Goal: Task Accomplishment & Management: Use online tool/utility

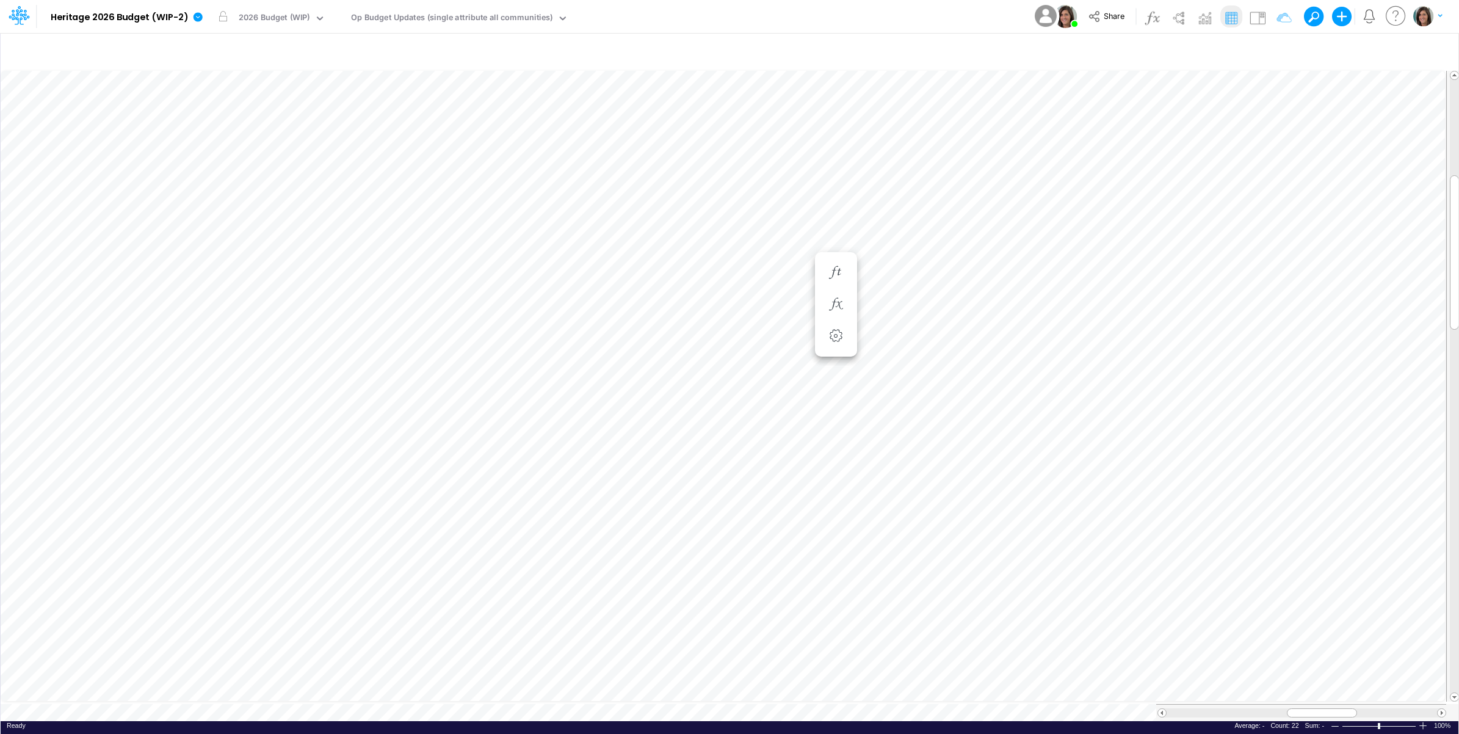
scroll to position [0, 1]
drag, startPoint x: 1261, startPoint y: 15, endPoint x: 822, endPoint y: 306, distance: 526.8
click at [1261, 15] on img at bounding box center [1258, 18] width 20 height 20
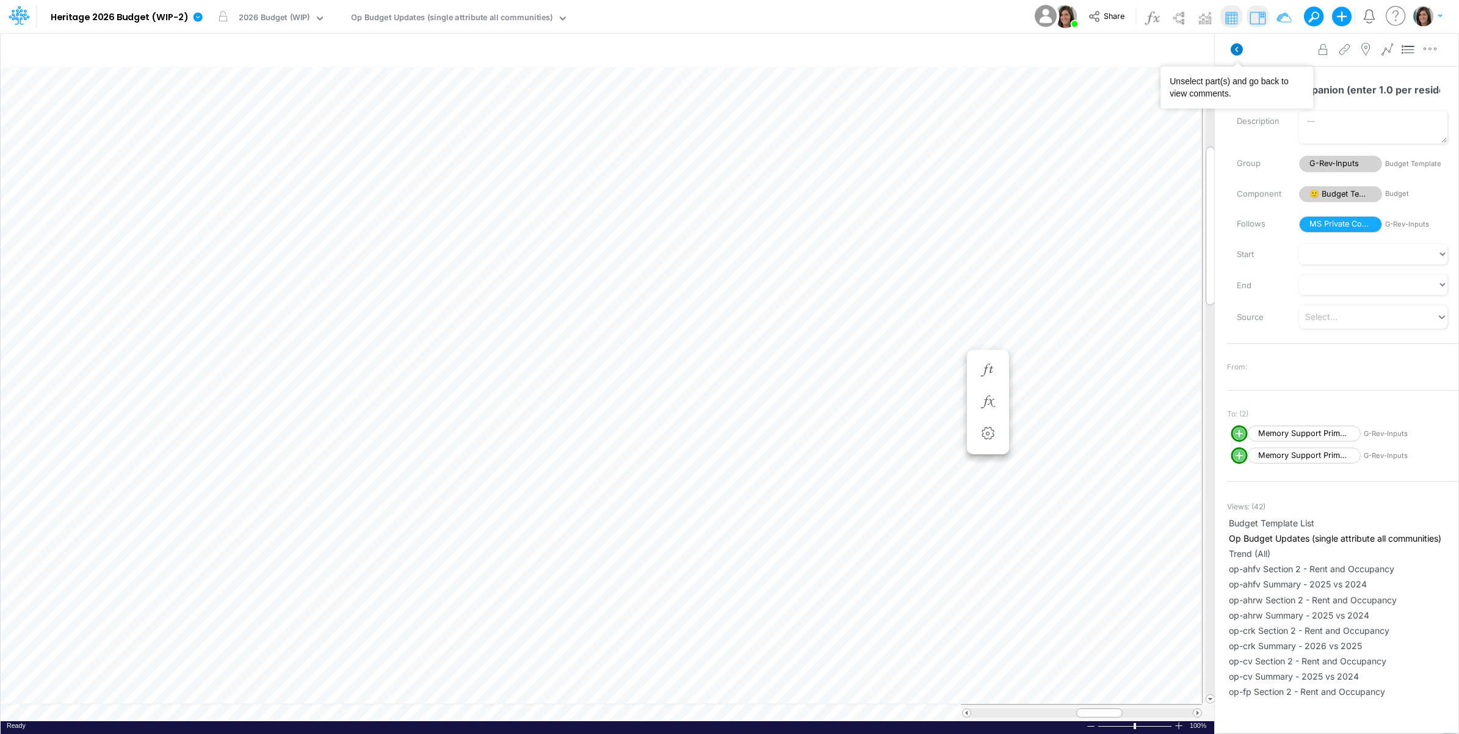
click at [1235, 52] on icon at bounding box center [1236, 49] width 12 height 12
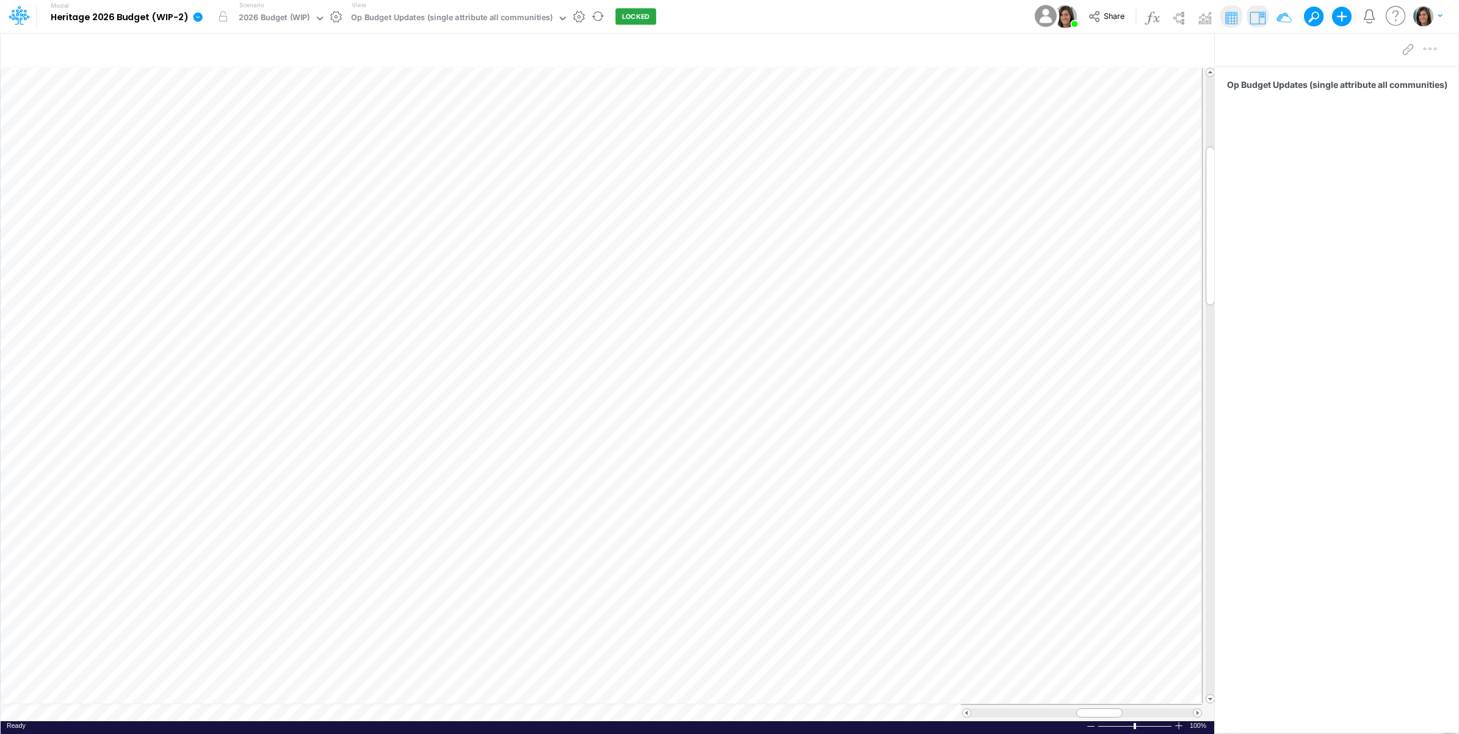
drag, startPoint x: 194, startPoint y: 20, endPoint x: 197, endPoint y: 26, distance: 6.3
click at [195, 21] on icon at bounding box center [197, 16] width 9 height 9
click at [217, 124] on button "View model info" at bounding box center [259, 126] width 131 height 19
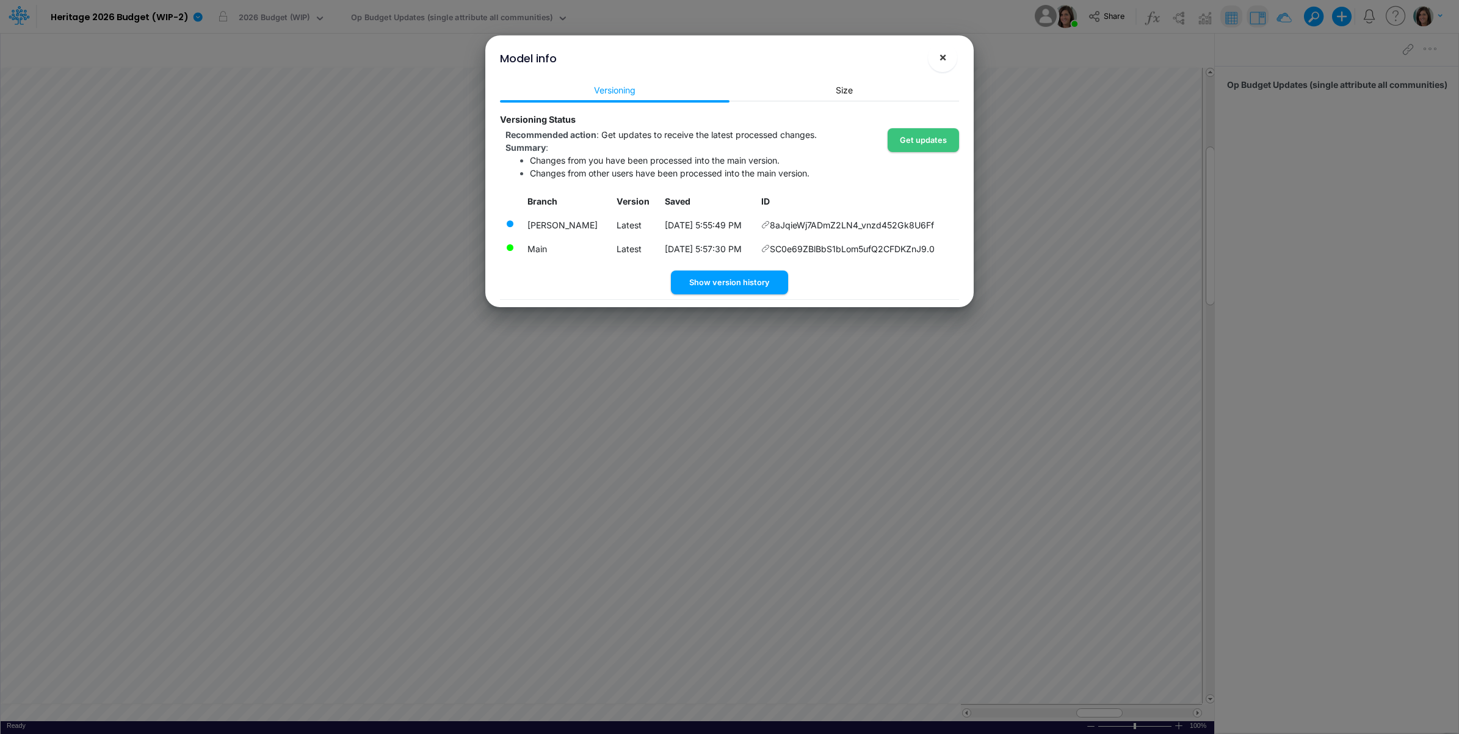
click at [942, 54] on span "×" at bounding box center [943, 56] width 8 height 15
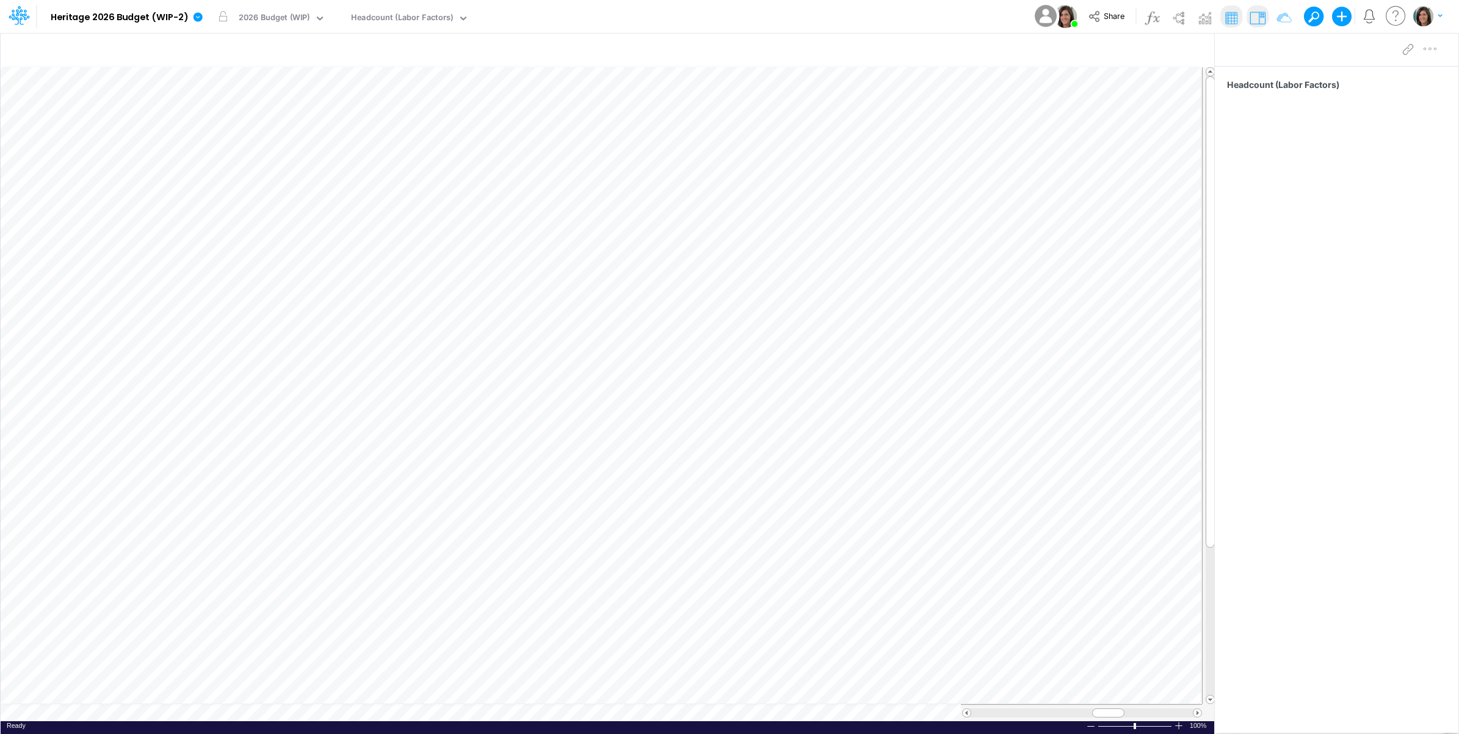
scroll to position [0, 1]
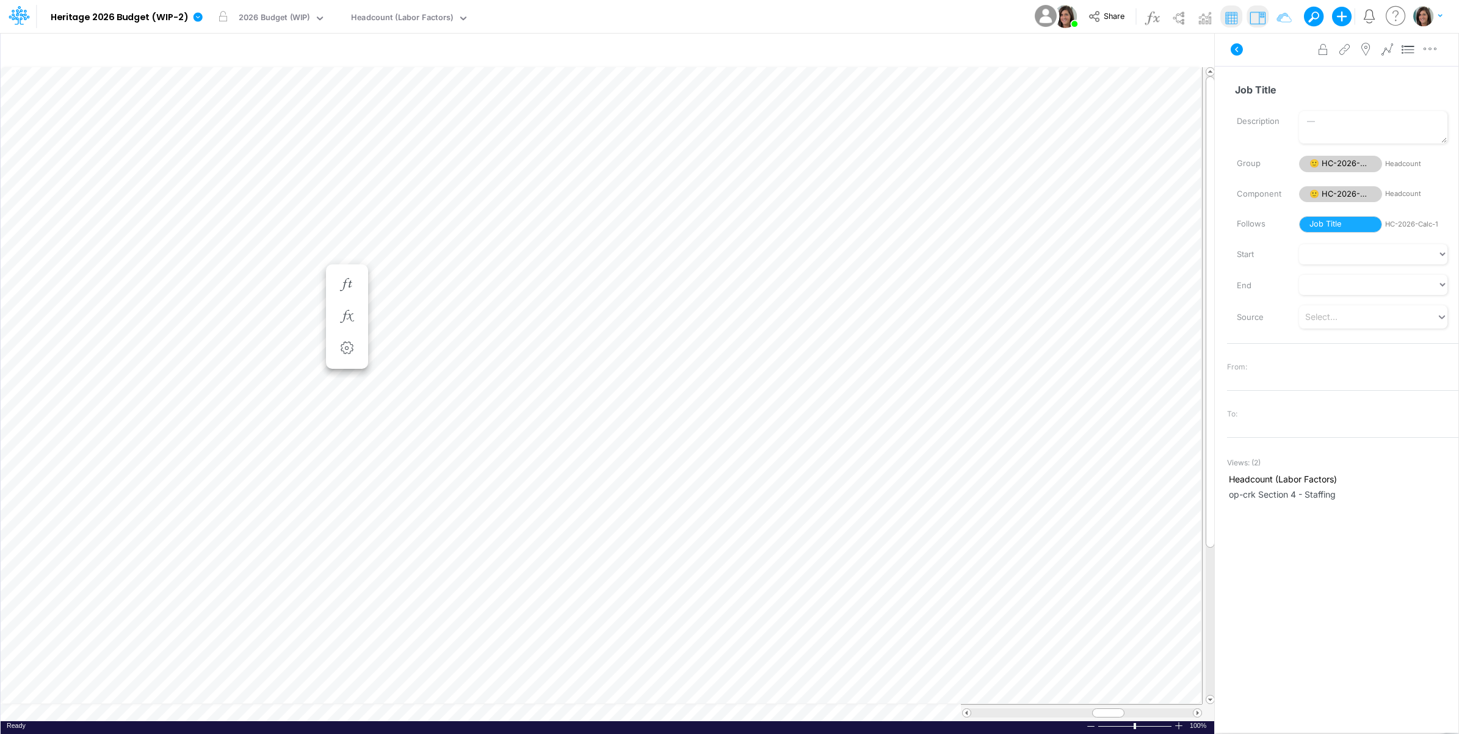
scroll to position [0, 1]
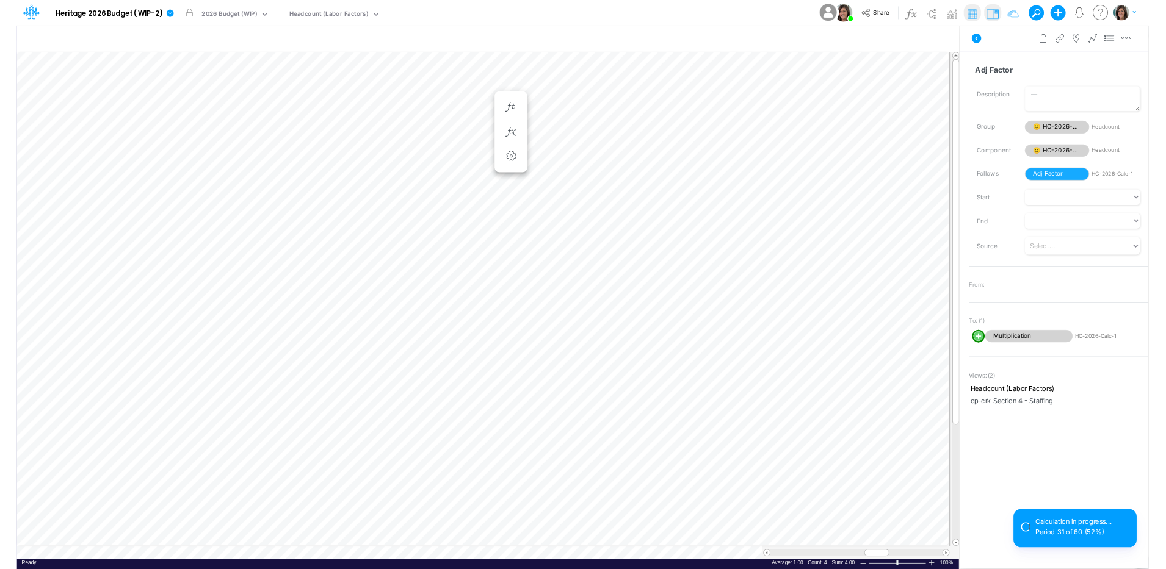
scroll to position [0, 1]
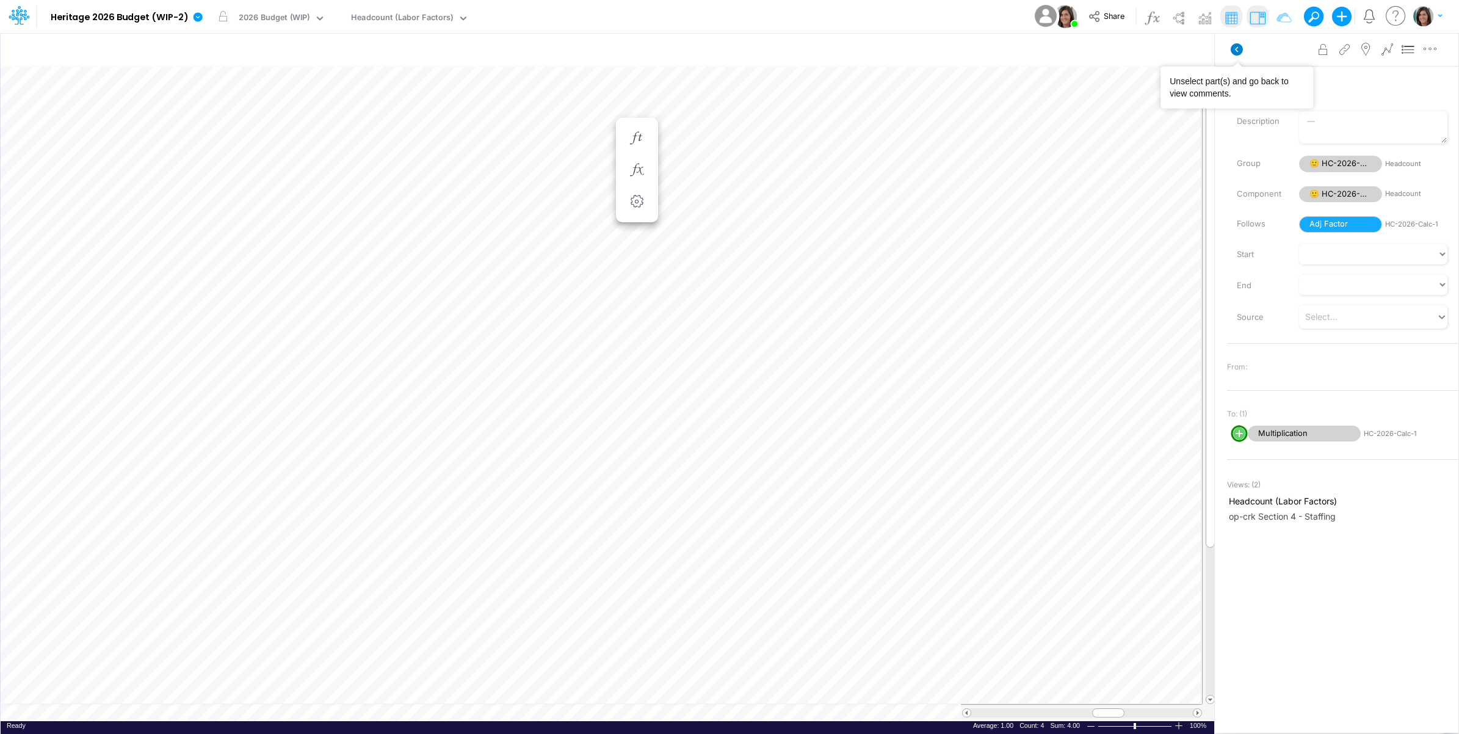
click at [1238, 49] on icon at bounding box center [1236, 49] width 12 height 12
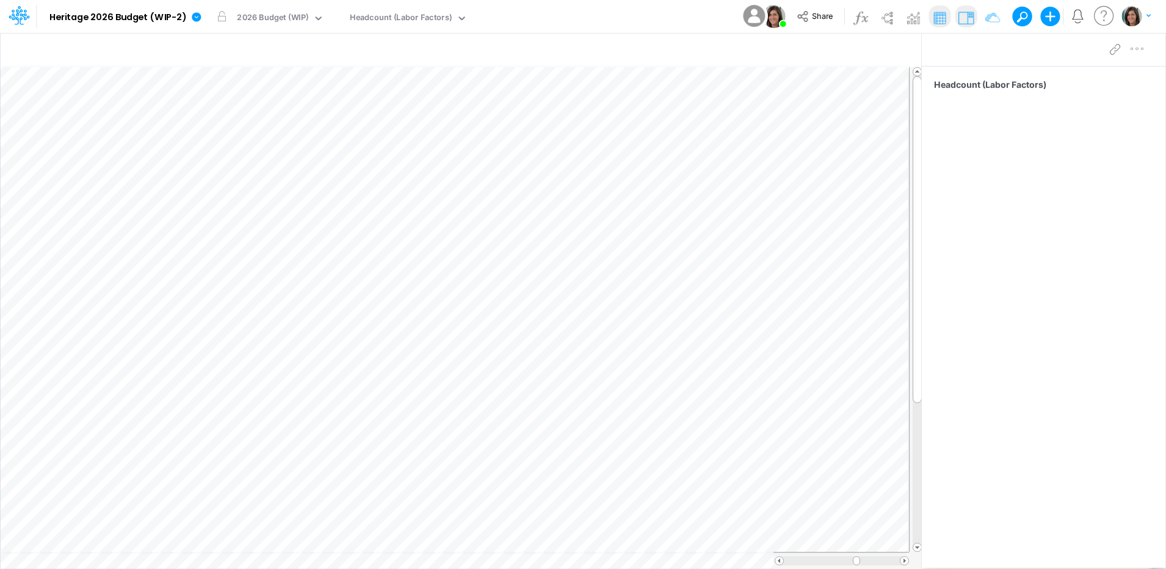
scroll to position [6, 1]
click at [239, 557] on div "Paste Cut Copy AutoFill 1 Ready 100% Sum: 4.00 Max: 1.00 Min: 1.00 Numerical Co…" at bounding box center [461, 312] width 920 height 490
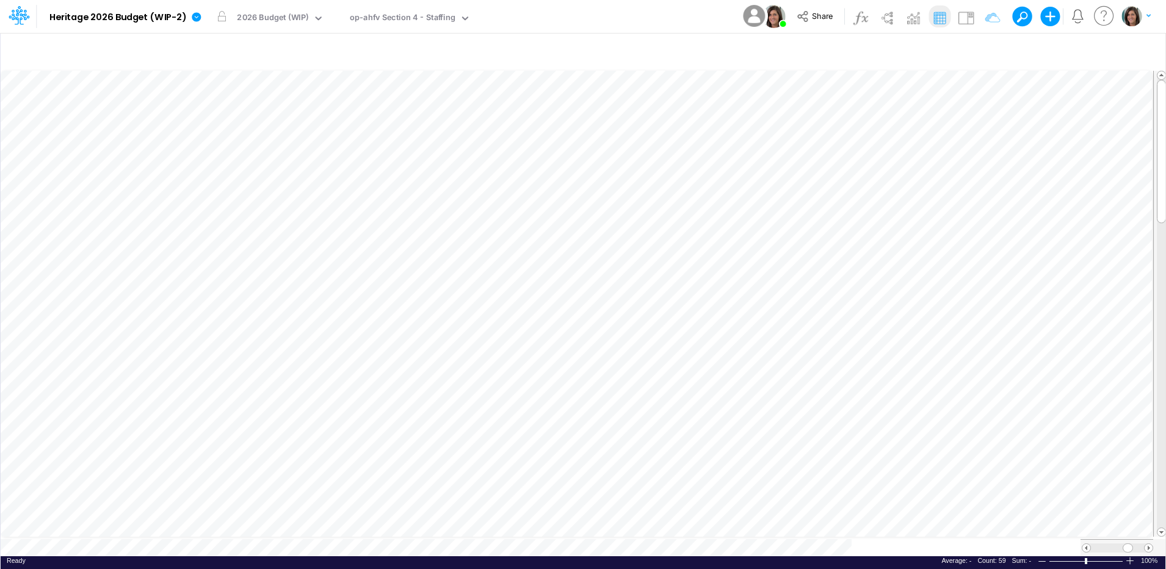
scroll to position [6, 1]
click at [86, 534] on table at bounding box center [584, 312] width 1166 height 488
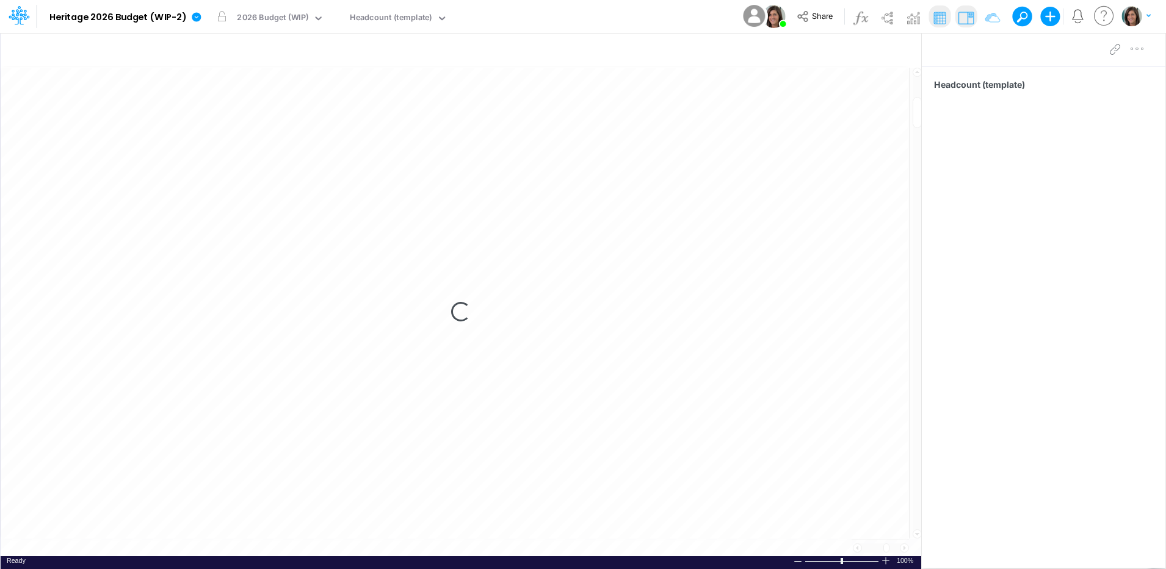
scroll to position [6, 1]
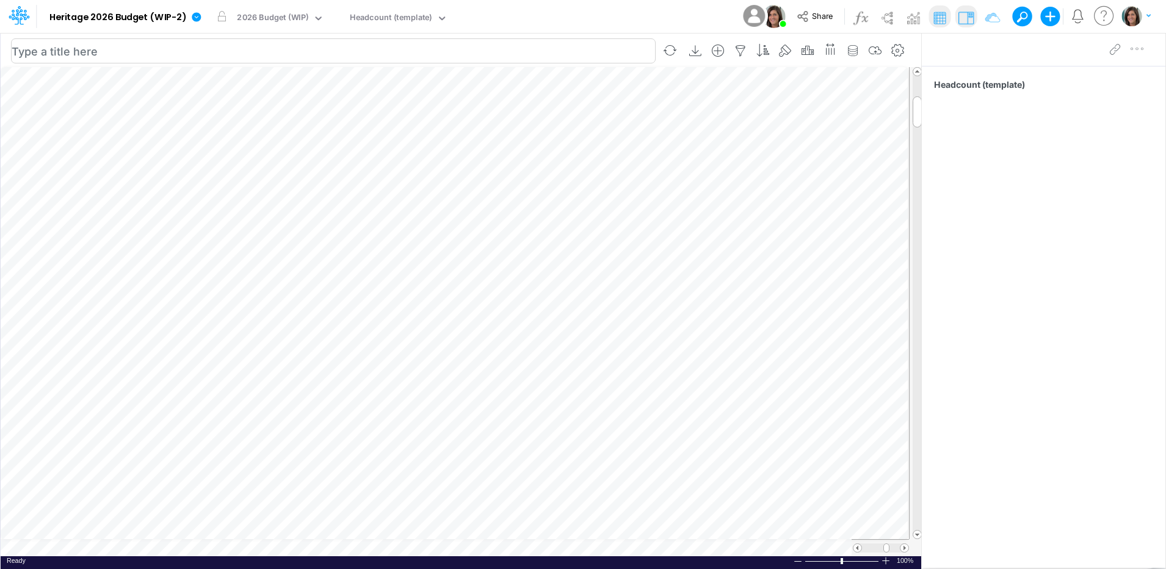
scroll to position [6, 1]
click at [724, 48] on icon "button" at bounding box center [718, 51] width 18 height 13
click at [696, 102] on li "HC-2026-Calc-1" at bounding box center [656, 102] width 143 height 14
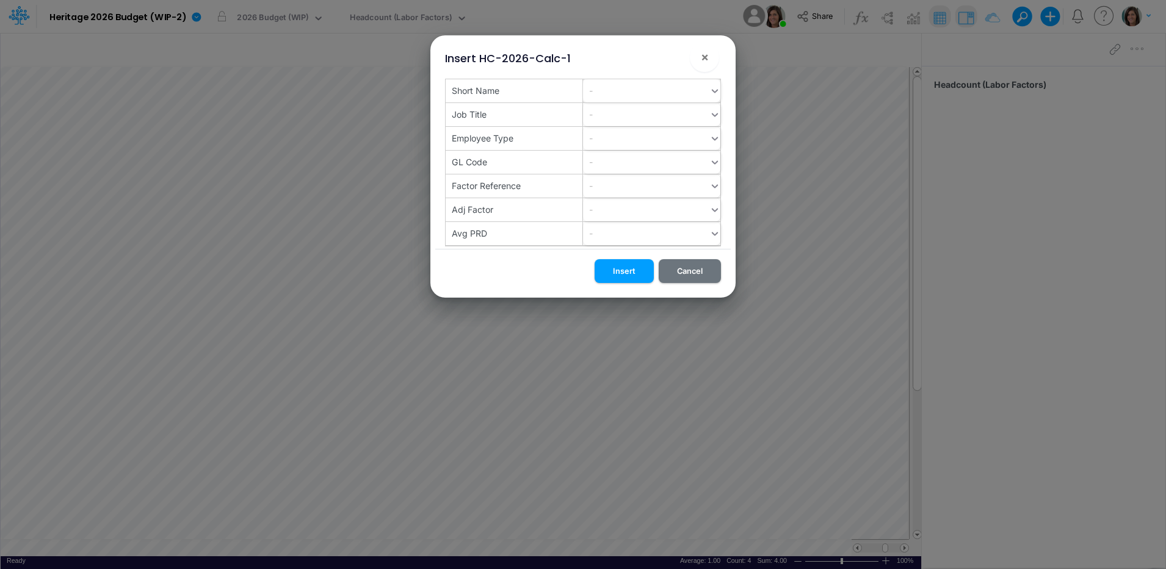
click at [608, 91] on div "-" at bounding box center [646, 91] width 126 height 20
paste input "op-ahrw"
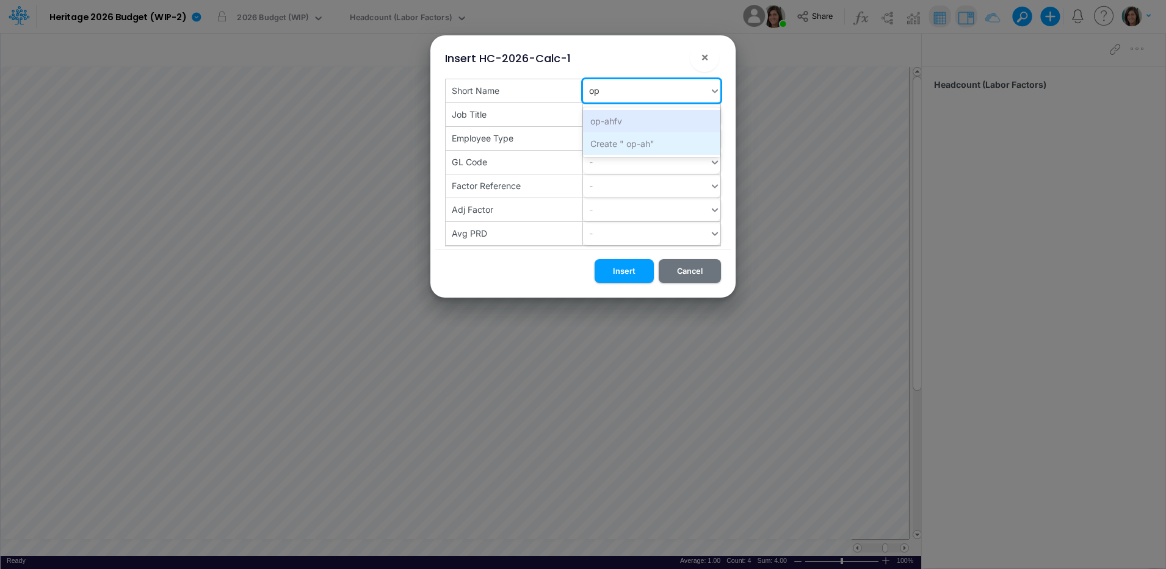
type input "o"
paste input "op-ahrw"
click at [590, 92] on input "op-ahrw" at bounding box center [608, 90] width 38 height 13
click at [591, 92] on input "op-ahrw" at bounding box center [608, 90] width 38 height 13
type input "op-ahrw"
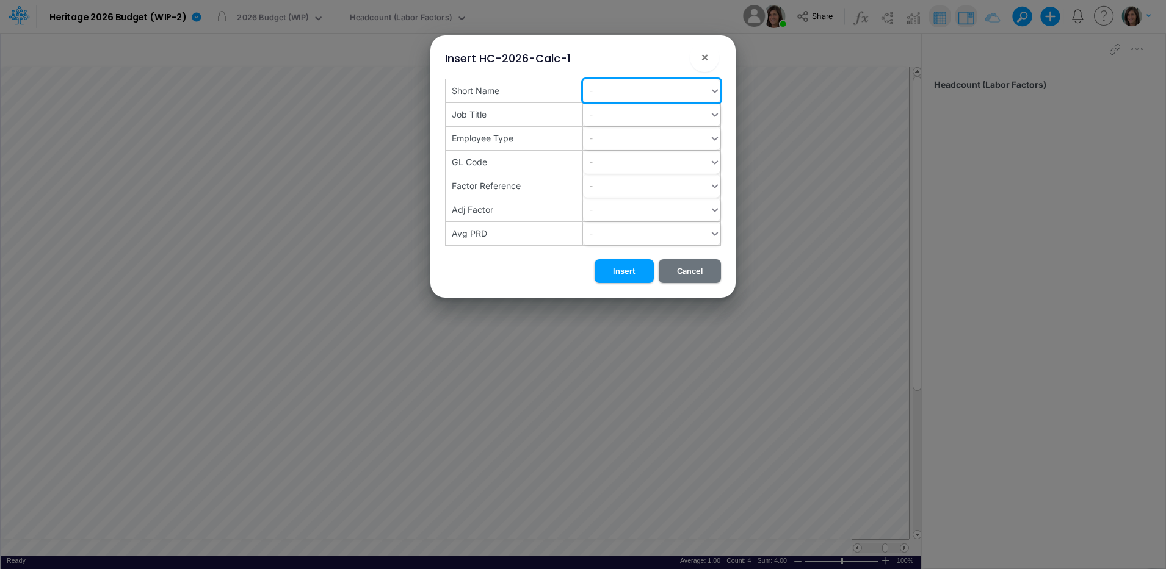
click at [631, 87] on div "-" at bounding box center [646, 91] width 126 height 20
paste input "op-ahrw"
click at [591, 94] on input "op-ahrw" at bounding box center [608, 90] width 38 height 13
type input "op-ahrw"
click at [631, 92] on div "op-ahrw" at bounding box center [646, 91] width 126 height 20
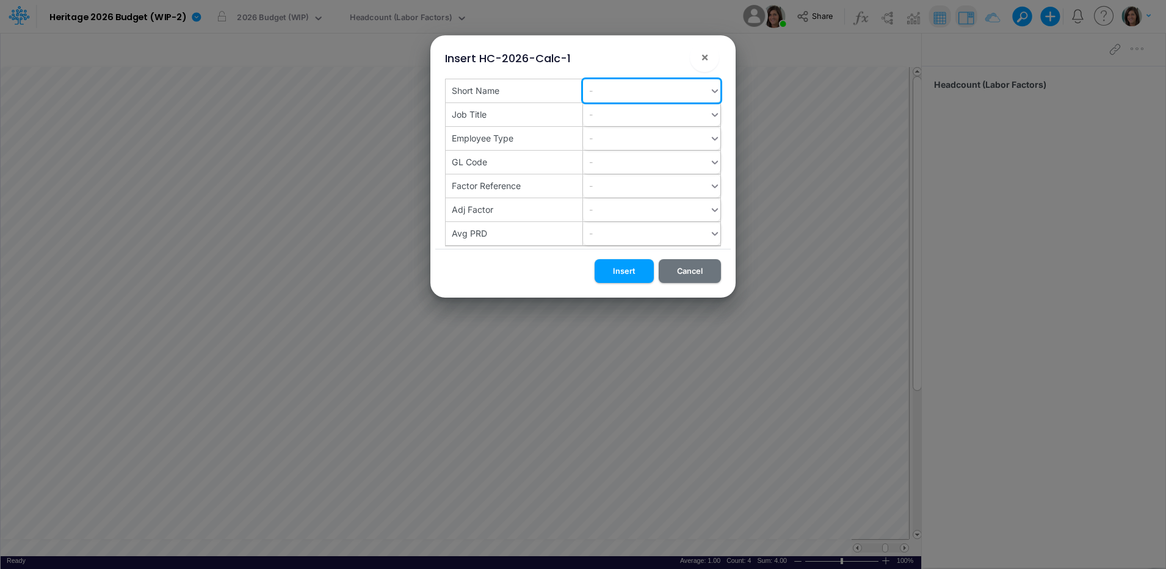
paste input "op-ahrw"
click at [593, 95] on input "op-ahrw" at bounding box center [608, 90] width 38 height 13
type input "op-ahrw"
click at [624, 121] on div "Create "op-ahrw"" at bounding box center [651, 121] width 137 height 23
click at [621, 270] on button "Insert" at bounding box center [623, 271] width 59 height 24
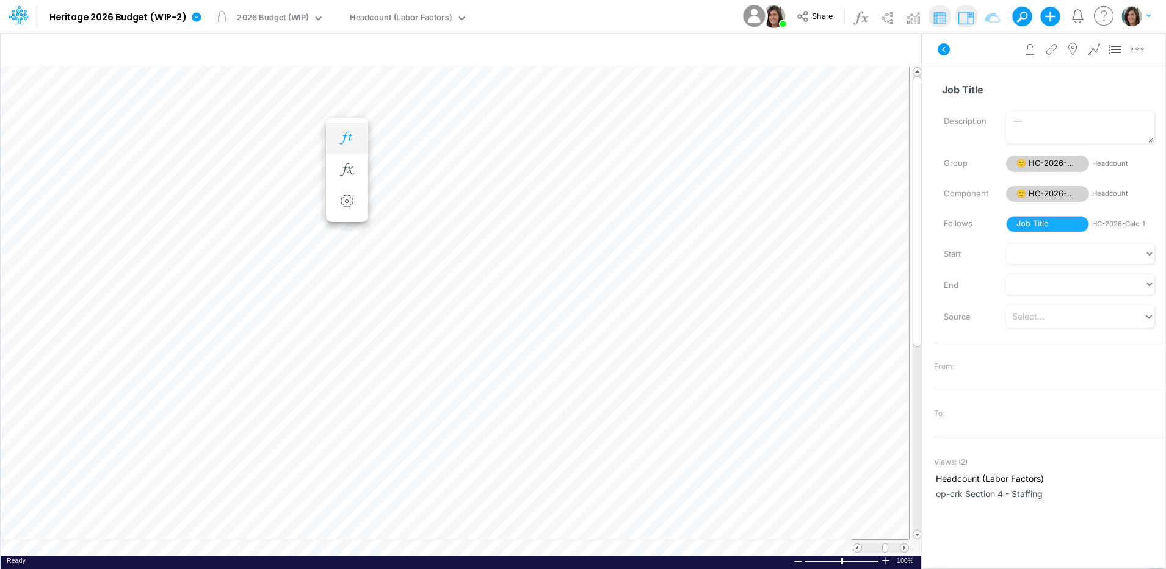
scroll to position [6, 1]
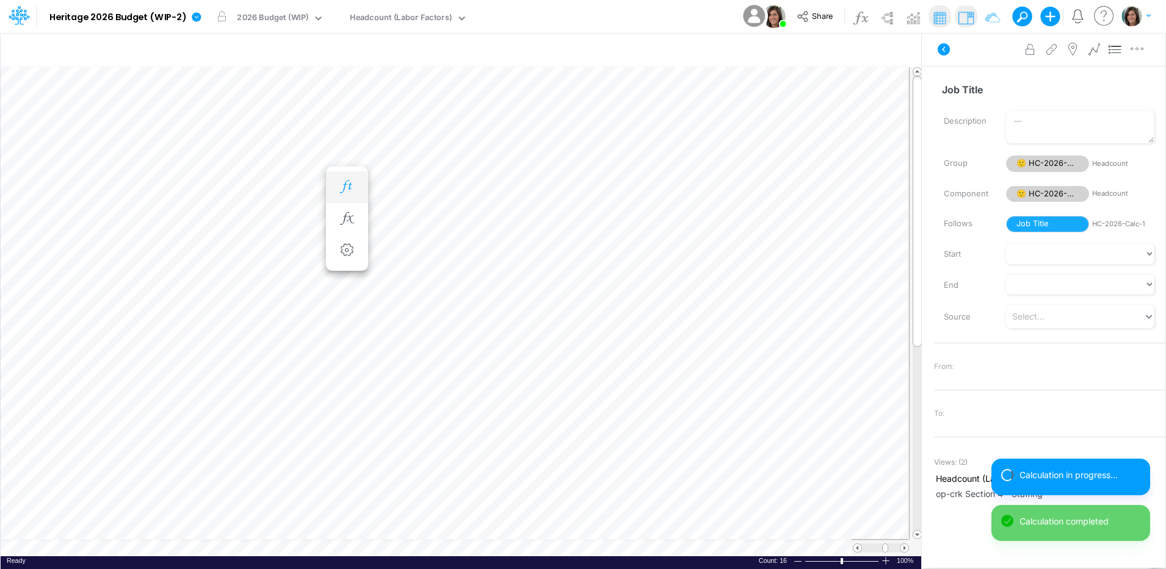
scroll to position [6, 1]
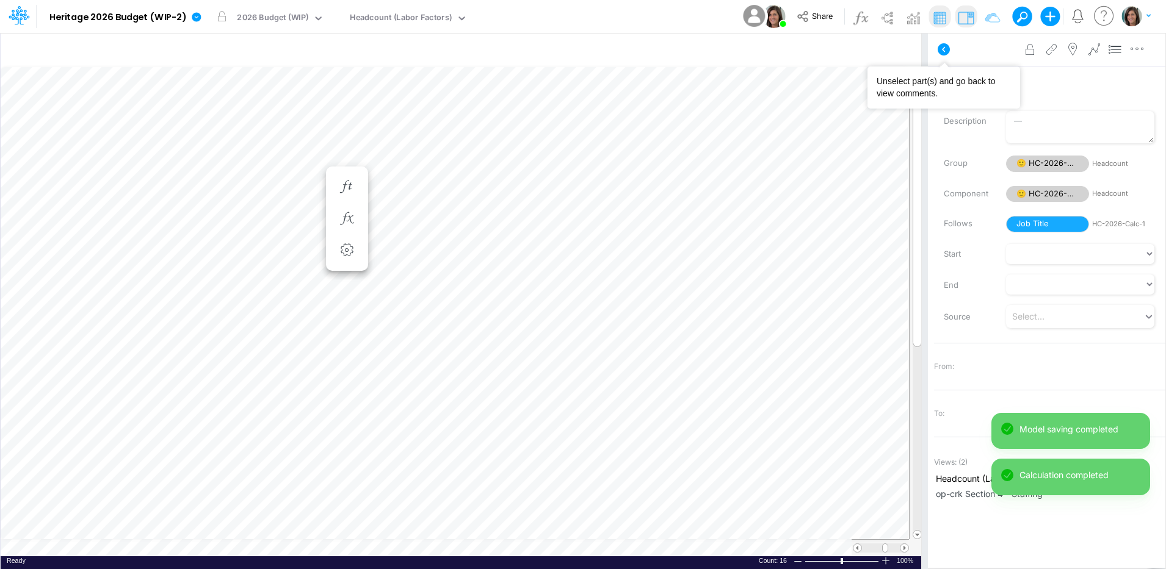
drag, startPoint x: 943, startPoint y: 48, endPoint x: 926, endPoint y: 63, distance: 22.9
click at [943, 49] on icon at bounding box center [943, 49] width 15 height 15
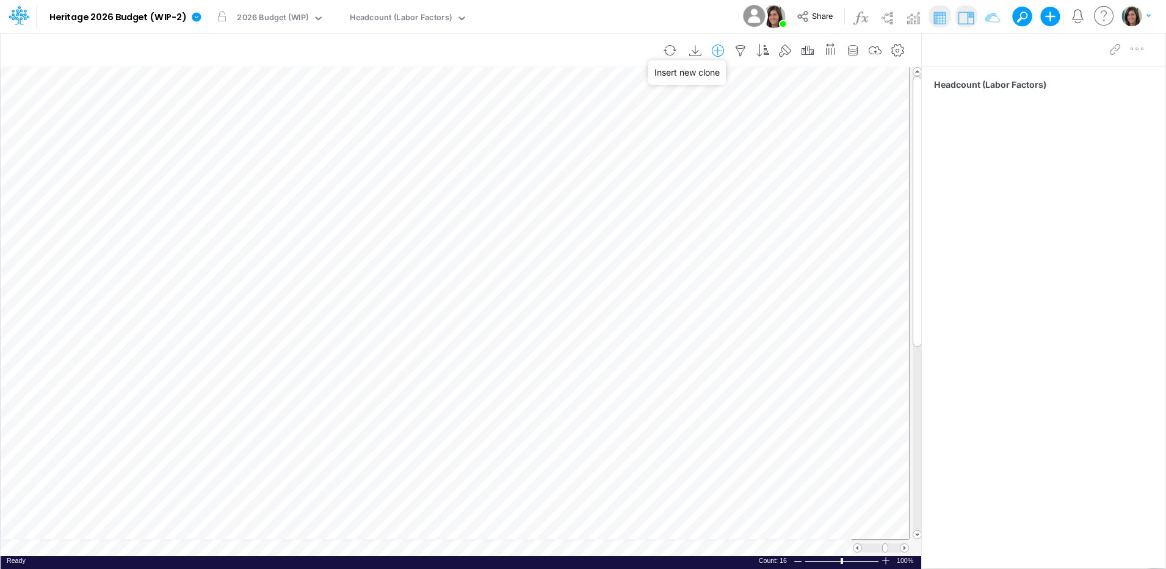
click at [719, 52] on icon "button" at bounding box center [718, 51] width 18 height 13
click at [667, 108] on li "HC-2026-Calc-1" at bounding box center [656, 102] width 143 height 14
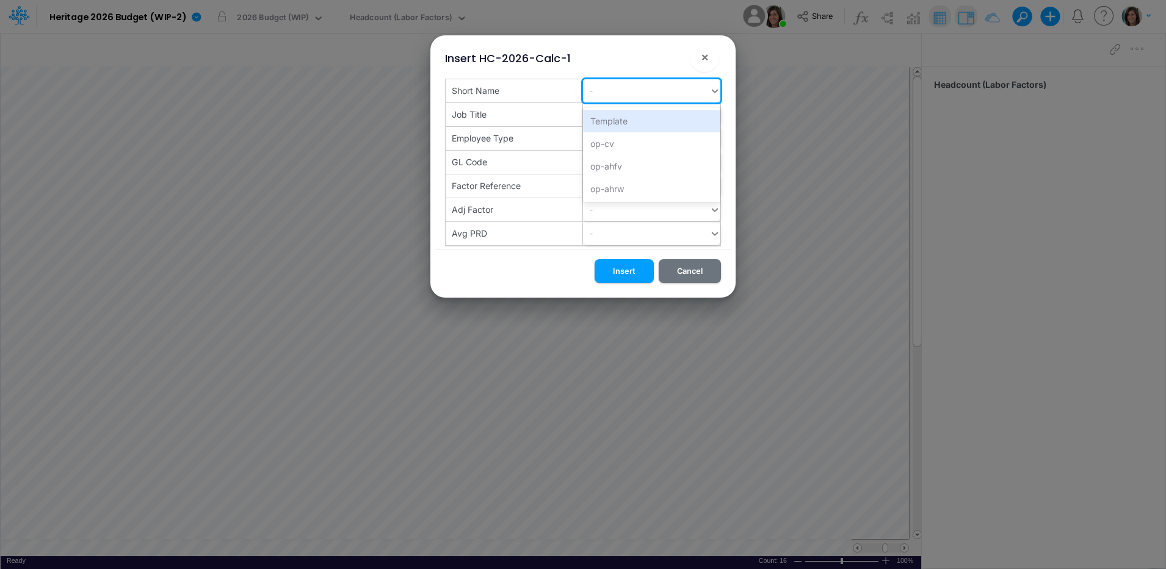
click at [613, 96] on div "-" at bounding box center [646, 91] width 126 height 20
paste input "op-crk"
type input "op-crk"
click at [614, 123] on div "Create "op-crk"" at bounding box center [651, 121] width 137 height 23
click at [612, 270] on button "Insert" at bounding box center [623, 271] width 59 height 24
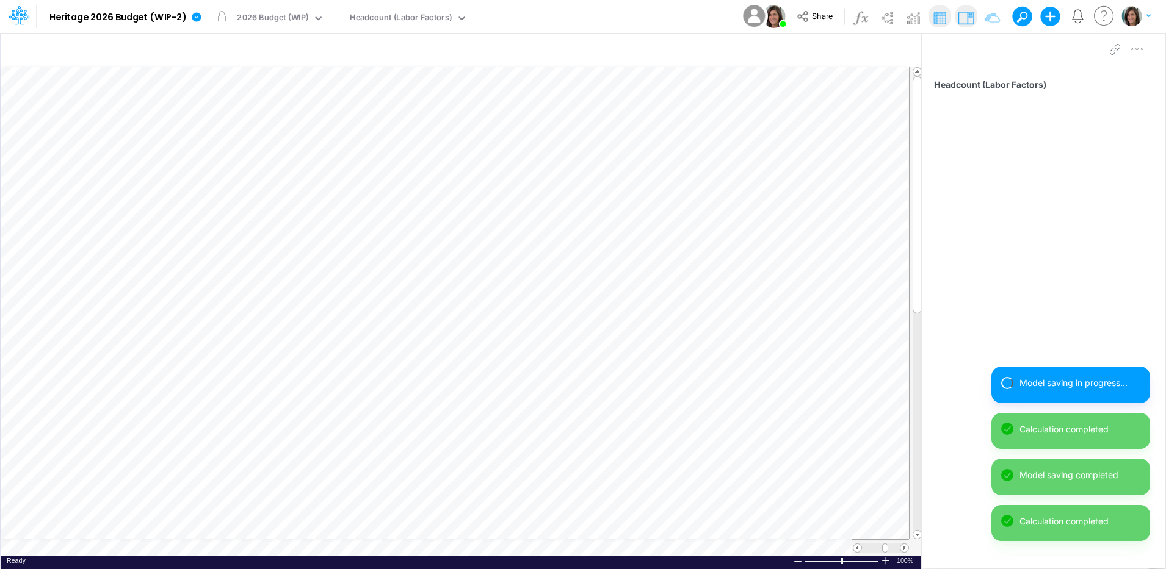
scroll to position [6, 1]
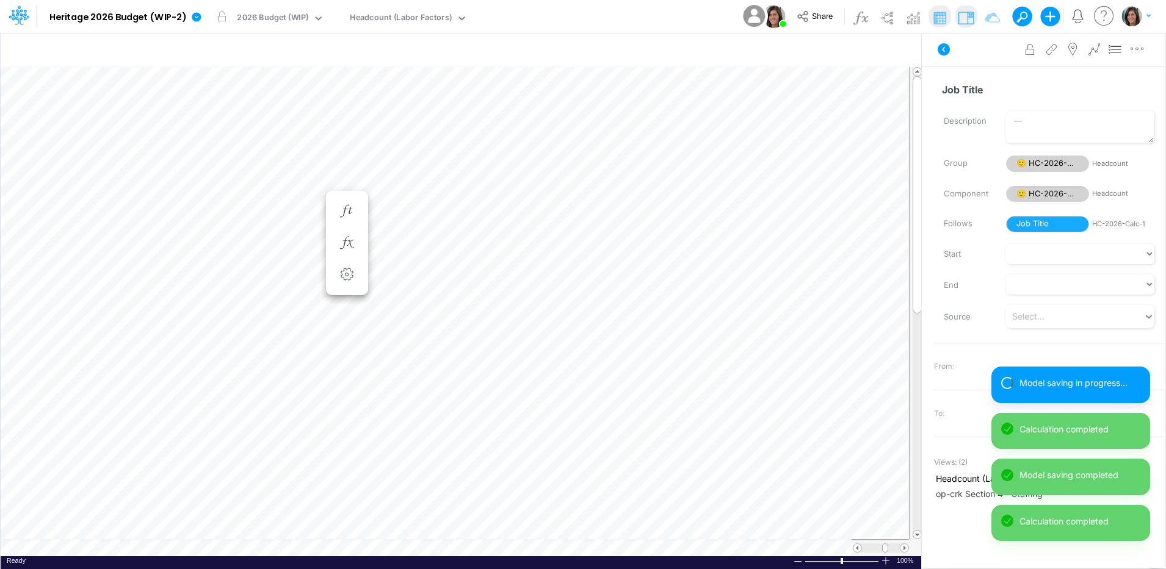
scroll to position [6, 1]
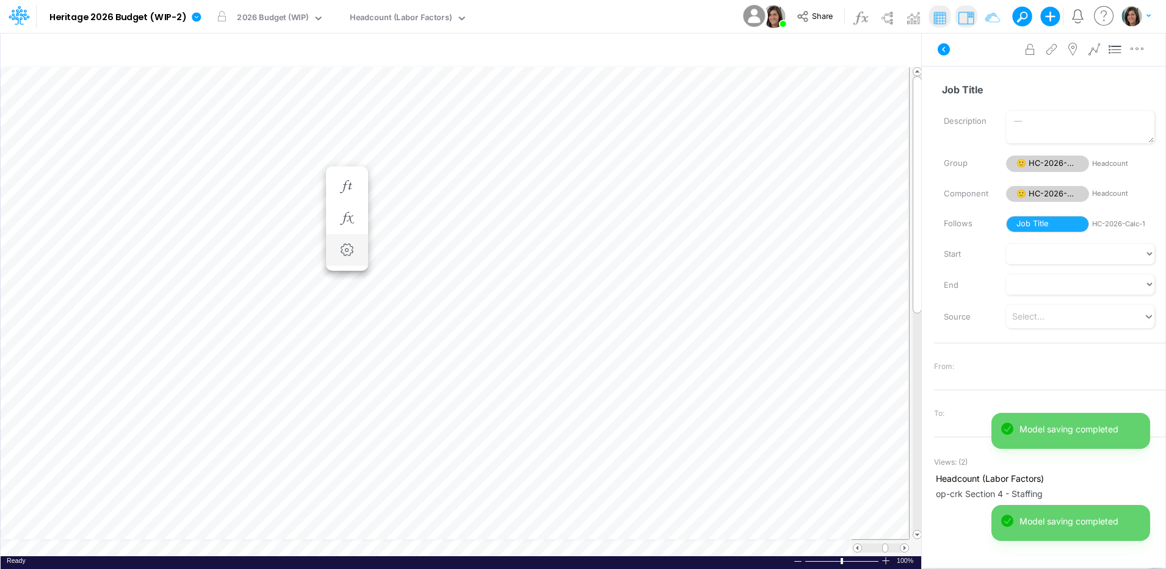
scroll to position [6, 1]
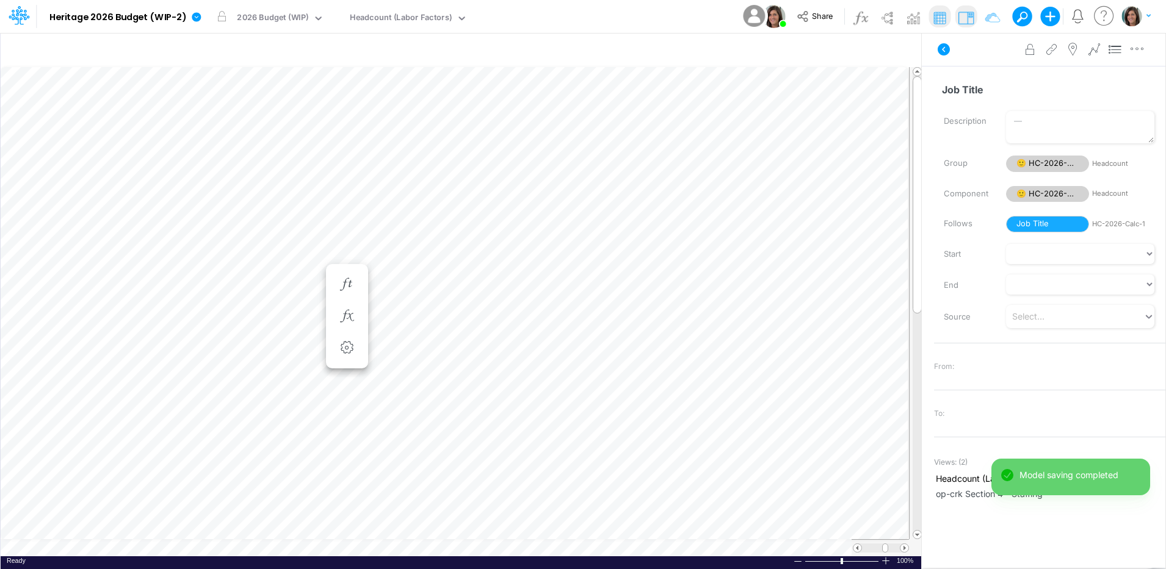
scroll to position [6, 1]
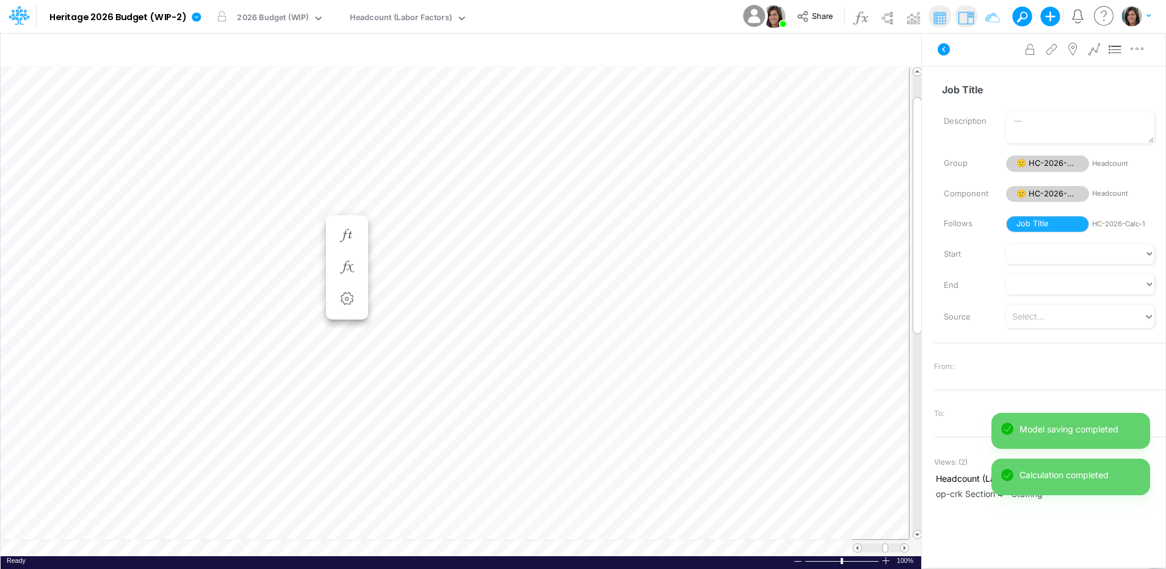
scroll to position [6, 1]
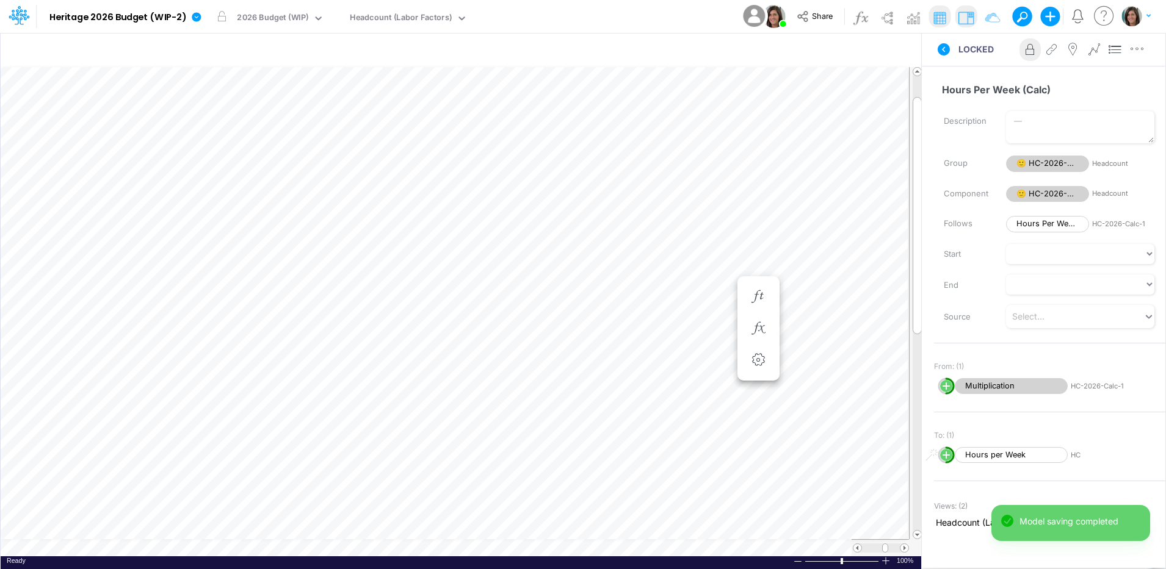
scroll to position [6, 1]
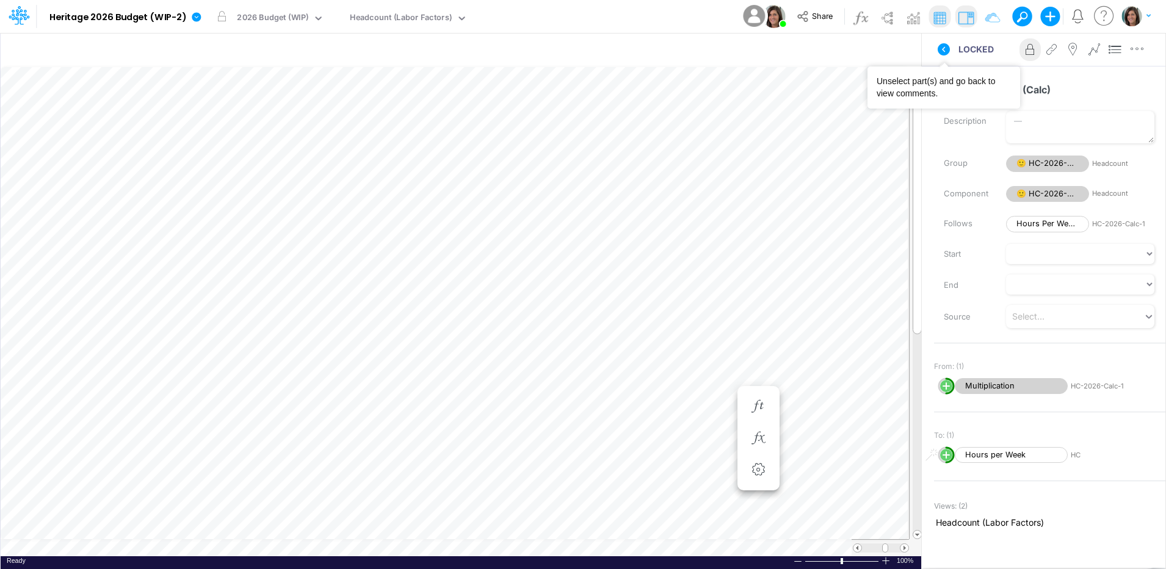
click at [943, 50] on icon at bounding box center [943, 49] width 15 height 15
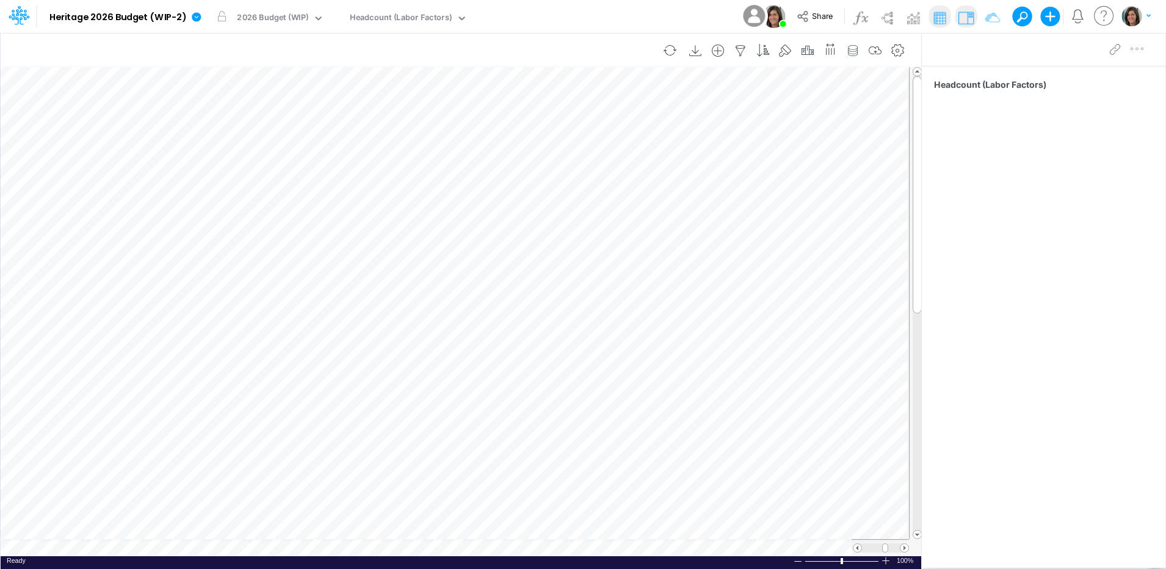
scroll to position [6, 1]
click at [874, 52] on icon "button" at bounding box center [875, 51] width 18 height 13
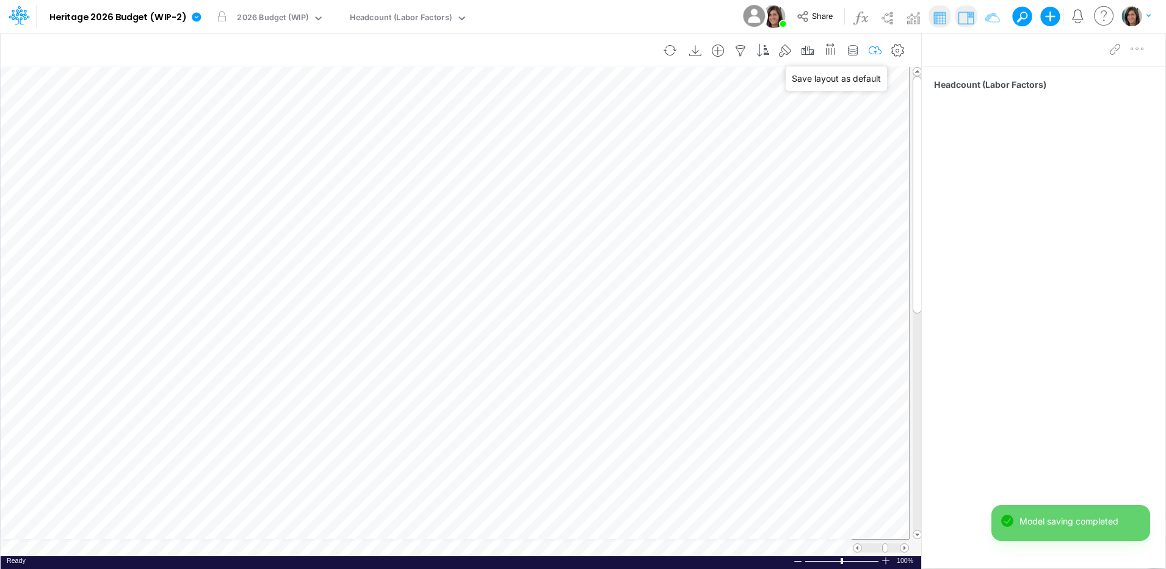
click at [875, 52] on icon "button" at bounding box center [875, 51] width 18 height 13
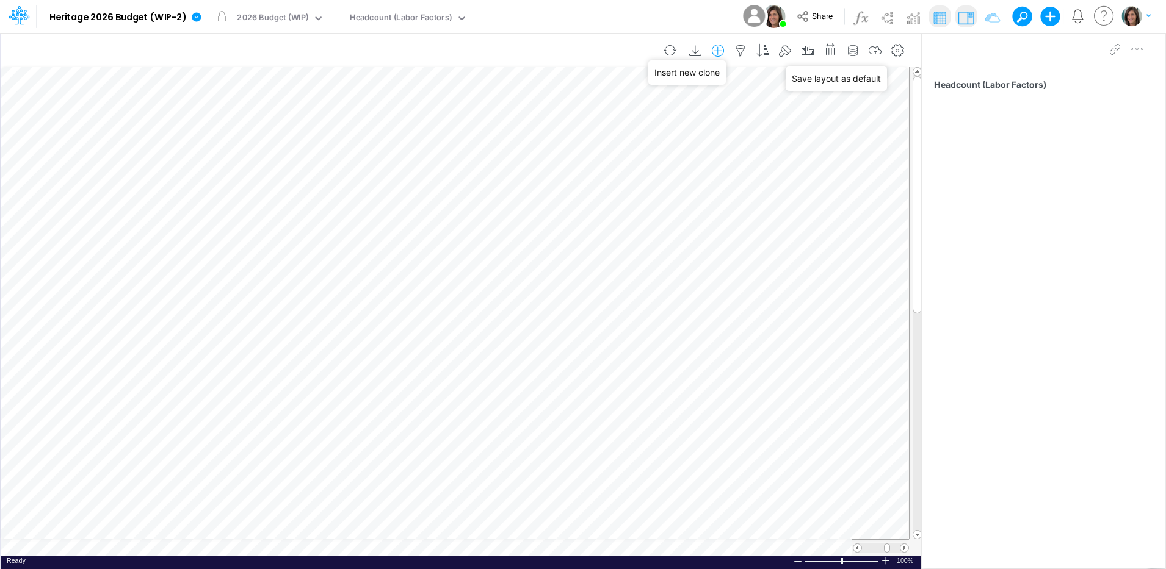
click at [714, 52] on icon "button" at bounding box center [718, 51] width 18 height 13
click at [685, 101] on li "HC-2026-Calc-1" at bounding box center [656, 102] width 143 height 14
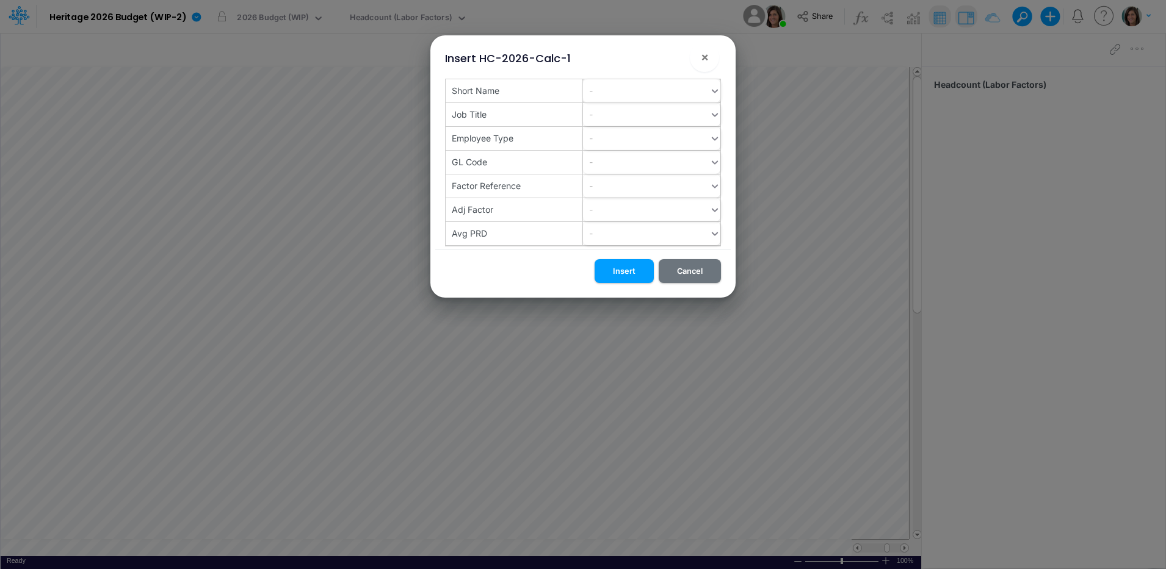
click at [592, 87] on div "-" at bounding box center [591, 90] width 4 height 13
paste input "op-cv"
type input "op-cv"
click at [604, 119] on div "op-cv" at bounding box center [651, 121] width 137 height 23
click at [616, 270] on button "Insert" at bounding box center [623, 271] width 59 height 24
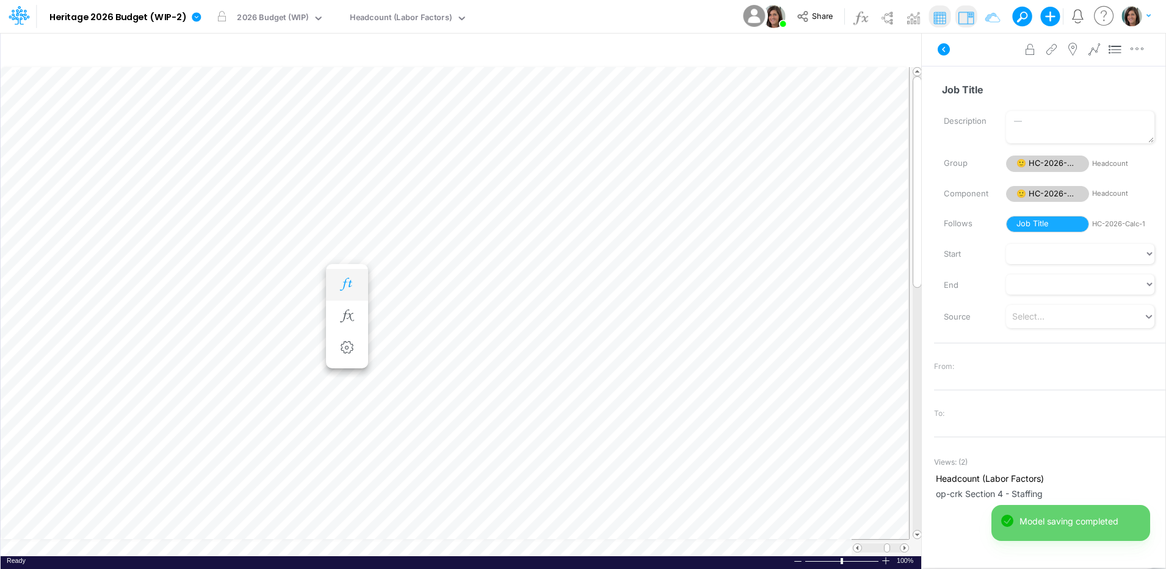
scroll to position [6, 1]
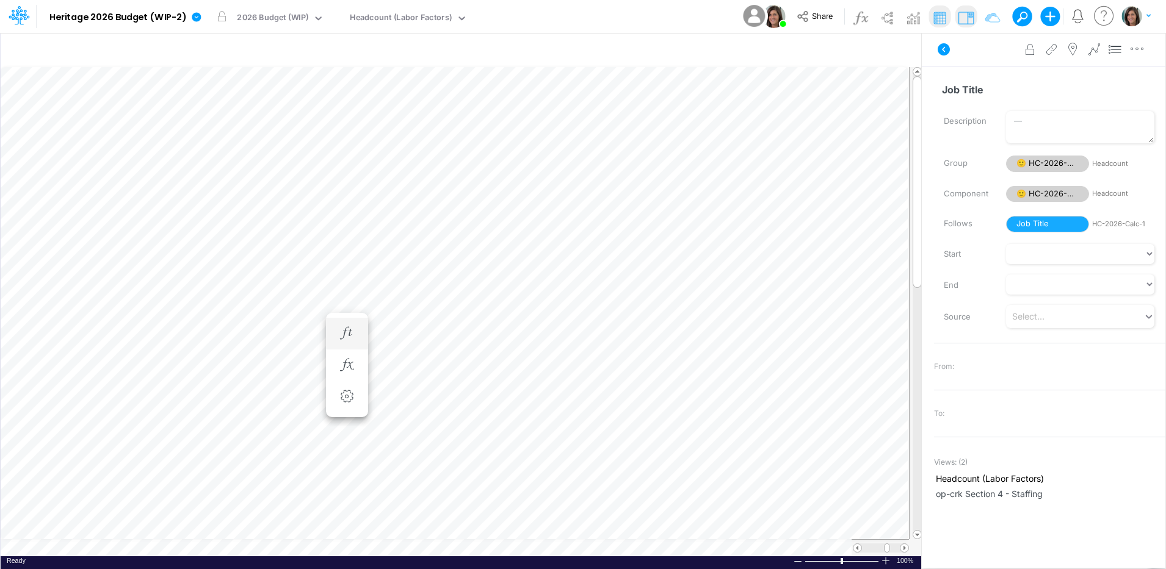
scroll to position [6, 1]
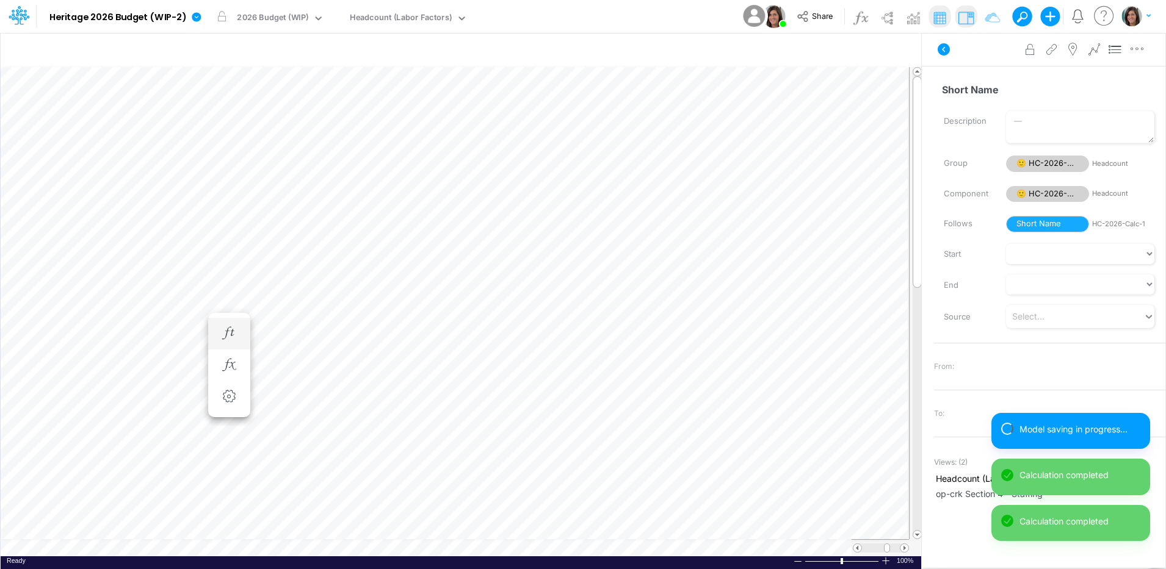
scroll to position [6, 1]
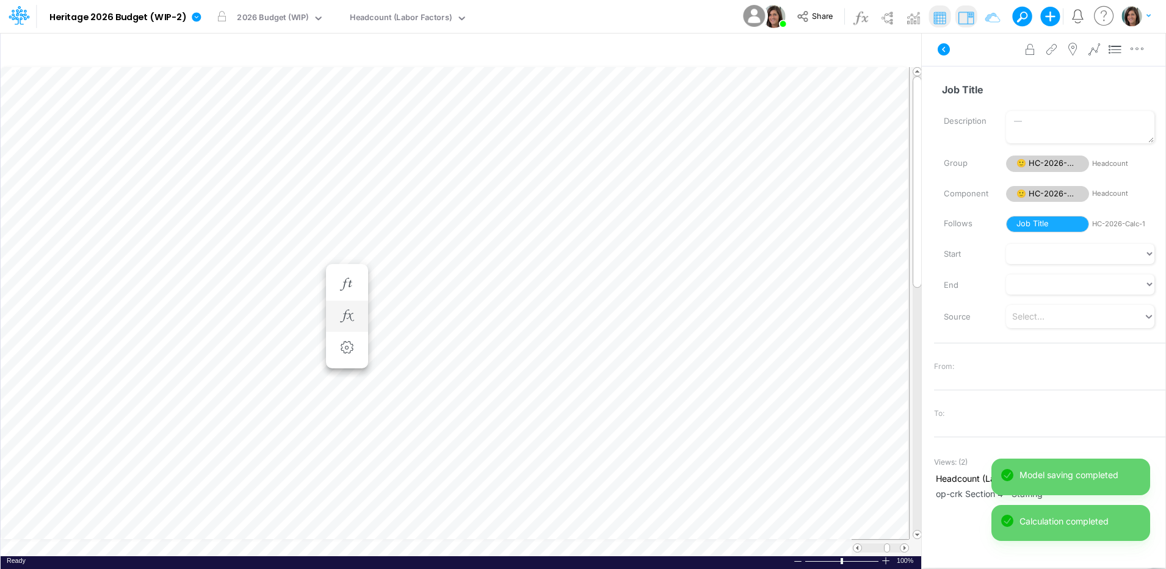
scroll to position [6, 1]
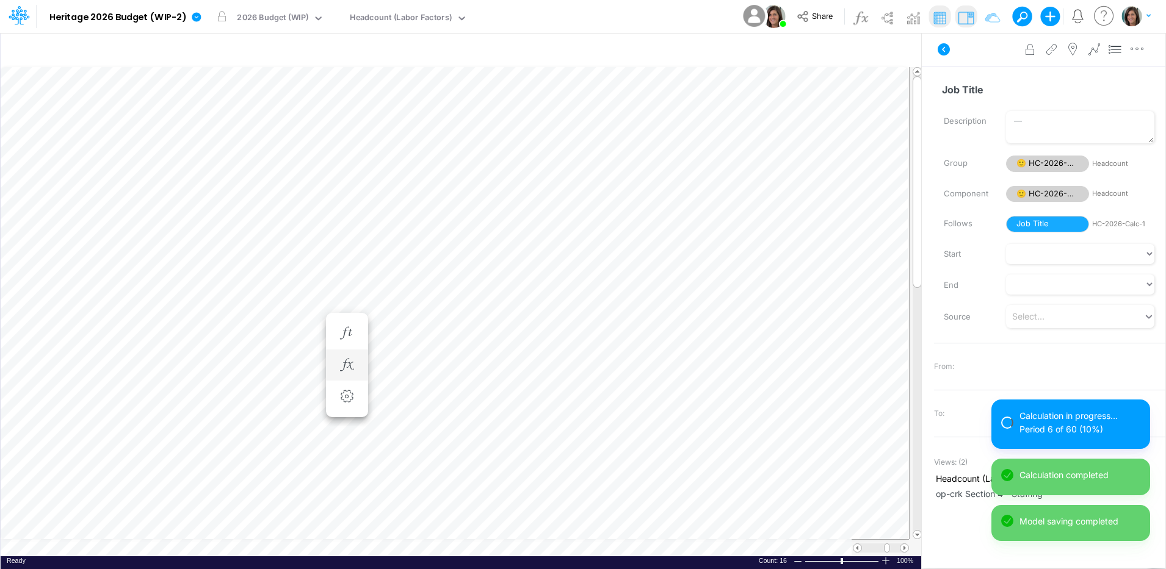
scroll to position [6, 1]
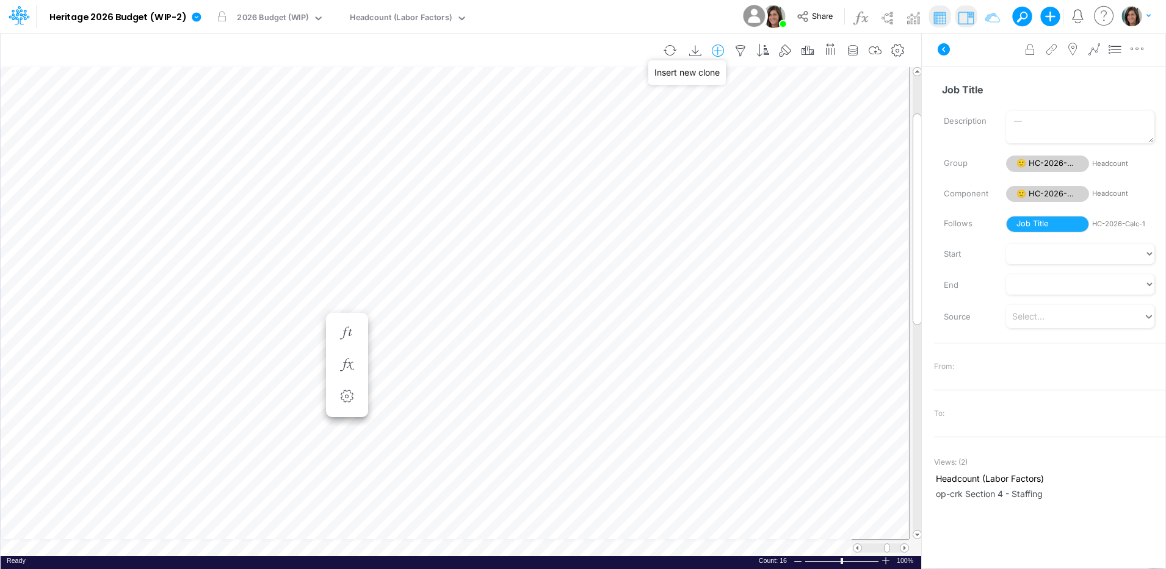
click at [716, 49] on icon "button" at bounding box center [718, 51] width 18 height 13
click at [946, 51] on icon at bounding box center [944, 49] width 12 height 12
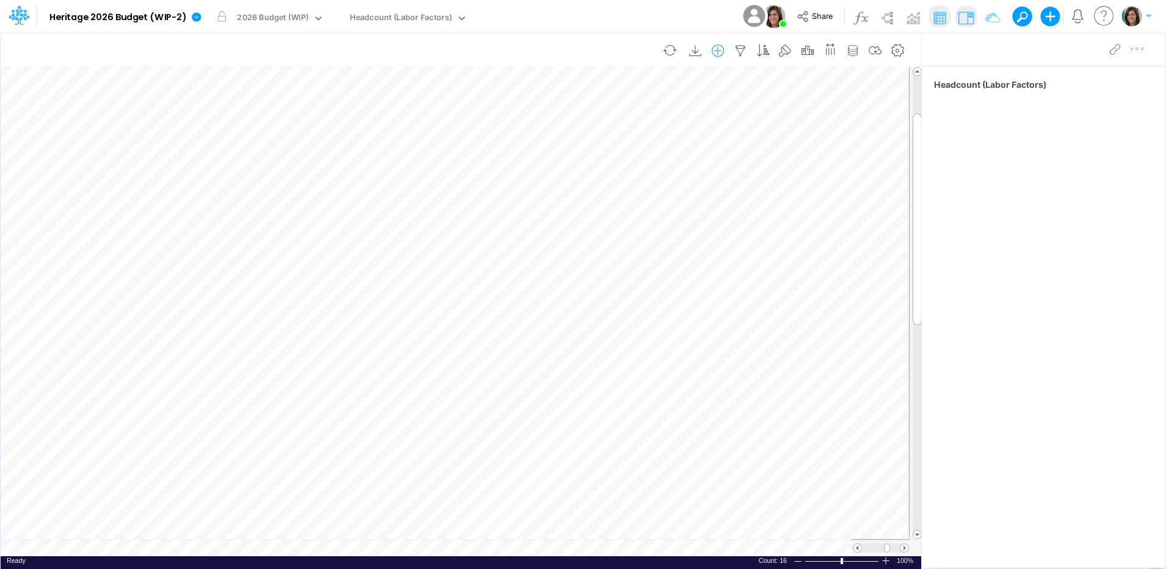
click at [723, 48] on icon "button" at bounding box center [718, 51] width 18 height 13
click at [665, 99] on p "HC-2026-Calc-1" at bounding box center [630, 102] width 73 height 14
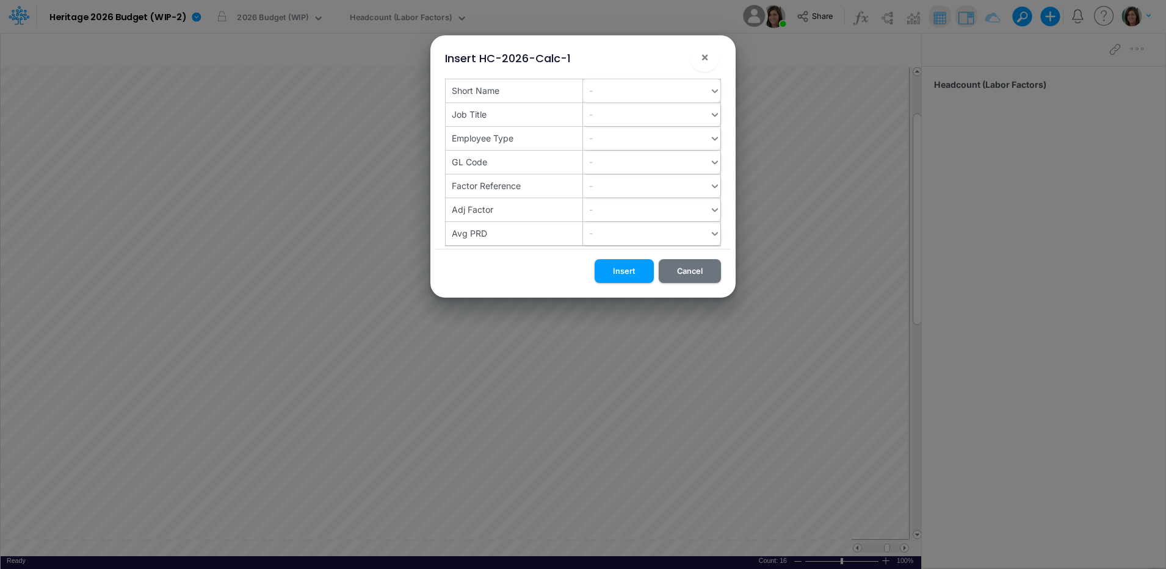
click at [618, 89] on div "-" at bounding box center [646, 91] width 126 height 20
paste input "op-fr"
type input "op-fr"
click at [613, 125] on div "Create "op-fr"" at bounding box center [651, 121] width 137 height 23
click at [620, 271] on button "Insert" at bounding box center [623, 271] width 59 height 24
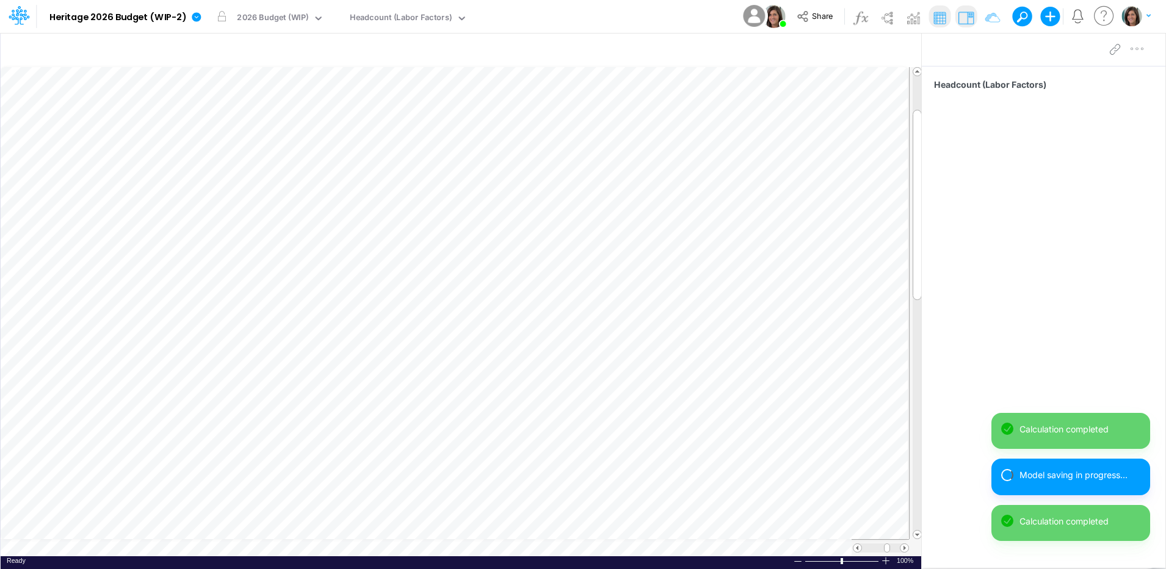
scroll to position [6, 1]
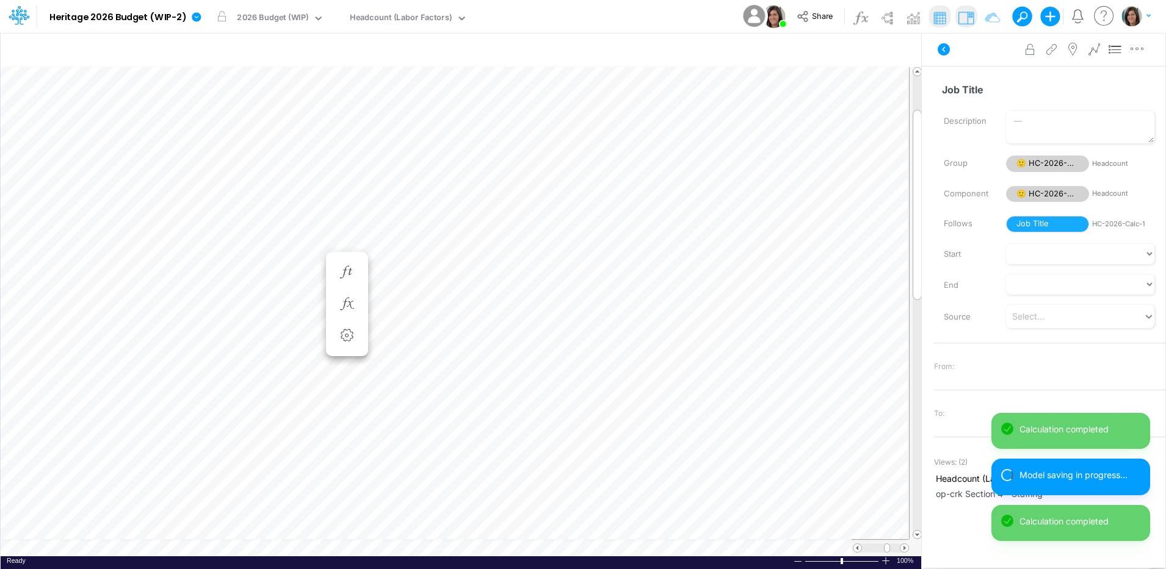
scroll to position [6, 1]
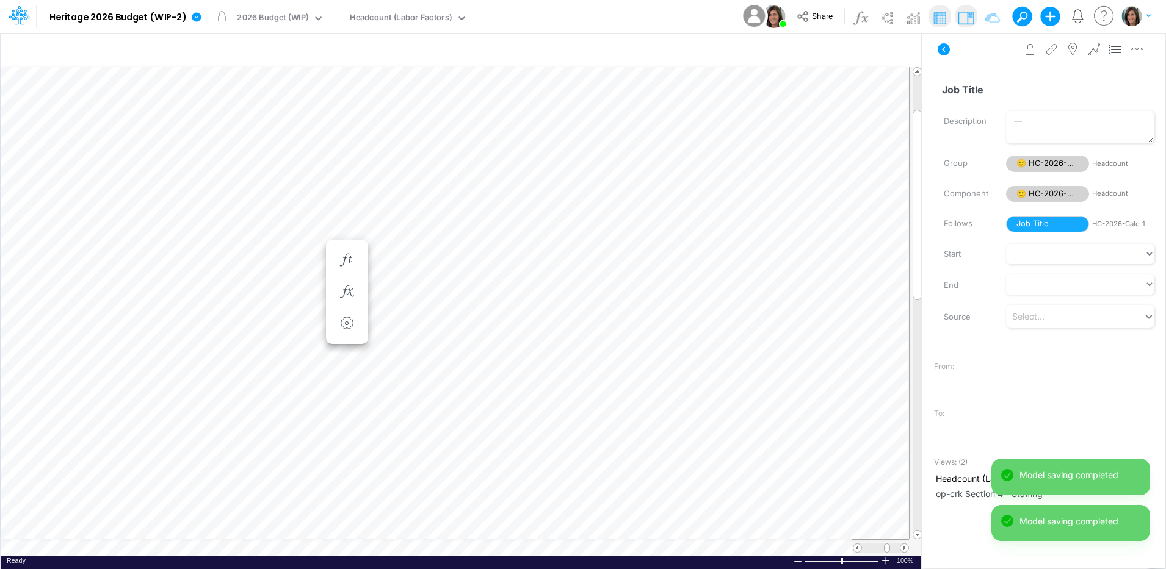
scroll to position [6, 1]
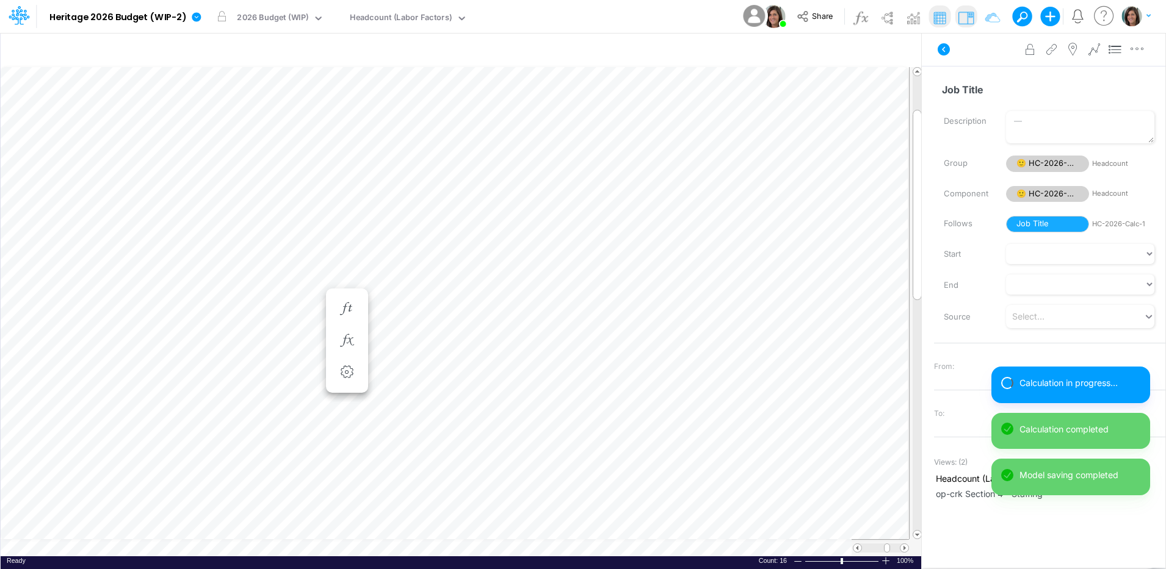
scroll to position [6, 1]
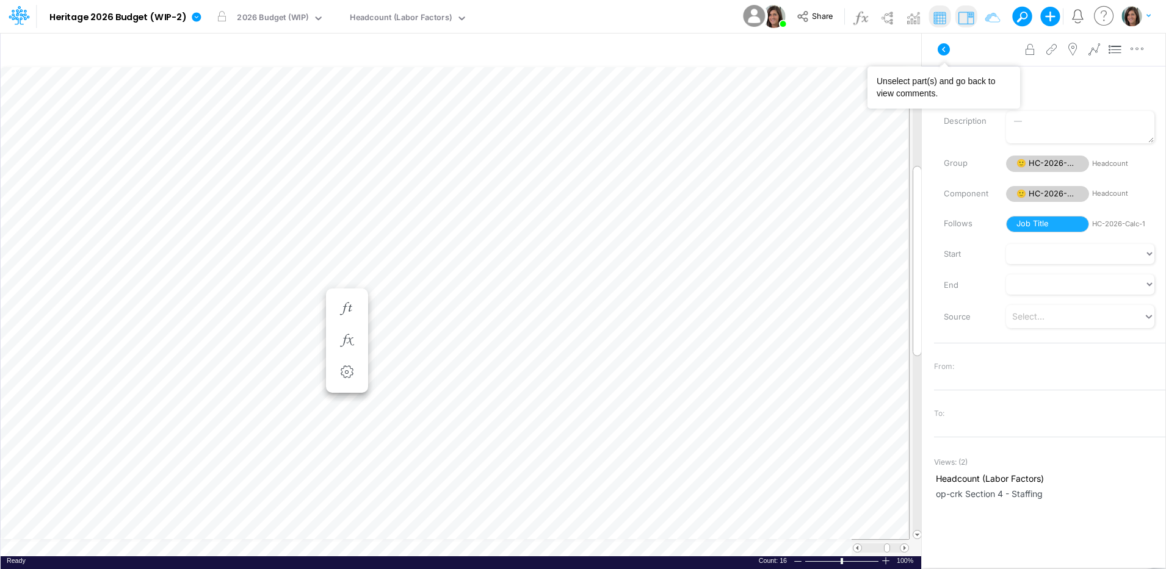
click at [943, 49] on icon at bounding box center [943, 49] width 15 height 15
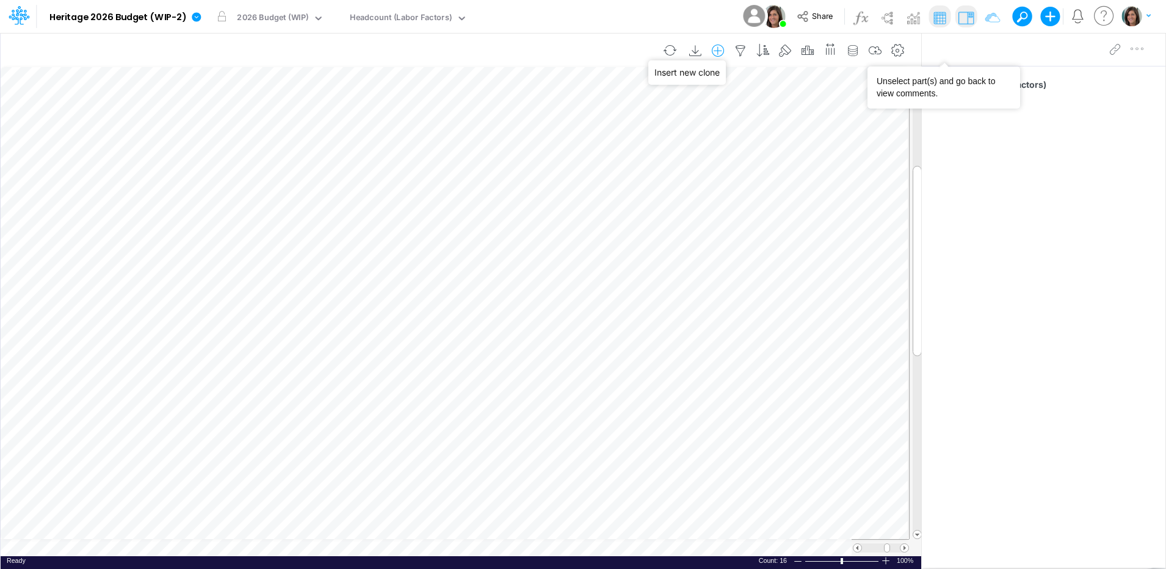
click at [716, 51] on icon "button" at bounding box center [718, 51] width 18 height 13
click at [684, 102] on li "HC-2026-Calc-1" at bounding box center [656, 102] width 143 height 14
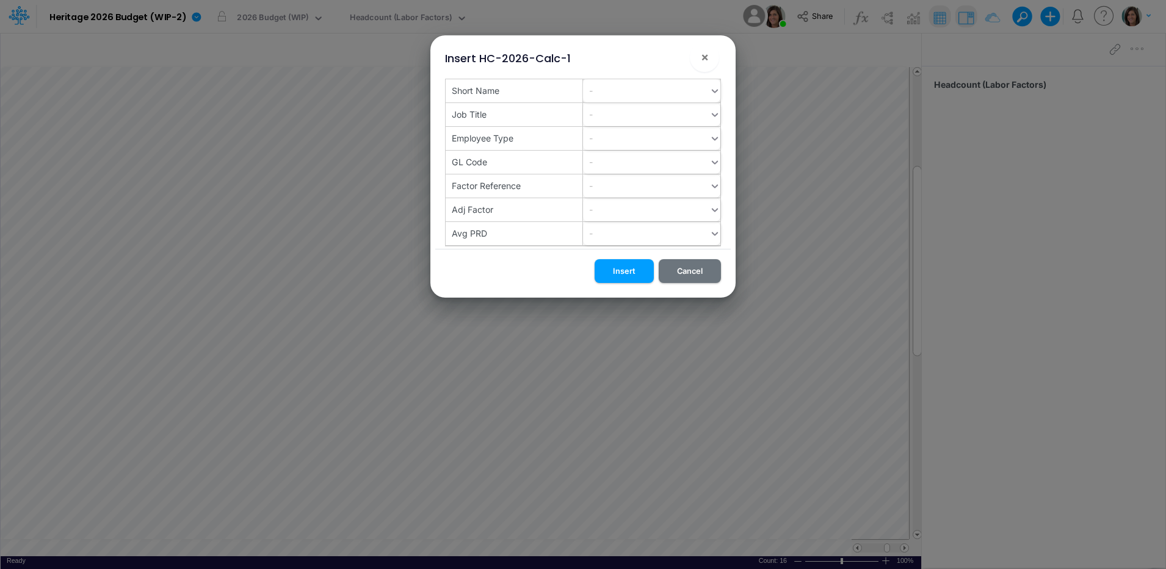
click at [638, 89] on div "-" at bounding box center [646, 91] width 126 height 20
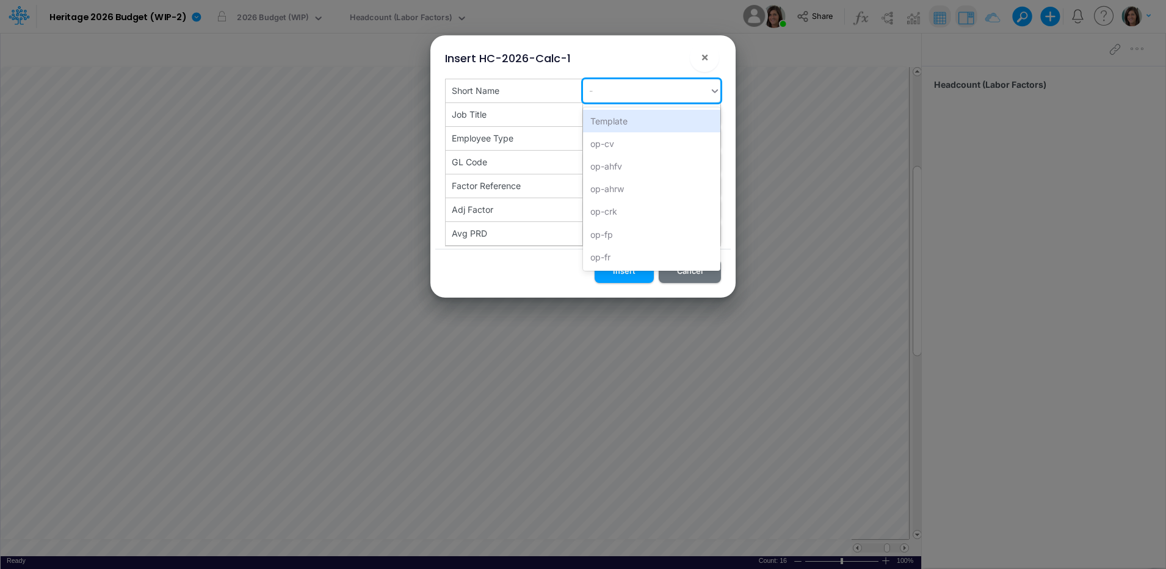
paste input "op-fril"
type input "op-fril"
click at [631, 123] on div "Create "op-fril"" at bounding box center [651, 121] width 137 height 23
click at [629, 270] on button "Insert" at bounding box center [623, 271] width 59 height 24
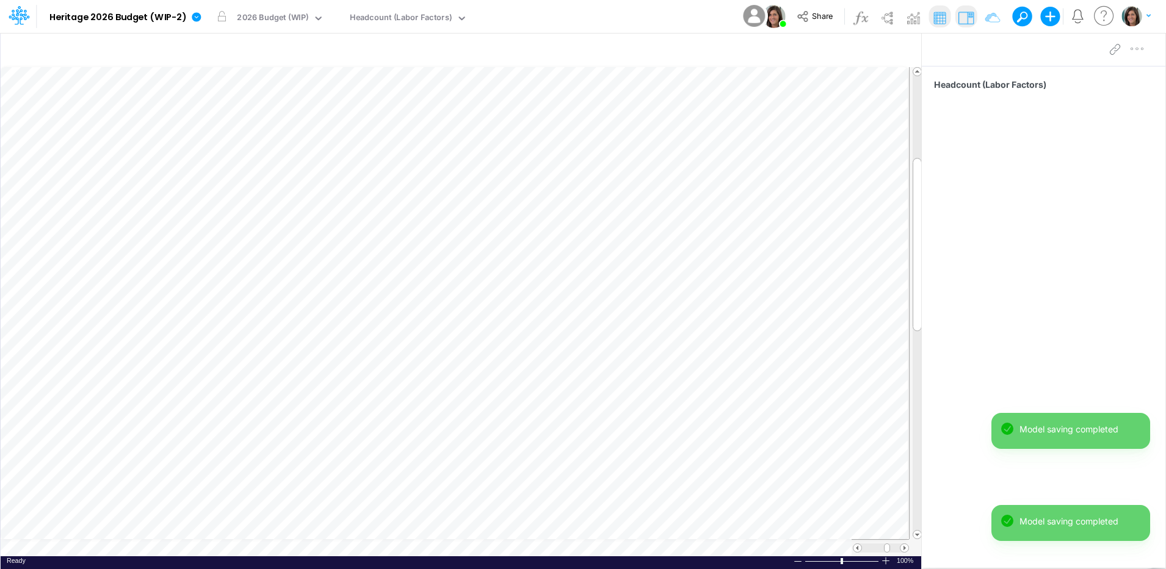
scroll to position [6, 1]
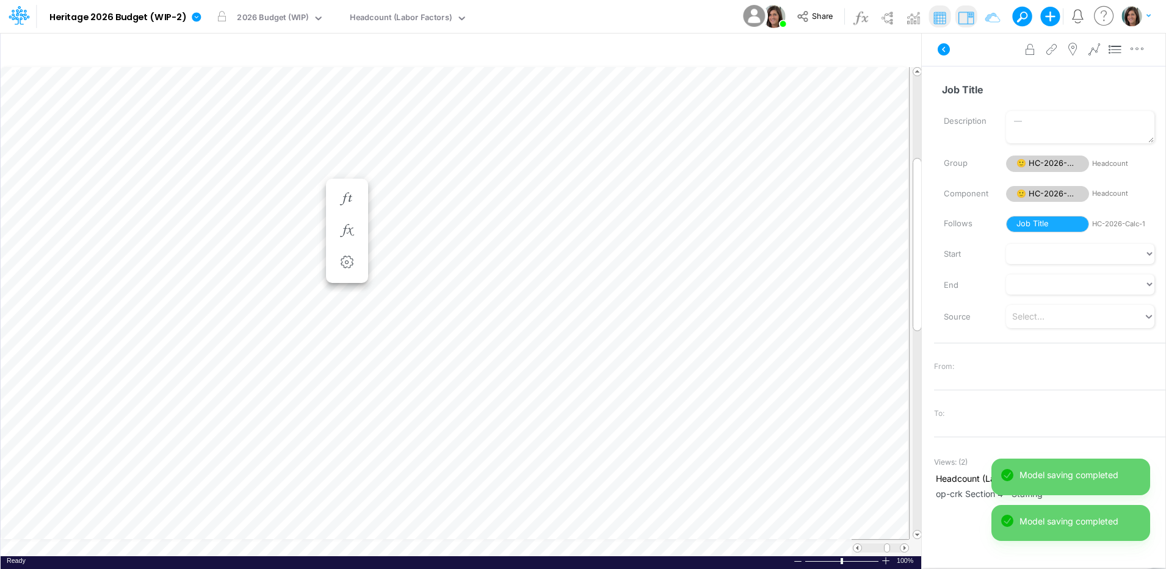
scroll to position [6, 1]
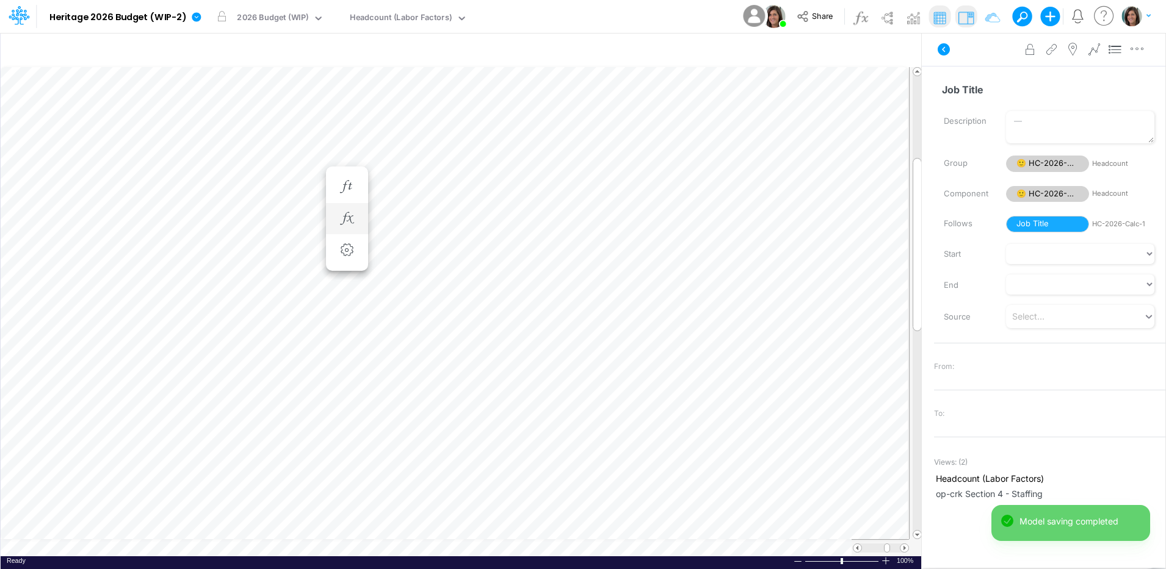
scroll to position [6, 1]
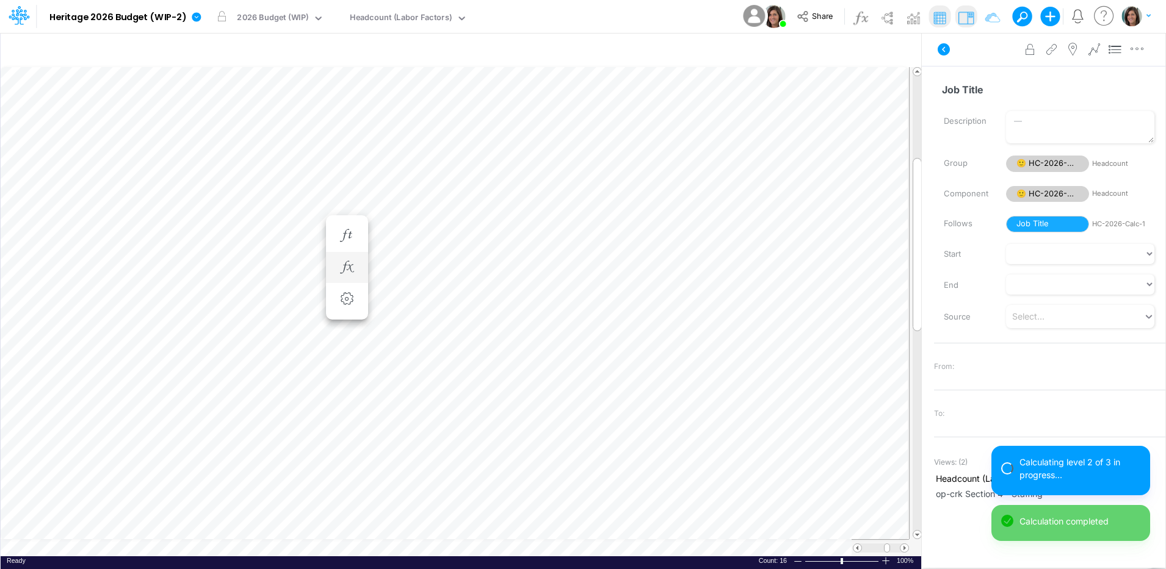
scroll to position [6, 1]
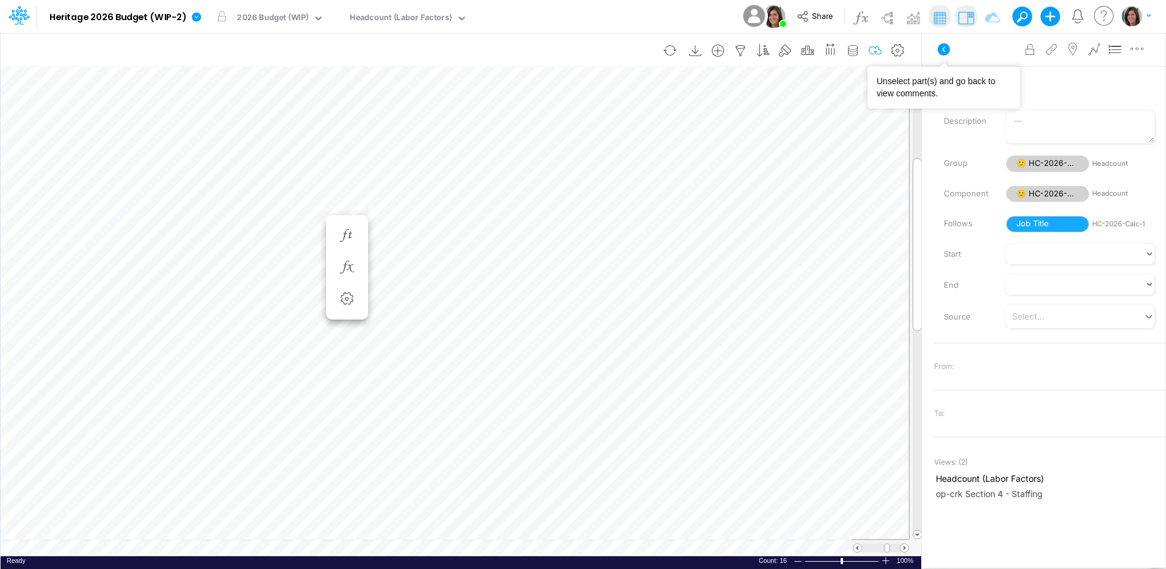
click at [945, 46] on icon at bounding box center [944, 49] width 12 height 12
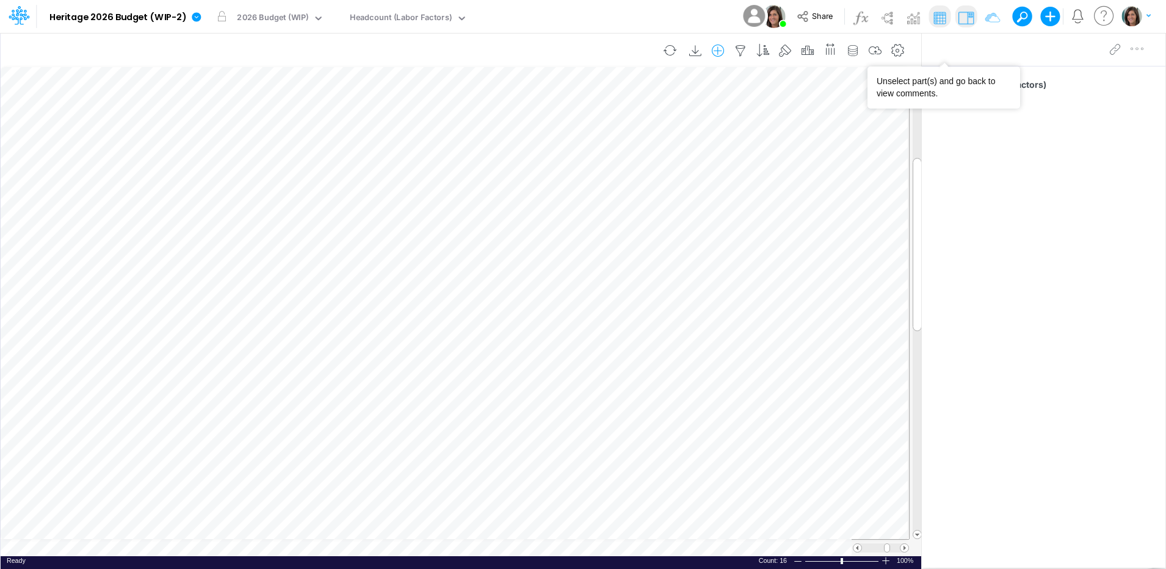
click at [721, 51] on icon "button" at bounding box center [718, 51] width 18 height 13
click at [700, 105] on li "HC-2026-Calc-1" at bounding box center [656, 102] width 143 height 14
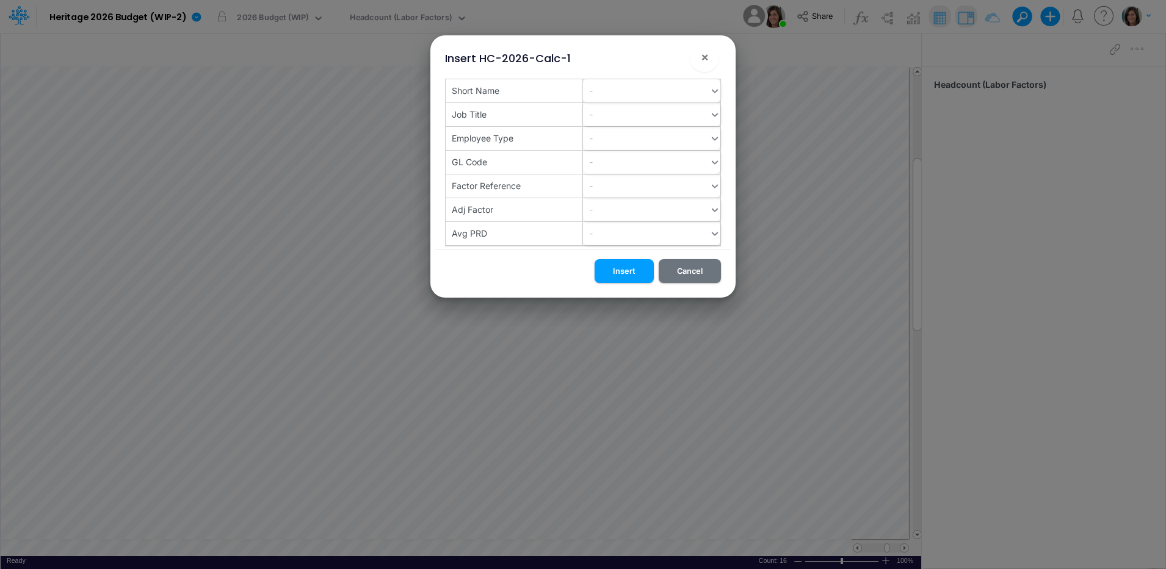
click at [635, 92] on div "-" at bounding box center [646, 91] width 126 height 20
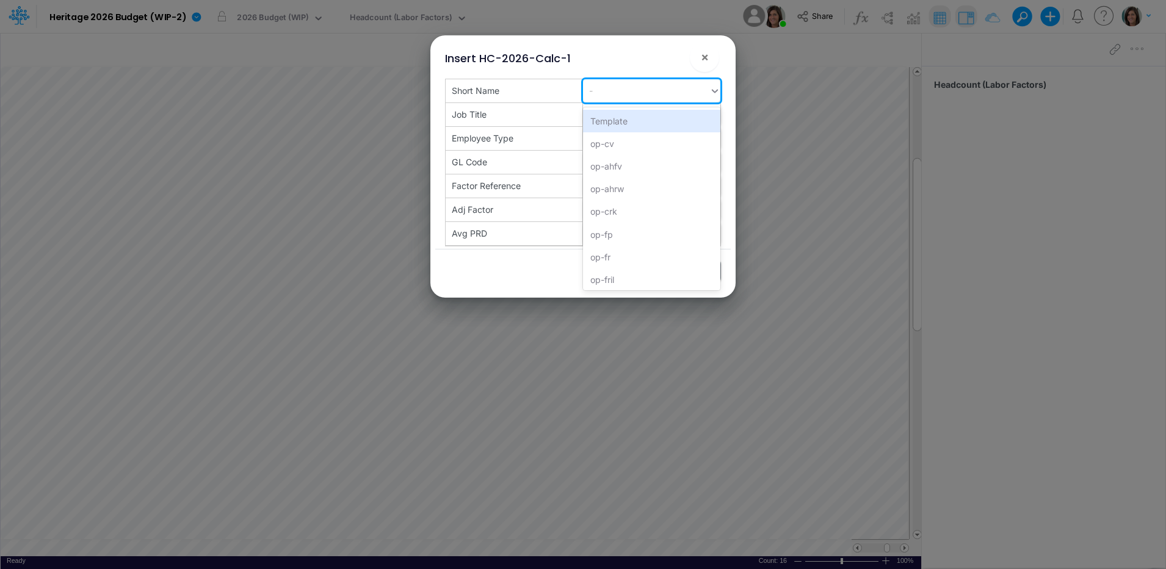
paste input "op-hp"
type input "op-hp"
click at [682, 118] on div "Create "op-hp"" at bounding box center [651, 121] width 137 height 23
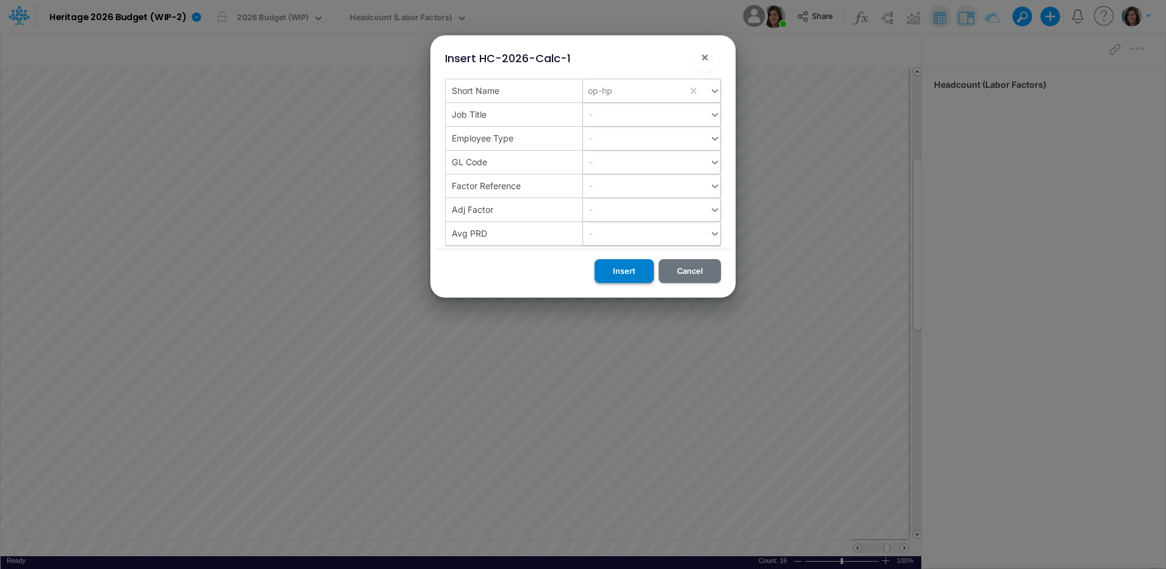
click at [621, 268] on button "Insert" at bounding box center [623, 271] width 59 height 24
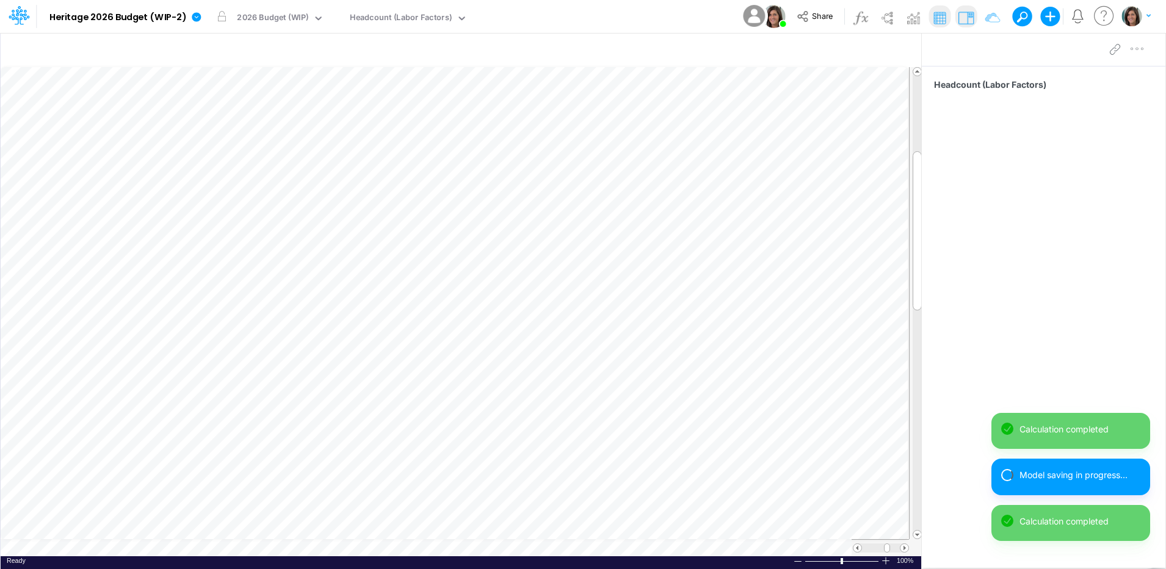
scroll to position [6, 1]
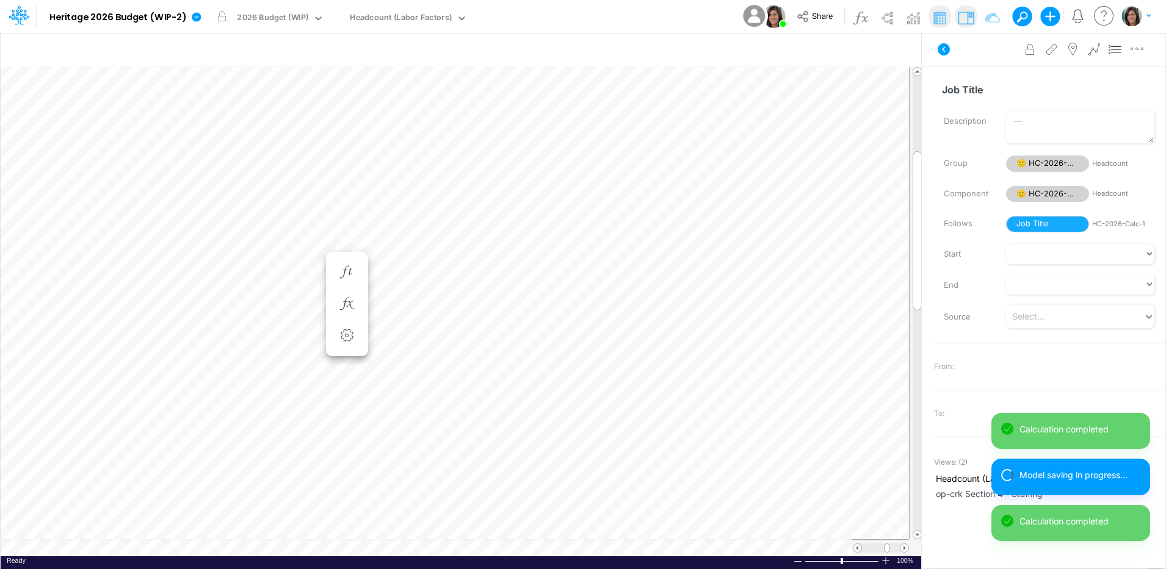
scroll to position [6, 1]
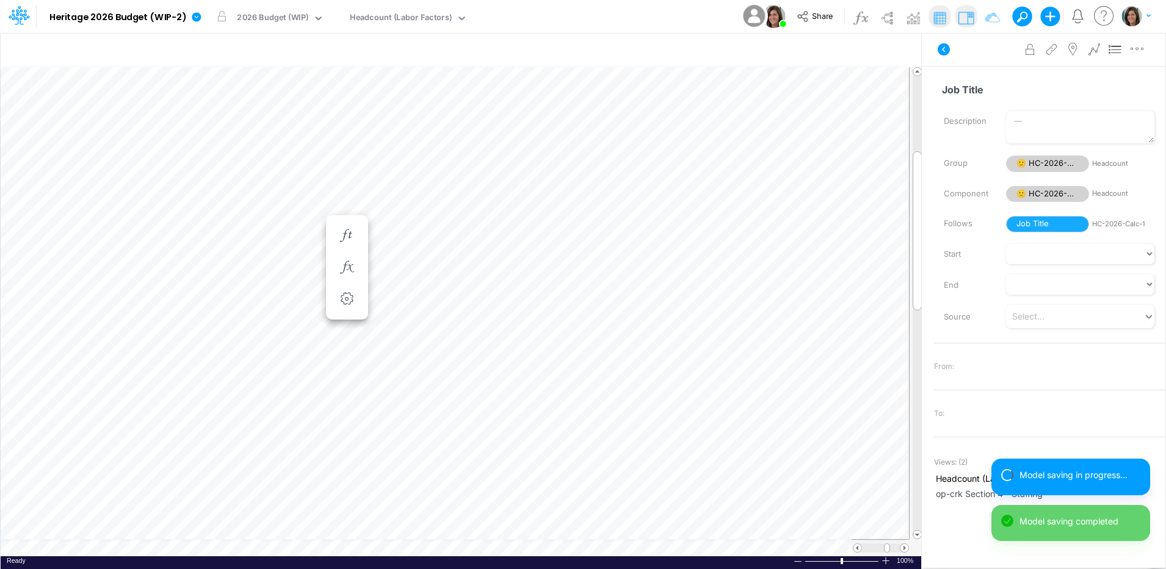
scroll to position [6, 1]
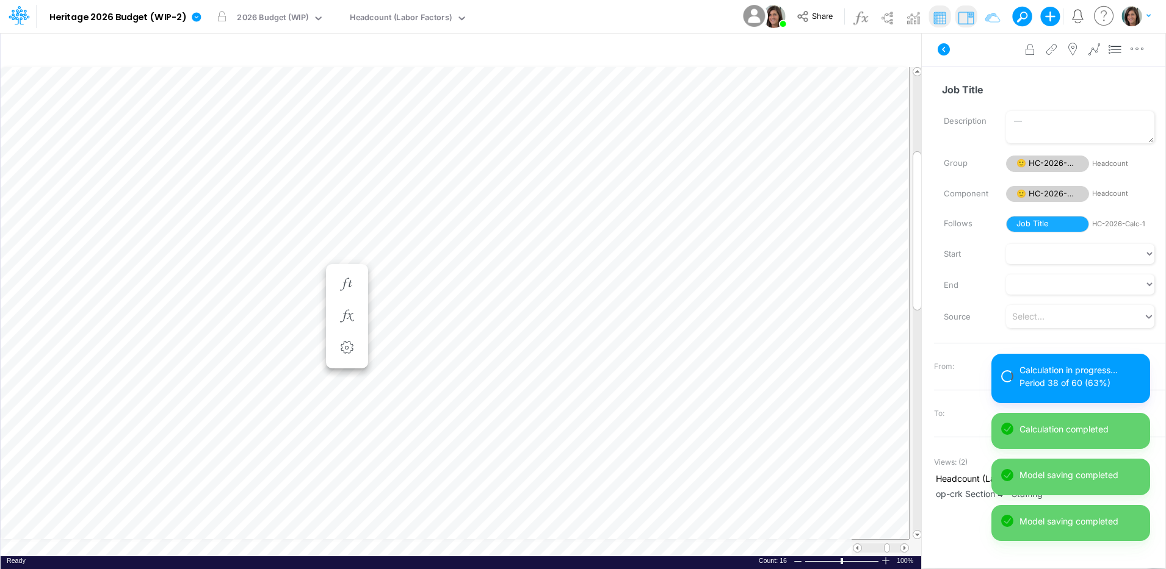
scroll to position [6, 1]
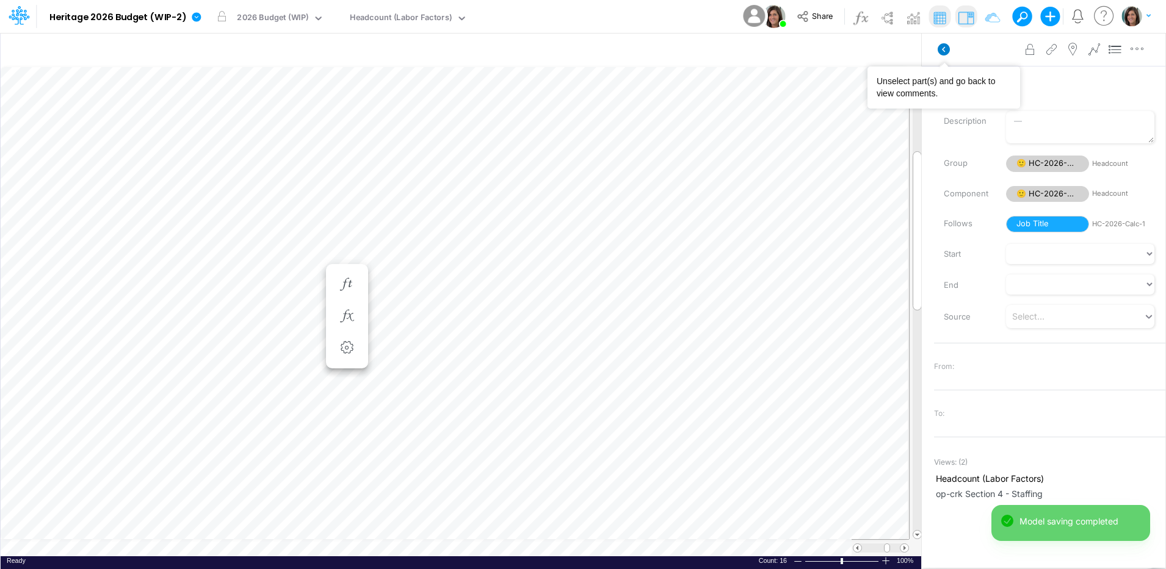
click at [942, 51] on icon at bounding box center [944, 49] width 12 height 12
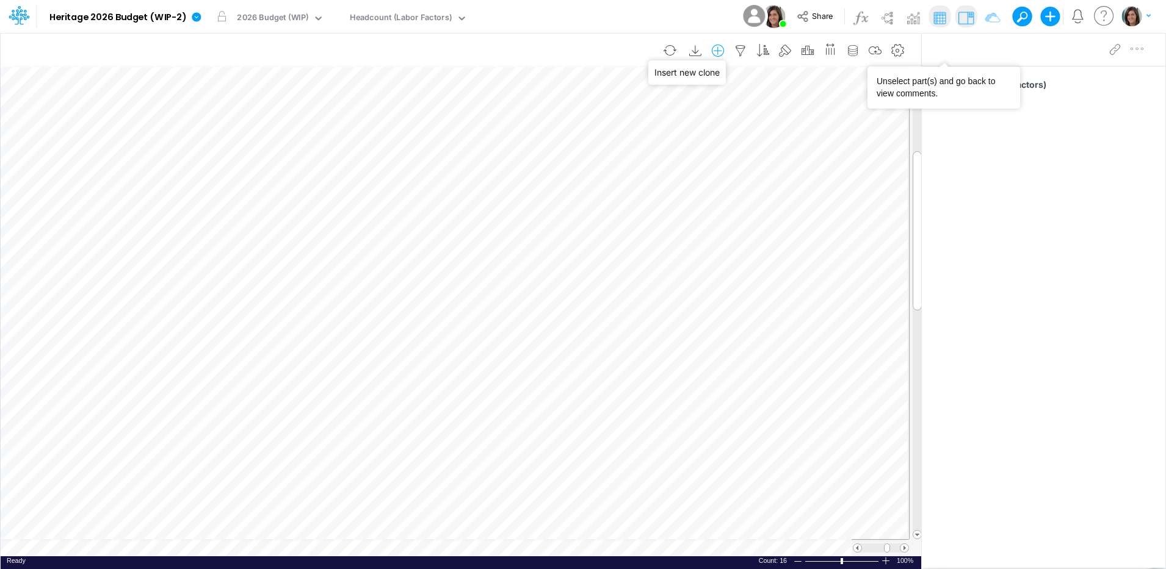
click at [719, 52] on icon "button" at bounding box center [718, 51] width 18 height 13
click at [673, 102] on li "HC-2026-Calc-1" at bounding box center [656, 102] width 143 height 14
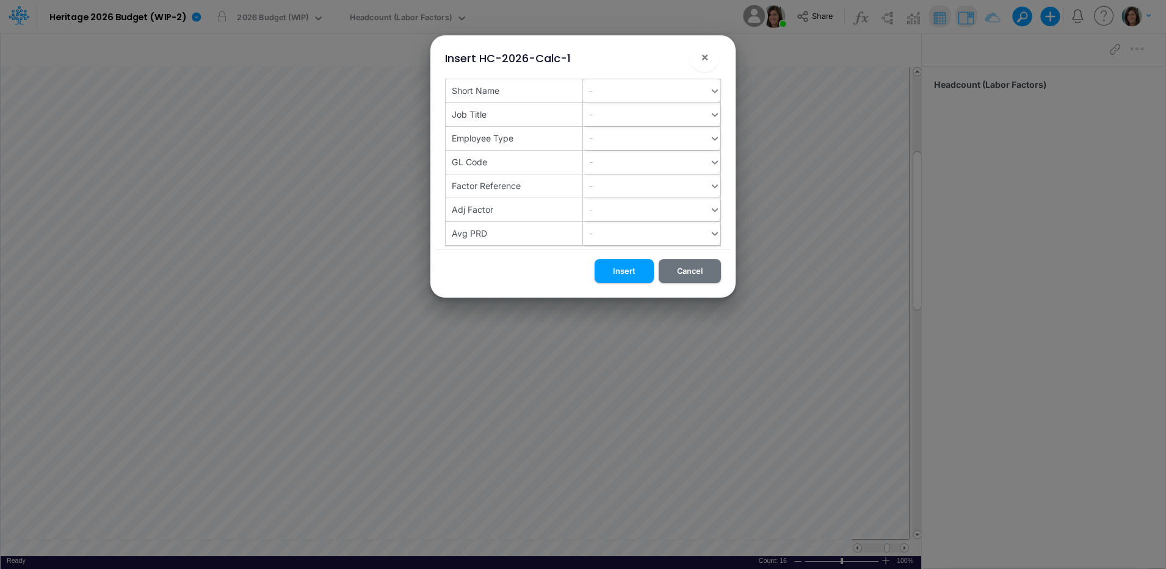
click at [607, 93] on div "-" at bounding box center [646, 91] width 126 height 20
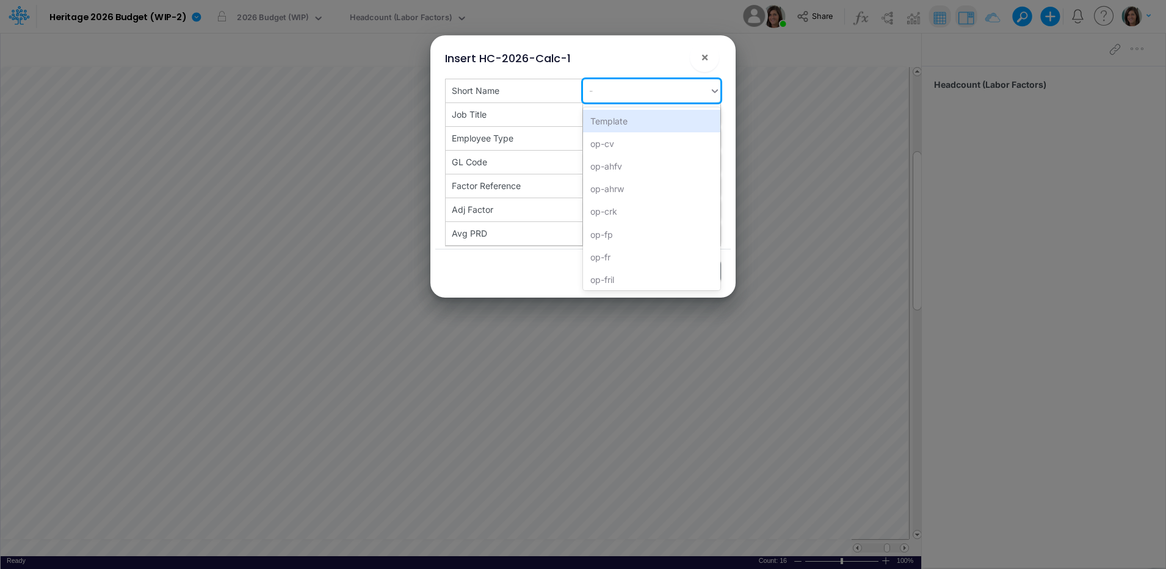
paste input "op-hr"
type input "op-hr"
click at [615, 125] on div "Create "op-hr"" at bounding box center [651, 121] width 137 height 23
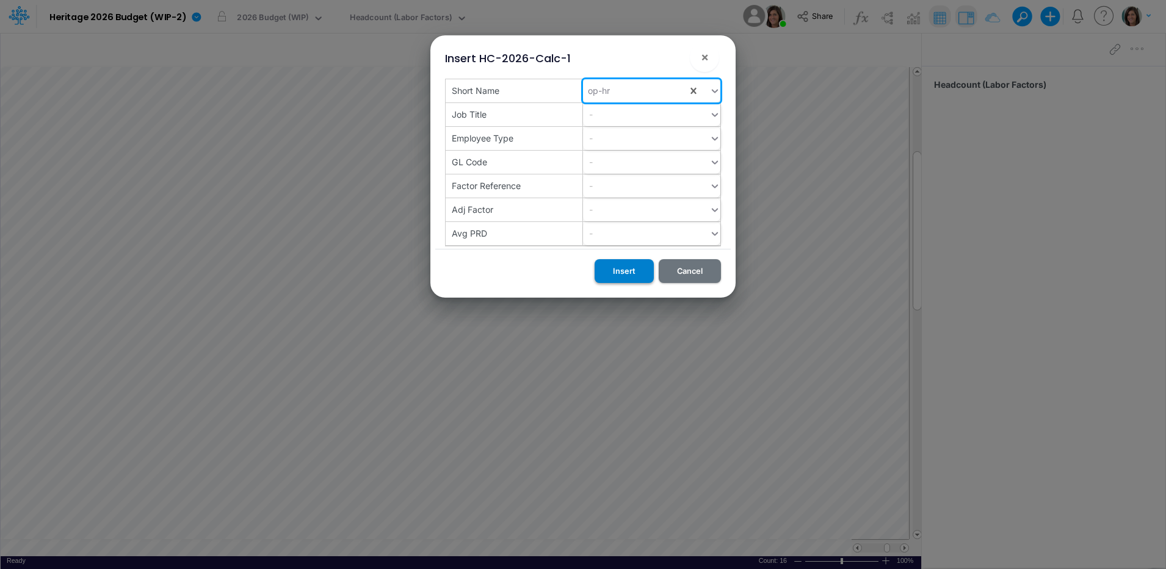
click at [621, 273] on button "Insert" at bounding box center [623, 271] width 59 height 24
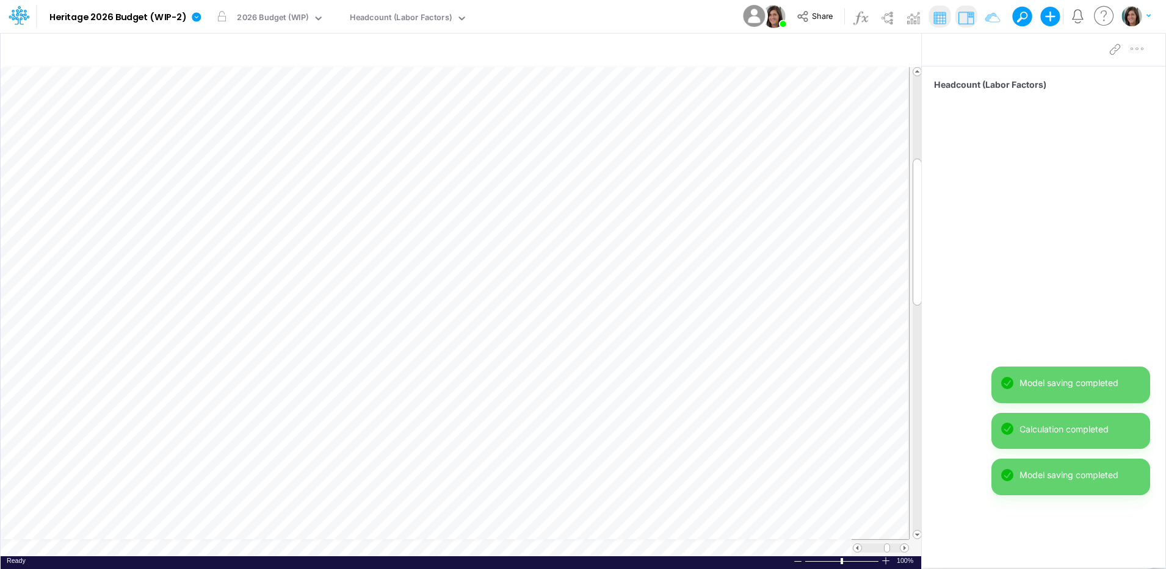
scroll to position [6, 1]
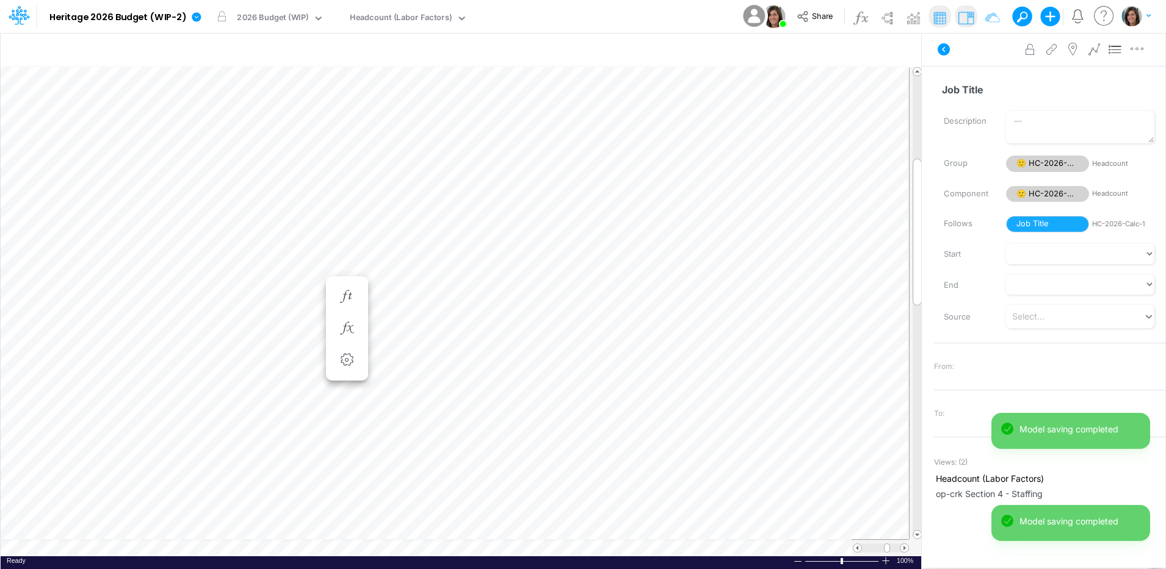
scroll to position [6, 1]
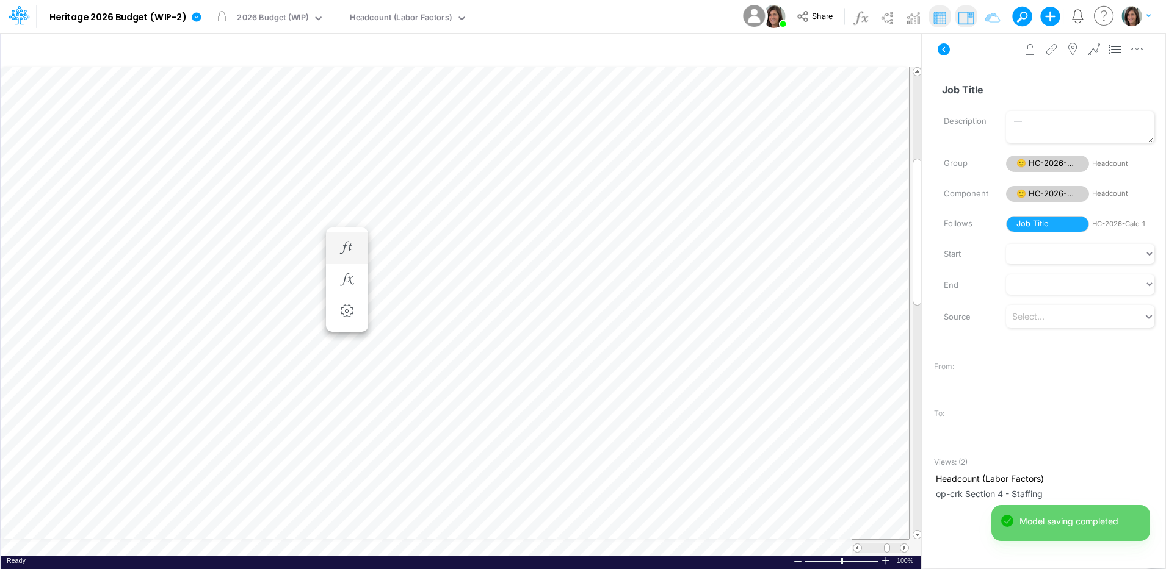
scroll to position [6, 1]
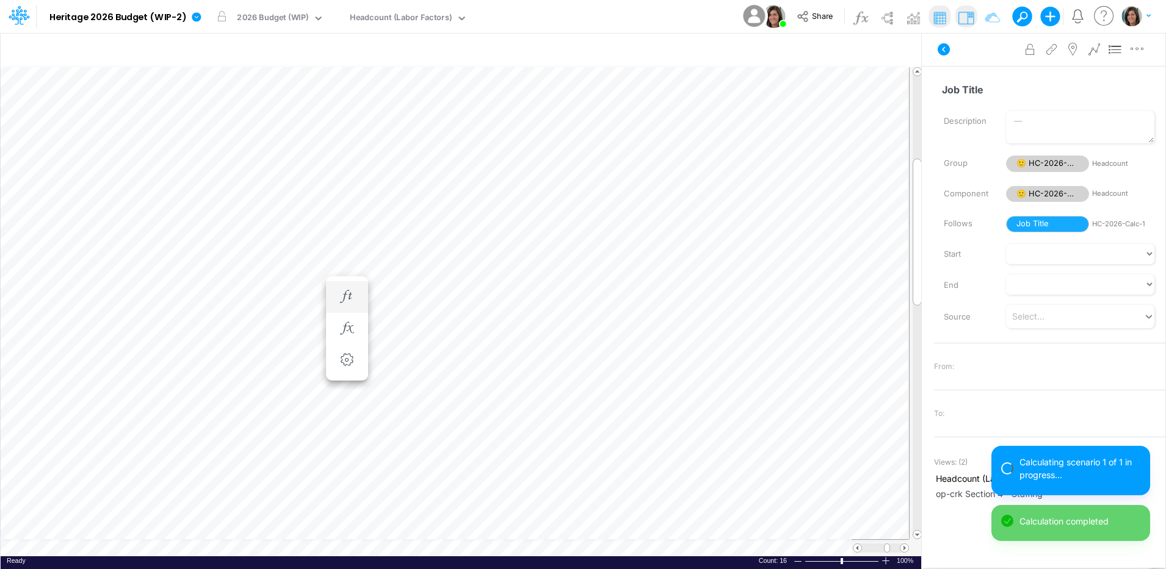
scroll to position [6, 1]
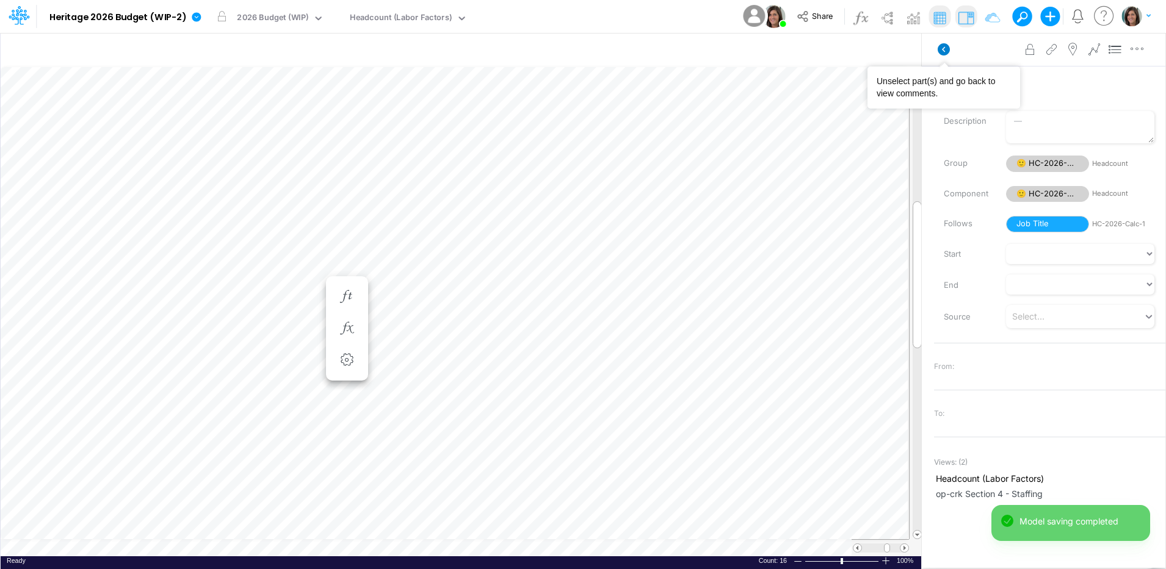
click at [941, 54] on icon at bounding box center [944, 49] width 12 height 12
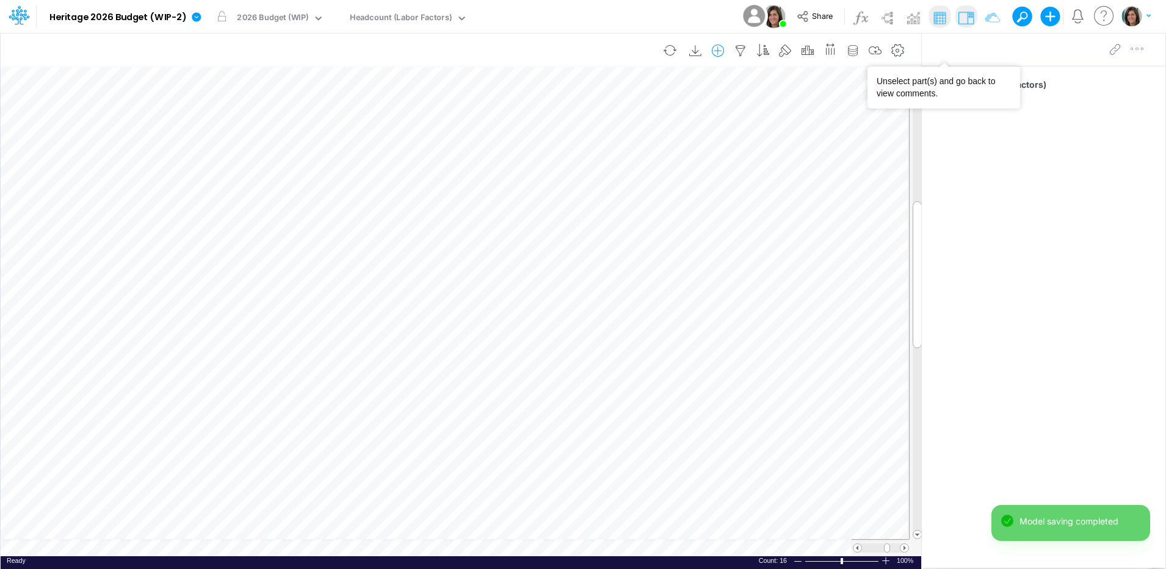
click at [721, 53] on icon "button" at bounding box center [718, 51] width 18 height 13
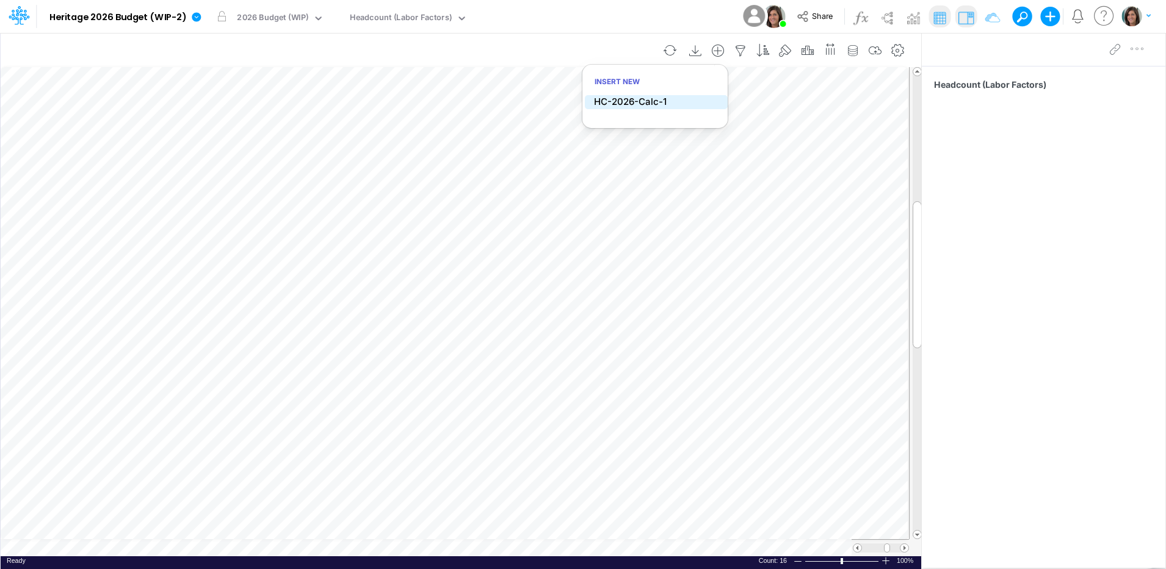
click at [682, 102] on li "HC-2026-Calc-1" at bounding box center [656, 102] width 143 height 14
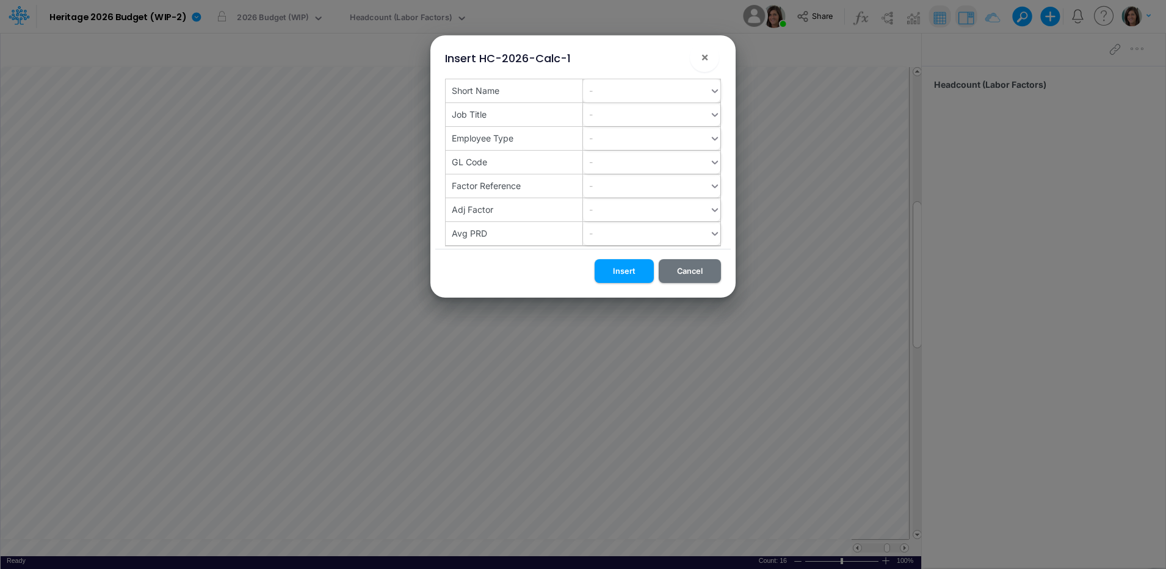
click at [619, 92] on div "-" at bounding box center [646, 91] width 126 height 20
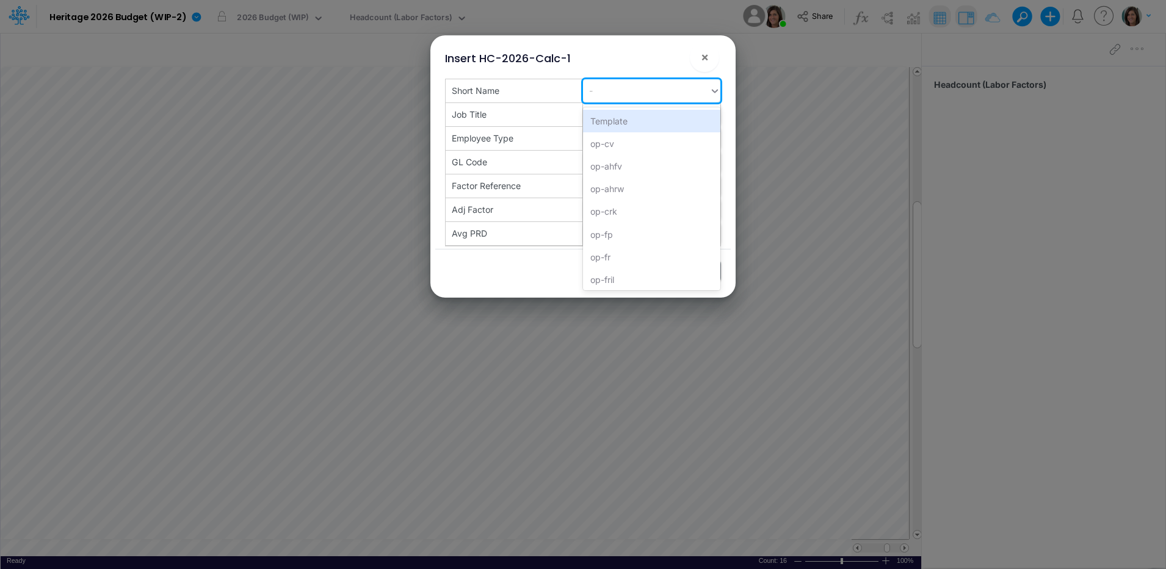
paste input "op-lg"
type input "op-lg"
click at [616, 126] on div "Create "op-lg"" at bounding box center [651, 121] width 137 height 23
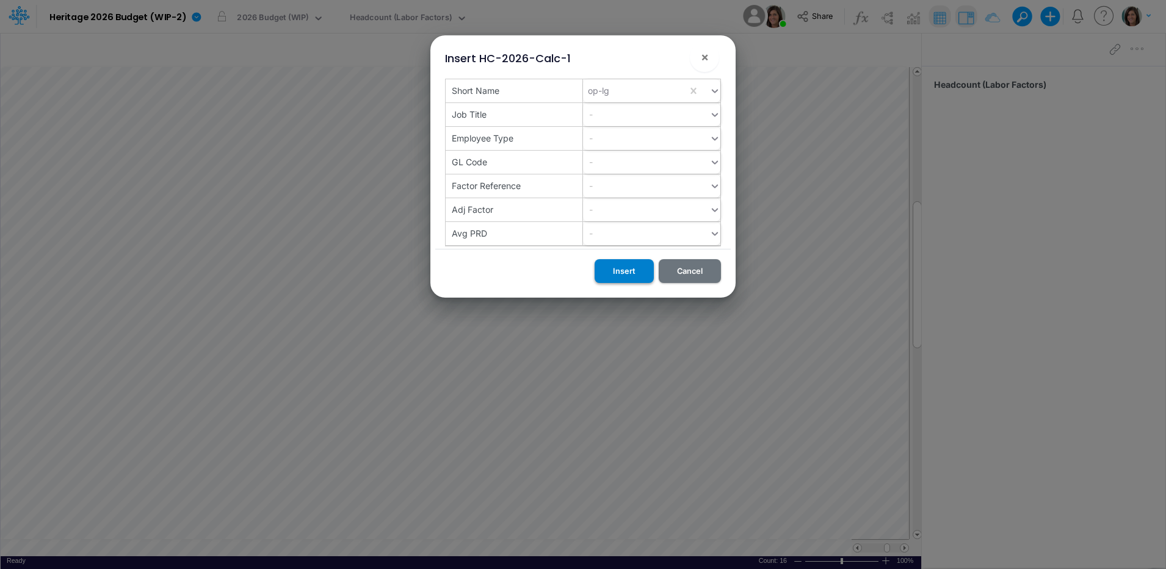
click at [621, 272] on button "Insert" at bounding box center [623, 271] width 59 height 24
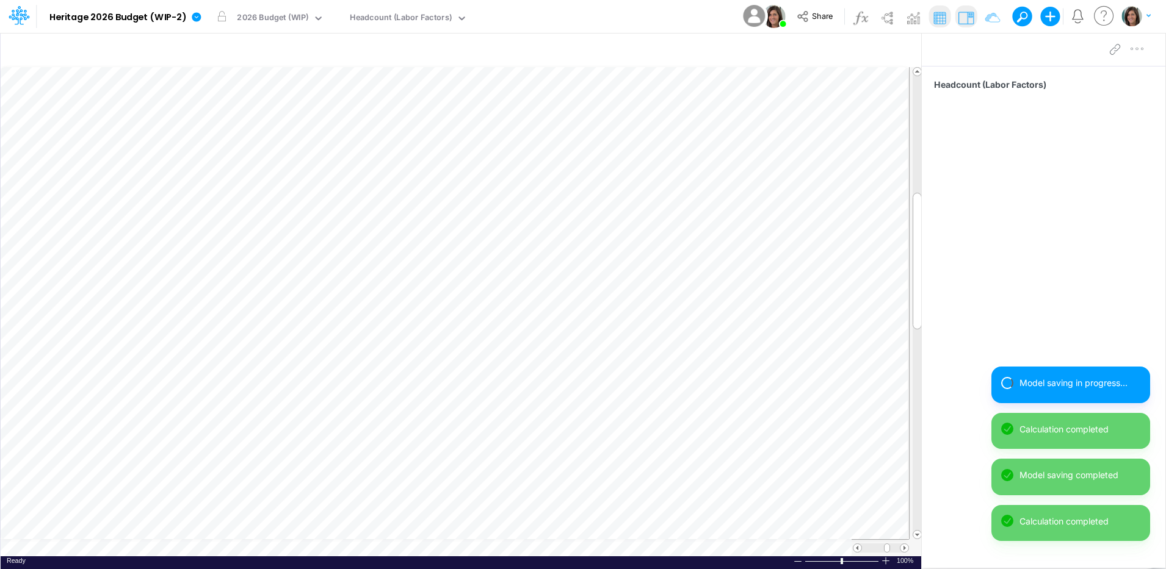
scroll to position [6, 1]
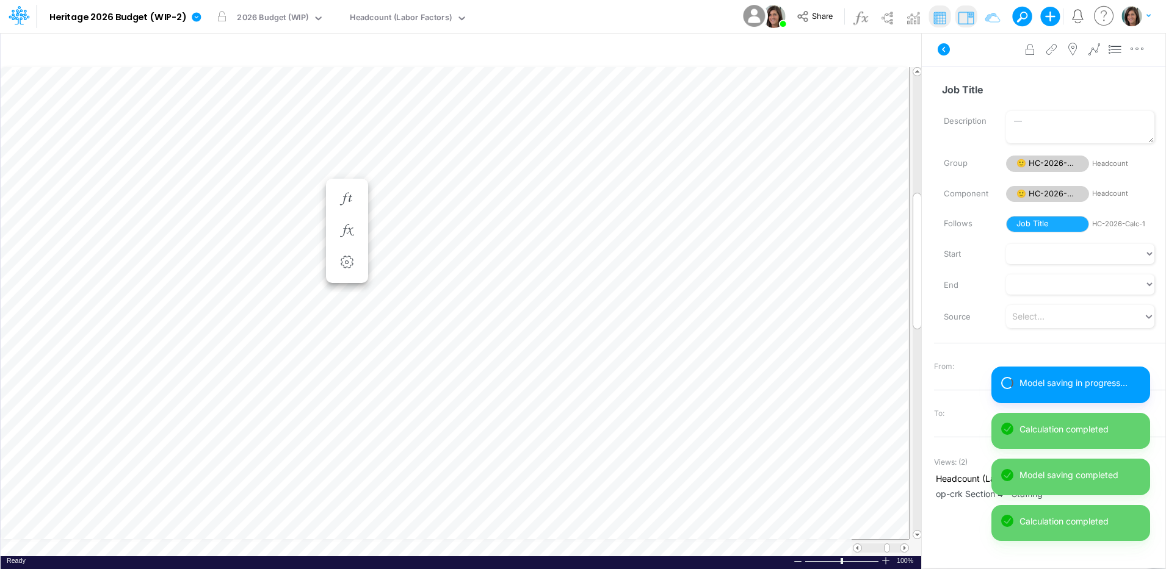
scroll to position [6, 1]
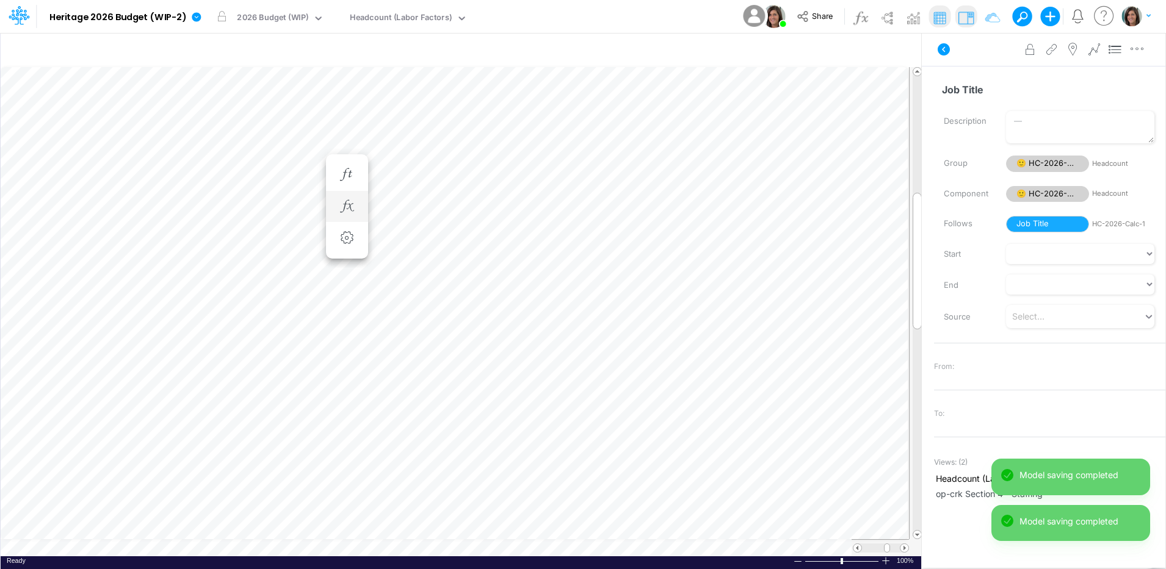
scroll to position [6, 1]
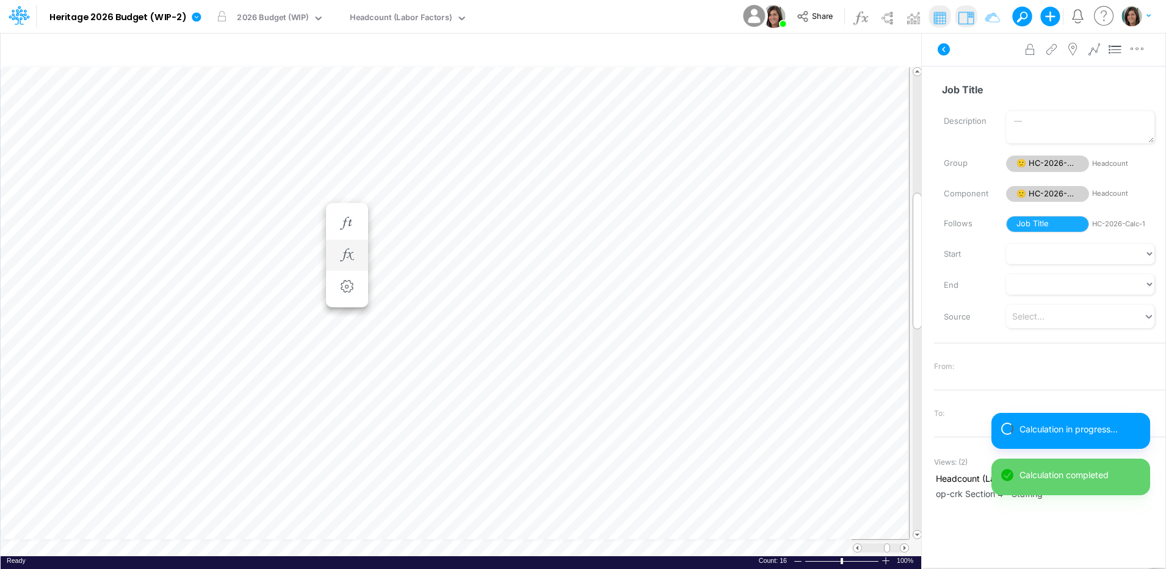
scroll to position [6, 1]
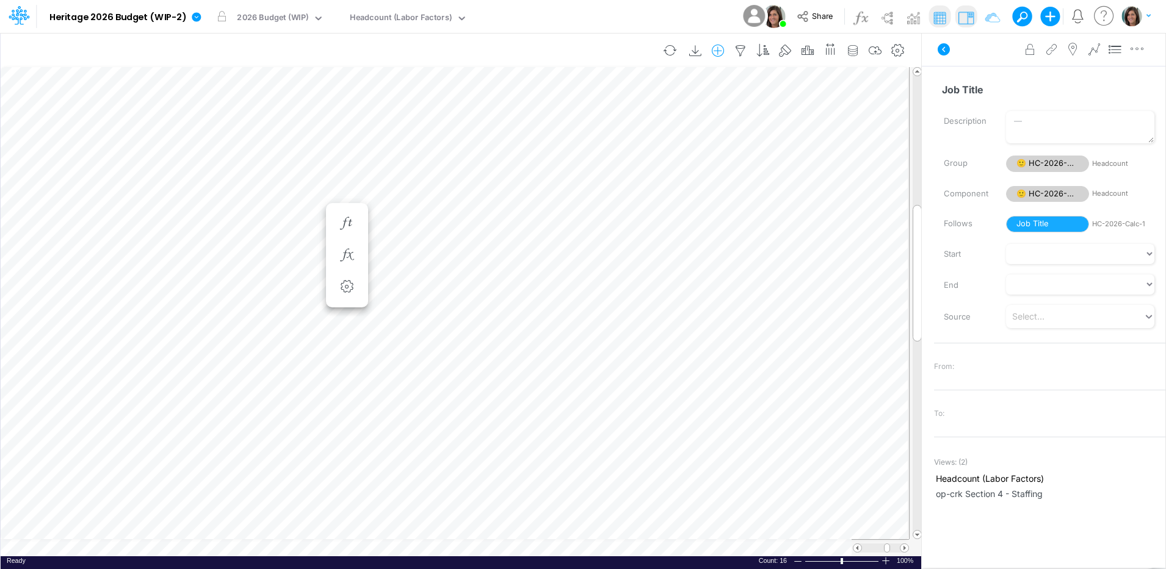
click at [716, 51] on icon "button" at bounding box center [718, 51] width 18 height 13
click at [676, 100] on li "HC-2026-Calc-1" at bounding box center [656, 102] width 143 height 14
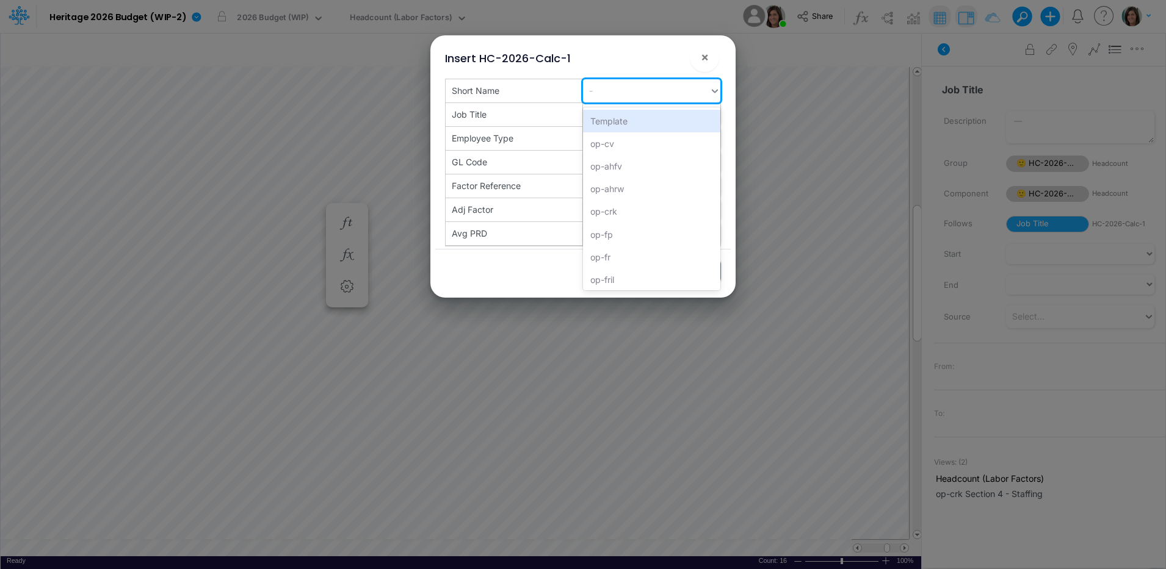
click at [607, 89] on div "-" at bounding box center [646, 91] width 126 height 20
paste input "op-mg"
type input "op-mg"
click at [609, 122] on div "Create "op-mg"" at bounding box center [651, 121] width 137 height 23
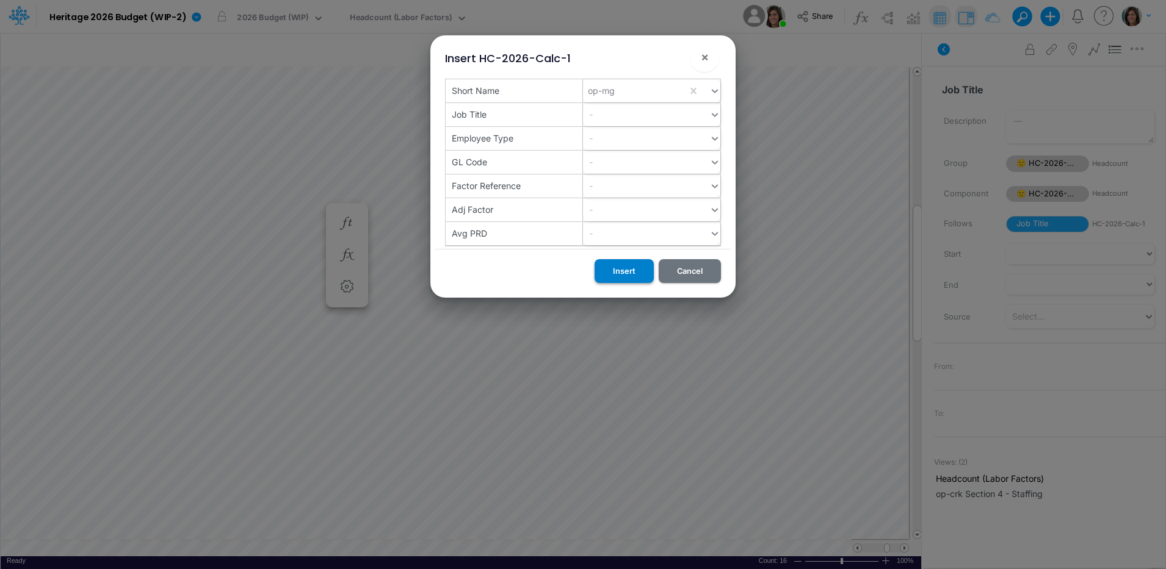
click at [619, 272] on button "Insert" at bounding box center [623, 271] width 59 height 24
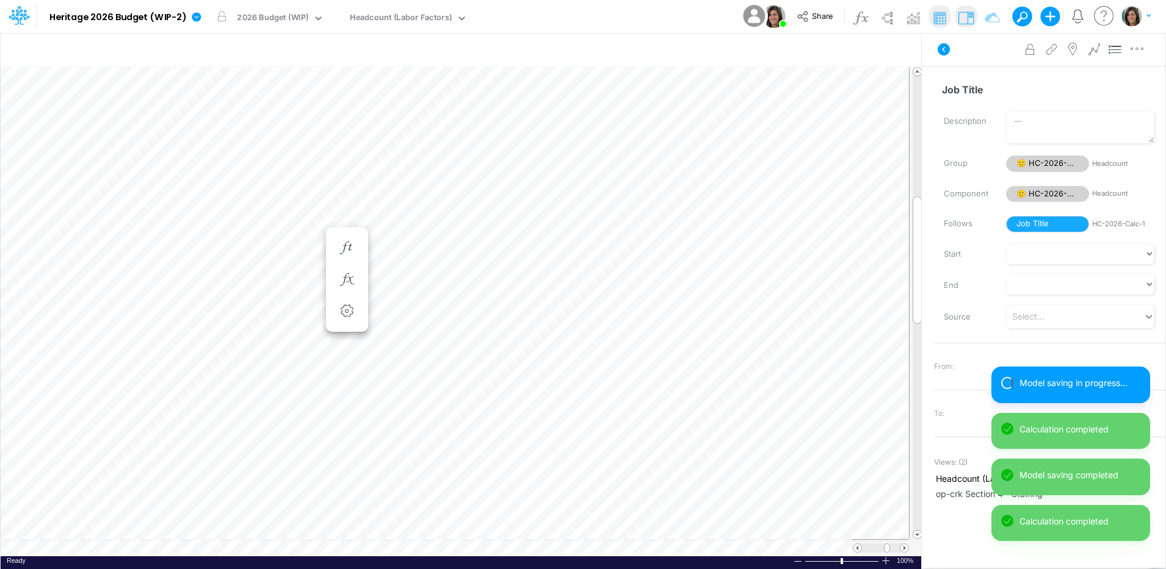
scroll to position [6, 1]
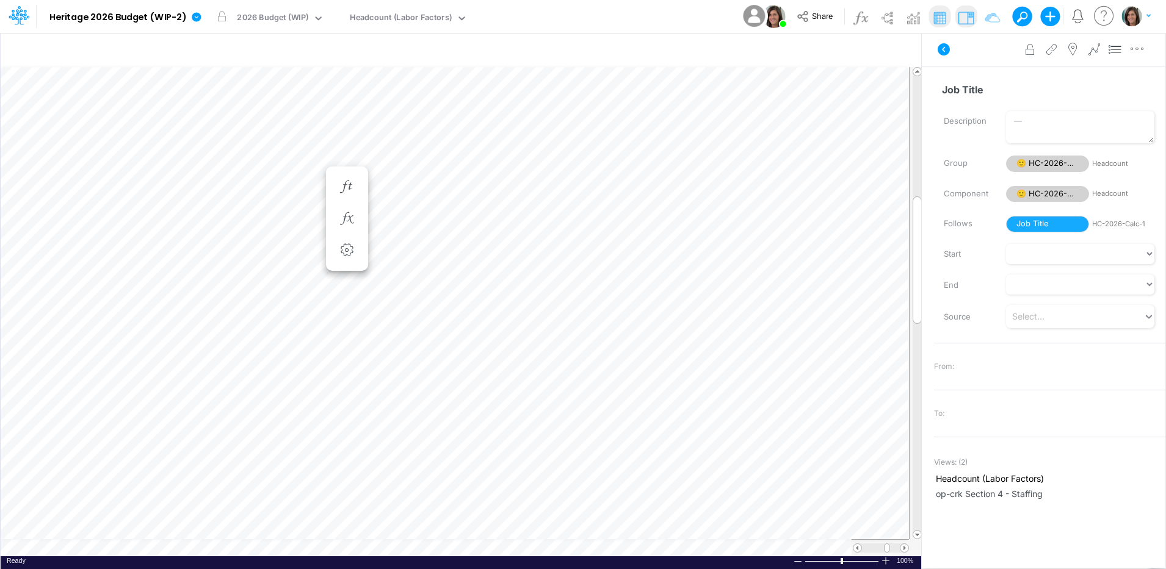
scroll to position [6, 1]
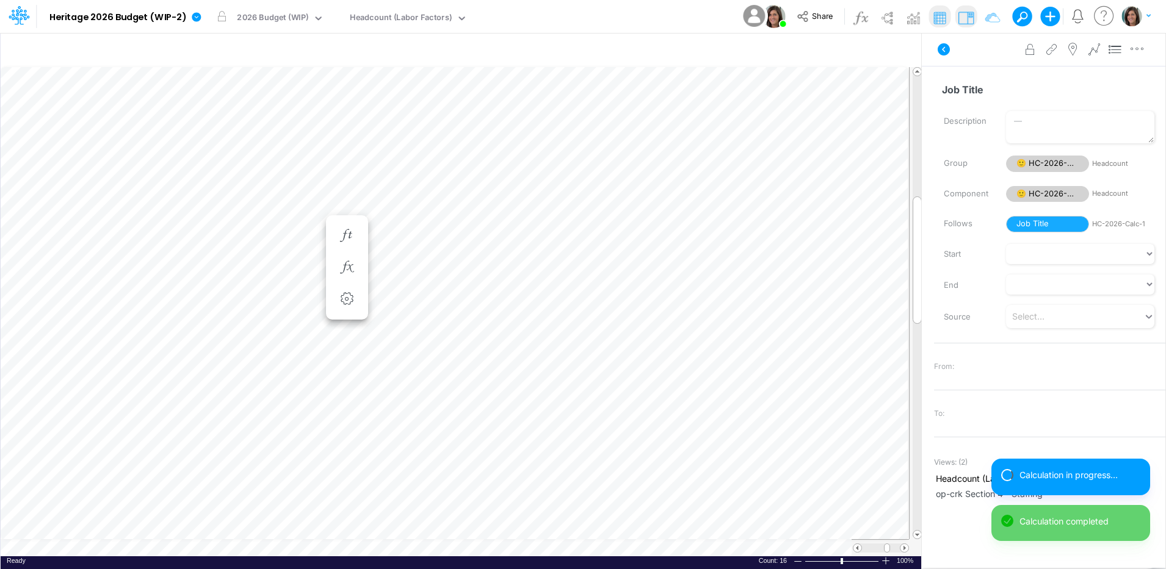
scroll to position [6, 1]
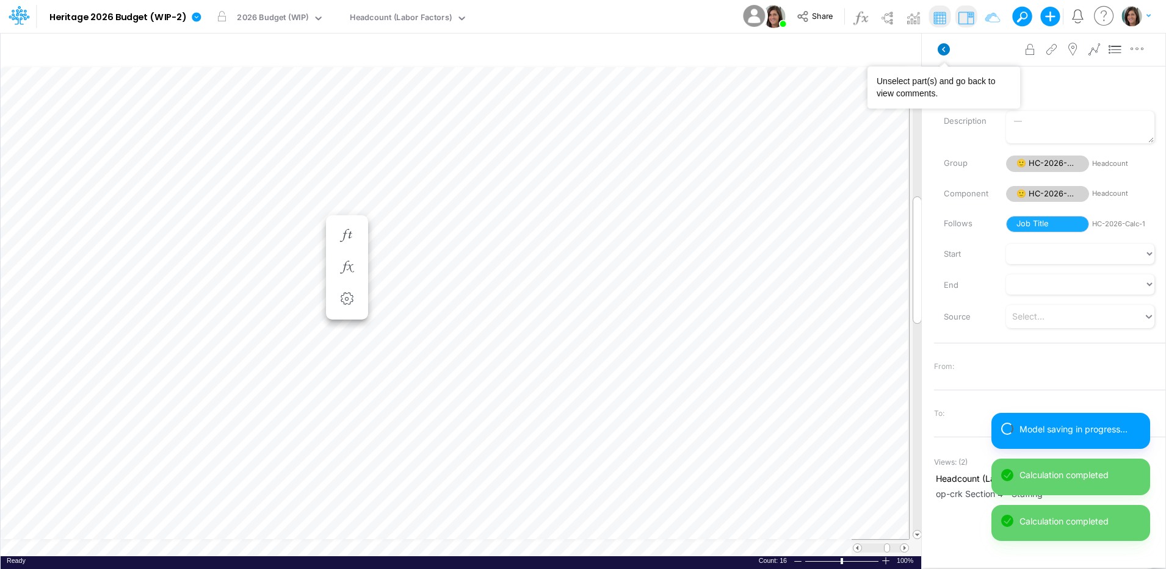
click at [942, 45] on icon at bounding box center [944, 49] width 12 height 12
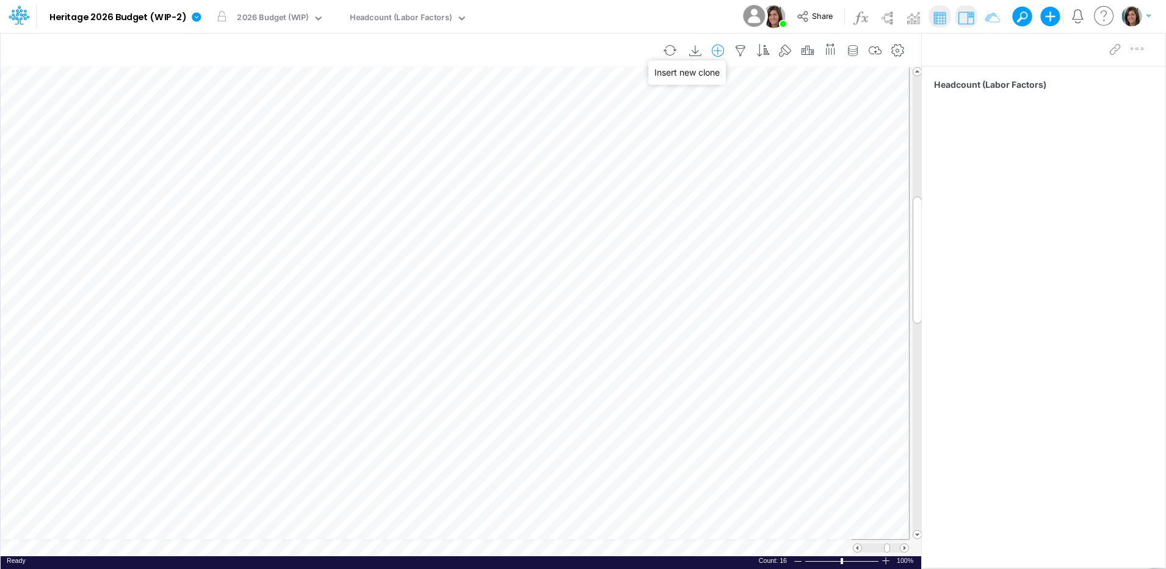
click at [721, 51] on icon "button" at bounding box center [718, 51] width 18 height 13
click at [674, 100] on li "HC-2026-Calc-1" at bounding box center [656, 102] width 143 height 14
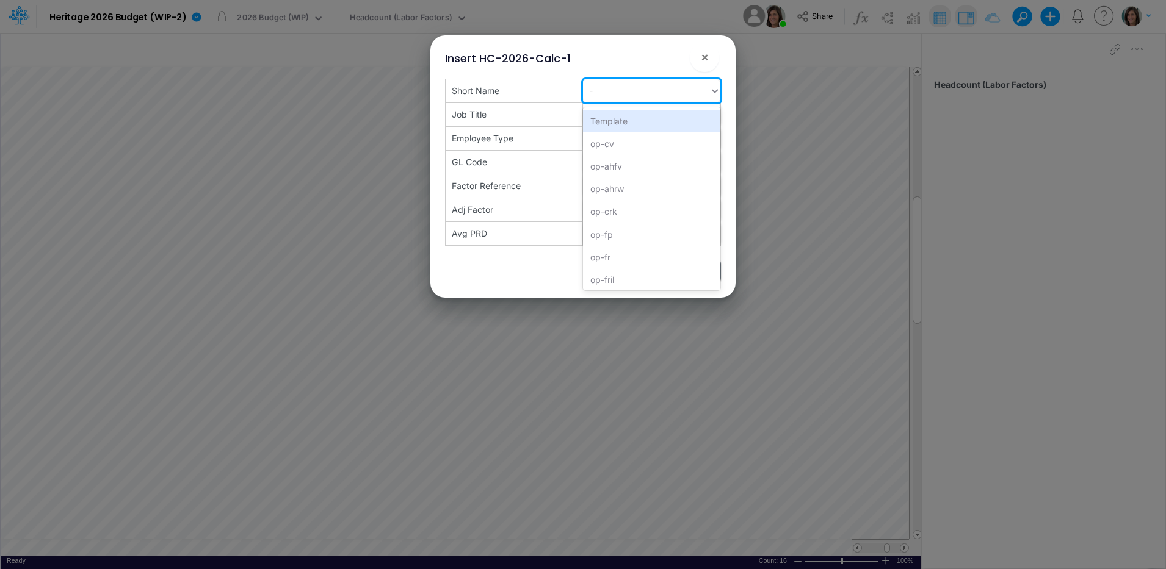
click at [608, 88] on div "-" at bounding box center [646, 91] width 126 height 20
paste input "op-nha"
type input "op-nha"
click at [614, 120] on div "Create "op-nha"" at bounding box center [651, 121] width 137 height 23
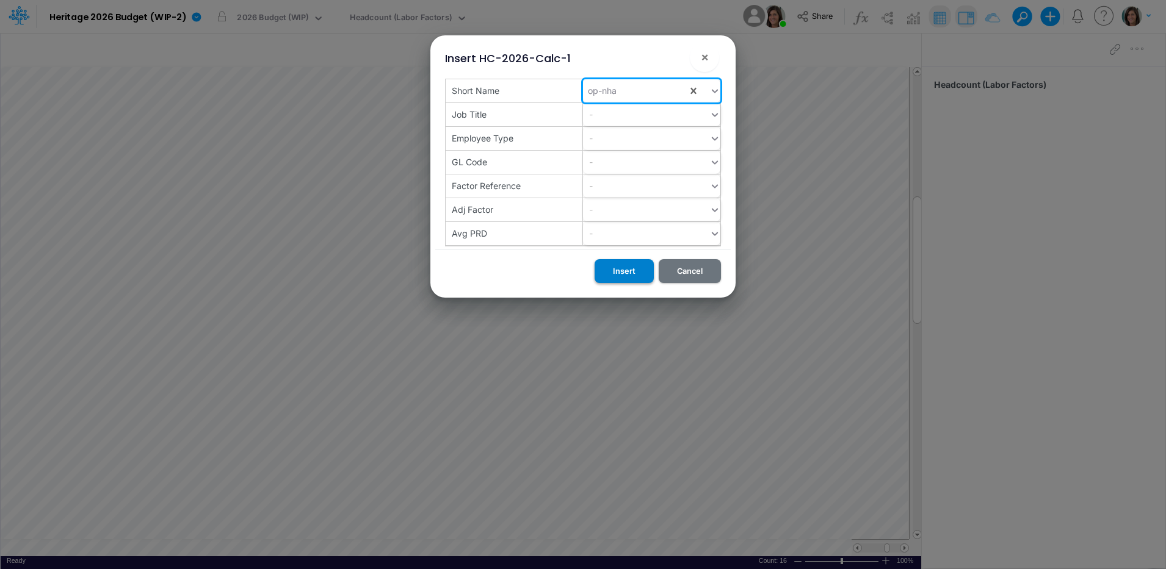
click at [627, 269] on button "Insert" at bounding box center [623, 271] width 59 height 24
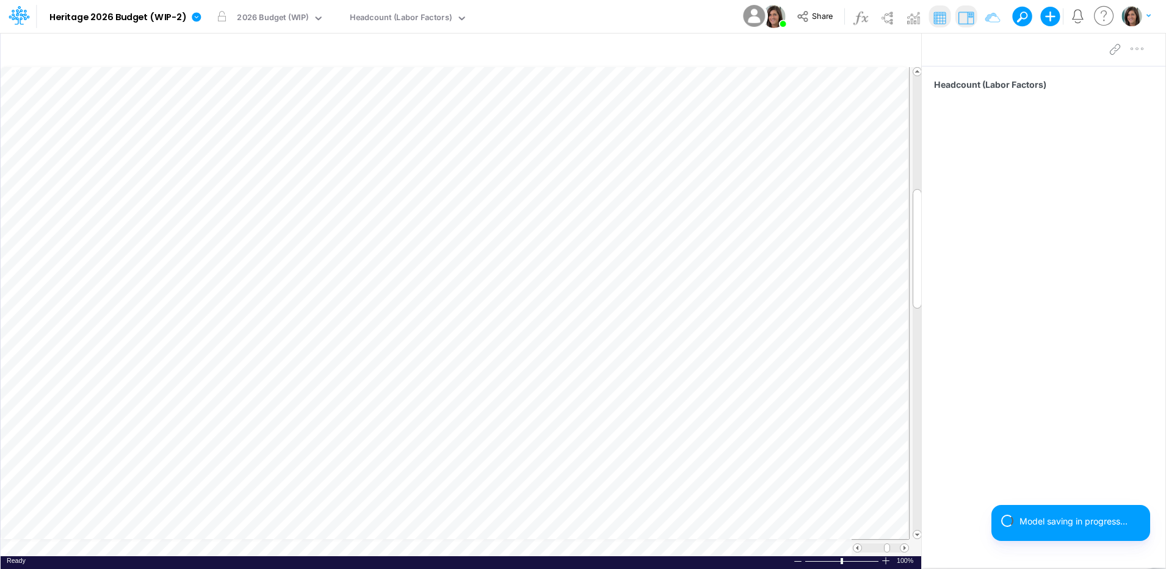
scroll to position [6, 1]
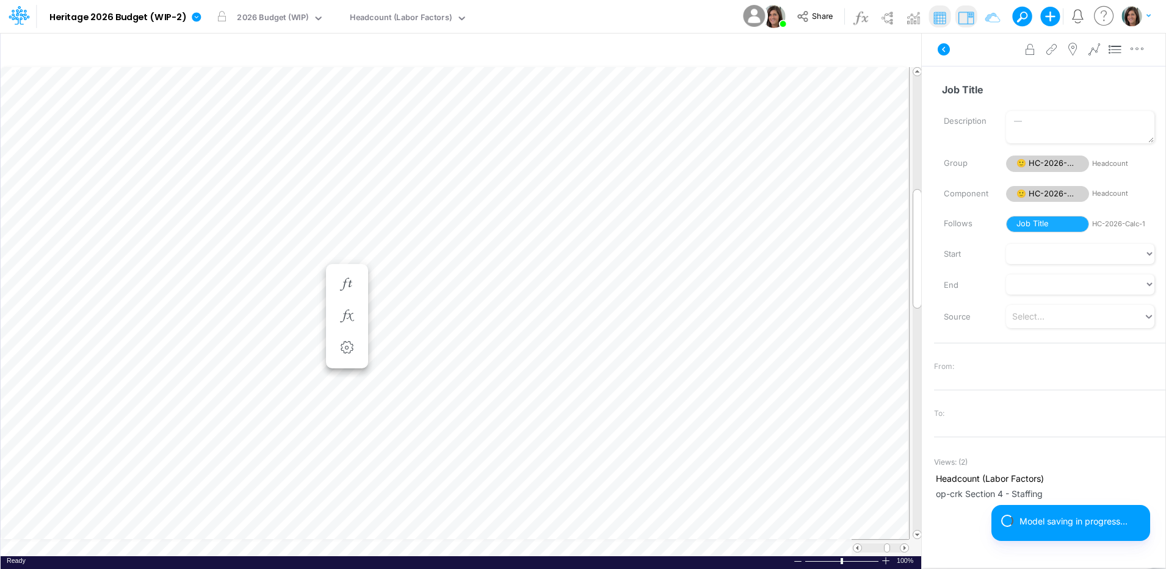
scroll to position [6, 1]
click at [949, 52] on icon at bounding box center [943, 49] width 15 height 15
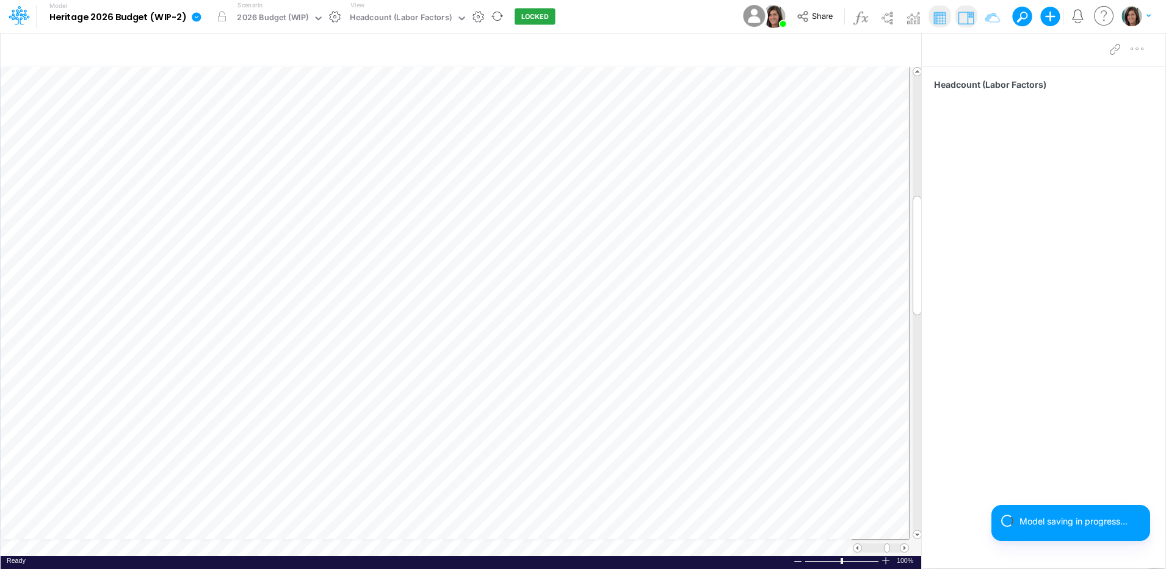
click at [198, 21] on icon at bounding box center [196, 17] width 11 height 11
click at [219, 129] on button "View model info" at bounding box center [258, 126] width 131 height 19
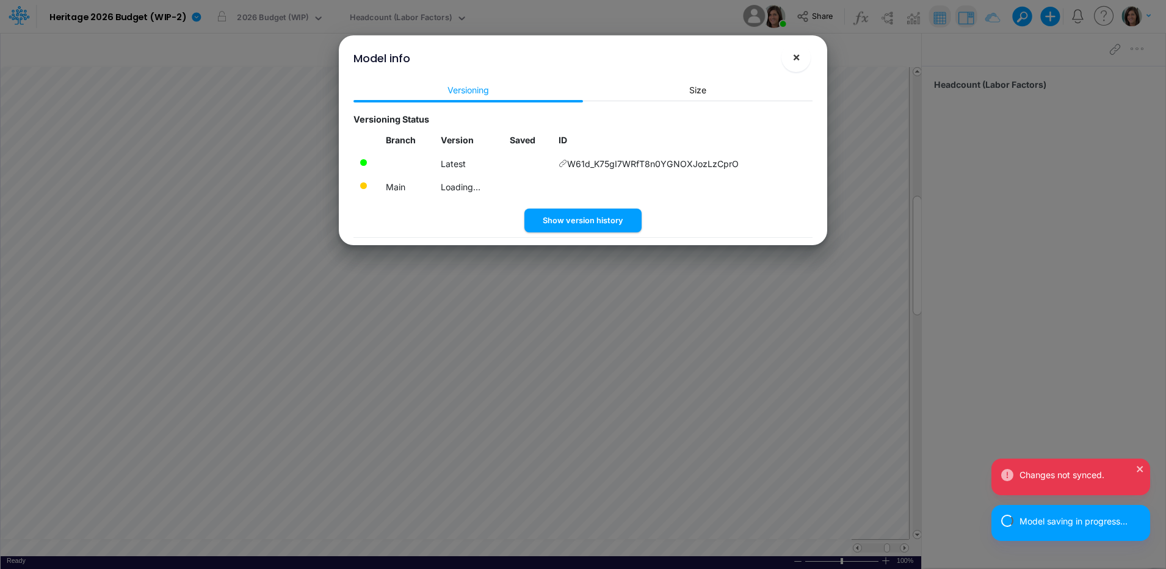
click at [798, 57] on span "×" at bounding box center [796, 56] width 8 height 15
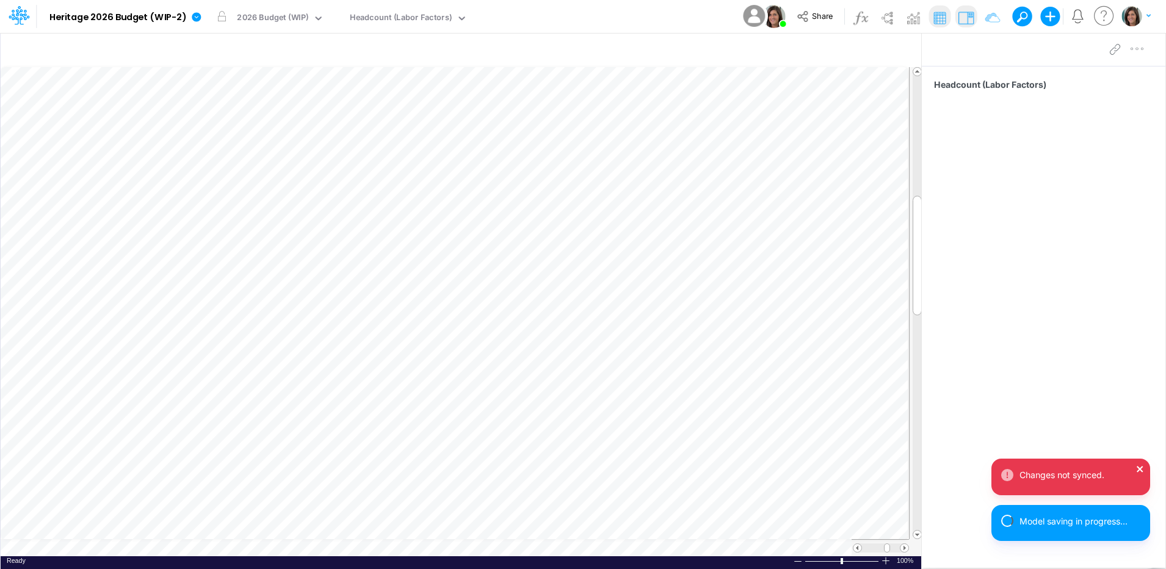
click at [1141, 464] on icon "close" at bounding box center [1140, 469] width 9 height 10
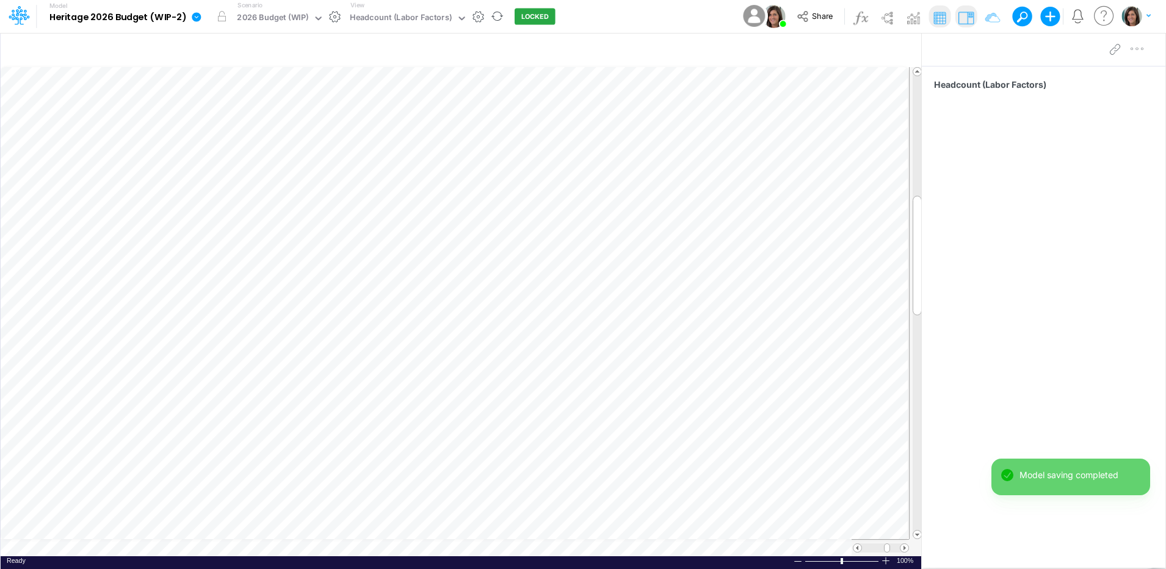
click at [193, 12] on icon at bounding box center [196, 17] width 11 height 11
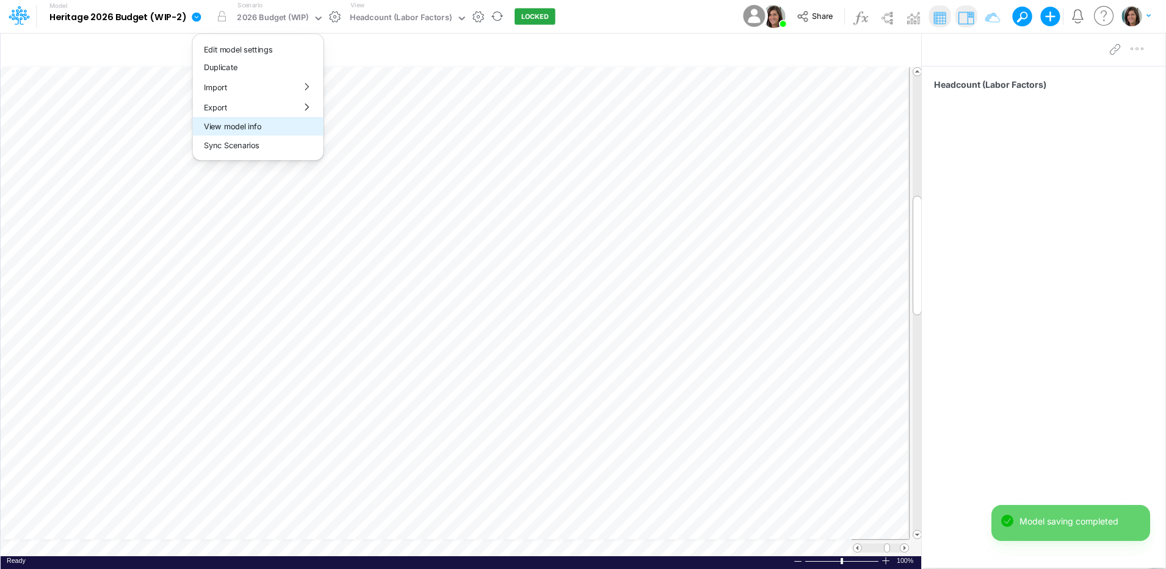
click at [219, 126] on button "View model info" at bounding box center [258, 126] width 131 height 19
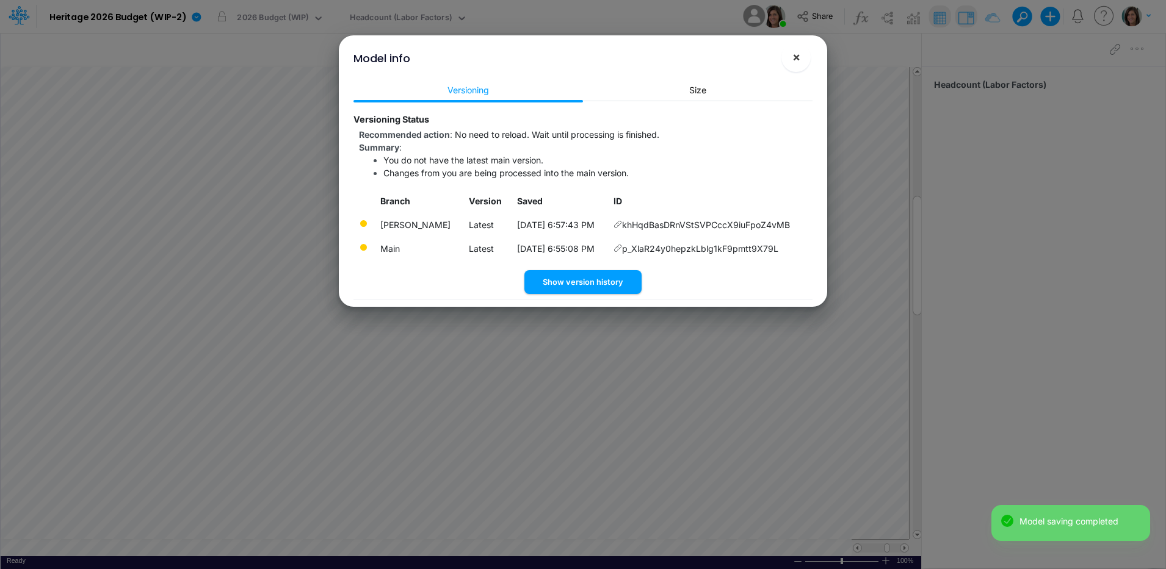
click at [793, 61] on span "×" at bounding box center [796, 56] width 8 height 15
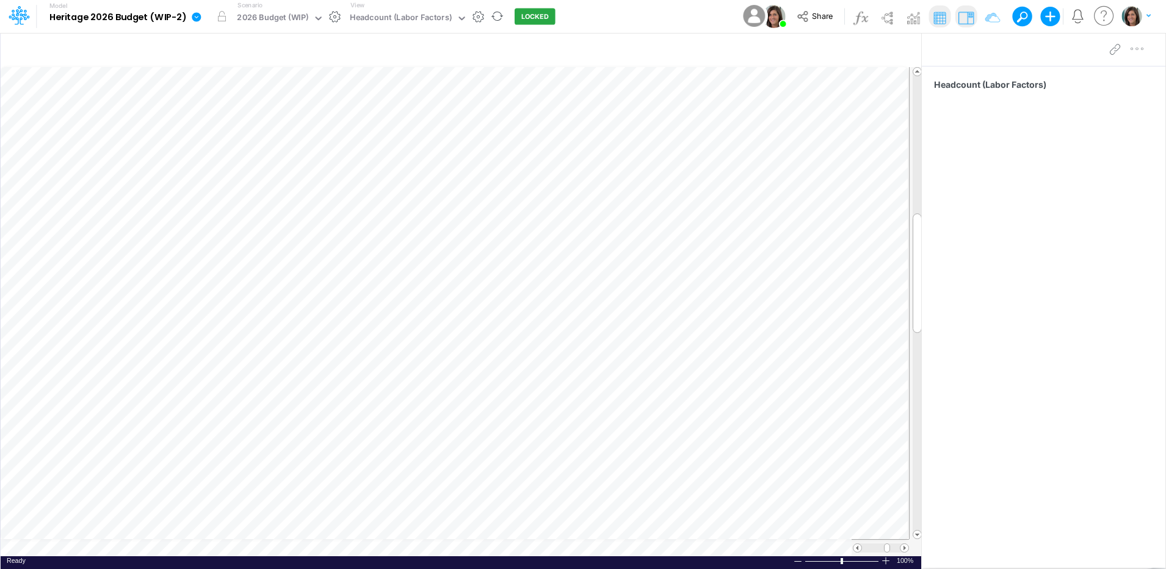
click at [197, 21] on icon at bounding box center [196, 17] width 11 height 11
click at [217, 125] on button "View model info" at bounding box center [258, 126] width 131 height 19
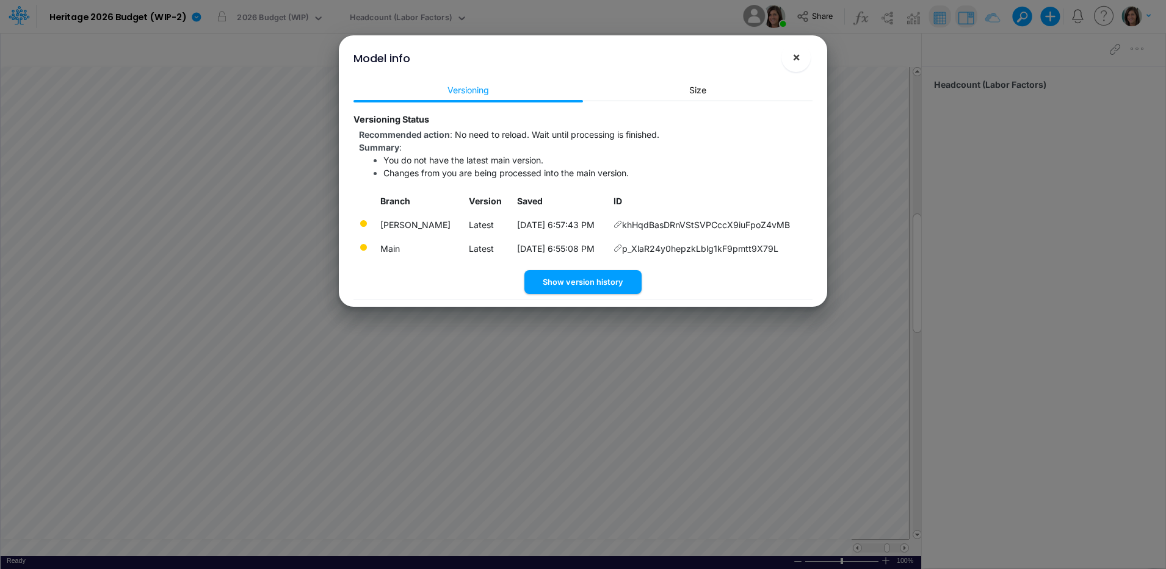
click at [801, 57] on button "×" at bounding box center [795, 57] width 29 height 29
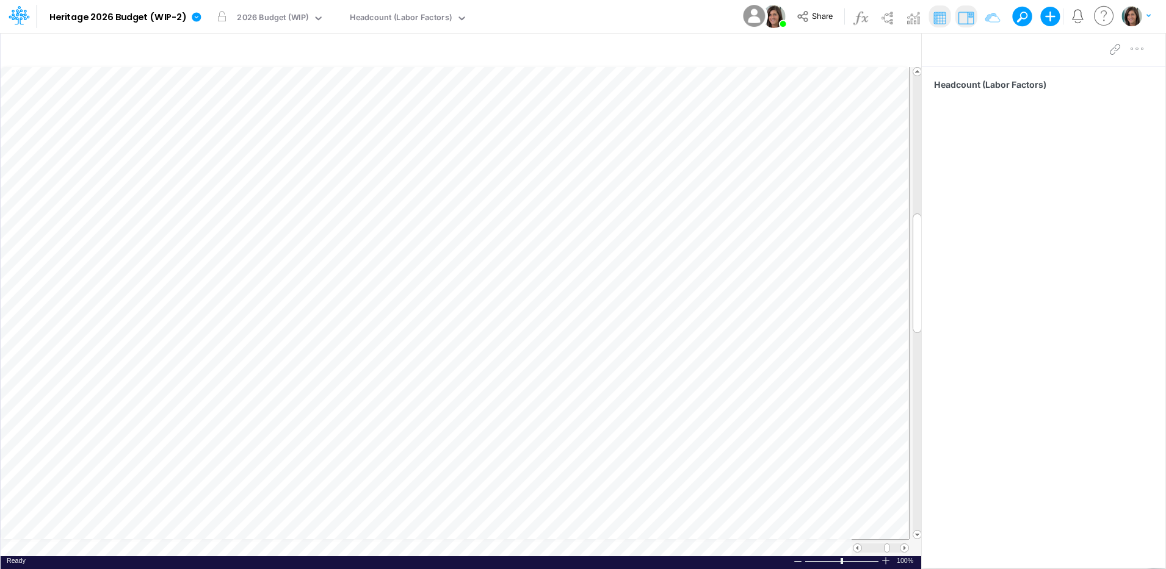
click at [589, 21] on div "Model Heritage 2026 Budget (WIP-2) Edit model settings Duplicate Import QuickBo…" at bounding box center [583, 16] width 1049 height 33
click at [196, 18] on icon at bounding box center [196, 16] width 9 height 9
click at [217, 130] on button "View model info" at bounding box center [258, 126] width 131 height 19
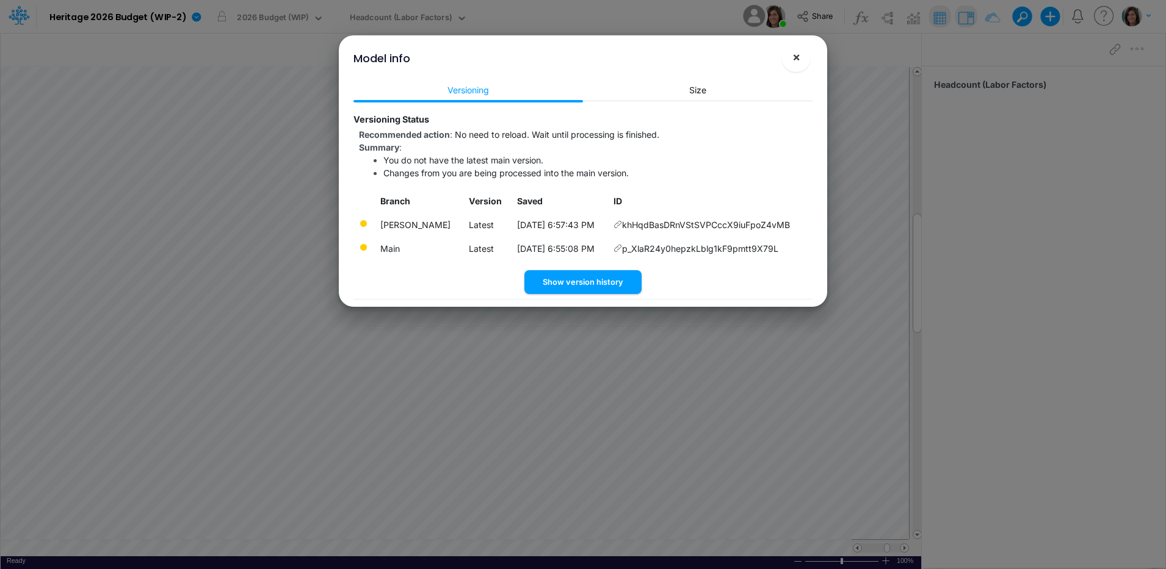
click at [797, 55] on span "×" at bounding box center [796, 56] width 8 height 15
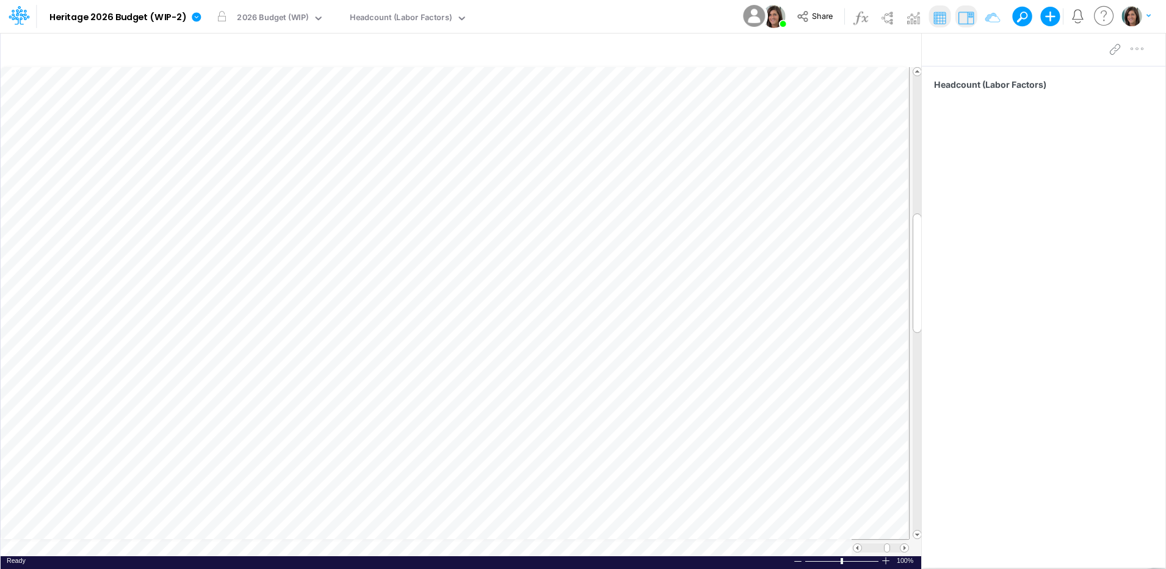
click at [663, 12] on div "Model Heritage 2026 Budget (WIP-2) Edit model settings Duplicate Import QuickBo…" at bounding box center [583, 16] width 1049 height 33
click at [201, 16] on link at bounding box center [199, 17] width 24 height 32
click at [222, 128] on button "View model info" at bounding box center [258, 126] width 131 height 19
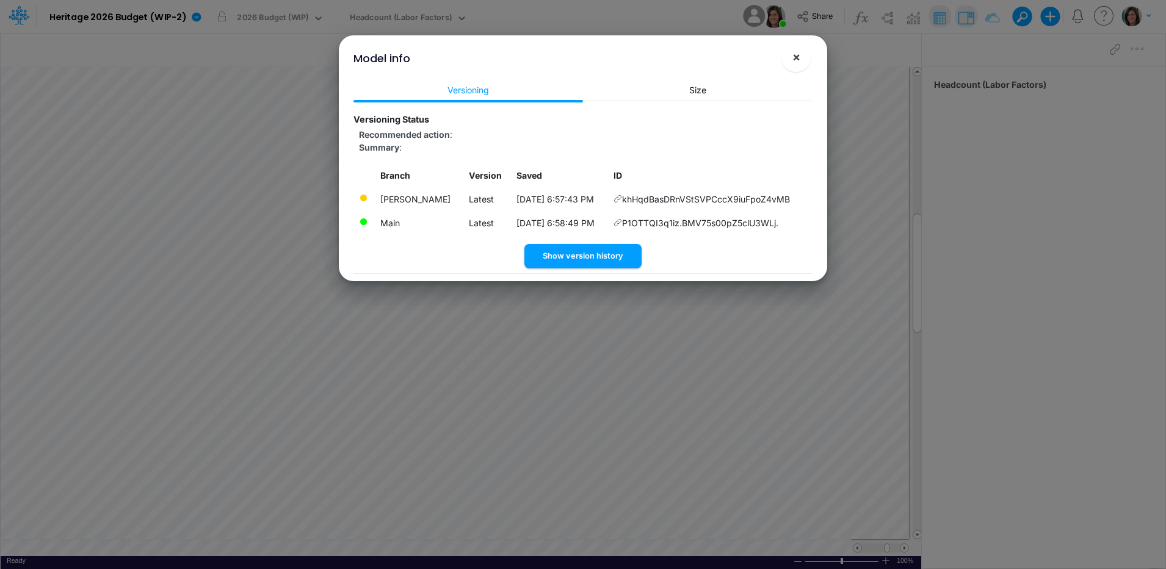
click at [793, 55] on span "×" at bounding box center [796, 56] width 8 height 15
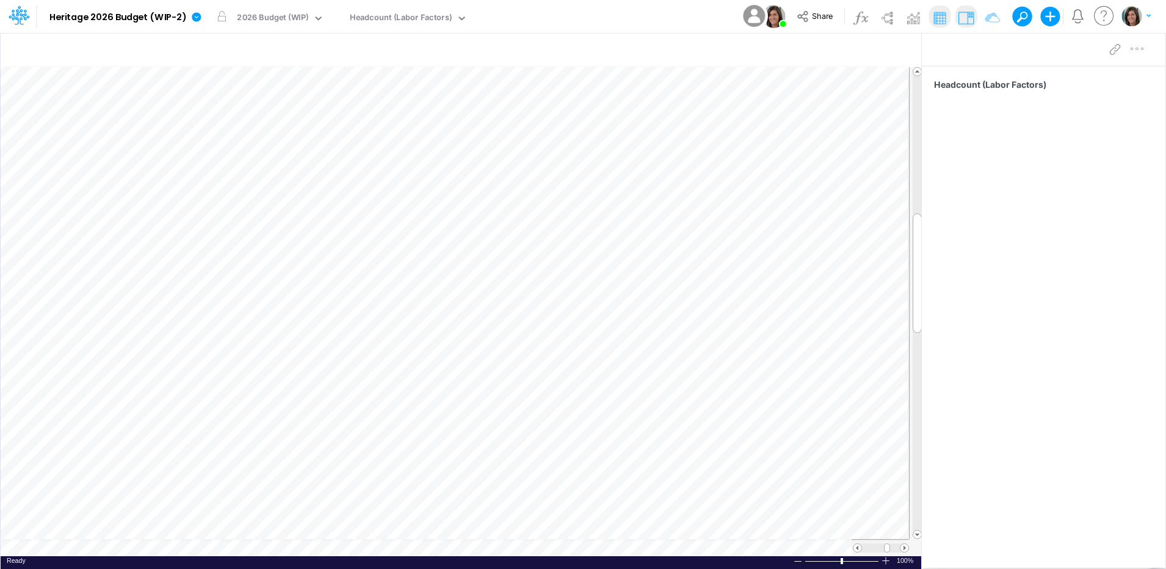
click at [674, 24] on div "Model Heritage 2026 Budget (WIP-2) Edit model settings Duplicate Import QuickBo…" at bounding box center [583, 16] width 1049 height 33
click at [198, 18] on icon at bounding box center [196, 16] width 9 height 9
click at [209, 127] on button "View model info" at bounding box center [258, 126] width 131 height 19
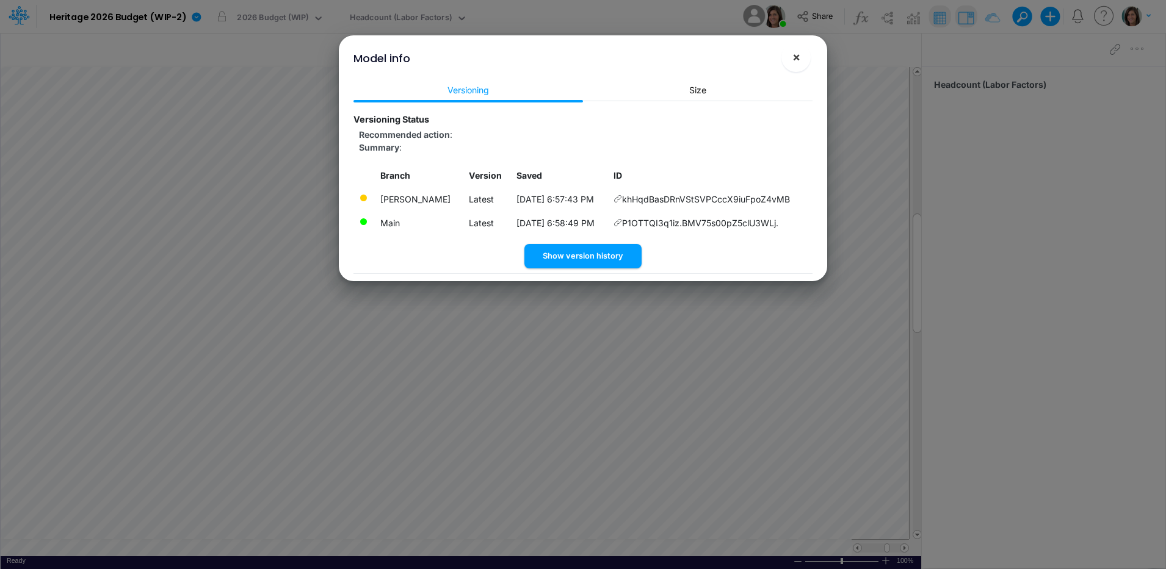
click at [798, 54] on span "×" at bounding box center [796, 56] width 8 height 15
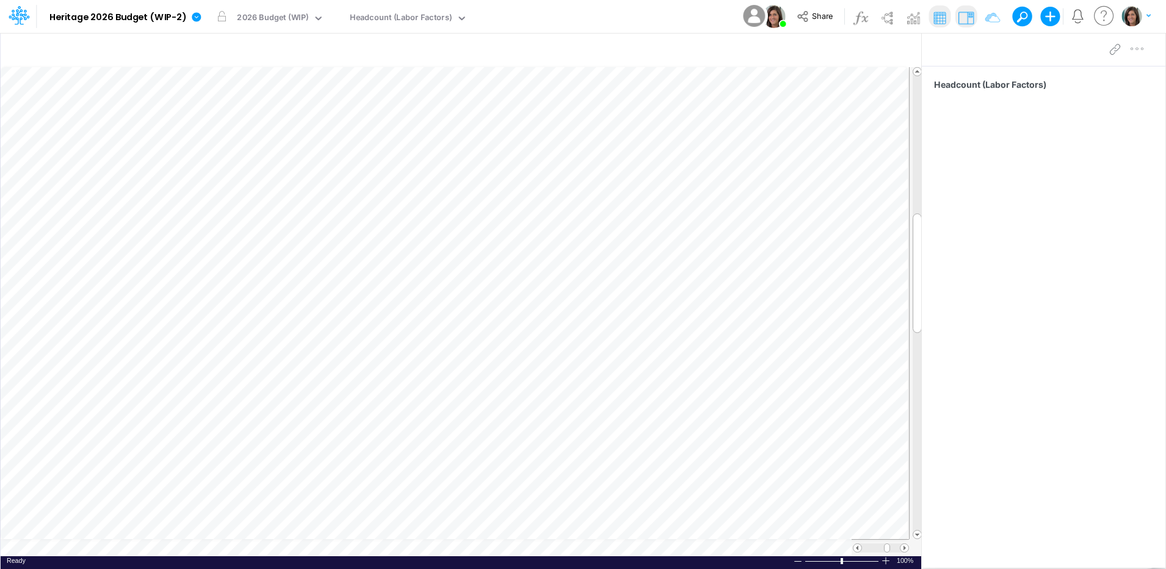
click at [649, 19] on div "Model Heritage 2026 Budget (WIP-2) Edit model settings Duplicate Import QuickBo…" at bounding box center [583, 16] width 1049 height 33
click at [192, 18] on icon at bounding box center [196, 16] width 9 height 9
click at [232, 132] on button "View model info" at bounding box center [258, 126] width 131 height 19
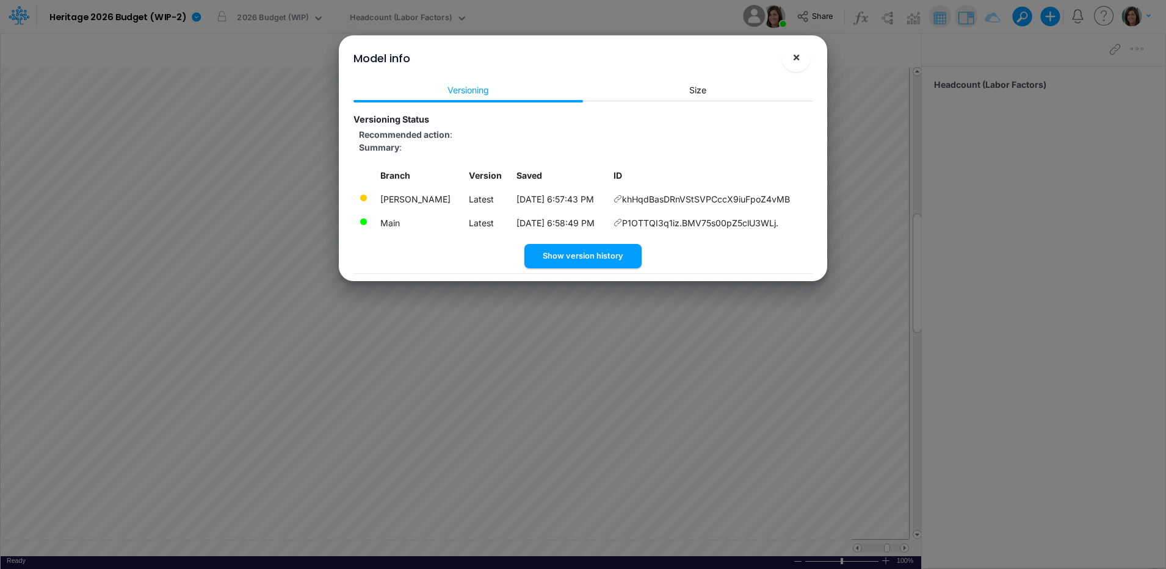
click at [795, 56] on span "×" at bounding box center [796, 56] width 8 height 15
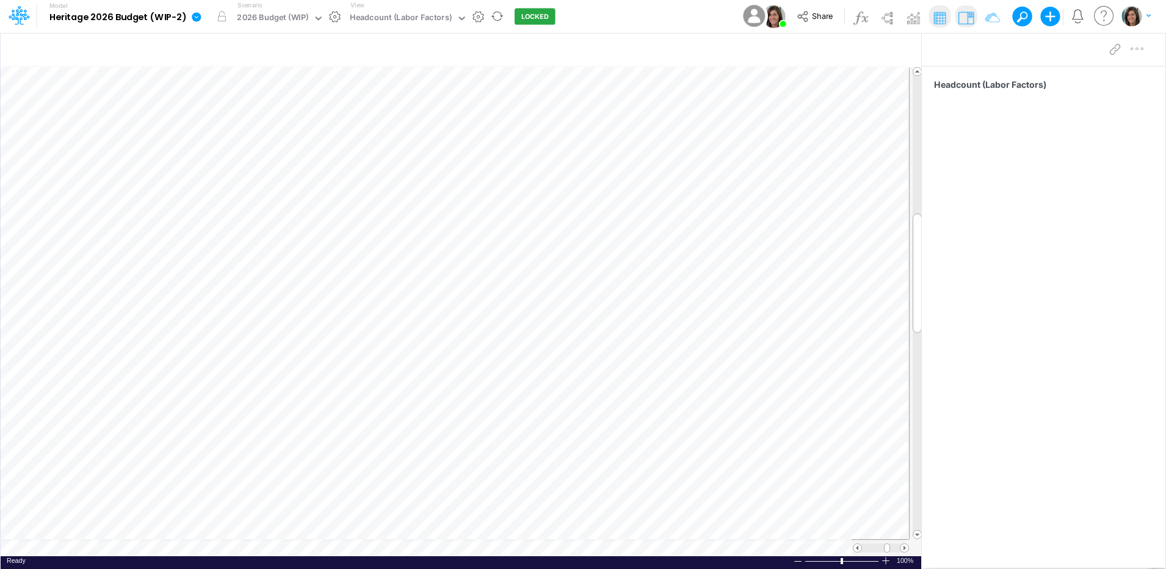
click at [195, 23] on link at bounding box center [199, 17] width 24 height 32
click at [224, 126] on button "View model info" at bounding box center [258, 126] width 131 height 19
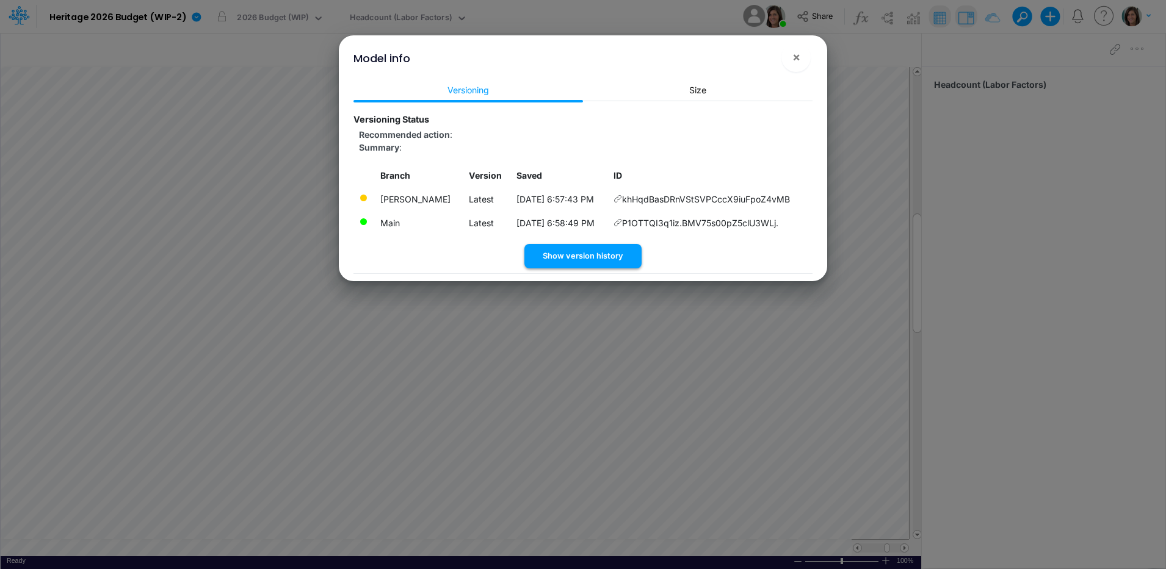
click at [580, 258] on button "Show version history" at bounding box center [582, 256] width 117 height 24
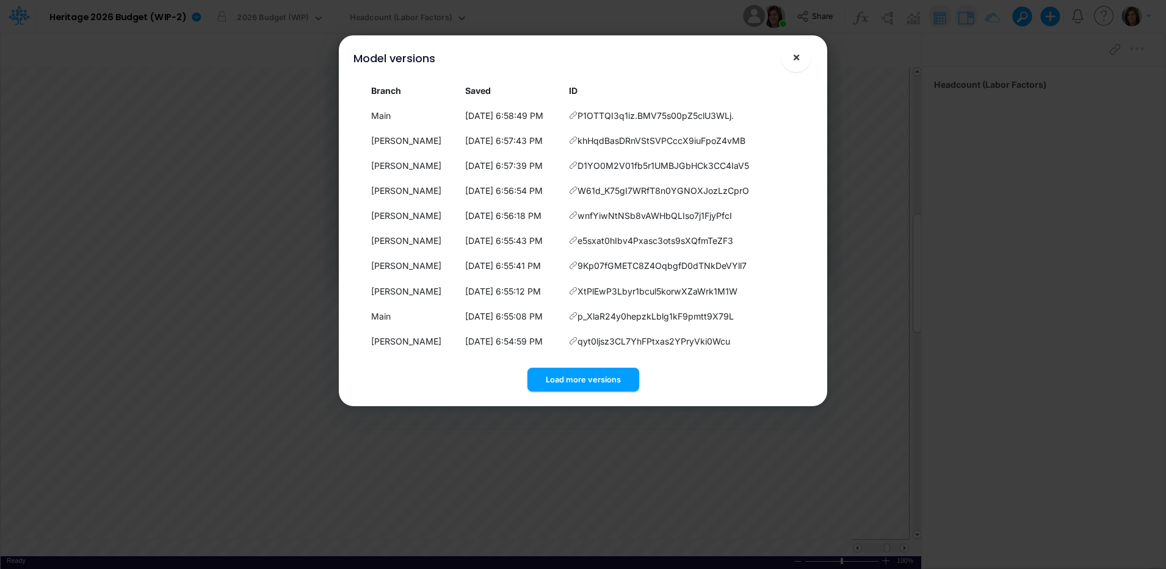
click at [795, 62] on span "×" at bounding box center [796, 56] width 8 height 15
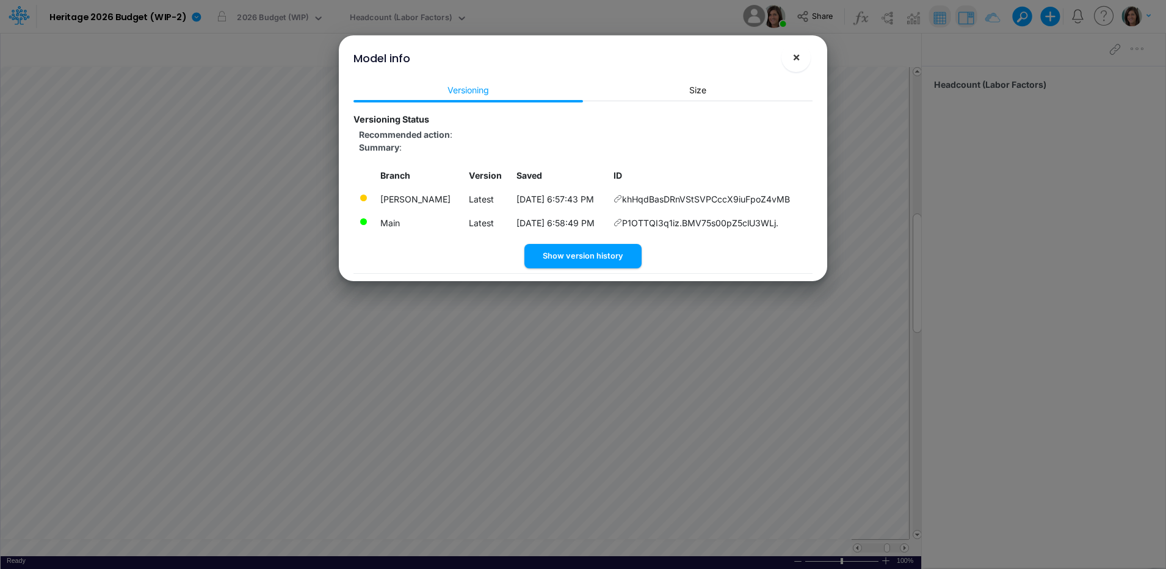
click at [797, 59] on span "×" at bounding box center [796, 56] width 8 height 15
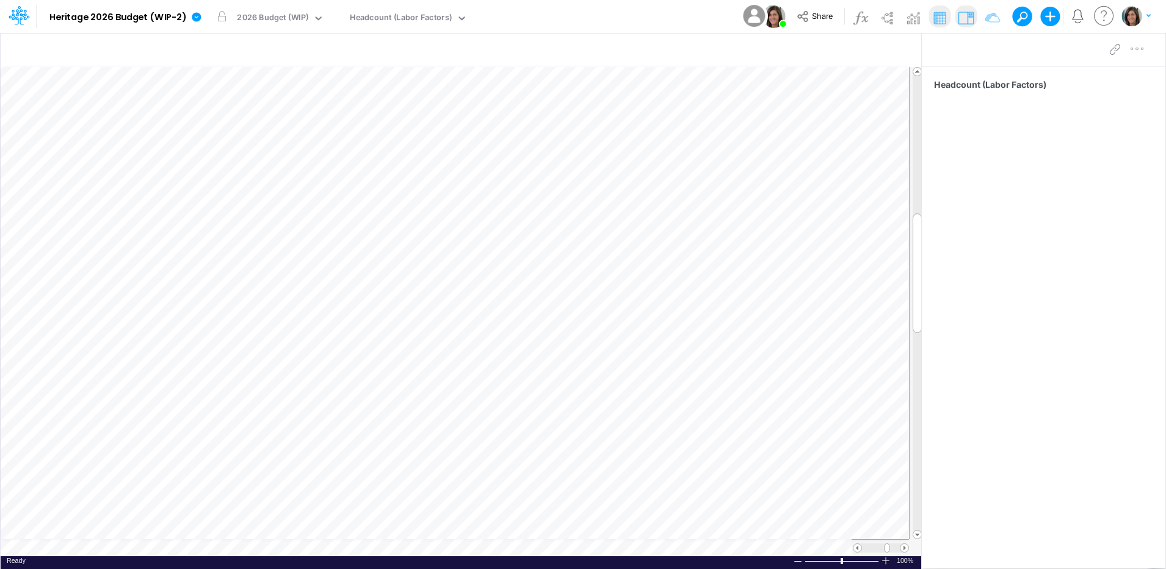
click at [634, 20] on div "Model Heritage 2026 Budget (WIP-2) Edit model settings Duplicate Import QuickBo…" at bounding box center [583, 16] width 1049 height 33
click at [198, 15] on icon at bounding box center [196, 16] width 9 height 9
click at [224, 130] on button "View model info" at bounding box center [258, 126] width 131 height 19
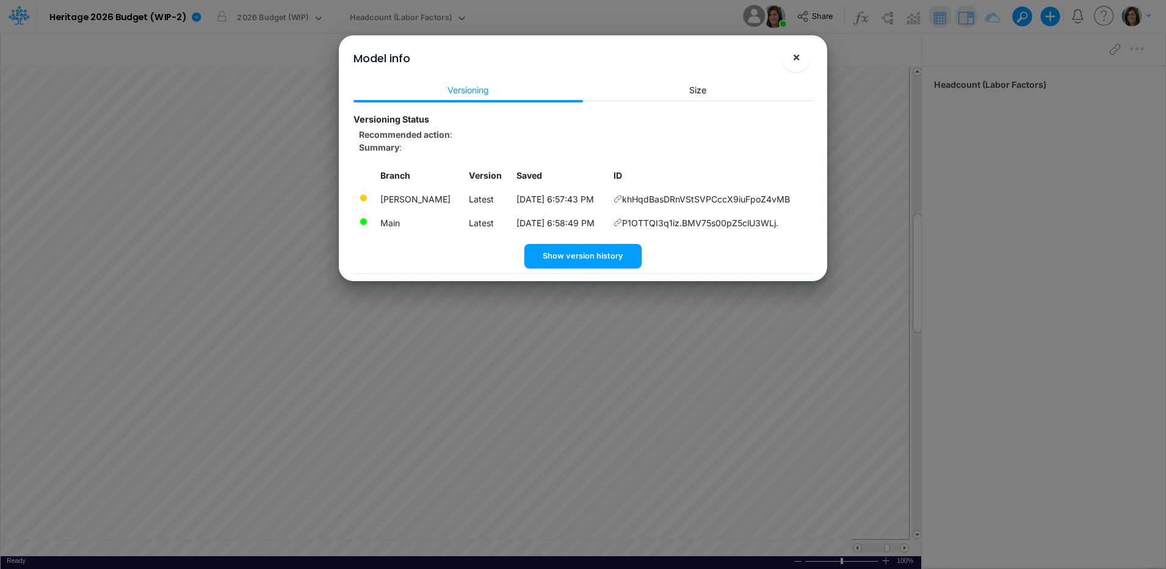
click at [795, 65] on button "×" at bounding box center [795, 57] width 29 height 29
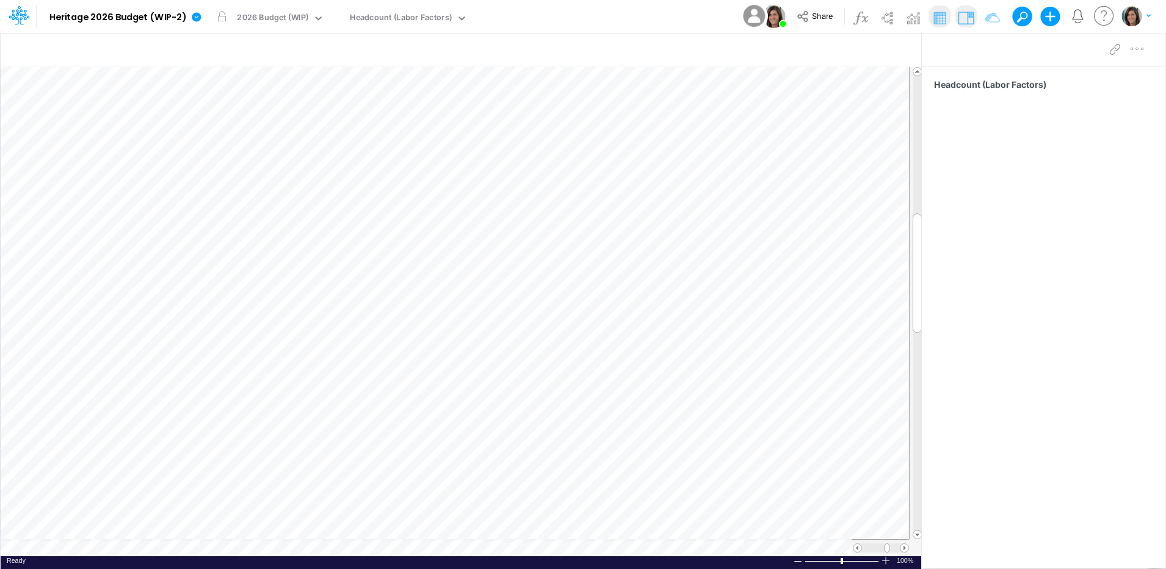
click at [596, 22] on div "Model Heritage 2026 Budget (WIP-2) Edit model settings Duplicate Import QuickBo…" at bounding box center [583, 16] width 1049 height 33
click at [196, 21] on icon at bounding box center [196, 16] width 9 height 9
click at [206, 128] on button "View model info" at bounding box center [258, 126] width 131 height 19
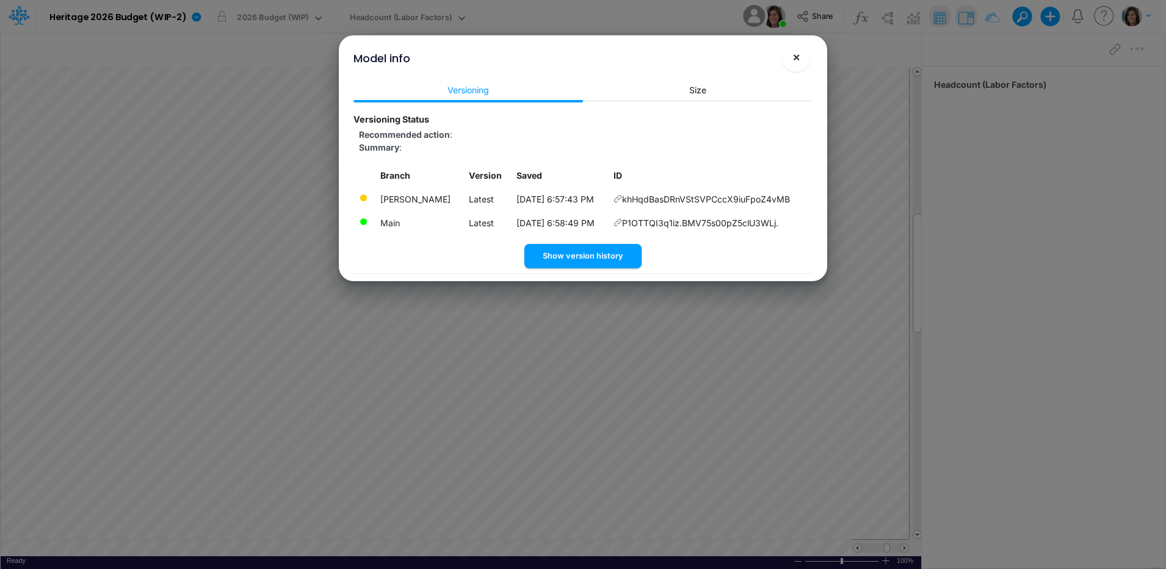
click at [791, 57] on button "×" at bounding box center [795, 57] width 29 height 29
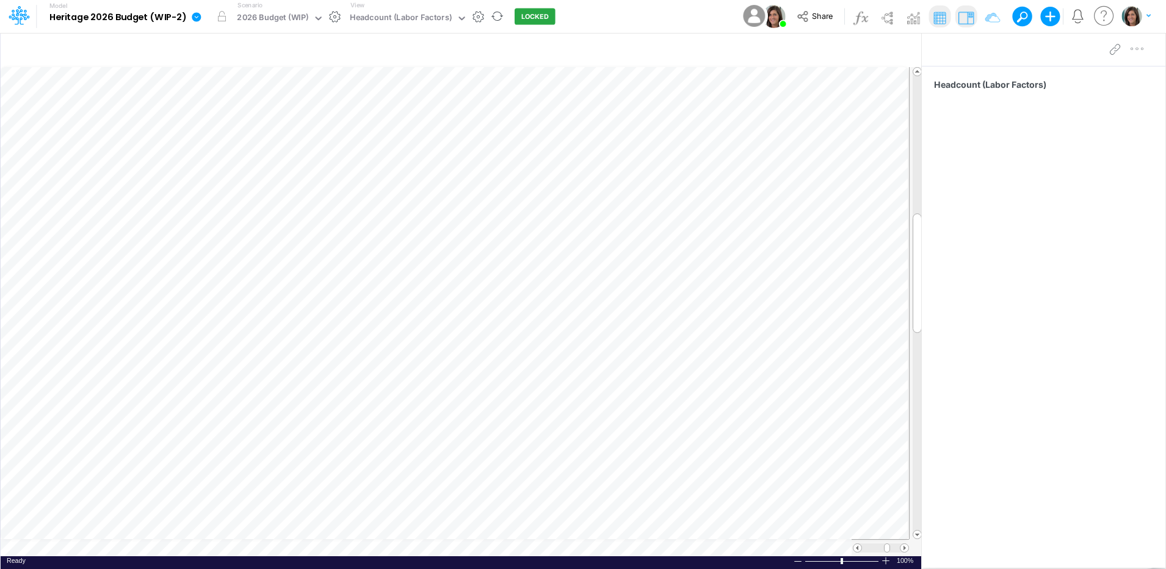
click at [198, 26] on link at bounding box center [199, 17] width 24 height 32
click at [223, 121] on button "View model info" at bounding box center [258, 126] width 131 height 19
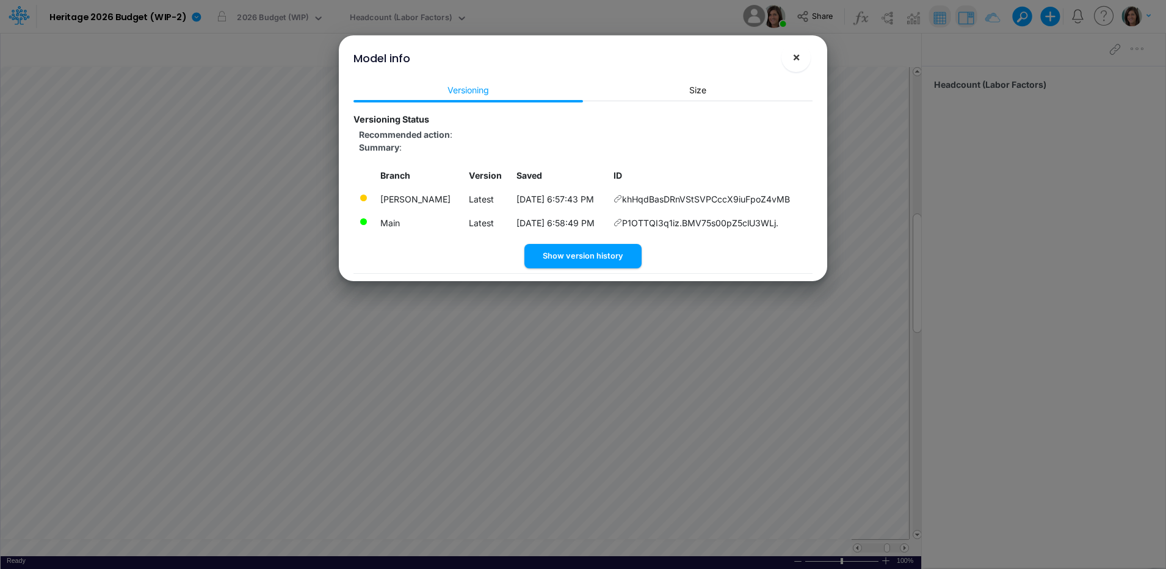
click at [790, 64] on button "×" at bounding box center [795, 57] width 29 height 29
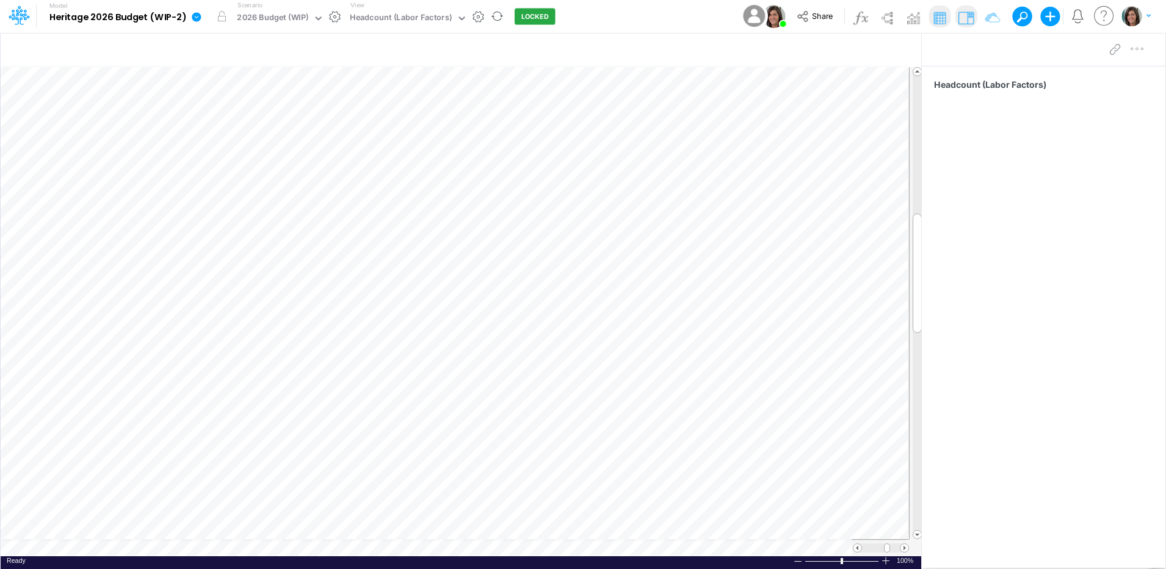
click at [192, 24] on link at bounding box center [199, 17] width 24 height 32
click at [218, 125] on button "View model info" at bounding box center [258, 126] width 131 height 19
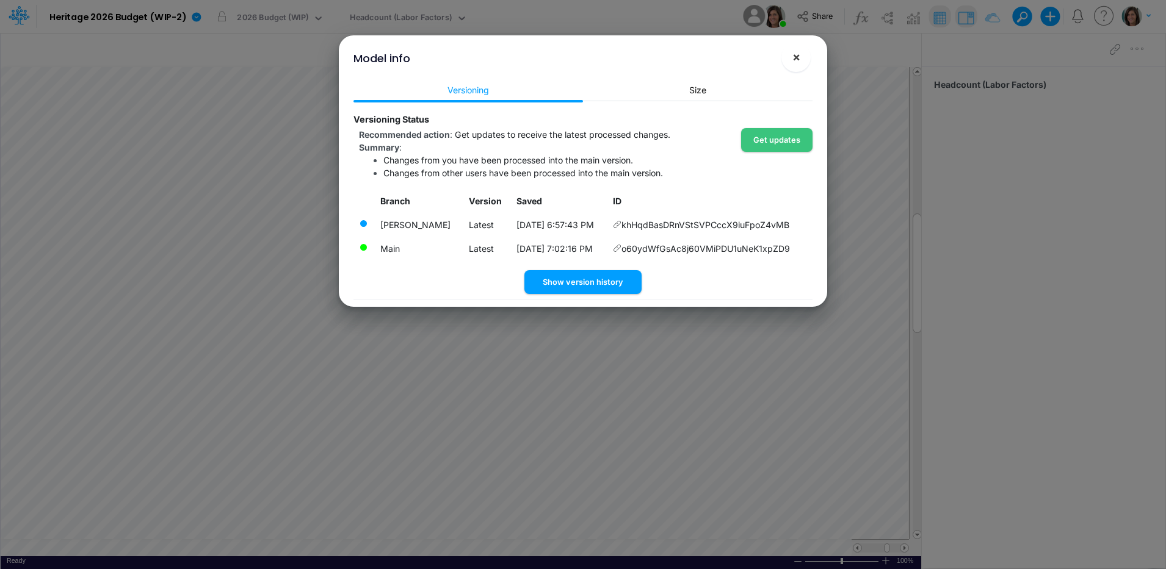
click at [798, 60] on span "×" at bounding box center [796, 56] width 8 height 15
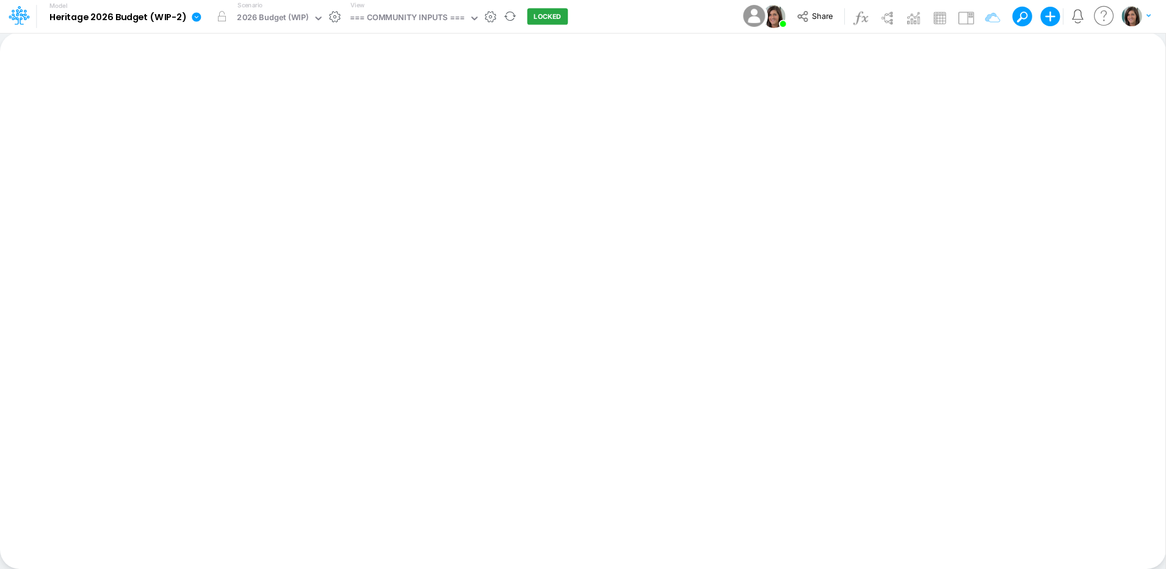
click at [193, 24] on link at bounding box center [199, 17] width 24 height 32
click at [226, 123] on button "View model info" at bounding box center [258, 126] width 131 height 19
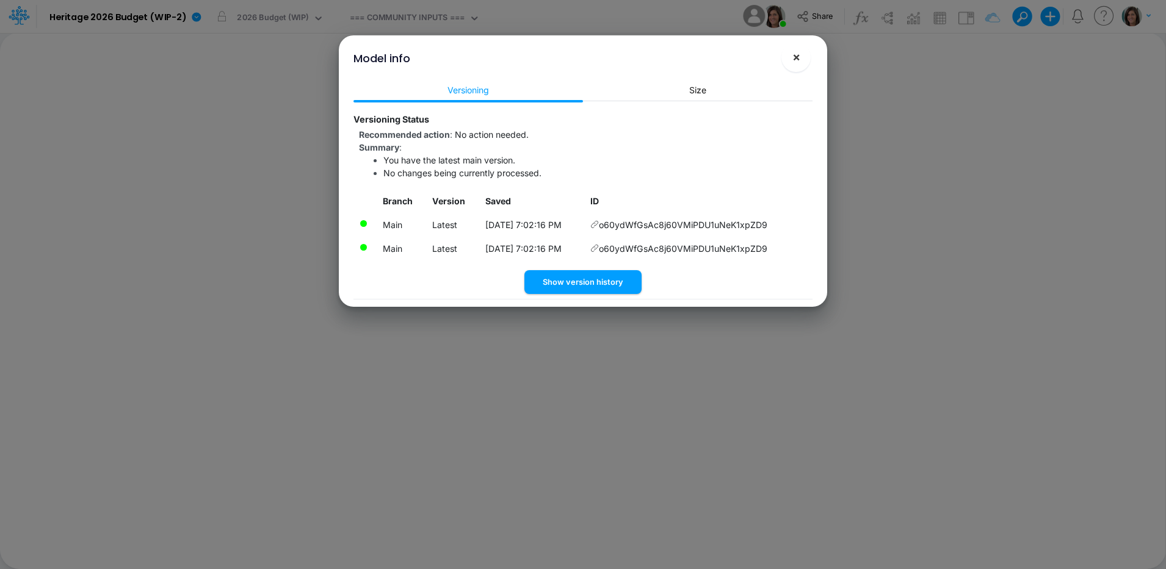
click at [799, 67] on button "×" at bounding box center [795, 57] width 29 height 29
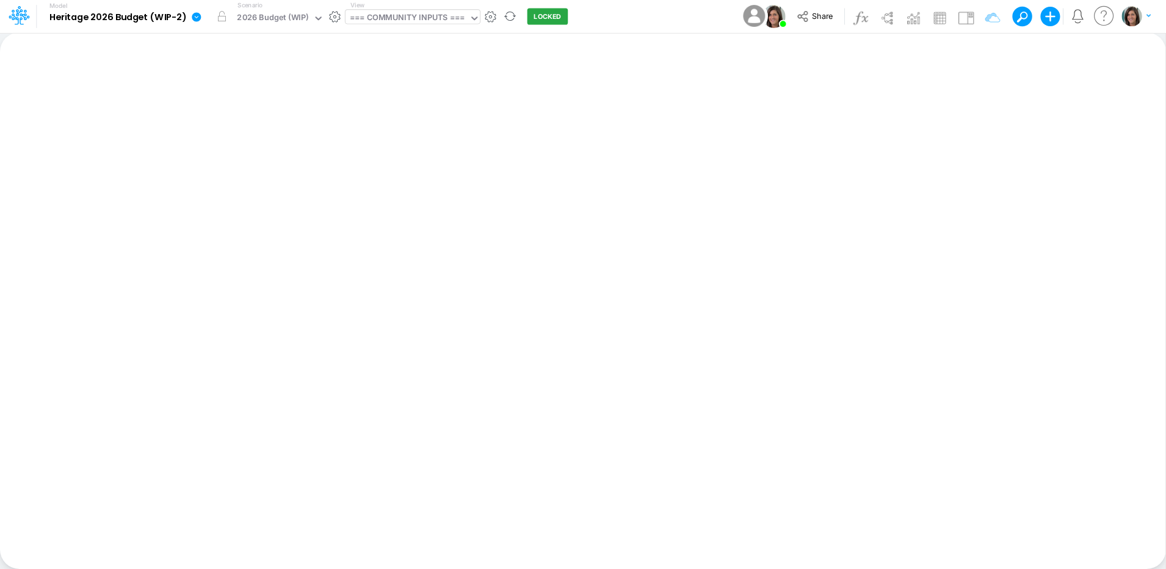
click at [398, 15] on div "=== COMMUNITY INPUTS ===" at bounding box center [407, 19] width 115 height 14
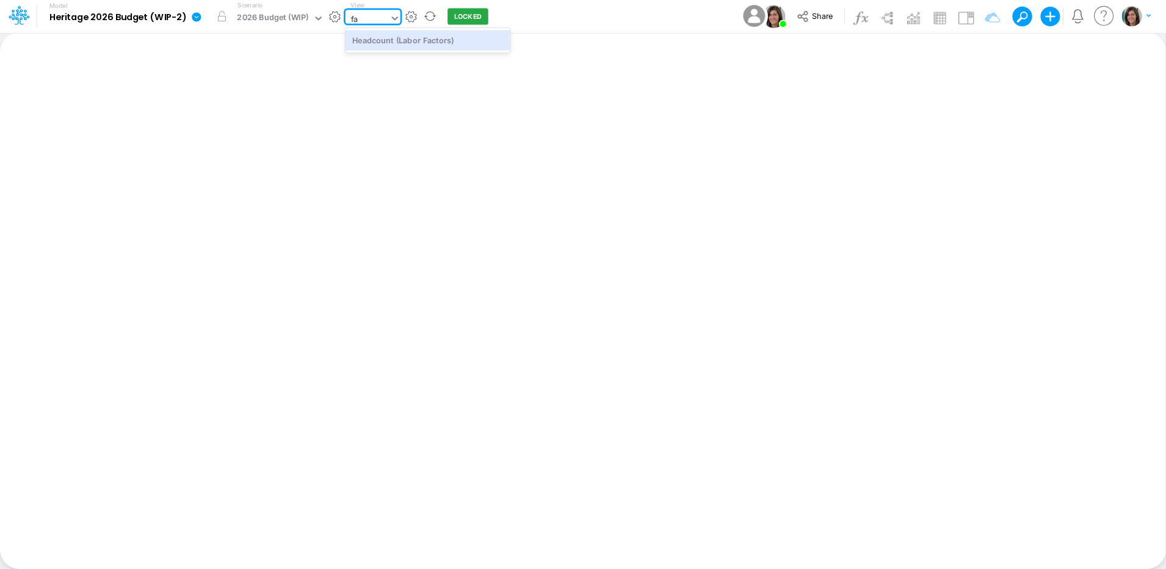
type input "fac"
click at [452, 52] on div "Headcount (Labor Factors)" at bounding box center [427, 40] width 165 height 25
click at [466, 46] on div "Headcount (Labor Factors)" at bounding box center [427, 40] width 165 height 20
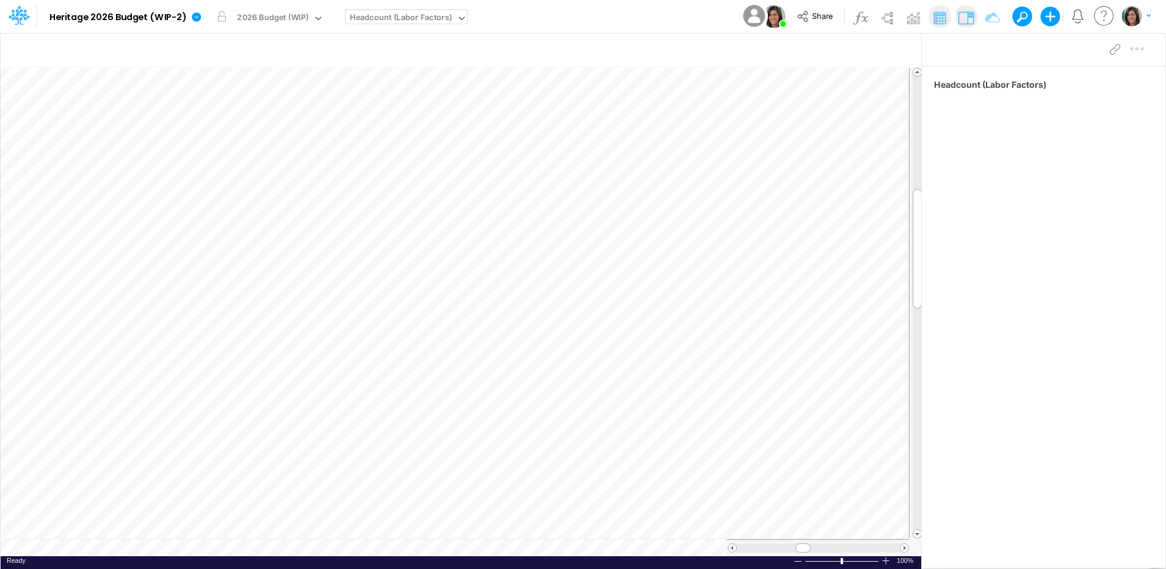
scroll to position [6, 1]
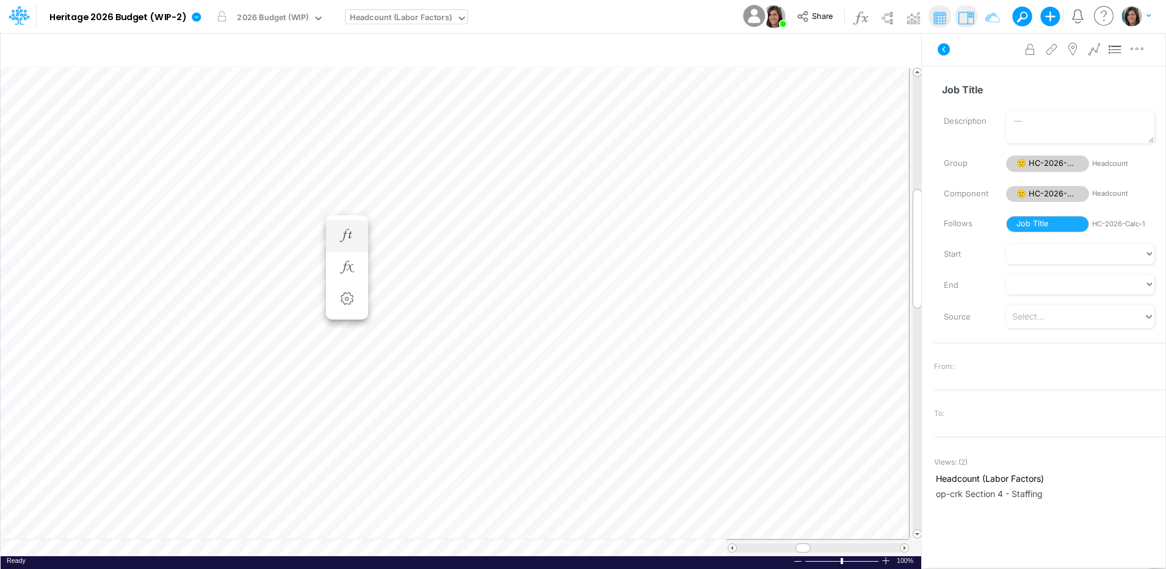
scroll to position [6, 1]
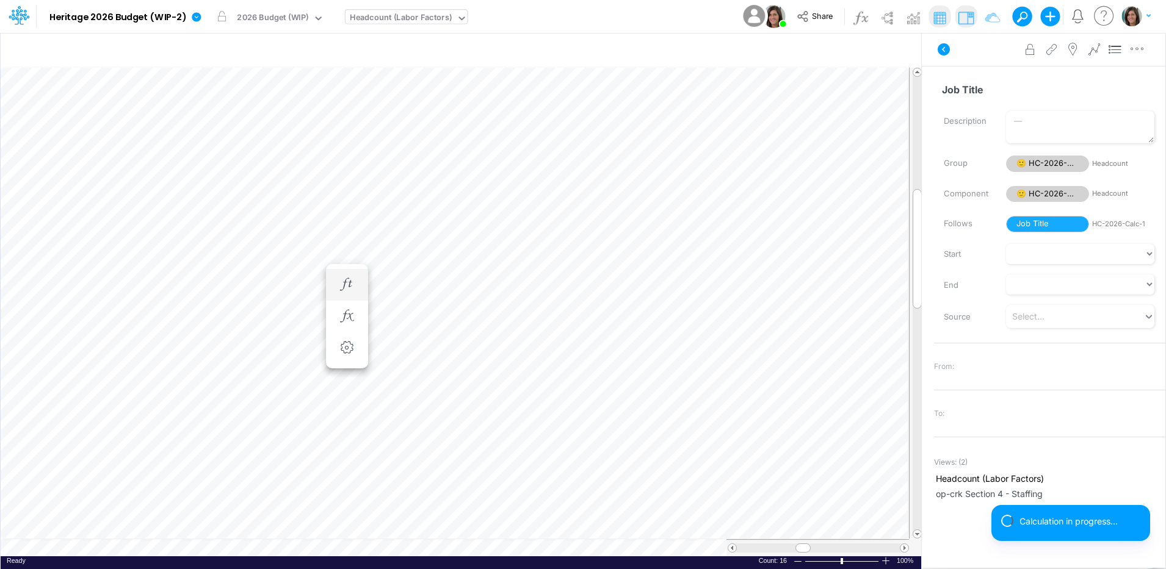
scroll to position [6, 1]
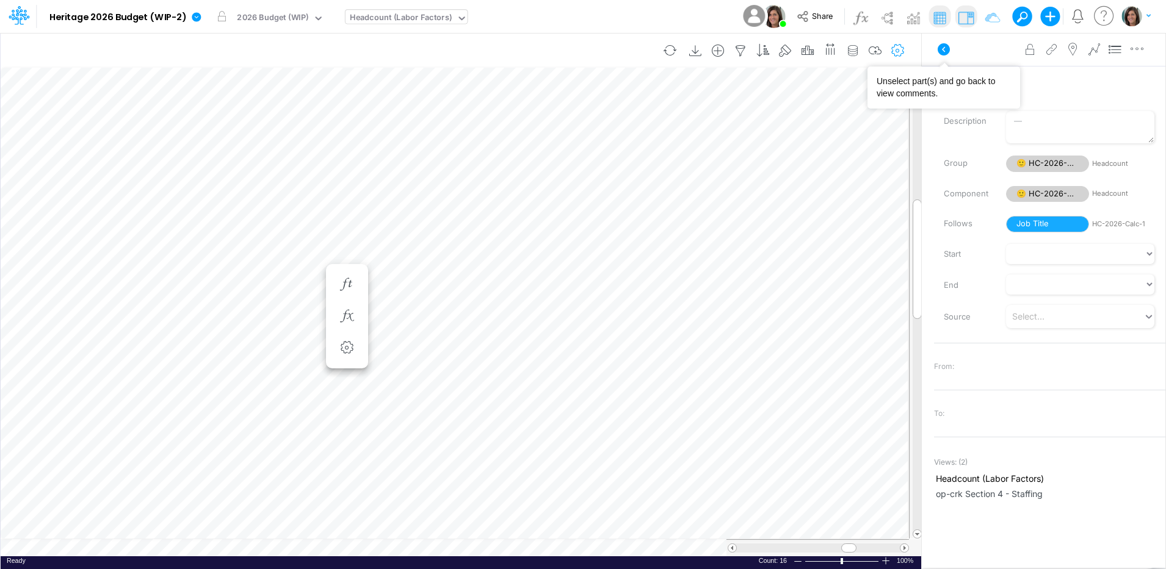
drag, startPoint x: 945, startPoint y: 44, endPoint x: 907, endPoint y: 49, distance: 38.8
click at [945, 45] on icon at bounding box center [944, 49] width 12 height 12
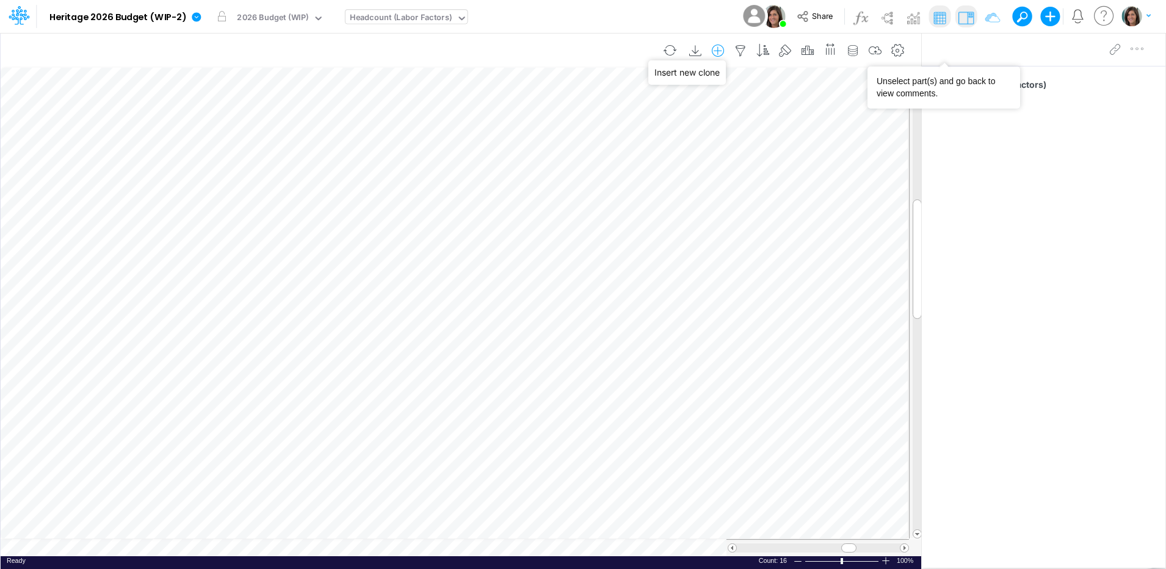
click at [718, 49] on icon "button" at bounding box center [718, 51] width 18 height 13
click at [695, 103] on li "HC-2026-Calc-1" at bounding box center [656, 102] width 143 height 14
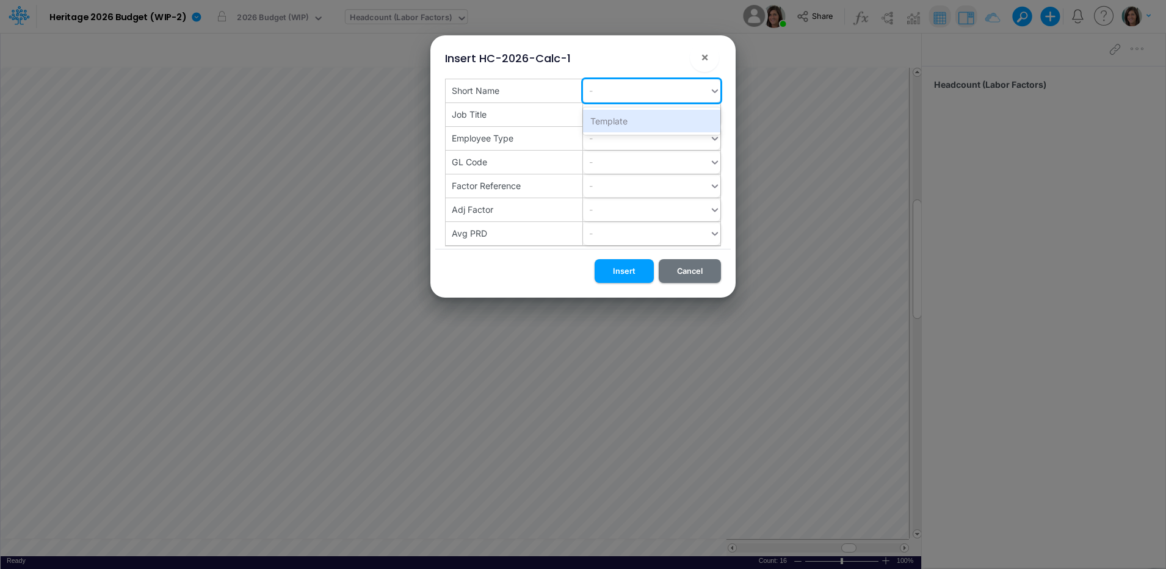
click at [632, 95] on div "-" at bounding box center [646, 91] width 126 height 20
paste input "op-nhi"
type input "op-nhi"
click at [640, 123] on div "Create "op-nhi"" at bounding box center [651, 121] width 137 height 23
click at [632, 273] on button "Insert" at bounding box center [623, 271] width 59 height 24
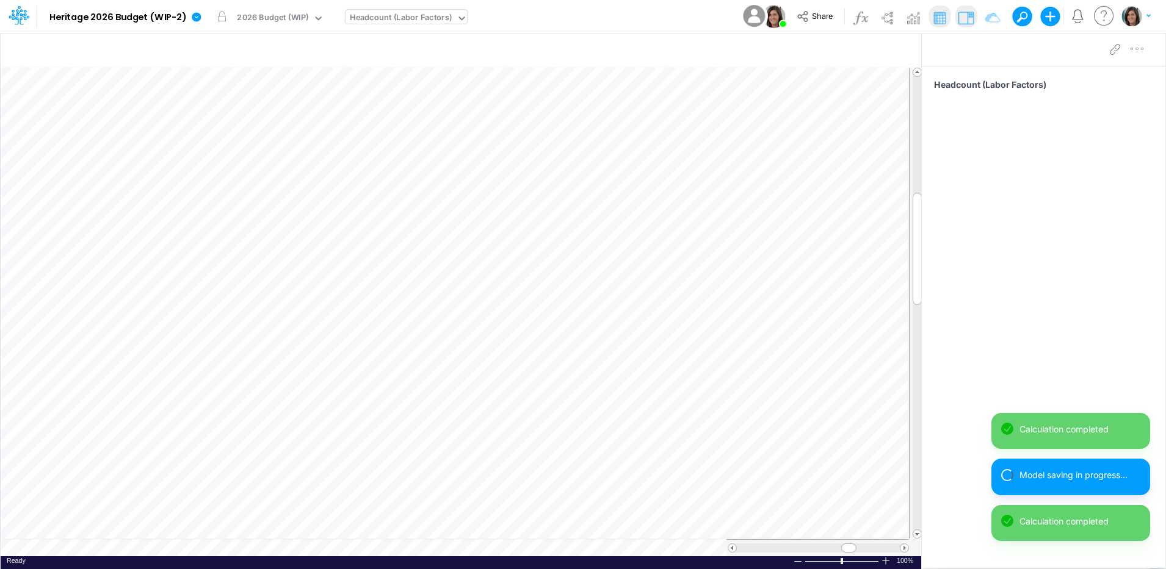
scroll to position [6, 1]
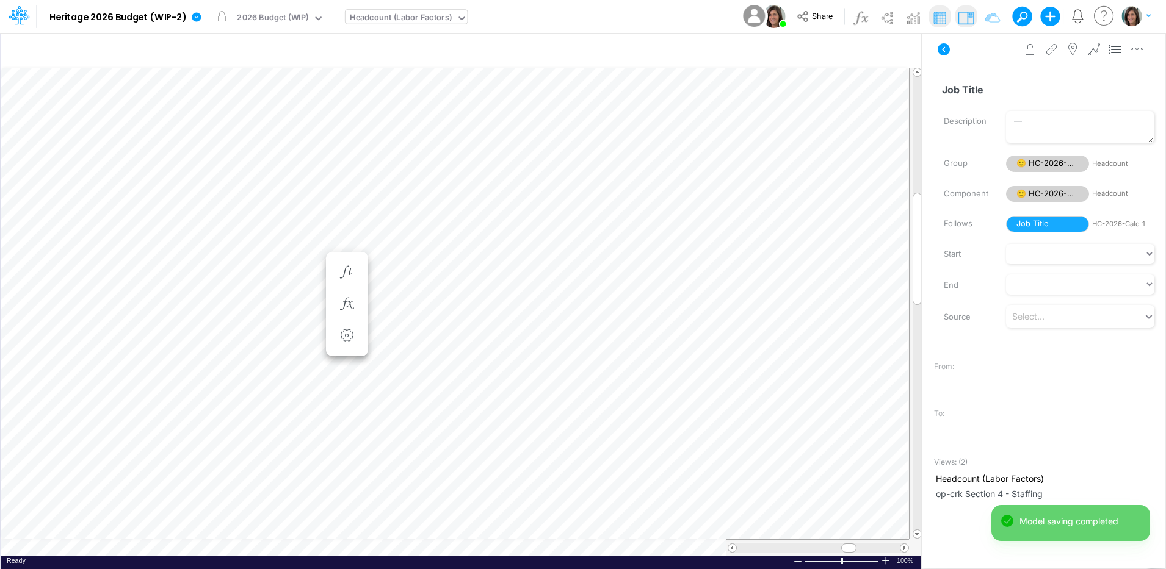
scroll to position [6, 1]
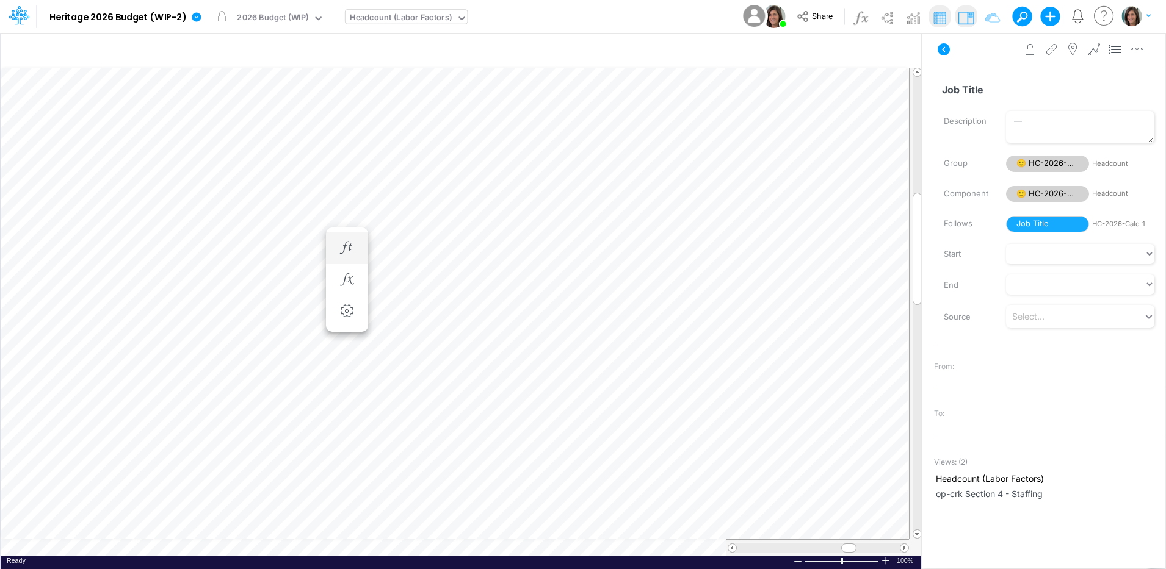
scroll to position [6, 1]
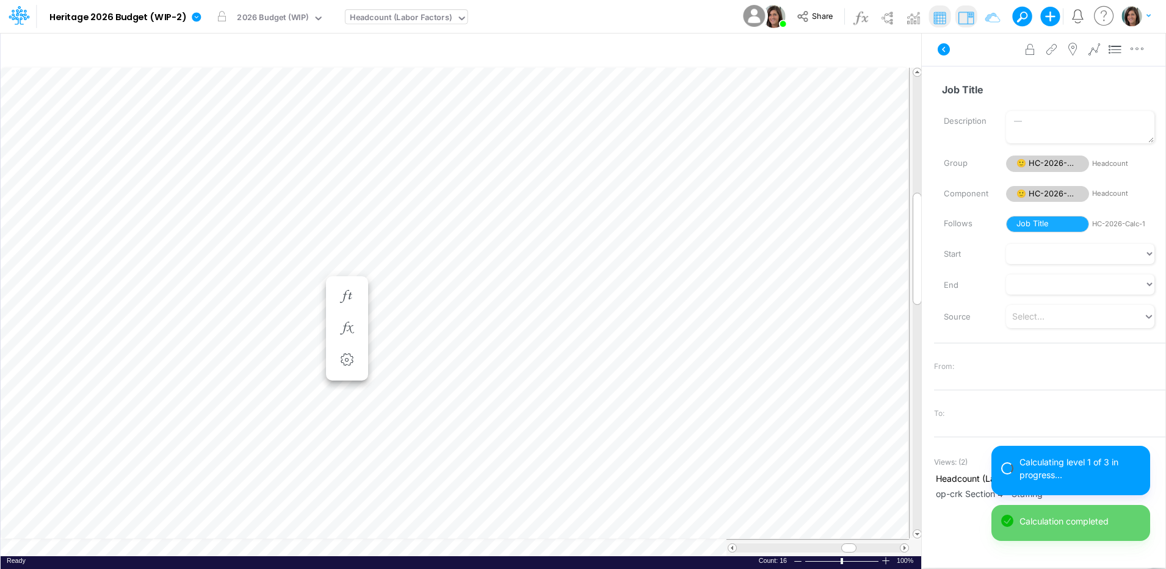
scroll to position [6, 1]
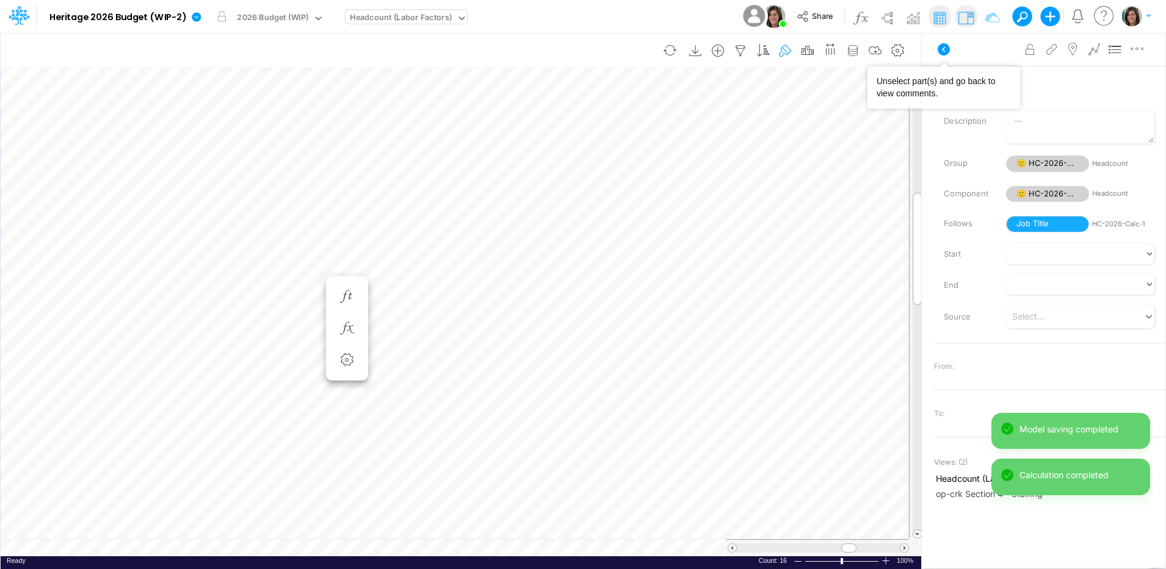
click at [940, 52] on icon at bounding box center [944, 49] width 12 height 12
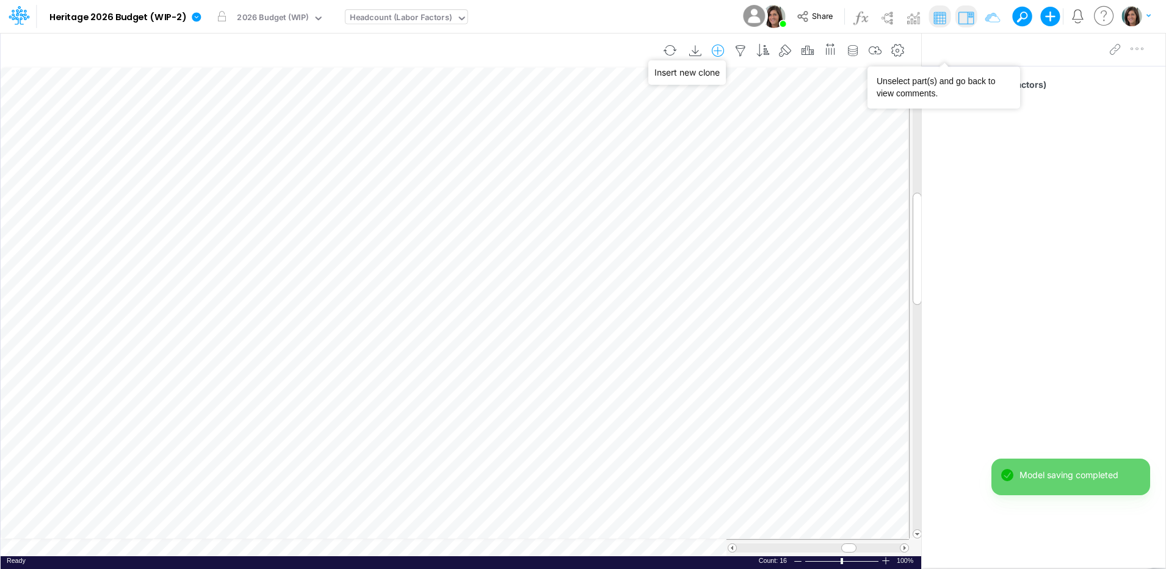
drag, startPoint x: 720, startPoint y: 50, endPoint x: 718, endPoint y: 59, distance: 9.2
click at [720, 51] on icon "button" at bounding box center [718, 51] width 18 height 13
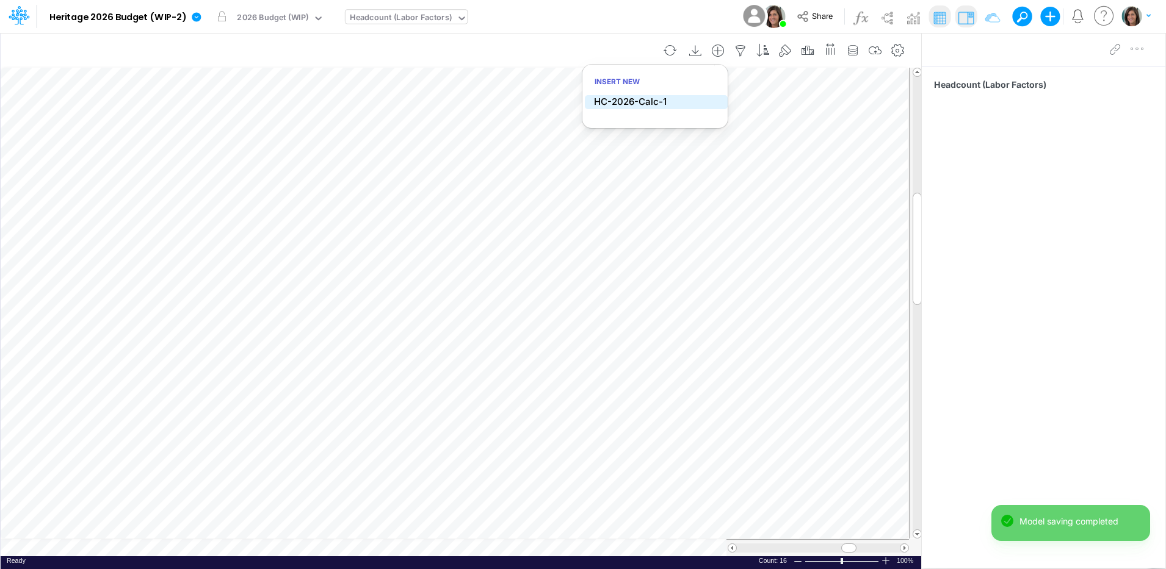
click at [682, 100] on li "HC-2026-Calc-1" at bounding box center [656, 102] width 143 height 14
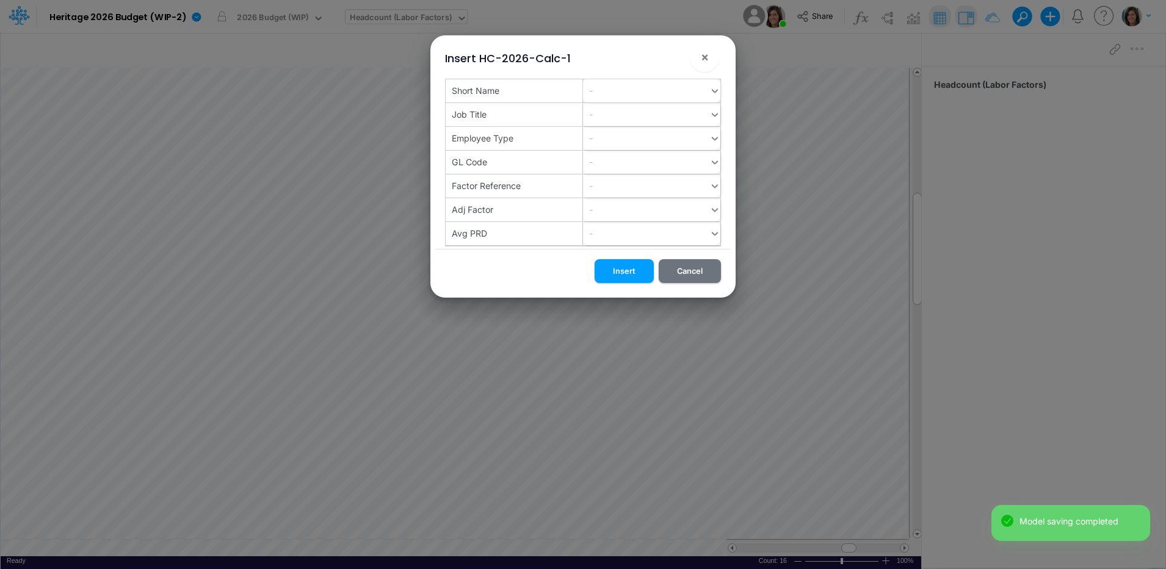
click at [589, 90] on div "-" at bounding box center [591, 90] width 4 height 13
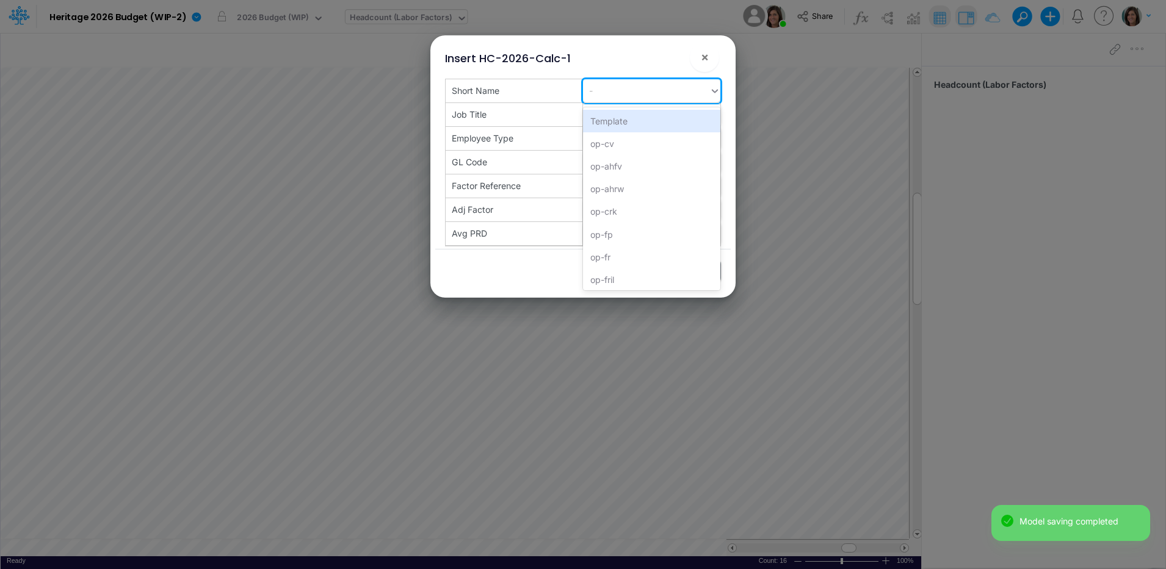
paste input "op-opa"
type input "op-opa"
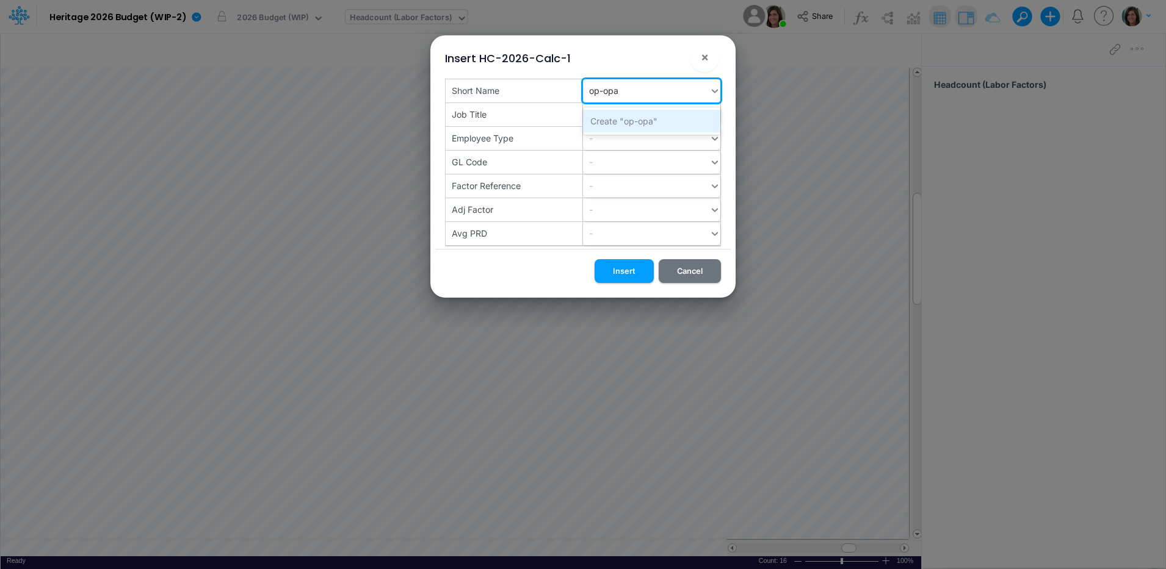
click at [618, 123] on div "Create "op-opa"" at bounding box center [651, 121] width 137 height 23
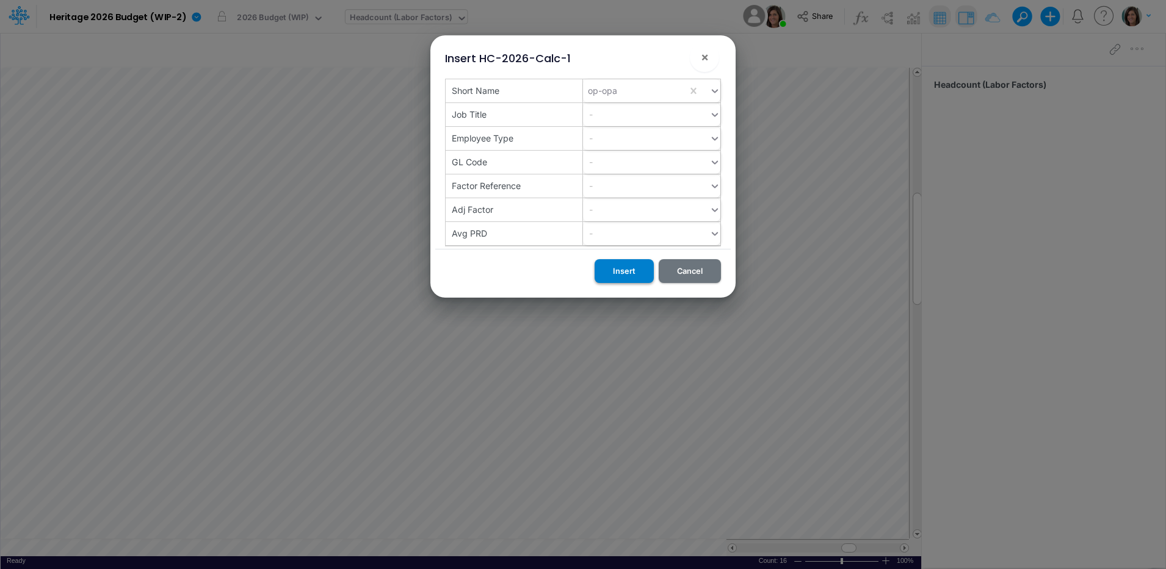
click at [624, 269] on button "Insert" at bounding box center [623, 271] width 59 height 24
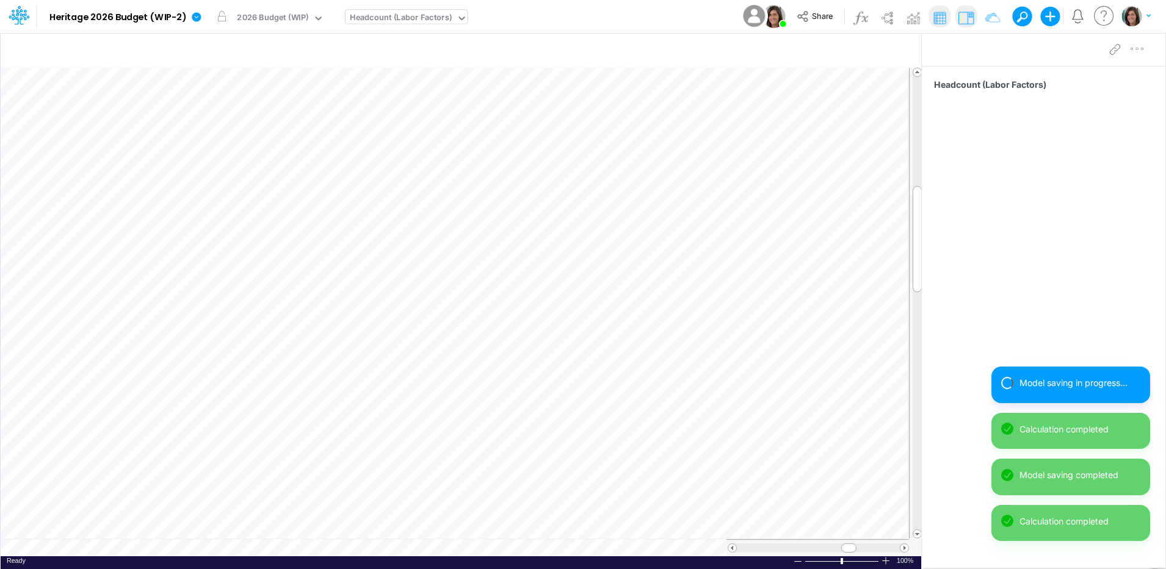
scroll to position [6, 1]
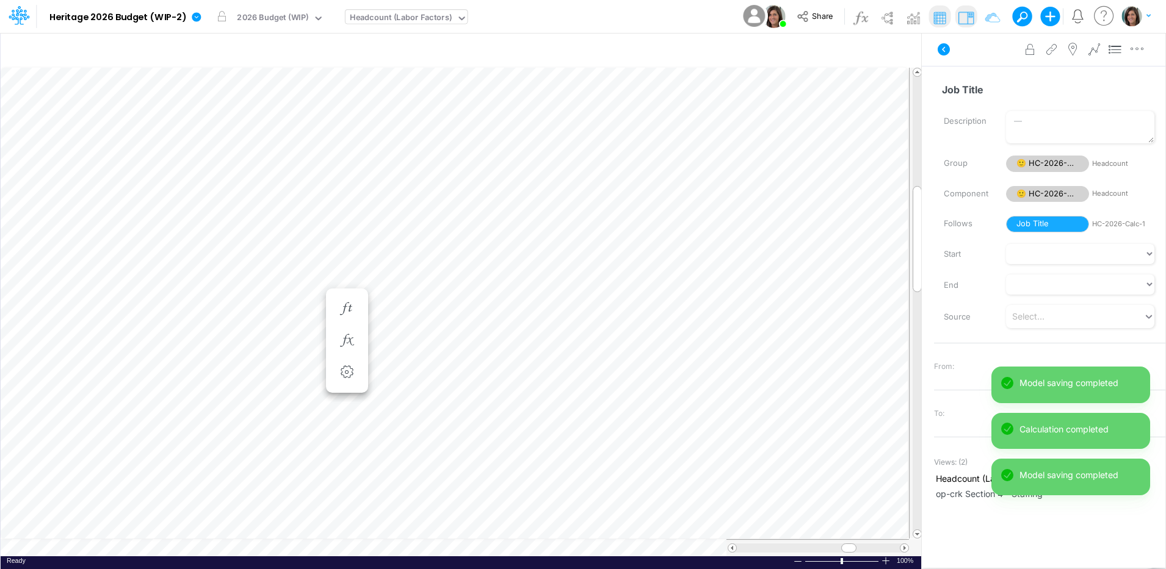
scroll to position [6, 1]
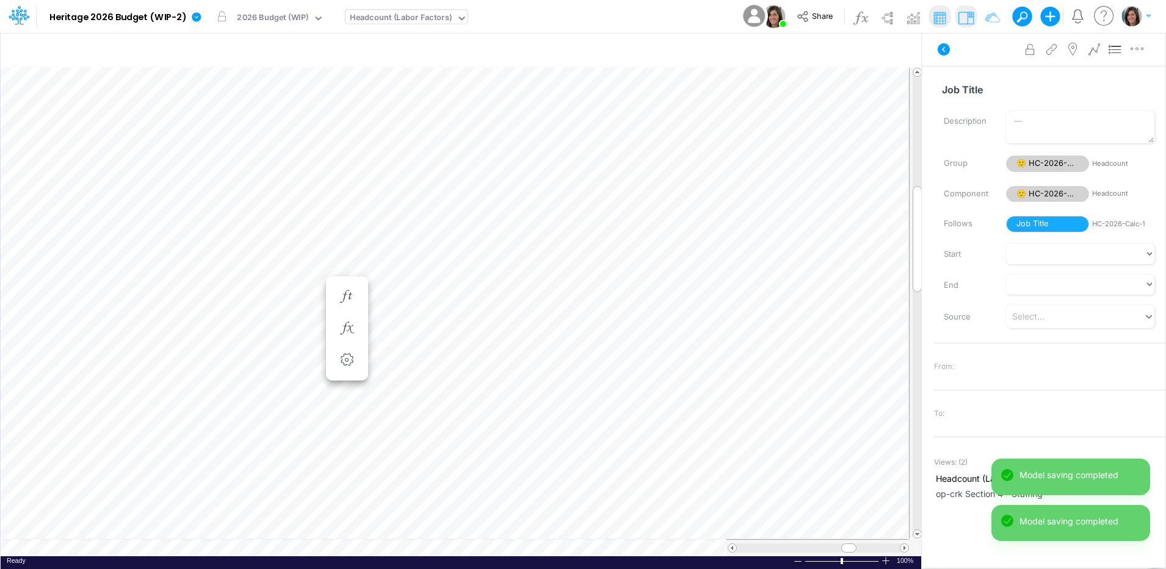
scroll to position [6, 1]
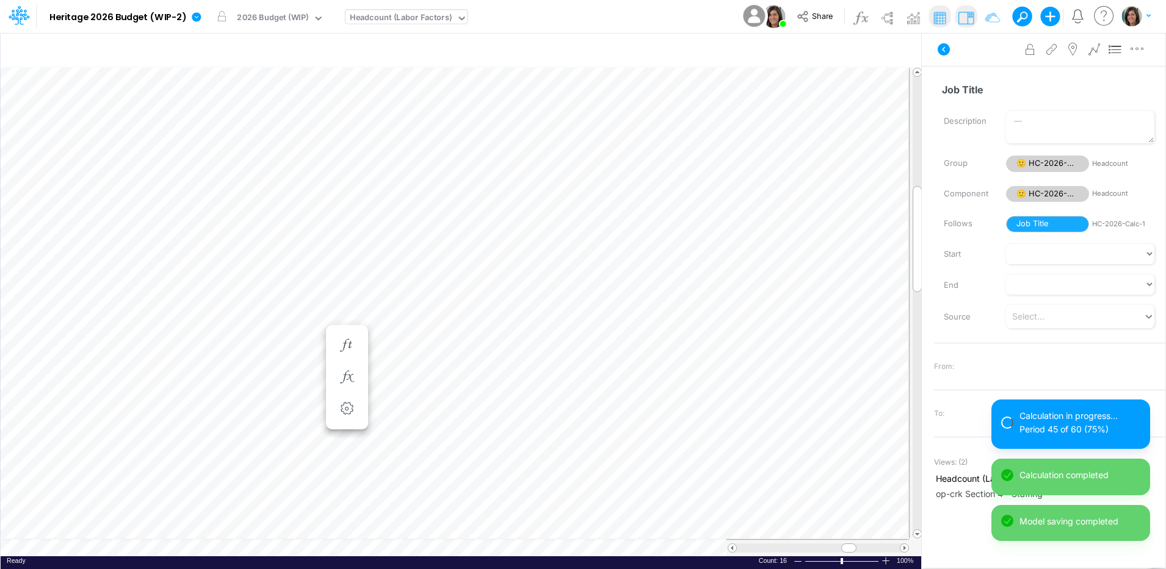
scroll to position [6, 1]
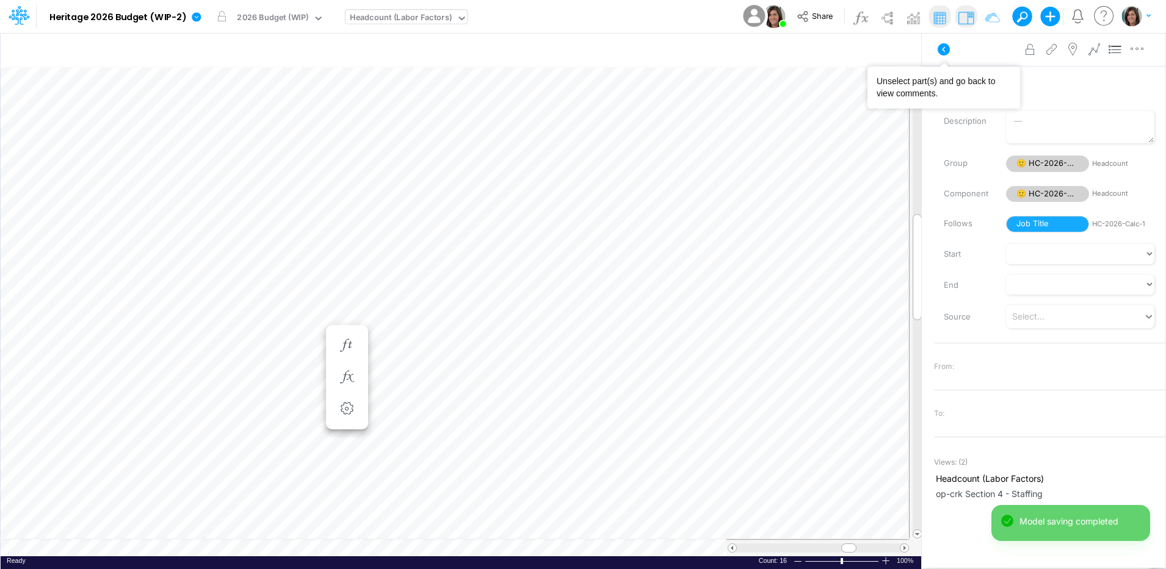
drag, startPoint x: 942, startPoint y: 42, endPoint x: 932, endPoint y: 45, distance: 10.2
click at [942, 42] on icon at bounding box center [943, 49] width 15 height 15
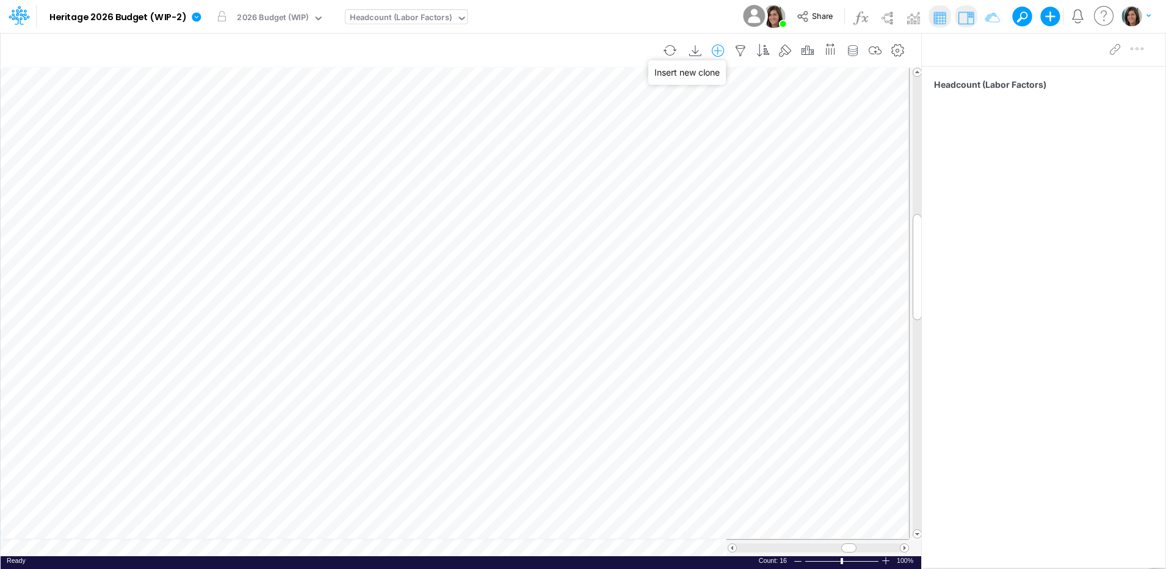
drag, startPoint x: 721, startPoint y: 48, endPoint x: 721, endPoint y: 55, distance: 7.3
click at [722, 48] on icon "button" at bounding box center [718, 51] width 18 height 13
click at [684, 101] on li "HC-2026-Calc-1" at bounding box center [656, 102] width 143 height 14
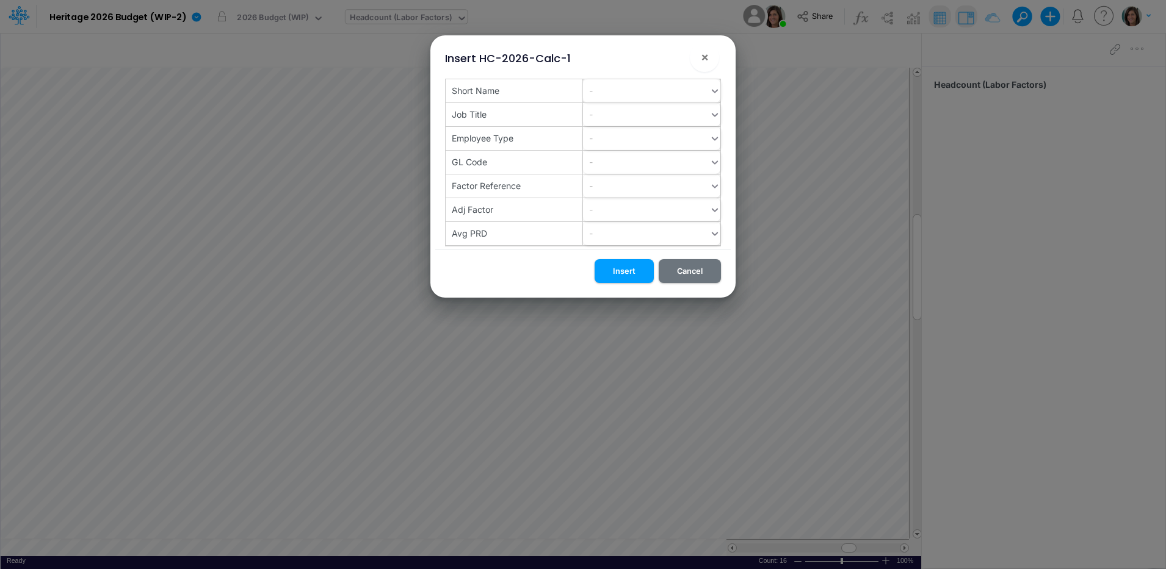
click at [627, 95] on div "-" at bounding box center [646, 91] width 126 height 20
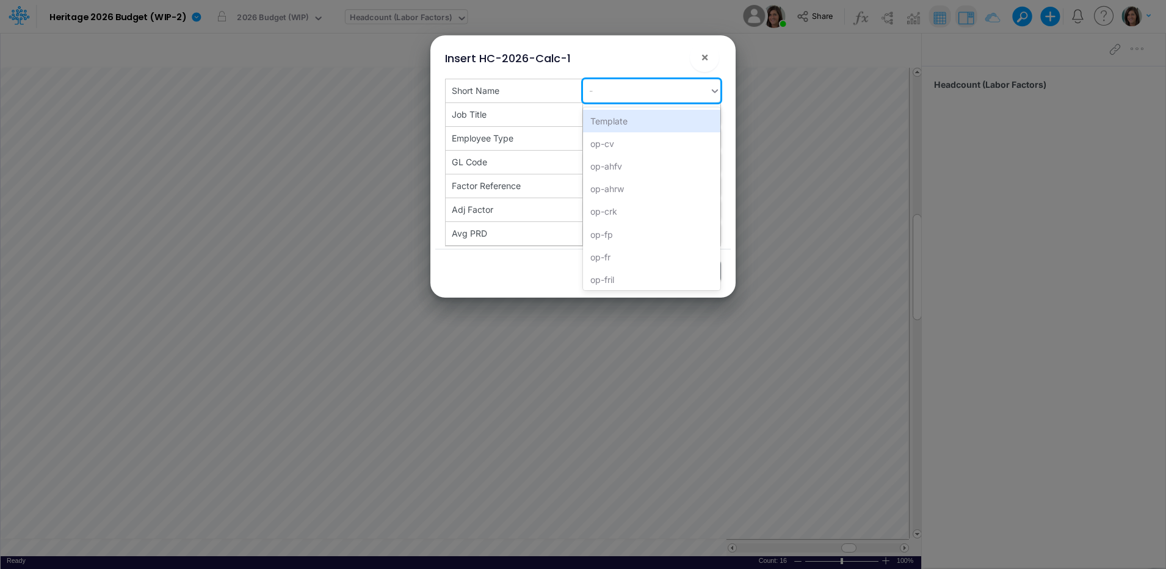
paste input "op-opg"
type input "op-opg"
click at [620, 124] on div "Create "op-opg"" at bounding box center [651, 121] width 137 height 23
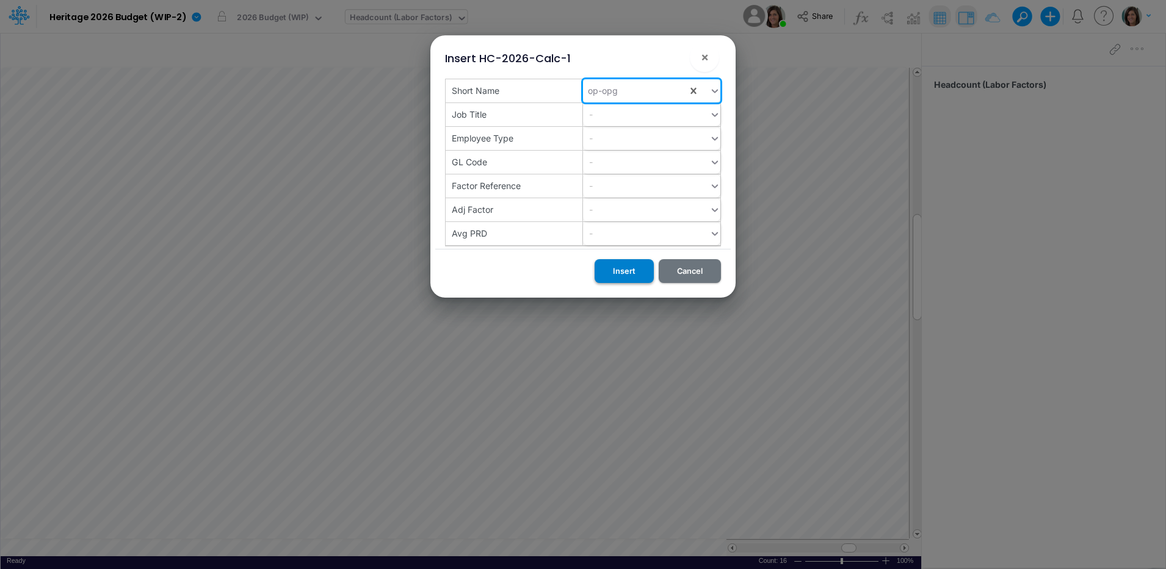
click at [628, 272] on button "Insert" at bounding box center [623, 271] width 59 height 24
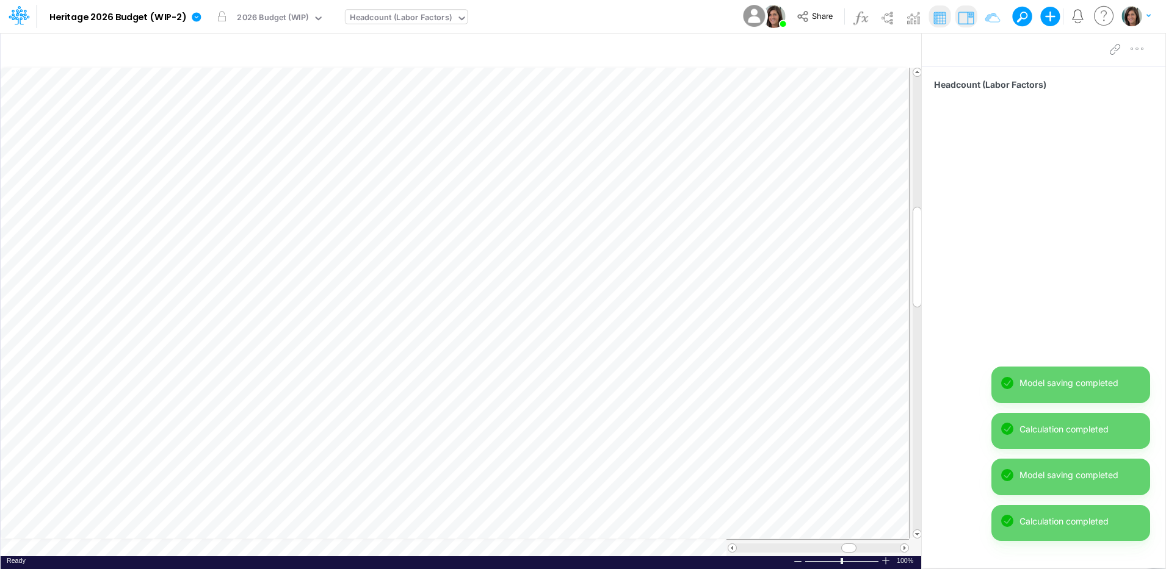
scroll to position [6, 1]
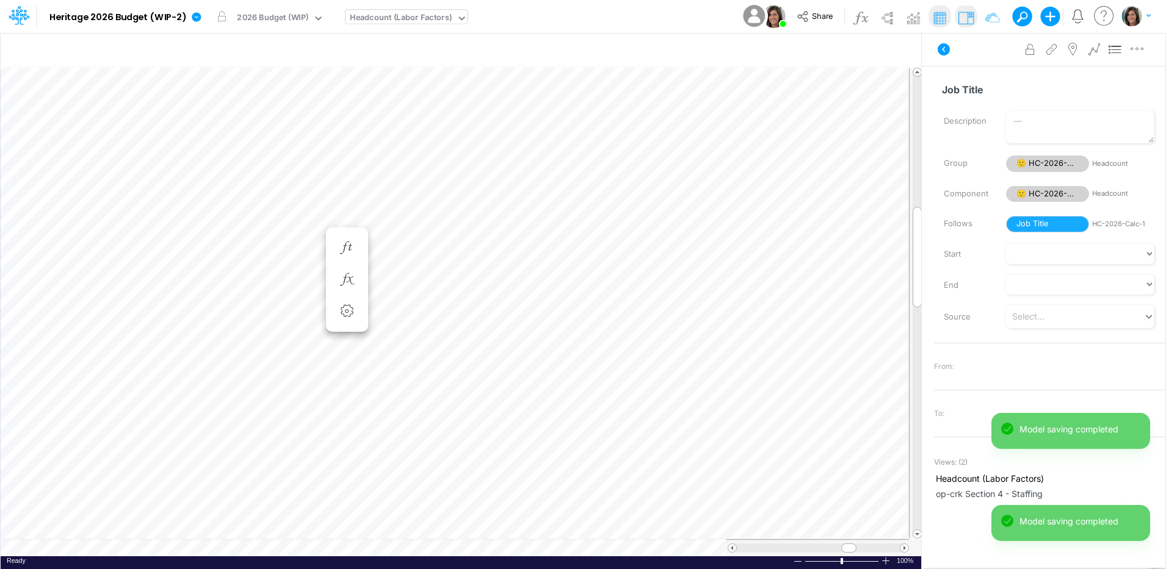
scroll to position [6, 1]
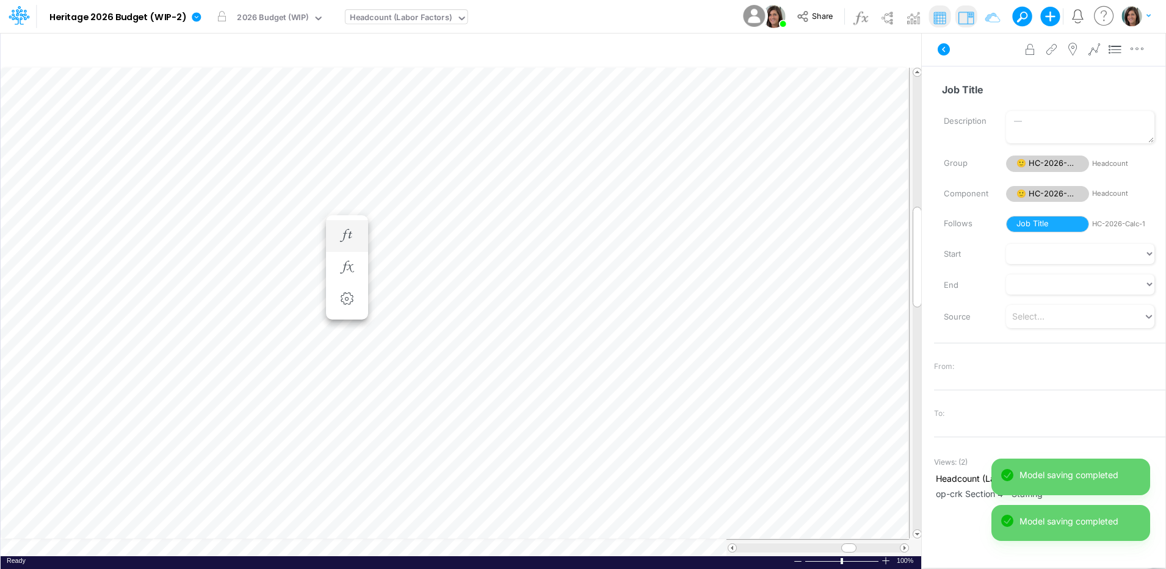
scroll to position [6, 1]
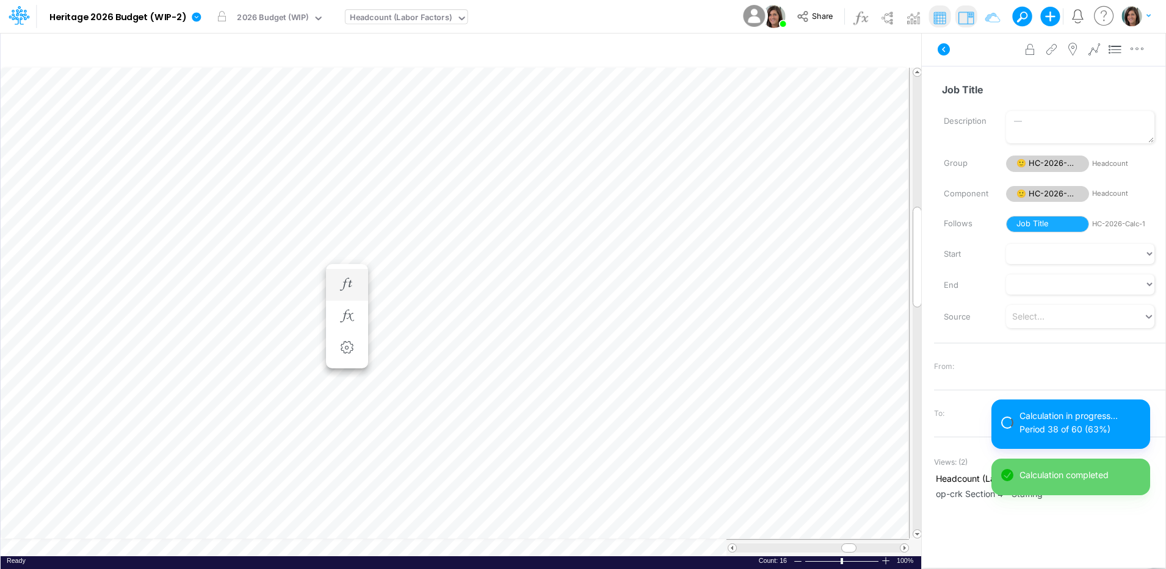
scroll to position [6, 1]
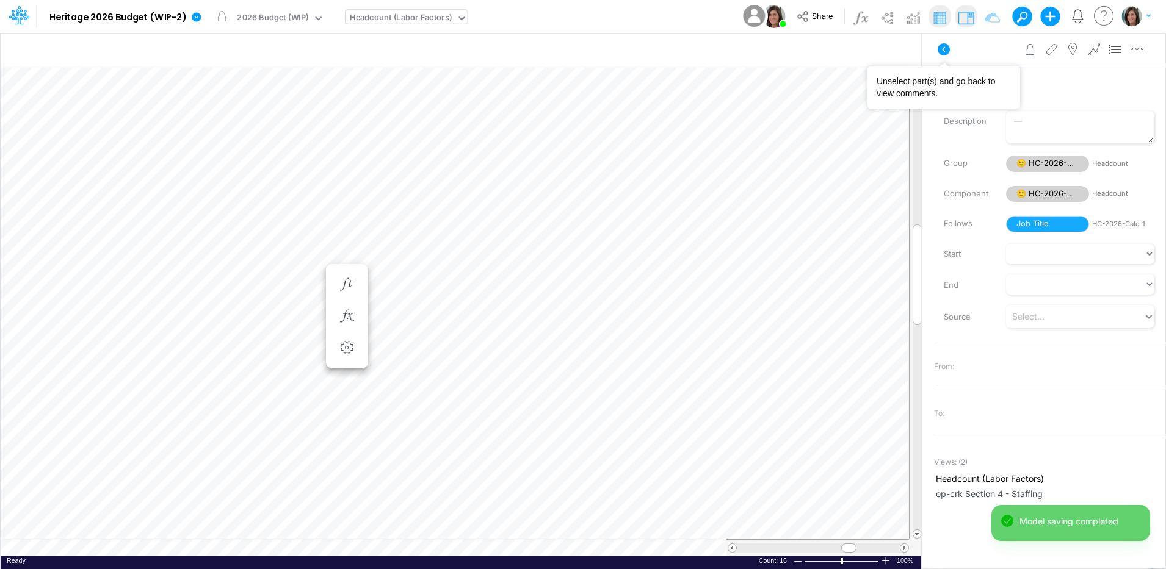
click at [941, 54] on icon at bounding box center [944, 49] width 12 height 12
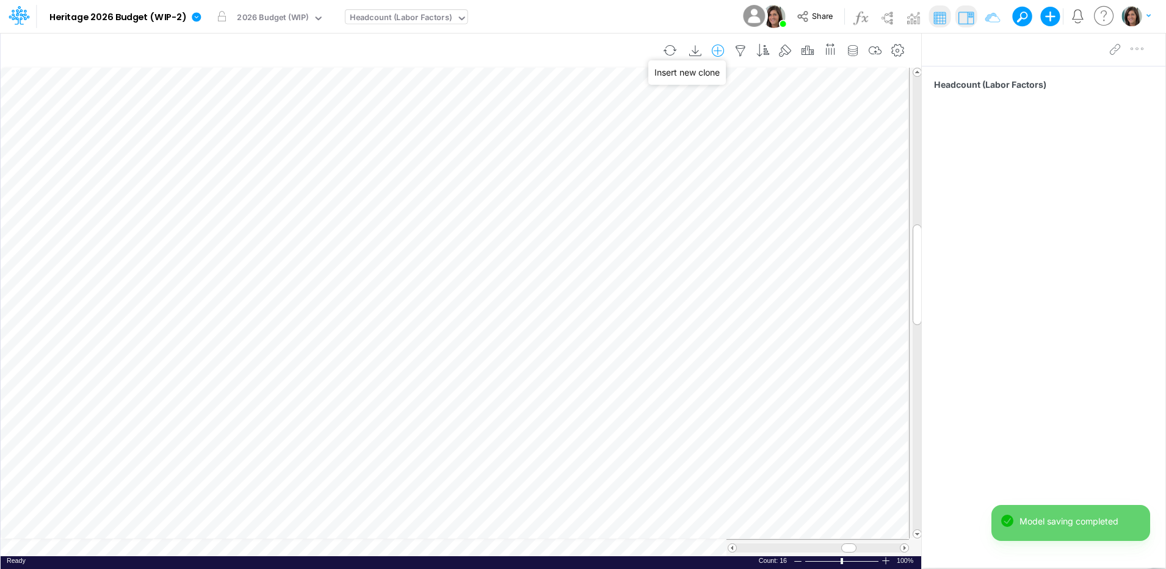
click at [721, 51] on icon "button" at bounding box center [718, 51] width 18 height 13
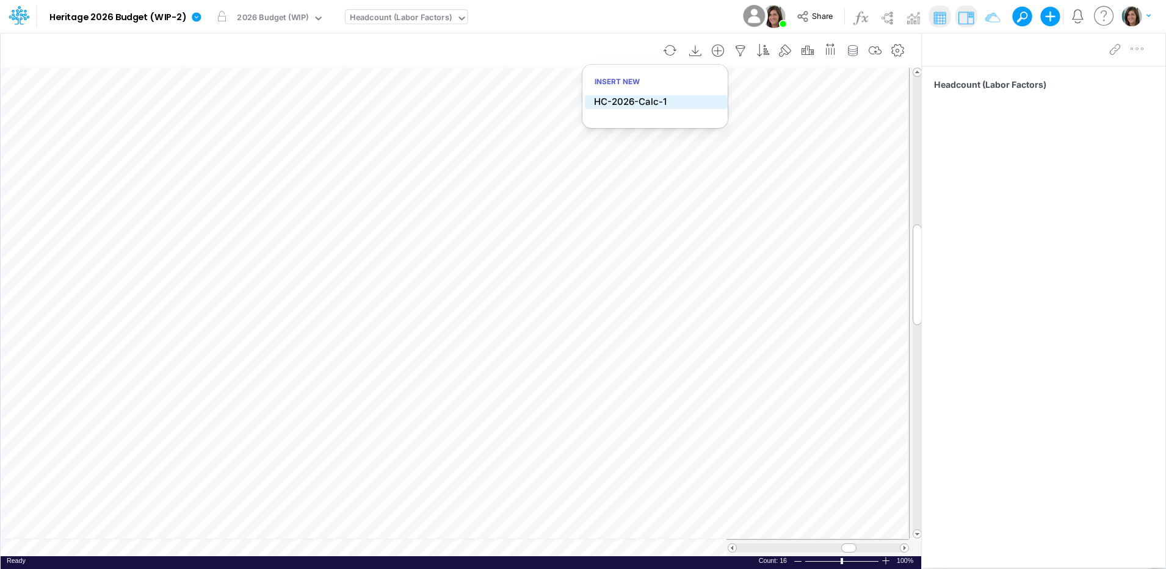
click at [624, 102] on p "HC-2026-Calc-1" at bounding box center [630, 102] width 73 height 14
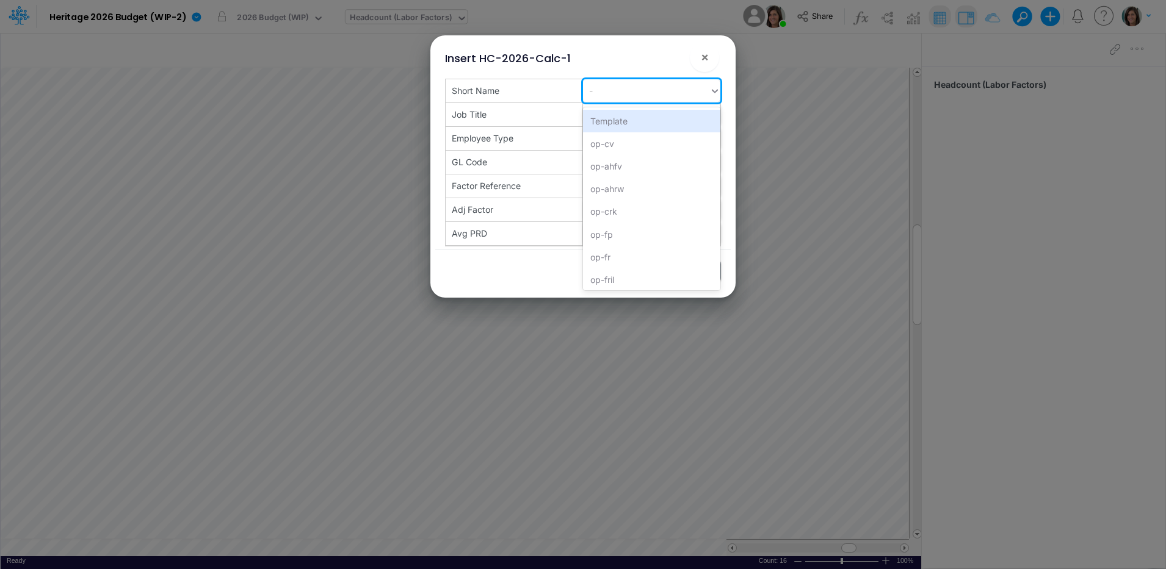
click at [614, 92] on div "-" at bounding box center [646, 91] width 126 height 20
paste input "op-ops"
type input "op-ops"
click at [609, 126] on div "Create "op-ops"" at bounding box center [651, 121] width 137 height 23
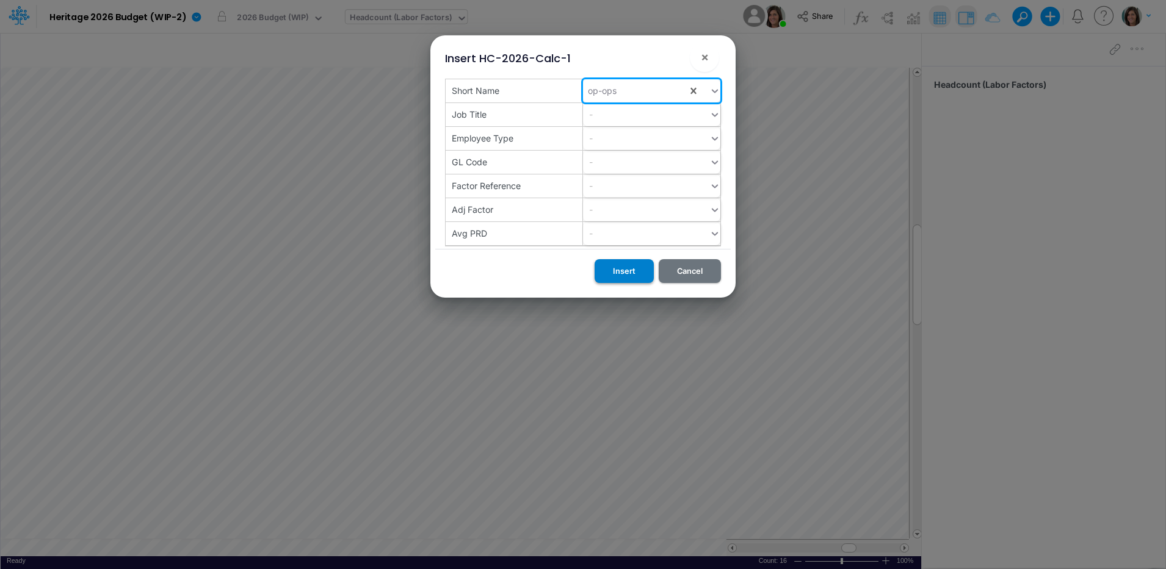
click at [626, 275] on button "Insert" at bounding box center [623, 271] width 59 height 24
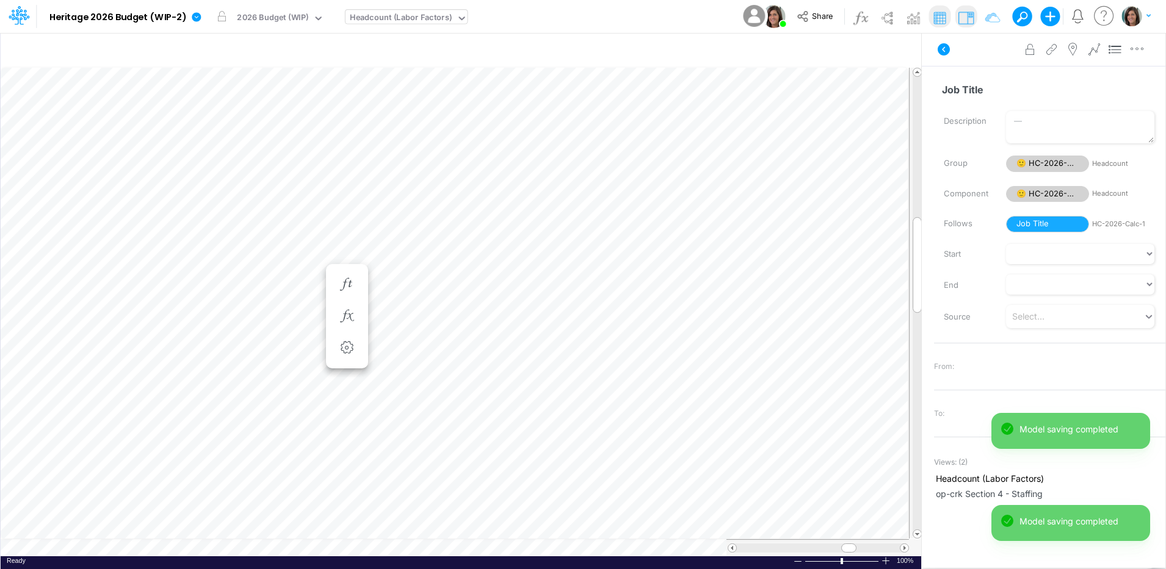
scroll to position [6, 1]
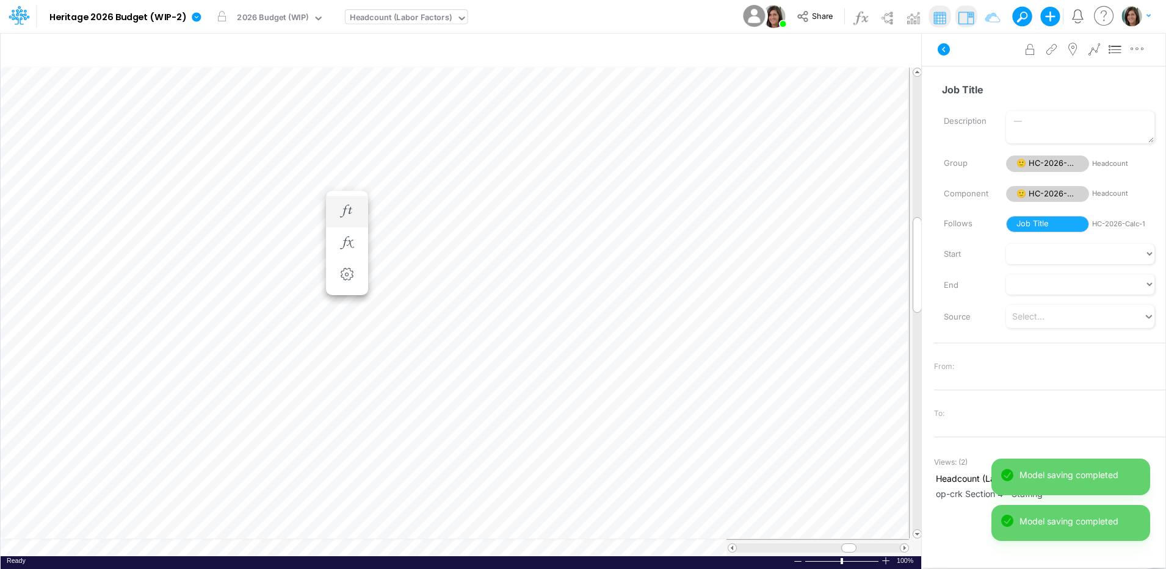
scroll to position [6, 1]
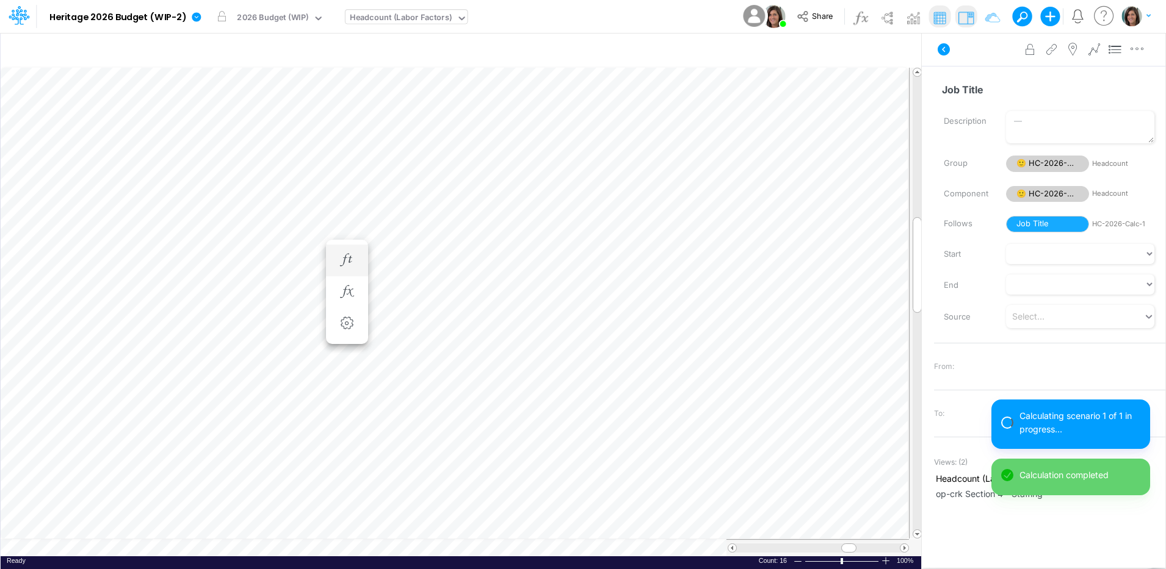
scroll to position [6, 1]
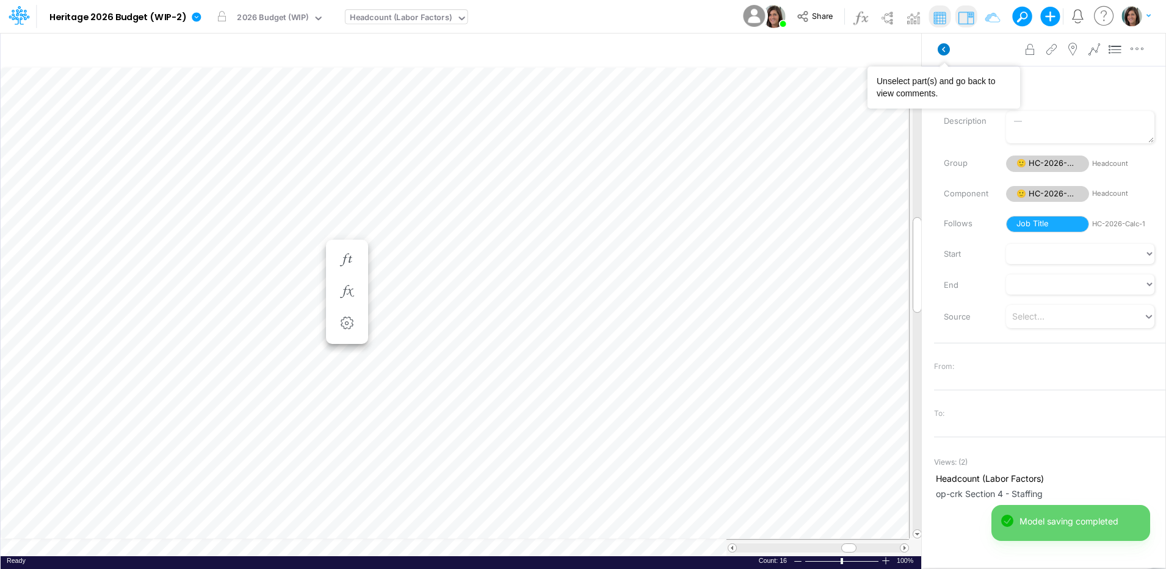
click at [941, 50] on icon at bounding box center [944, 49] width 12 height 12
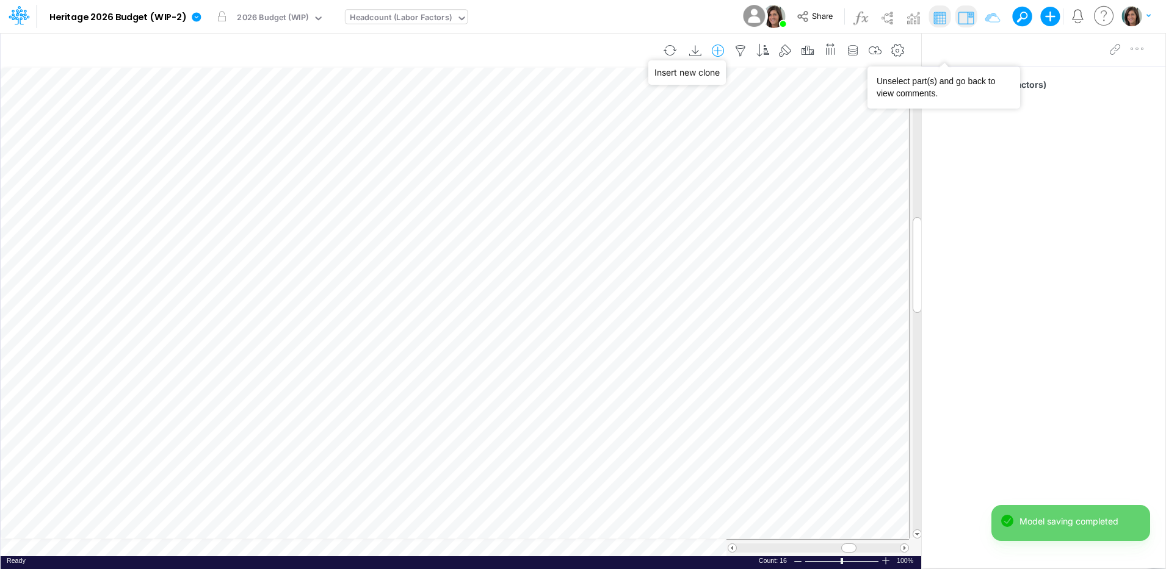
click at [718, 49] on icon "button" at bounding box center [718, 51] width 18 height 13
click at [682, 101] on li "HC-2026-Calc-1" at bounding box center [656, 102] width 143 height 14
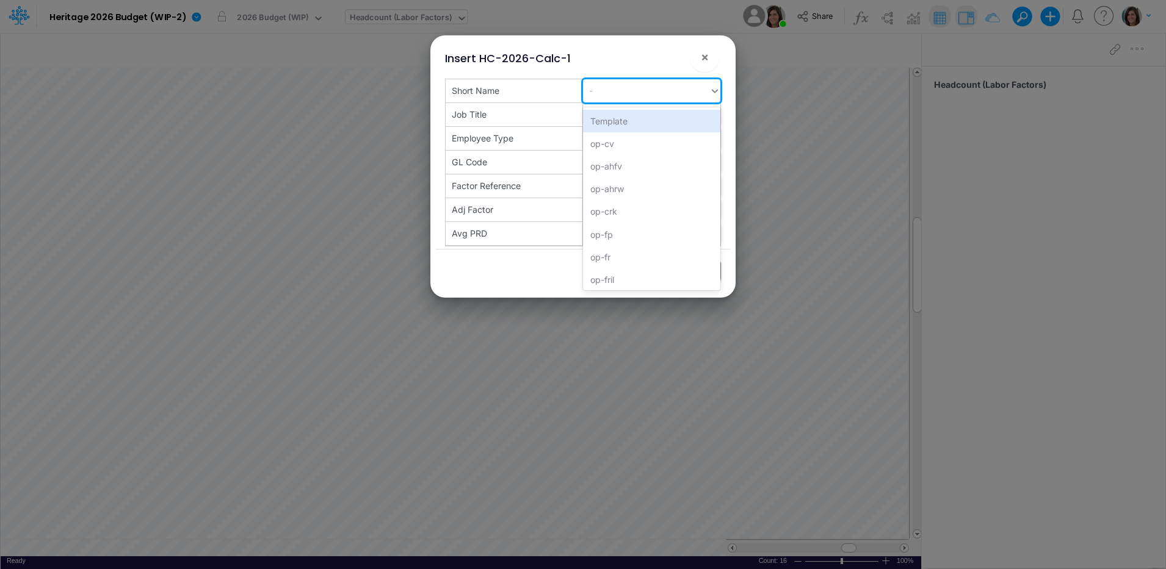
click at [605, 84] on div "-" at bounding box center [646, 91] width 126 height 20
paste input "op-opt"
type input "op-opt"
click at [606, 126] on div "Create "op-opt"" at bounding box center [651, 121] width 137 height 23
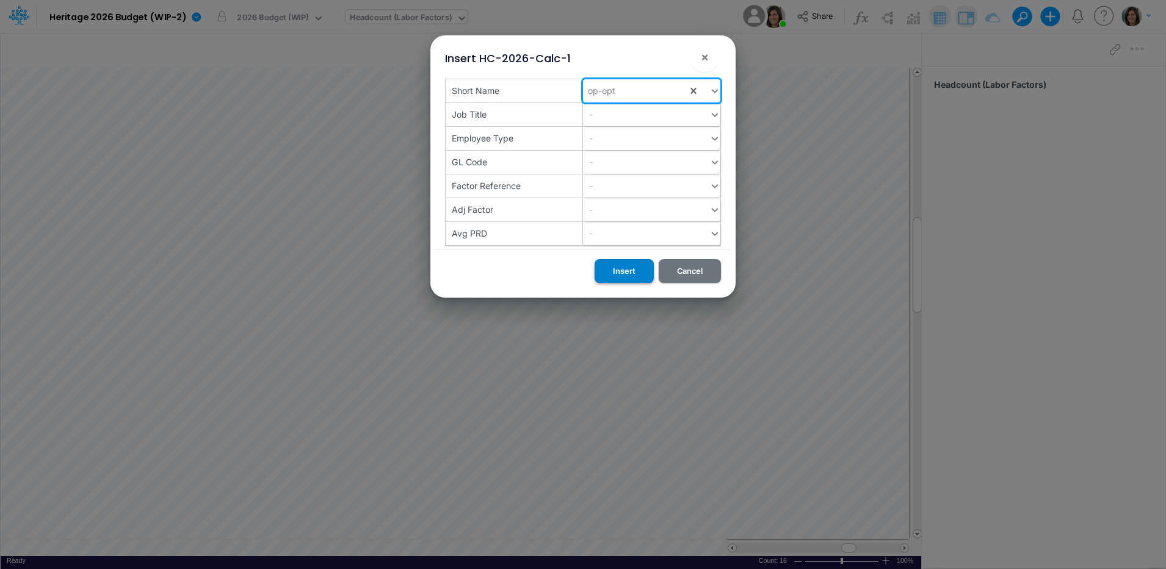
click at [622, 273] on button "Insert" at bounding box center [623, 271] width 59 height 24
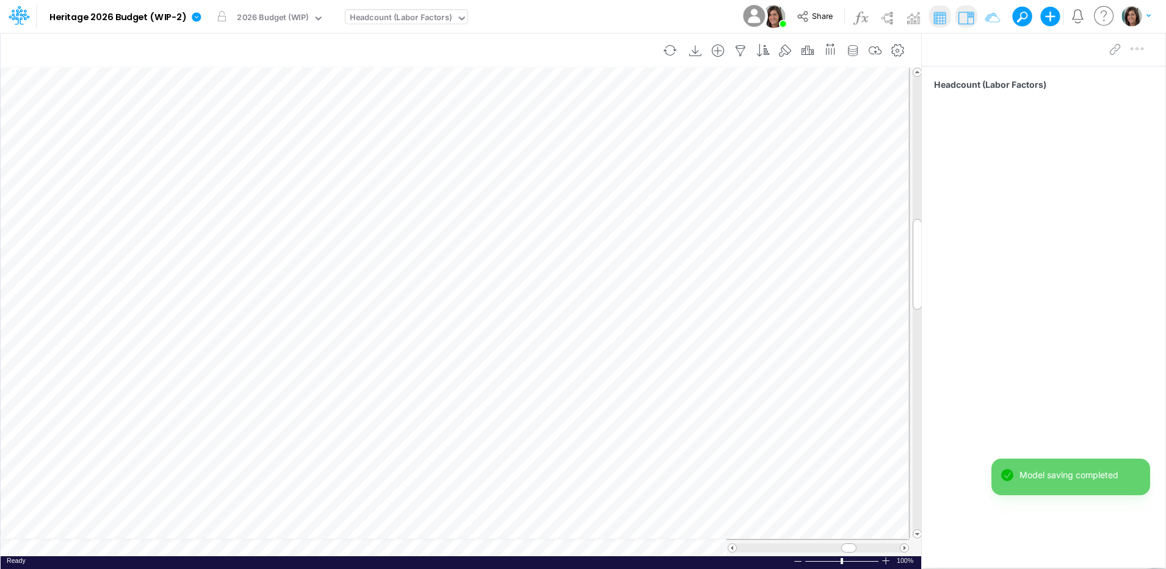
scroll to position [6, 1]
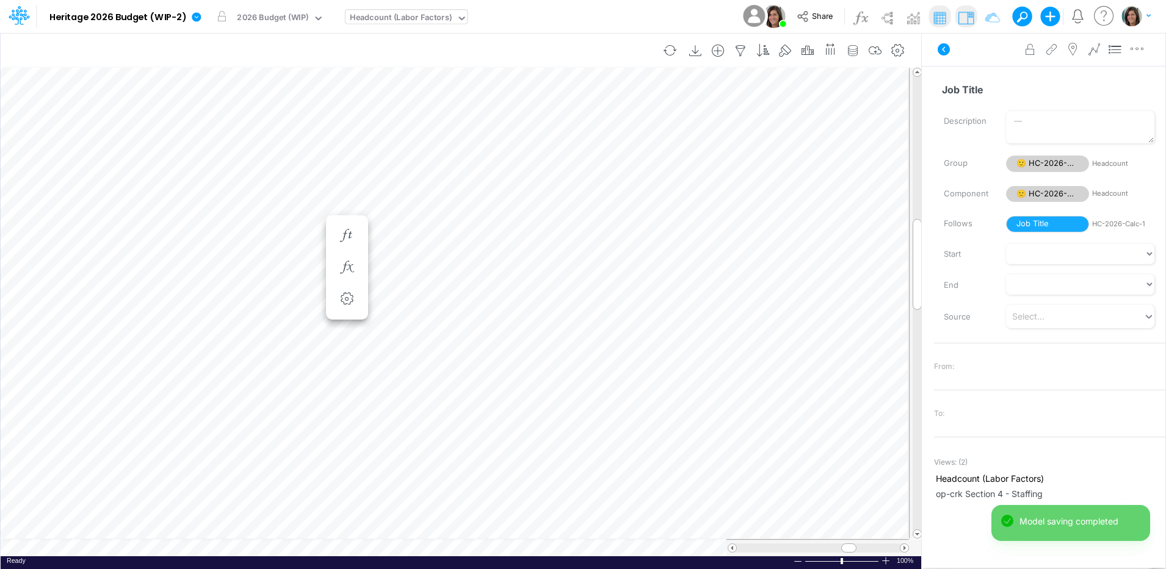
scroll to position [6, 1]
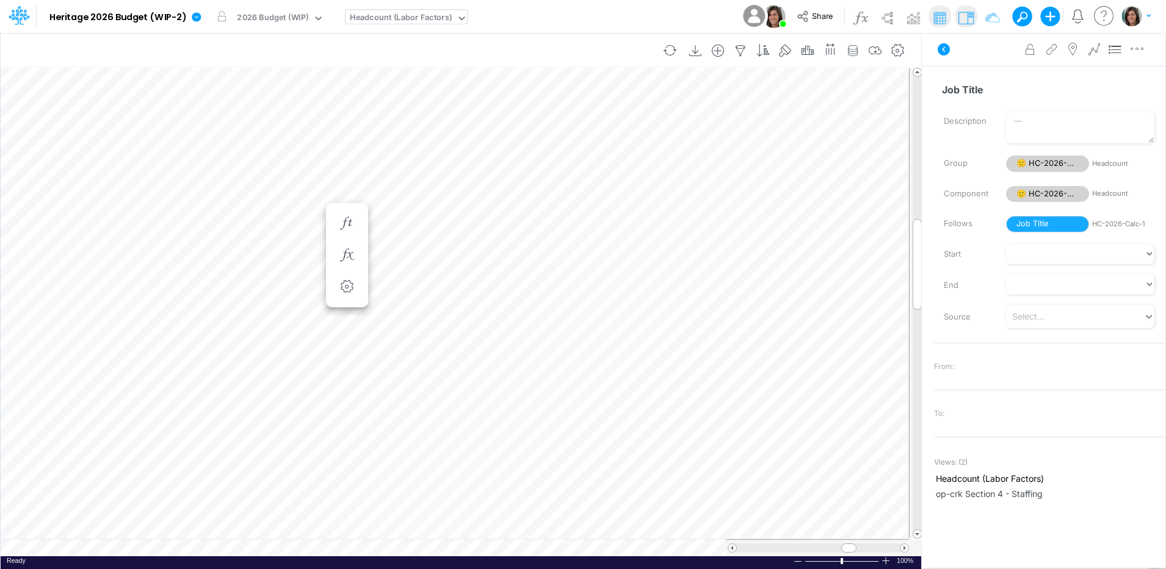
scroll to position [6, 1]
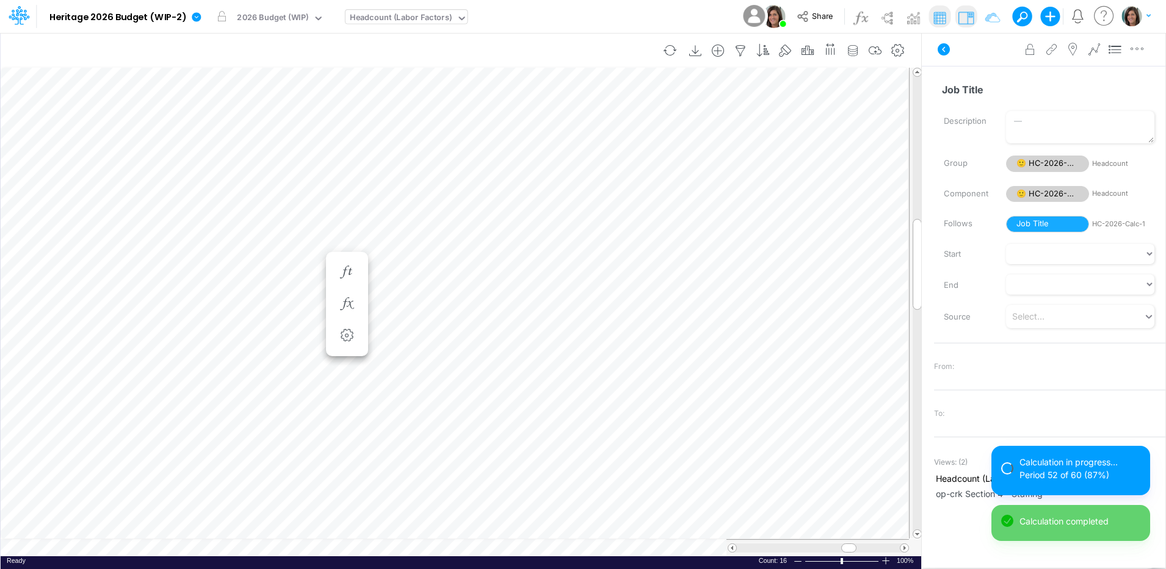
scroll to position [6, 1]
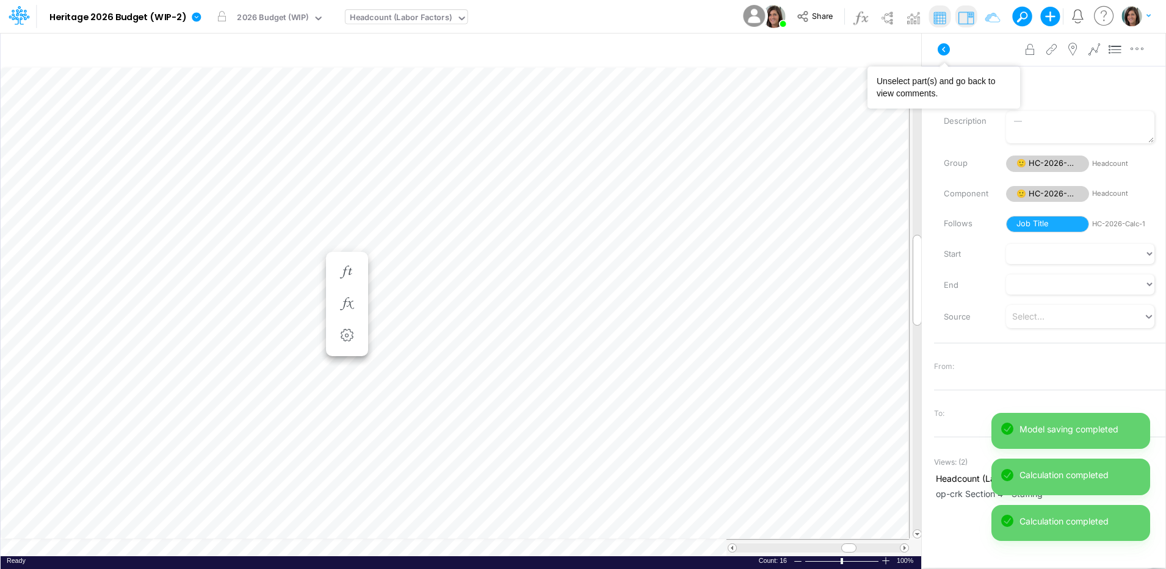
click at [940, 45] on icon at bounding box center [944, 49] width 12 height 12
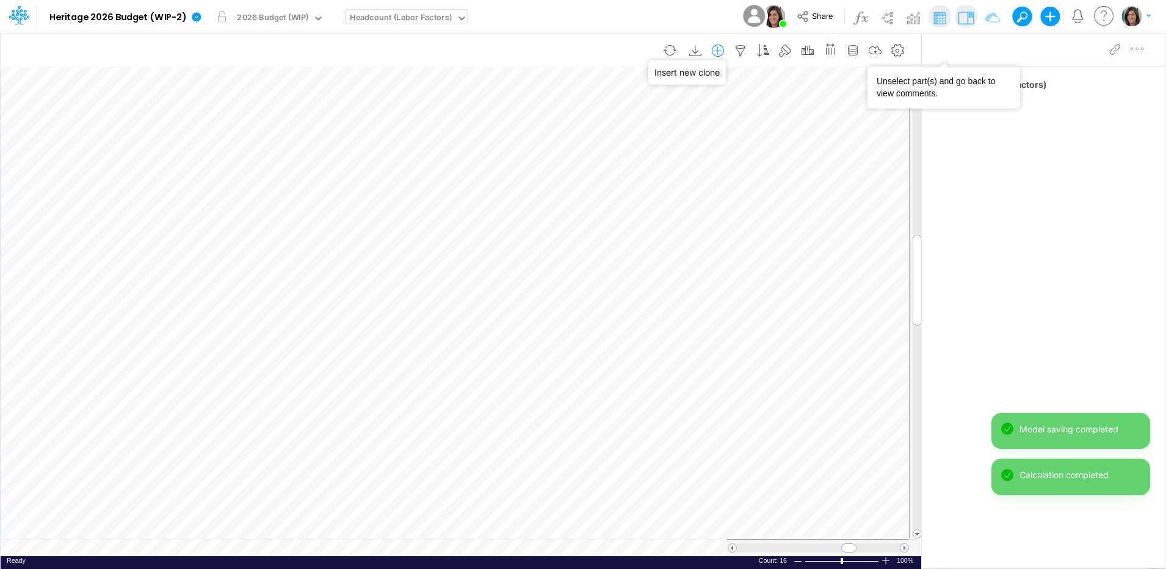
click at [718, 50] on icon "button" at bounding box center [718, 51] width 18 height 13
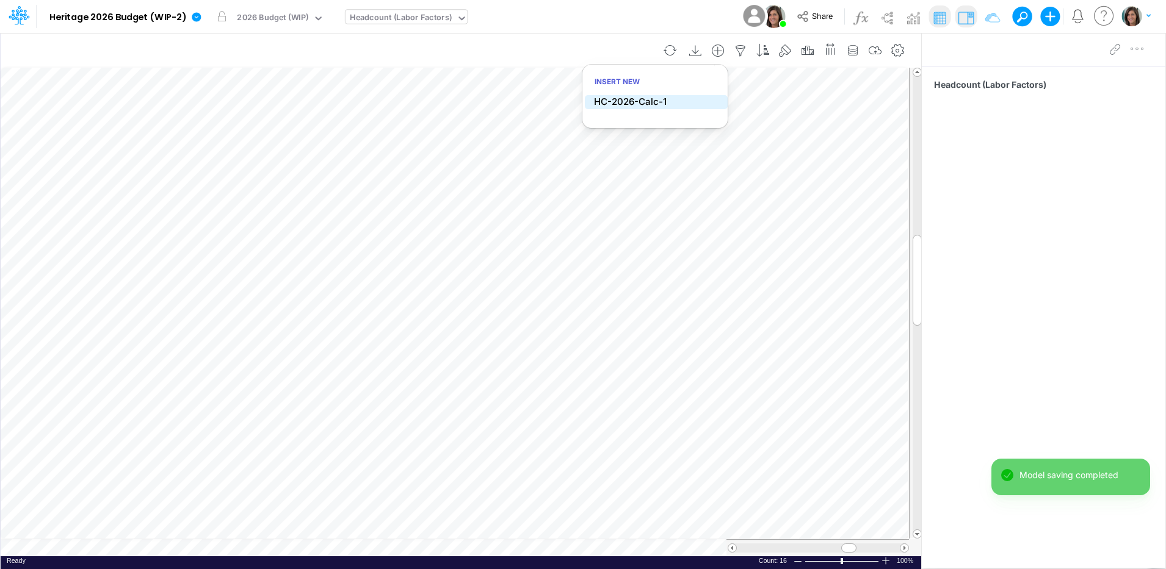
click at [675, 102] on li "HC-2026-Calc-1" at bounding box center [656, 102] width 143 height 14
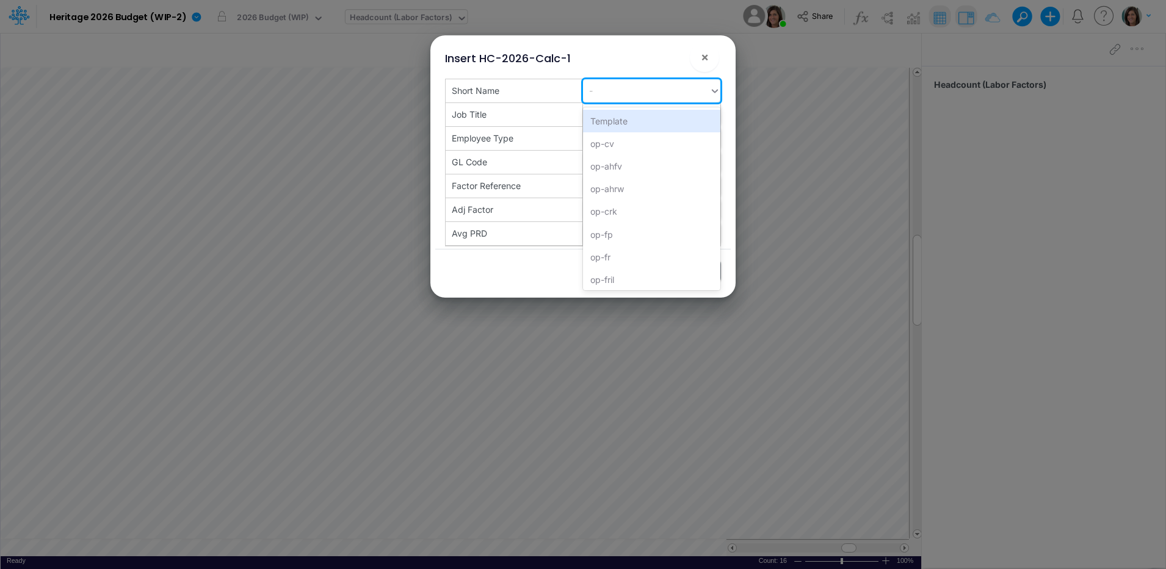
click at [615, 95] on div "-" at bounding box center [646, 91] width 126 height 20
paste input "op-sg"
type input "op-sg"
click at [617, 126] on div "Create "op-sg"" at bounding box center [651, 121] width 137 height 23
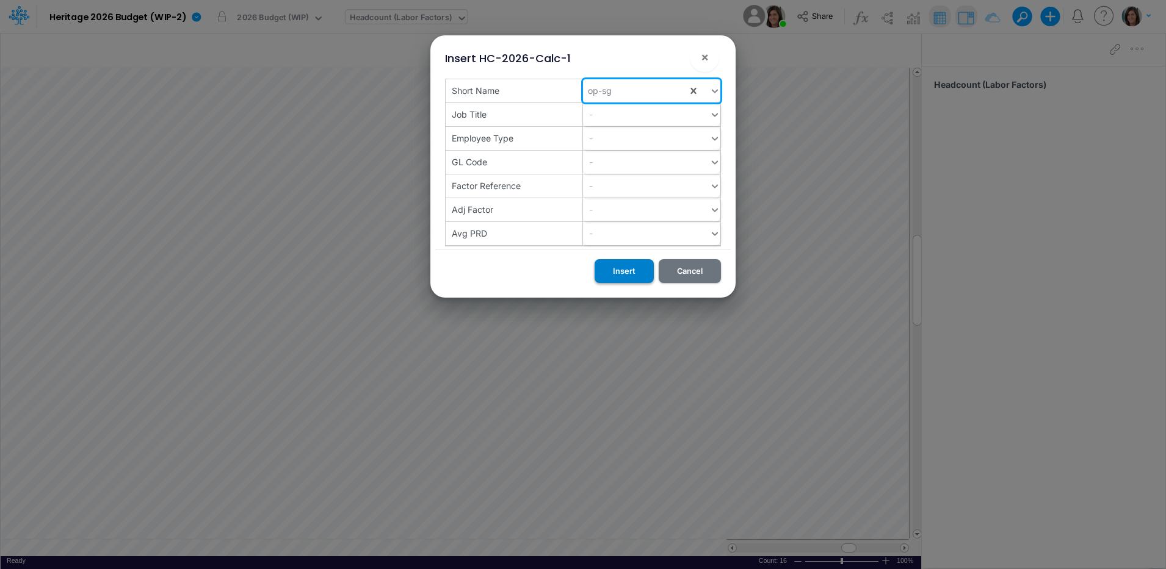
click at [625, 270] on button "Insert" at bounding box center [623, 271] width 59 height 24
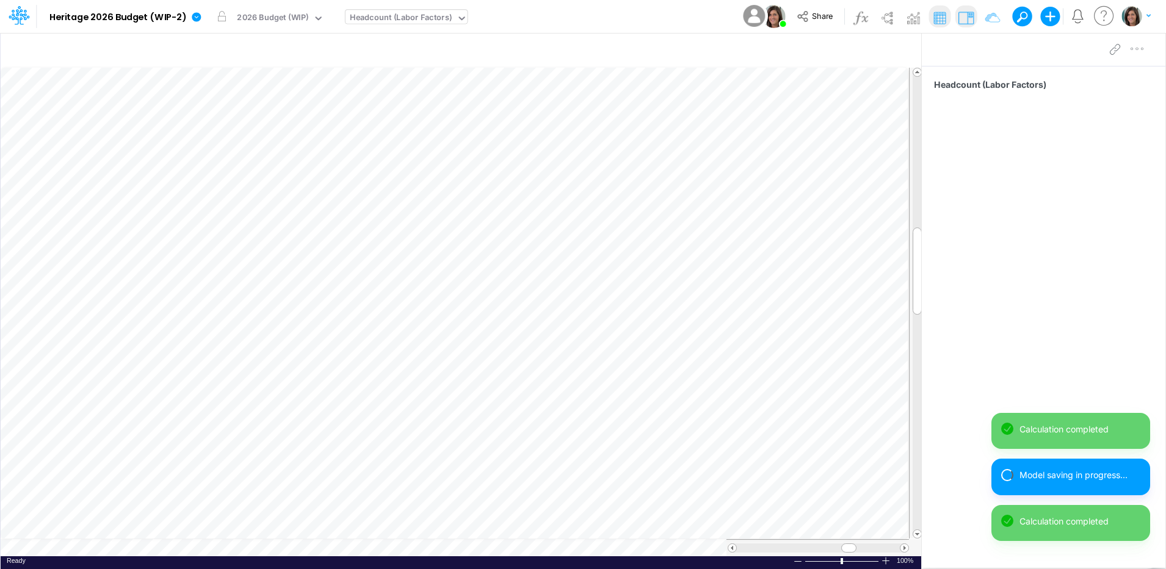
scroll to position [6, 1]
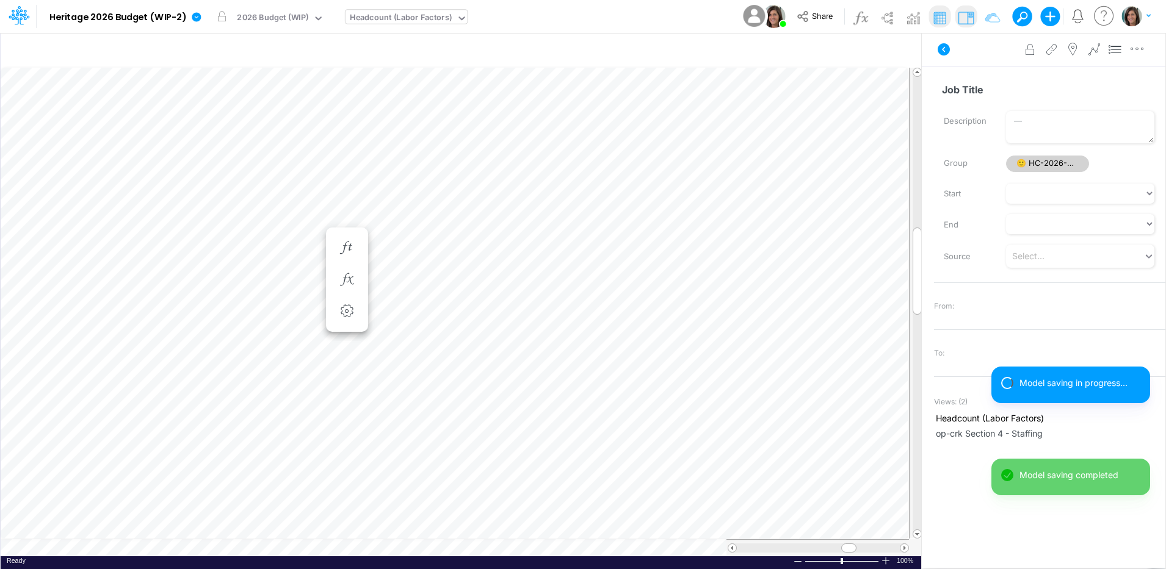
scroll to position [6, 1]
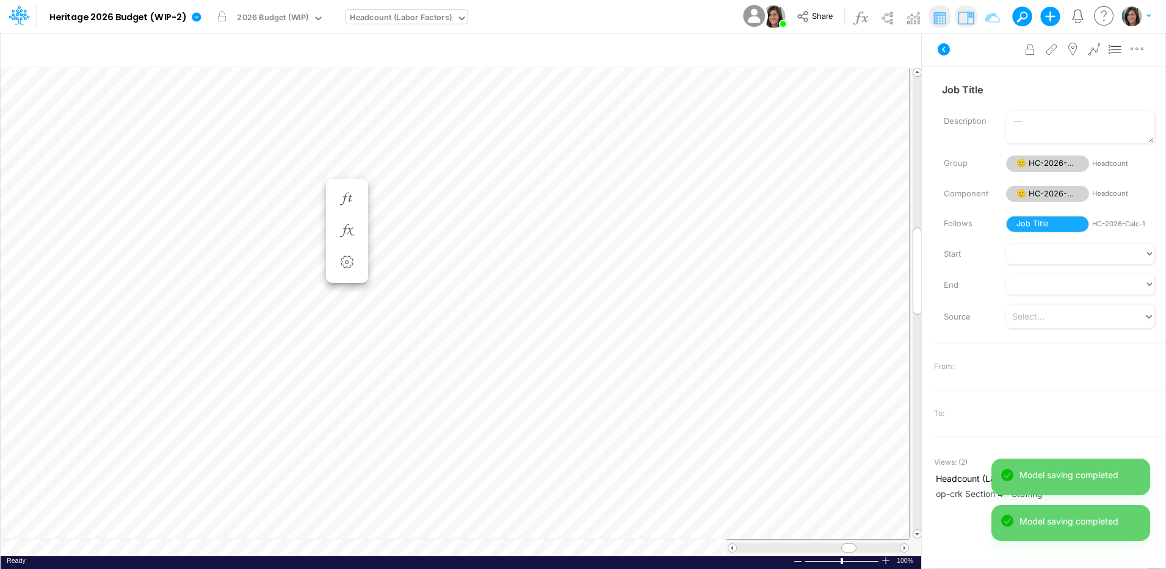
scroll to position [6, 1]
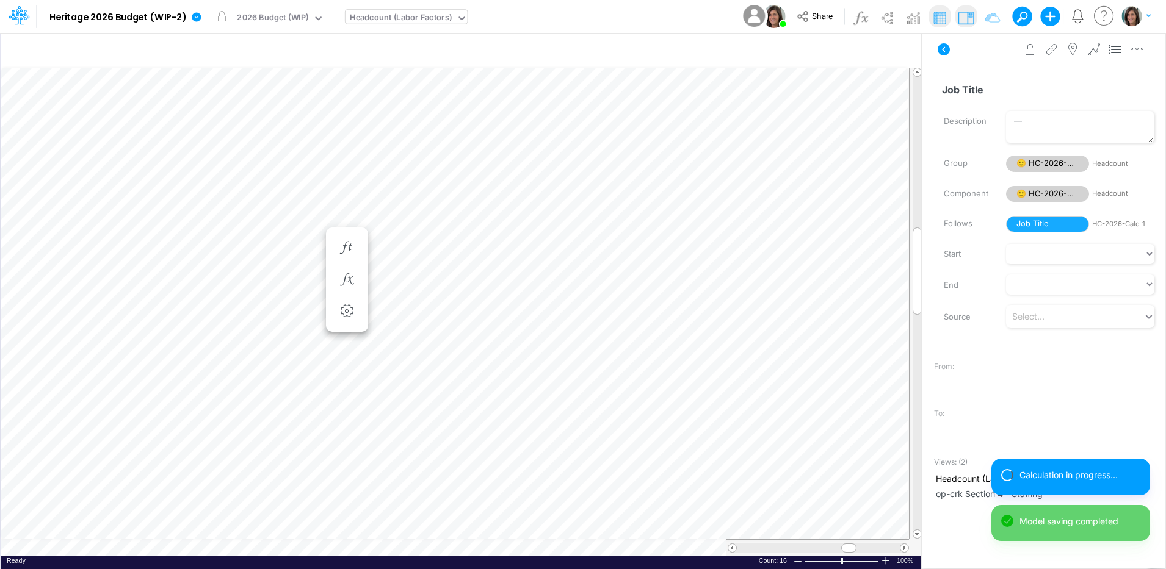
scroll to position [6, 1]
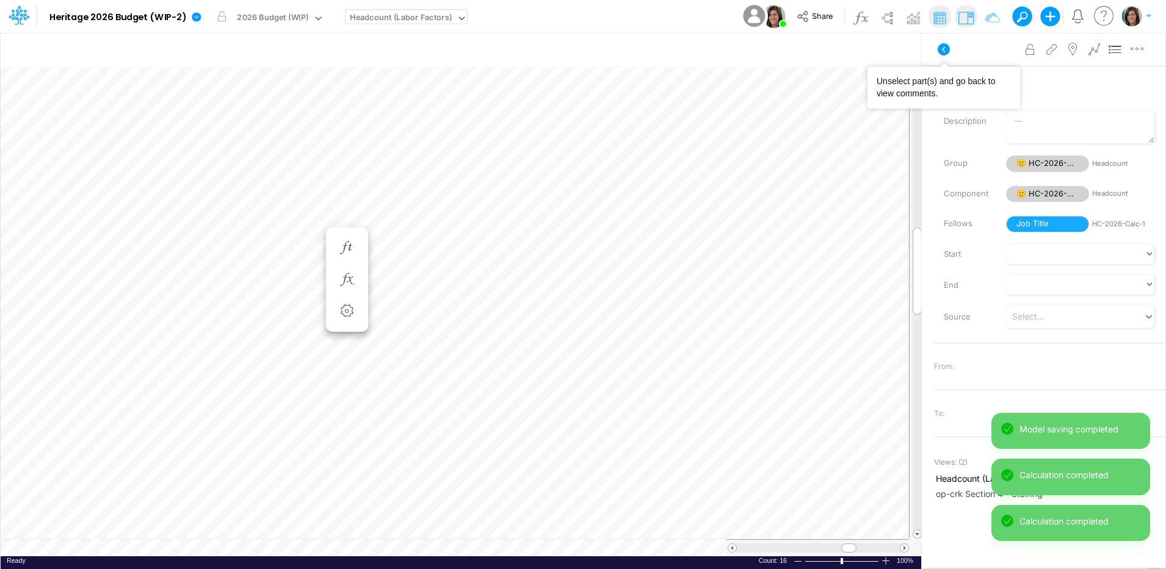
click at [943, 48] on icon at bounding box center [943, 49] width 15 height 15
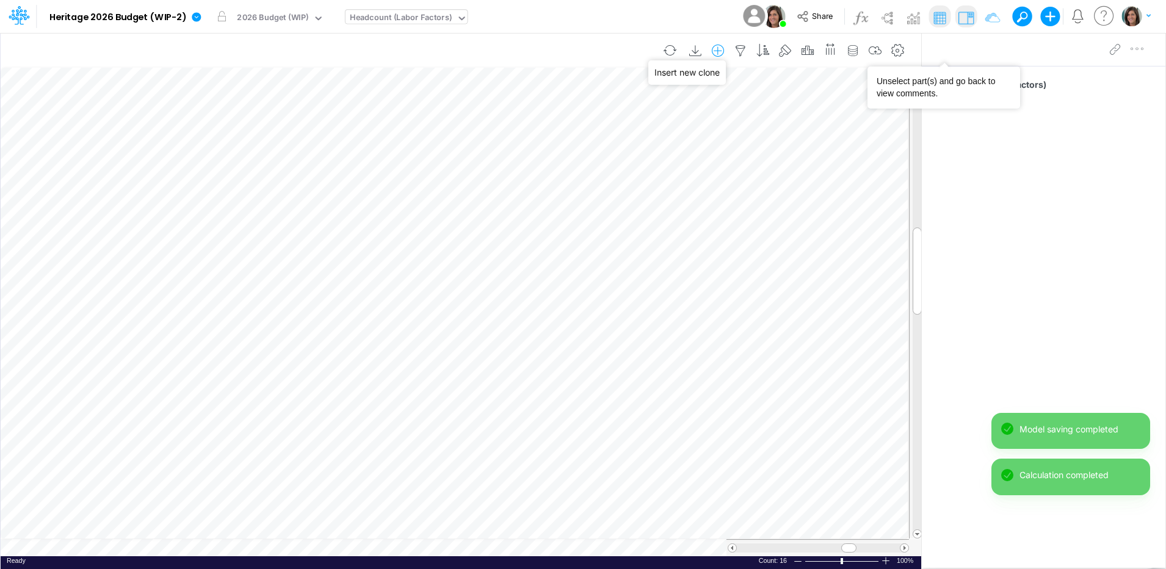
click at [715, 50] on icon "button" at bounding box center [718, 51] width 18 height 13
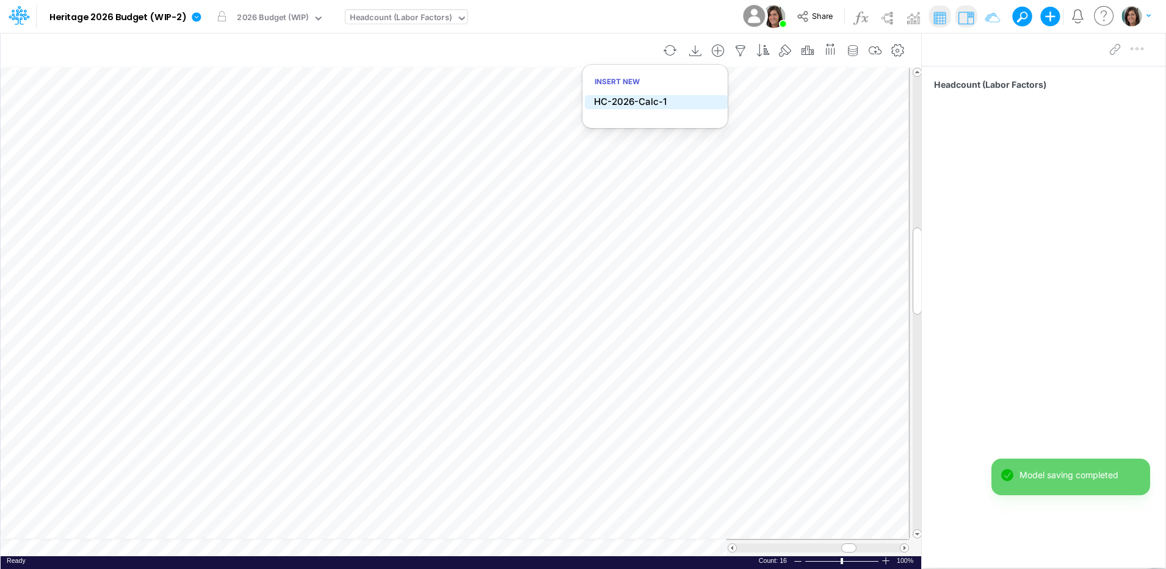
click at [677, 97] on li "HC-2026-Calc-1" at bounding box center [656, 102] width 143 height 14
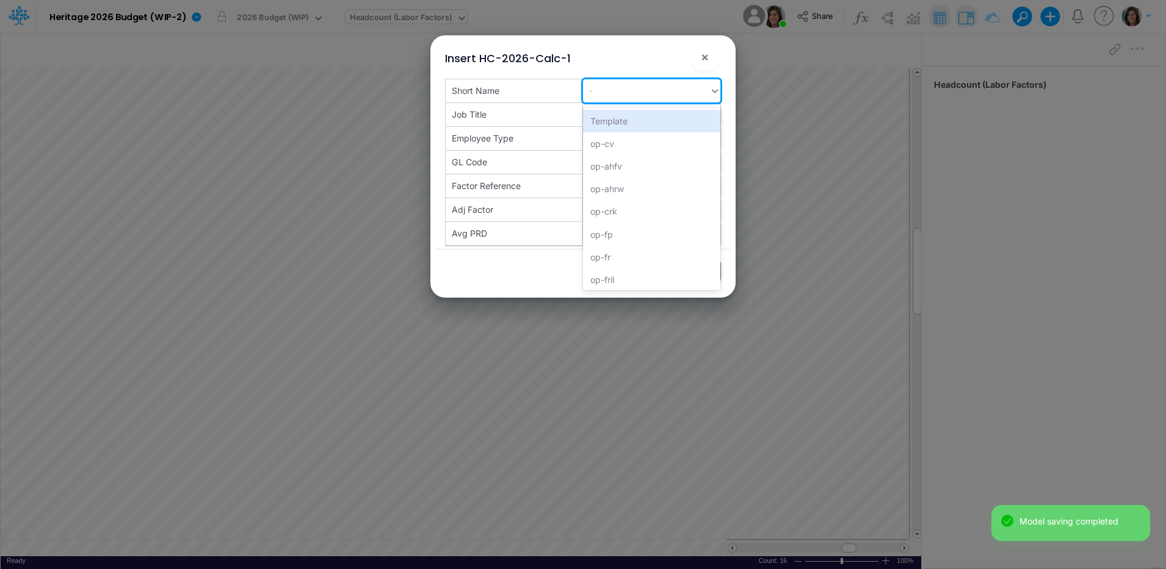
click at [600, 90] on div "-" at bounding box center [646, 91] width 126 height 20
paste input "op-sr"
type input "op-sr"
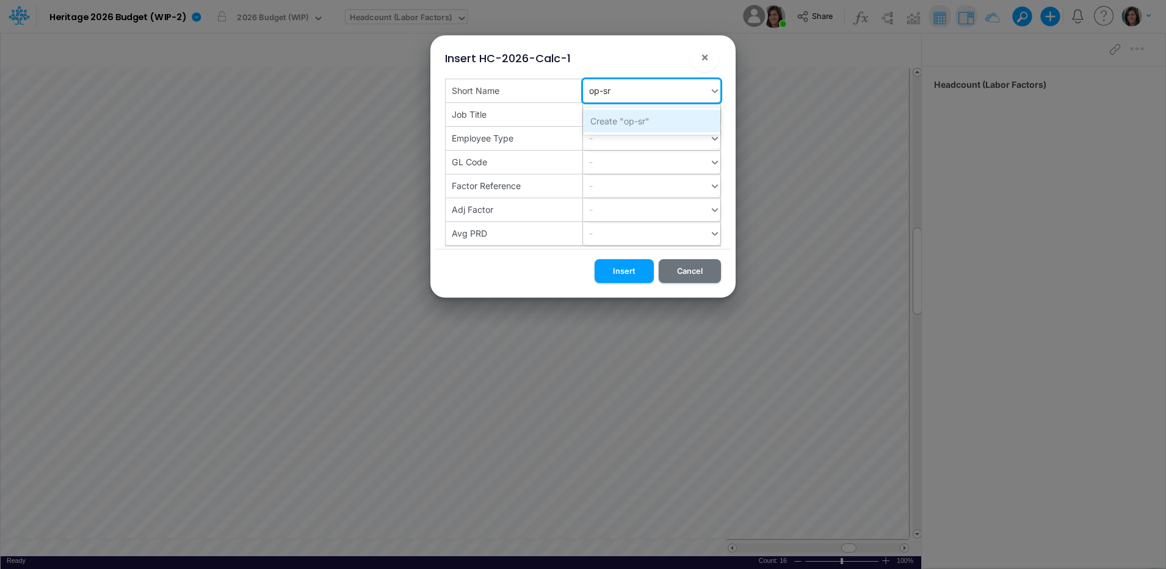
click at [607, 123] on div "Create "op-sr"" at bounding box center [651, 121] width 137 height 23
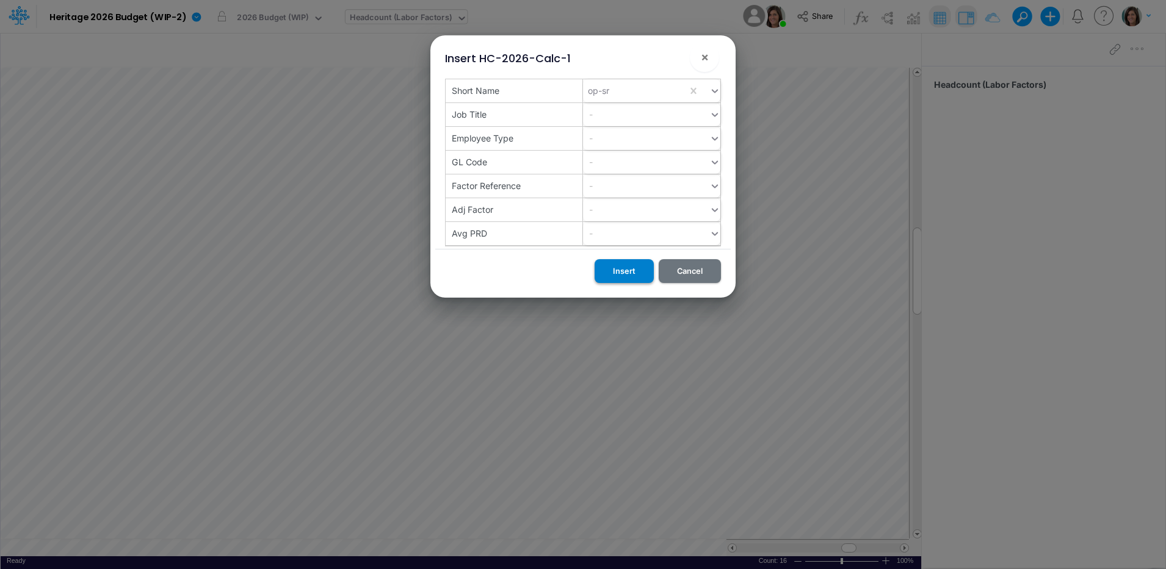
click at [621, 268] on button "Insert" at bounding box center [623, 271] width 59 height 24
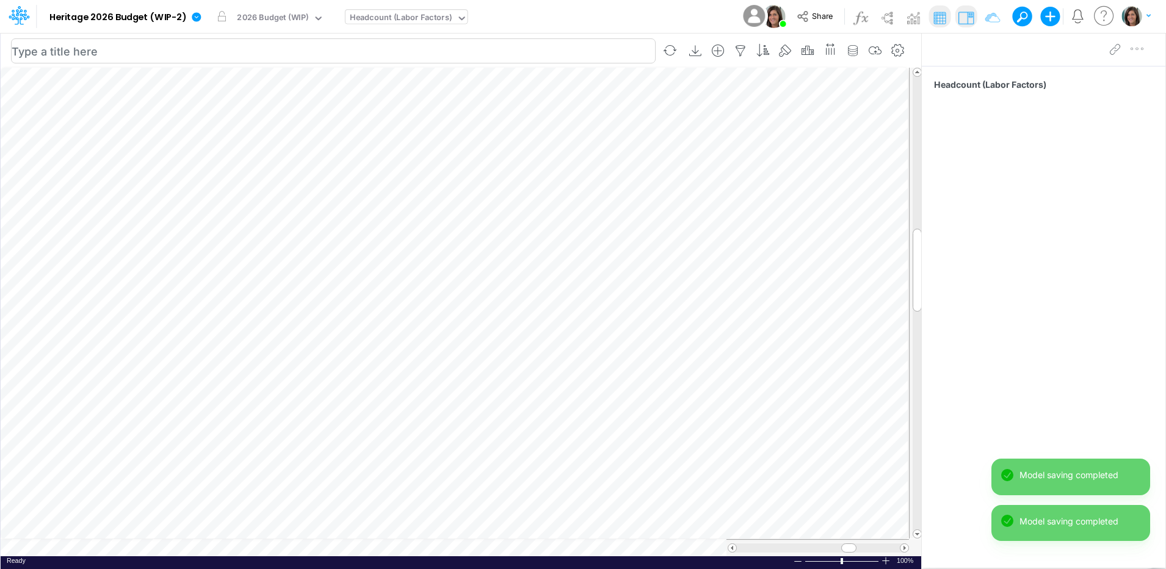
scroll to position [6, 1]
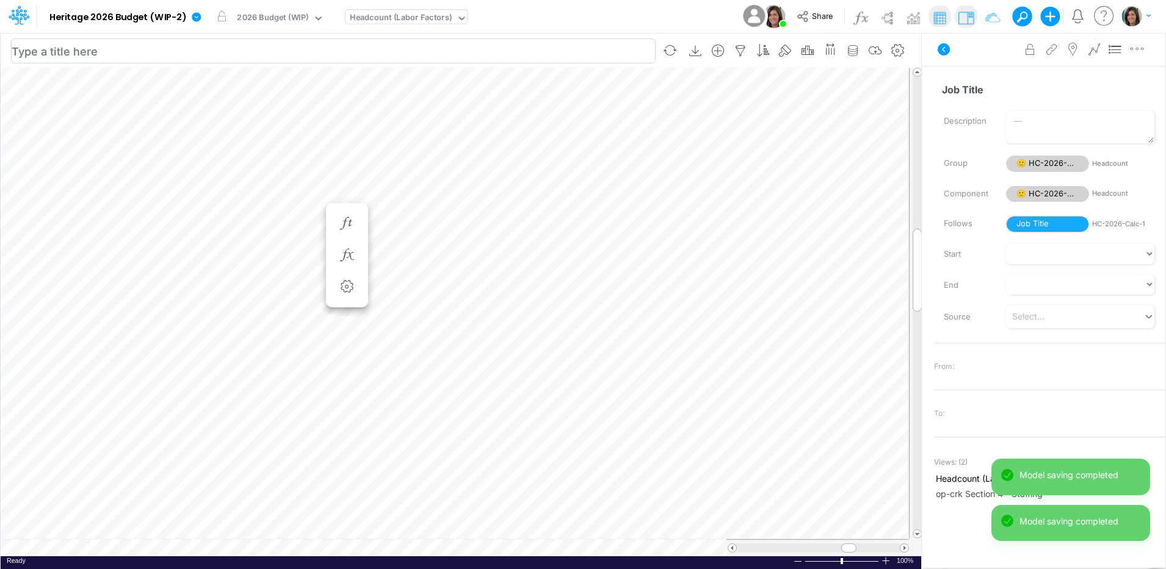
scroll to position [6, 1]
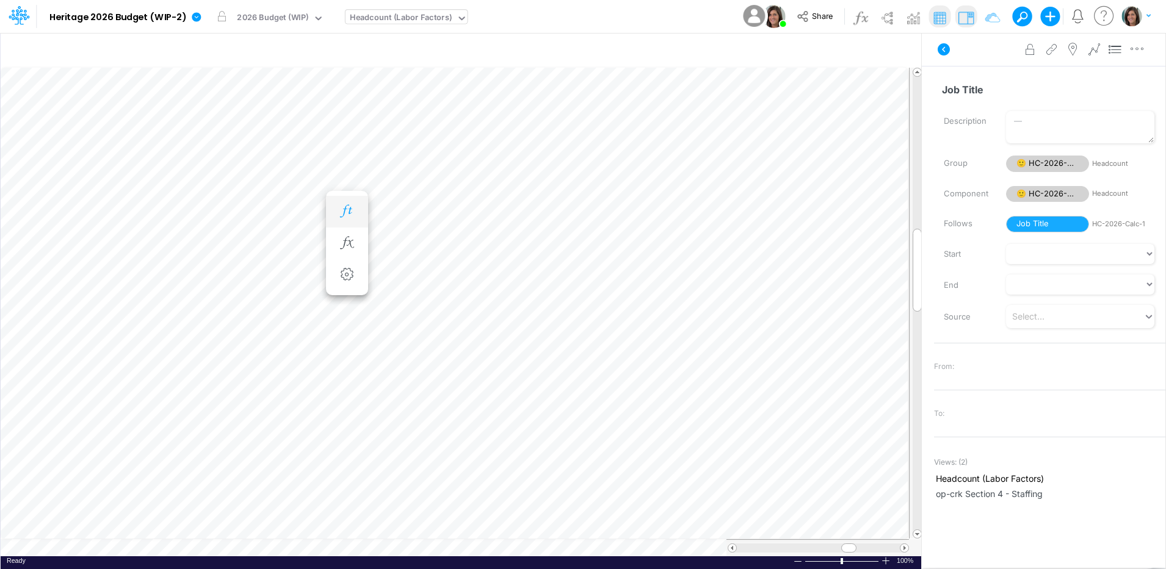
scroll to position [6, 1]
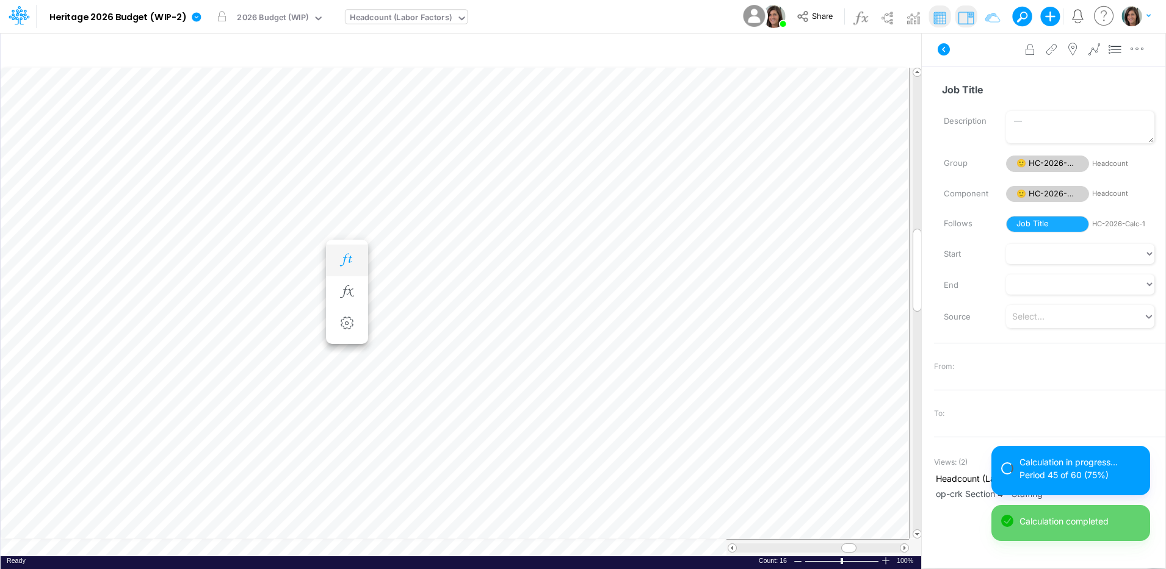
scroll to position [6, 1]
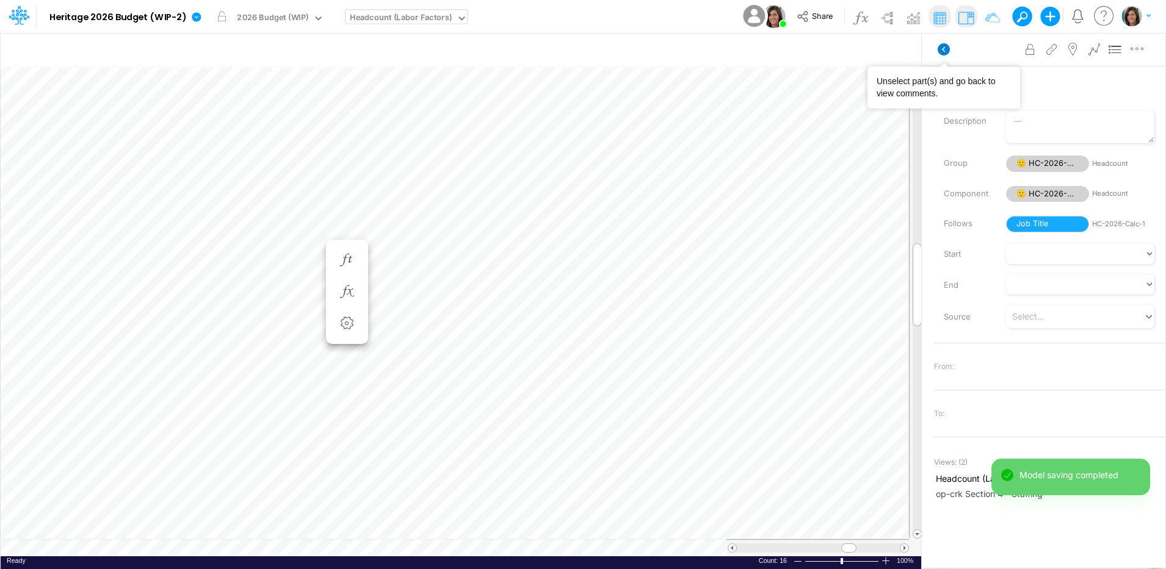
click at [942, 53] on icon at bounding box center [944, 49] width 12 height 12
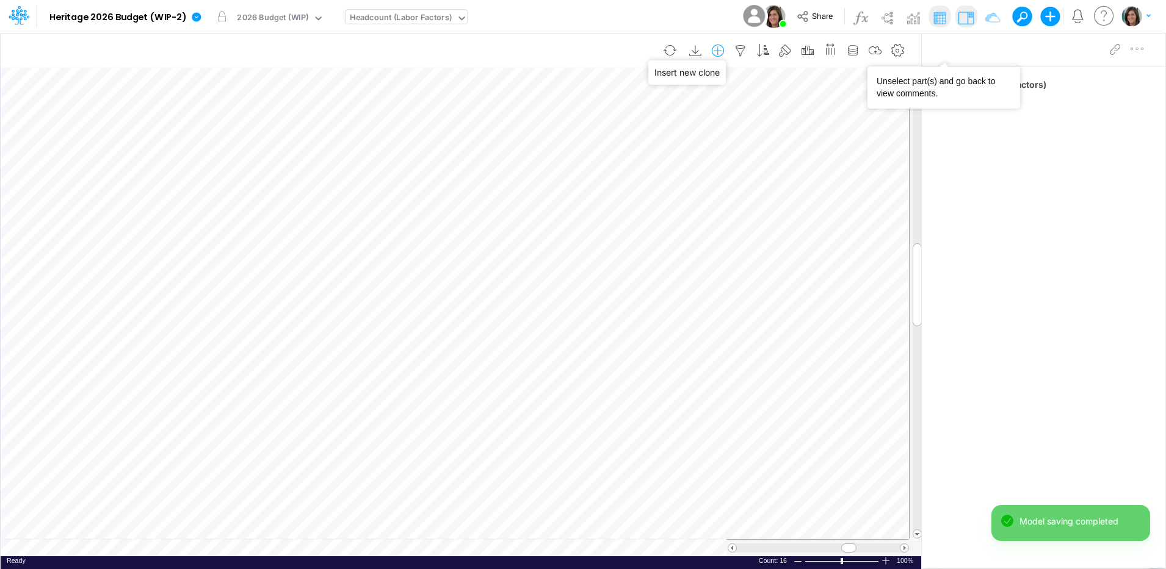
click at [723, 51] on icon "button" at bounding box center [718, 51] width 18 height 13
click at [688, 99] on li "HC-2026-Calc-1" at bounding box center [656, 102] width 143 height 14
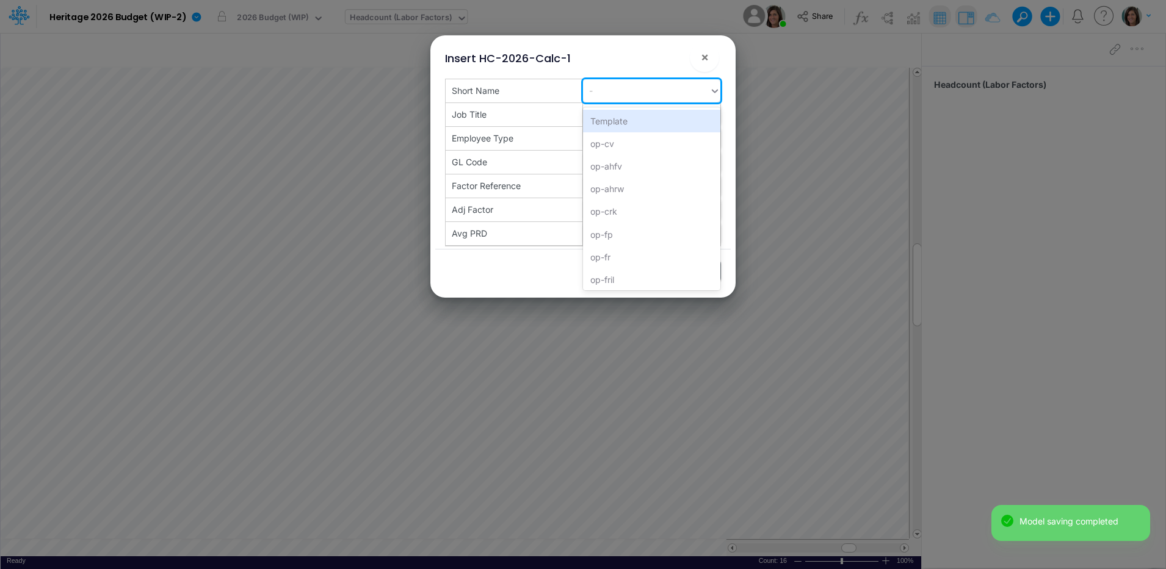
click at [634, 93] on div "-" at bounding box center [646, 91] width 126 height 20
paste input "op-sw"
type input "op-sw"
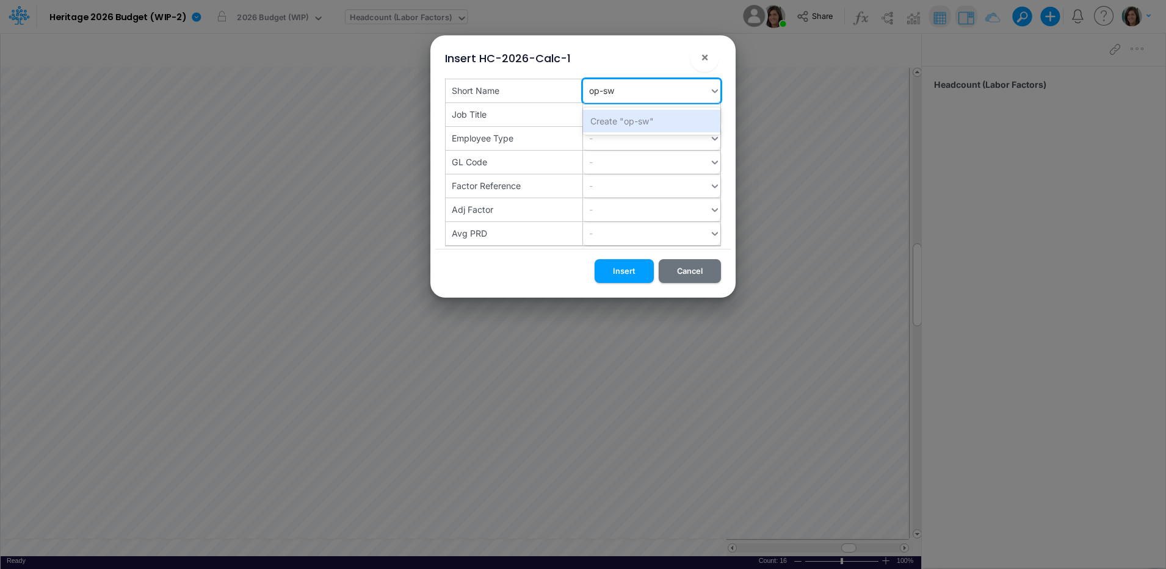
click at [622, 120] on div "Create "op-sw"" at bounding box center [651, 121] width 137 height 23
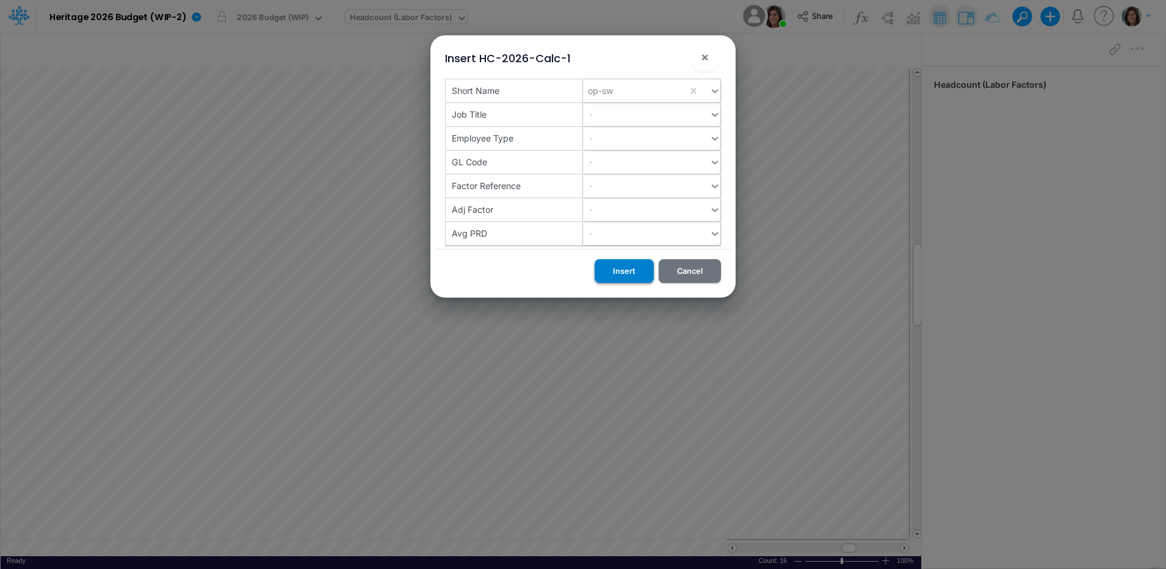
click at [621, 268] on button "Insert" at bounding box center [623, 271] width 59 height 24
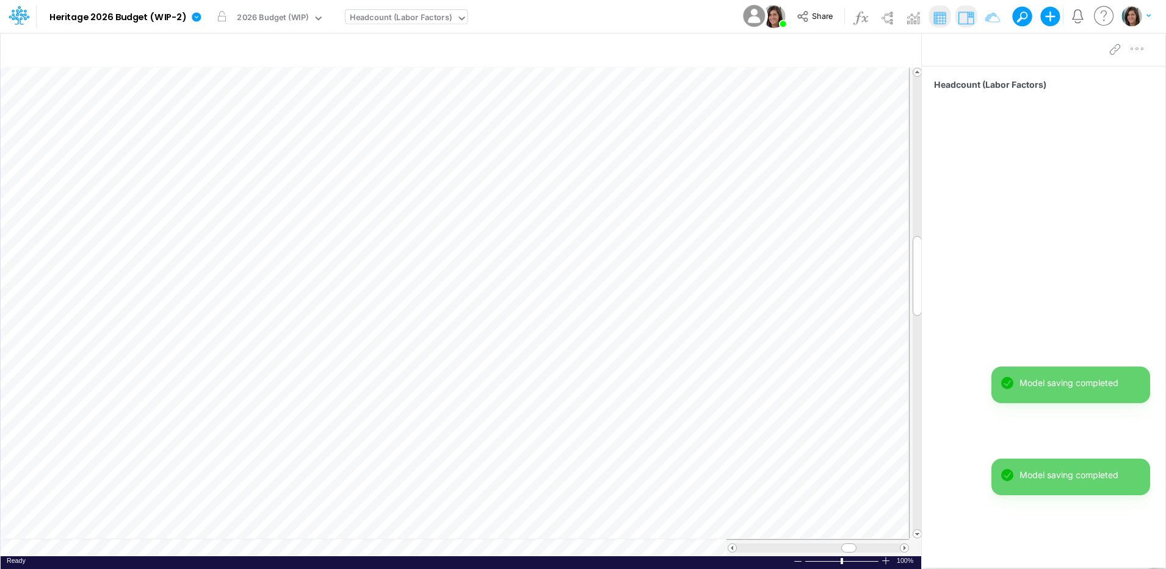
scroll to position [6, 1]
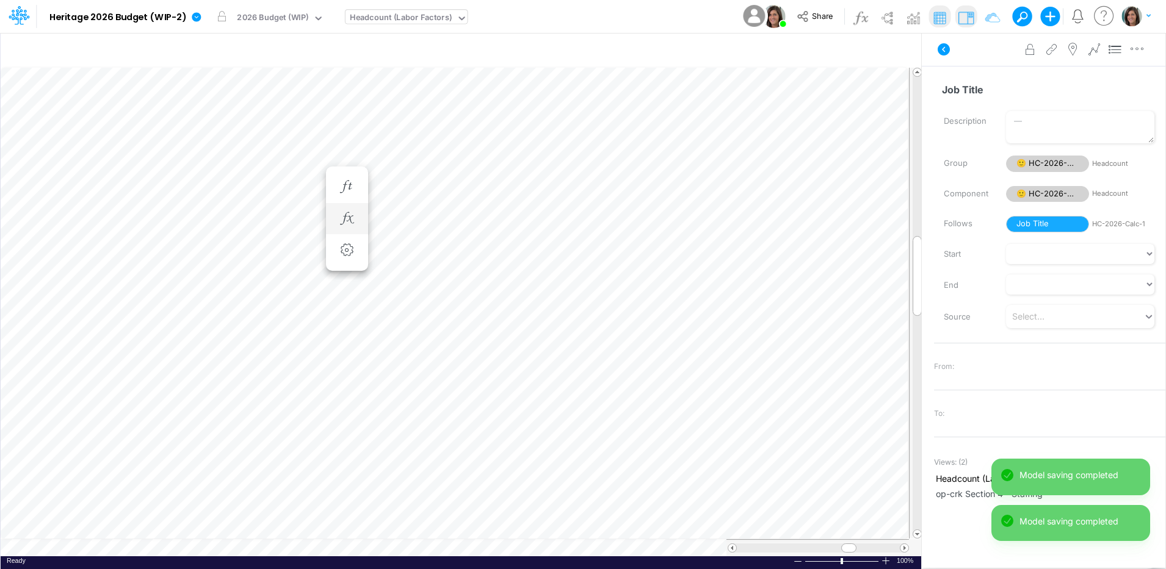
scroll to position [6, 1]
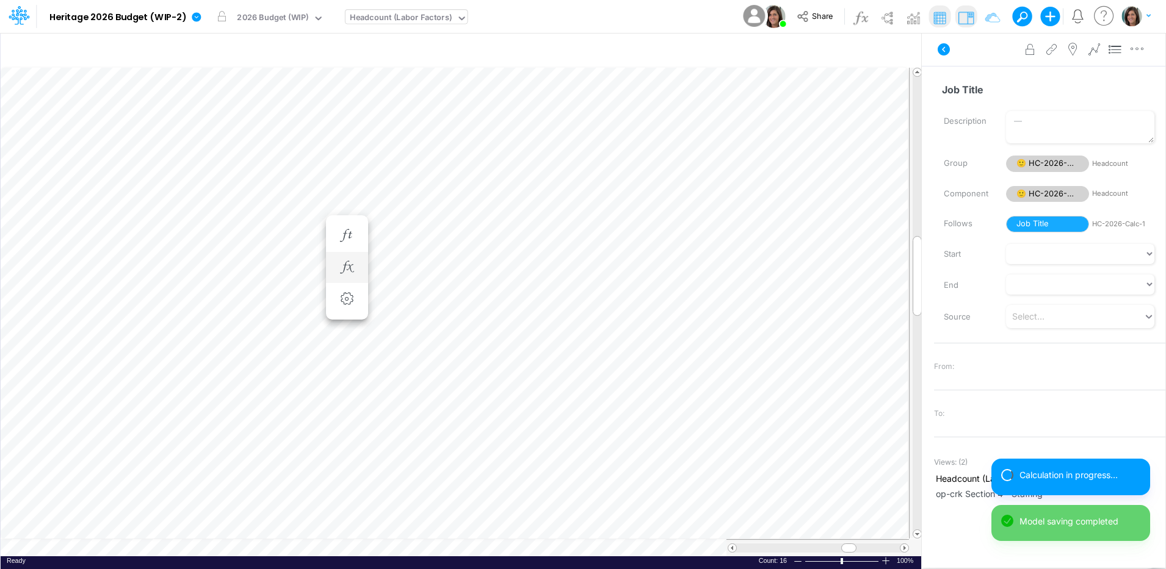
scroll to position [6, 1]
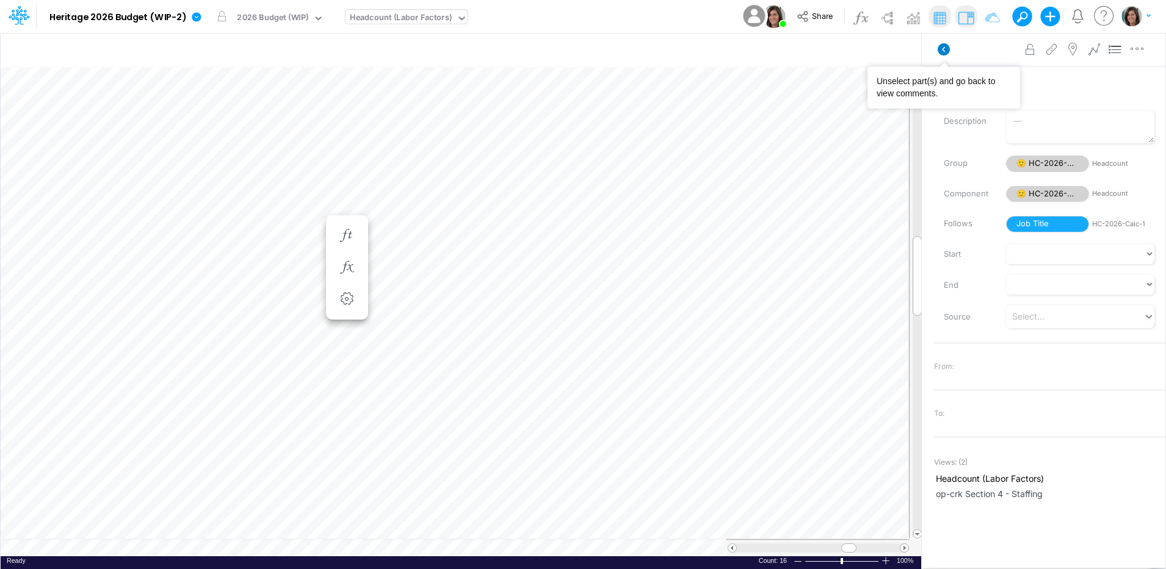
click at [947, 51] on icon at bounding box center [944, 49] width 12 height 12
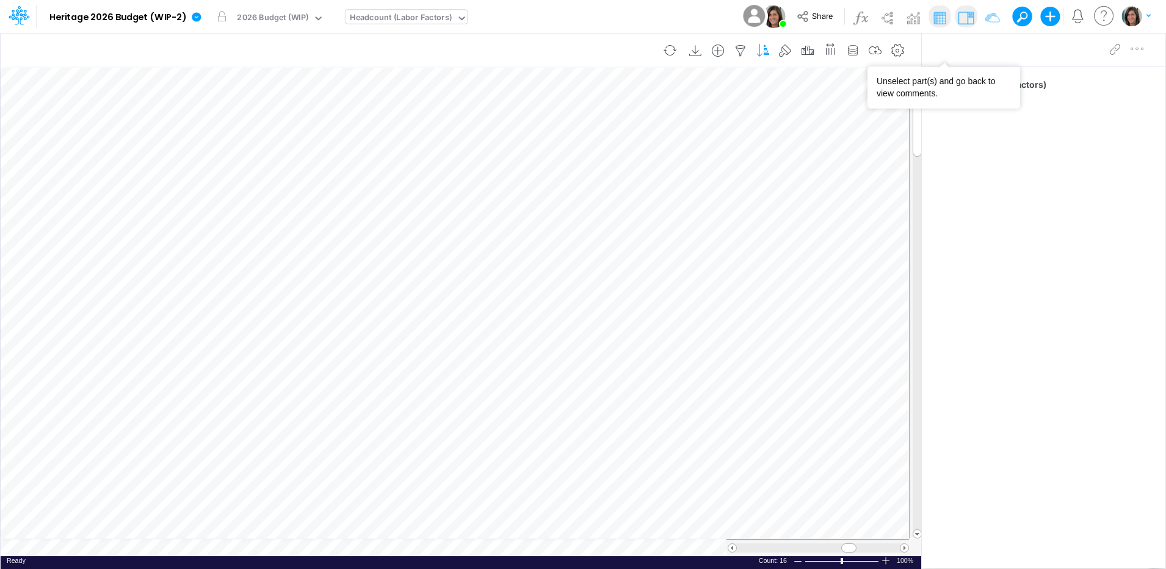
click at [765, 53] on icon "button" at bounding box center [763, 51] width 18 height 13
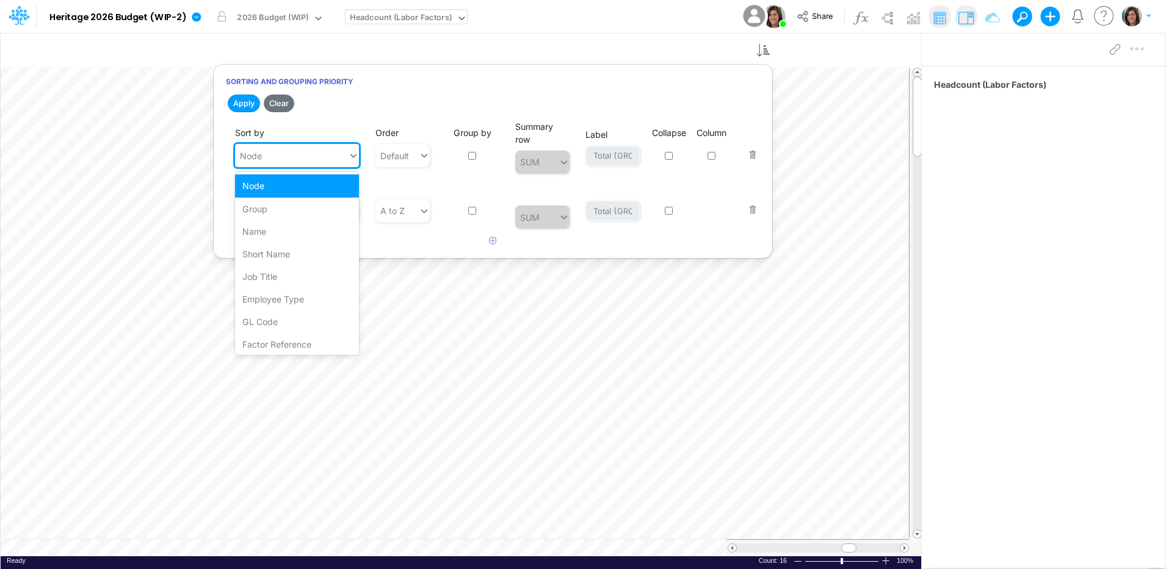
click at [333, 159] on div "Node" at bounding box center [291, 156] width 113 height 20
click at [308, 249] on div "Short Name" at bounding box center [297, 254] width 124 height 23
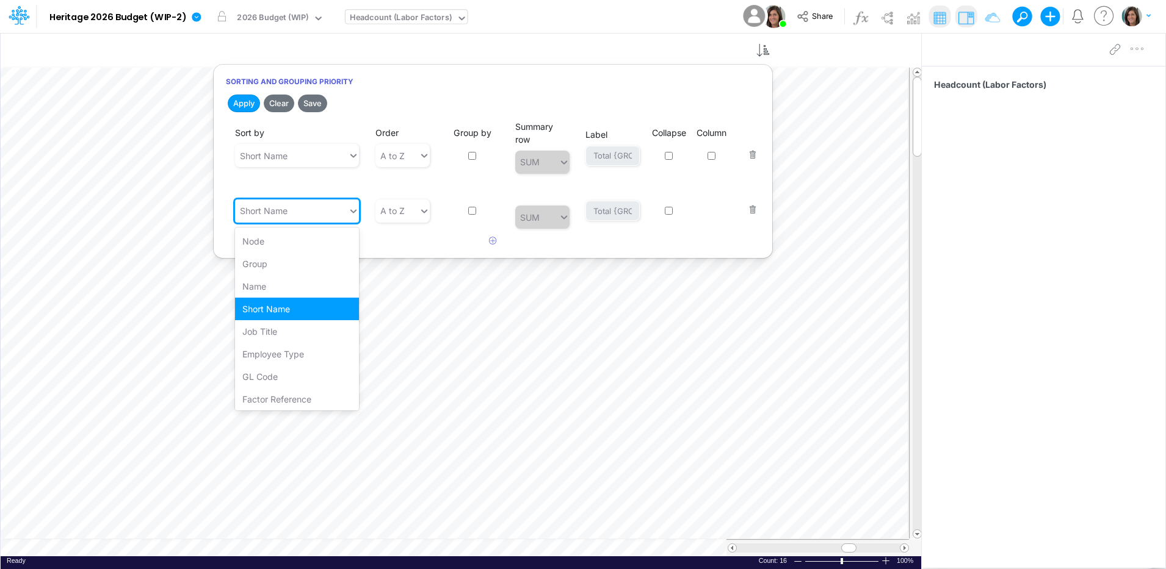
click at [317, 217] on div "Short Name" at bounding box center [291, 211] width 113 height 20
click at [333, 244] on div "Node" at bounding box center [297, 241] width 124 height 23
click at [314, 104] on button "Save" at bounding box center [312, 104] width 29 height 18
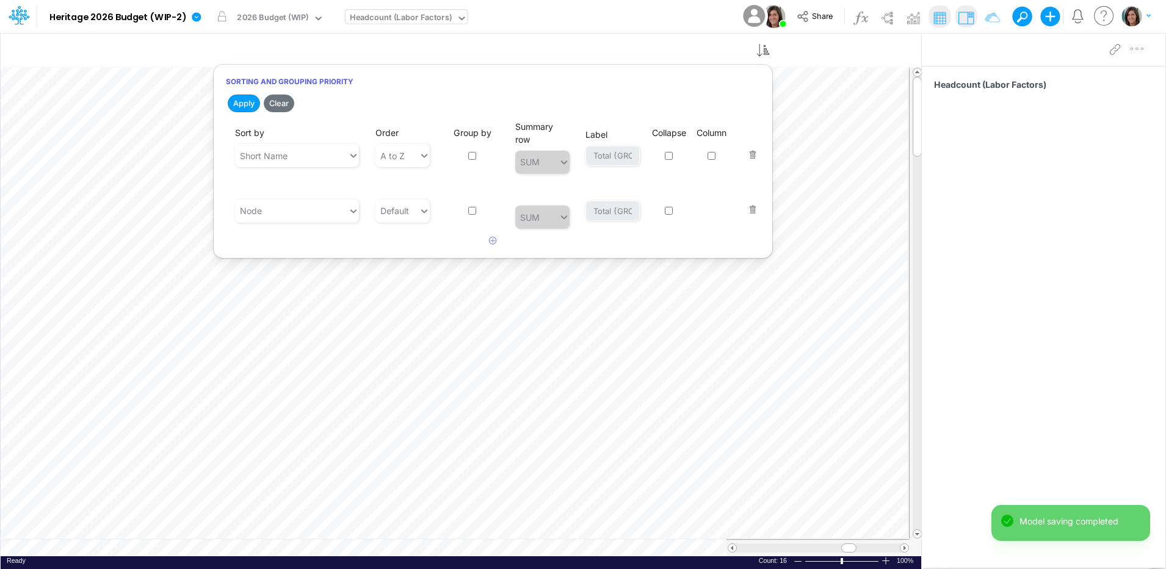
click at [651, 17] on div "Model Heritage 2026 Budget (WIP-2) Edit model settings Duplicate Import QuickBo…" at bounding box center [583, 16] width 1049 height 33
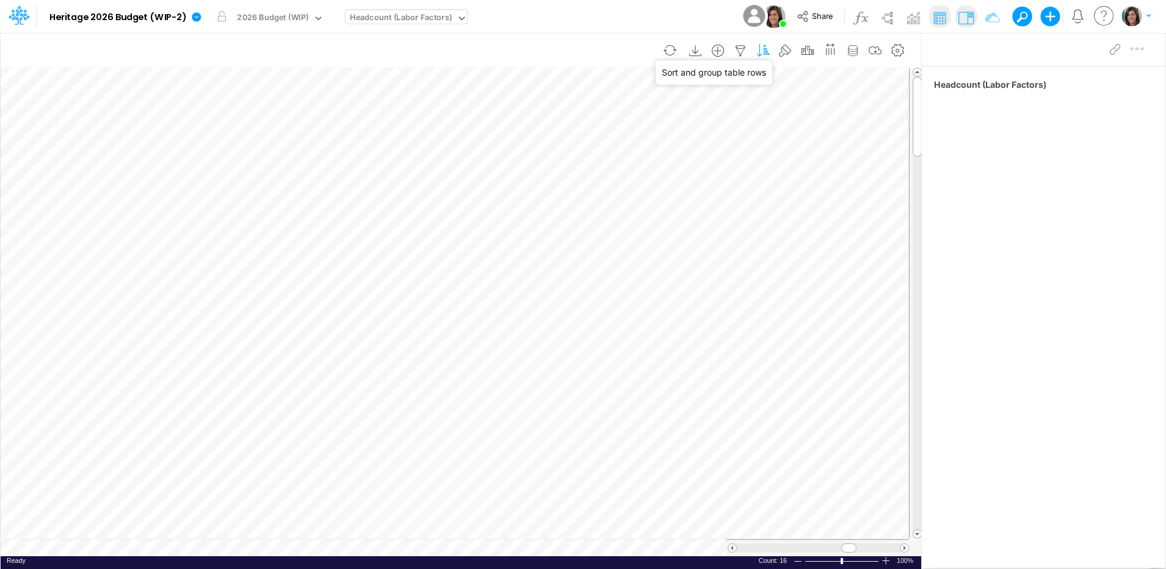
click at [767, 52] on icon "button" at bounding box center [763, 51] width 18 height 13
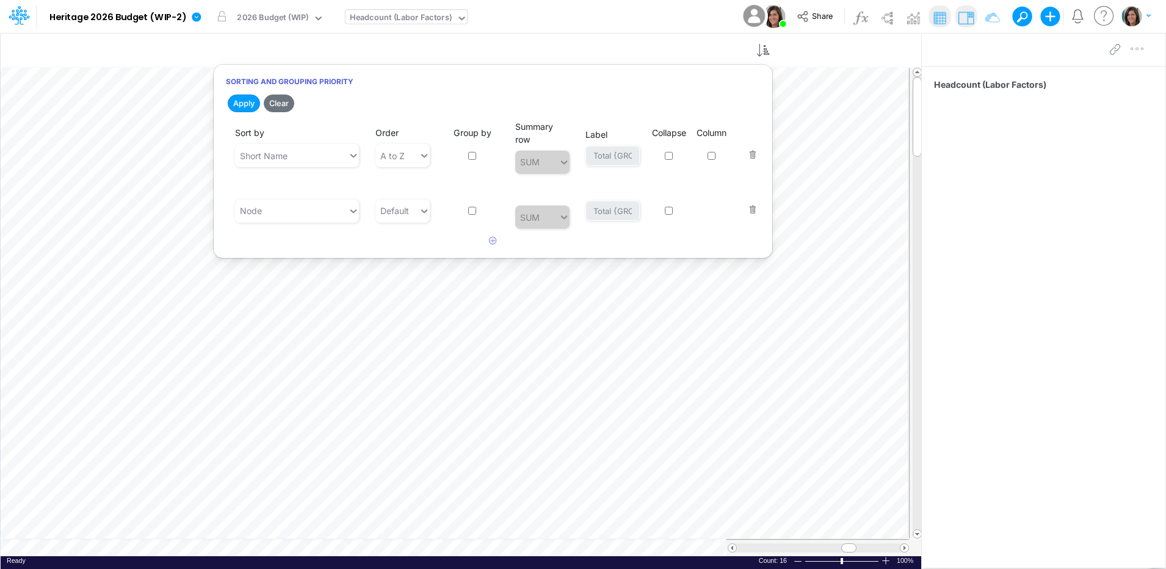
click at [755, 209] on button "button" at bounding box center [749, 202] width 16 height 33
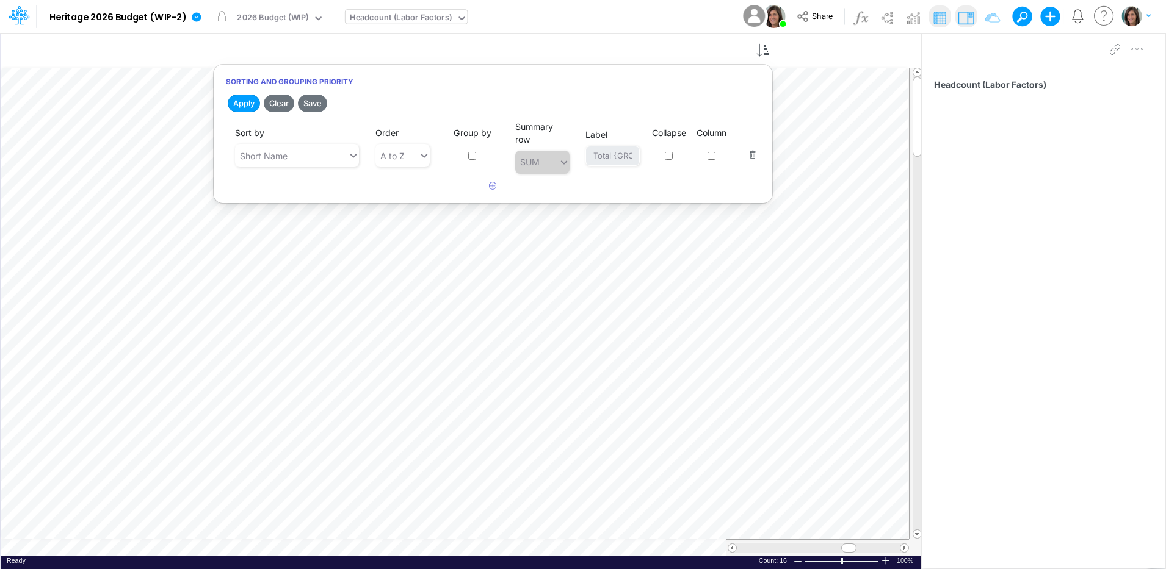
click at [751, 153] on button "button" at bounding box center [749, 147] width 16 height 33
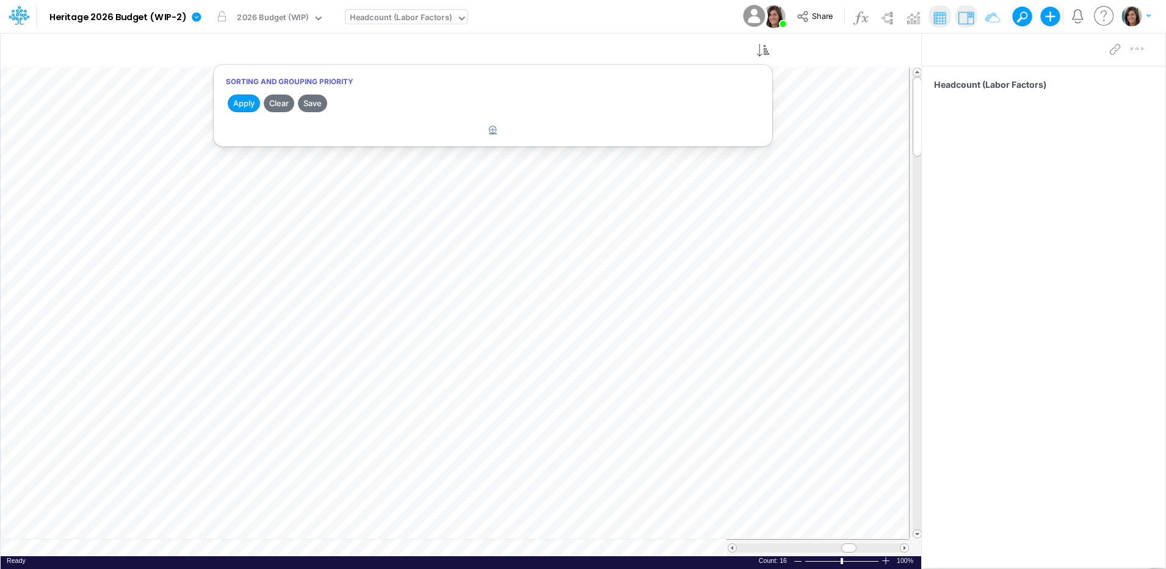
click at [492, 133] on icon "button" at bounding box center [493, 130] width 8 height 8
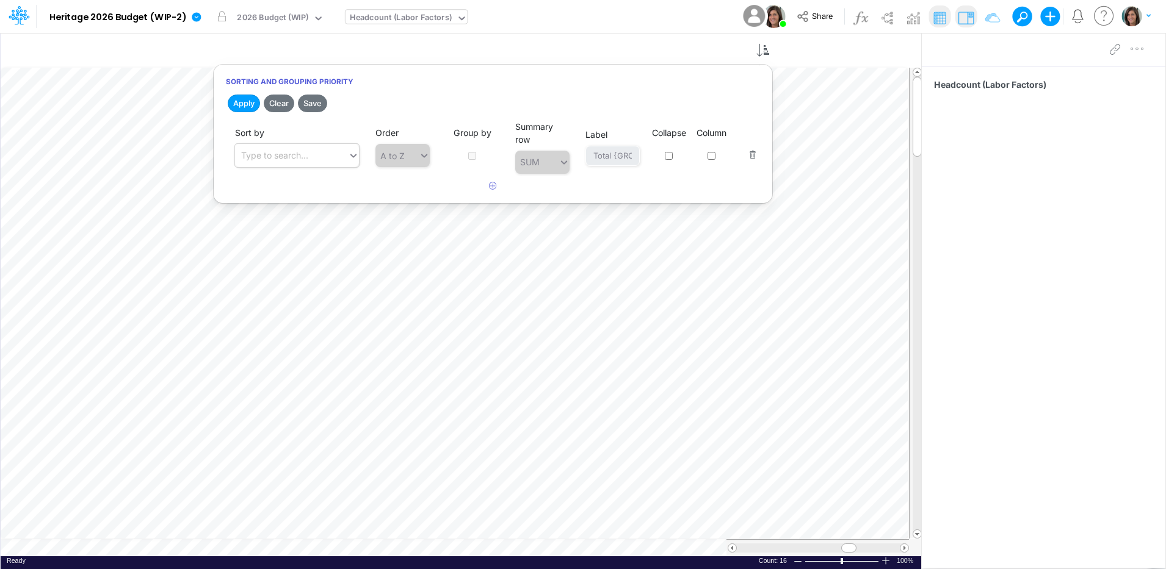
click at [358, 153] on div "Sort by Type to search..." at bounding box center [293, 146] width 134 height 41
click at [333, 154] on div "Type to search..." at bounding box center [291, 156] width 113 height 20
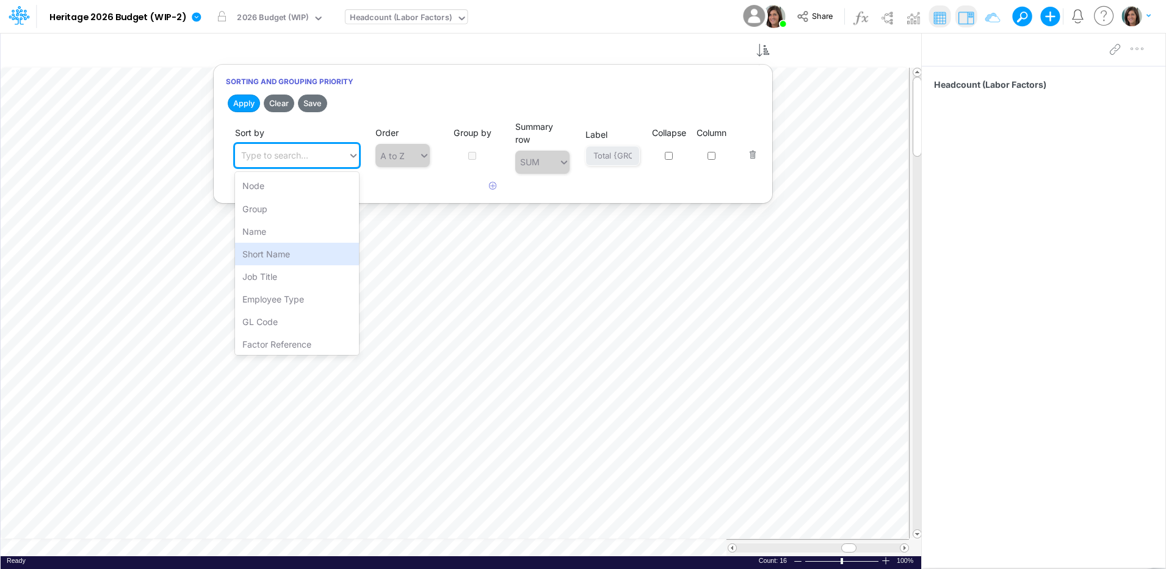
drag, startPoint x: 321, startPoint y: 259, endPoint x: 318, endPoint y: 161, distance: 98.3
click at [321, 256] on div "Short Name" at bounding box center [297, 254] width 124 height 23
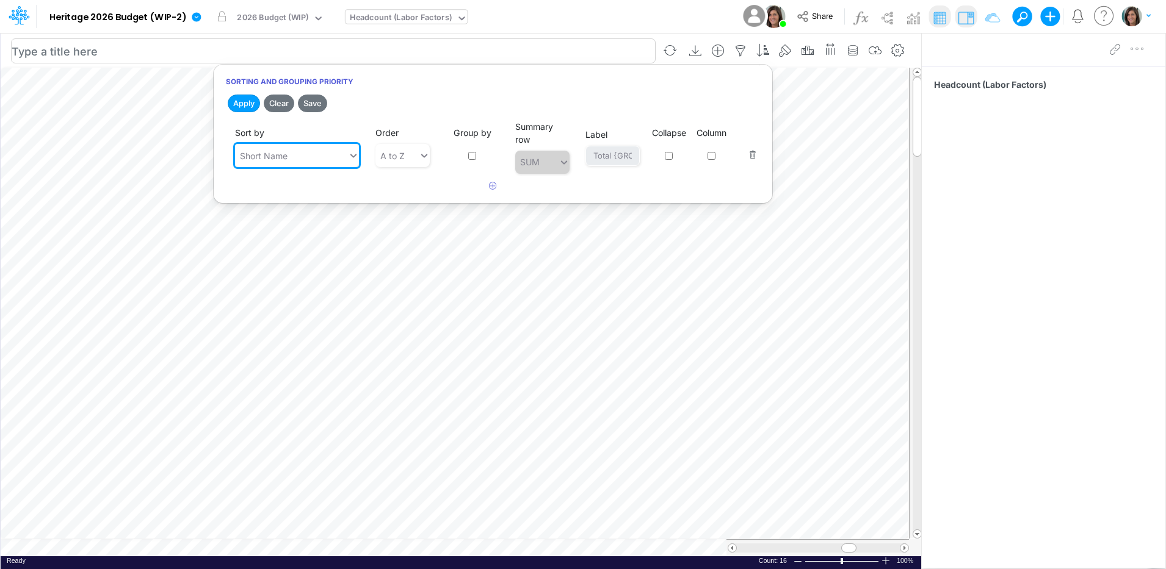
drag, startPoint x: 313, startPoint y: 103, endPoint x: 573, endPoint y: 60, distance: 263.4
click at [313, 103] on button "Save" at bounding box center [312, 104] width 29 height 18
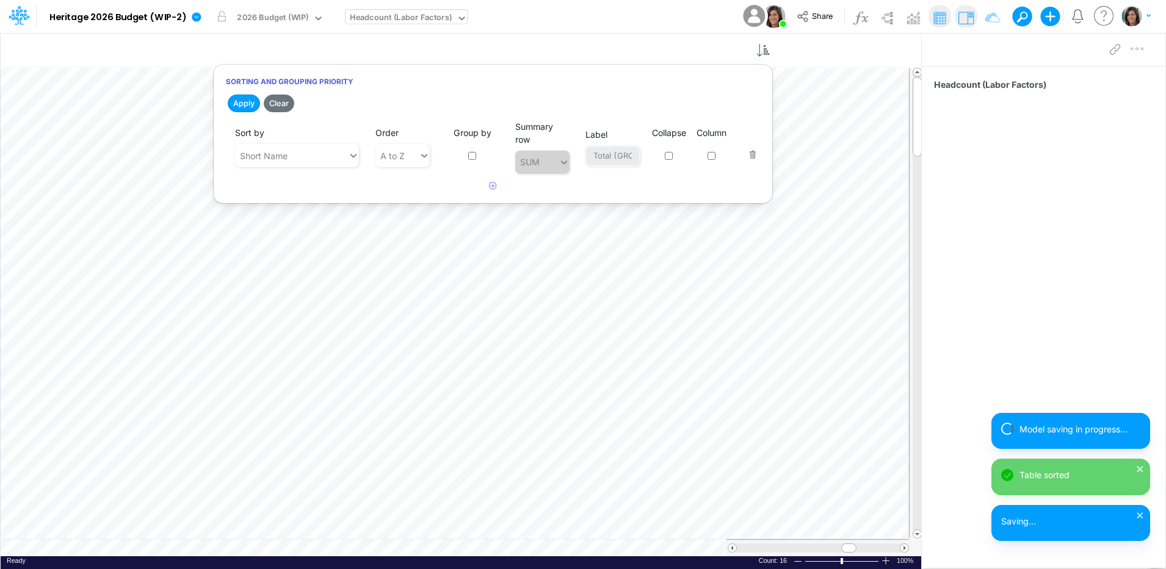
click at [585, 27] on div "Model Heritage 2026 Budget (WIP-2) Edit model settings Duplicate Import QuickBo…" at bounding box center [583, 16] width 1049 height 33
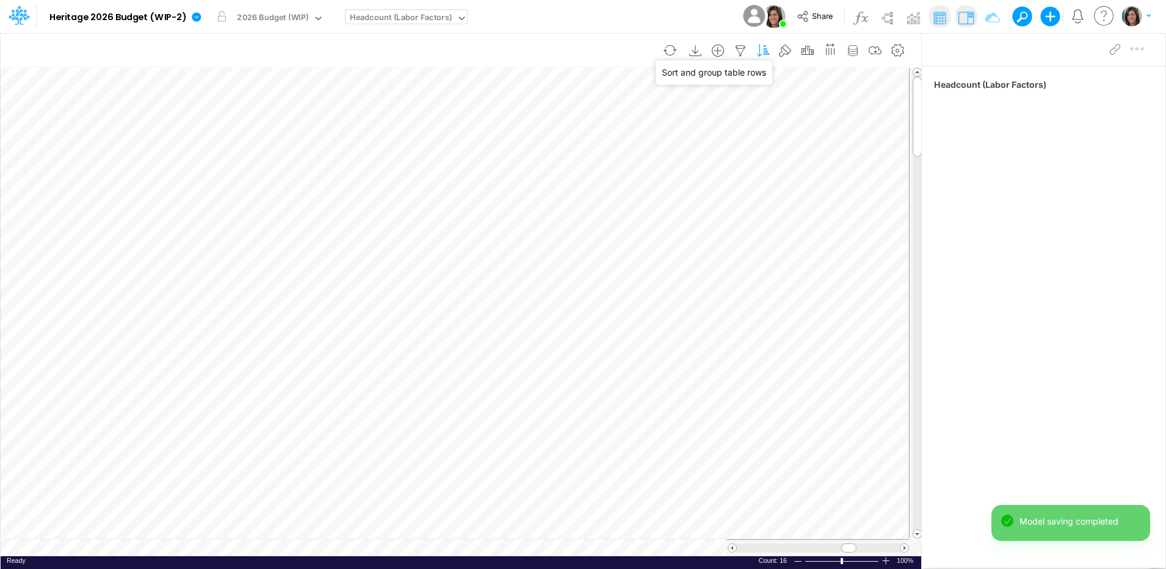
click at [766, 52] on icon "button" at bounding box center [763, 51] width 18 height 13
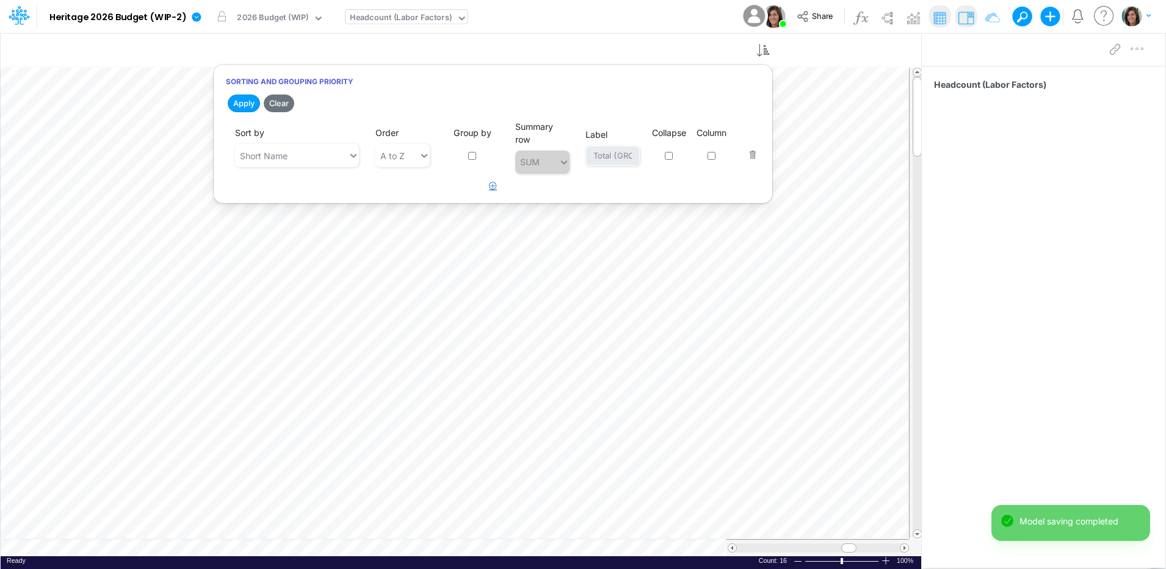
click at [492, 183] on icon "button" at bounding box center [493, 186] width 8 height 8
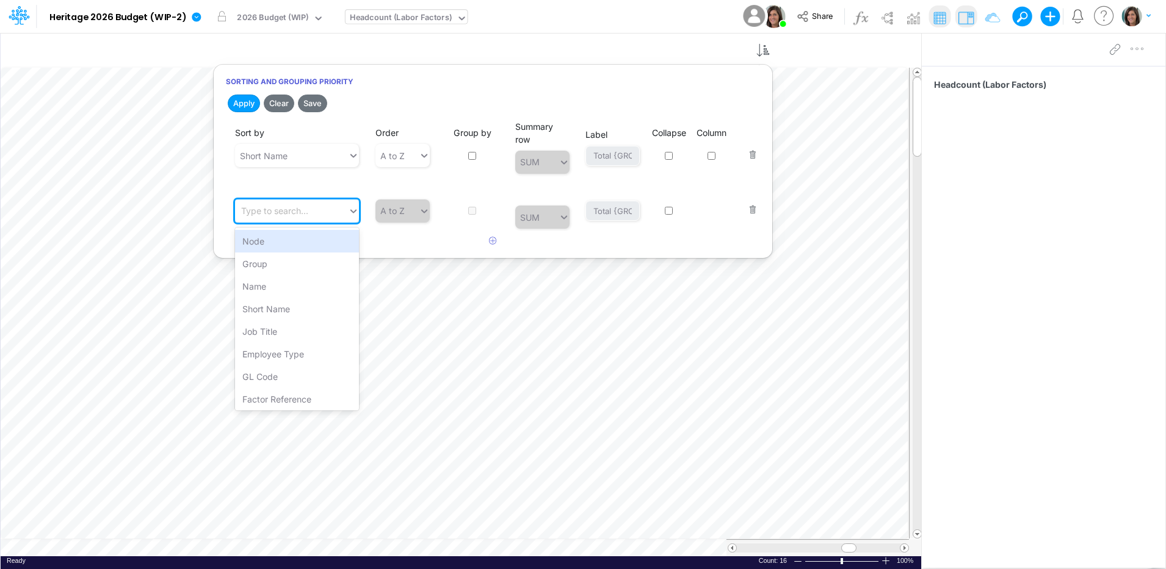
click at [311, 214] on div "Type to search..." at bounding box center [291, 211] width 113 height 20
click at [310, 378] on div "GL Code" at bounding box center [297, 377] width 124 height 23
click at [320, 104] on button "Save" at bounding box center [312, 104] width 29 height 18
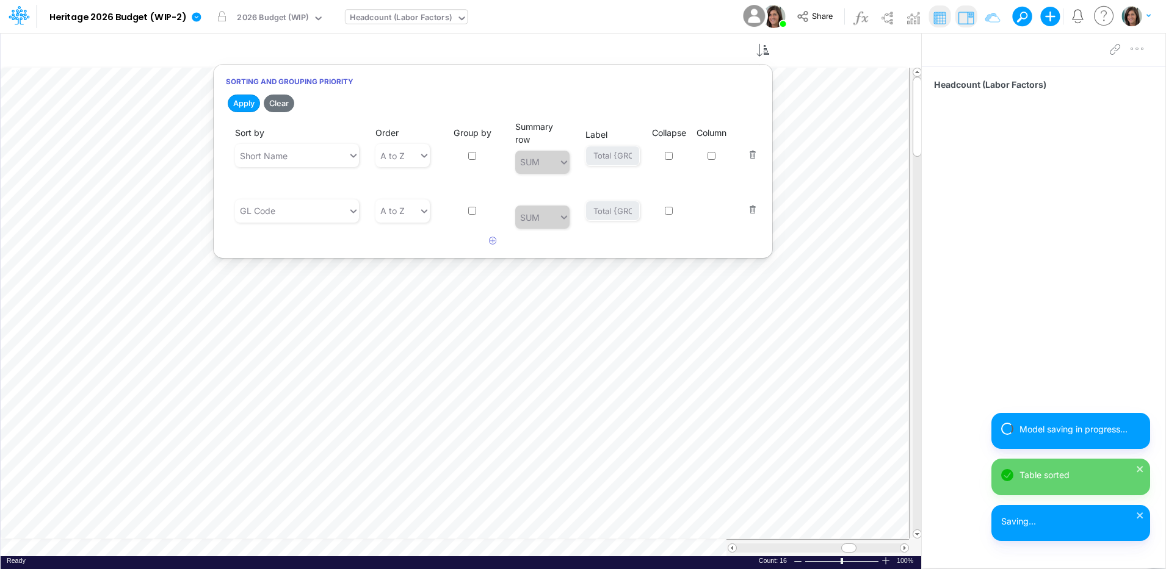
click at [614, 18] on div "Model Heritage 2026 Budget (WIP-2) Edit model settings Duplicate Import QuickBo…" at bounding box center [583, 16] width 1049 height 33
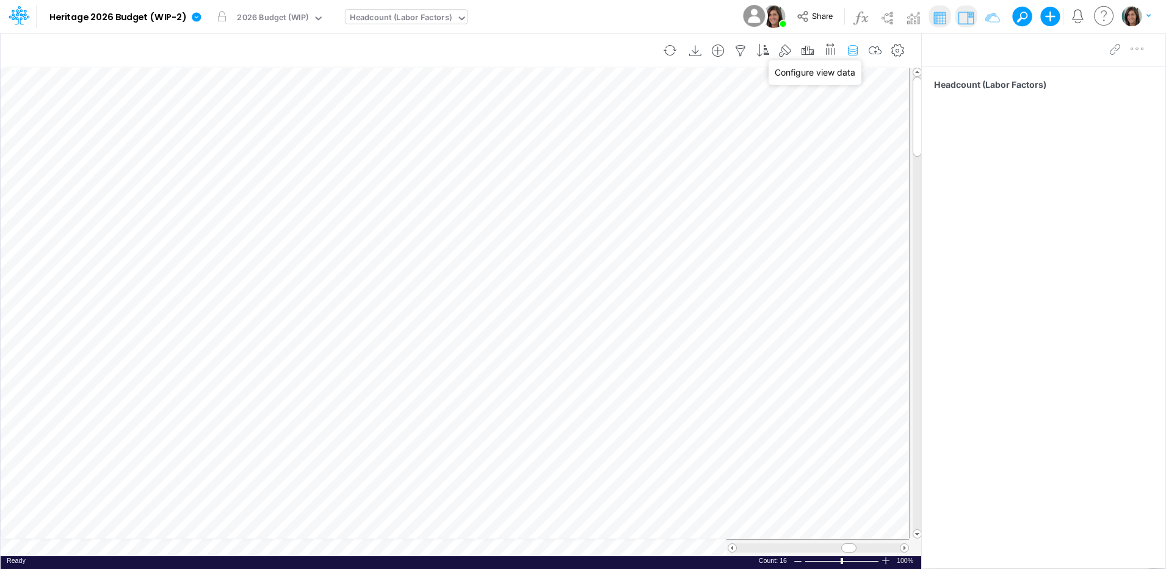
click at [854, 50] on icon "button" at bounding box center [853, 51] width 18 height 13
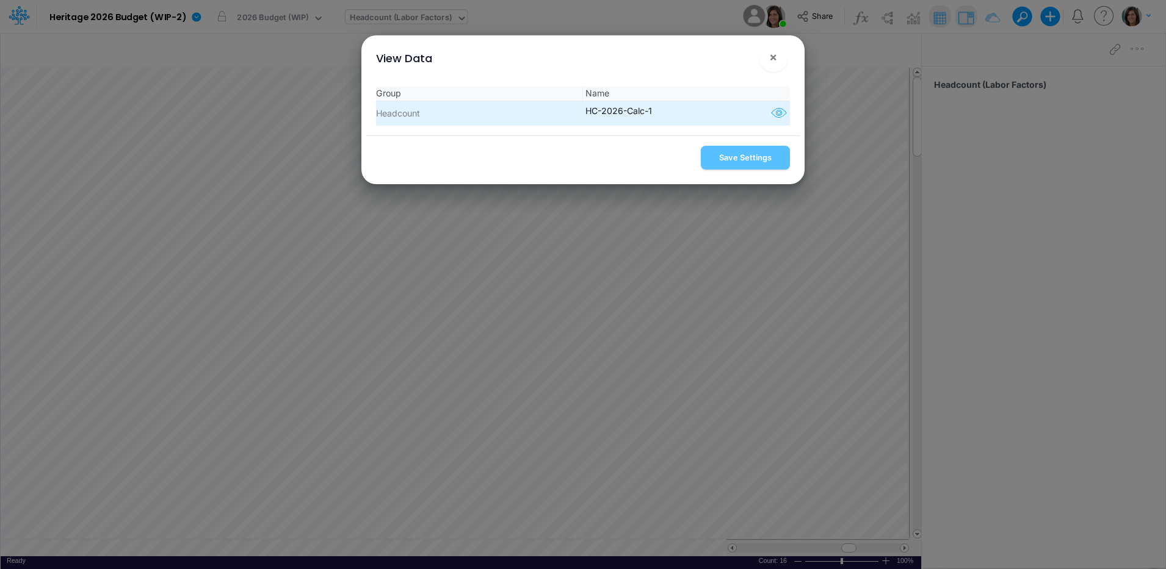
click at [779, 111] on icon "button" at bounding box center [779, 114] width 18 height 16
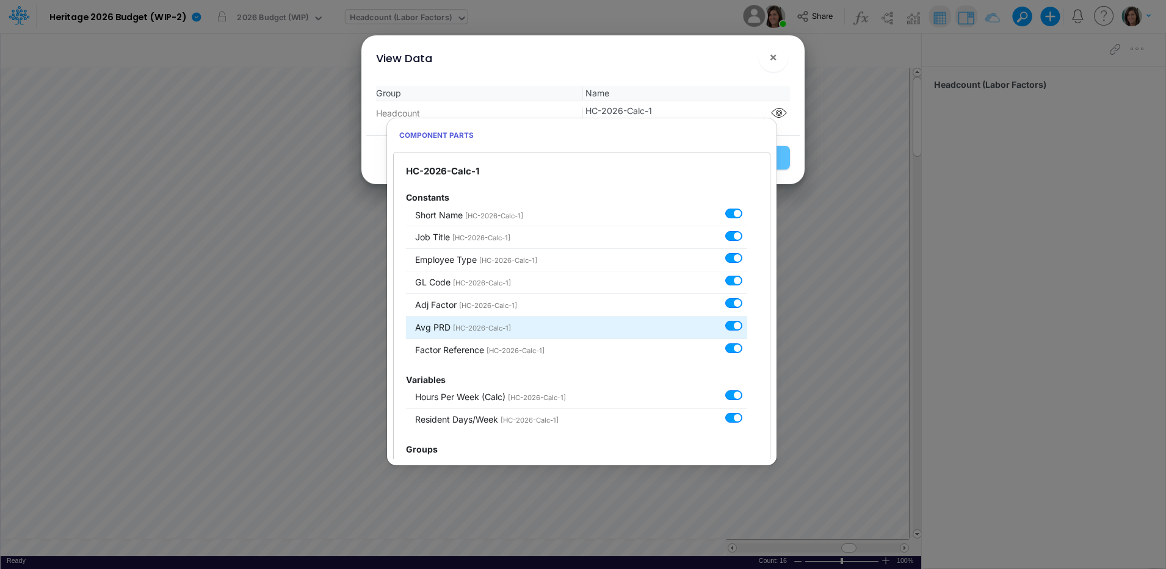
scroll to position [29, 0]
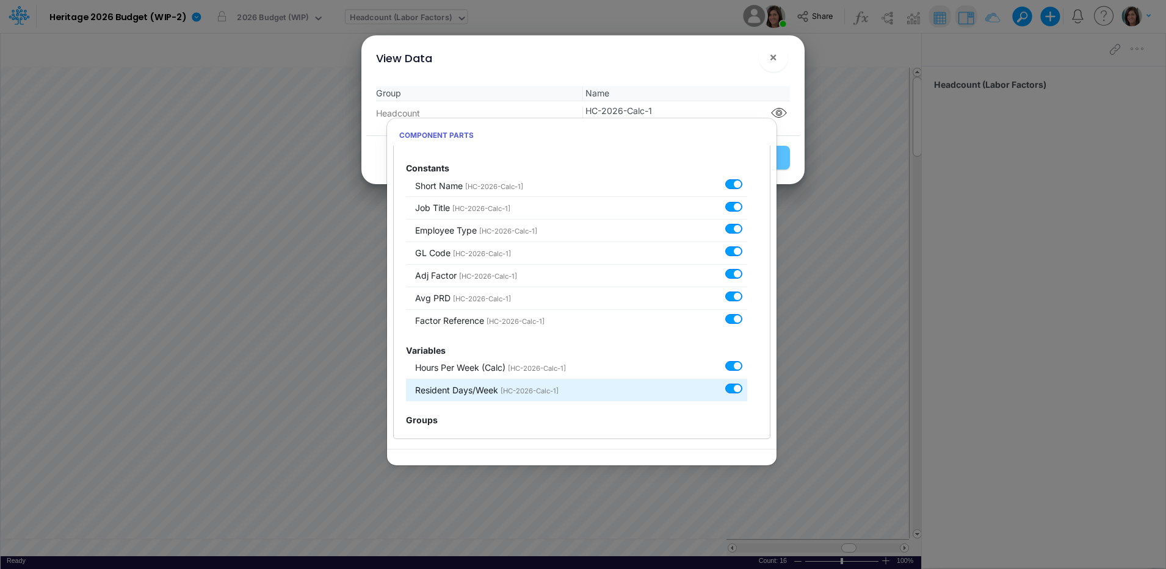
click at [747, 383] on label at bounding box center [747, 383] width 0 height 0
click at [747, 389] on input "checkbox" at bounding box center [751, 387] width 8 height 8
checkbox input "false"
click at [703, 70] on div "View Data ! ×" at bounding box center [582, 55] width 433 height 41
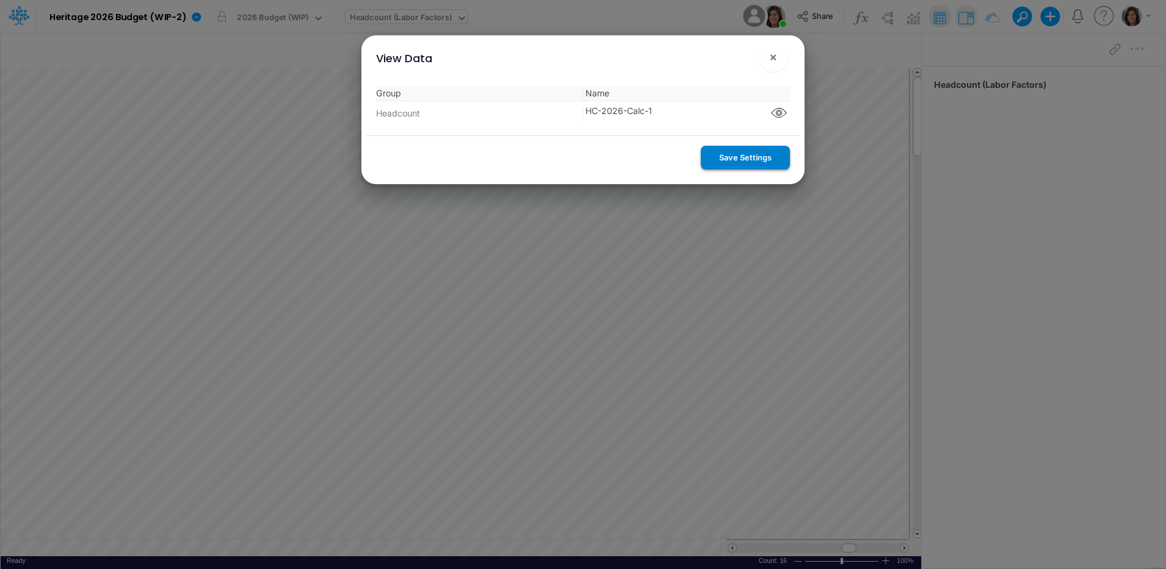
click at [743, 163] on button "Save Settings" at bounding box center [745, 158] width 89 height 24
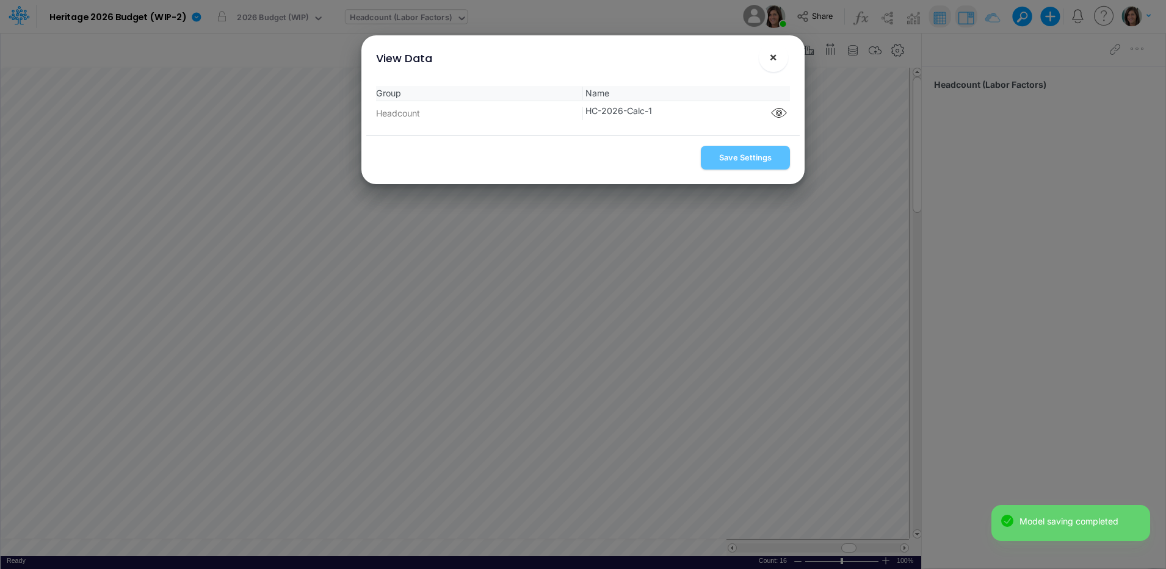
click at [773, 57] on span "×" at bounding box center [773, 56] width 8 height 15
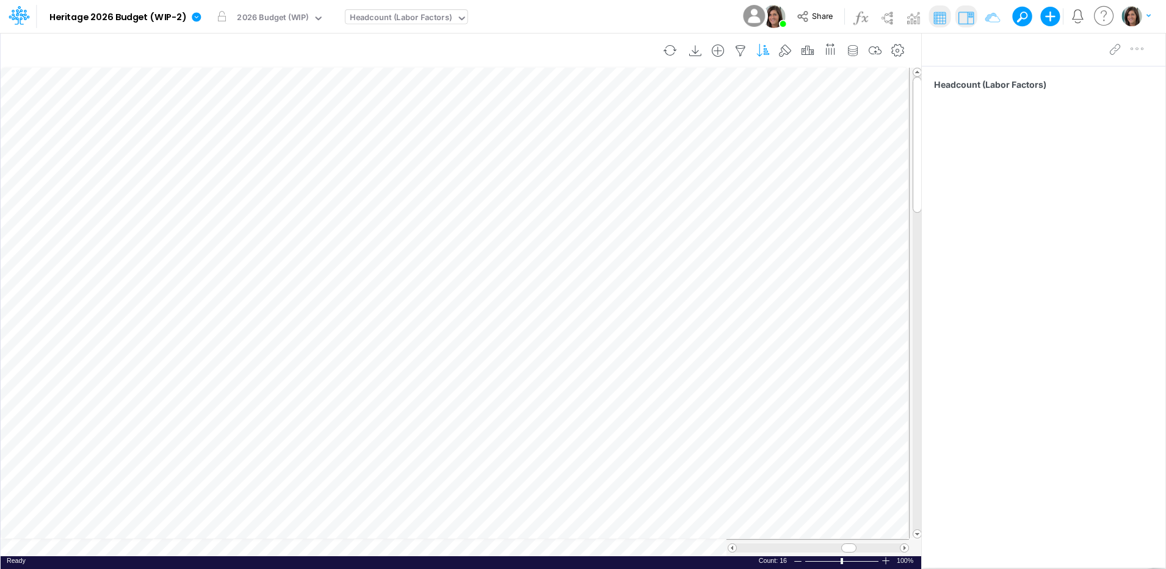
click at [765, 56] on icon "button" at bounding box center [763, 51] width 18 height 13
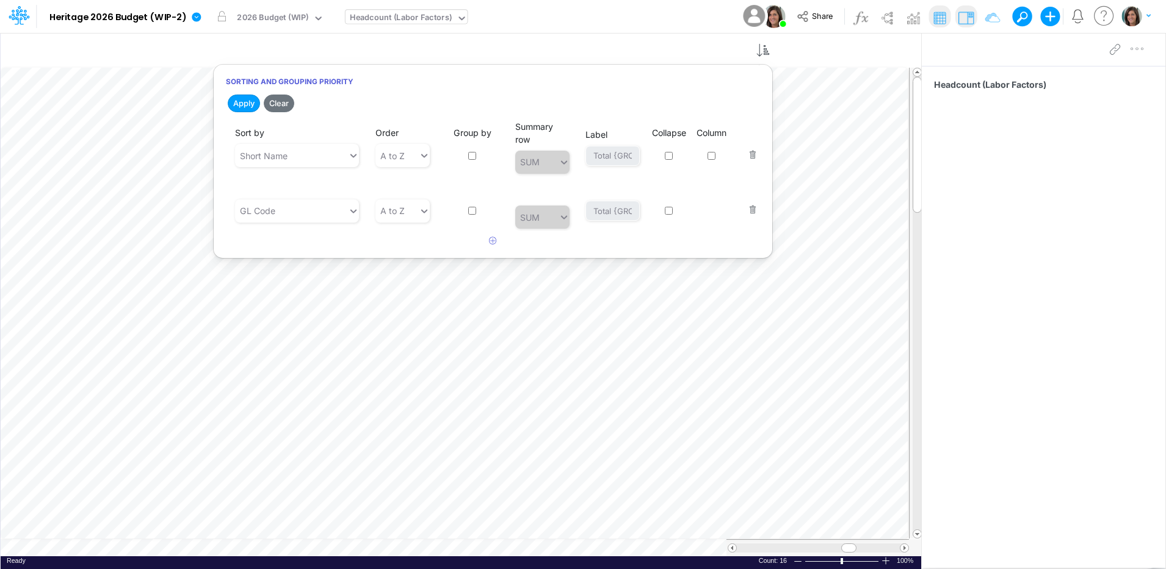
click at [472, 159] on input "checkbox" at bounding box center [472, 156] width 8 height 8
checkbox input "true"
click at [601, 156] on input "Total {GROUP}" at bounding box center [612, 156] width 54 height 21
click at [601, 157] on input "Total {GROUP}" at bounding box center [612, 156] width 54 height 21
click at [595, 161] on input "{GROUP}" at bounding box center [612, 156] width 54 height 21
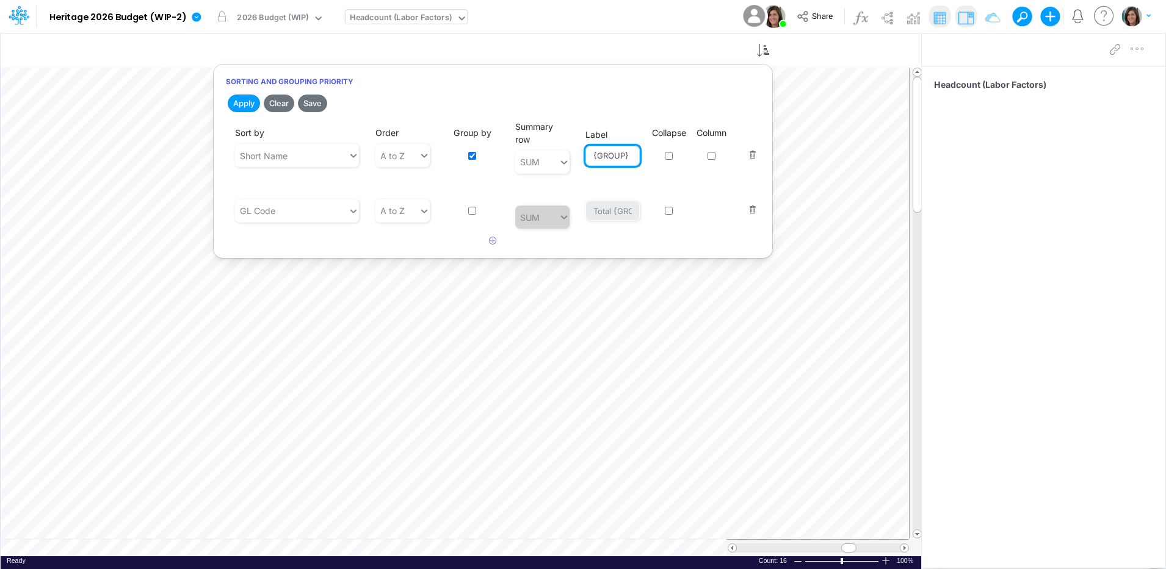
click at [594, 159] on input "{GROUP}" at bounding box center [612, 156] width 54 height 21
type input "{GROUP}"
click at [668, 157] on input "checkbox" at bounding box center [669, 156] width 8 height 8
checkbox input "true"
click at [314, 98] on button "Save" at bounding box center [312, 104] width 29 height 18
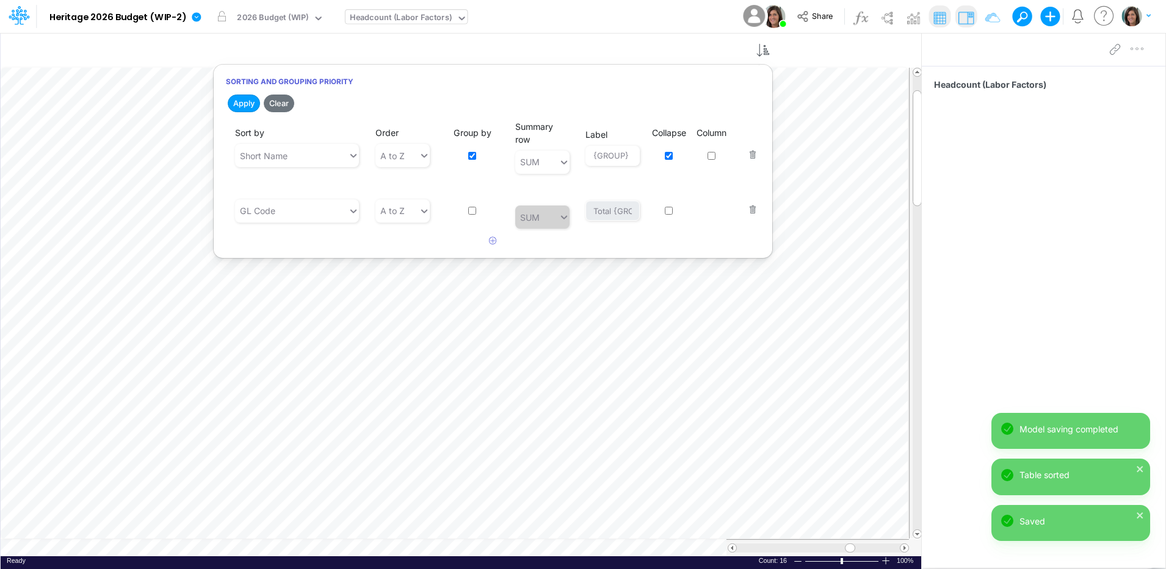
drag, startPoint x: 685, startPoint y: 17, endPoint x: 679, endPoint y: 24, distance: 9.5
click at [684, 20] on div "Model Heritage 2026 Budget (WIP-2) Edit model settings Duplicate Import QuickBo…" at bounding box center [583, 16] width 1049 height 33
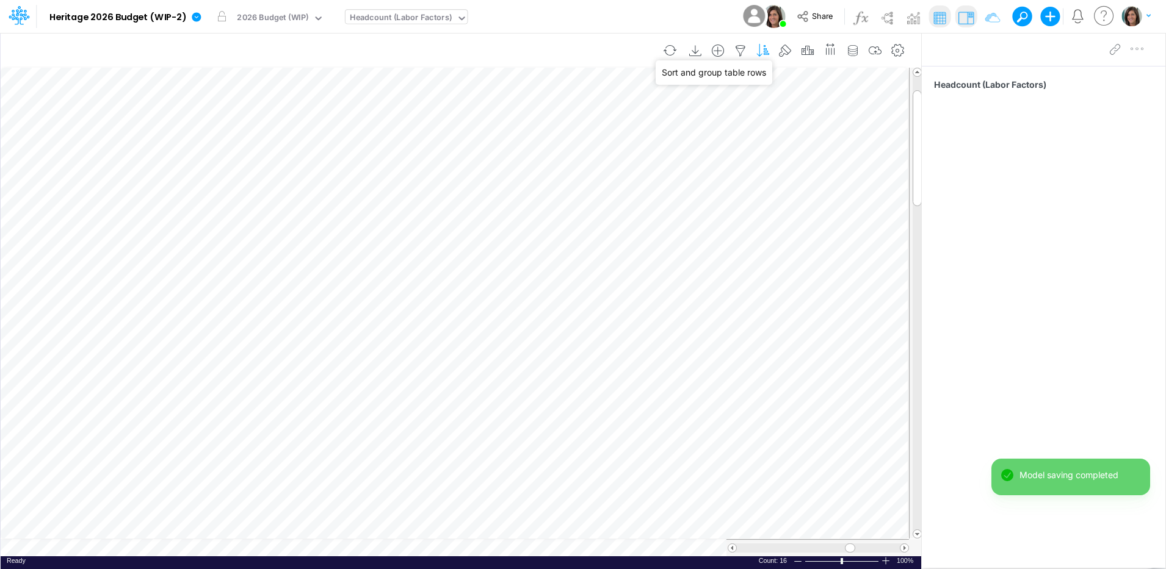
click at [762, 52] on icon "button" at bounding box center [763, 51] width 18 height 13
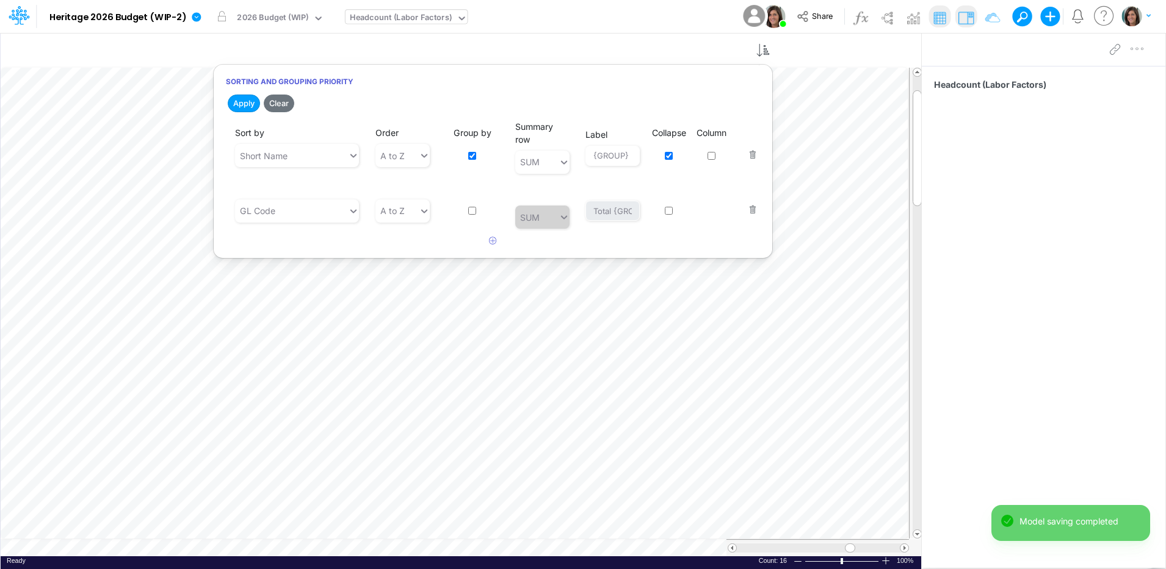
click at [672, 153] on input "checkbox" at bounding box center [669, 156] width 8 height 8
checkbox input "false"
click at [316, 102] on button "Save" at bounding box center [312, 104] width 29 height 18
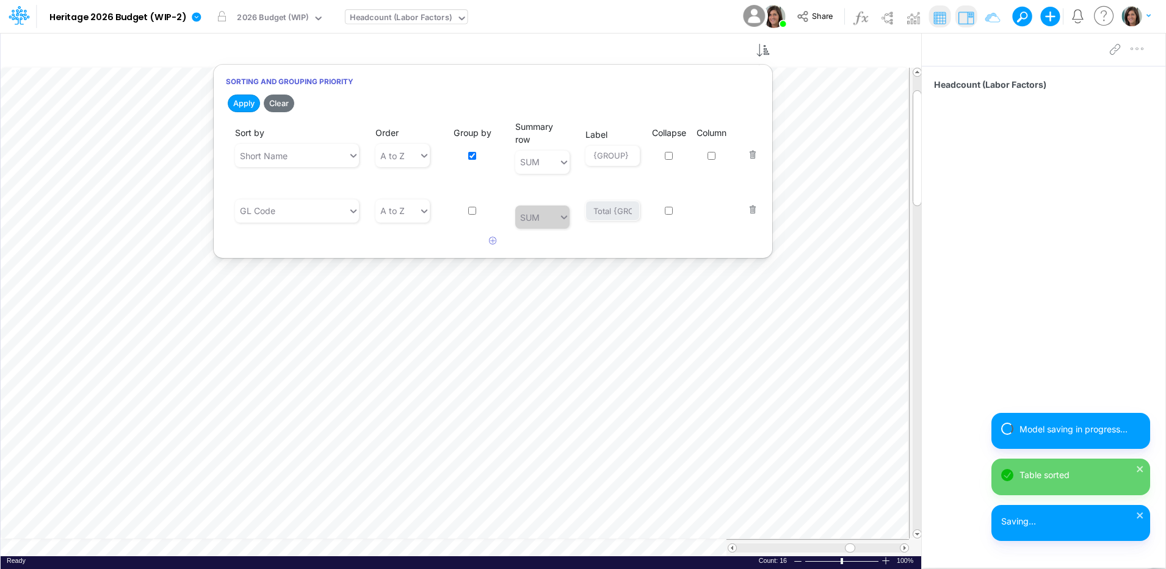
click at [599, 20] on div "Model Heritage 2026 Budget (WIP-2) Edit model settings Duplicate Import QuickBo…" at bounding box center [583, 16] width 1049 height 33
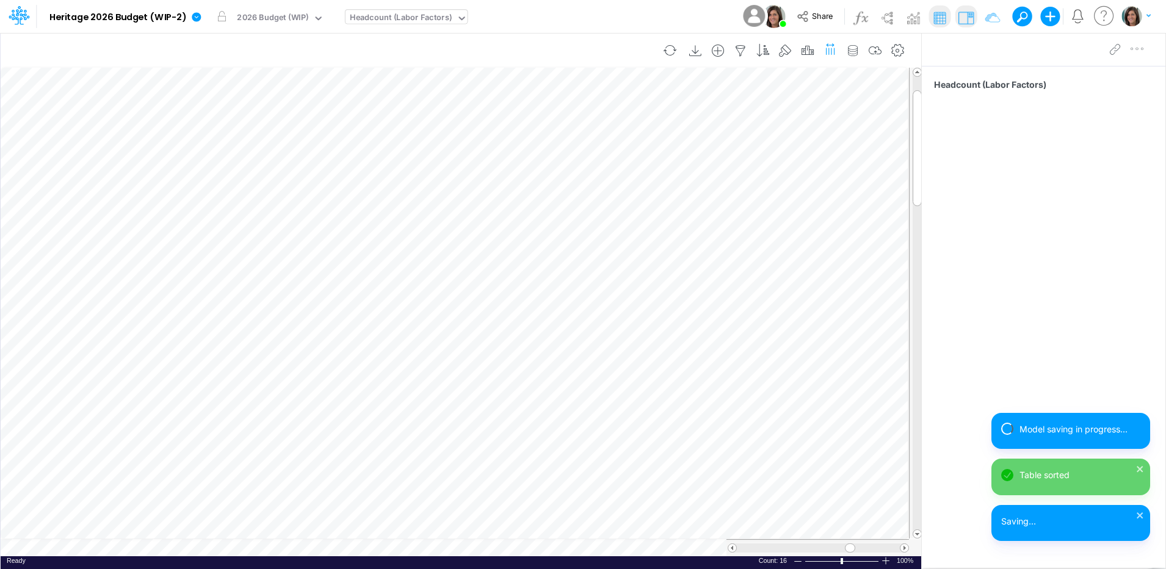
click at [831, 51] on icon "button" at bounding box center [830, 49] width 13 height 18
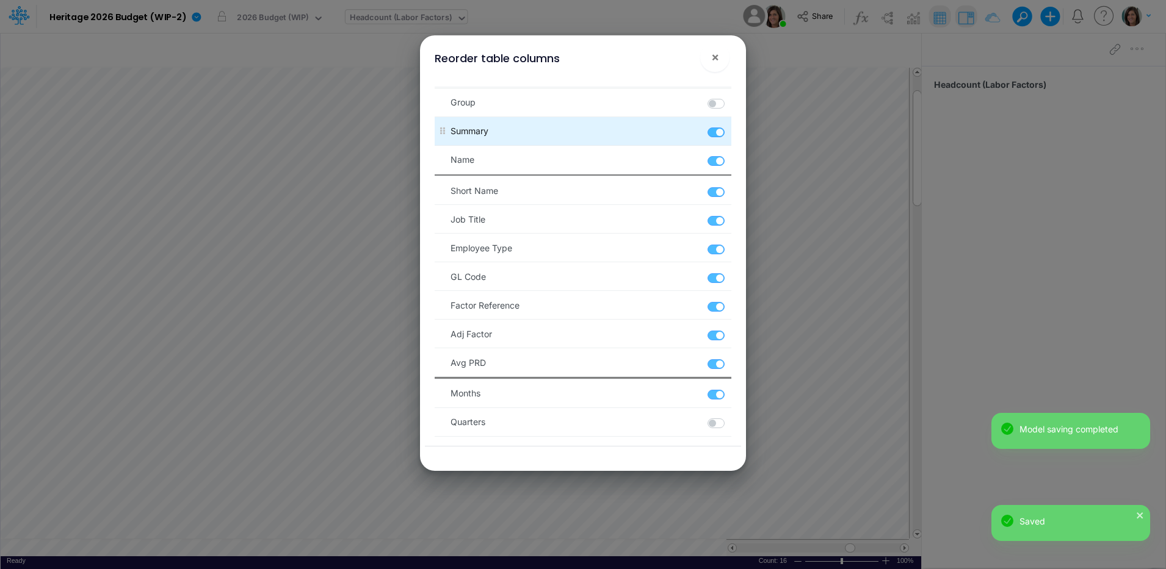
click at [729, 126] on label at bounding box center [730, 126] width 2 height 0
click at [729, 133] on input "checkbox" at bounding box center [733, 130] width 8 height 8
checkbox input "false"
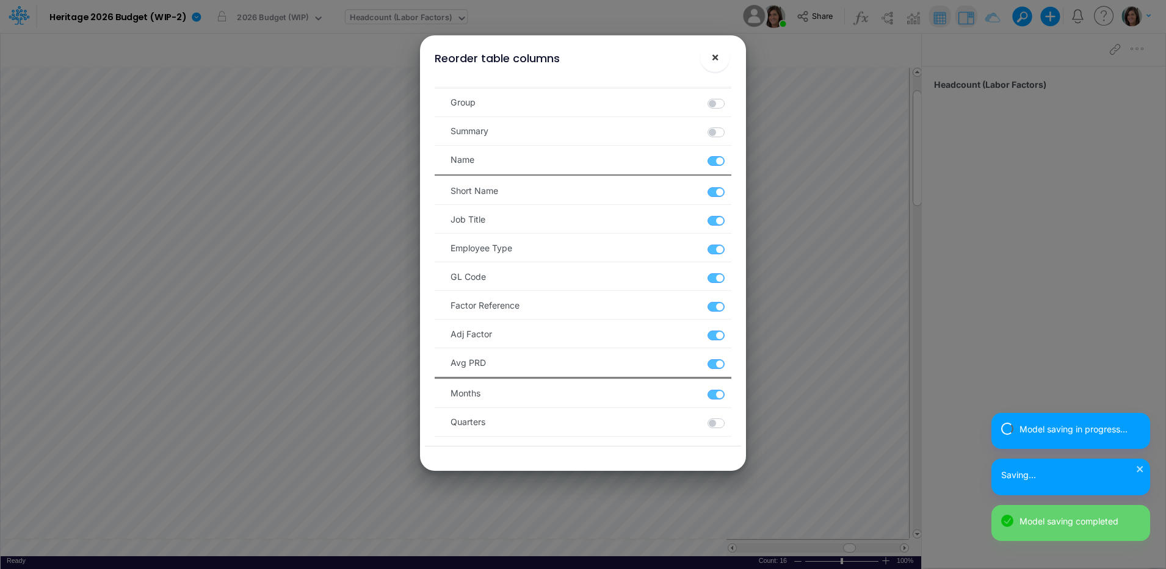
click at [714, 58] on span "×" at bounding box center [715, 56] width 8 height 15
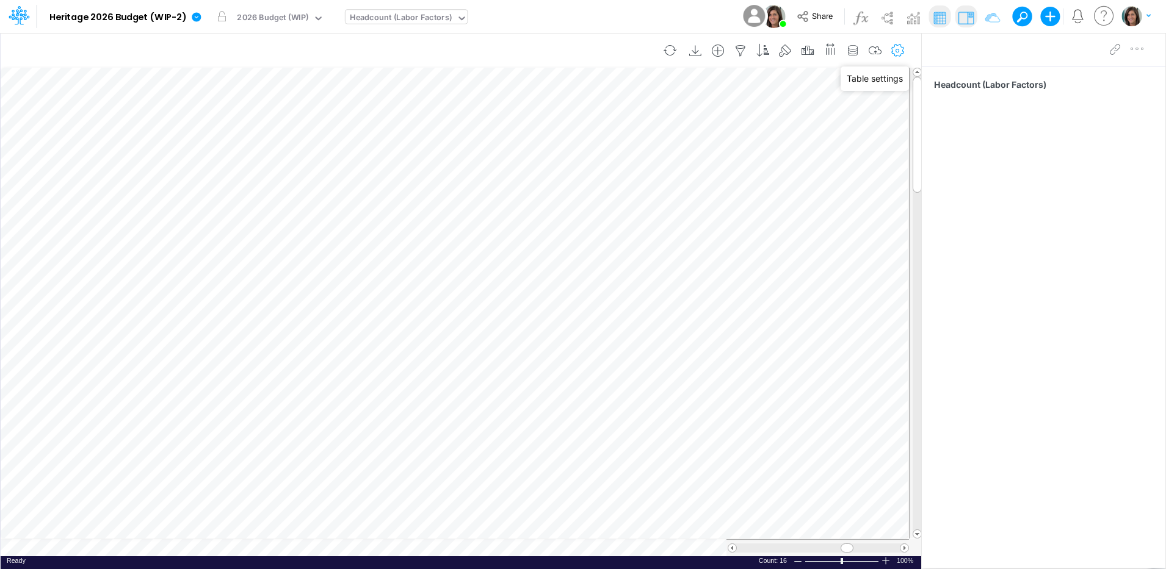
click at [897, 54] on icon "button" at bounding box center [898, 51] width 18 height 13
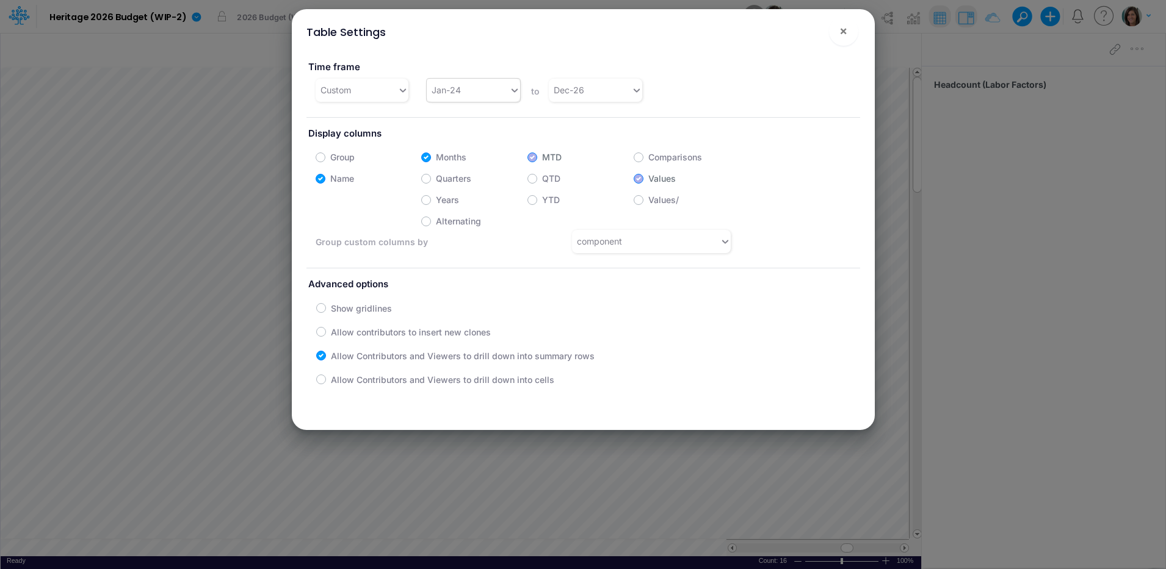
click at [464, 92] on div "Jan-24" at bounding box center [468, 90] width 82 height 20
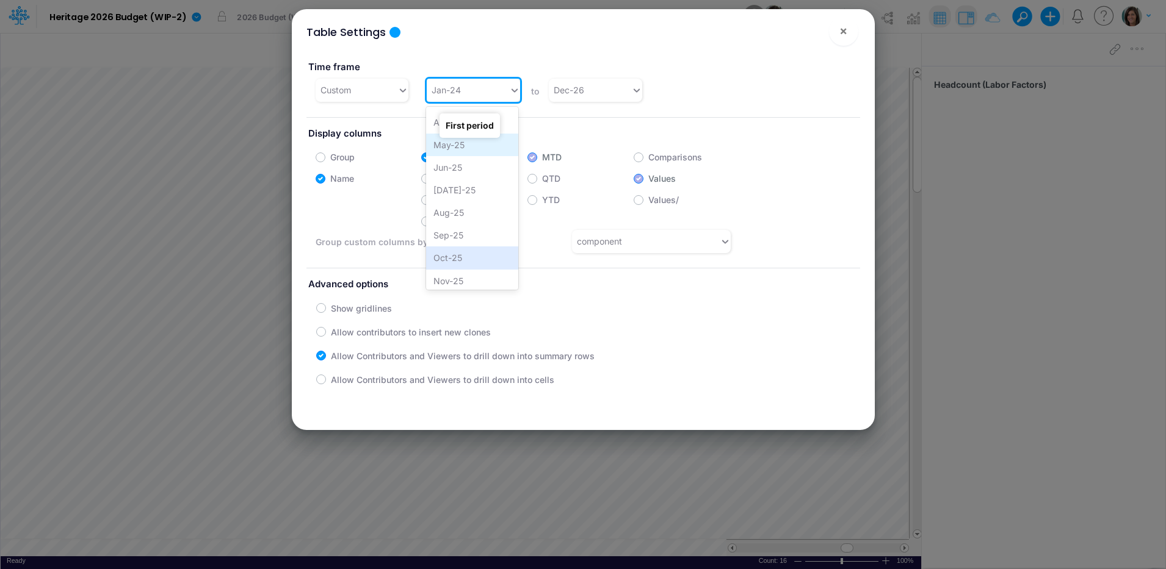
scroll to position [902, 0]
click at [478, 215] on div "Sep-25" at bounding box center [472, 215] width 92 height 23
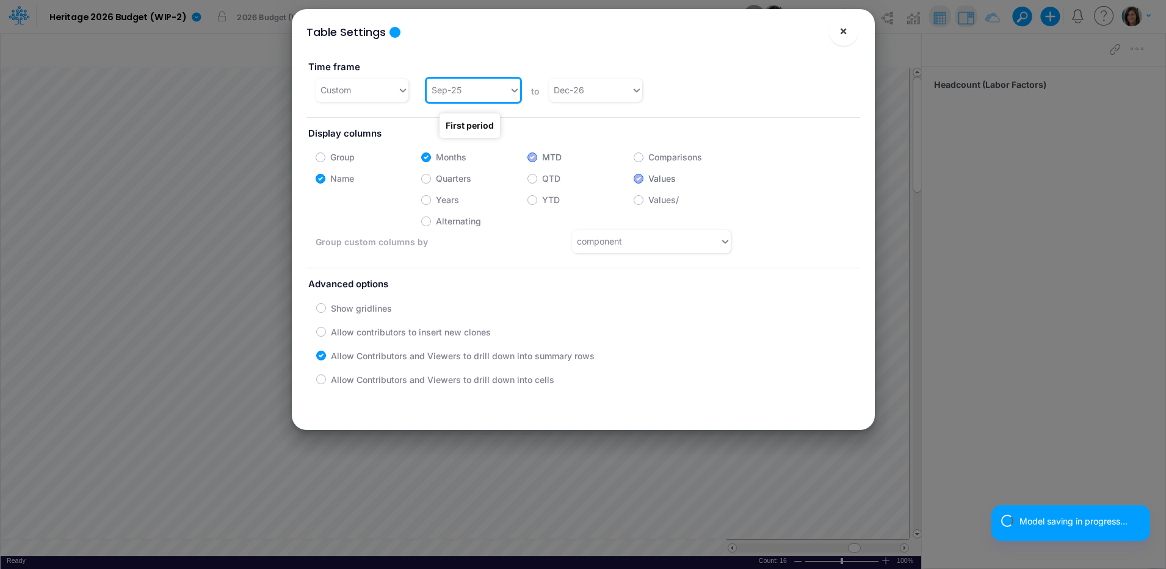
click at [844, 32] on span "×" at bounding box center [843, 30] width 8 height 15
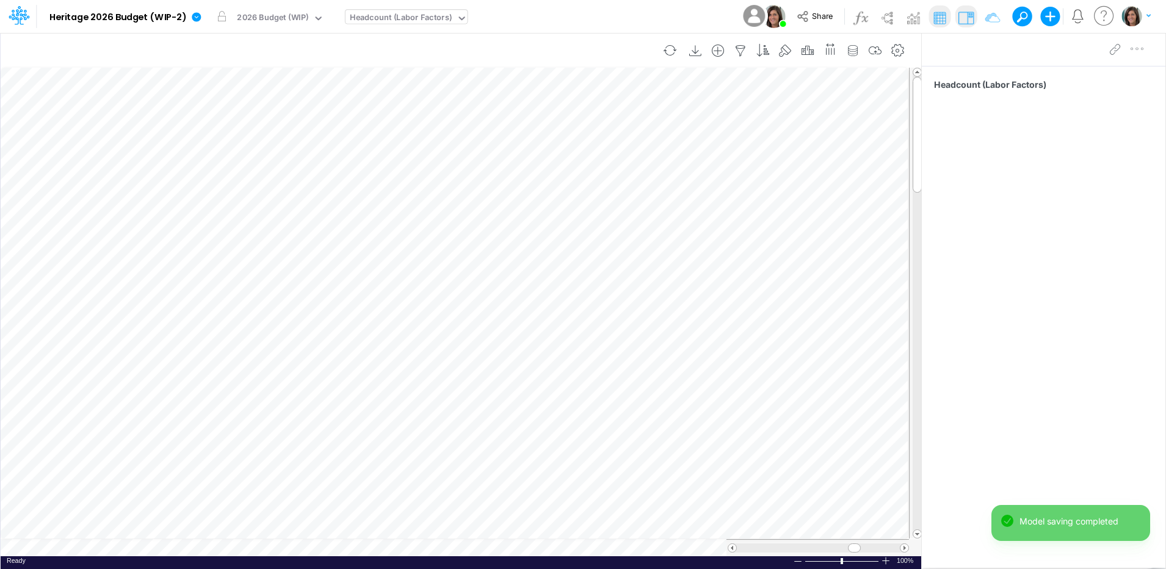
scroll to position [6, 1]
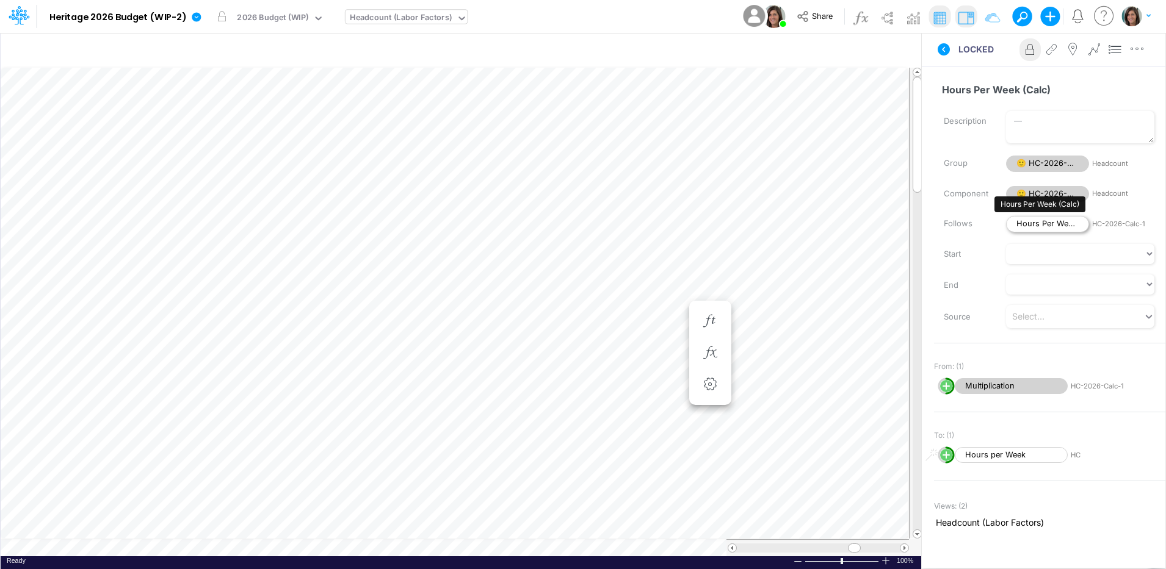
click at [1042, 224] on span "Hours Per Week (Calc)" at bounding box center [1047, 224] width 83 height 16
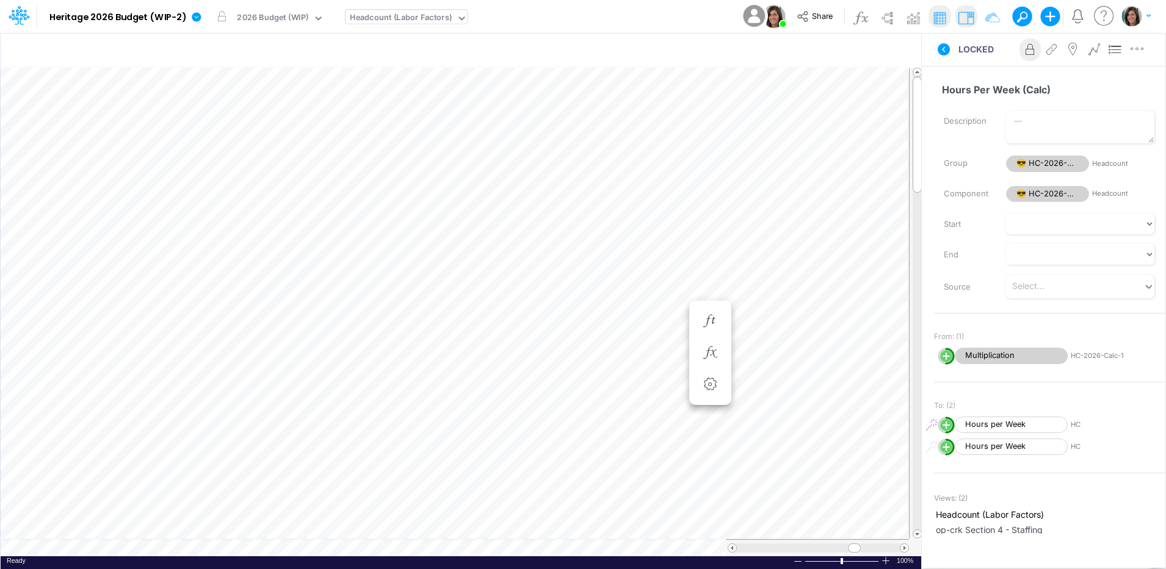
click at [943, 45] on icon at bounding box center [943, 49] width 15 height 15
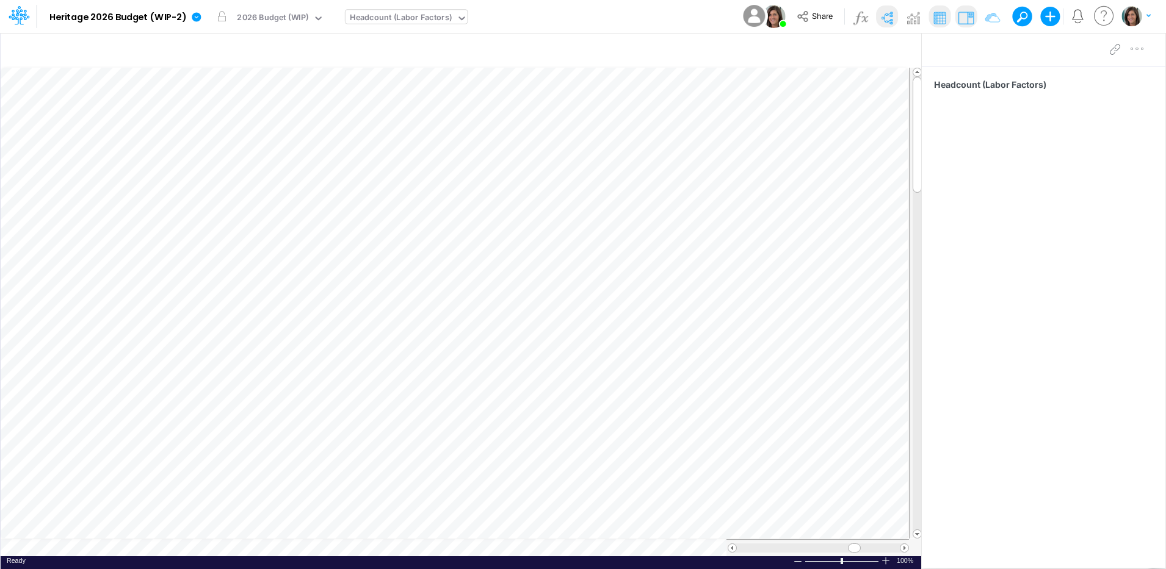
click at [887, 18] on img at bounding box center [887, 18] width 20 height 20
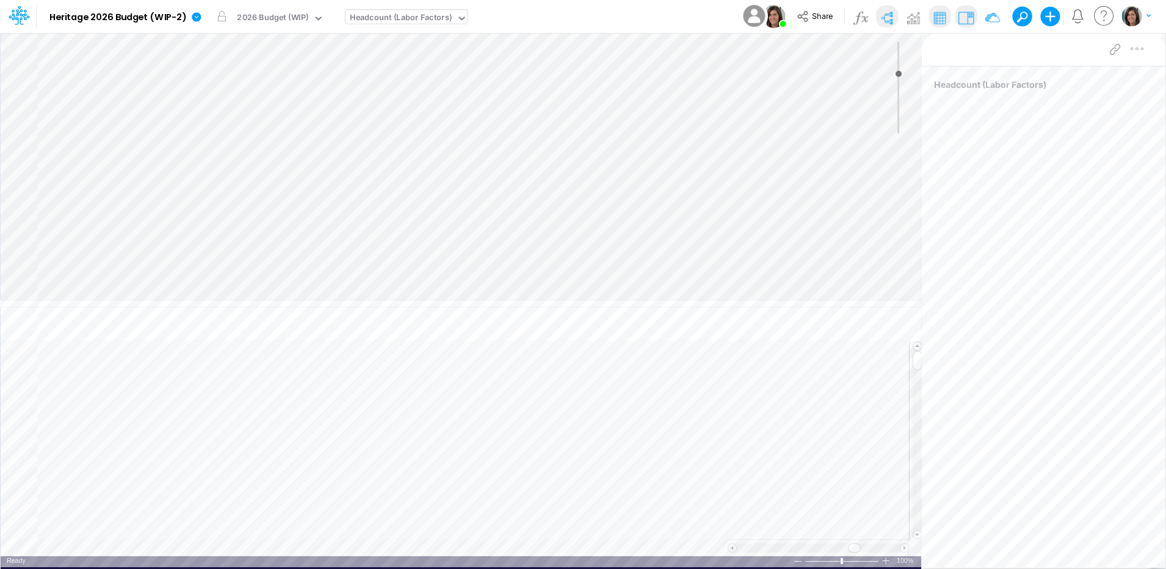
type input "0"
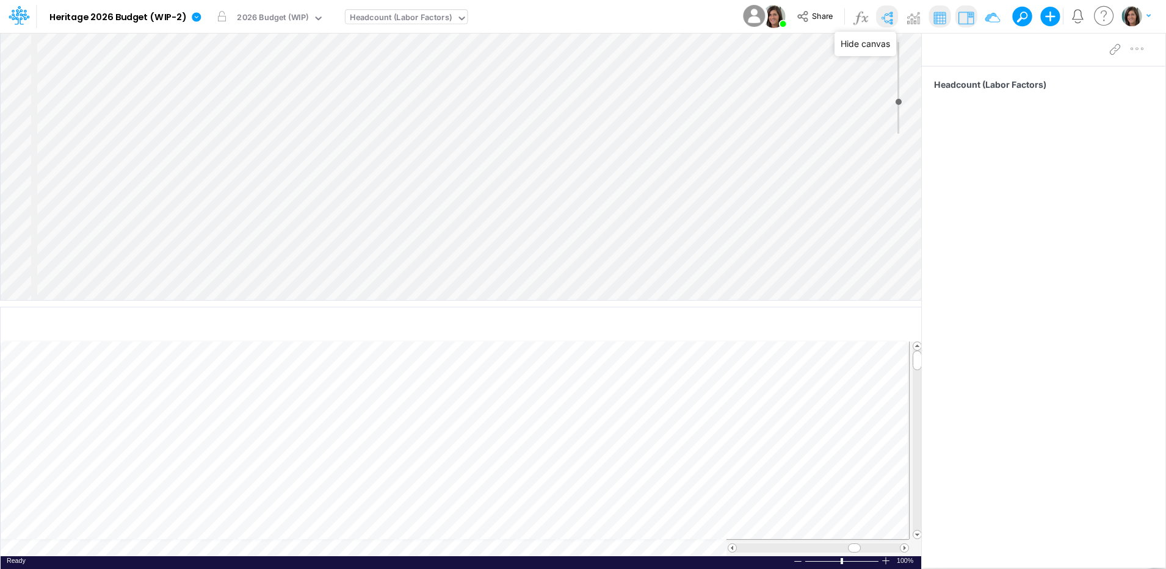
click at [888, 20] on img at bounding box center [887, 18] width 20 height 20
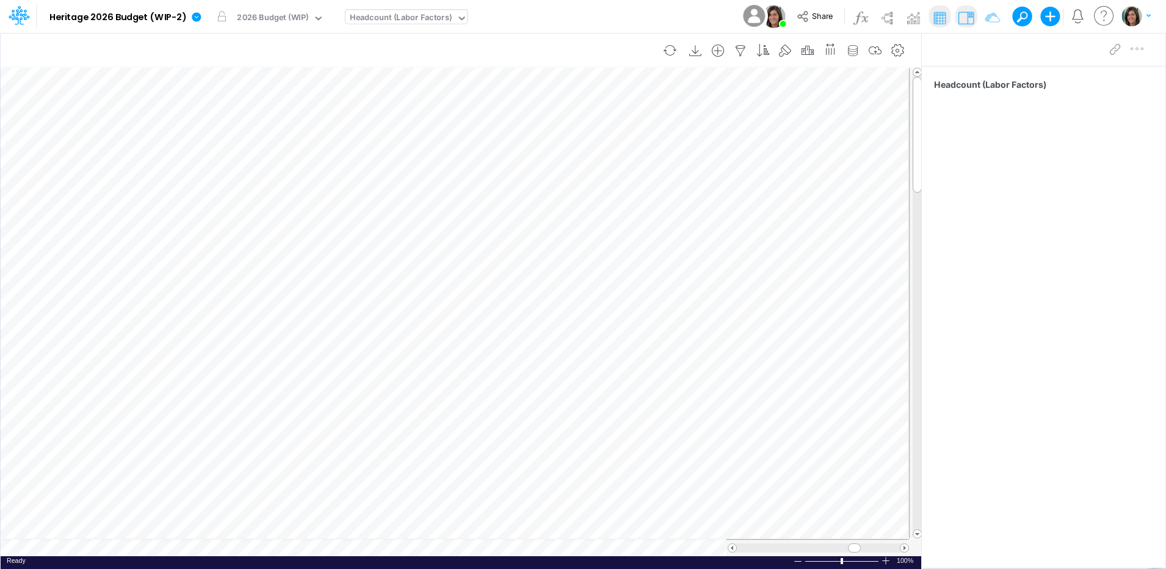
scroll to position [6, 1]
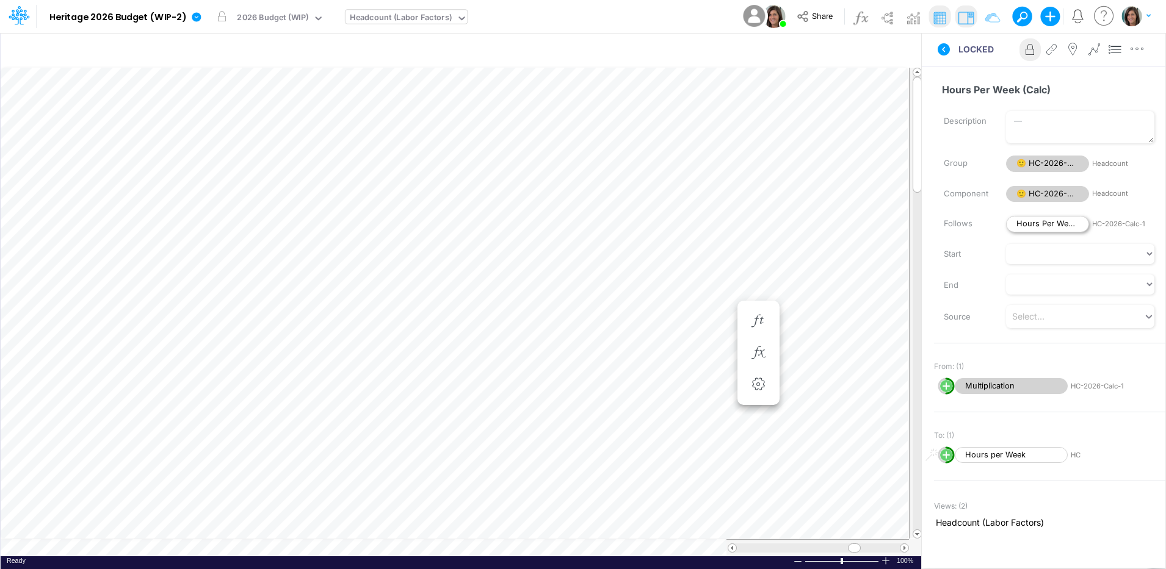
click at [1055, 220] on span "Hours Per Week (Calc)" at bounding box center [1047, 224] width 83 height 16
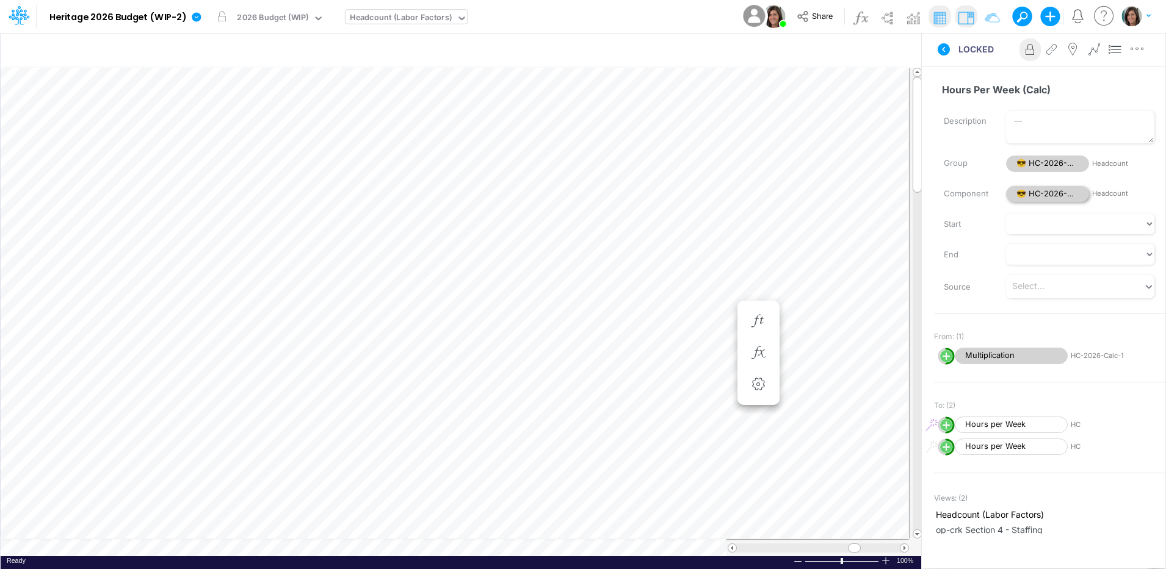
click at [1051, 196] on span "😎 HC-2026-Calc-1" at bounding box center [1047, 194] width 83 height 16
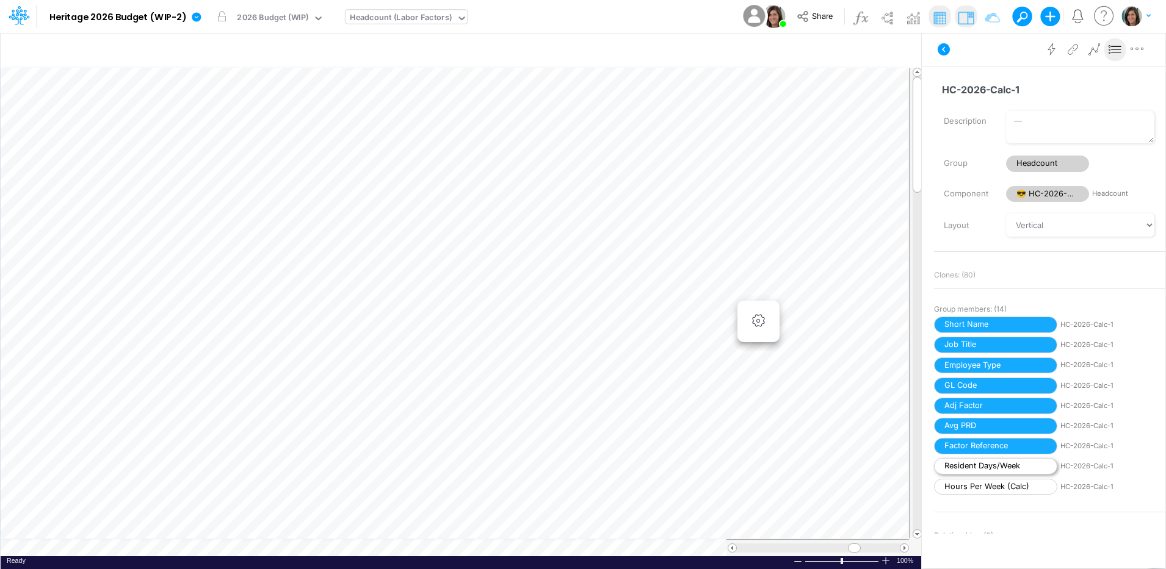
click at [978, 464] on span "Resident Days/Week" at bounding box center [995, 466] width 123 height 16
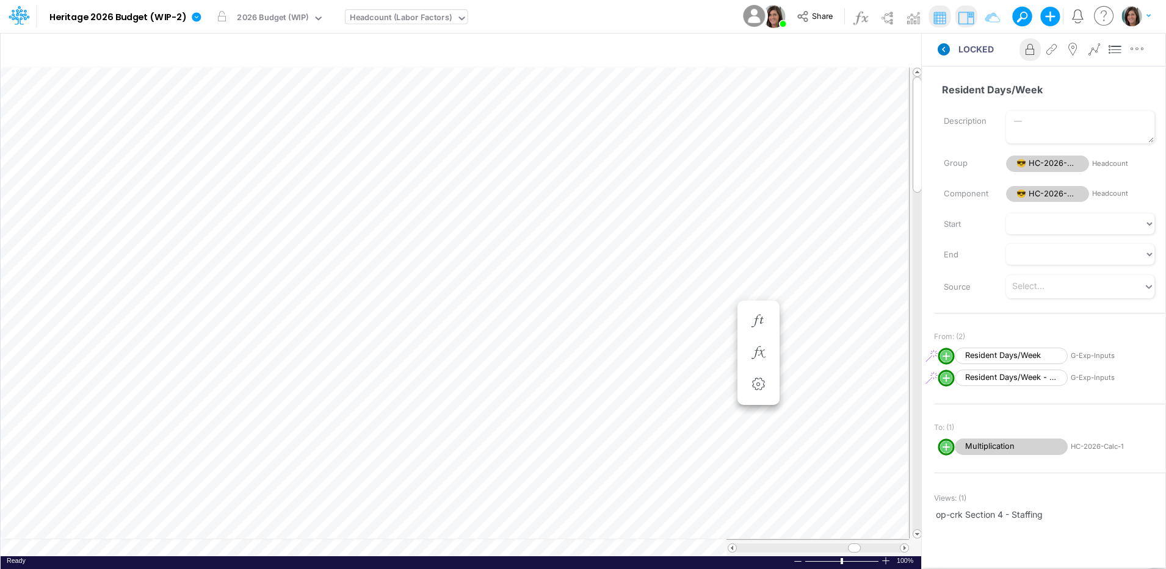
click at [942, 52] on icon at bounding box center [944, 49] width 12 height 12
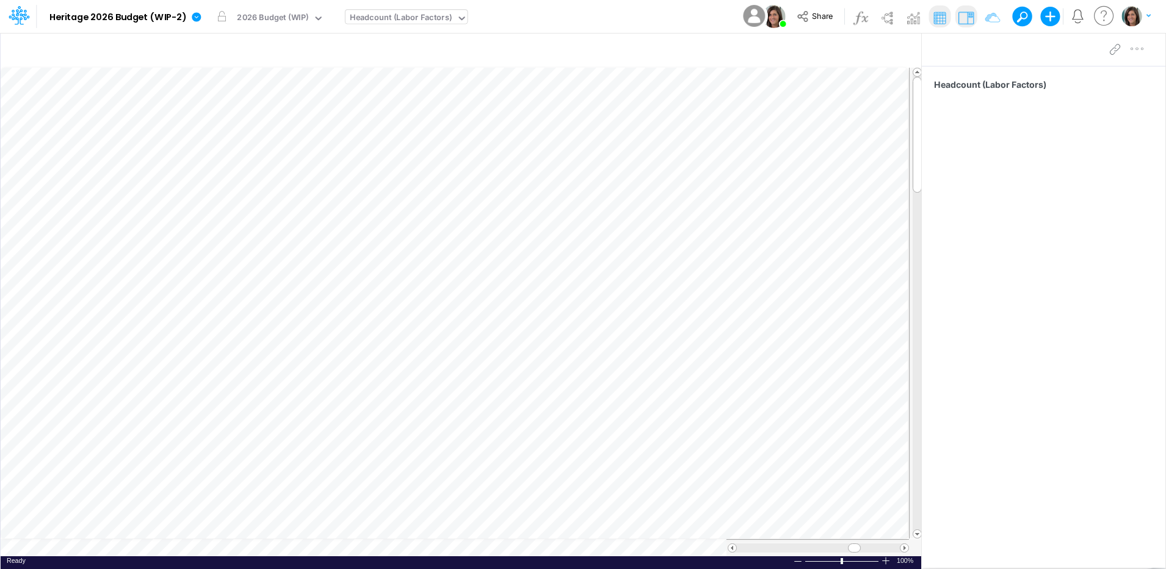
scroll to position [6, 1]
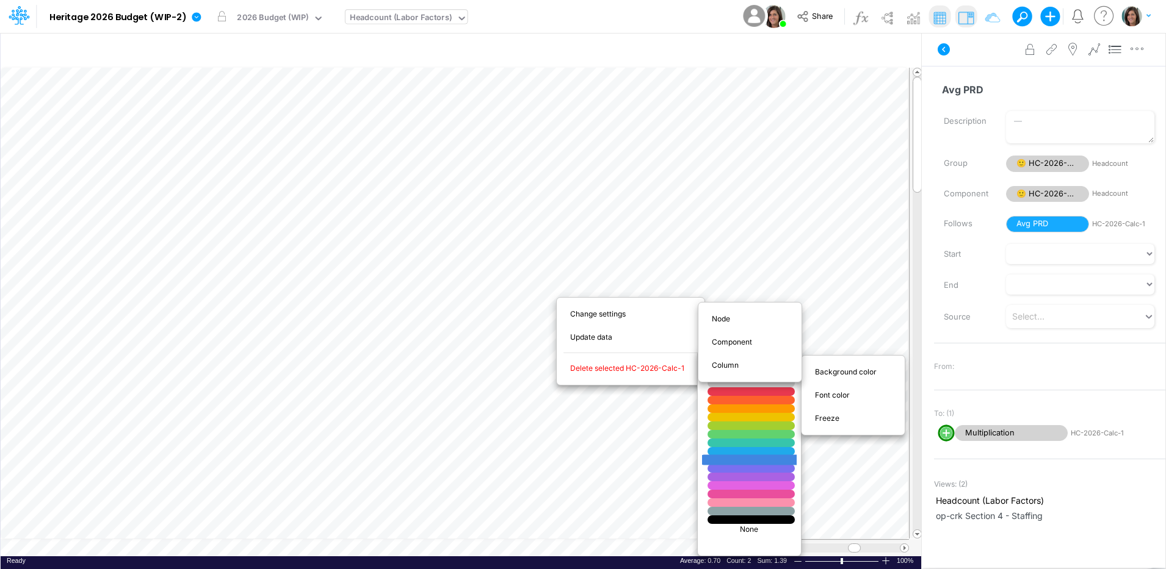
click at [763, 457] on div at bounding box center [751, 460] width 104 height 10
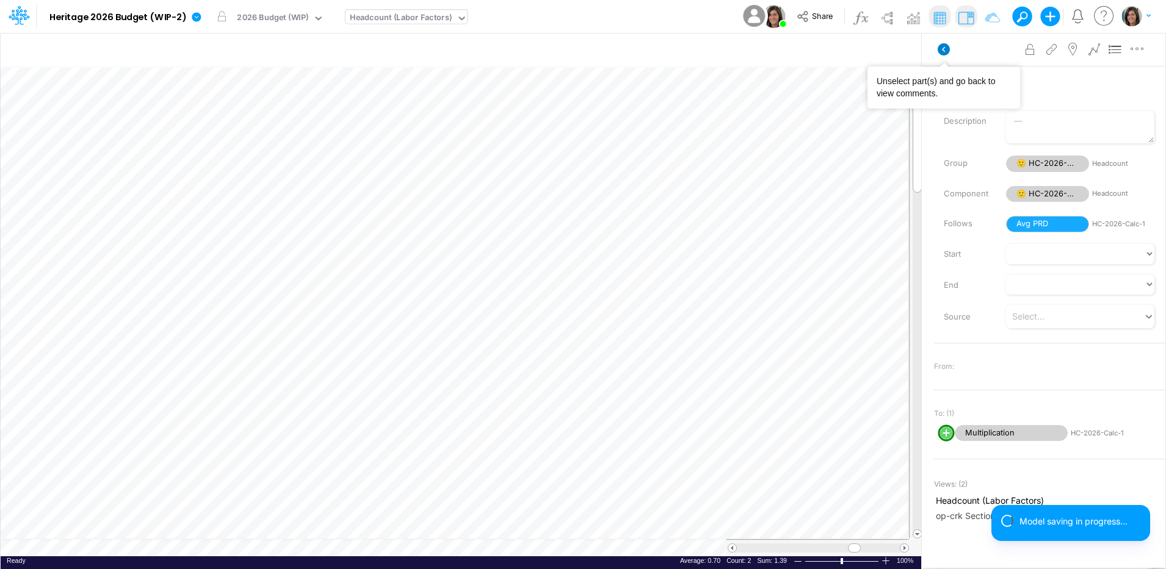
click at [941, 49] on icon at bounding box center [944, 49] width 12 height 12
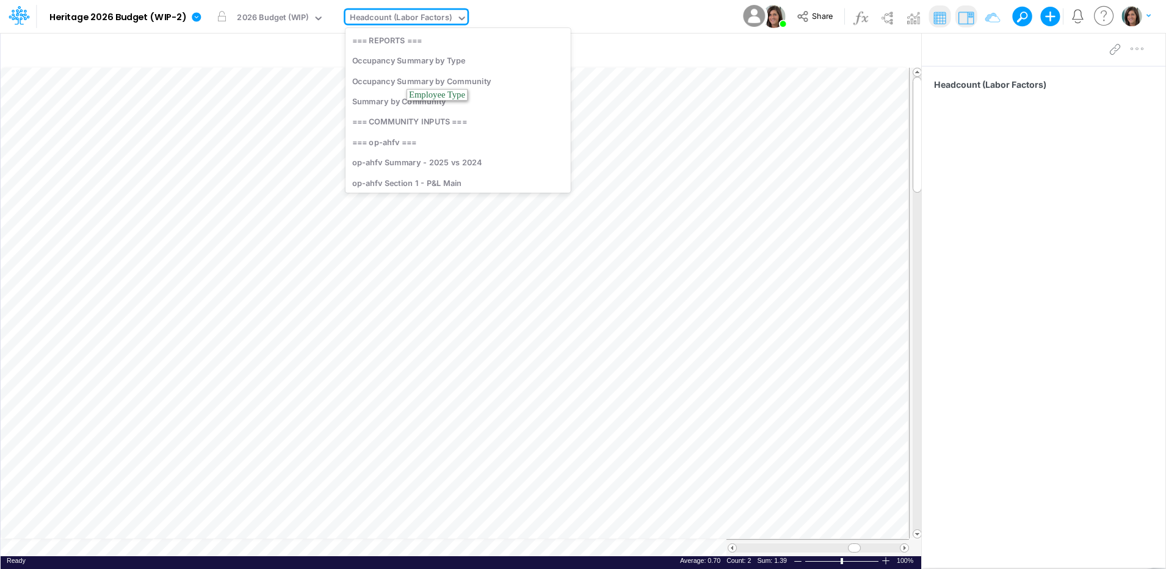
click at [402, 23] on div "Headcount (Labor Factors)" at bounding box center [401, 19] width 102 height 14
type input "templ"
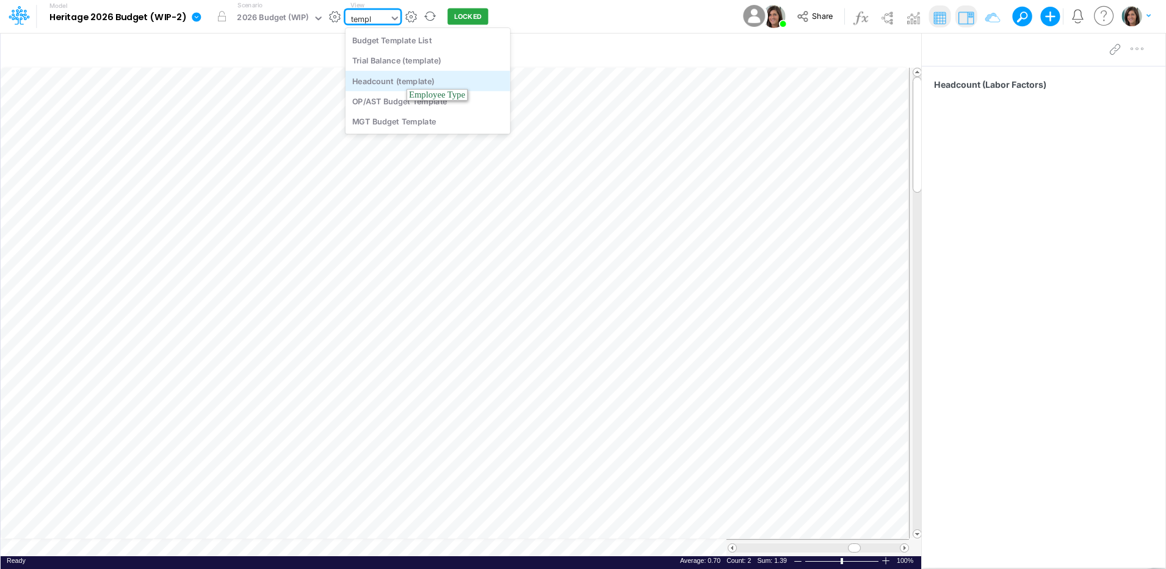
click at [403, 76] on div "Headcount (template)" at bounding box center [427, 81] width 165 height 20
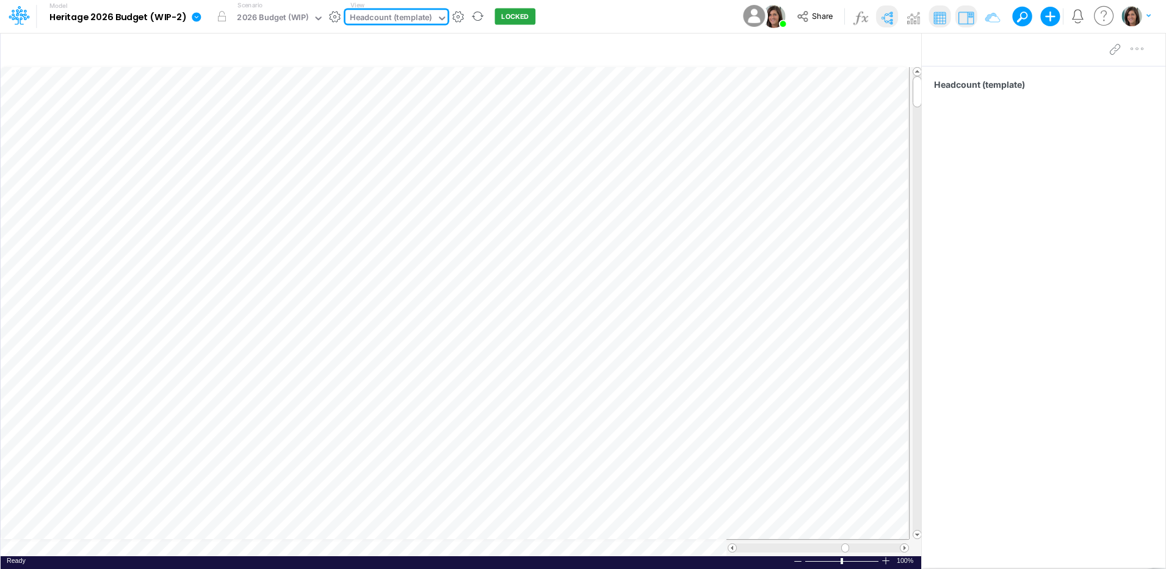
click at [888, 21] on img at bounding box center [887, 18] width 20 height 20
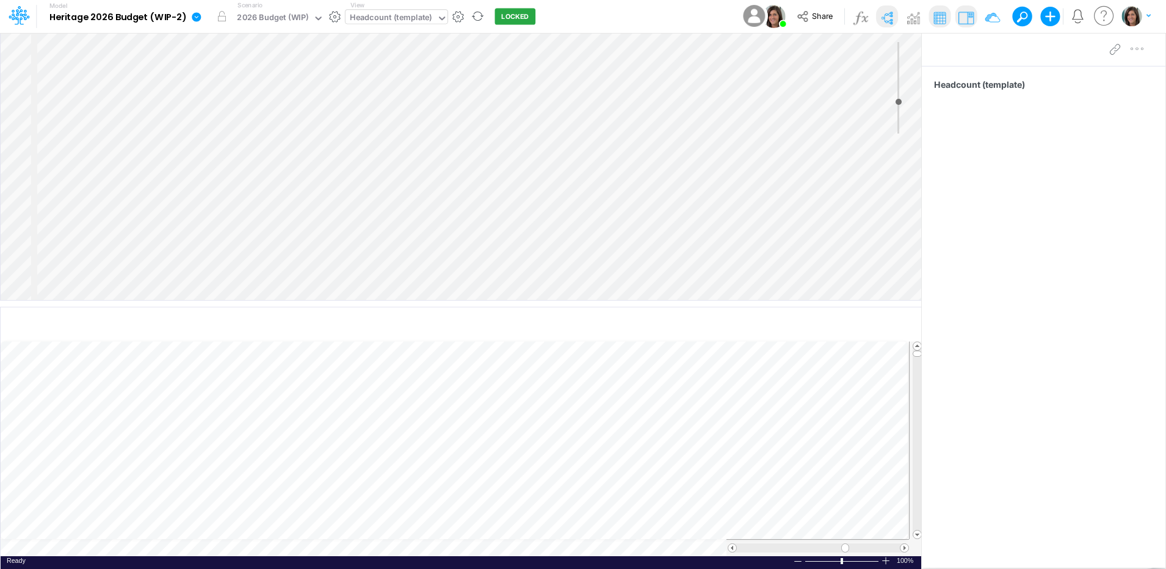
select select "Horizontal"
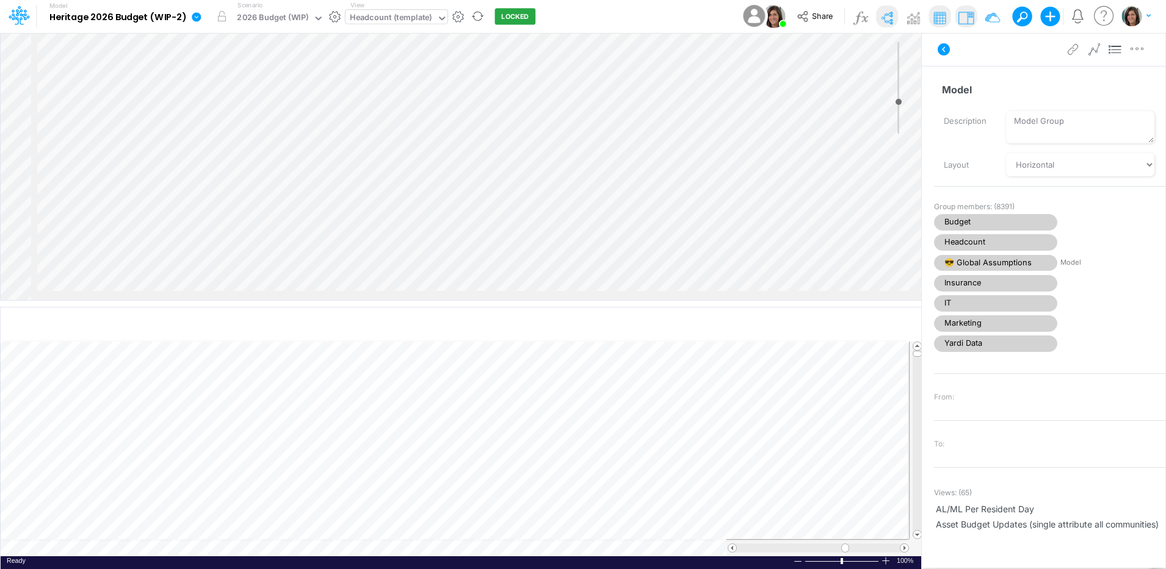
select select "Horizontal"
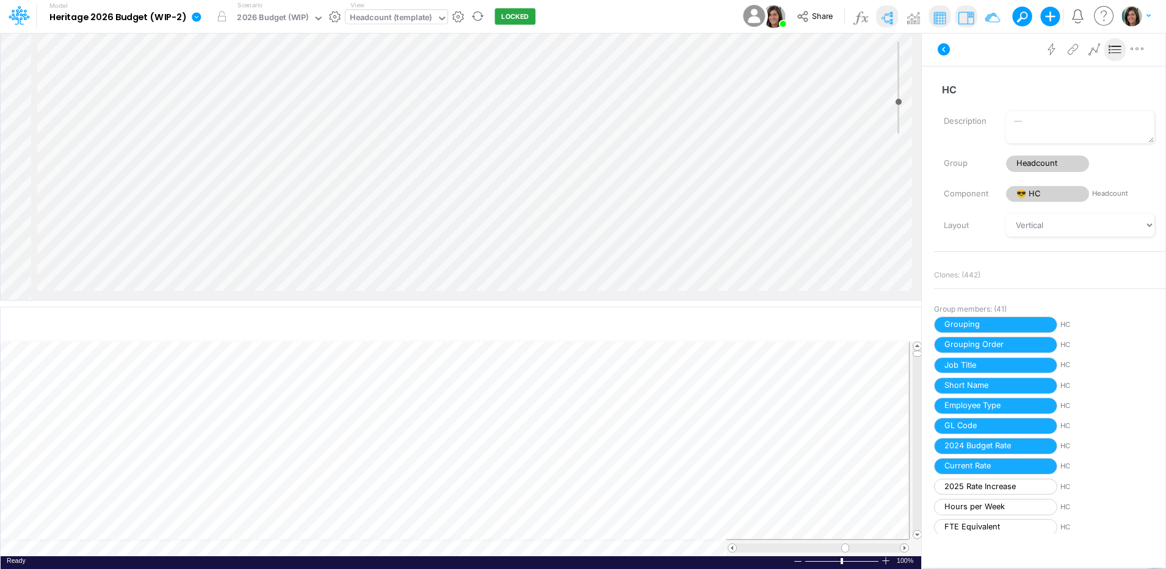
scroll to position [283, 0]
click at [615, 209] on div "Insert component Insert node Variable Constant Group Addition Subtraction Multi…" at bounding box center [461, 166] width 920 height 267
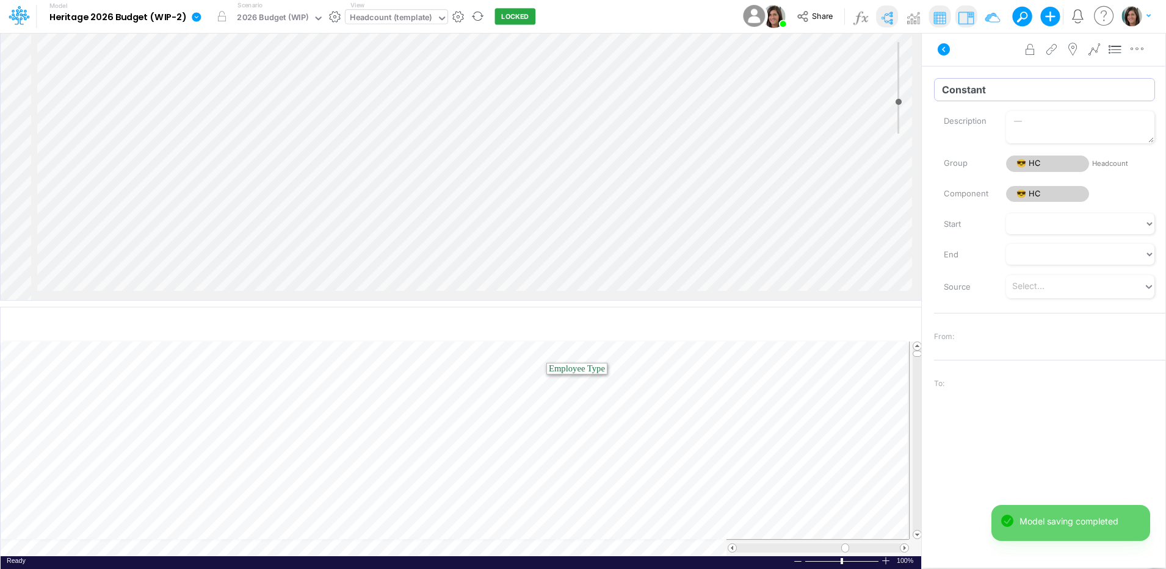
click at [965, 95] on input "Constant" at bounding box center [1044, 89] width 221 height 23
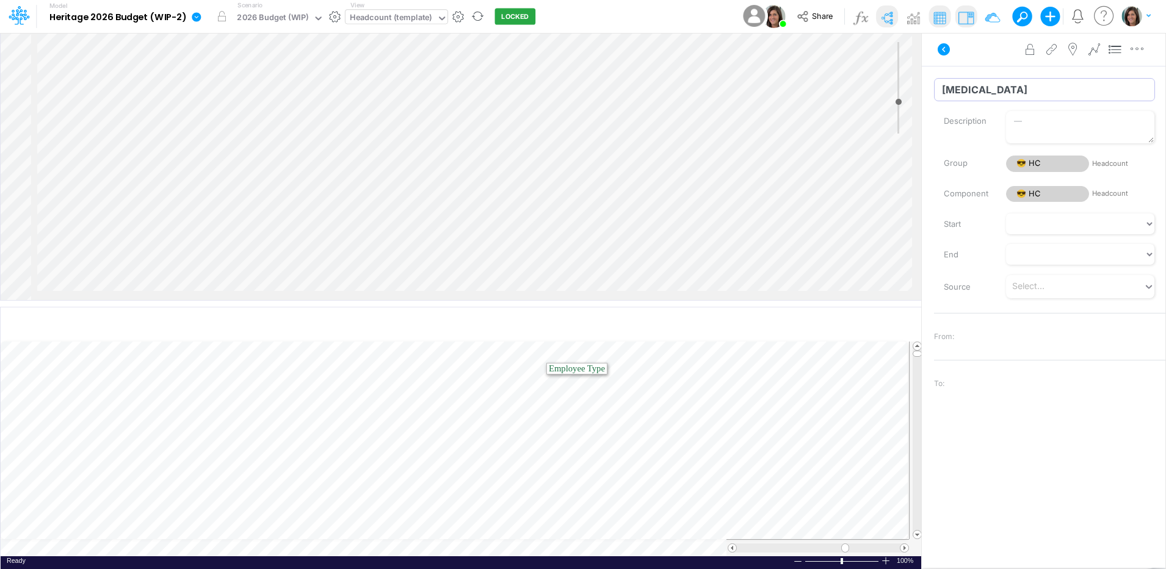
type input "[MEDICAL_DATA]"
click at [978, 57] on div "Advanced settings Delete" at bounding box center [1044, 49] width 244 height 34
click at [945, 52] on icon at bounding box center [944, 49] width 12 height 12
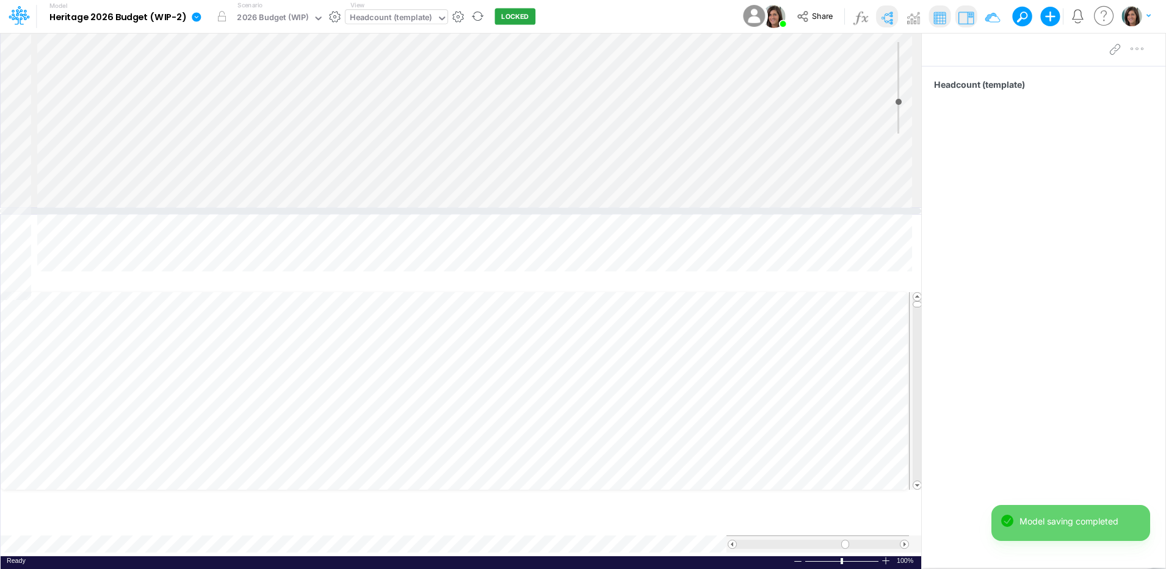
drag, startPoint x: 776, startPoint y: 302, endPoint x: 769, endPoint y: 195, distance: 107.1
click at [769, 208] on div at bounding box center [460, 211] width 921 height 6
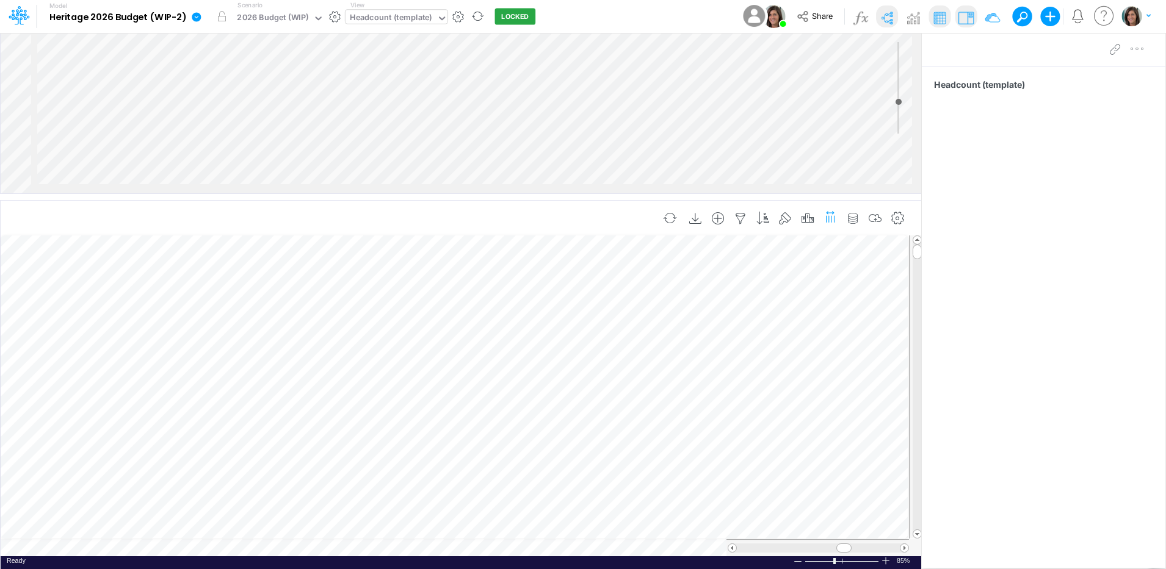
click at [833, 221] on icon "button" at bounding box center [830, 217] width 13 height 18
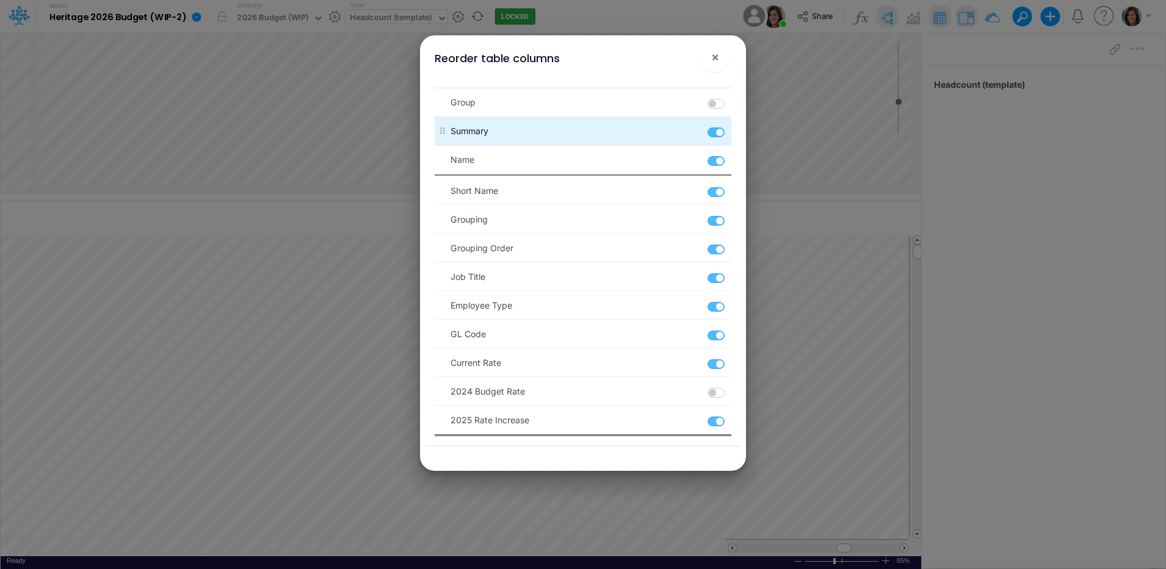
click at [729, 126] on label at bounding box center [730, 126] width 2 height 0
click at [729, 132] on input "checkbox" at bounding box center [733, 130] width 8 height 8
checkbox input "false"
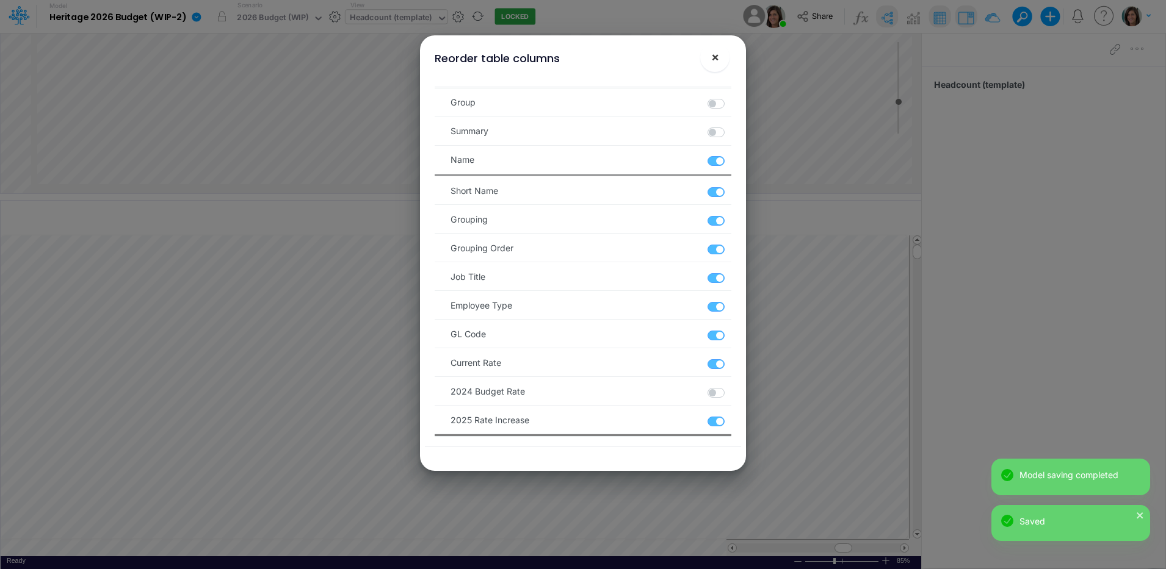
click at [716, 57] on span "×" at bounding box center [715, 56] width 8 height 15
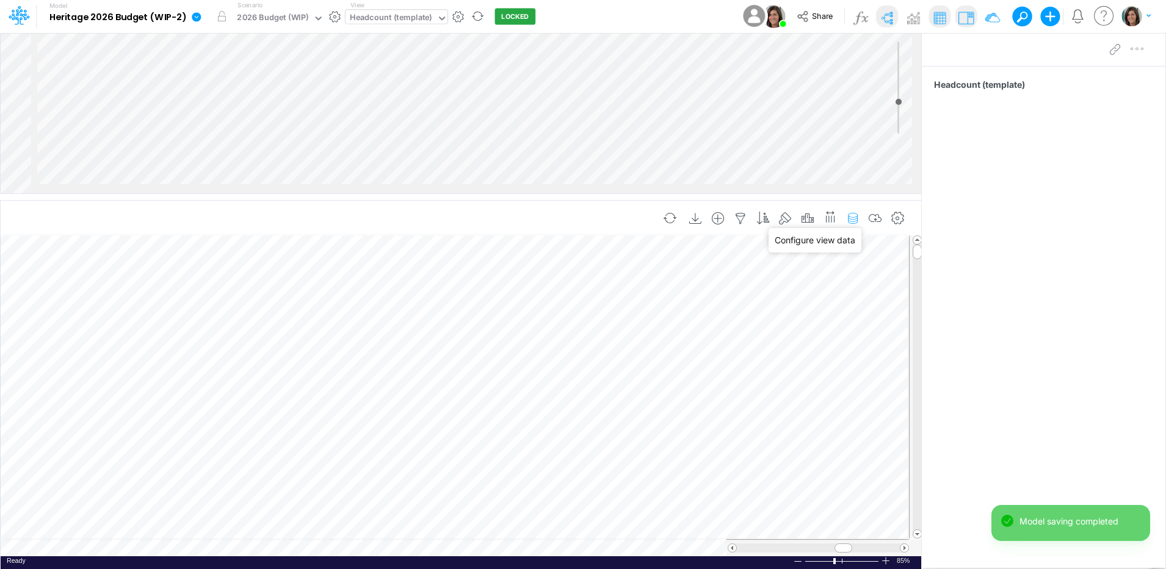
click at [855, 217] on icon "button" at bounding box center [853, 218] width 18 height 13
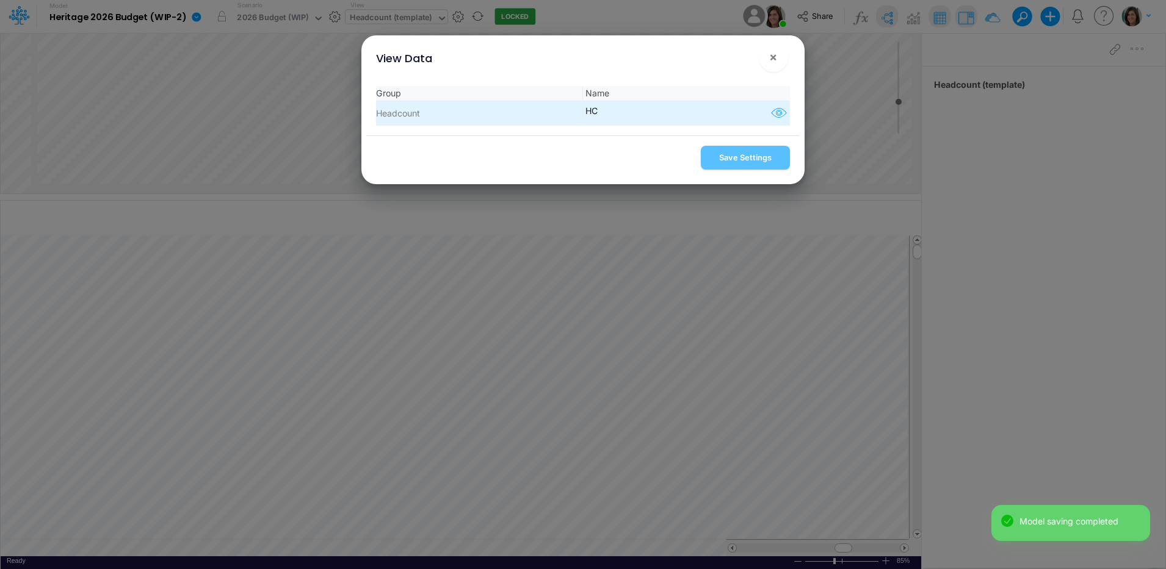
click at [770, 117] on icon "button" at bounding box center [779, 114] width 18 height 16
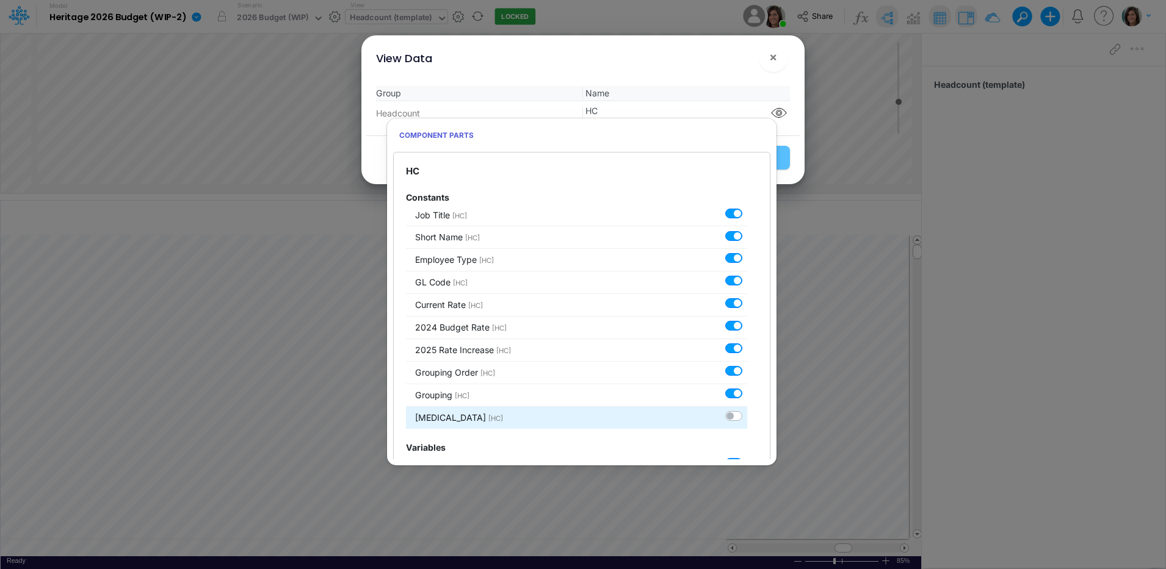
click at [747, 410] on label at bounding box center [747, 410] width 0 height 0
click at [747, 414] on input "checkbox" at bounding box center [751, 414] width 8 height 8
checkbox input "true"
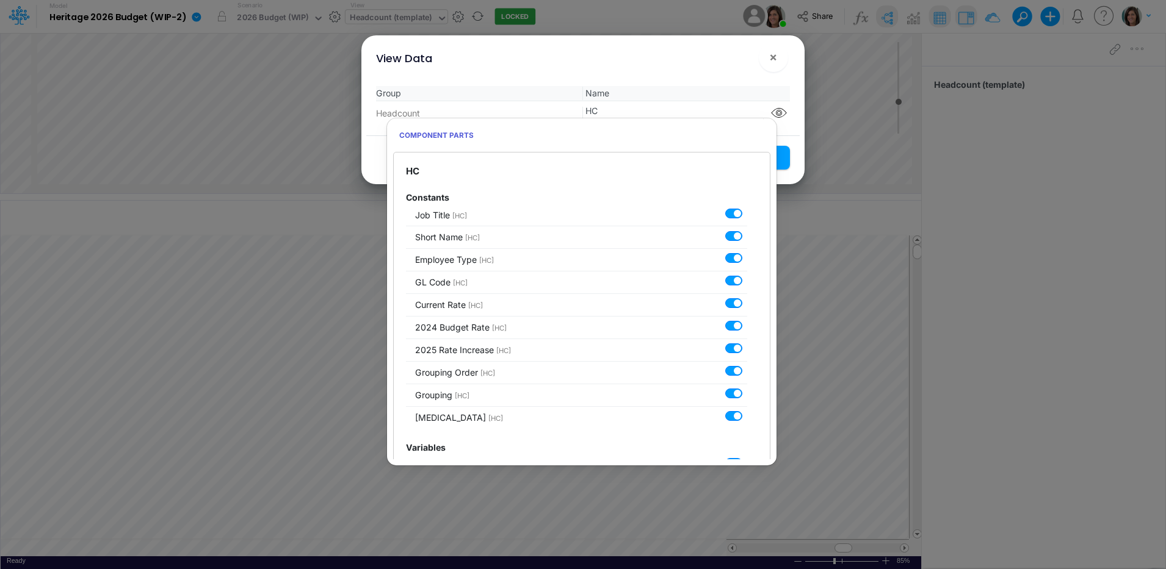
click at [722, 67] on div "View Data ! ×" at bounding box center [582, 55] width 433 height 41
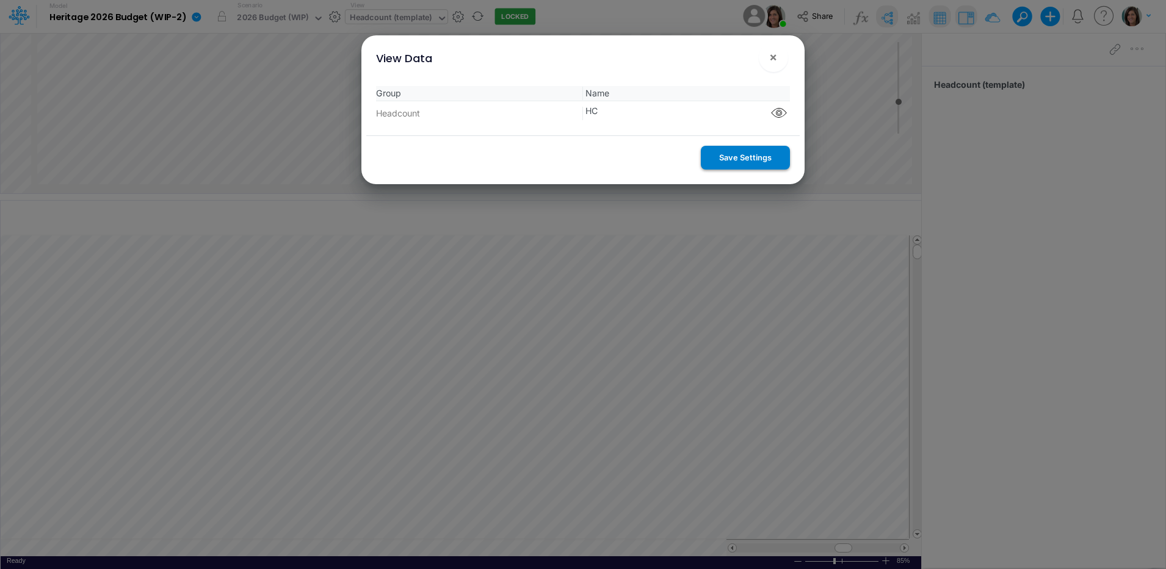
click at [744, 159] on button "Save Settings" at bounding box center [745, 158] width 89 height 24
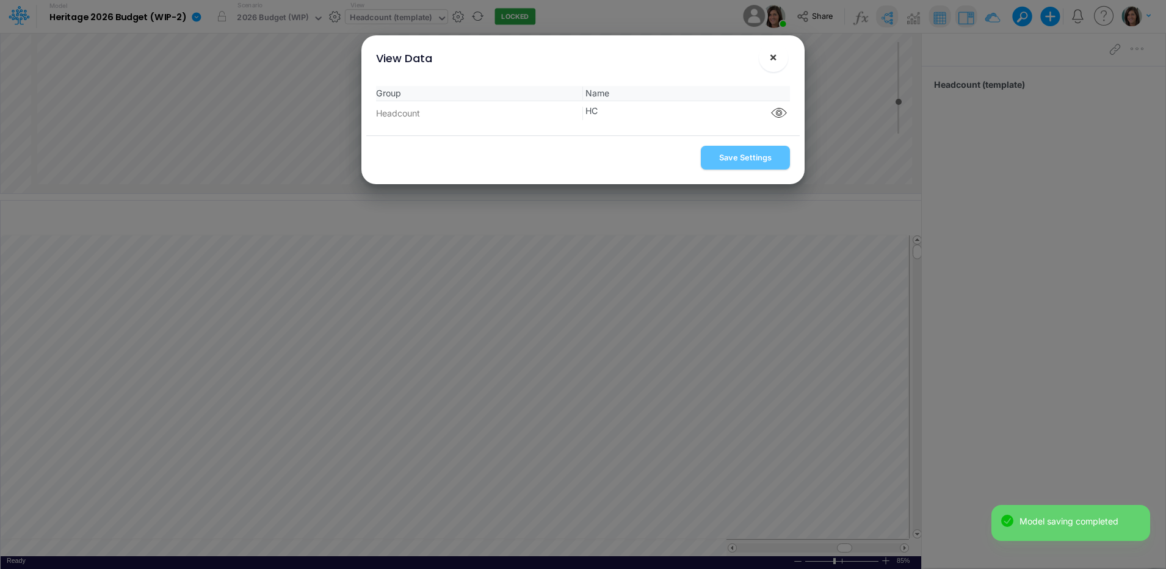
click at [775, 59] on span "×" at bounding box center [773, 56] width 8 height 15
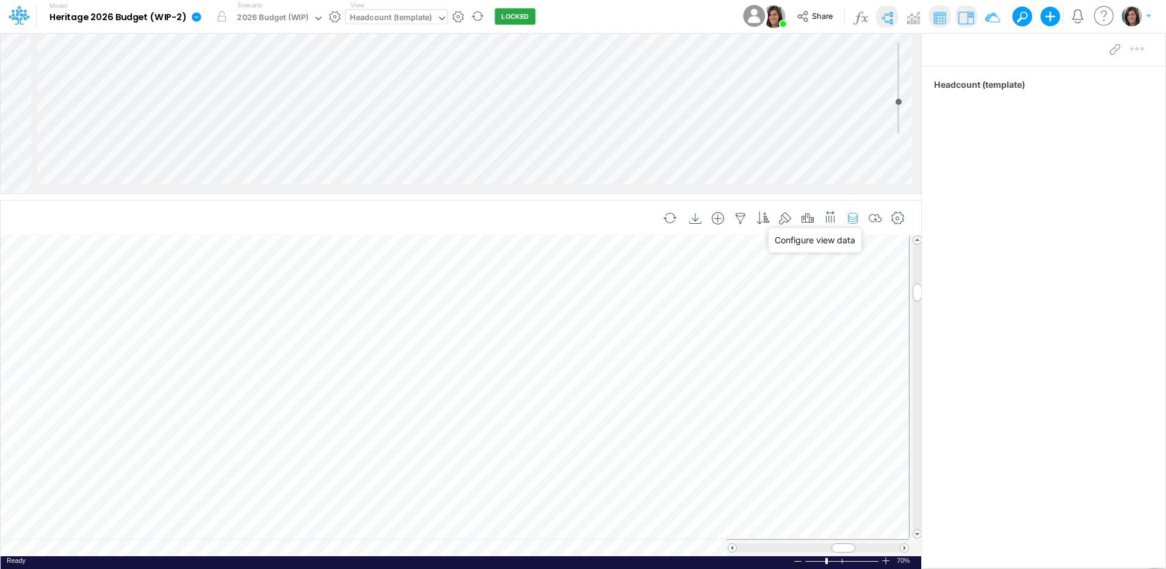
click at [854, 220] on icon "button" at bounding box center [853, 218] width 18 height 13
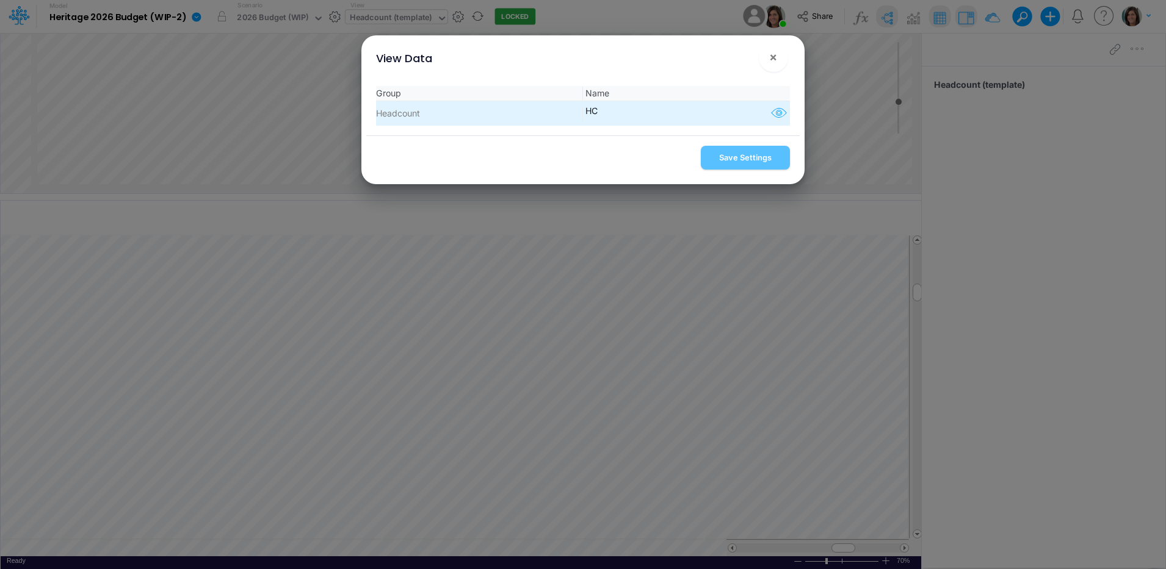
click at [772, 113] on icon "button" at bounding box center [779, 114] width 18 height 16
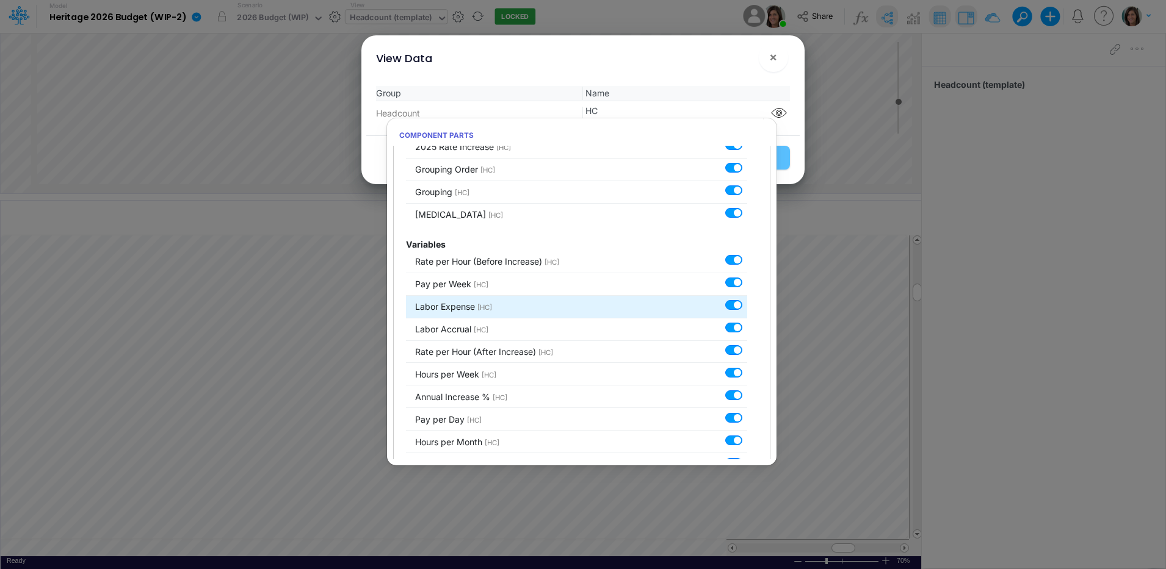
scroll to position [305, 0]
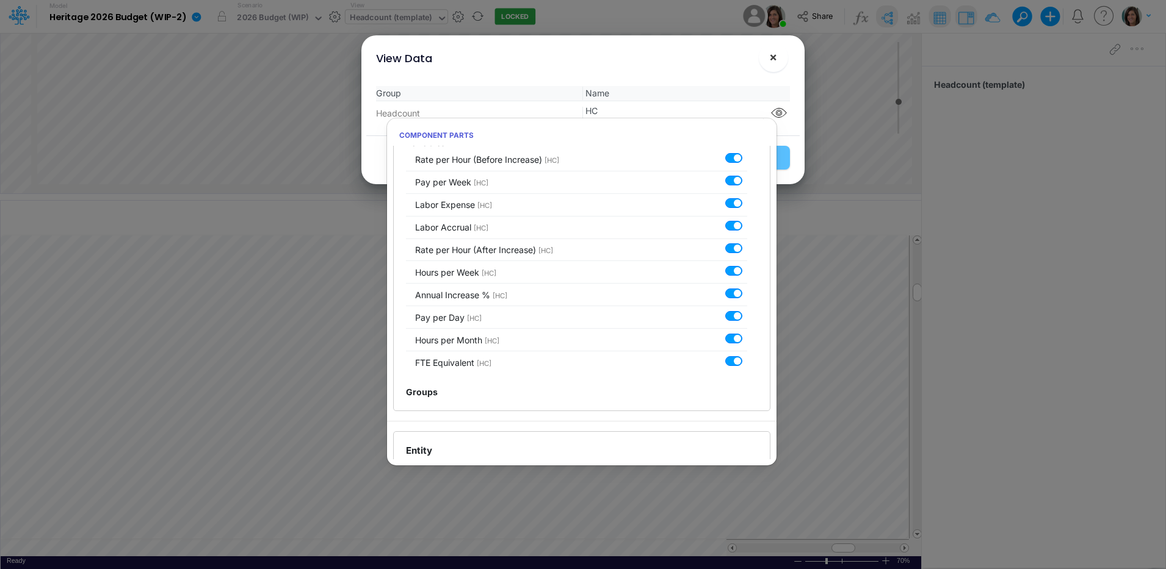
click at [776, 66] on button "×" at bounding box center [773, 57] width 29 height 29
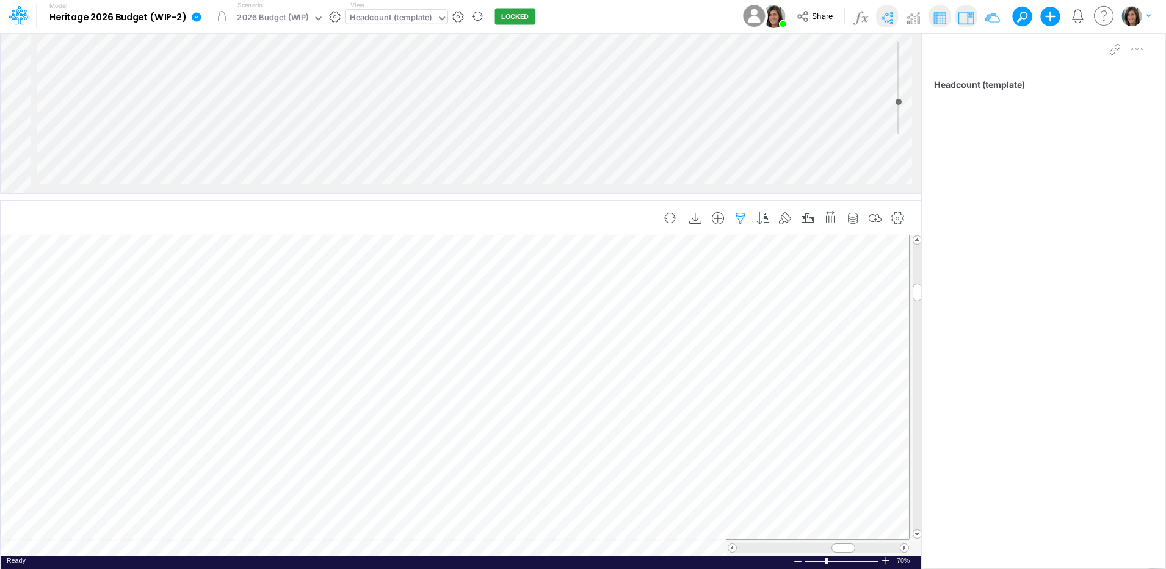
click at [739, 219] on icon "button" at bounding box center [740, 218] width 18 height 13
select select "notEqual"
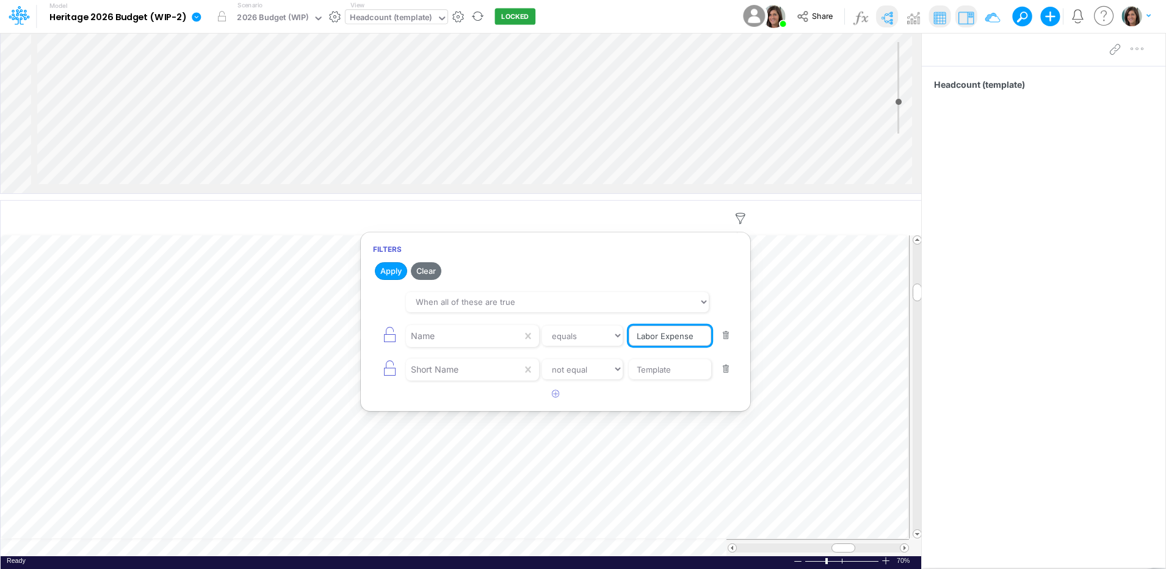
click at [670, 334] on input "Labor Expense" at bounding box center [670, 336] width 82 height 21
type input "Hours per Week"
click at [462, 271] on button "Save" at bounding box center [459, 271] width 29 height 18
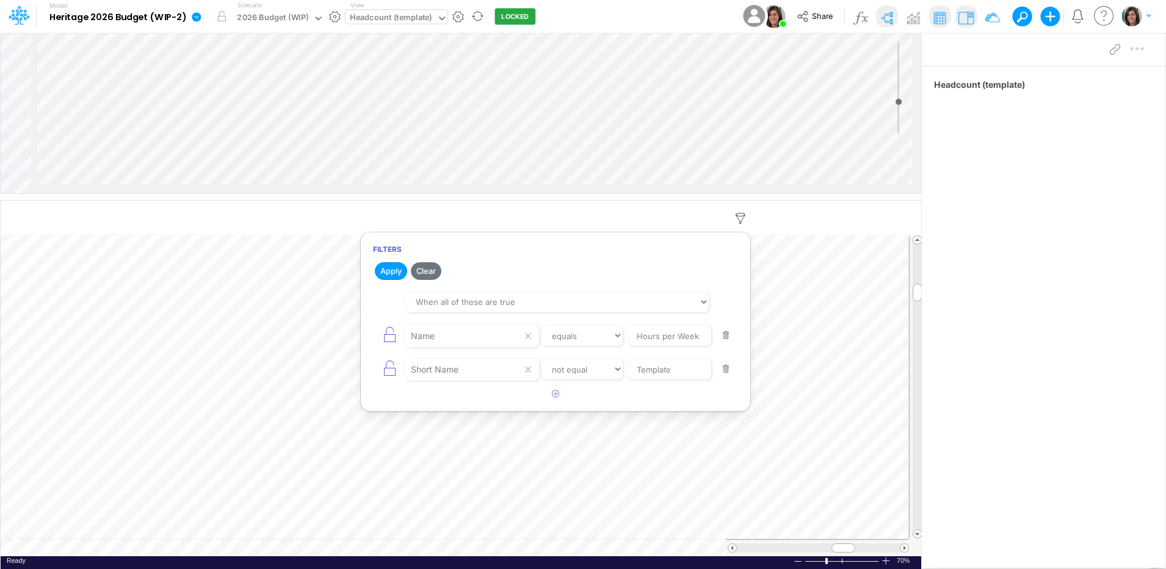
select select "Horizontal"
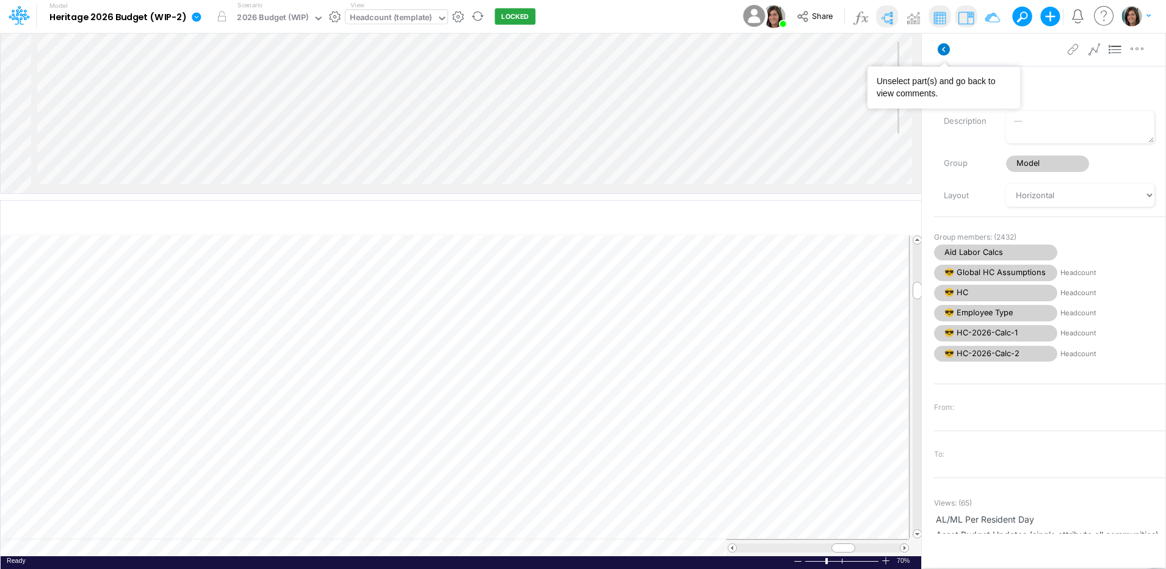
click at [939, 49] on icon at bounding box center [944, 49] width 12 height 12
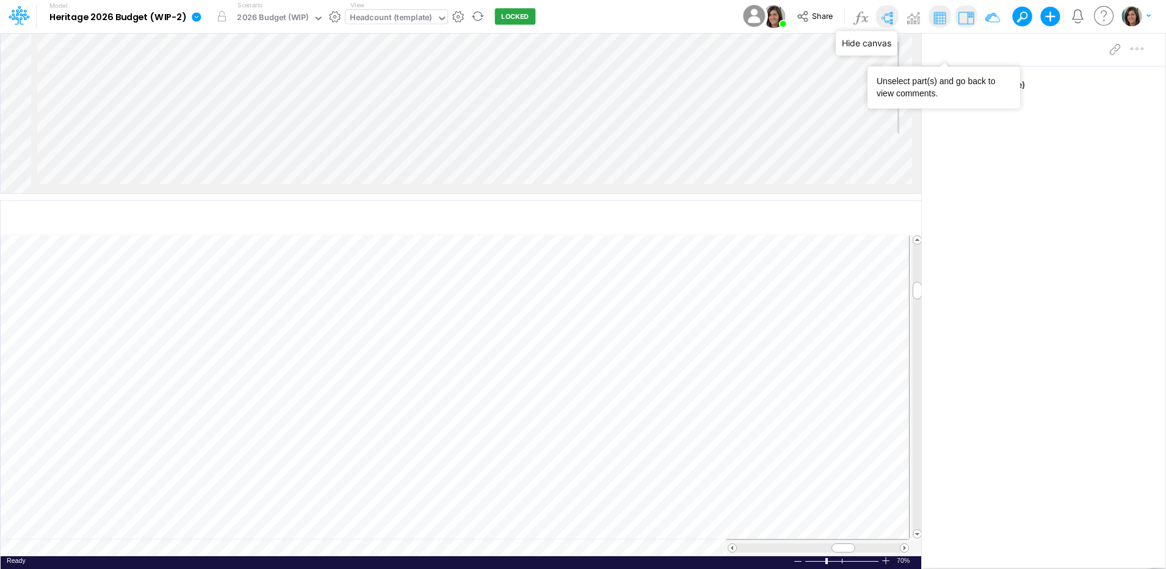
click at [890, 12] on img at bounding box center [887, 18] width 20 height 20
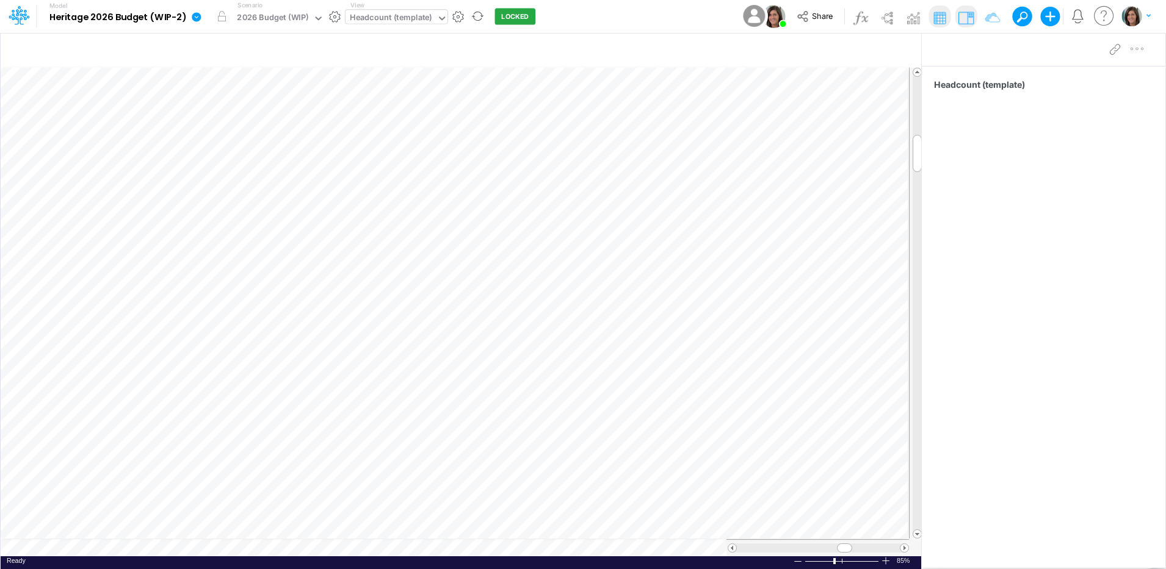
scroll to position [6, 1]
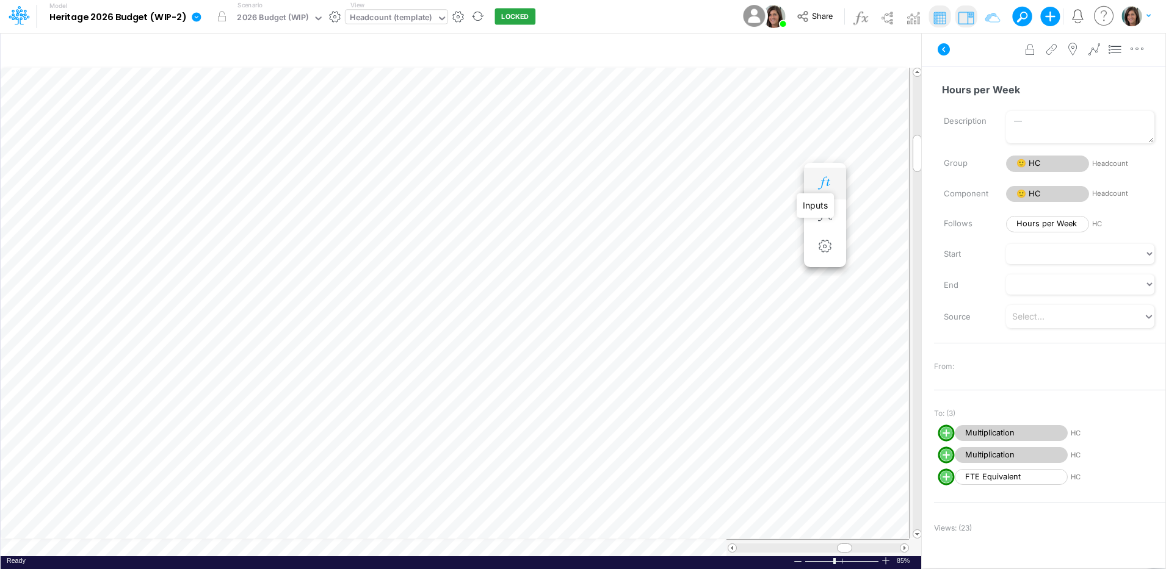
click at [826, 179] on icon "button" at bounding box center [824, 183] width 18 height 13
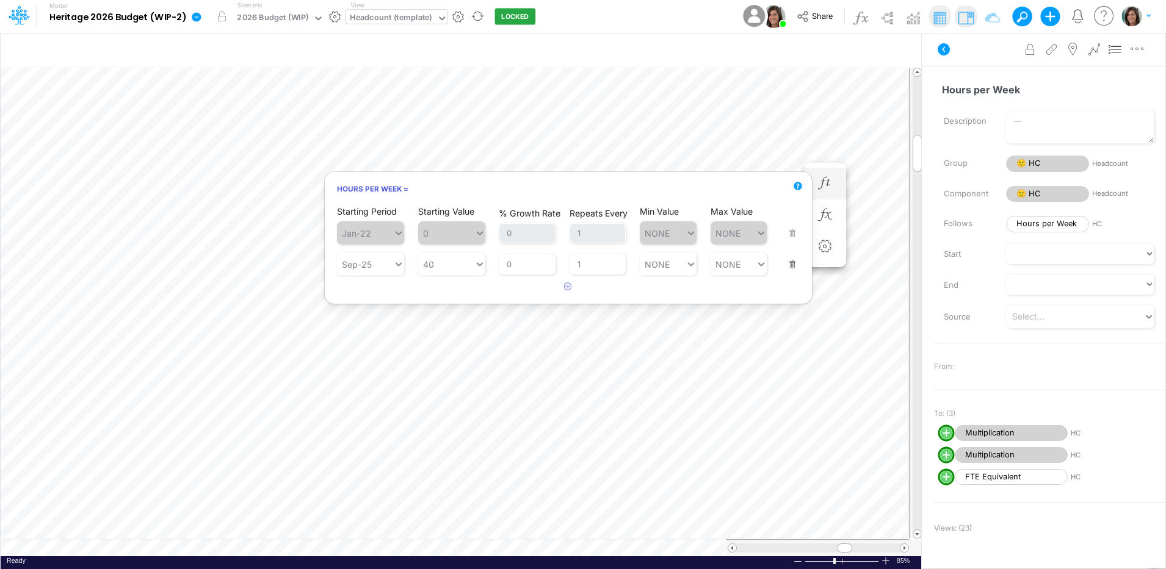
click at [792, 262] on button "button" at bounding box center [789, 256] width 16 height 33
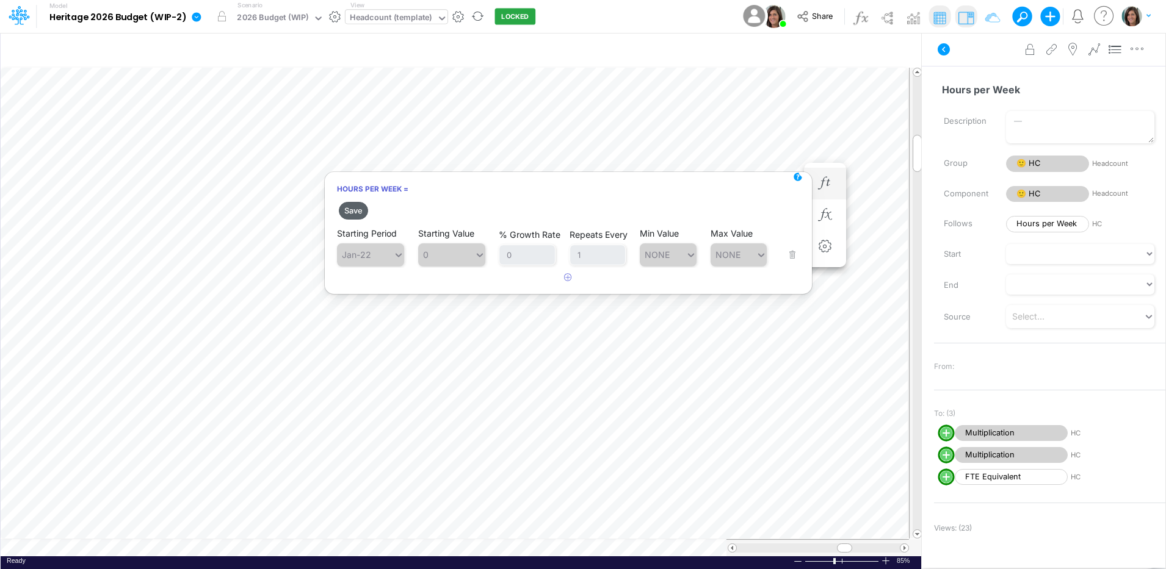
click at [357, 209] on button "Save" at bounding box center [353, 211] width 29 height 18
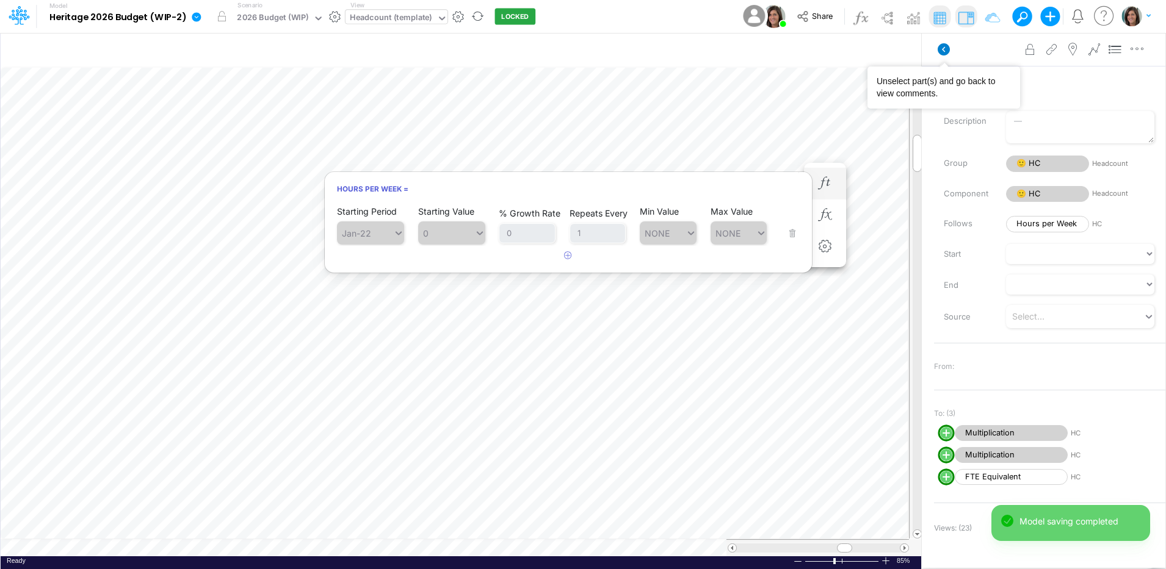
click at [945, 53] on icon at bounding box center [944, 49] width 12 height 12
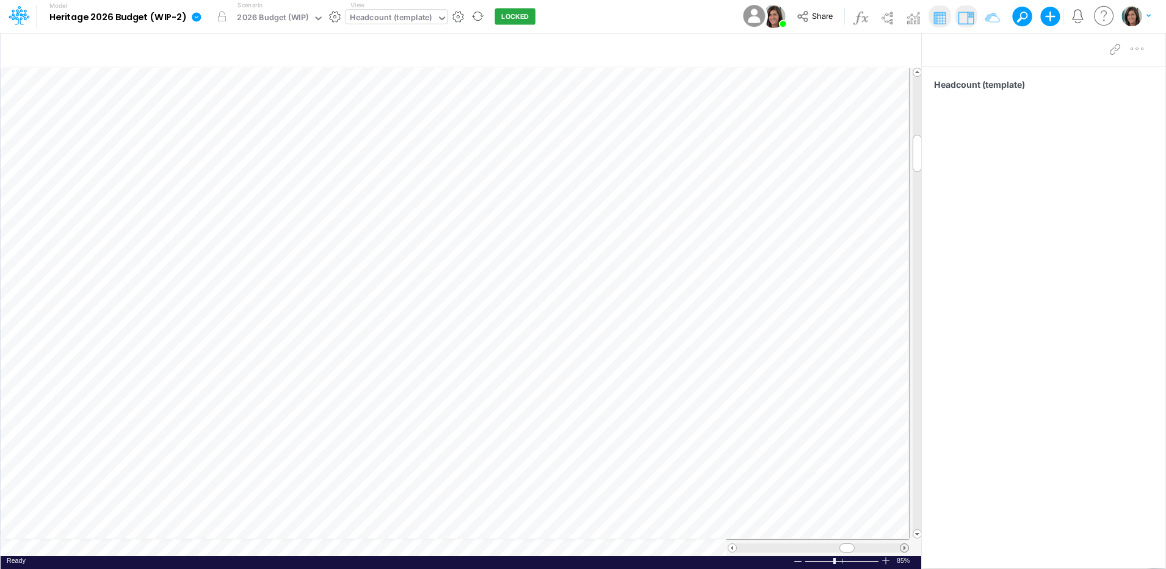
click at [903, 550] on span at bounding box center [904, 548] width 8 height 8
click at [735, 54] on icon "button" at bounding box center [740, 51] width 18 height 13
select select "notEqual"
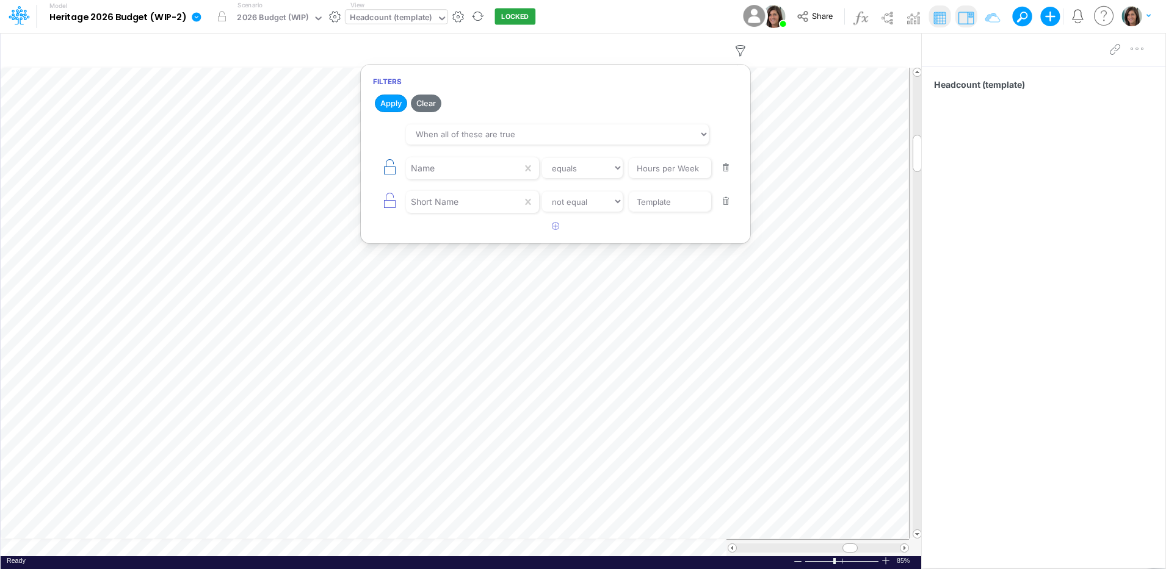
click at [386, 173] on icon "button" at bounding box center [389, 167] width 17 height 17
select select "notEqual"
type input "Template"
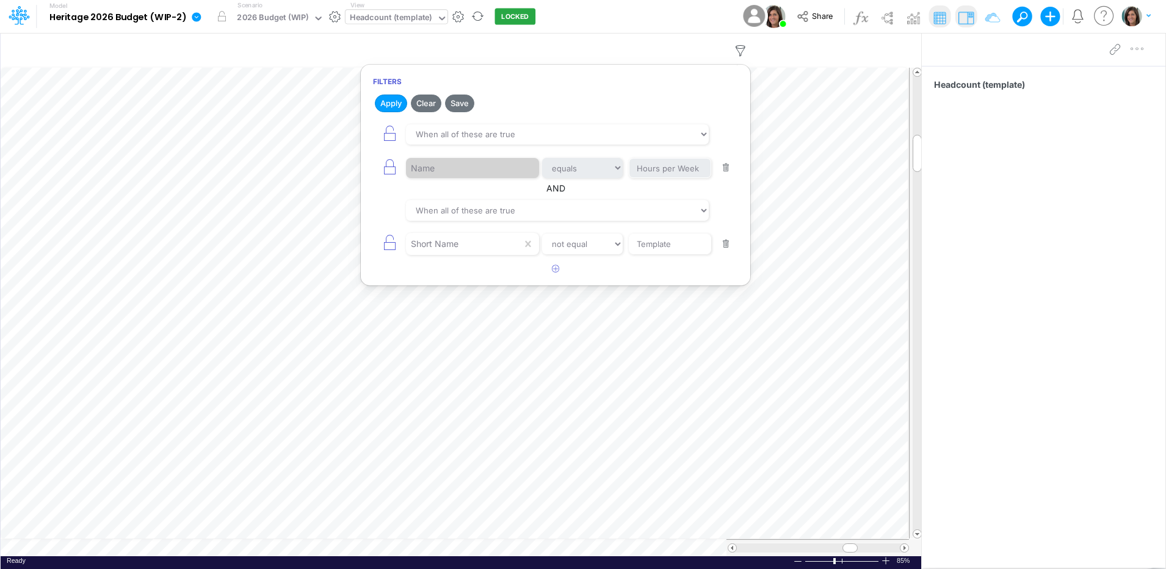
drag, startPoint x: 392, startPoint y: 245, endPoint x: 391, endPoint y: 220, distance: 25.1
click at [392, 246] on icon "button" at bounding box center [389, 242] width 17 height 17
select select "notEqual"
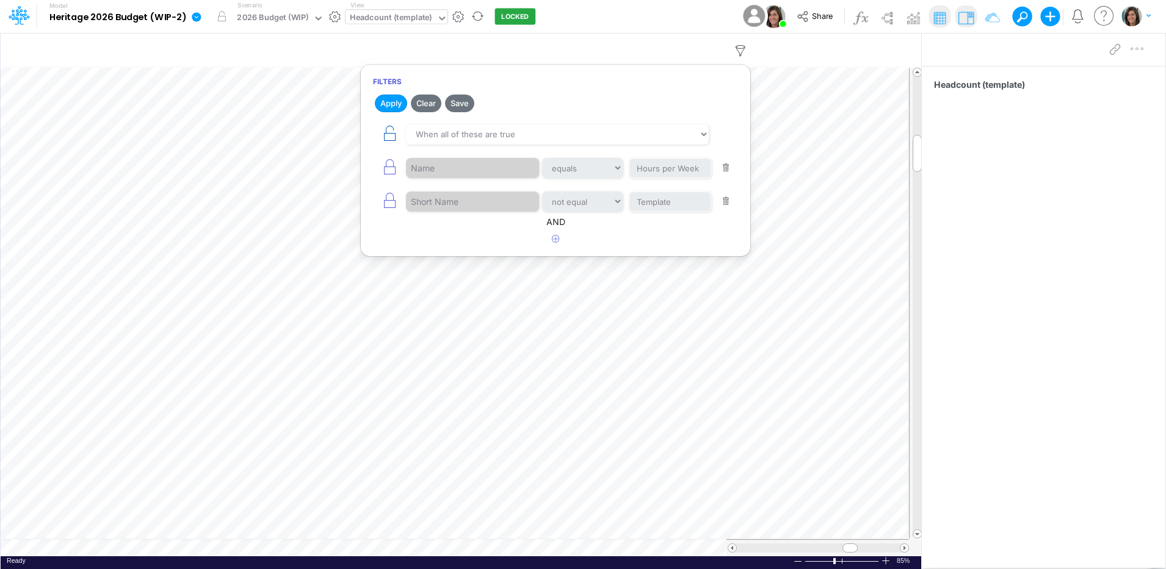
click at [383, 138] on icon "button" at bounding box center [389, 133] width 17 height 17
click at [460, 103] on button "Save" at bounding box center [459, 104] width 29 height 18
click at [558, 237] on icon "button" at bounding box center [556, 239] width 8 height 8
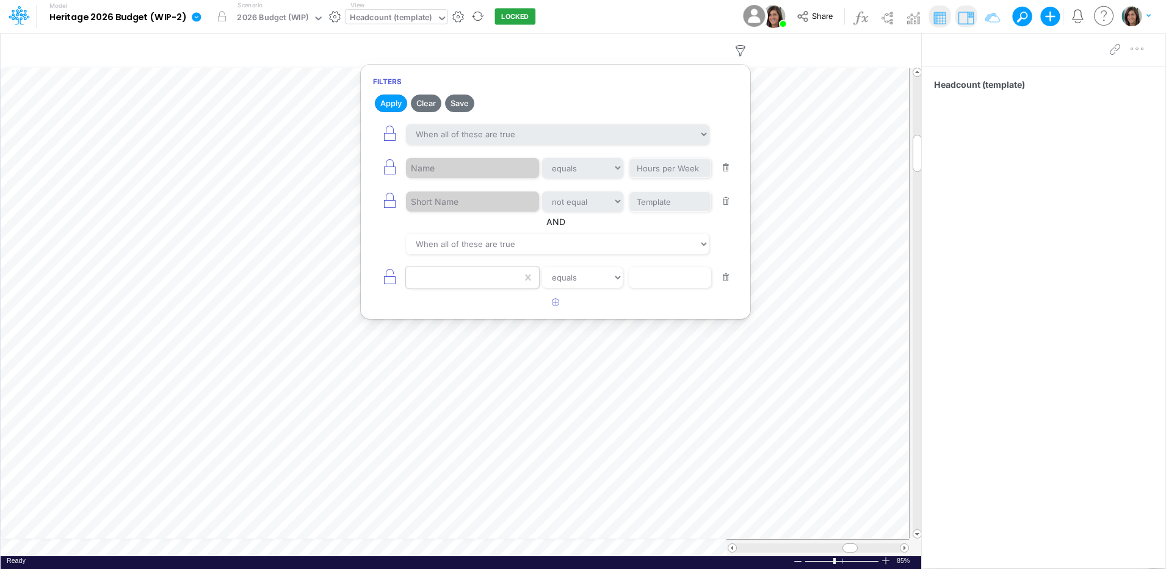
click at [466, 273] on div at bounding box center [464, 277] width 116 height 21
type input "j"
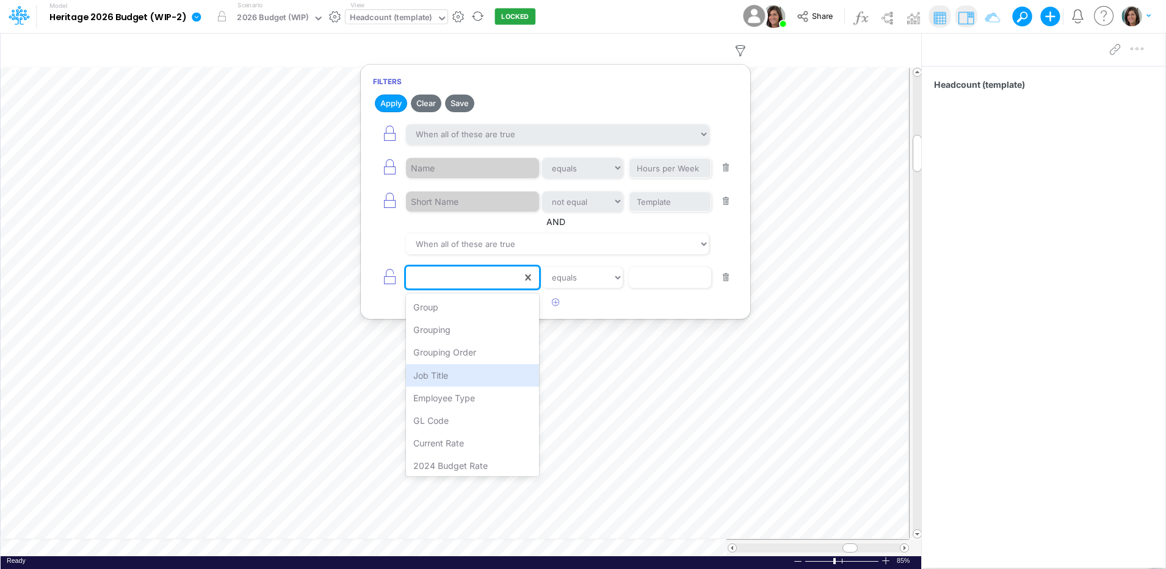
click at [577, 26] on div "Model Heritage 2026 Budget (WIP-2) Edit model settings Duplicate Import QuickBo…" at bounding box center [583, 16] width 1049 height 33
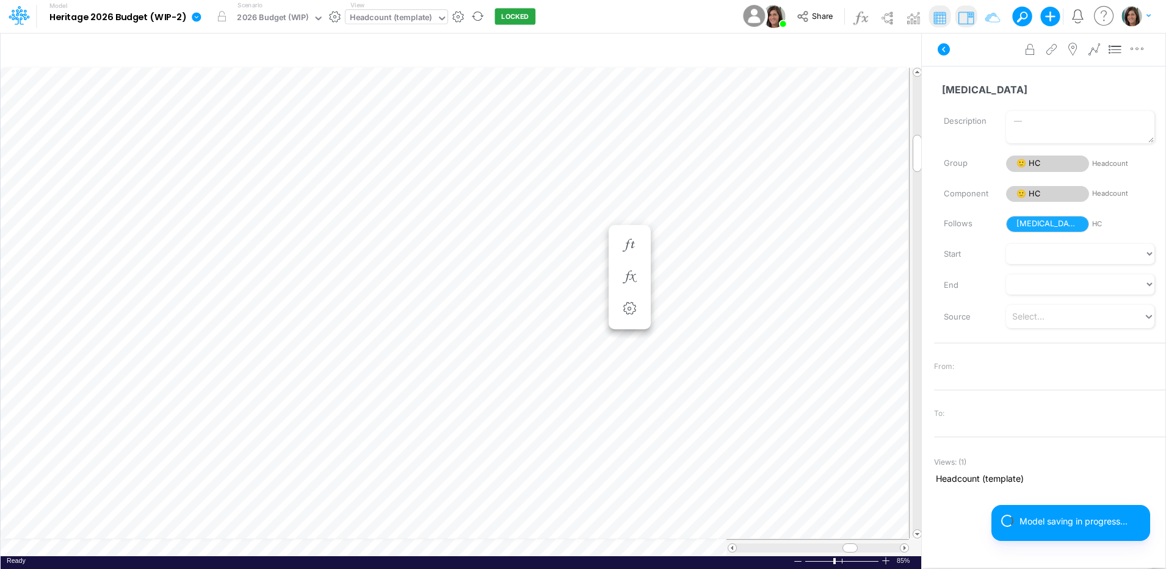
scroll to position [6, 1]
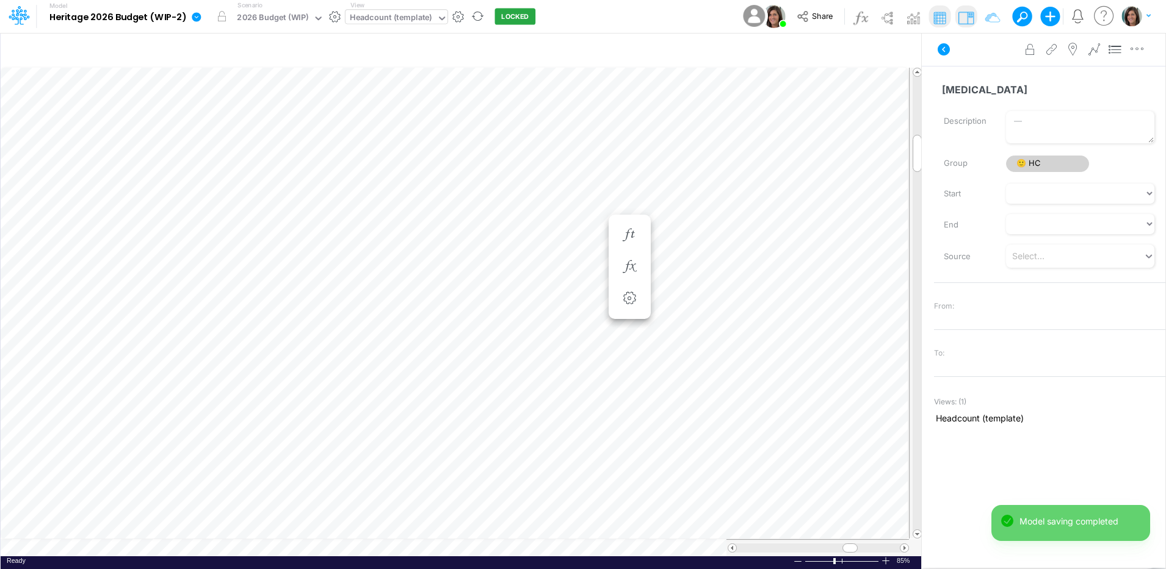
scroll to position [6, 1]
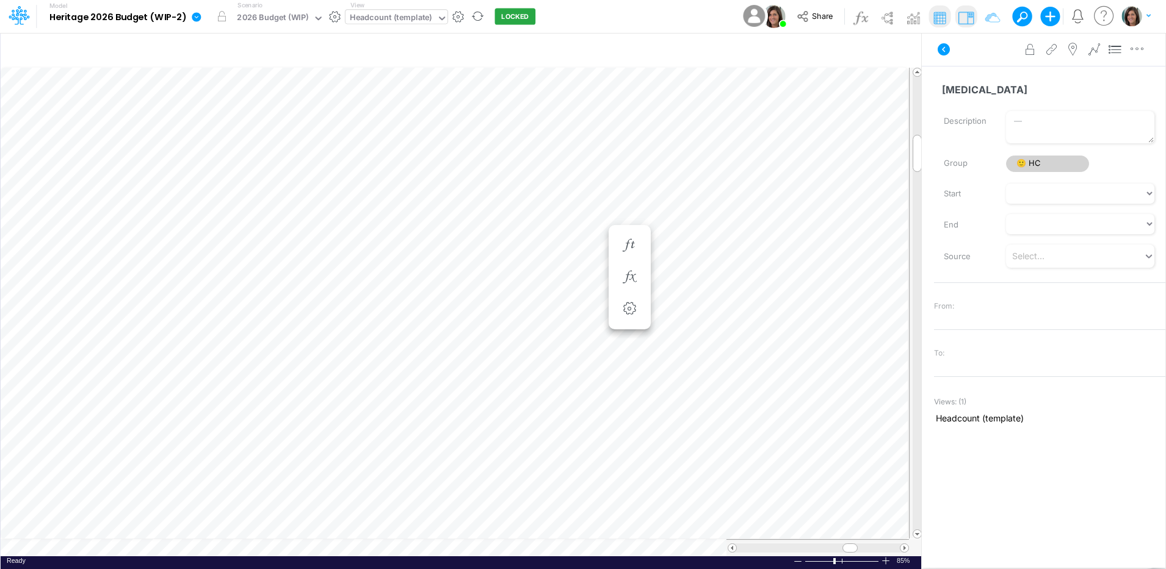
scroll to position [6, 1]
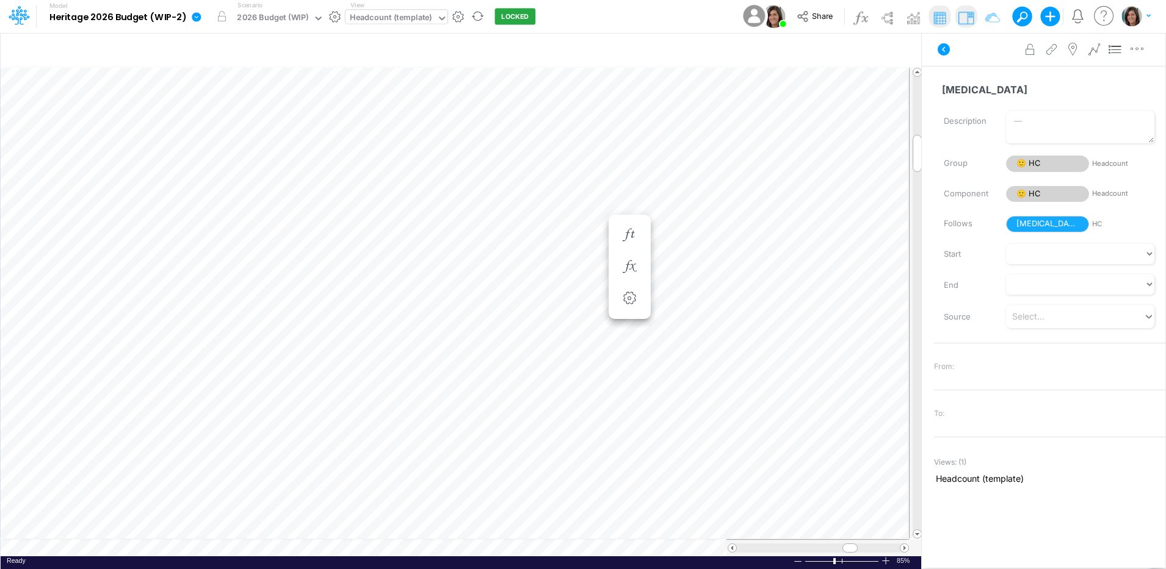
scroll to position [6, 1]
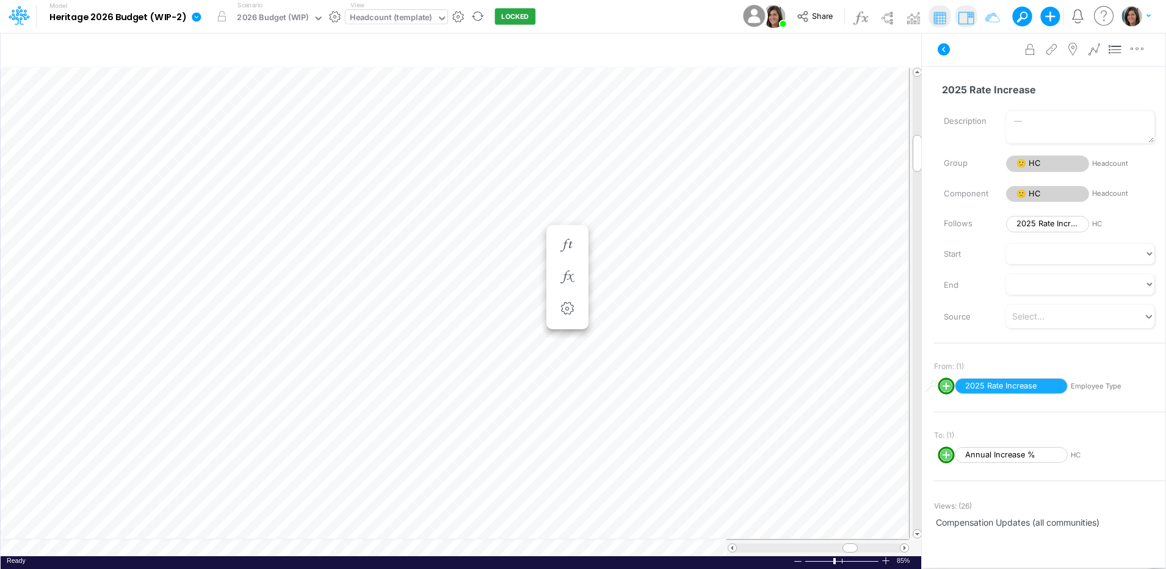
scroll to position [6, 1]
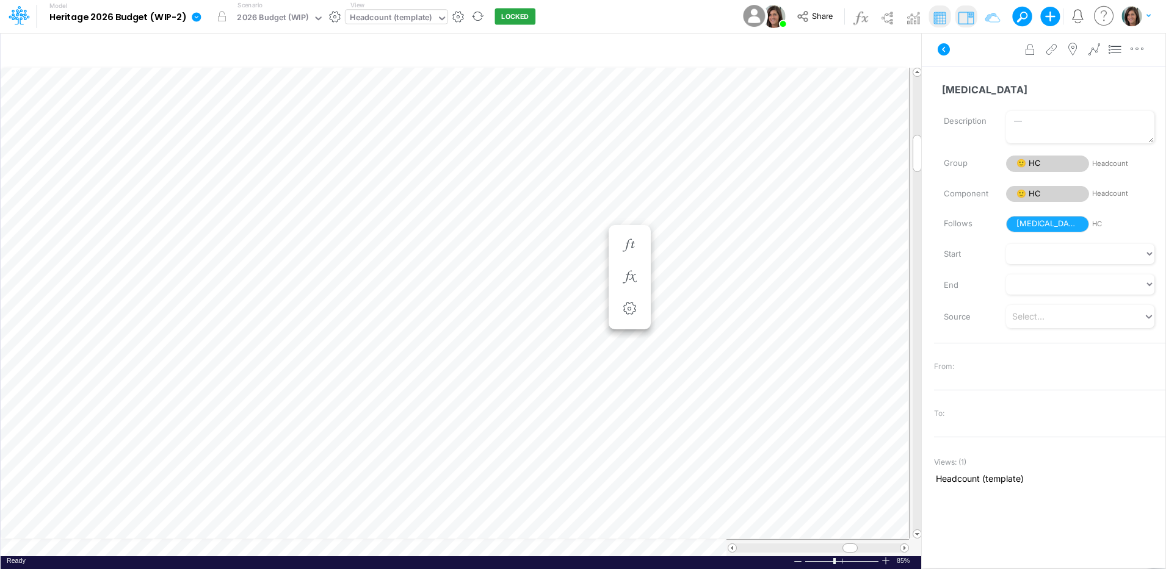
scroll to position [6, 1]
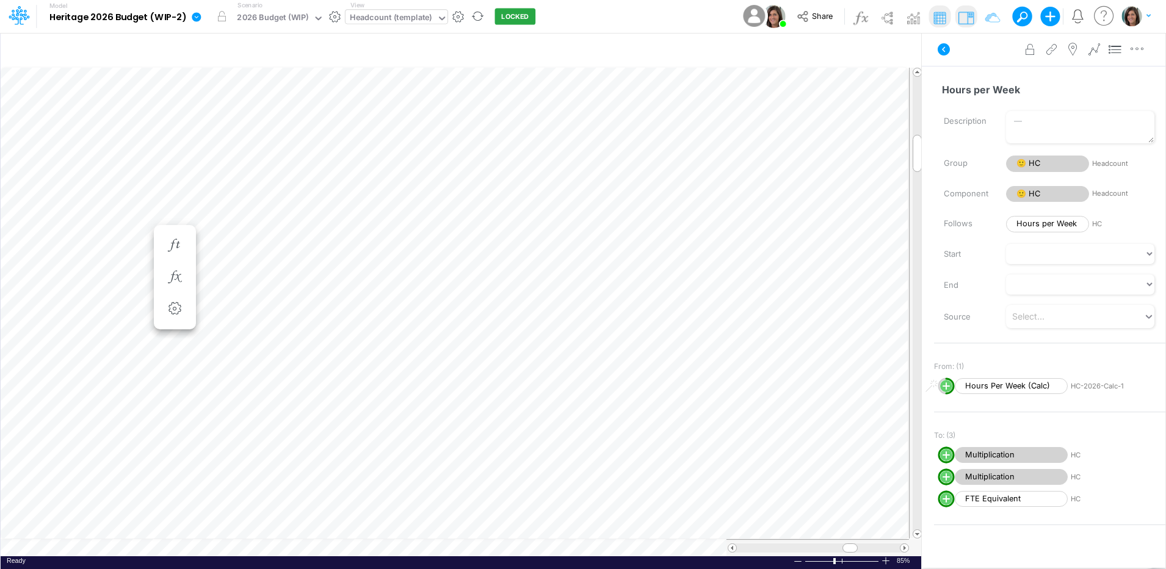
scroll to position [6, 1]
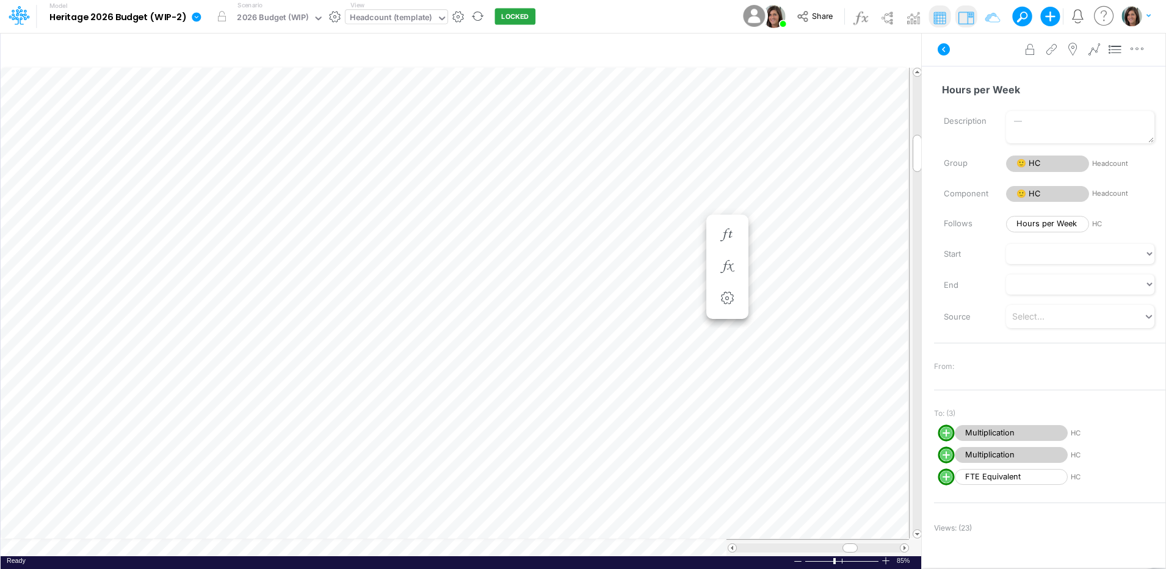
scroll to position [6, 1]
click at [1050, 228] on span "Hours per Week" at bounding box center [1047, 224] width 83 height 16
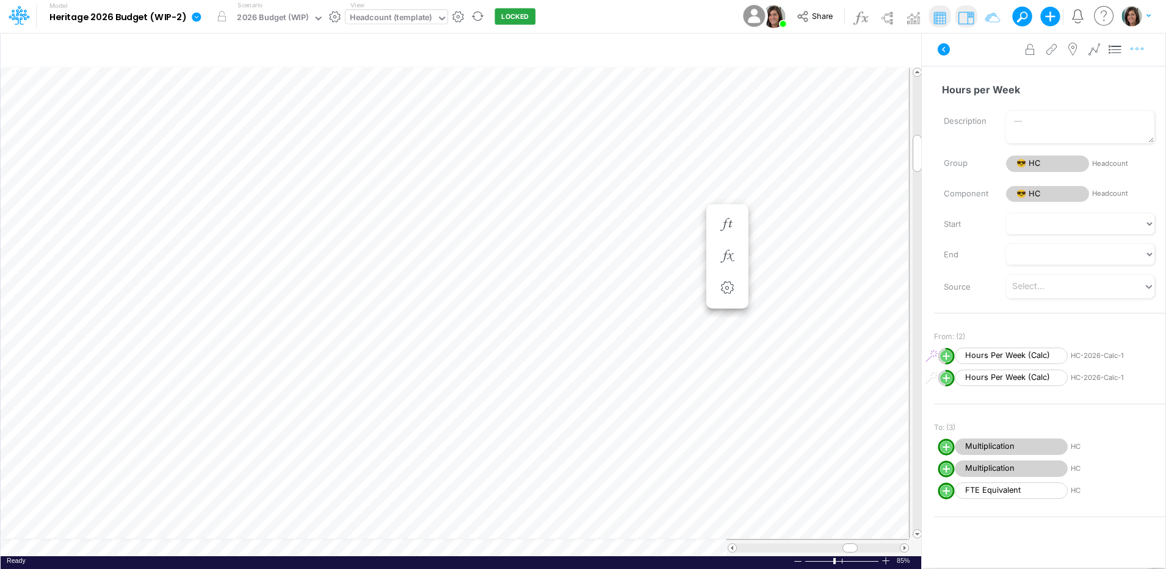
click at [1140, 51] on icon "button" at bounding box center [1137, 49] width 18 height 13
click at [1122, 76] on button "Advanced settings" at bounding box center [1073, 80] width 145 height 21
select select "field"
select select "Number"
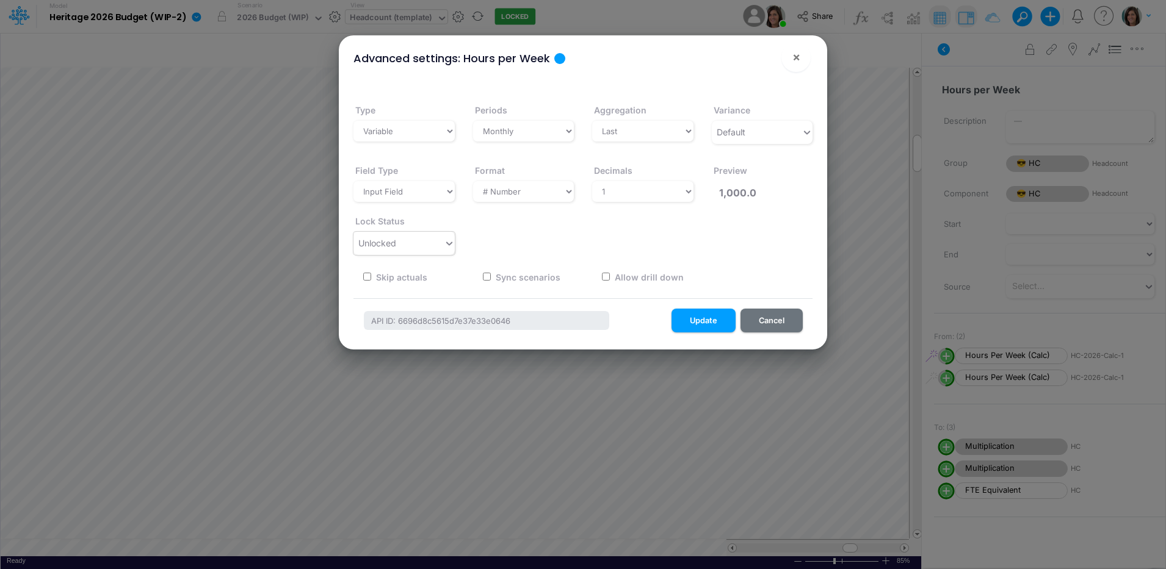
click at [432, 242] on div "Unlocked" at bounding box center [398, 243] width 90 height 20
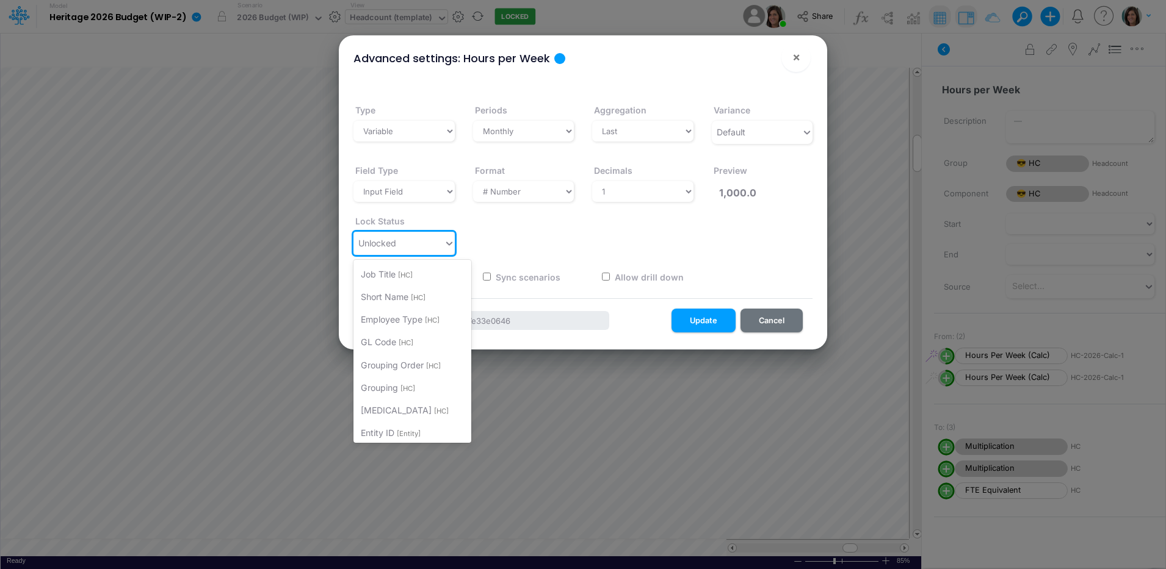
scroll to position [102, 0]
click at [432, 385] on div "[MEDICAL_DATA] [HC]" at bounding box center [412, 390] width 118 height 23
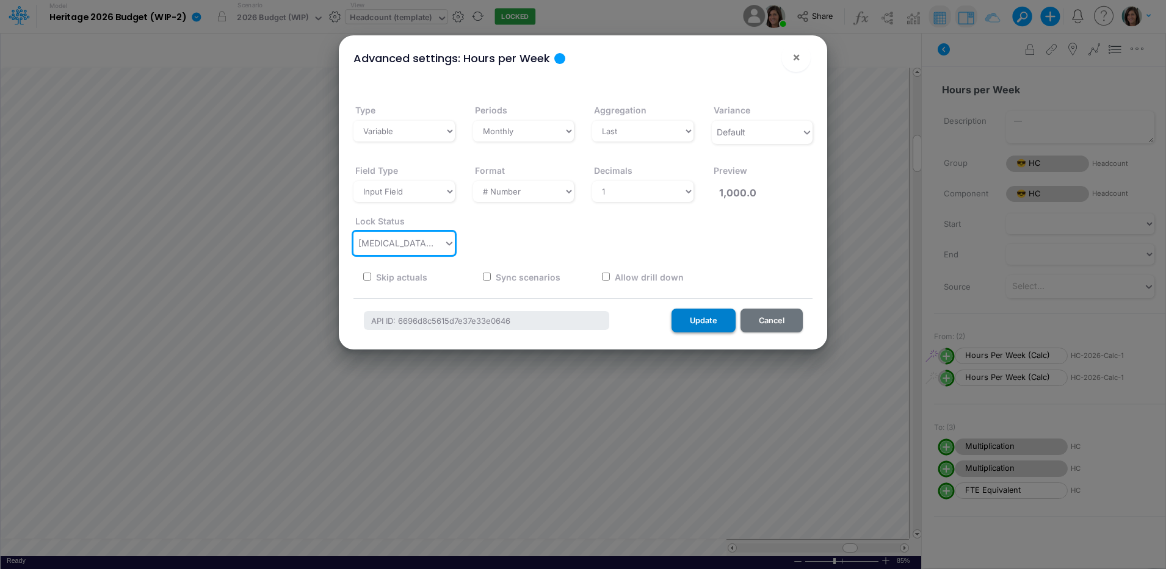
click at [704, 322] on button "Update" at bounding box center [703, 321] width 64 height 24
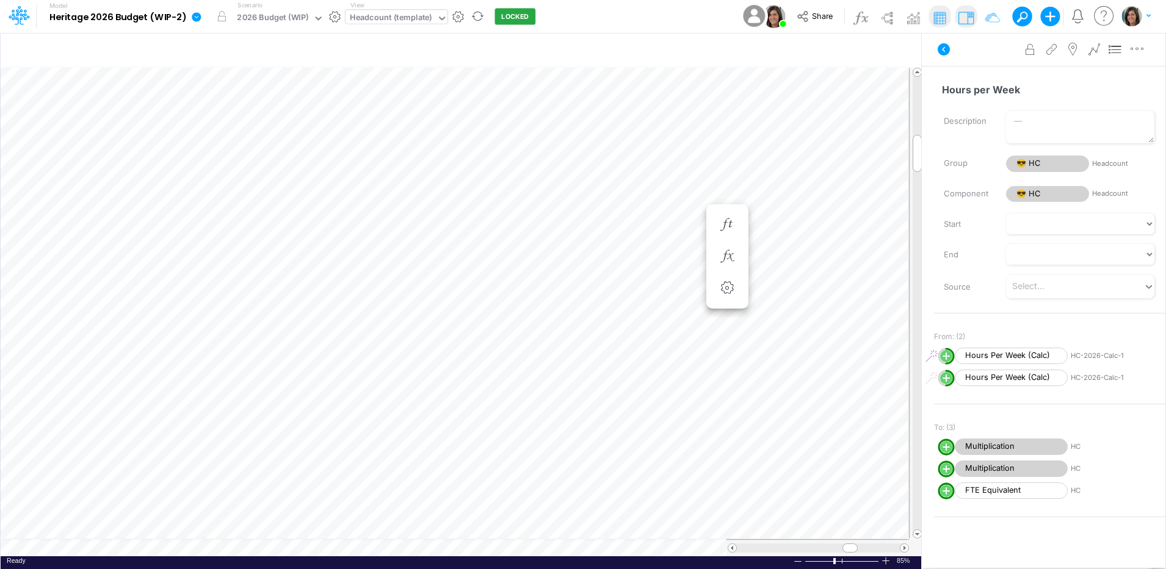
scroll to position [6, 1]
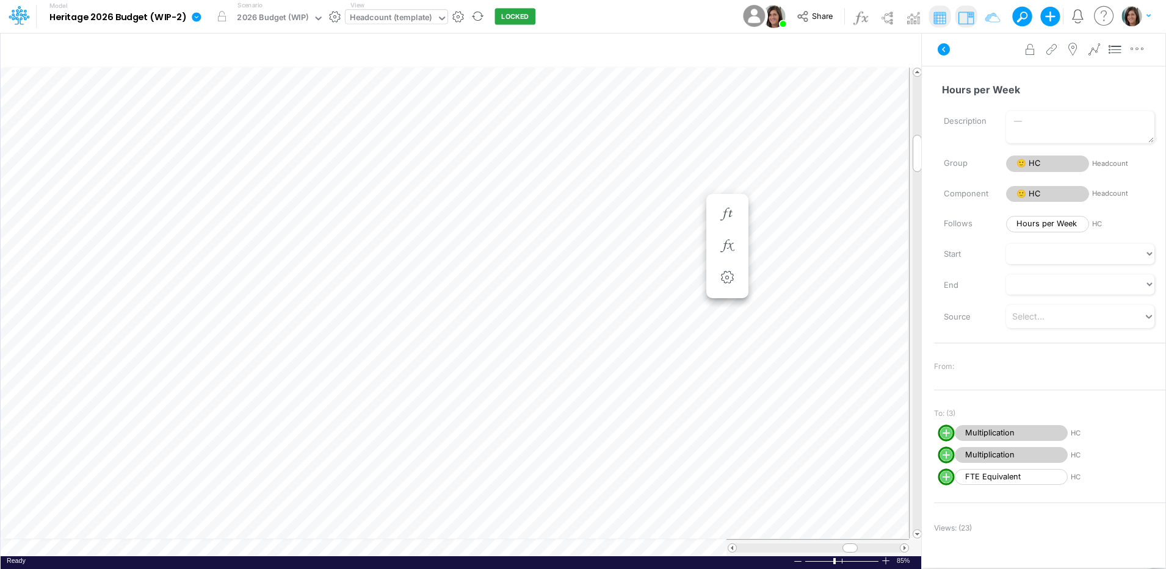
scroll to position [6, 1]
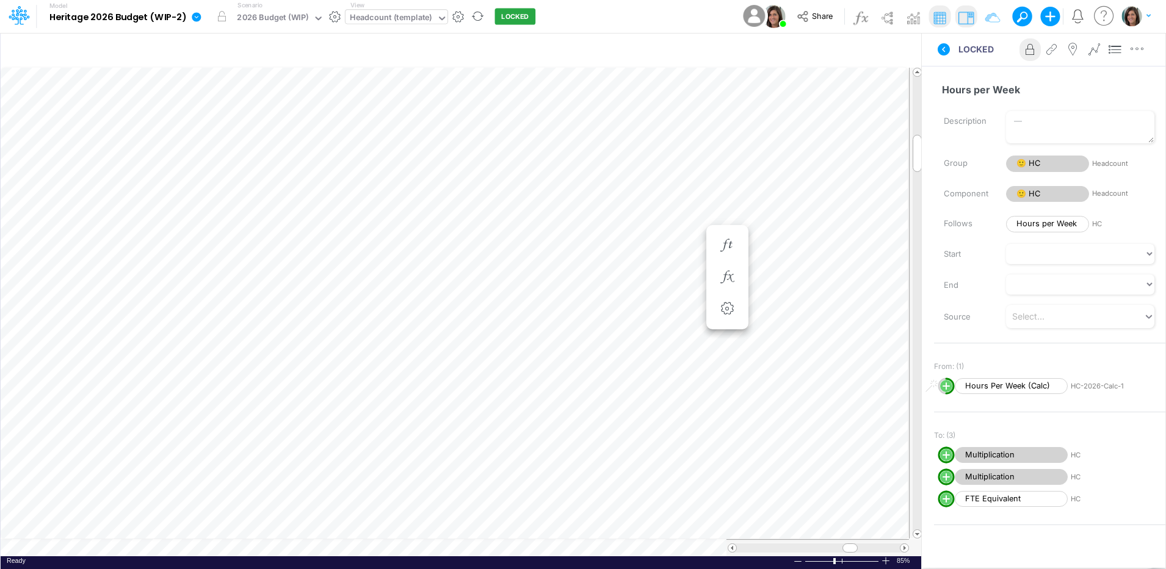
scroll to position [6, 1]
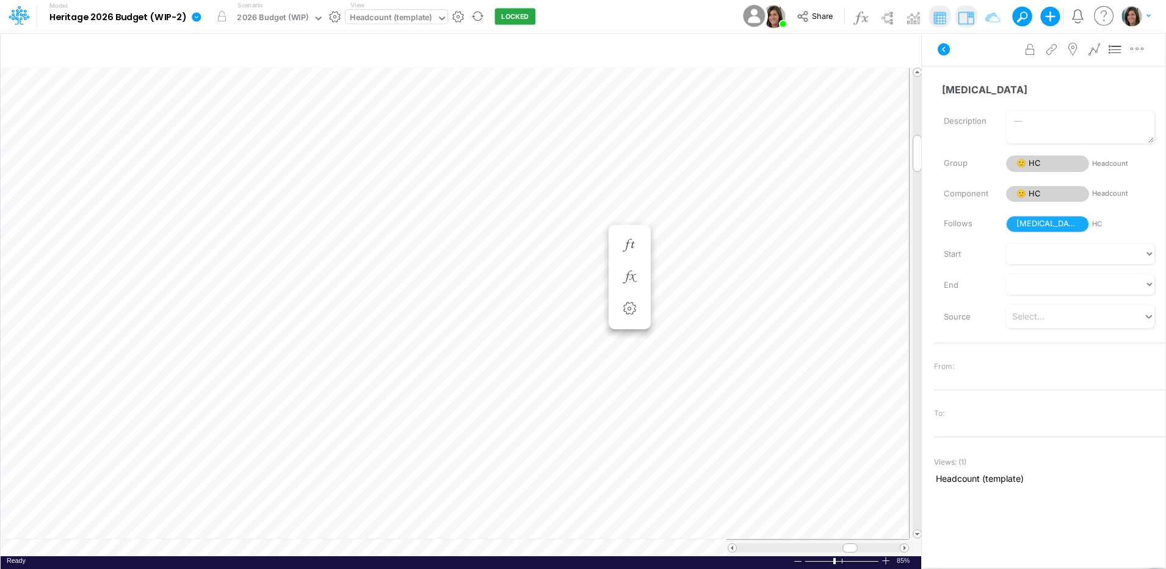
scroll to position [6, 1]
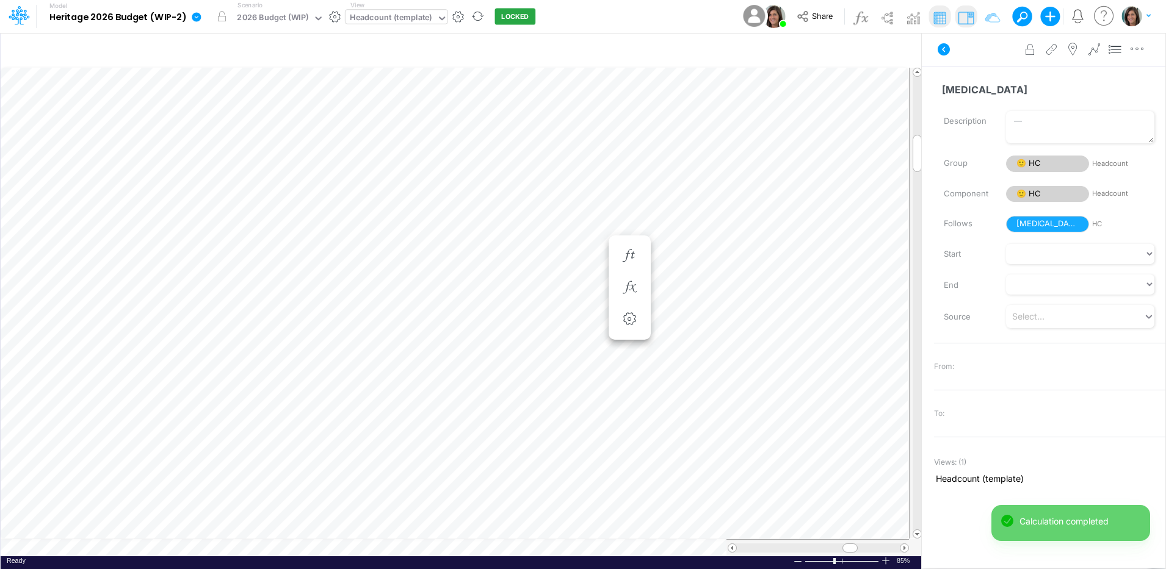
scroll to position [6, 1]
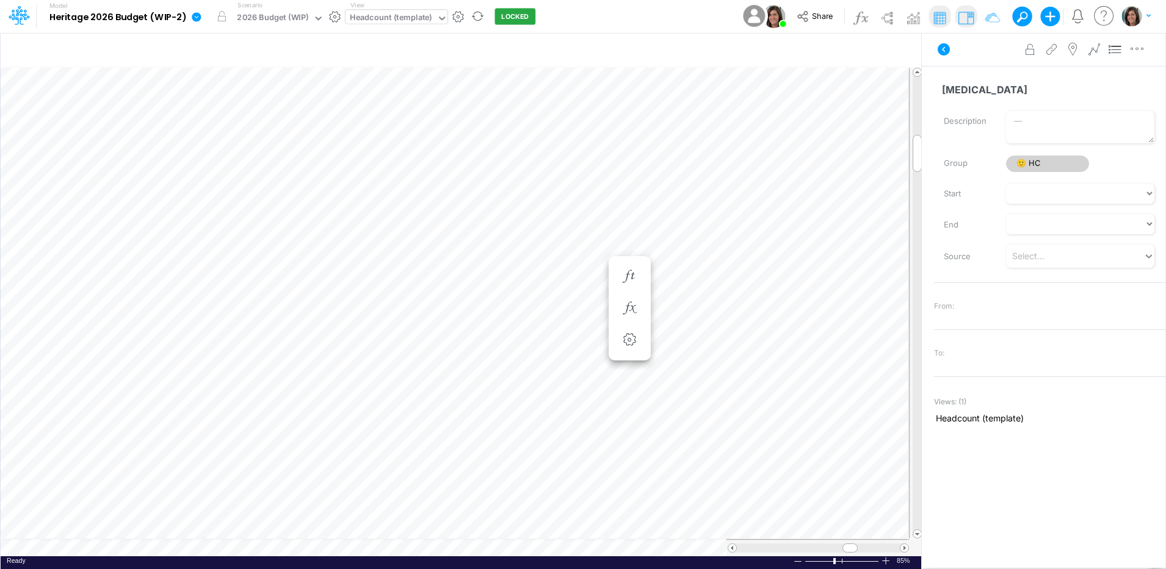
scroll to position [6, 1]
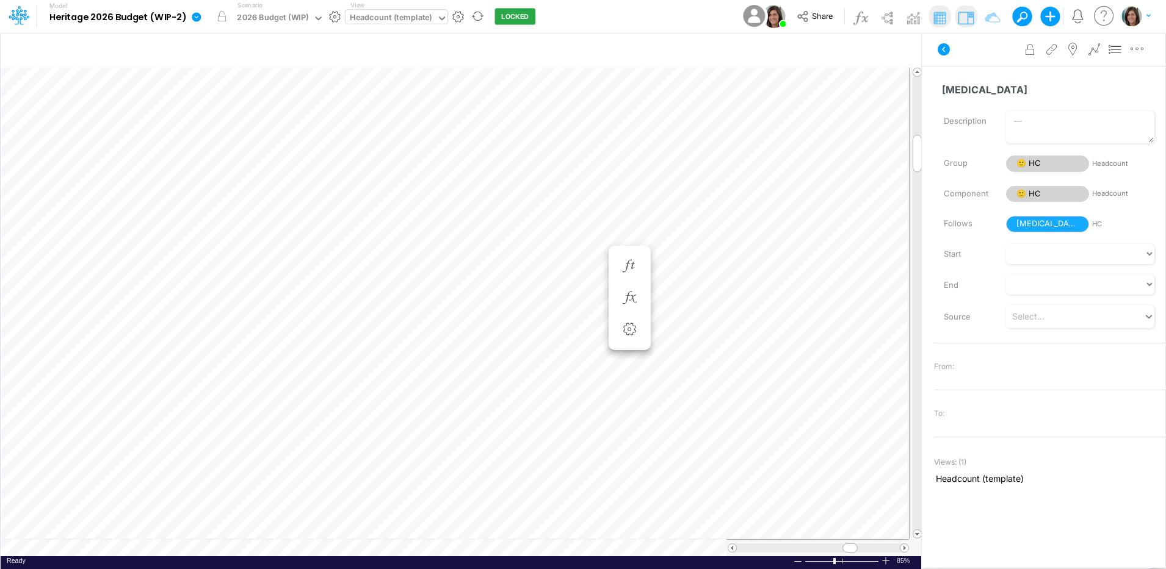
scroll to position [6, 1]
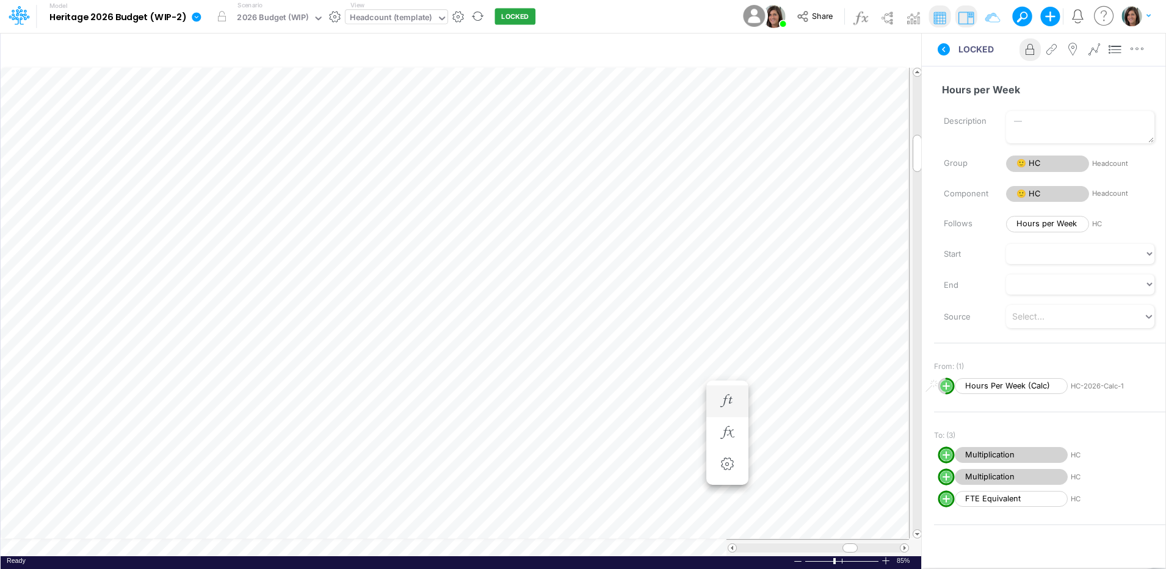
scroll to position [6, 1]
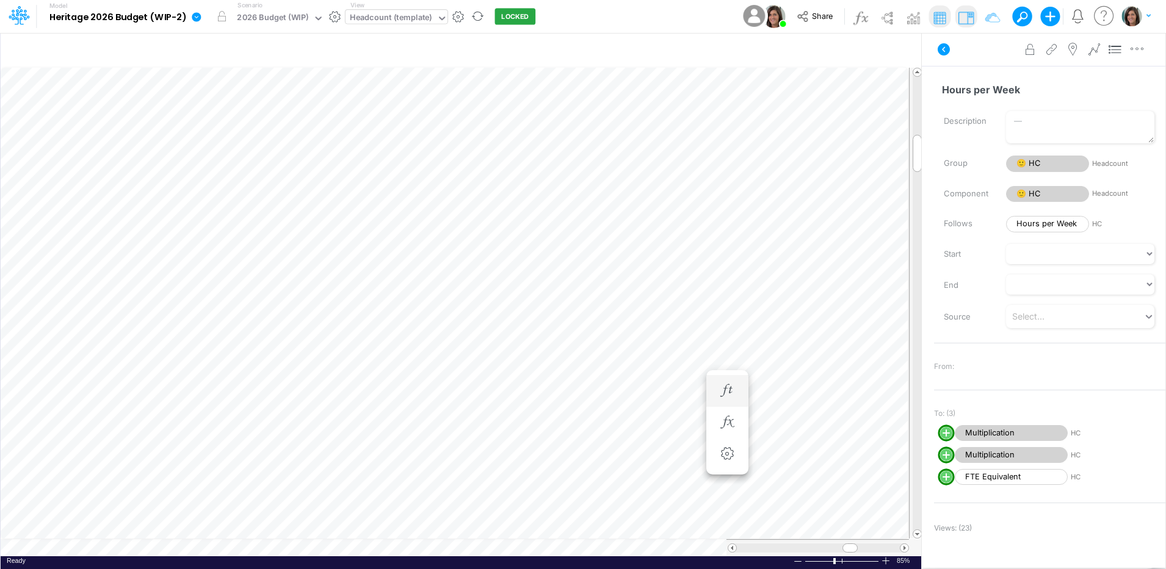
scroll to position [6, 1]
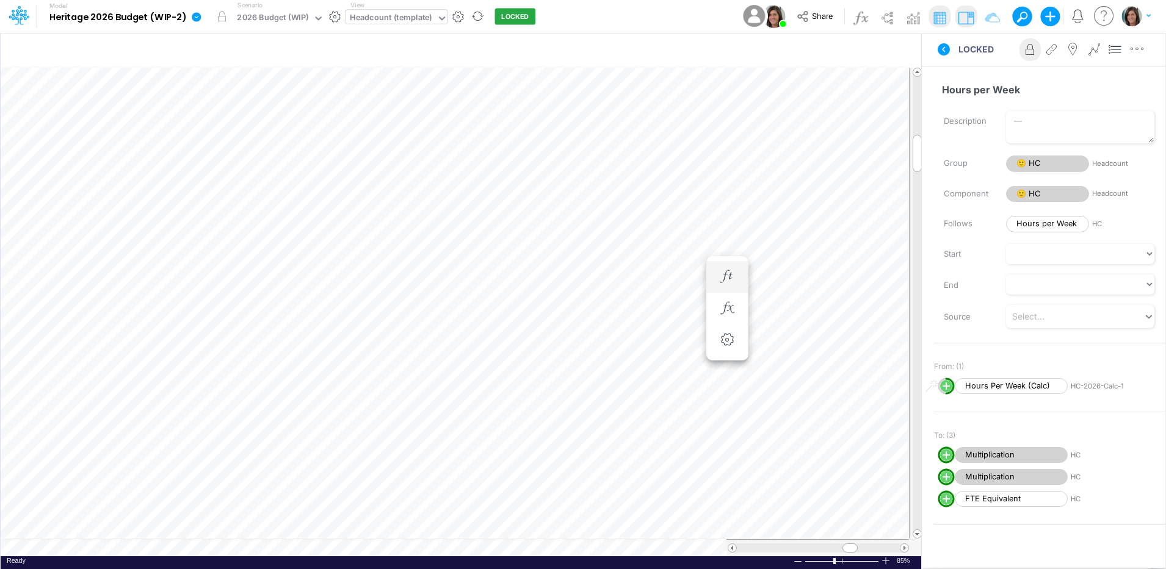
scroll to position [6, 1]
click at [939, 54] on icon at bounding box center [943, 49] width 15 height 15
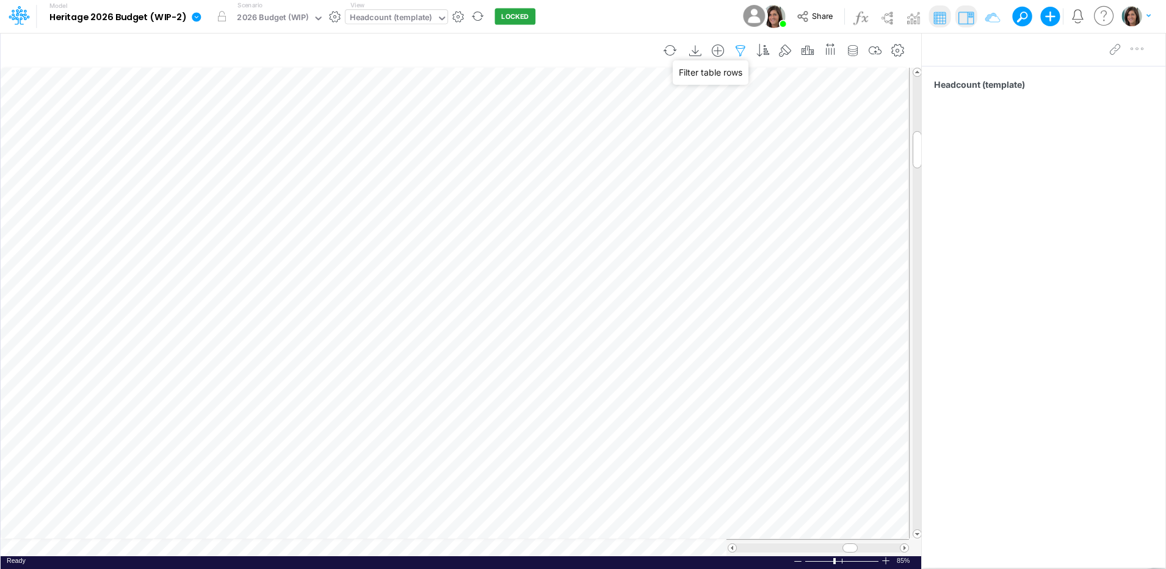
click at [739, 49] on icon "button" at bounding box center [740, 51] width 18 height 13
select select "notEqual"
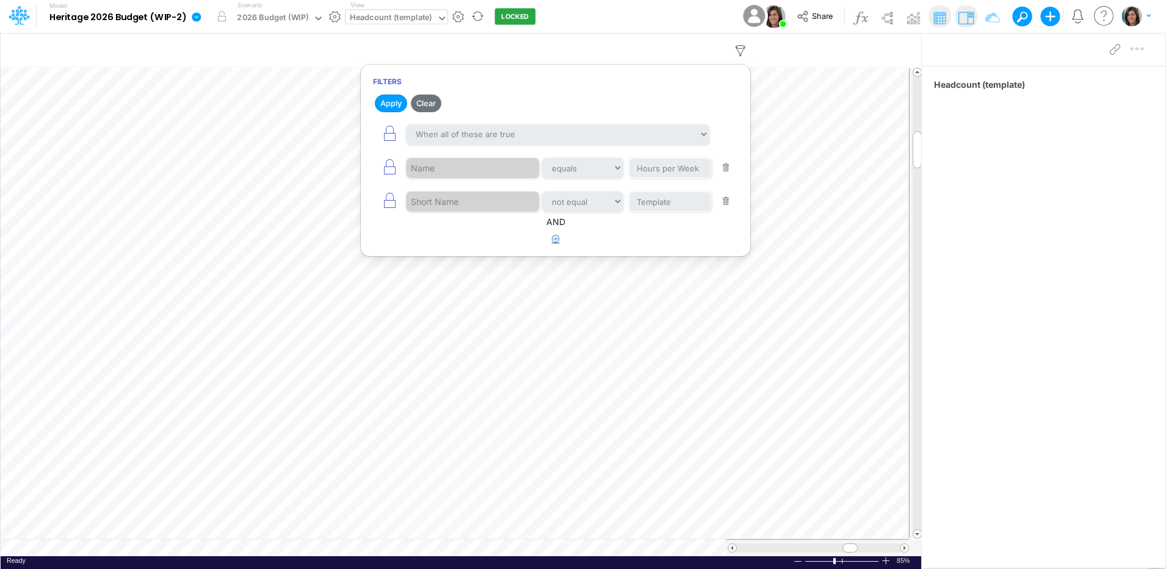
click at [556, 235] on icon "button" at bounding box center [556, 239] width 8 height 8
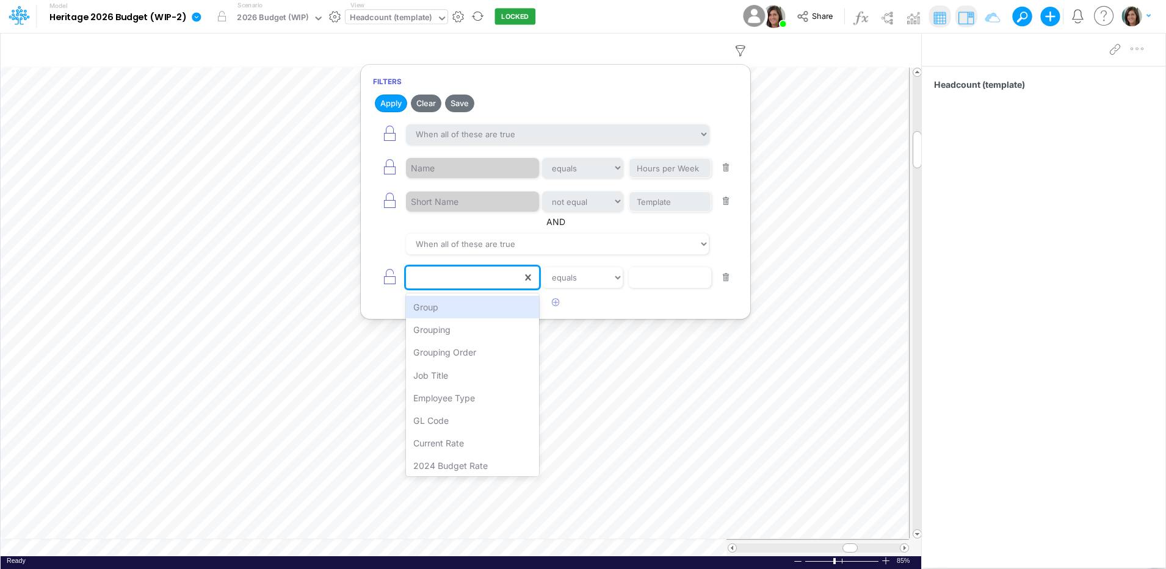
click at [482, 279] on div at bounding box center [464, 277] width 116 height 21
click at [456, 374] on div "Job Title" at bounding box center [472, 375] width 133 height 23
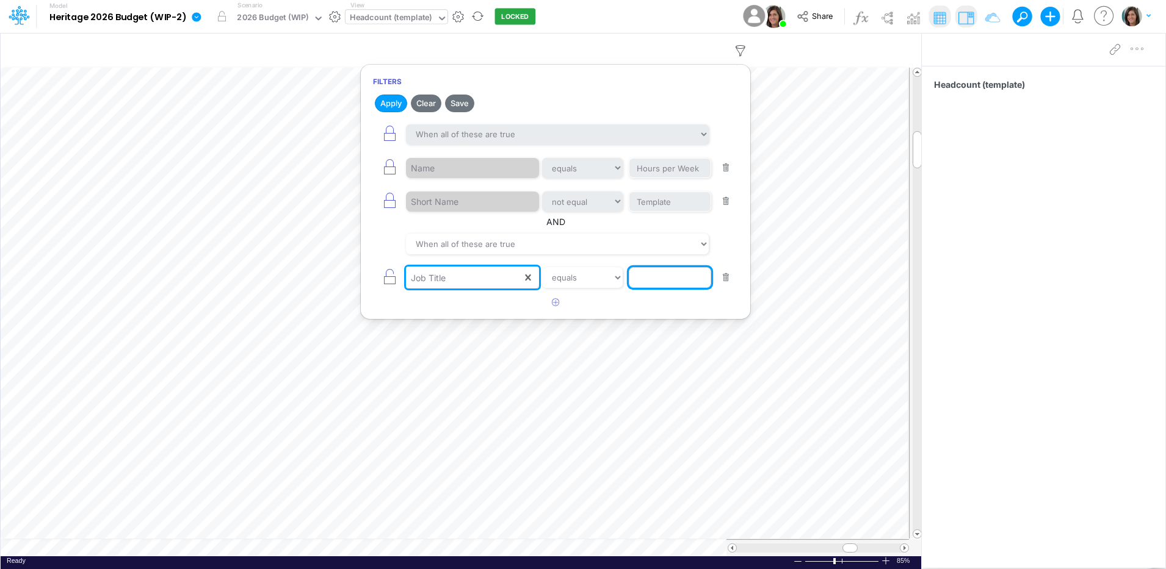
click at [685, 268] on input "text" at bounding box center [670, 277] width 82 height 21
type input "Cook"
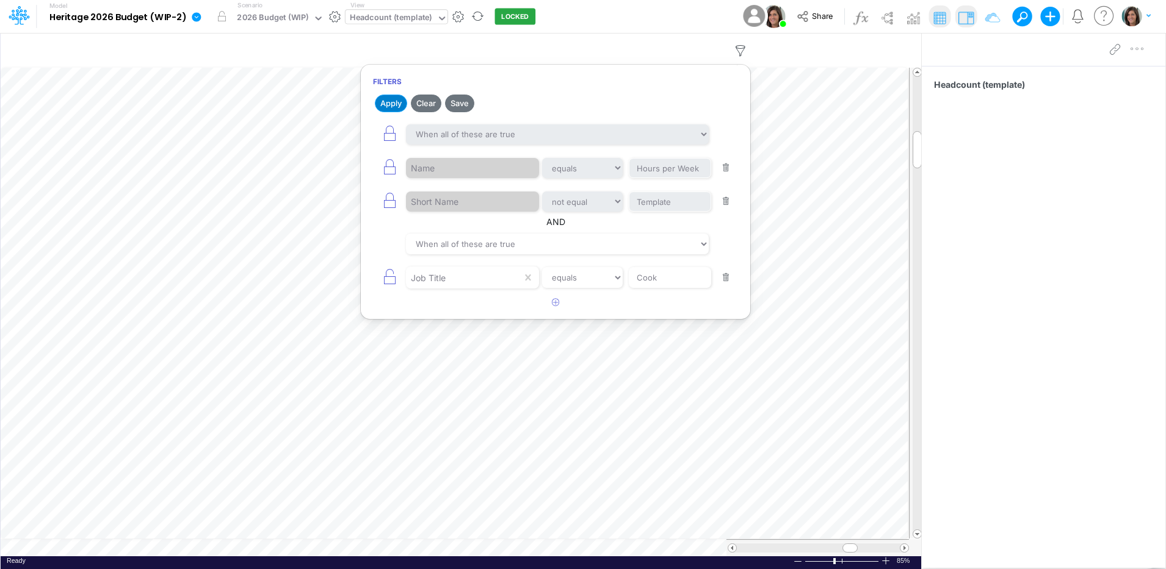
click at [385, 106] on button "Apply" at bounding box center [391, 104] width 32 height 18
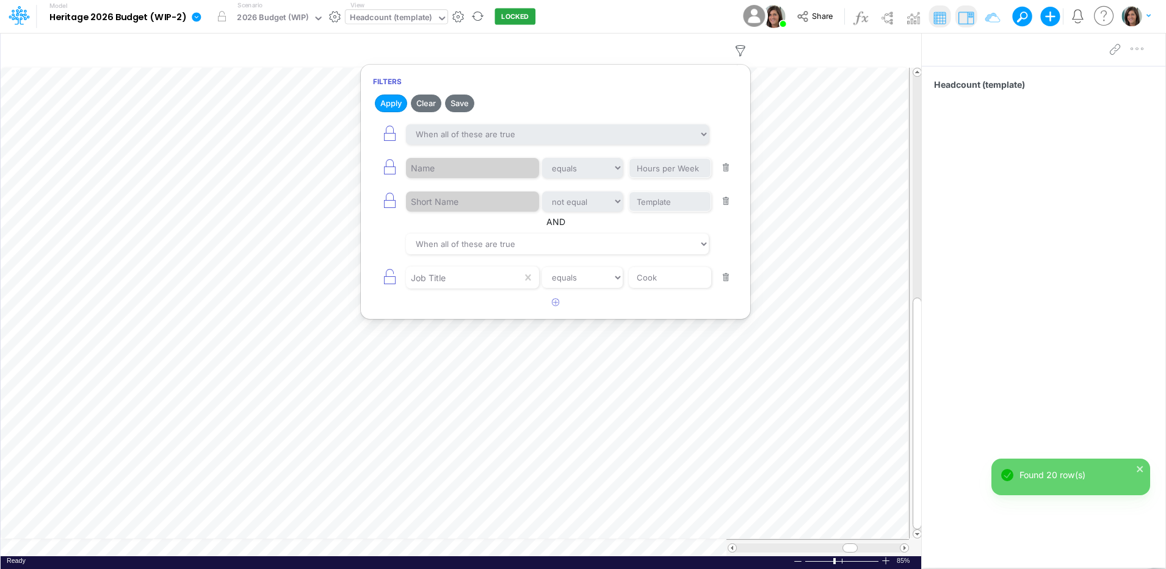
click at [580, 15] on div "Model Heritage 2026 Budget (WIP-2) Edit model settings Duplicate Import QuickBo…" at bounding box center [583, 16] width 1049 height 33
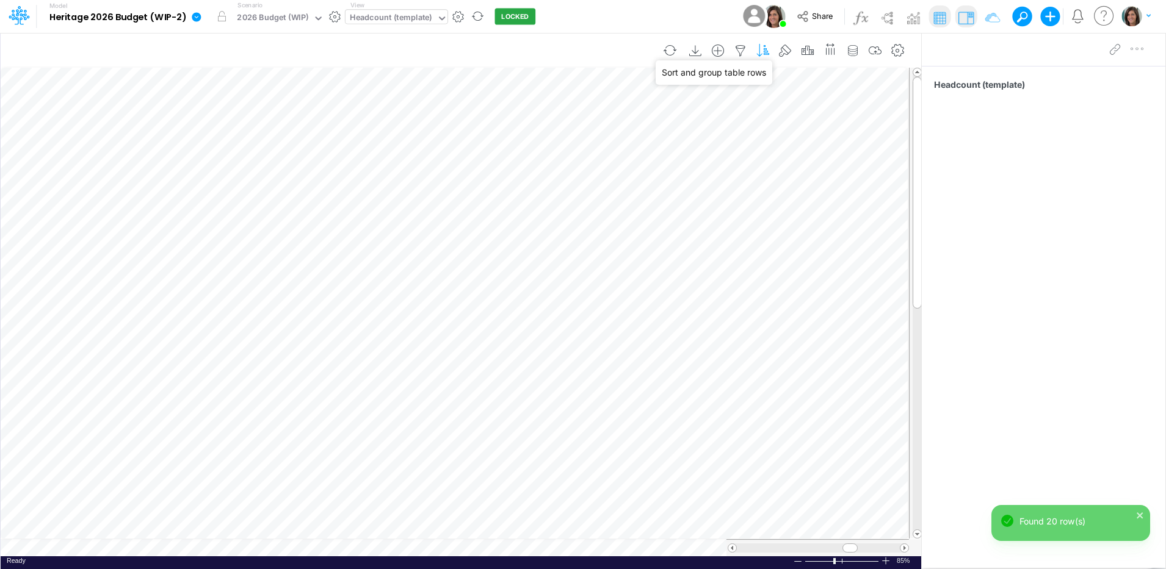
click at [767, 48] on icon "button" at bounding box center [763, 51] width 18 height 13
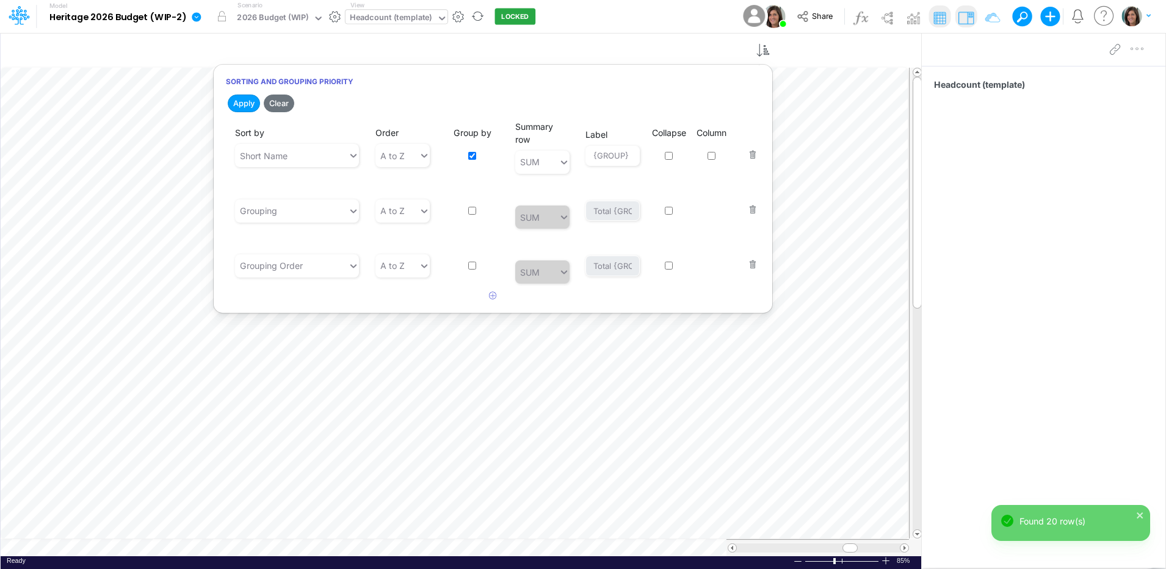
click at [472, 155] on input "checkbox" at bounding box center [472, 156] width 8 height 8
checkbox input "false"
click at [234, 103] on button "Apply" at bounding box center [244, 104] width 32 height 18
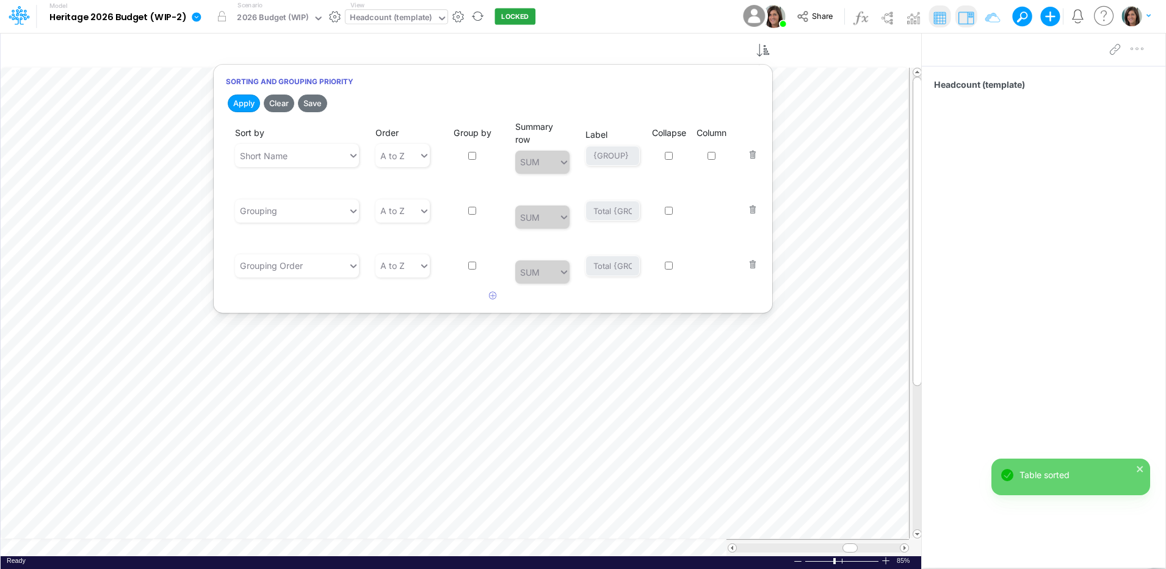
click at [543, 18] on div "Model Heritage 2026 Budget (WIP-2) Edit model settings Duplicate Import QuickBo…" at bounding box center [583, 16] width 1049 height 33
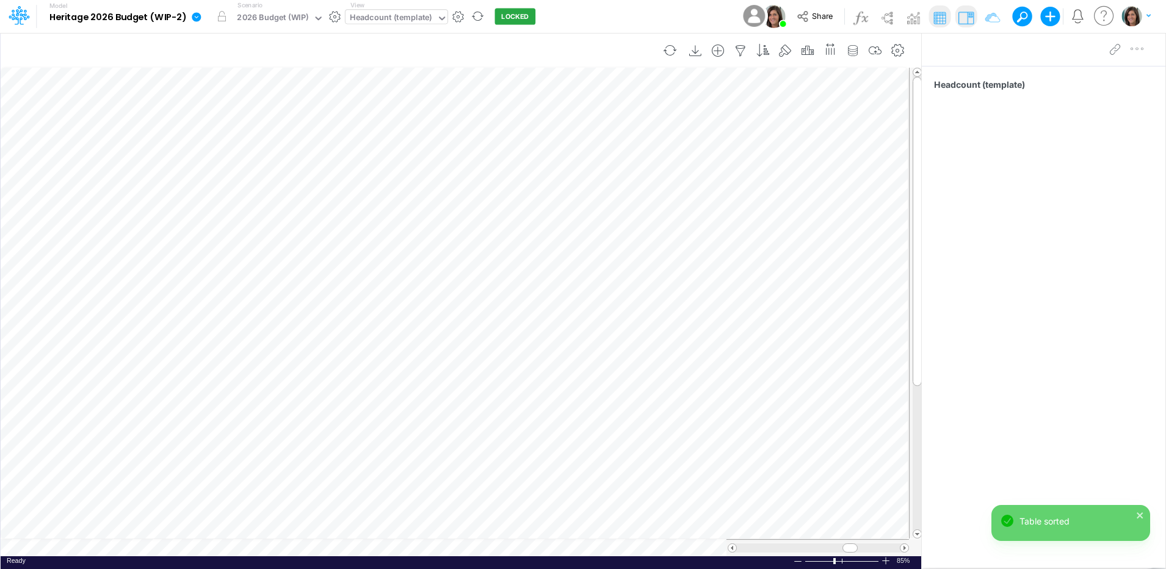
scroll to position [6, 1]
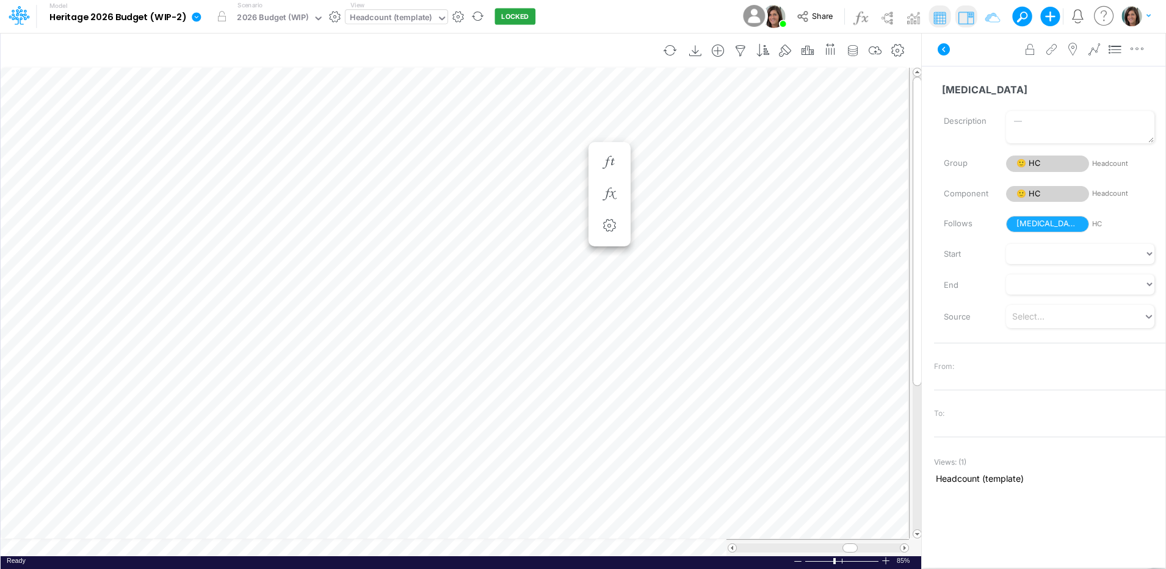
scroll to position [6, 1]
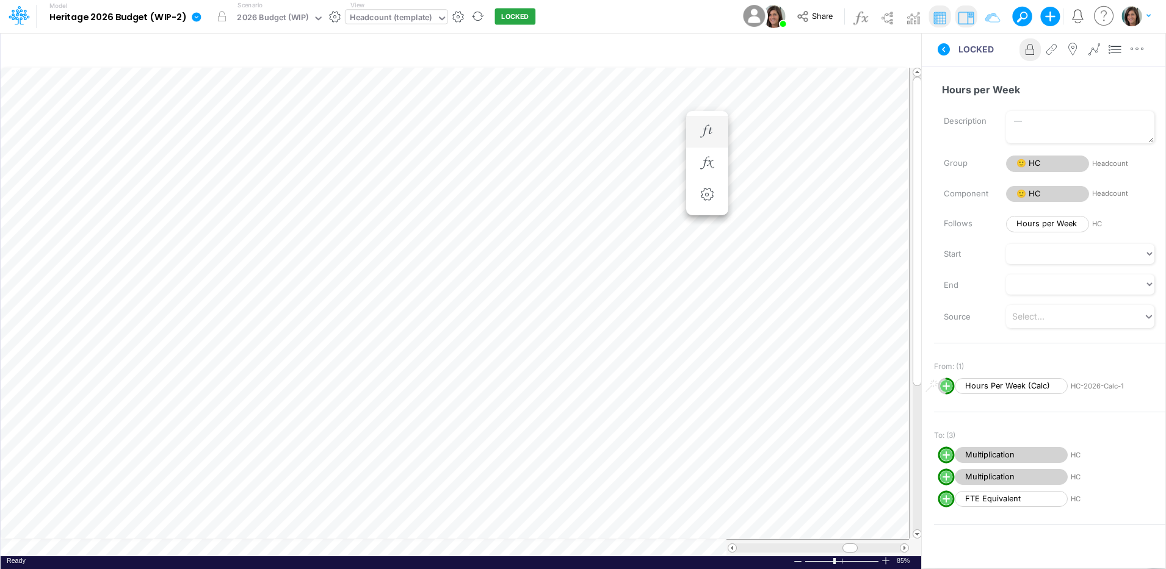
scroll to position [6, 1]
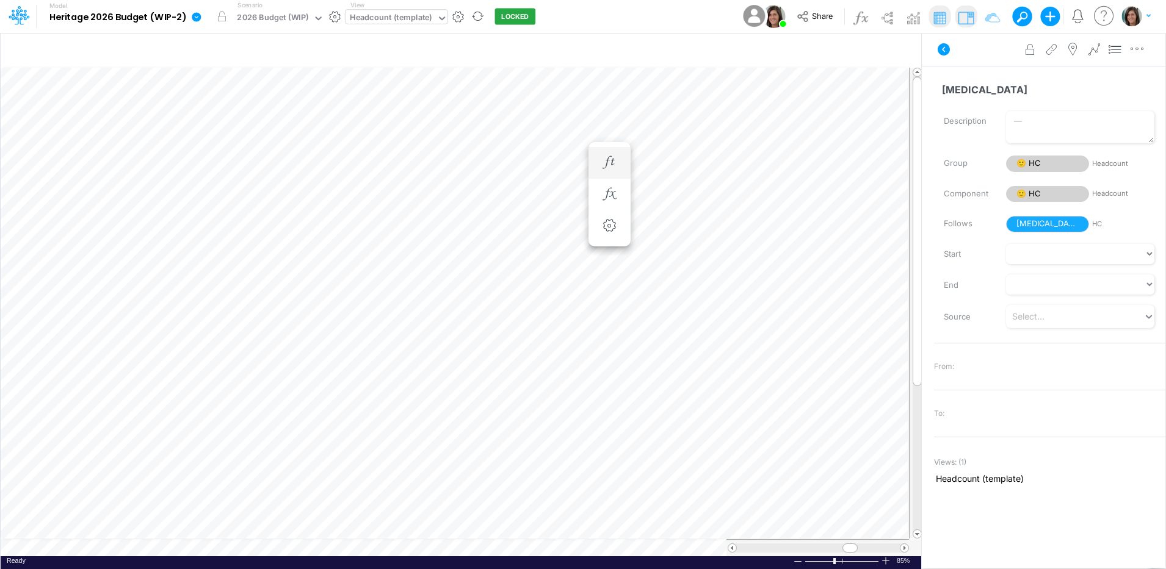
scroll to position [6, 1]
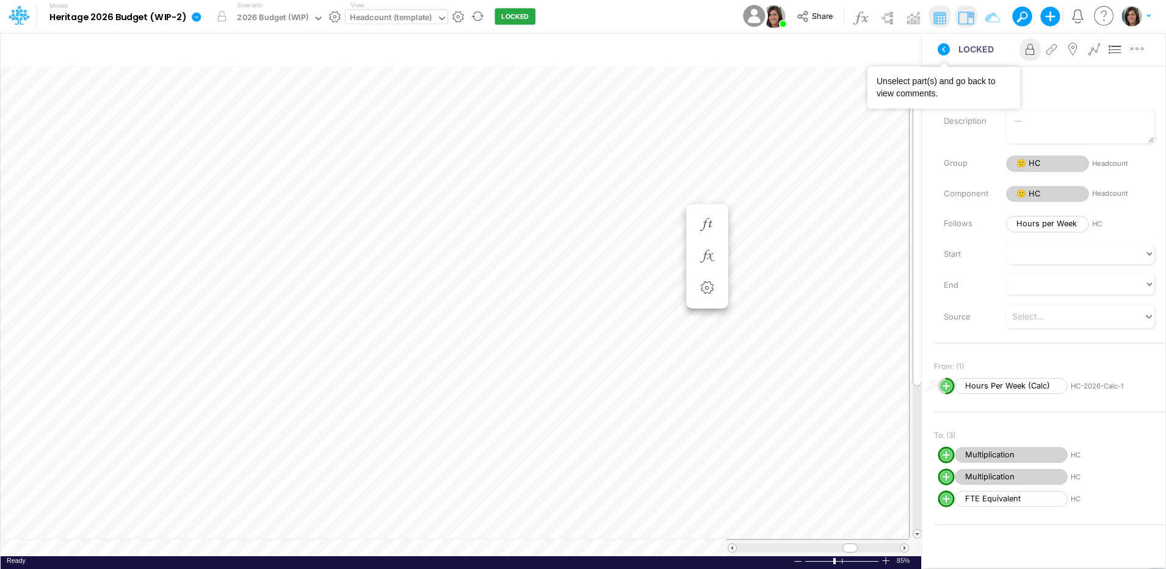
click at [939, 40] on button at bounding box center [943, 49] width 29 height 22
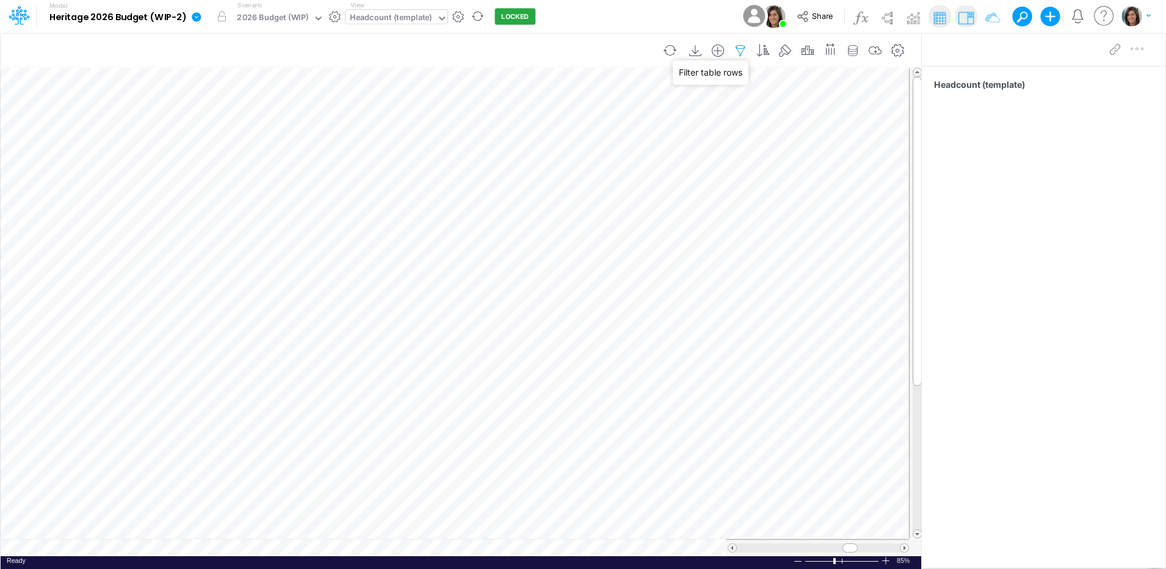
click at [735, 48] on icon "button" at bounding box center [740, 51] width 18 height 13
select select "notEqual"
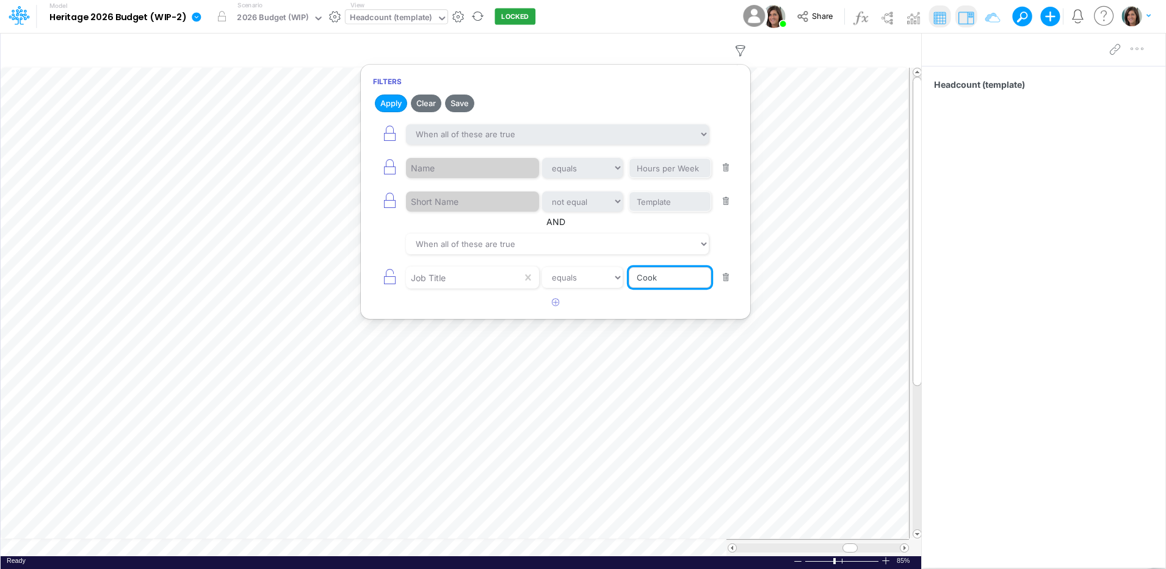
click at [656, 277] on input "Cook" at bounding box center [670, 277] width 82 height 21
click at [594, 275] on select "equals not equal starts with ends with contains" at bounding box center [582, 277] width 82 height 21
select select "contains"
click at [542, 267] on select "equals not equal starts with ends with contains" at bounding box center [582, 277] width 81 height 21
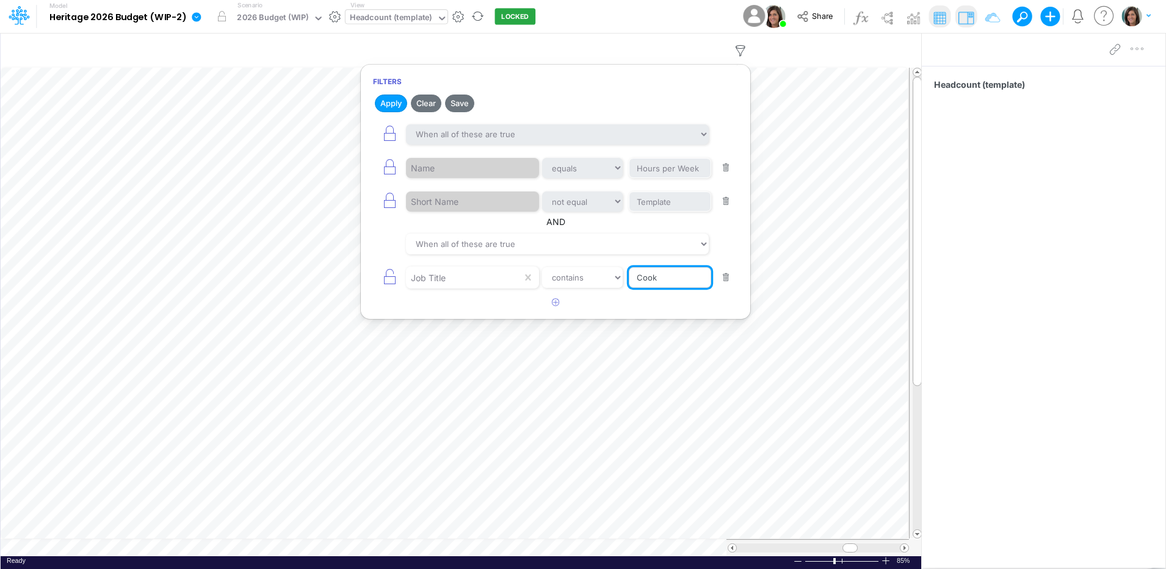
click at [663, 276] on input "Cook" at bounding box center [670, 277] width 82 height 21
type input "Server"
click at [391, 100] on button "Apply" at bounding box center [391, 104] width 32 height 18
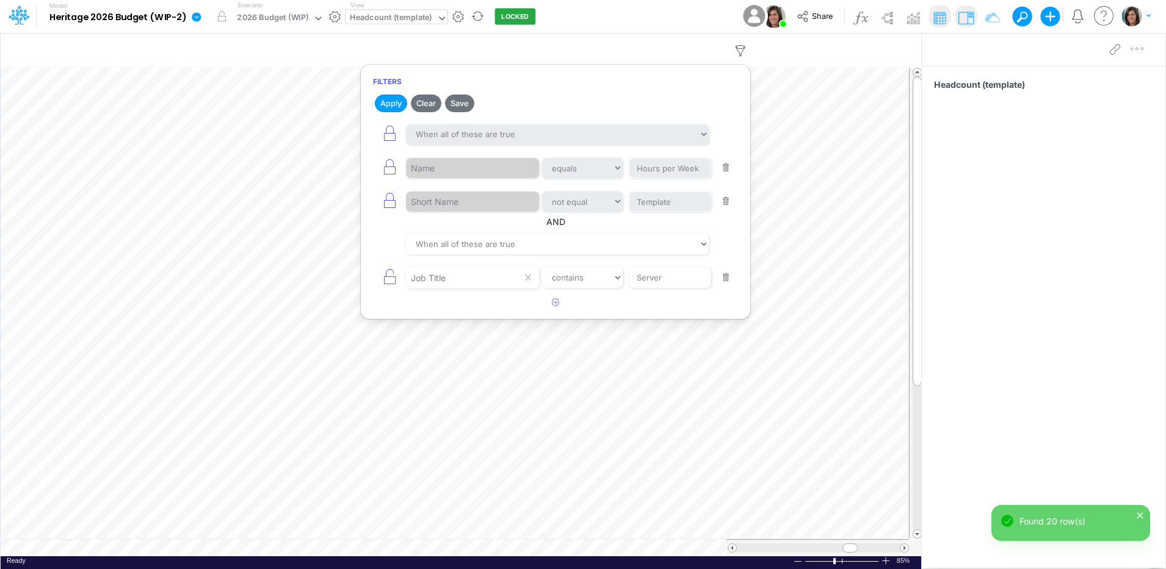
click at [586, 13] on div "Model Heritage 2026 Budget (WIP-2) Edit model settings Duplicate Import QuickBo…" at bounding box center [583, 16] width 1049 height 33
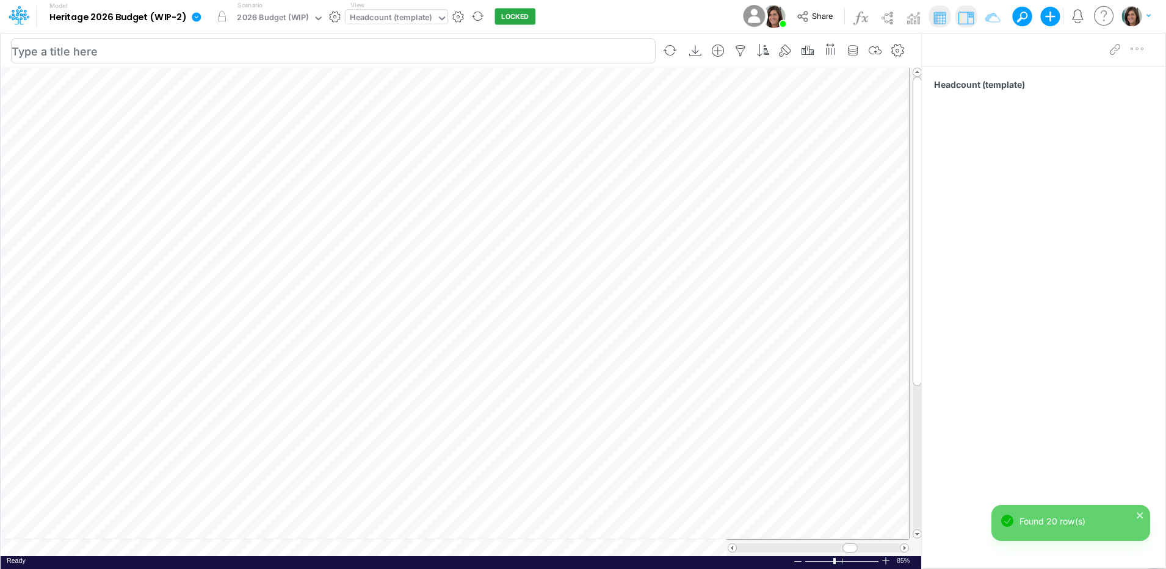
scroll to position [6, 1]
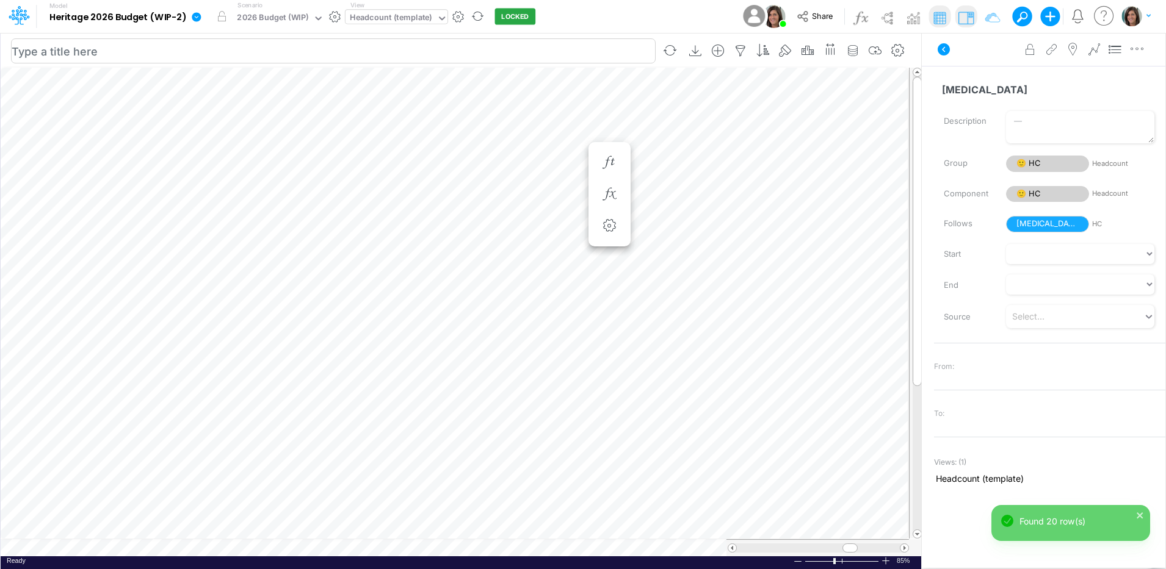
scroll to position [6, 1]
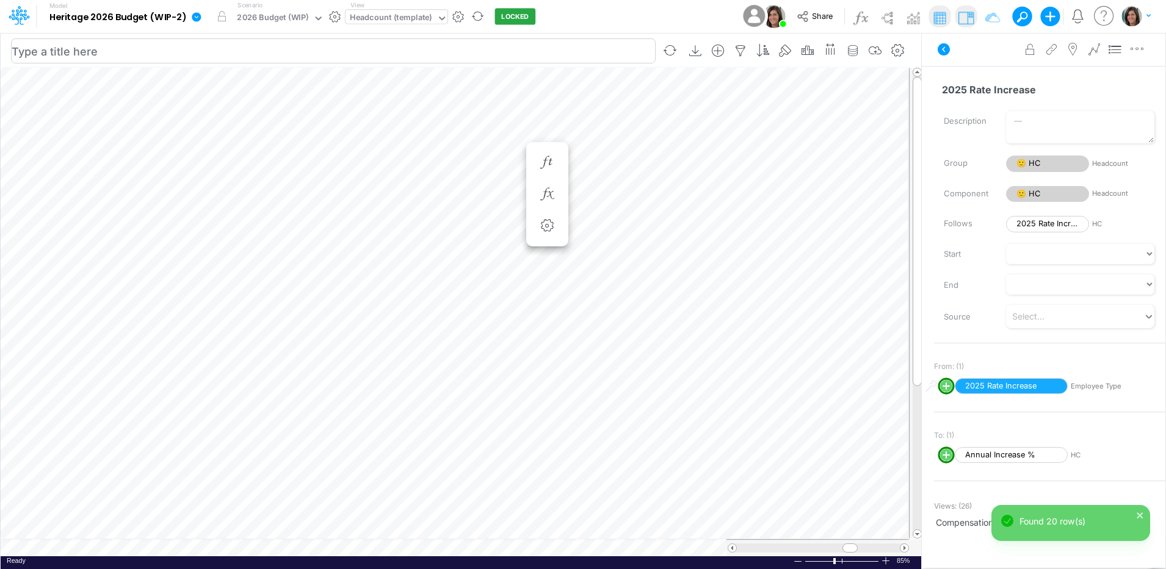
scroll to position [6, 1]
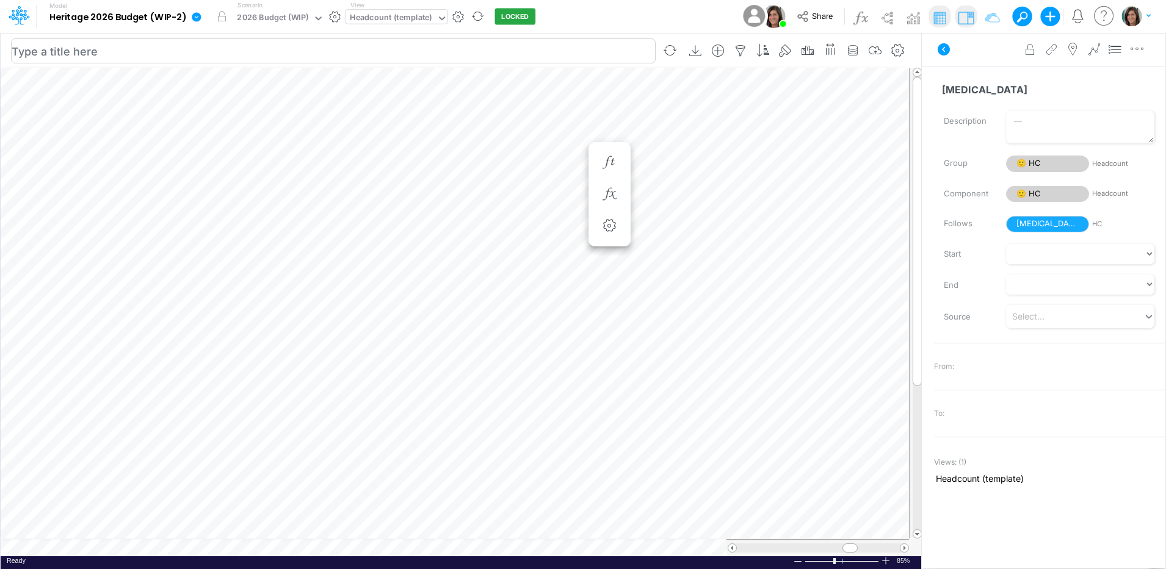
scroll to position [6, 1]
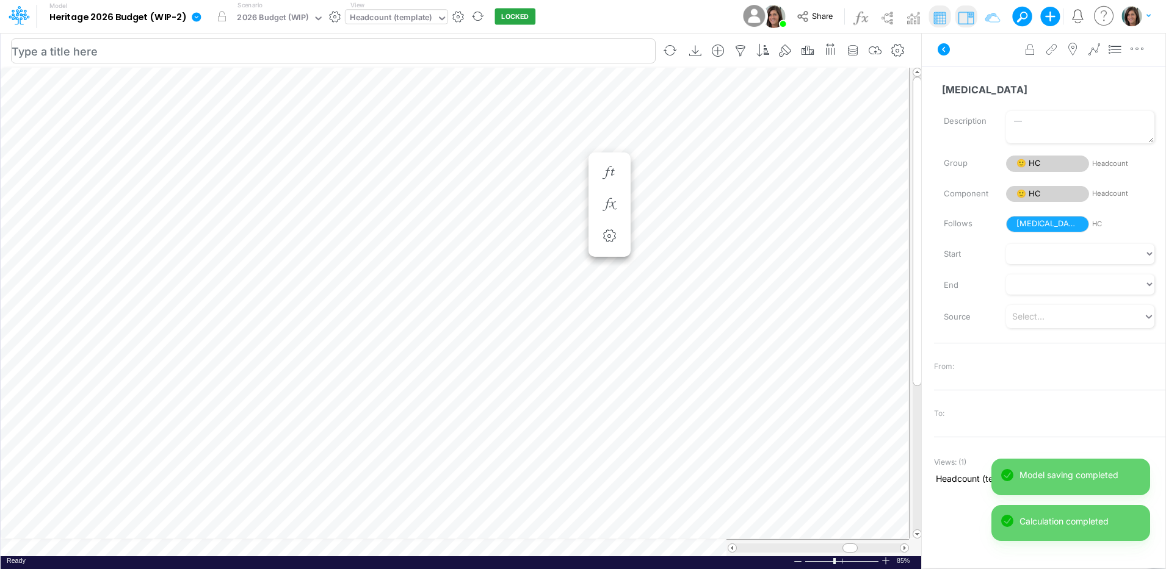
scroll to position [6, 1]
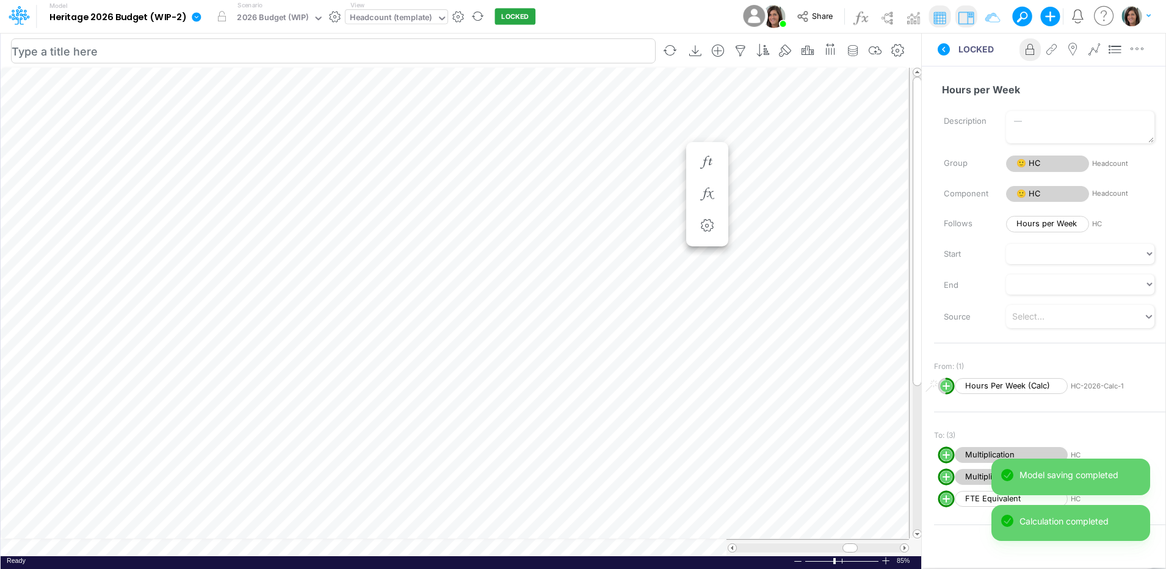
scroll to position [6, 1]
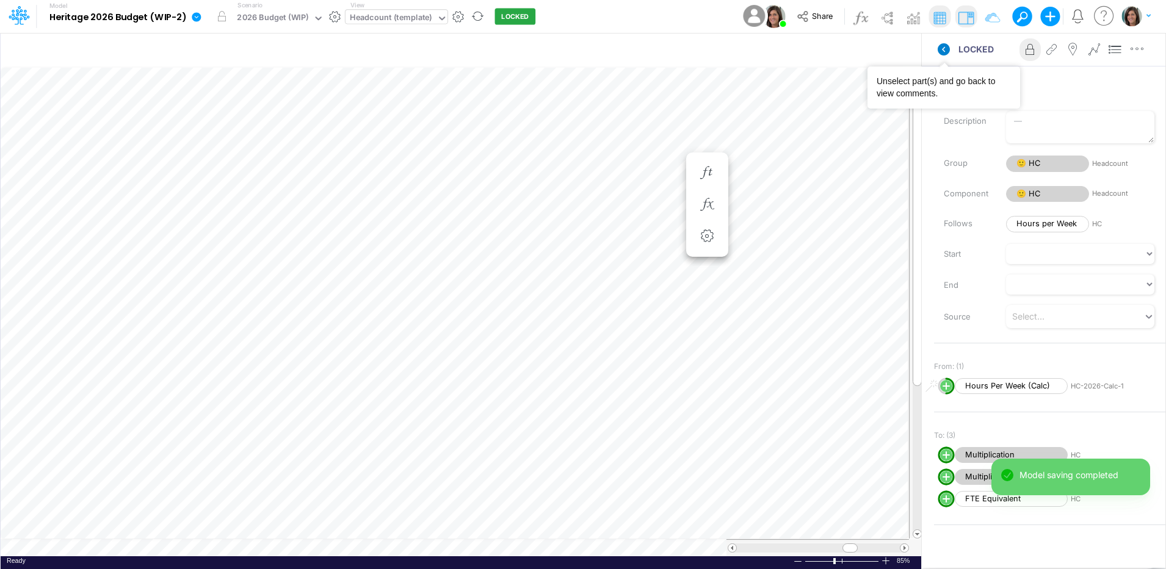
click at [945, 50] on icon at bounding box center [944, 49] width 12 height 12
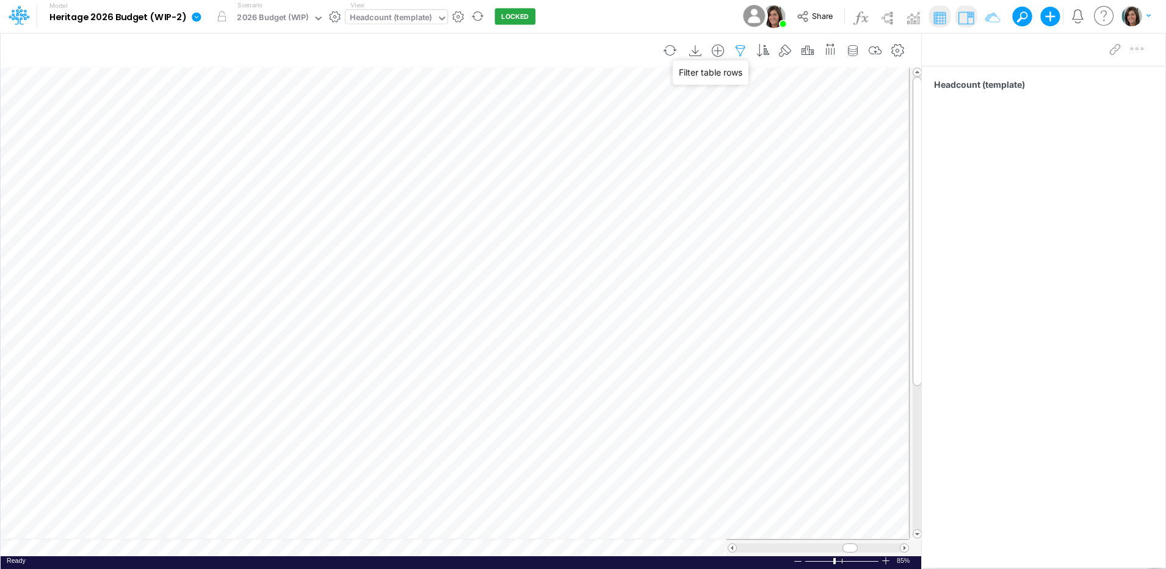
click at [742, 49] on icon "button" at bounding box center [740, 51] width 18 height 13
select select "notEqual"
select select "contains"
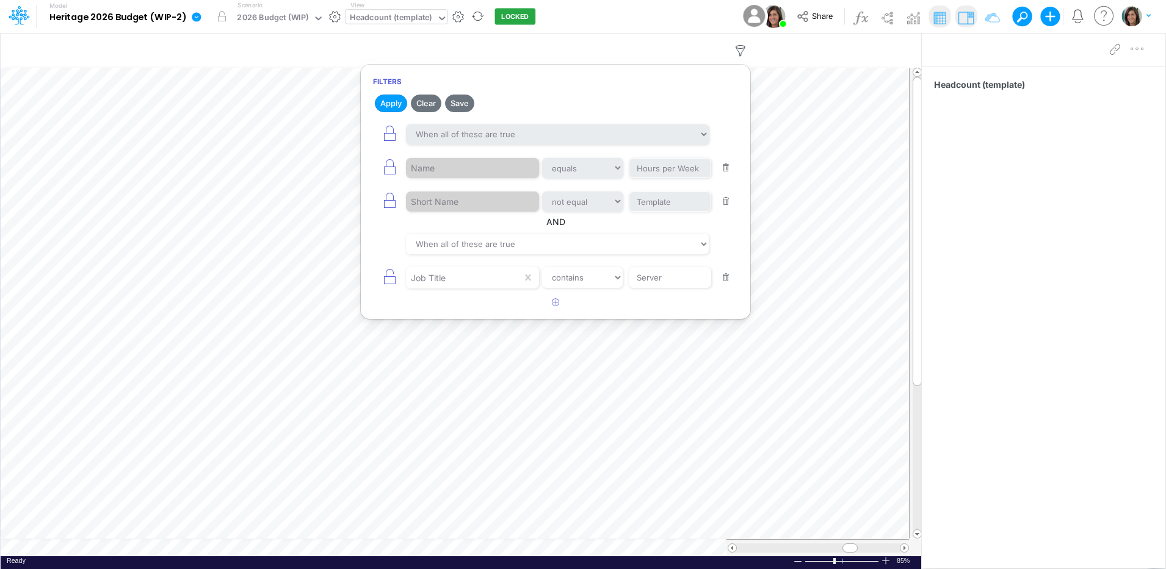
click at [723, 276] on button "button" at bounding box center [726, 278] width 24 height 16
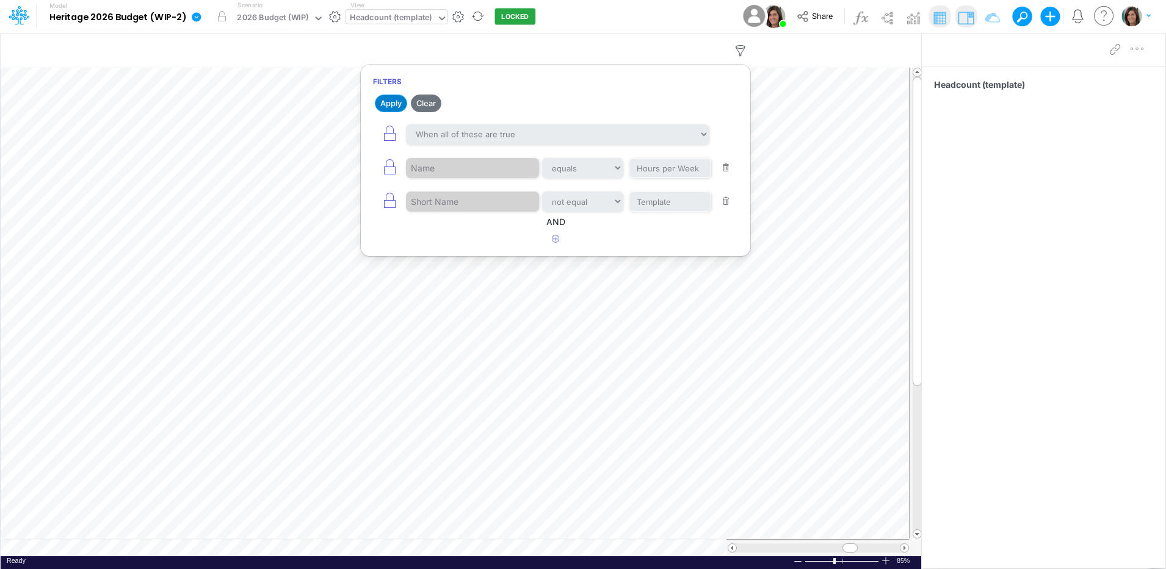
click at [385, 102] on button "Apply" at bounding box center [391, 104] width 32 height 18
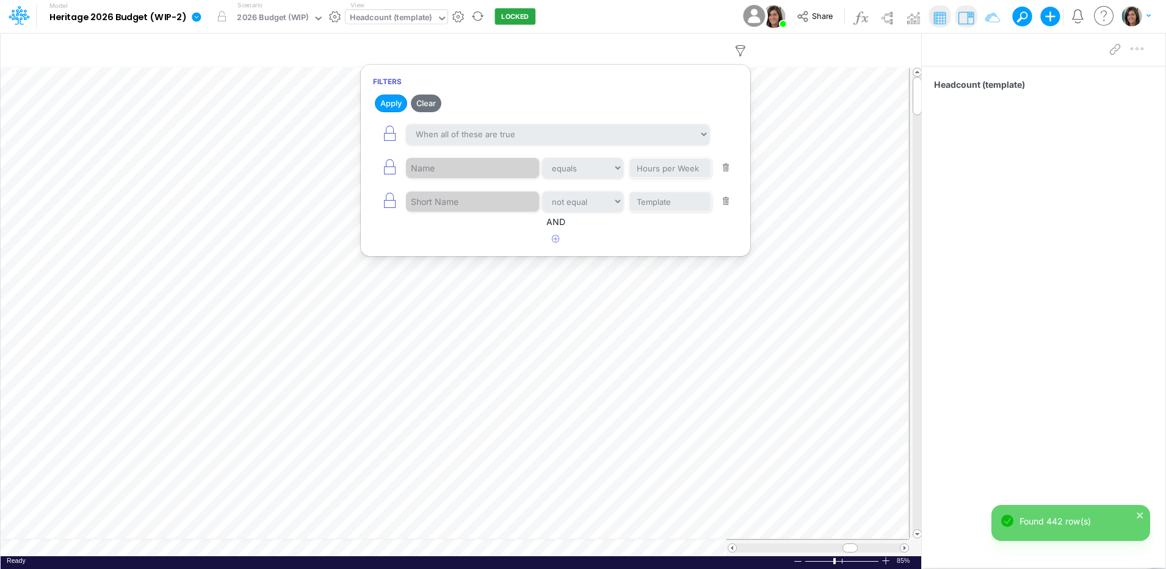
click at [654, 5] on div "Model Heritage 2026 Budget (WIP-2) Edit model settings Duplicate Import QuickBo…" at bounding box center [583, 16] width 1049 height 33
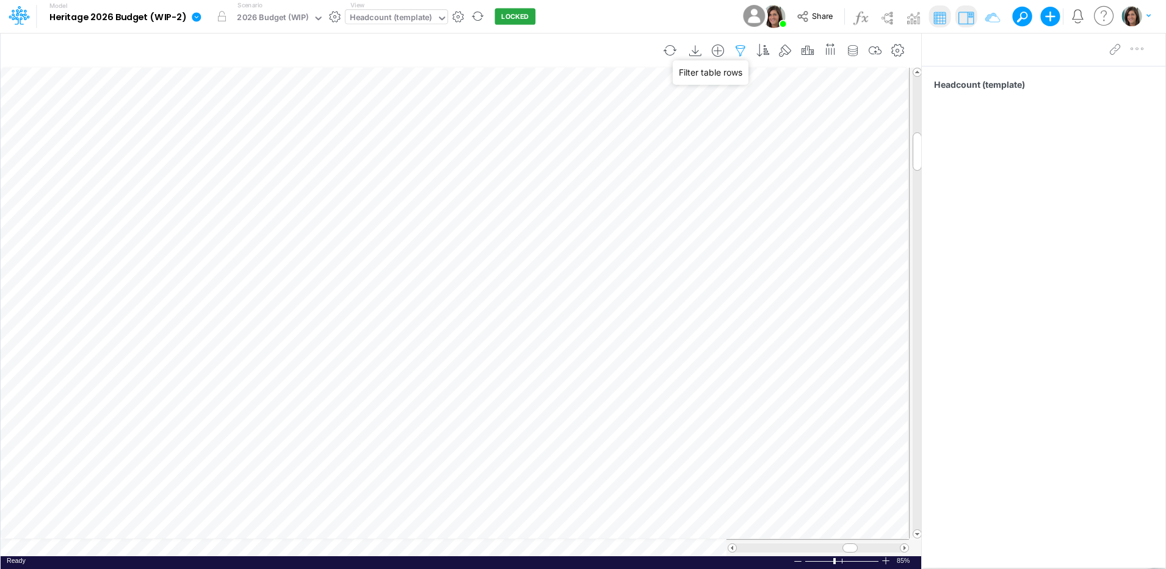
click at [736, 54] on icon "button" at bounding box center [740, 51] width 18 height 13
select select "notEqual"
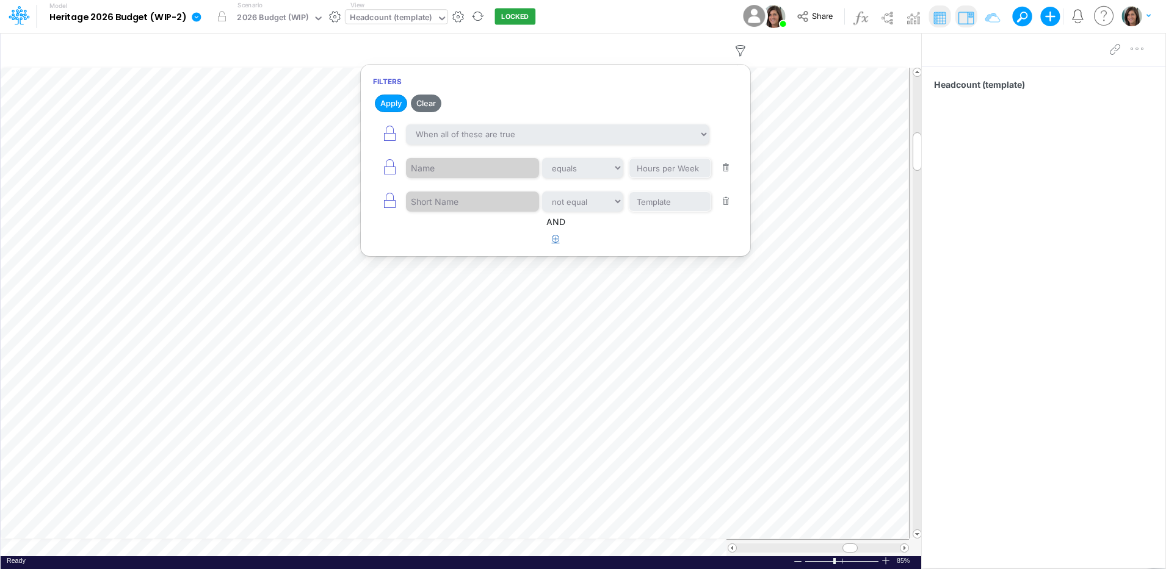
click at [555, 240] on icon "button" at bounding box center [556, 239] width 8 height 8
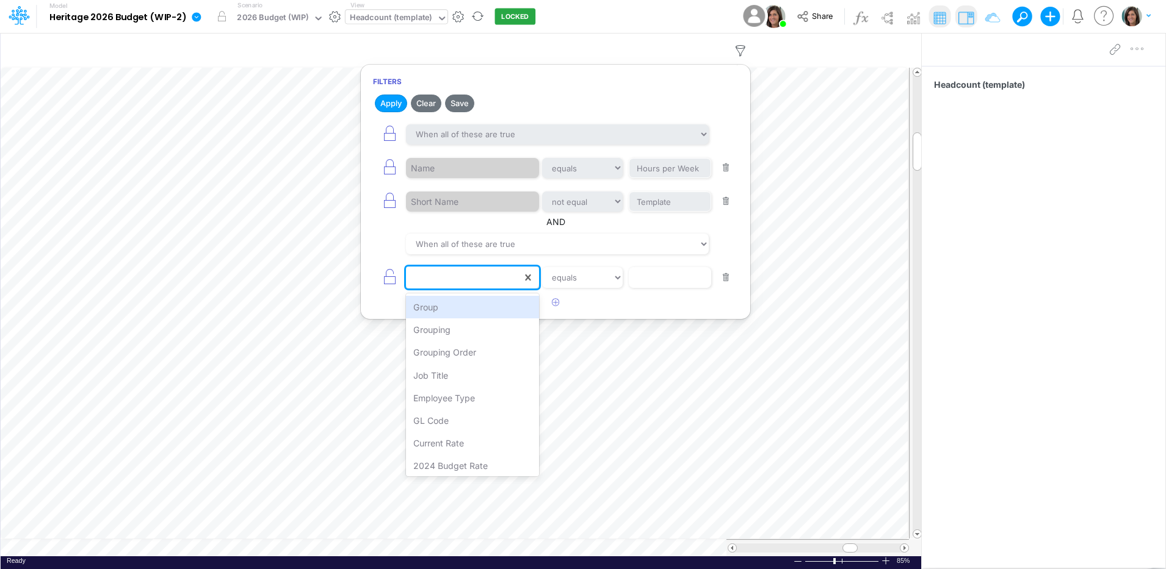
click at [445, 281] on div at bounding box center [464, 277] width 116 height 21
click at [455, 384] on div "Job Title" at bounding box center [472, 375] width 133 height 23
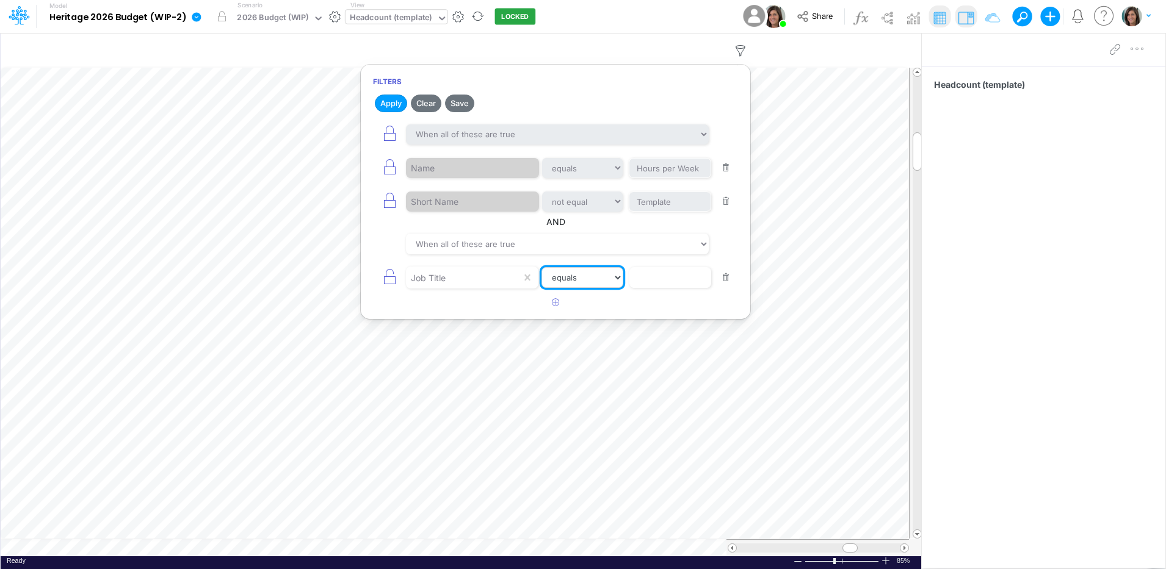
click at [586, 281] on select "equals not equal starts with ends with contains" at bounding box center [582, 277] width 82 height 21
select select "contains"
click at [542, 267] on select "equals not equal starts with ends with contains" at bounding box center [582, 277] width 81 height 21
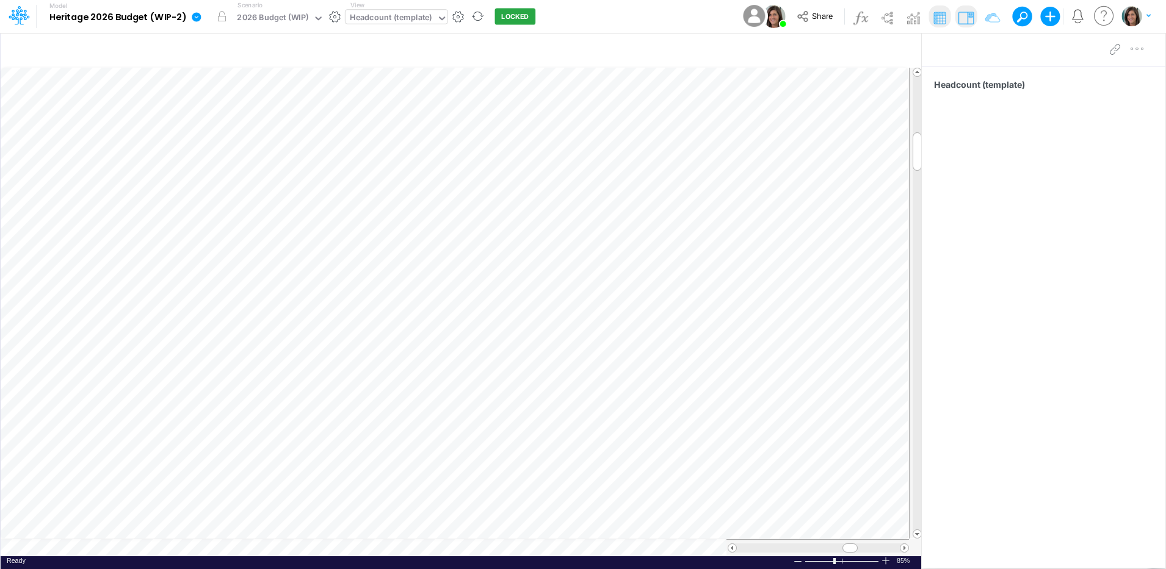
scroll to position [6, 1]
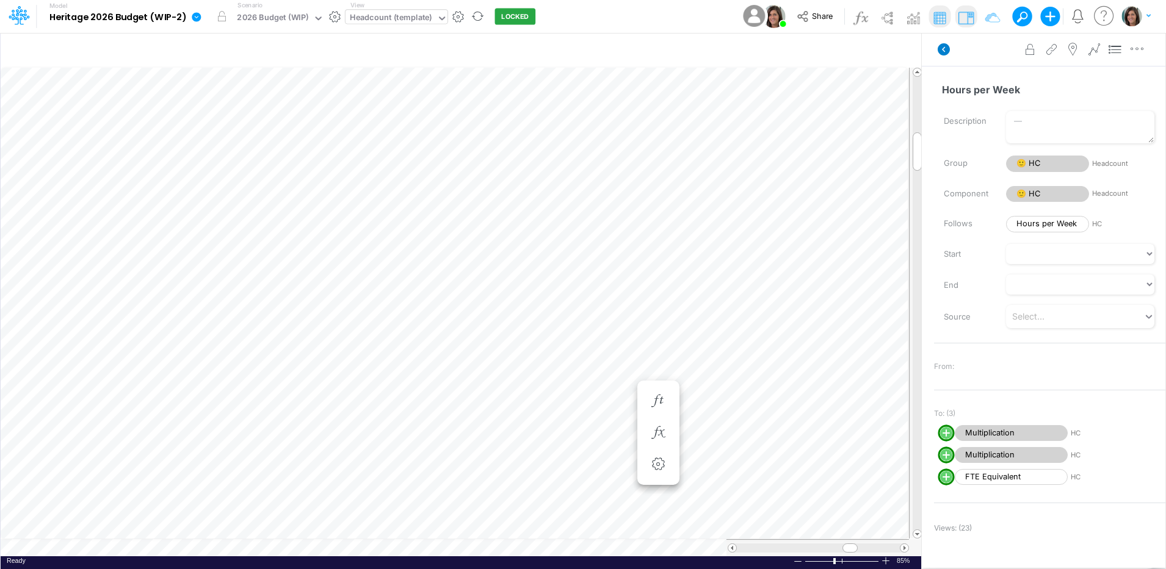
click at [940, 49] on icon at bounding box center [944, 49] width 12 height 12
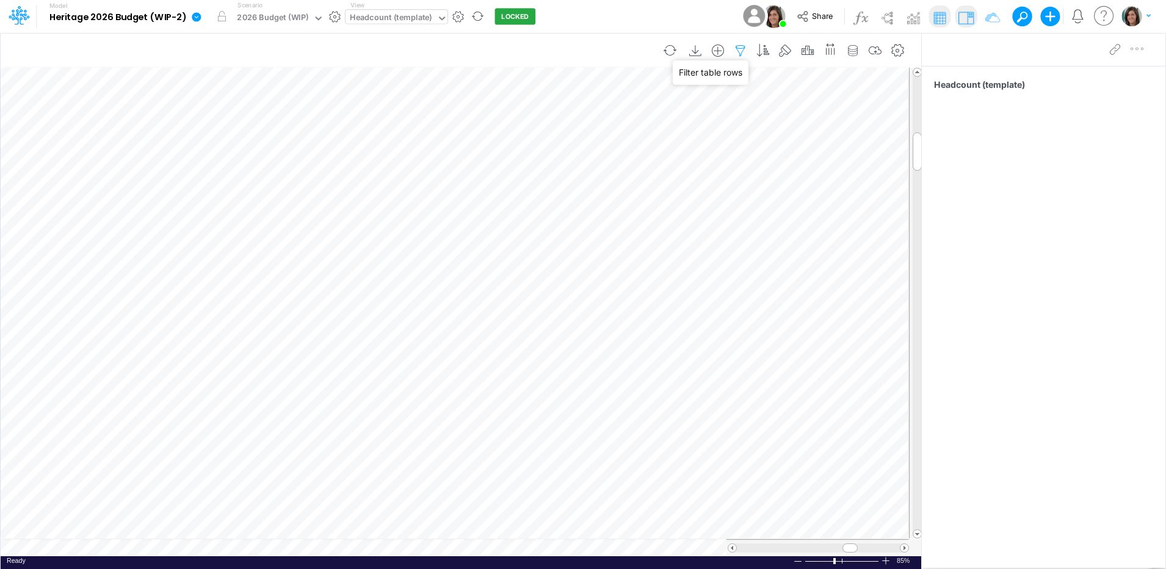
click at [743, 55] on icon "button" at bounding box center [740, 51] width 18 height 13
select select "notEqual"
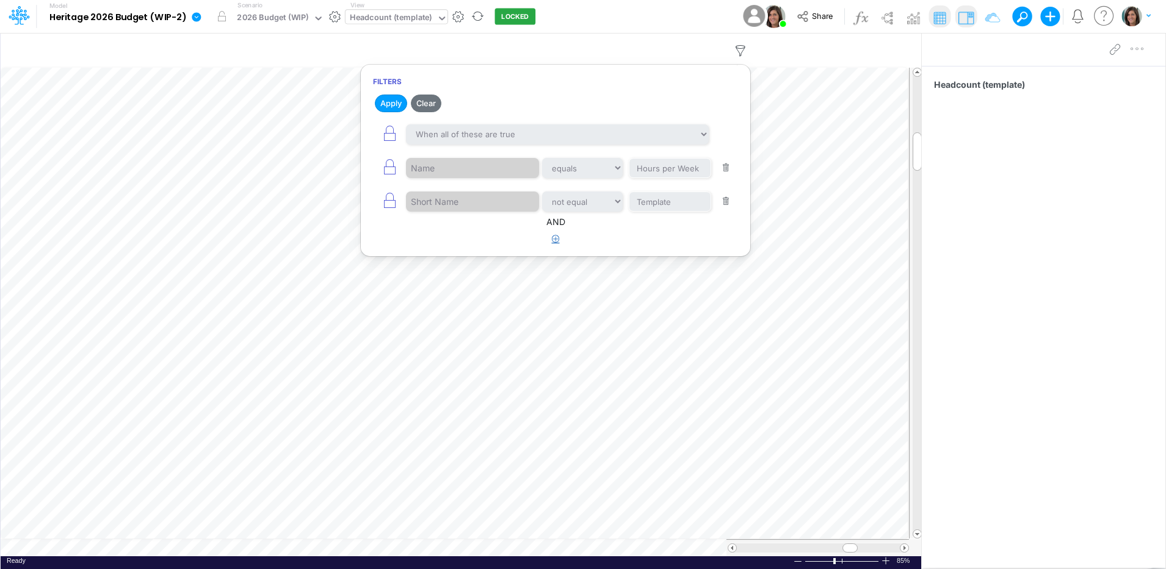
click at [554, 247] on button "button" at bounding box center [556, 239] width 24 height 20
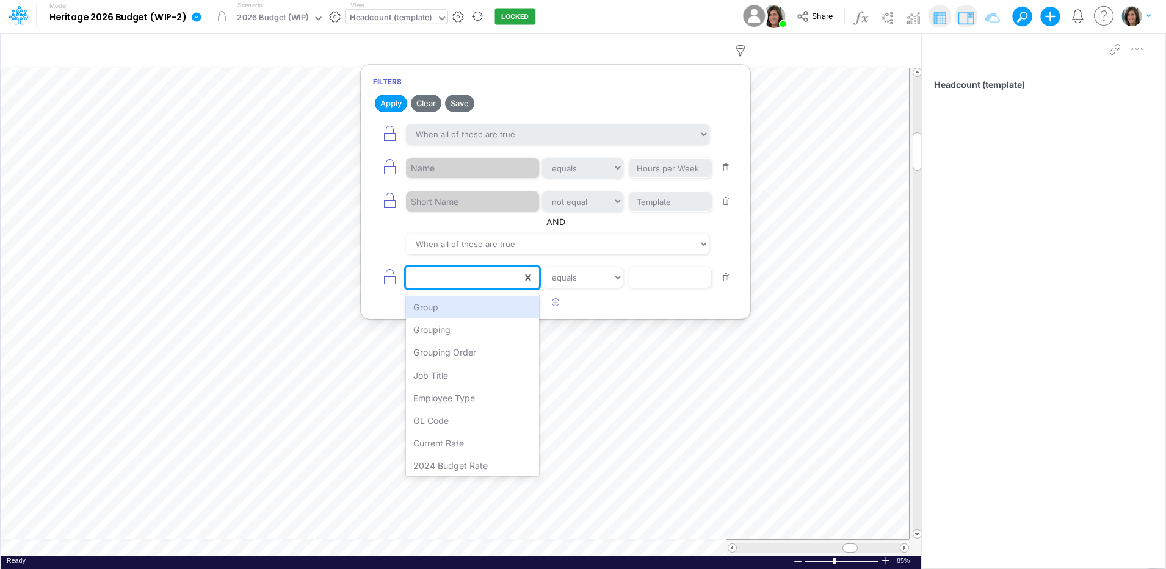
click at [480, 284] on div at bounding box center [464, 277] width 116 height 21
click at [460, 378] on div "Job Title" at bounding box center [472, 375] width 133 height 23
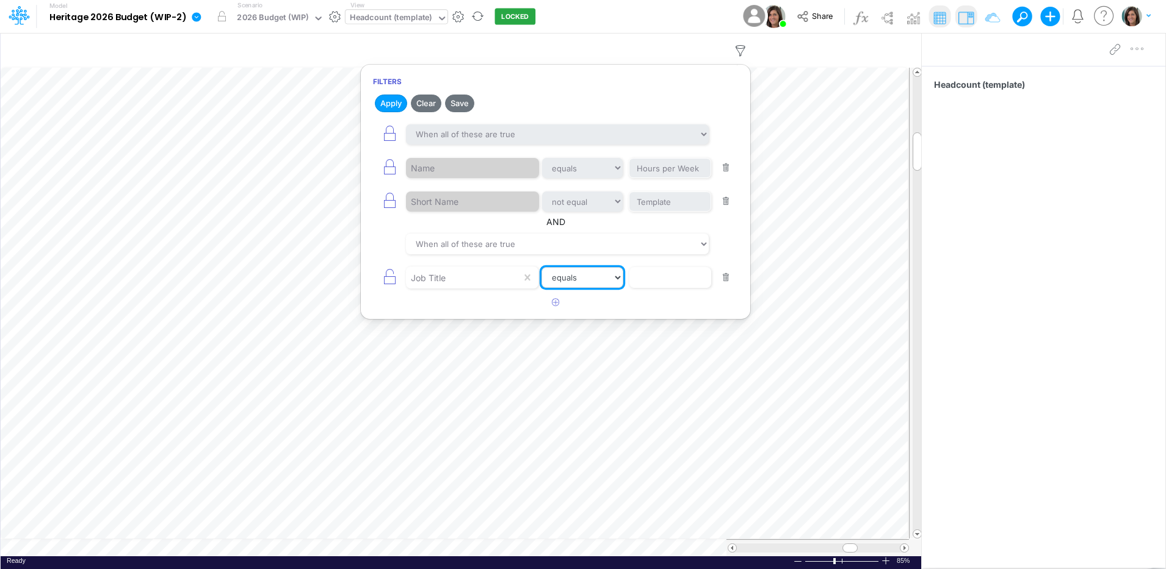
click at [585, 275] on select "equals not equal starts with ends with contains" at bounding box center [582, 277] width 82 height 21
select select "contains"
click at [542, 267] on select "equals not equal starts with ends with contains" at bounding box center [582, 277] width 81 height 21
click at [660, 281] on input "text" at bounding box center [670, 277] width 82 height 21
type input "Housekeeper"
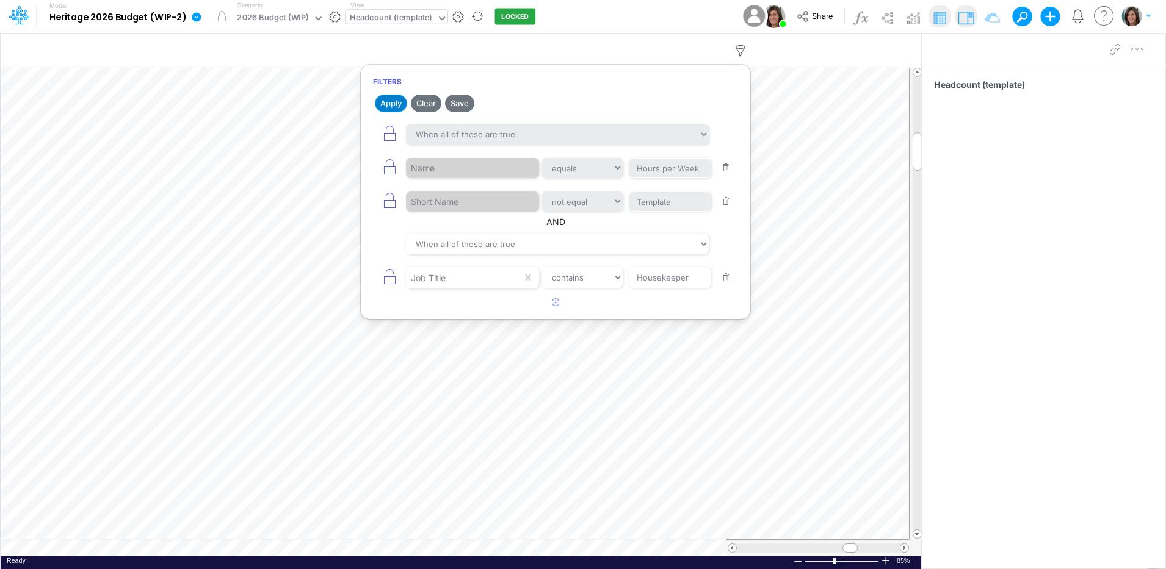
click at [393, 101] on button "Apply" at bounding box center [391, 104] width 32 height 18
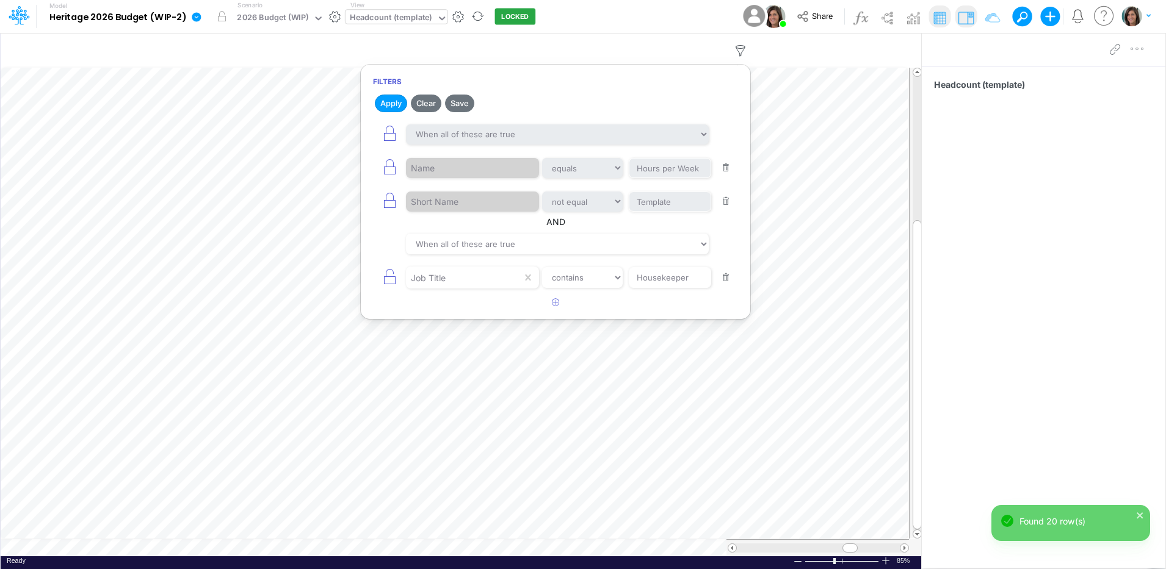
click at [569, 26] on div "Model Heritage 2026 Budget (WIP-2) Edit model settings Duplicate Import QuickBo…" at bounding box center [583, 16] width 1049 height 33
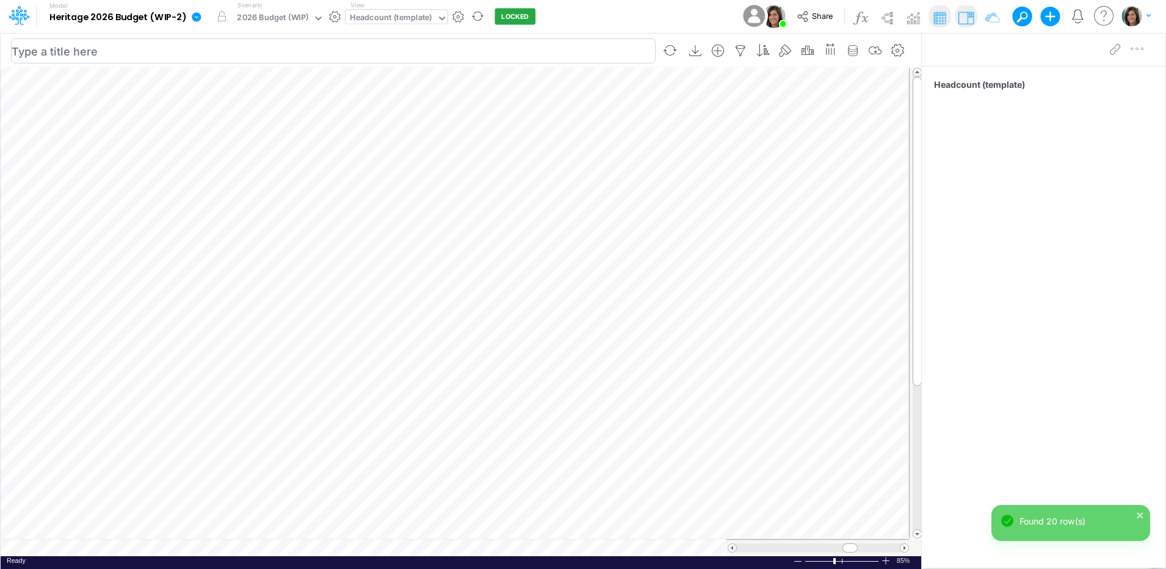
scroll to position [6, 1]
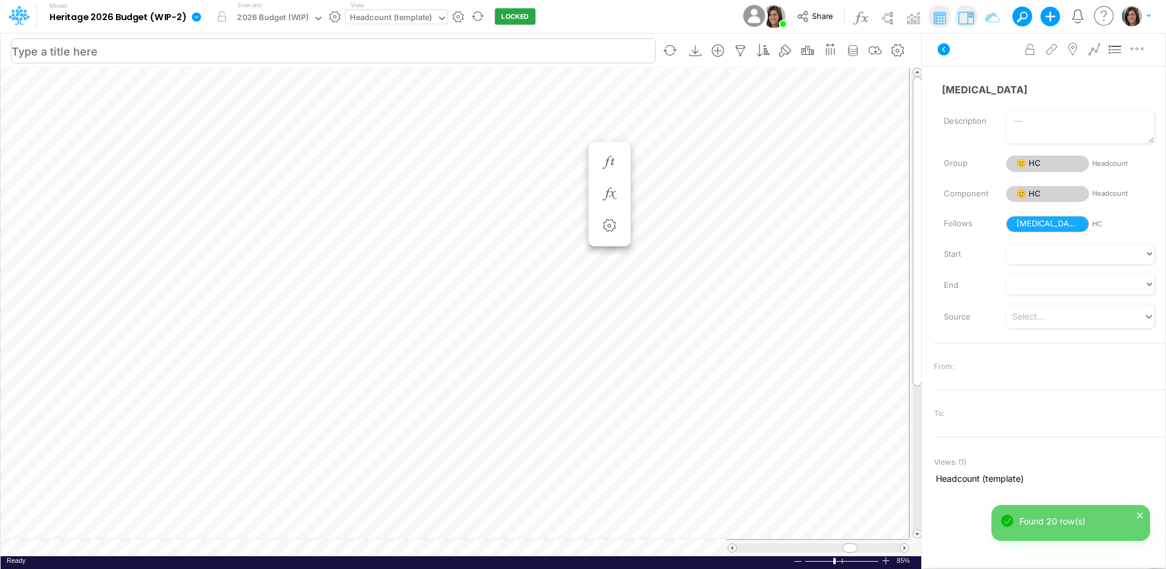
scroll to position [6, 1]
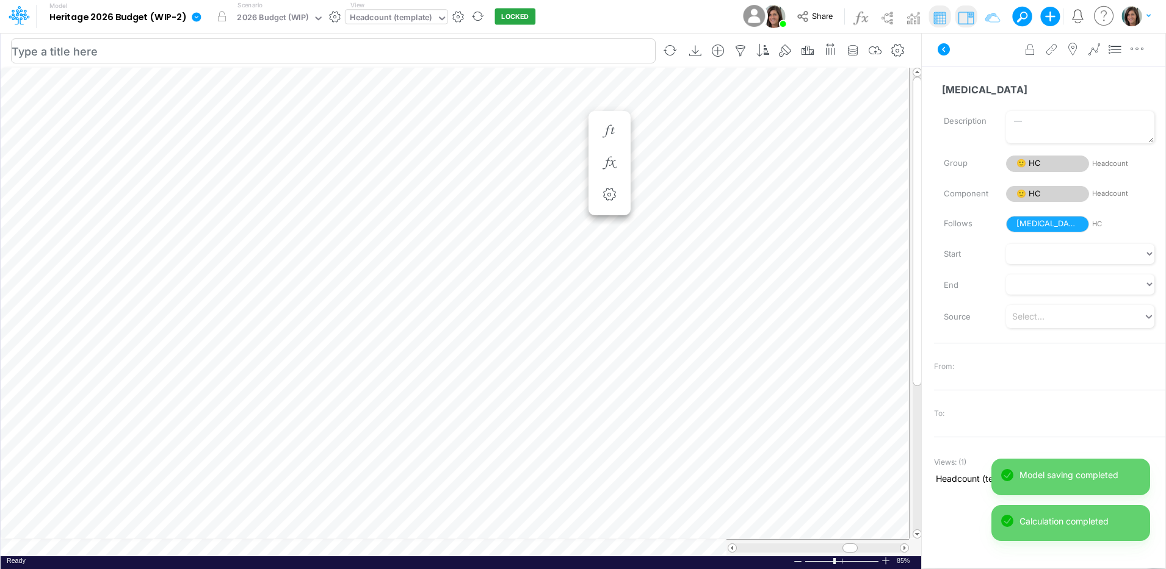
scroll to position [6, 1]
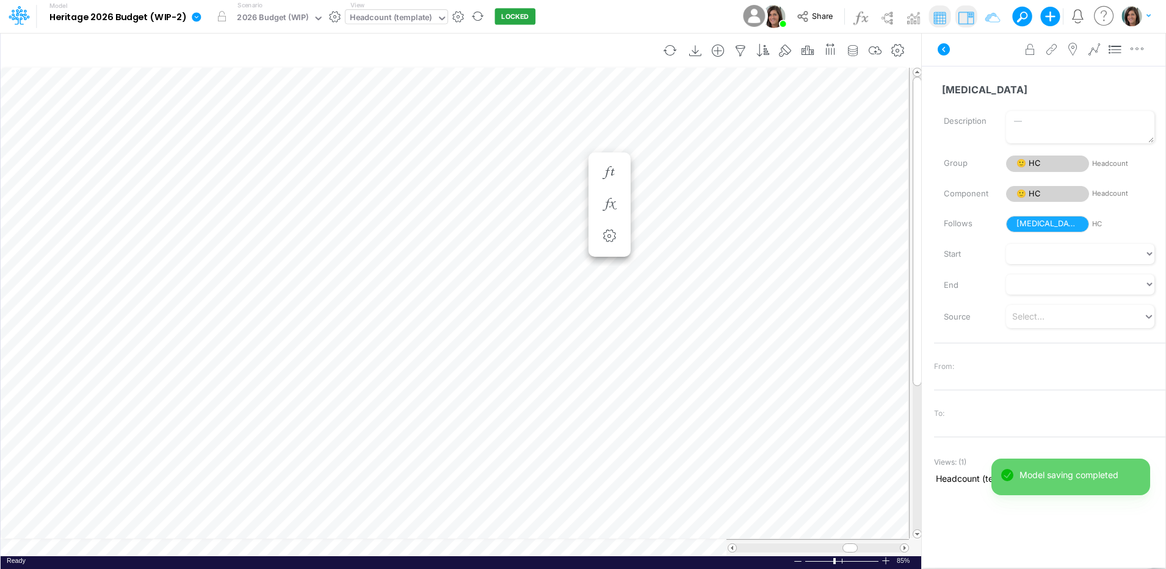
scroll to position [6, 1]
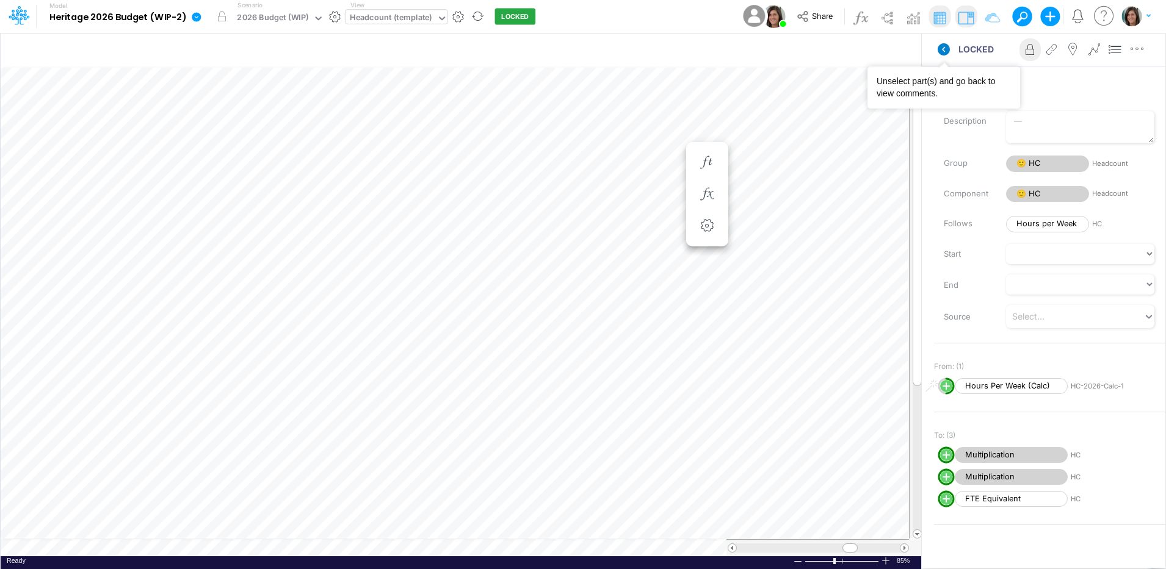
click at [948, 51] on icon at bounding box center [944, 49] width 12 height 12
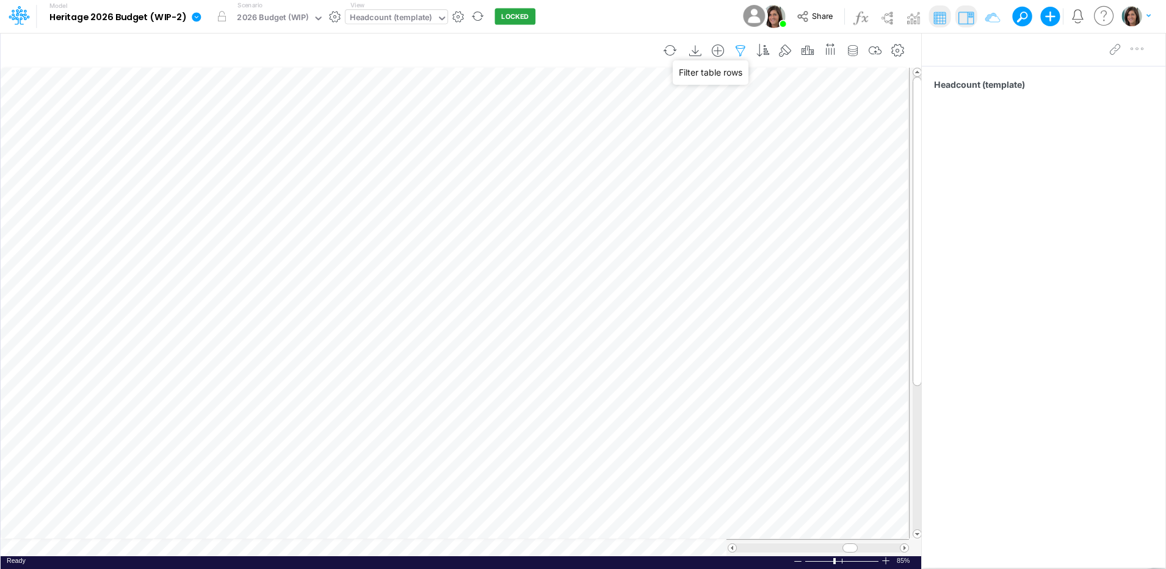
click at [740, 45] on icon "button" at bounding box center [740, 51] width 18 height 13
select select "notEqual"
select select "contains"
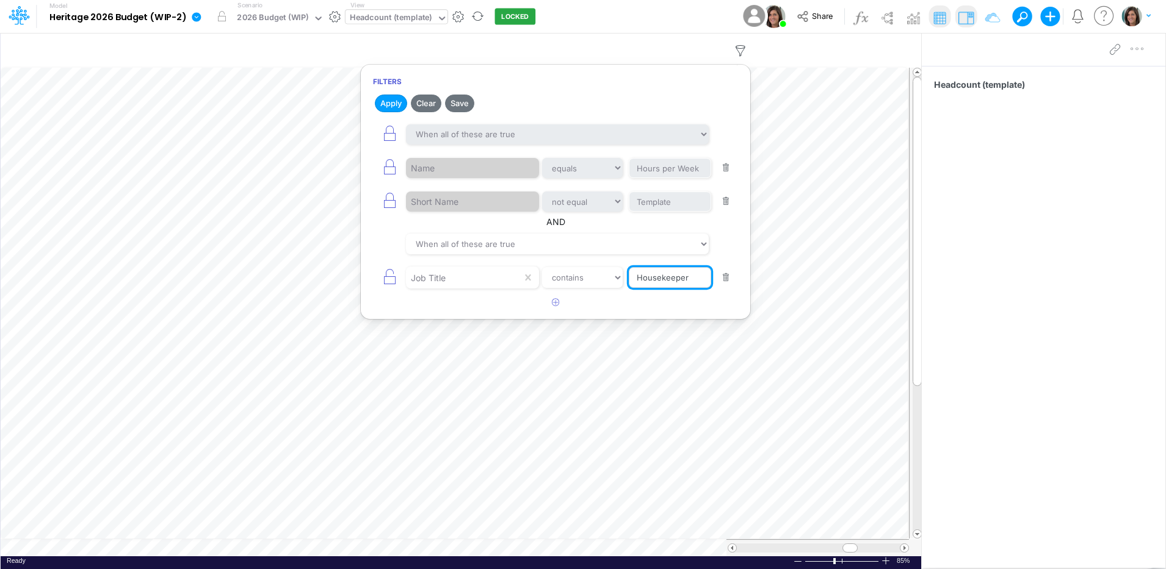
click at [654, 276] on input "Housekeeper" at bounding box center [670, 277] width 82 height 21
click at [654, 275] on input "Housekeeper" at bounding box center [670, 277] width 82 height 21
type input "Life Enrichment Assist"
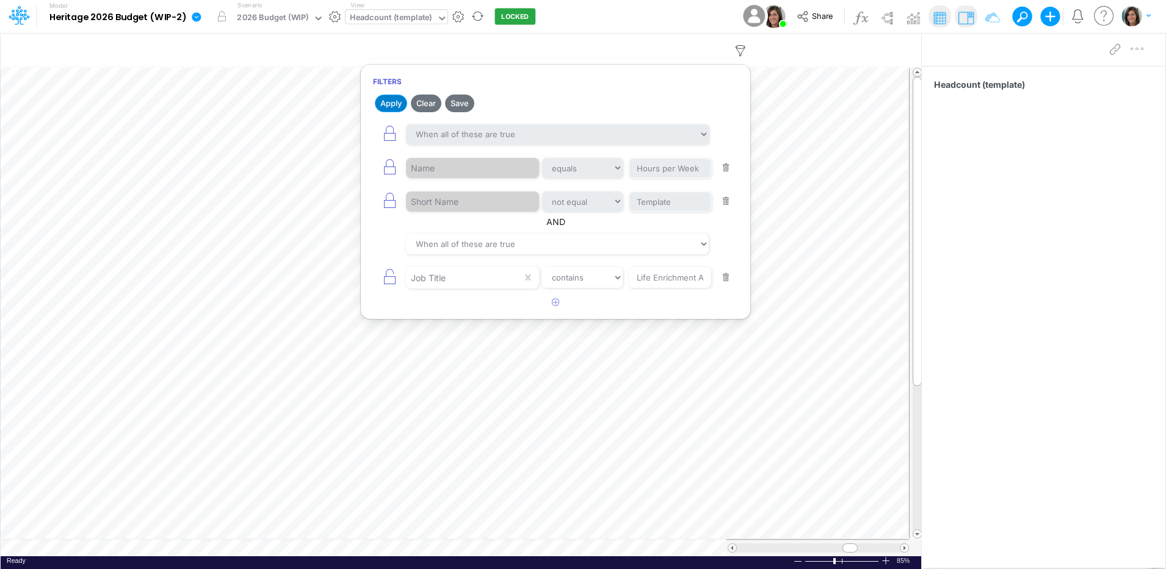
click at [390, 100] on button "Apply" at bounding box center [391, 104] width 32 height 18
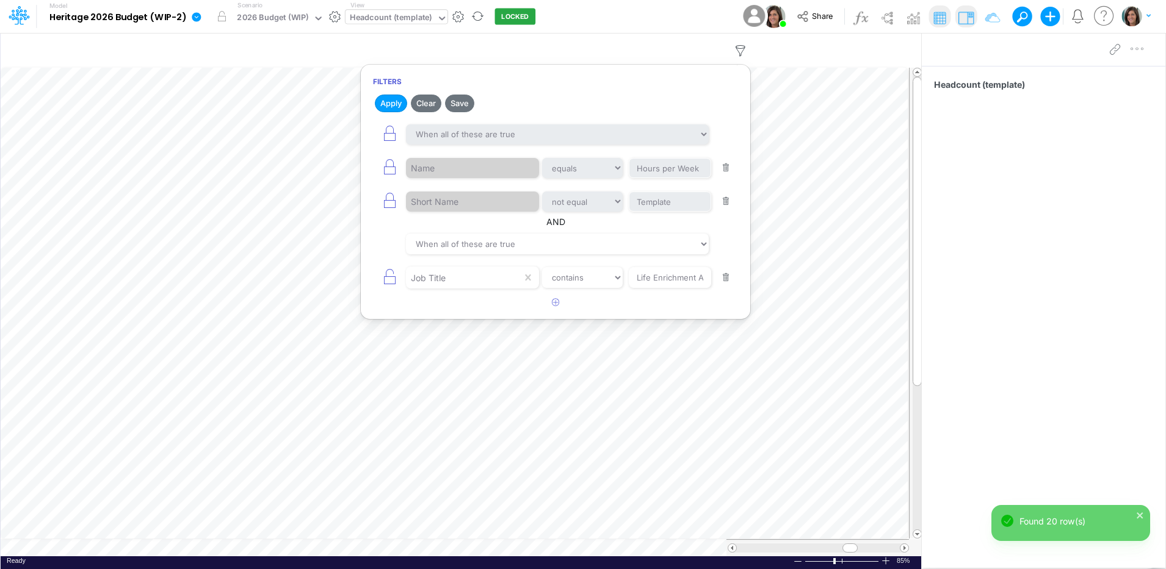
click at [589, 18] on div "Model Heritage 2026 Budget (WIP-2) Edit model settings Duplicate Import QuickBo…" at bounding box center [583, 16] width 1049 height 33
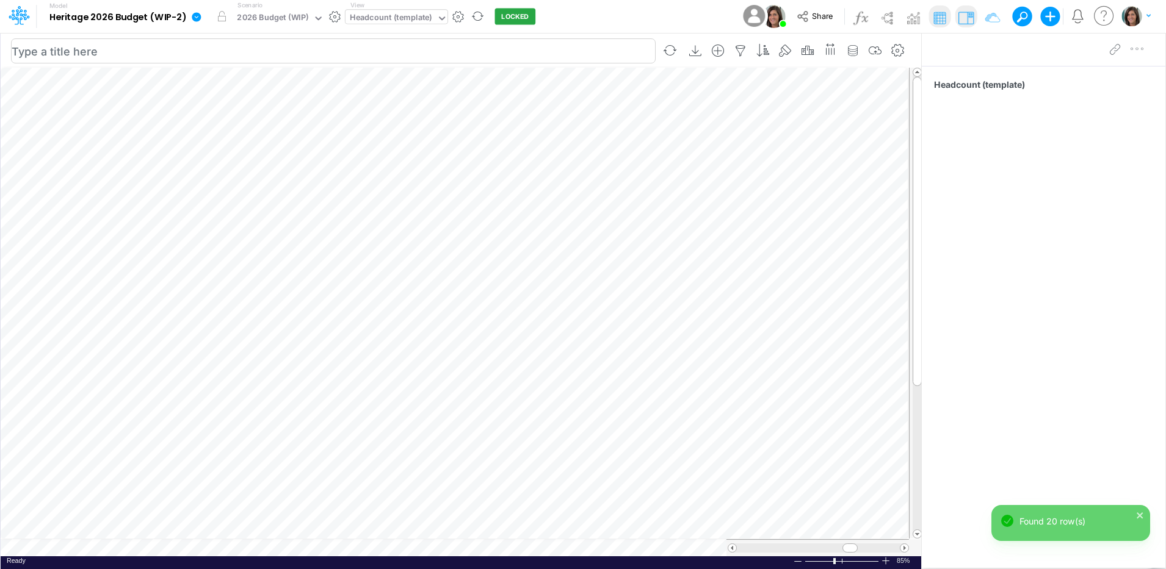
scroll to position [6, 1]
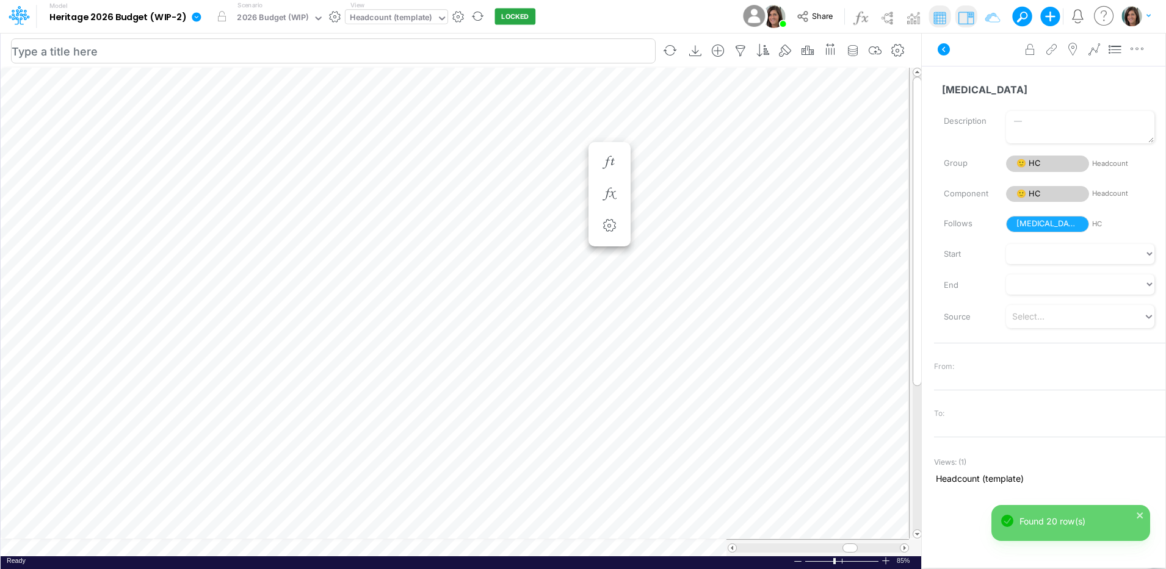
scroll to position [6, 1]
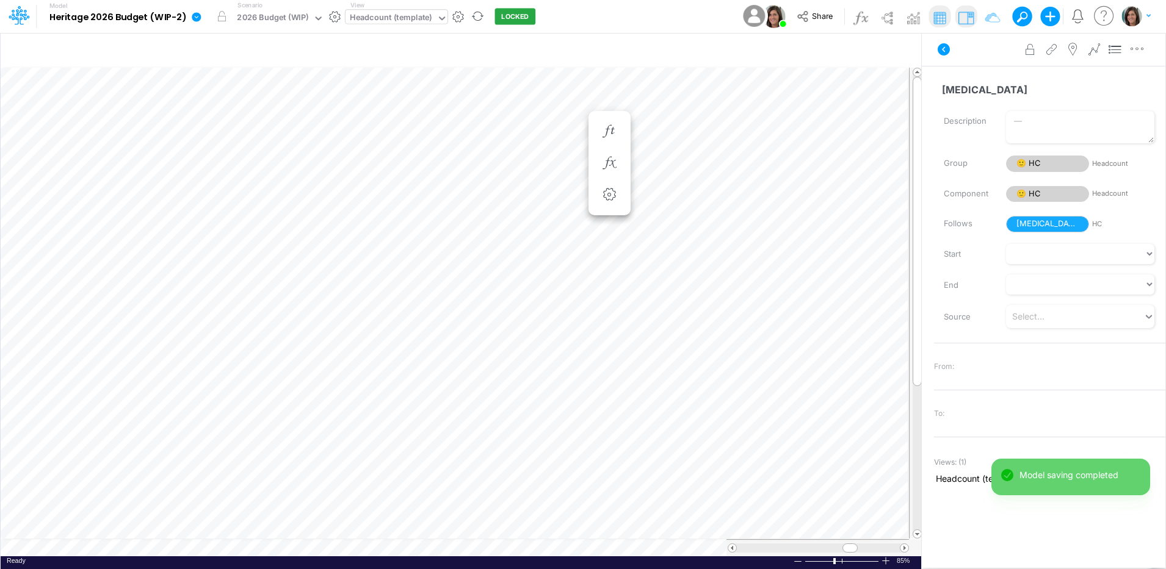
scroll to position [6, 1]
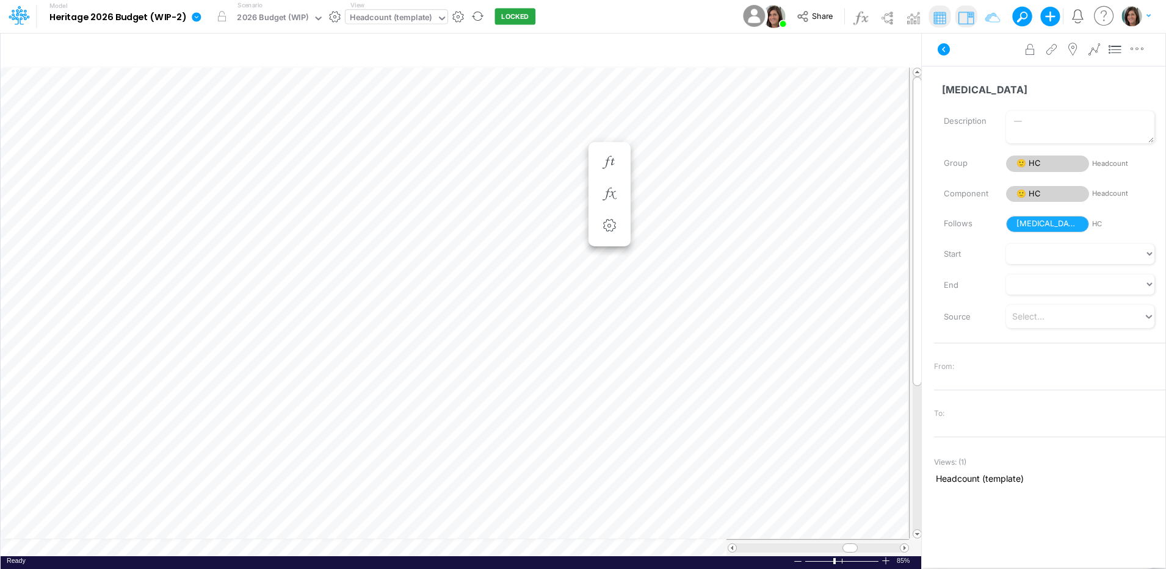
scroll to position [6, 1]
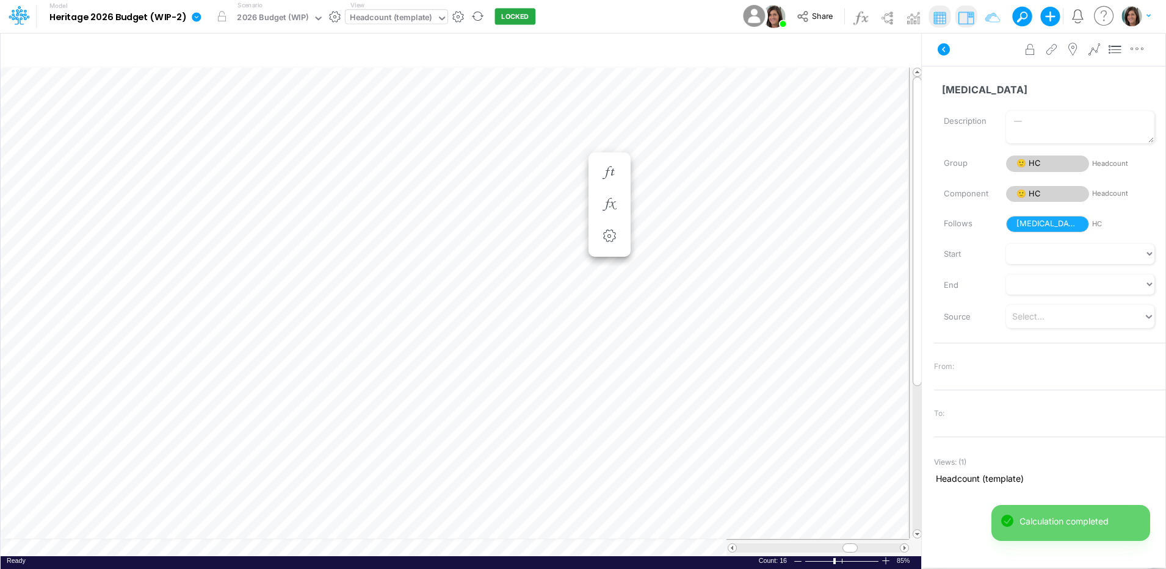
scroll to position [6, 1]
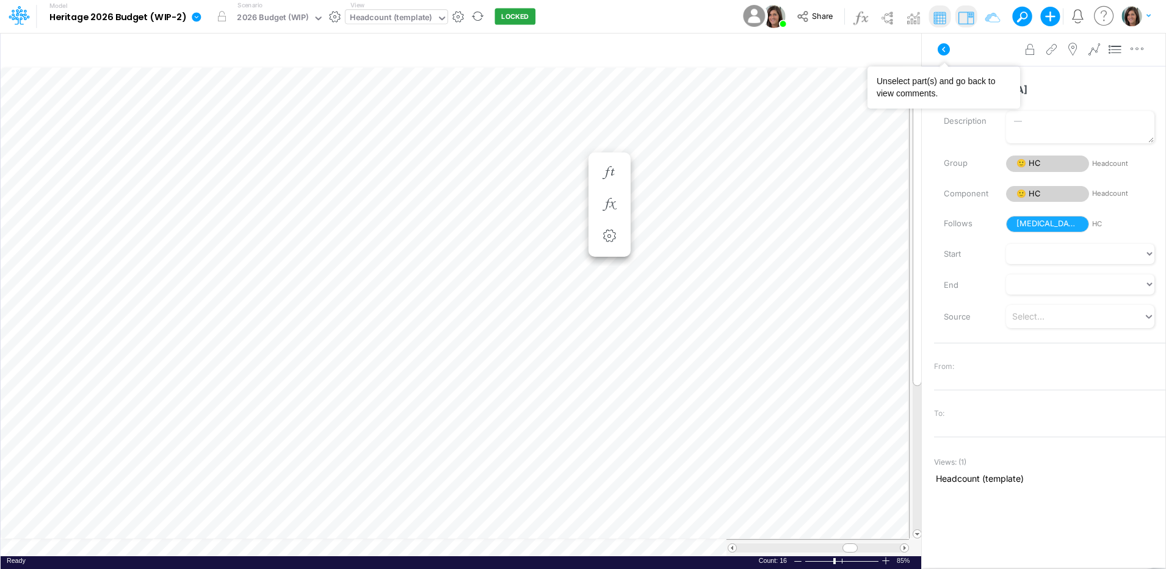
click at [940, 54] on icon at bounding box center [943, 49] width 15 height 15
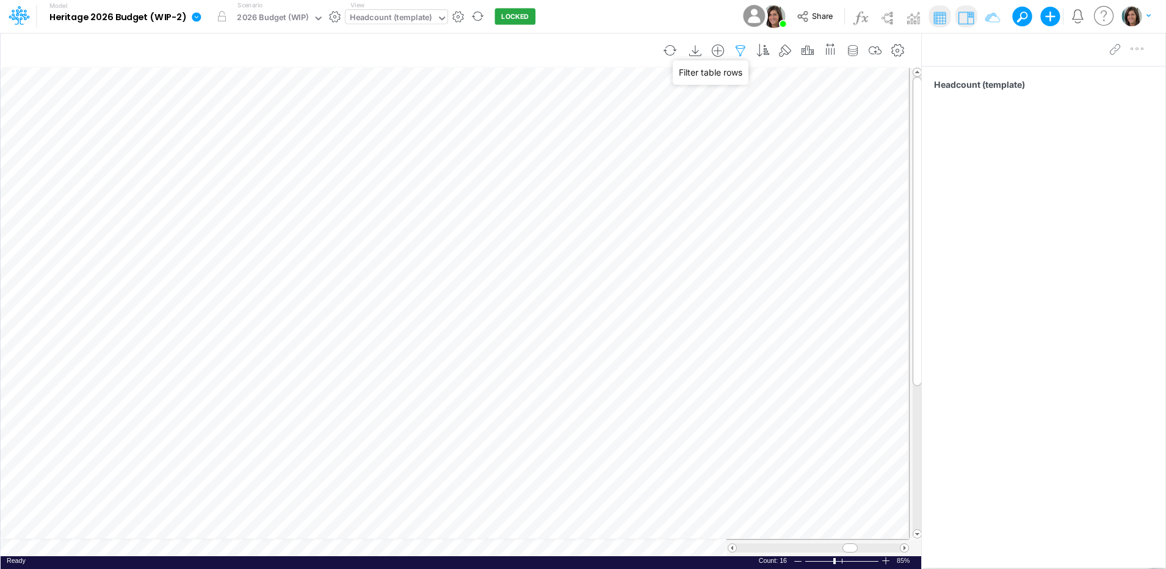
click at [742, 45] on icon "button" at bounding box center [740, 51] width 18 height 13
select select "notEqual"
select select "contains"
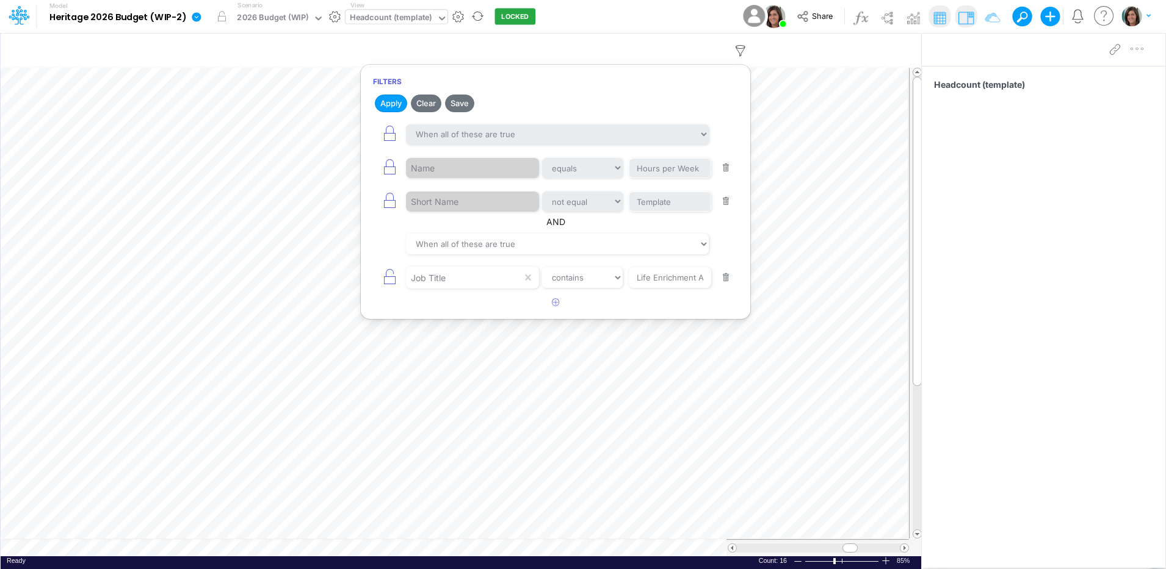
click at [723, 273] on button "button" at bounding box center [726, 278] width 24 height 16
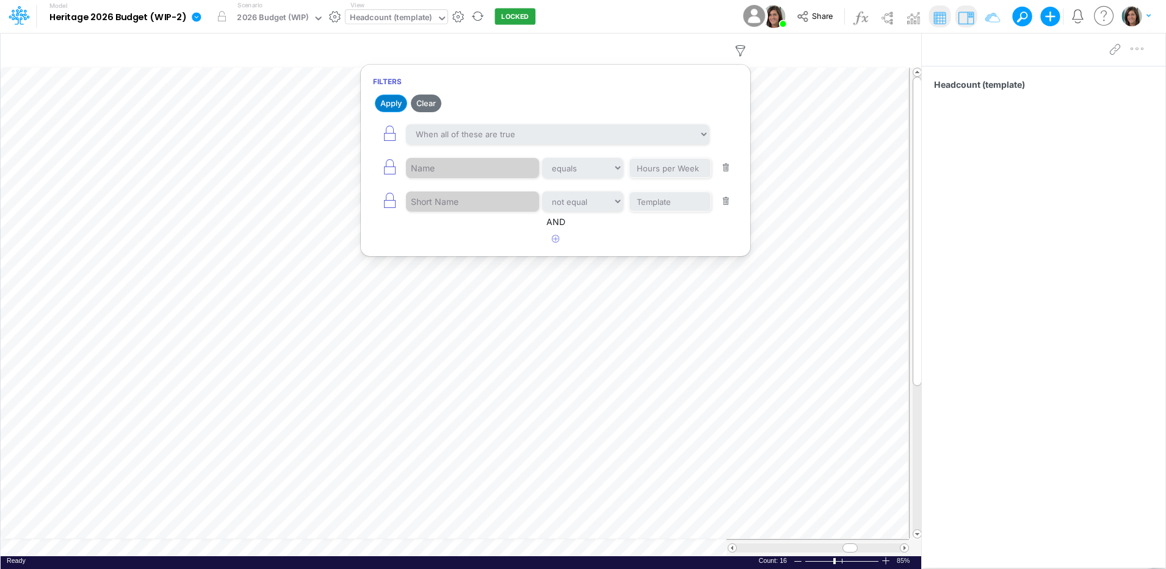
click at [386, 101] on button "Apply" at bounding box center [391, 104] width 32 height 18
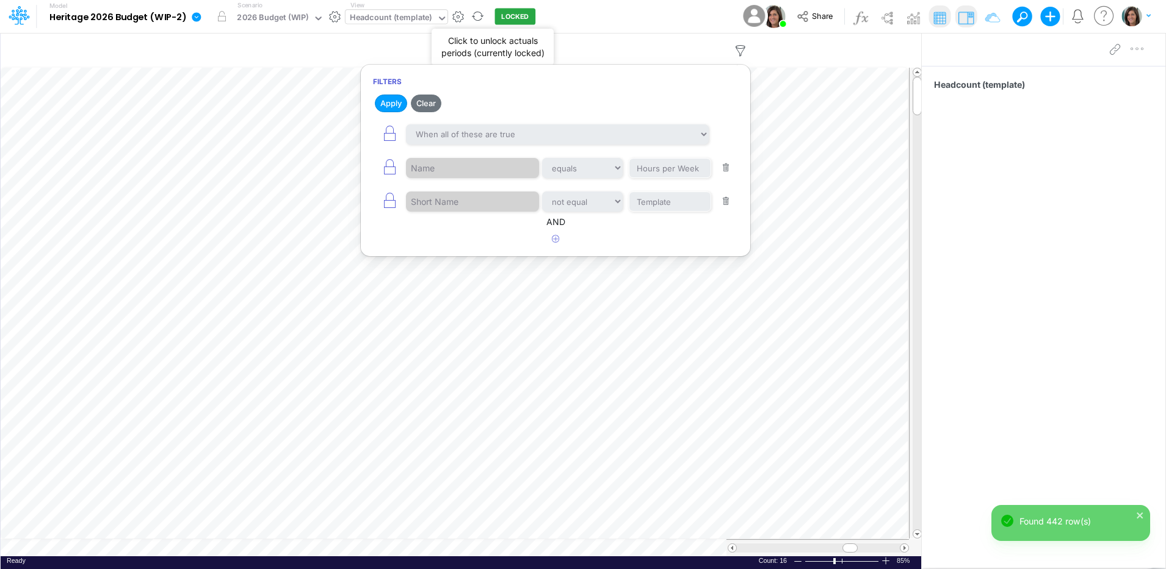
click at [520, 21] on button "LOCKED" at bounding box center [515, 17] width 41 height 16
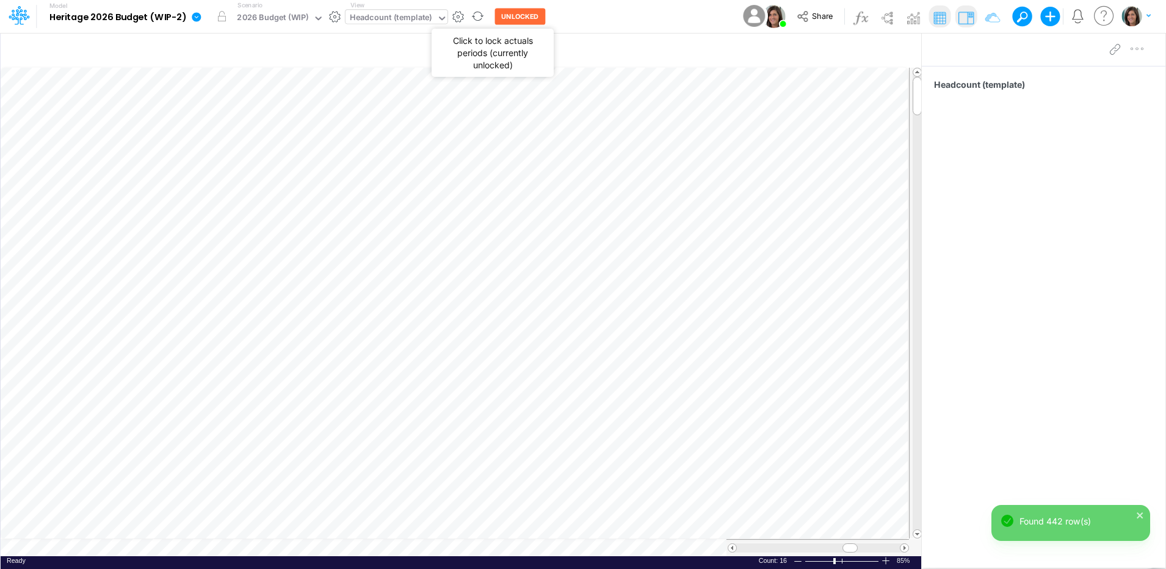
click at [511, 20] on button "UNLOCKED" at bounding box center [520, 17] width 51 height 16
click at [624, 3] on div "Model Heritage 2026 Budget (WIP-2) Edit model settings Duplicate Import QuickBo…" at bounding box center [583, 16] width 1049 height 33
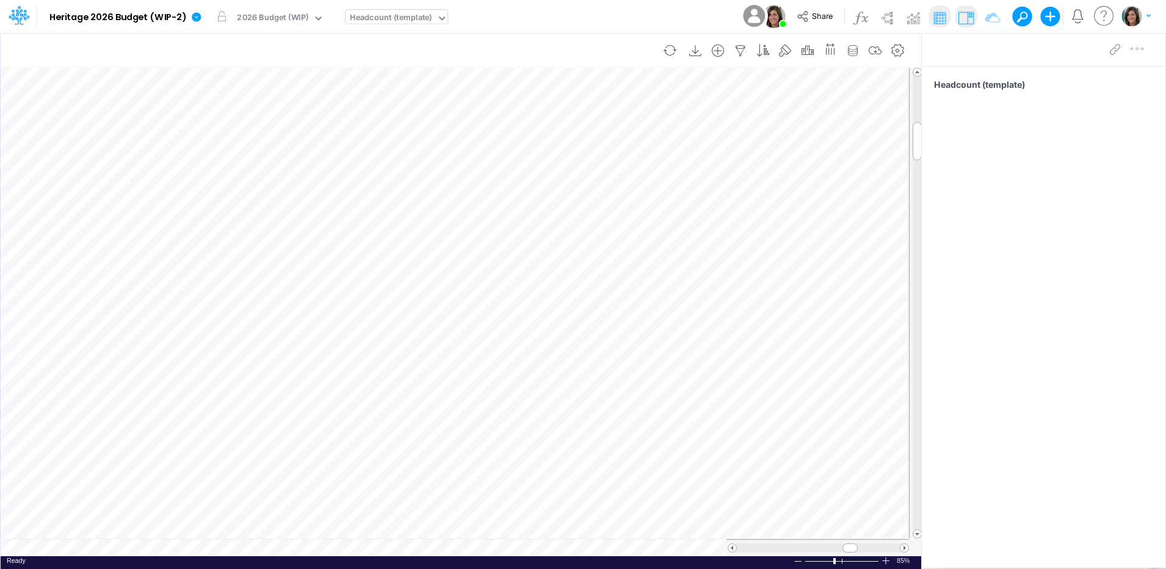
scroll to position [6, 1]
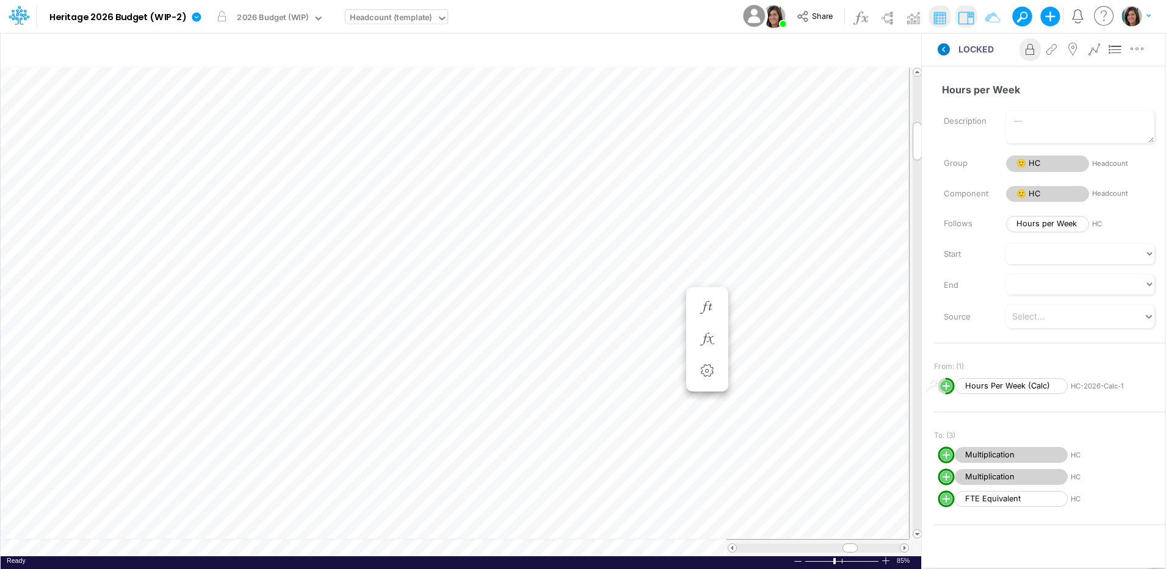
click at [938, 49] on icon at bounding box center [944, 49] width 12 height 12
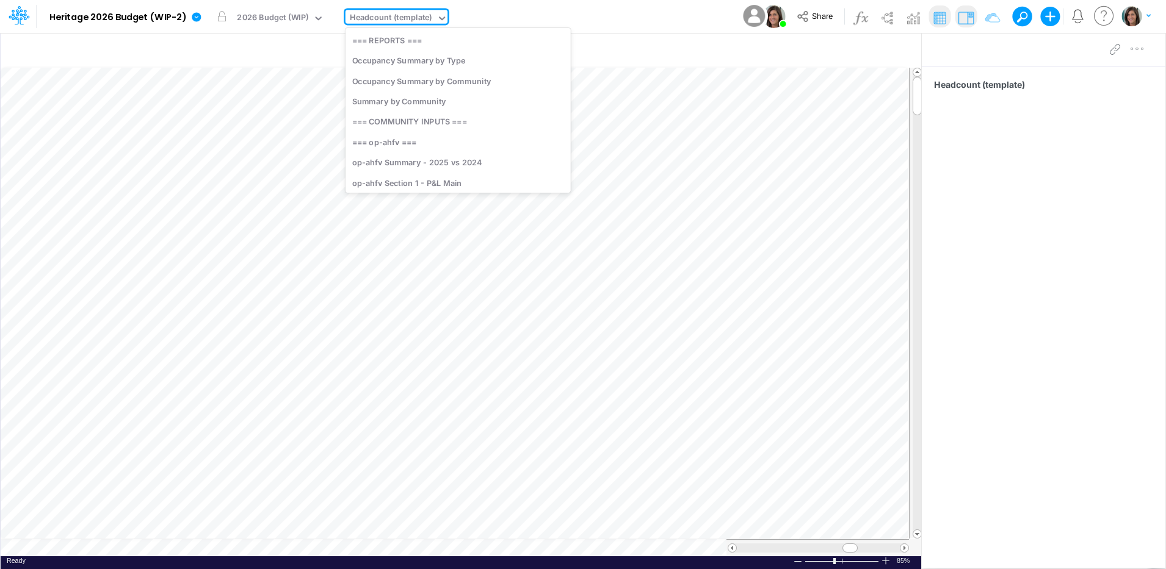
click at [393, 23] on div "Headcount (template)" at bounding box center [391, 19] width 82 height 14
type input "sta"
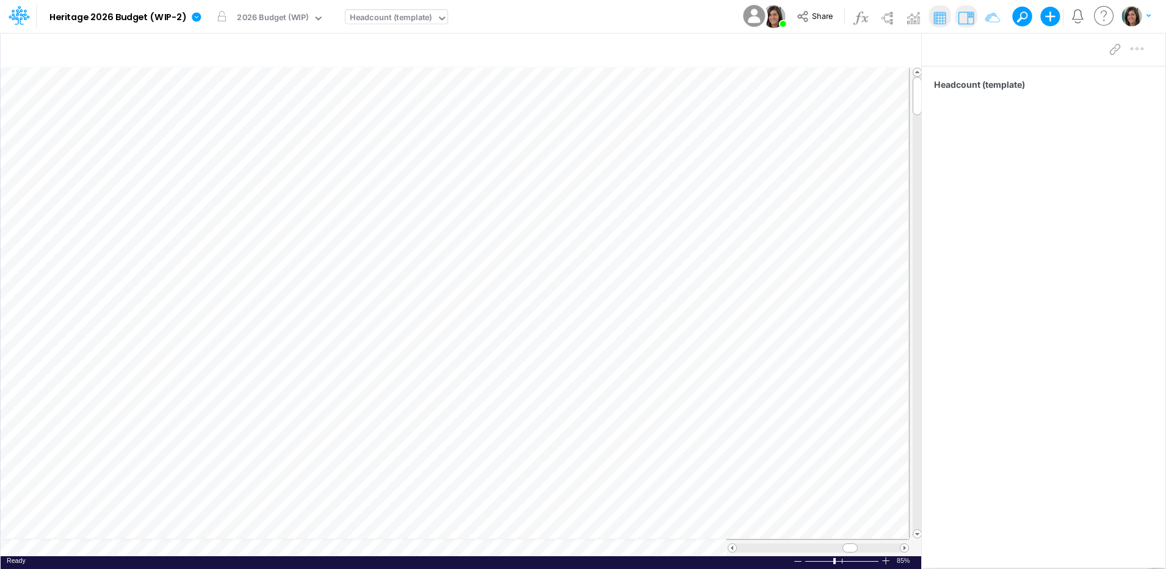
scroll to position [6, 1]
click at [385, 17] on div "Headcount (template)" at bounding box center [391, 19] width 82 height 14
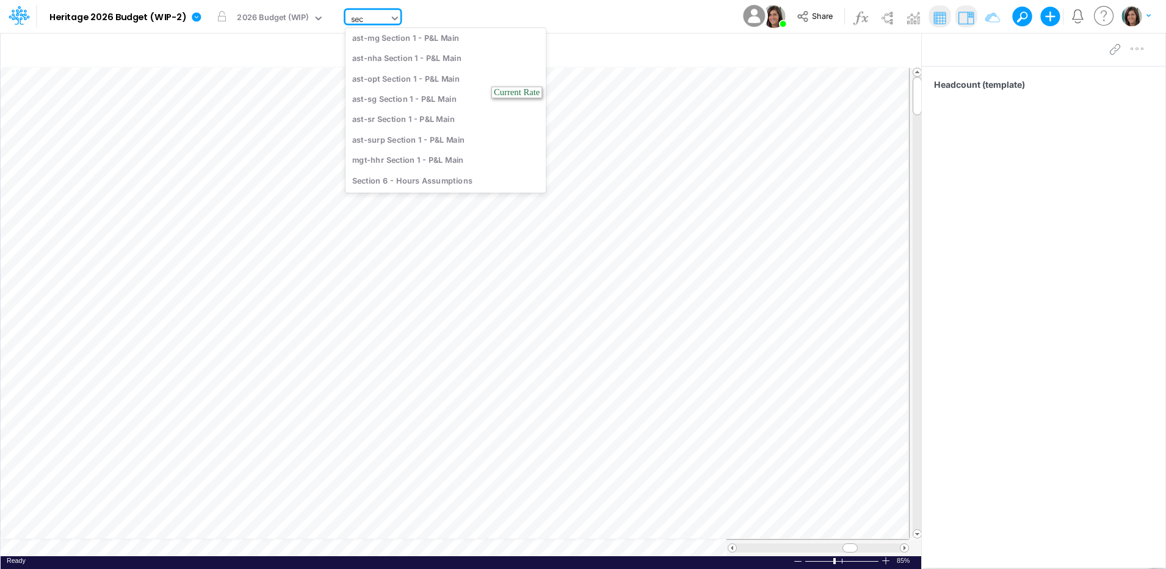
scroll to position [2495, 0]
type input "section 4"
click at [428, 38] on div "op-ahfv Section 4 - Staffing" at bounding box center [427, 40] width 165 height 20
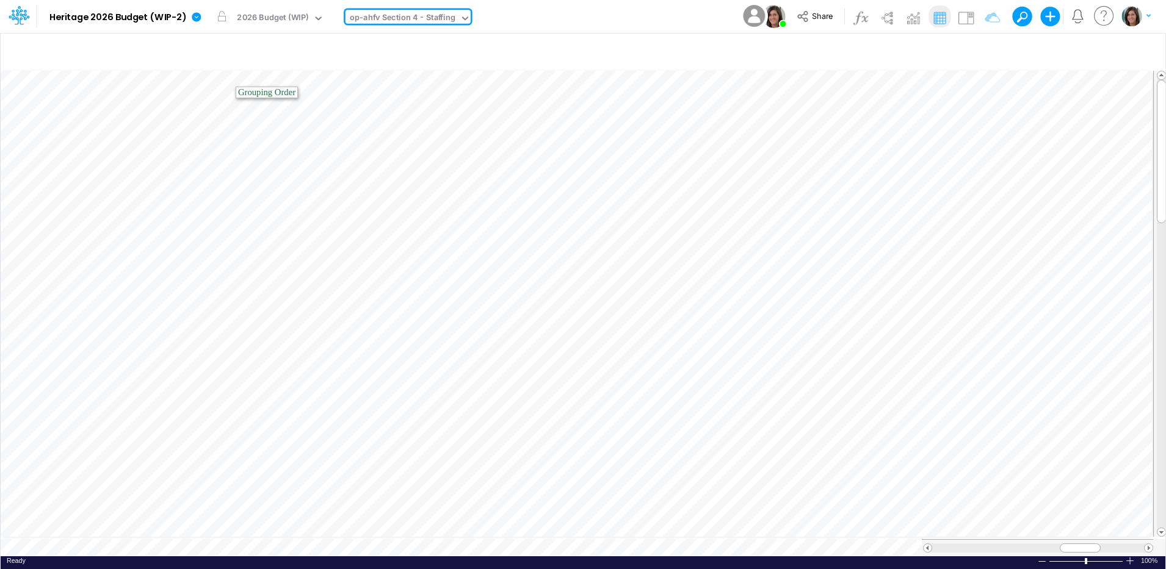
click at [390, 19] on div "op-ahfv Section 4 - Staffing" at bounding box center [403, 19] width 106 height 14
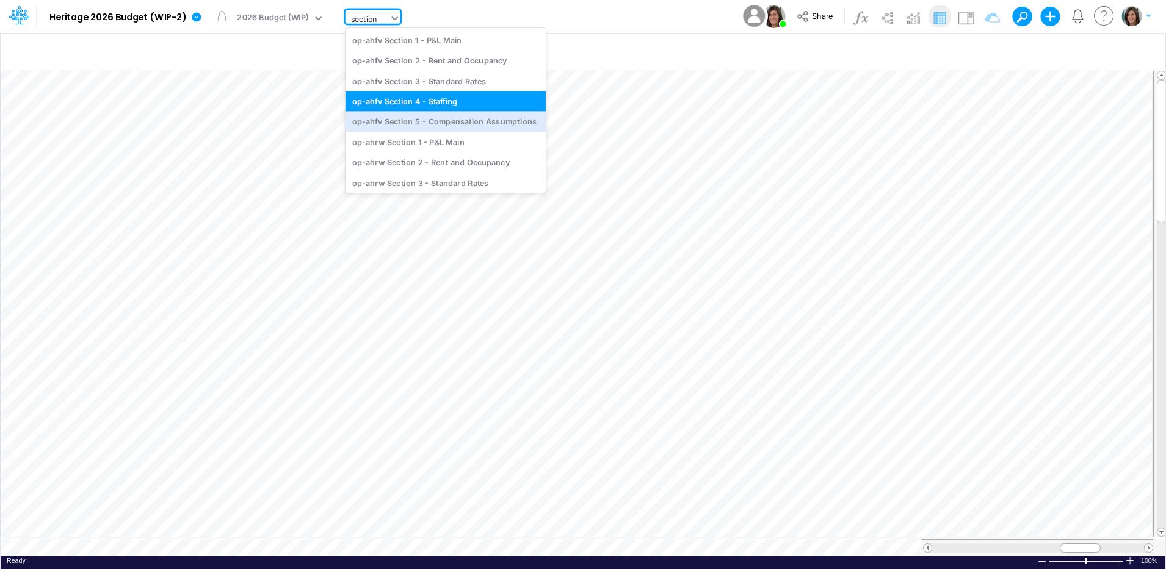
type input "section 4"
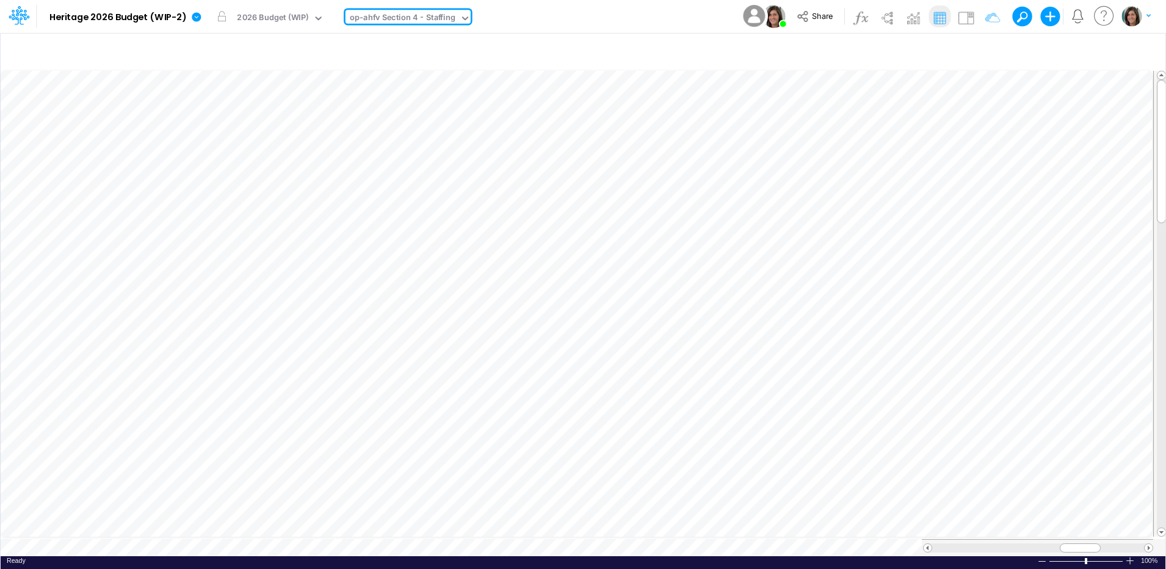
click at [448, 15] on div "op-ahfv Section 4 - Staffing" at bounding box center [403, 19] width 106 height 14
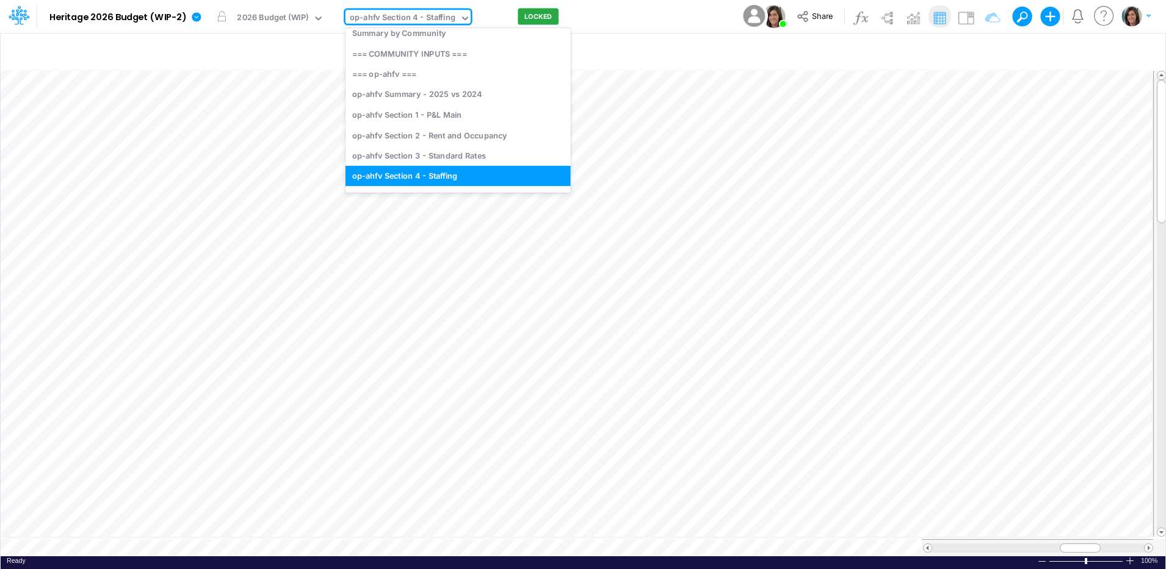
type input "section 4"
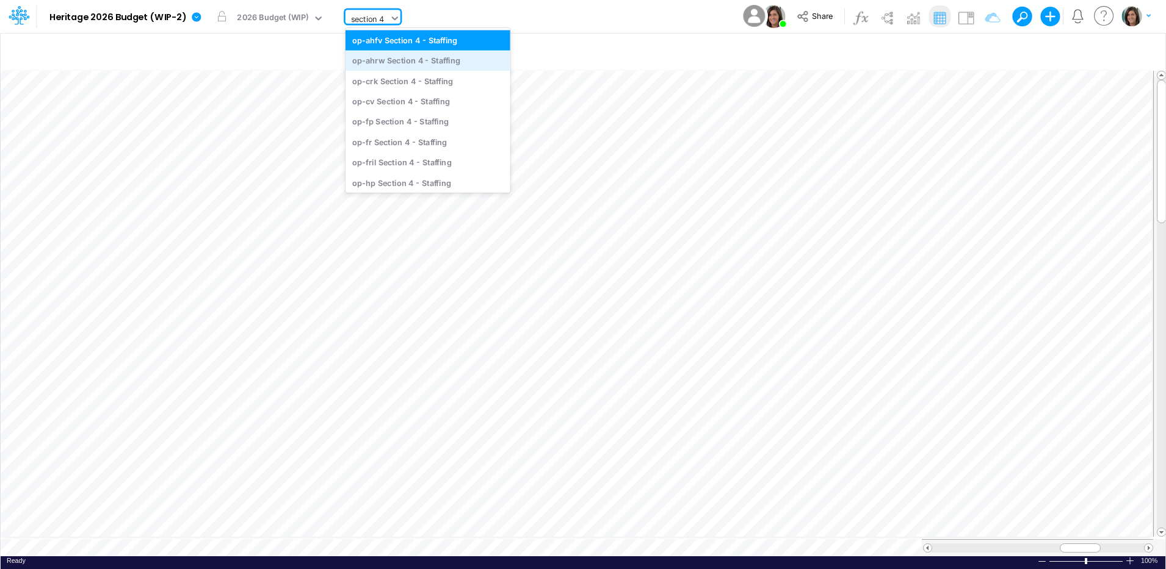
click at [452, 63] on div "op-ahrw Section 4 - Staffing" at bounding box center [427, 61] width 165 height 20
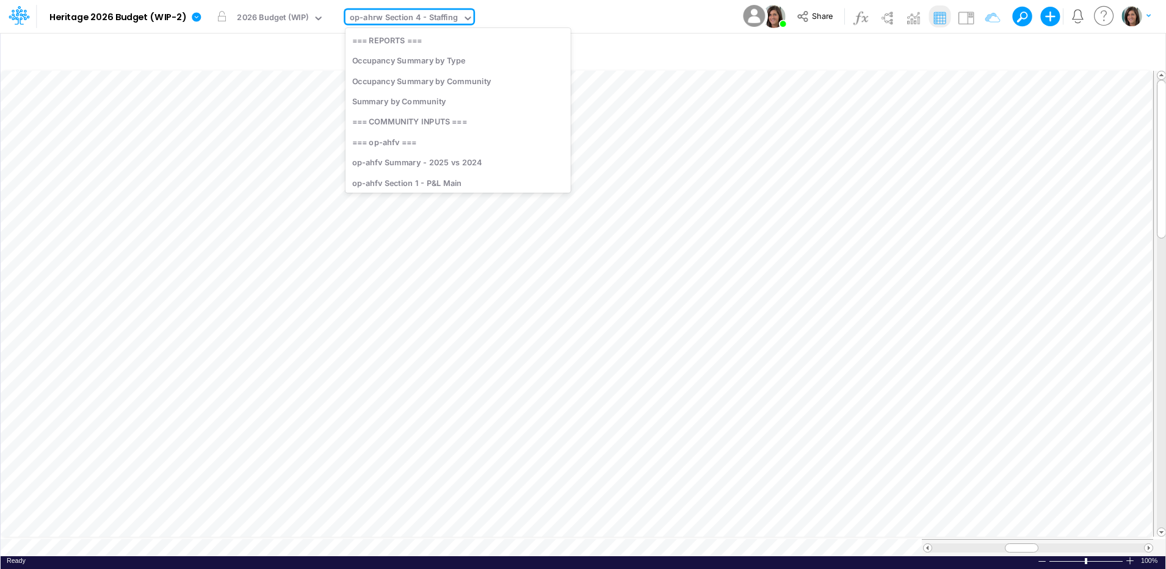
click at [450, 20] on div "op-ahrw Section 4 - Staffing" at bounding box center [404, 19] width 108 height 14
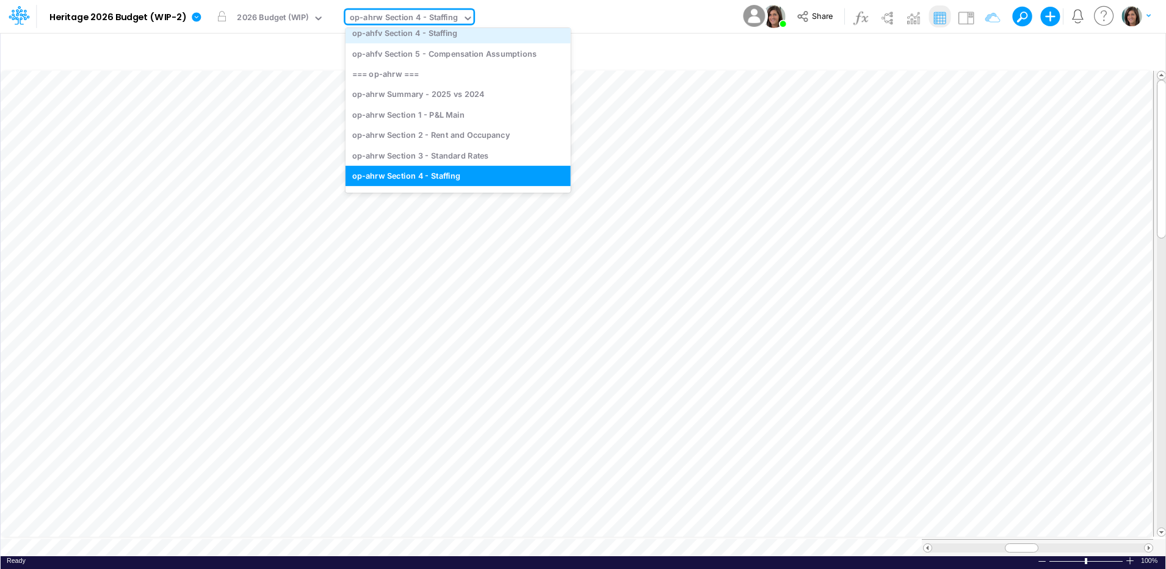
type input "section 4"
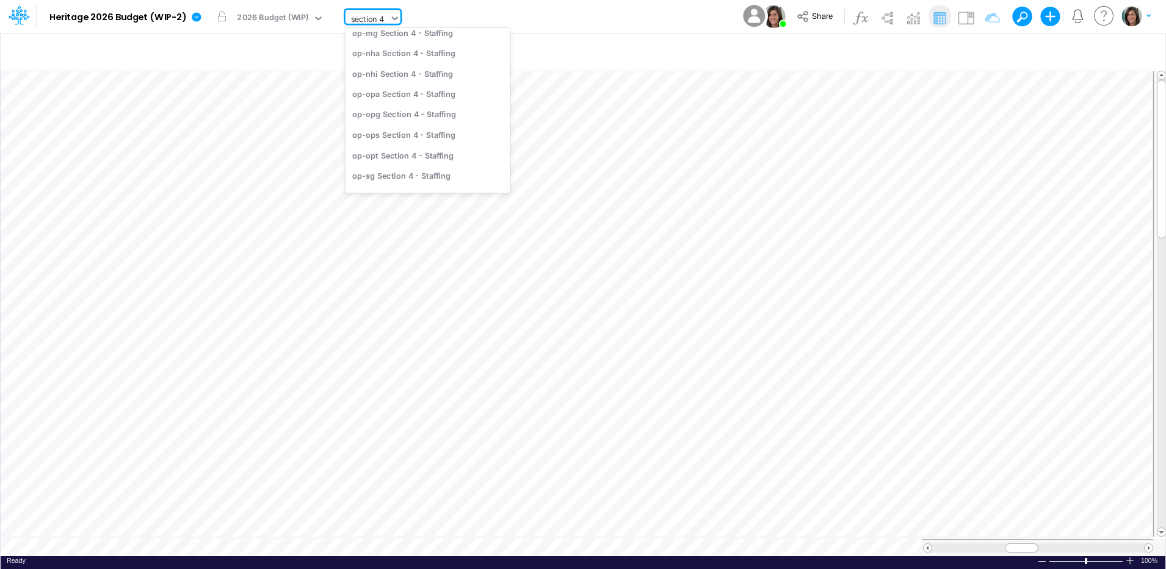
scroll to position [8, 0]
click at [436, 67] on div "op-crk Section 4 - Staffing" at bounding box center [427, 73] width 165 height 20
click at [394, 18] on div "op-crk Section 4 - Staffing" at bounding box center [400, 19] width 101 height 14
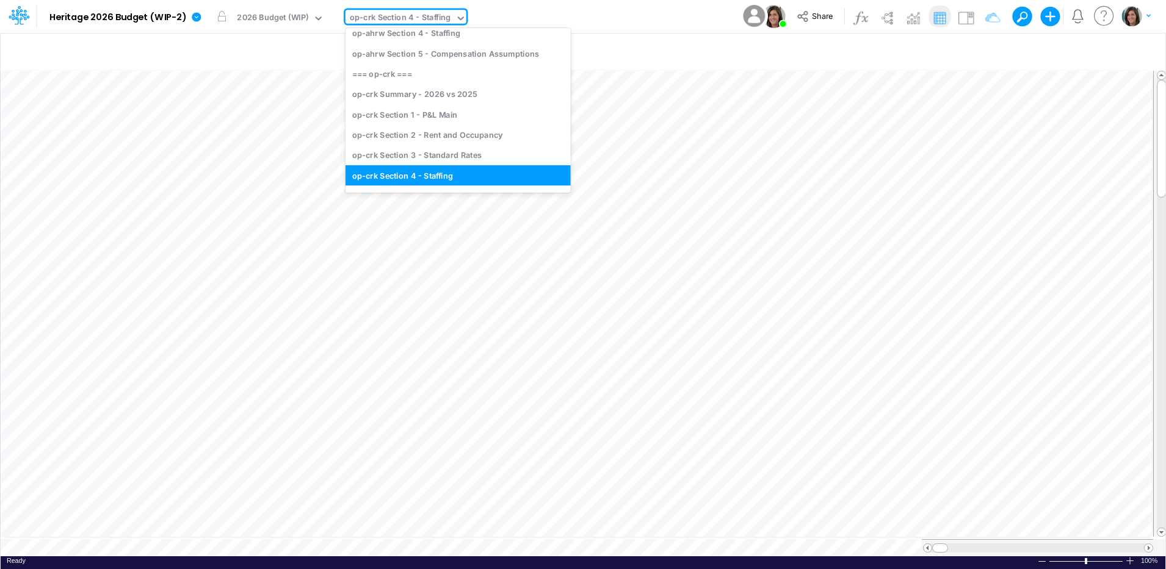
type input "section 4"
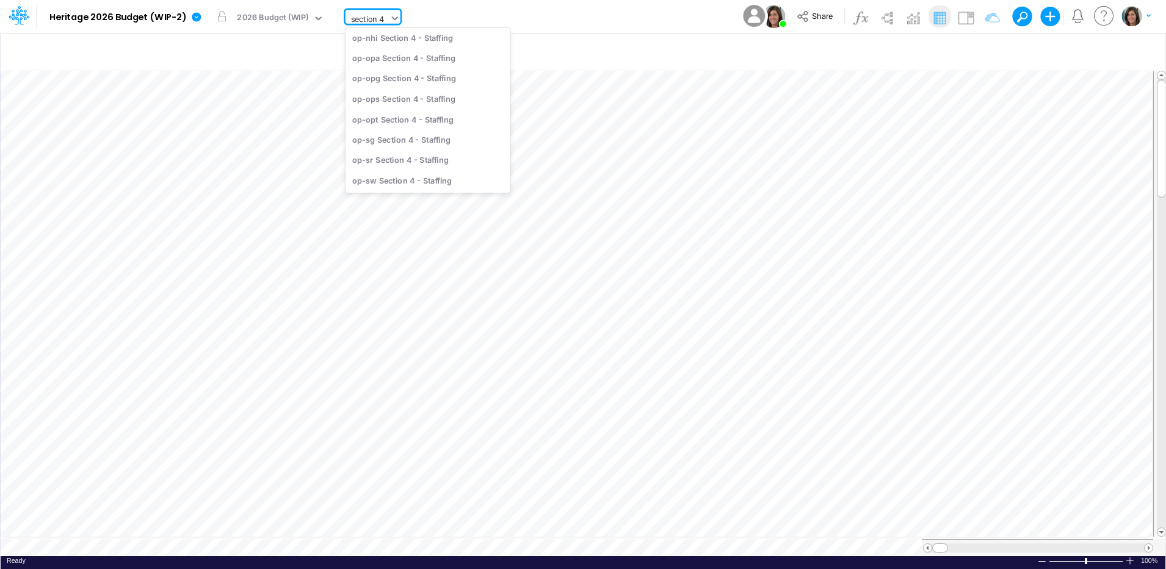
scroll to position [31, 0]
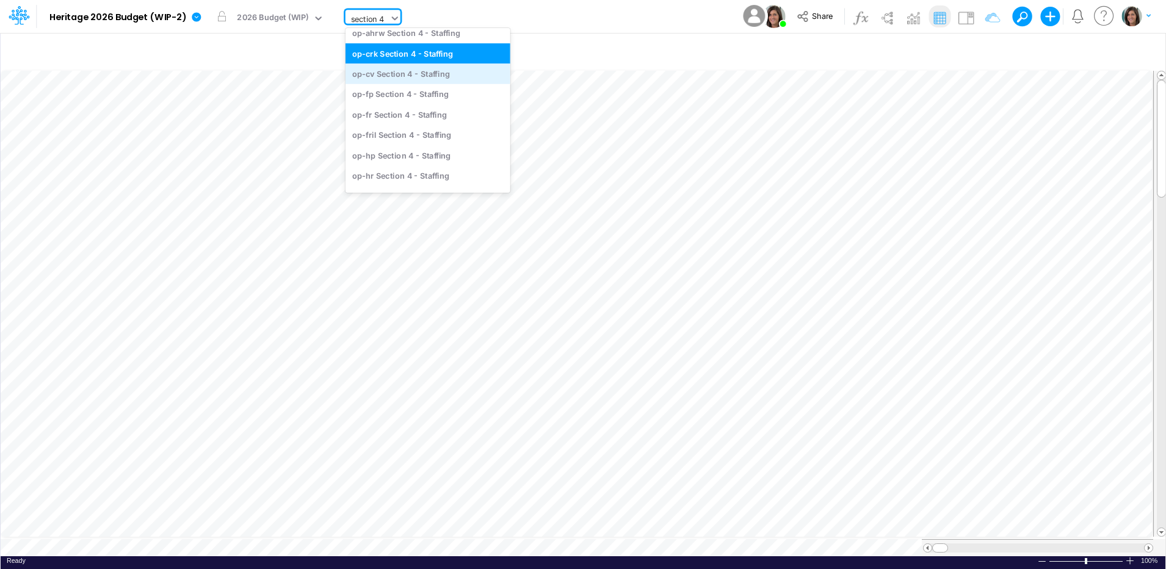
click at [396, 74] on div "op-cv Section 4 - Staffing" at bounding box center [427, 73] width 165 height 20
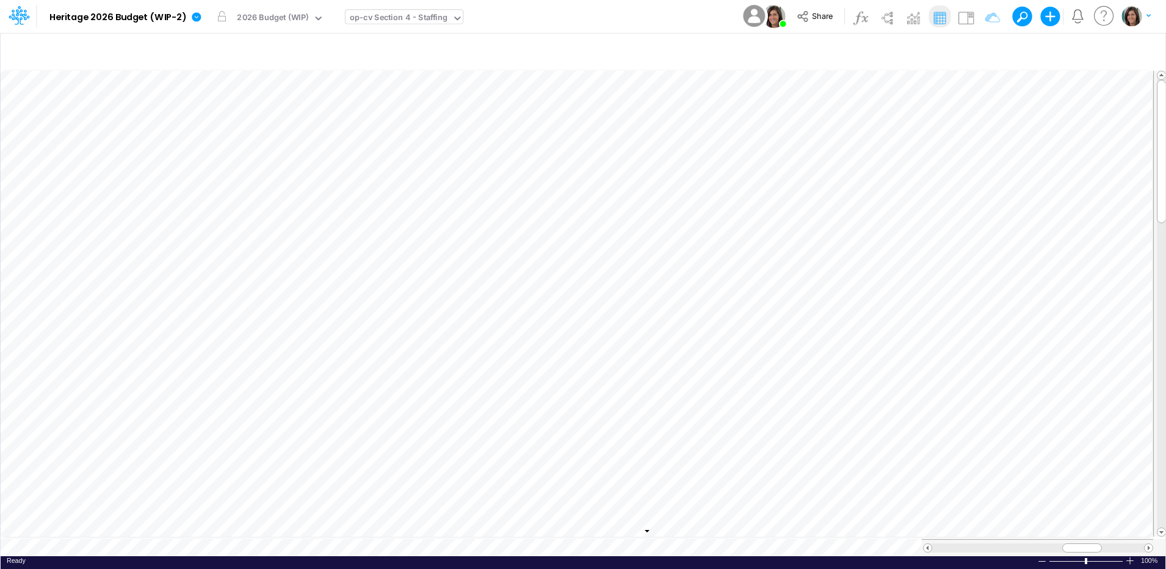
scroll to position [6, 0]
click at [443, 554] on div "Paste Cut Copy AutoFill Ready 100% Sum: null Max: null Min: null Numerical Coun…" at bounding box center [583, 312] width 1165 height 488
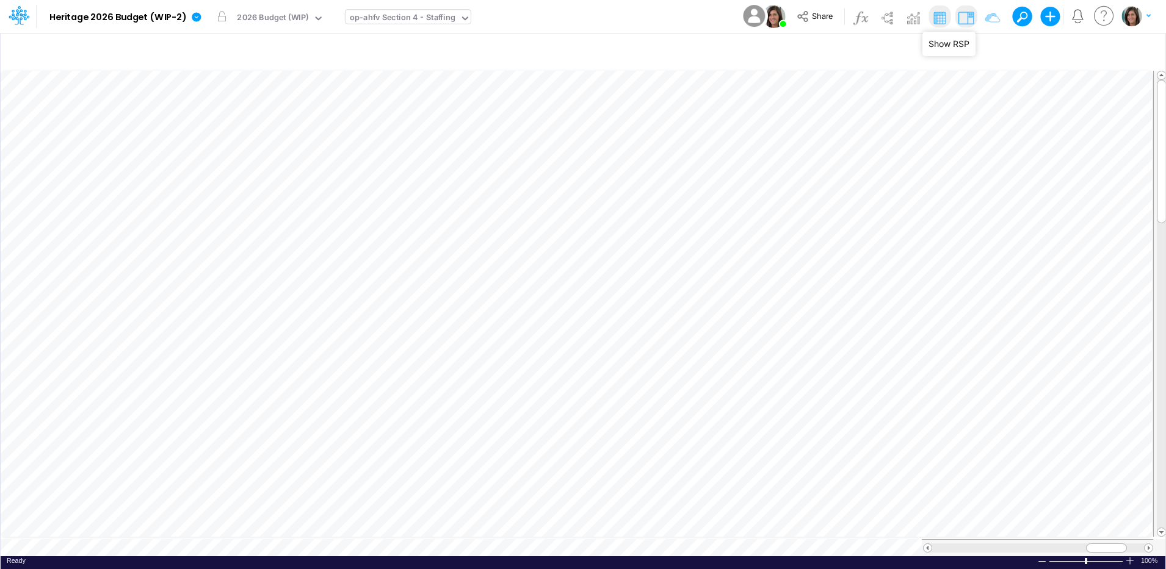
click at [966, 12] on img at bounding box center [966, 18] width 20 height 20
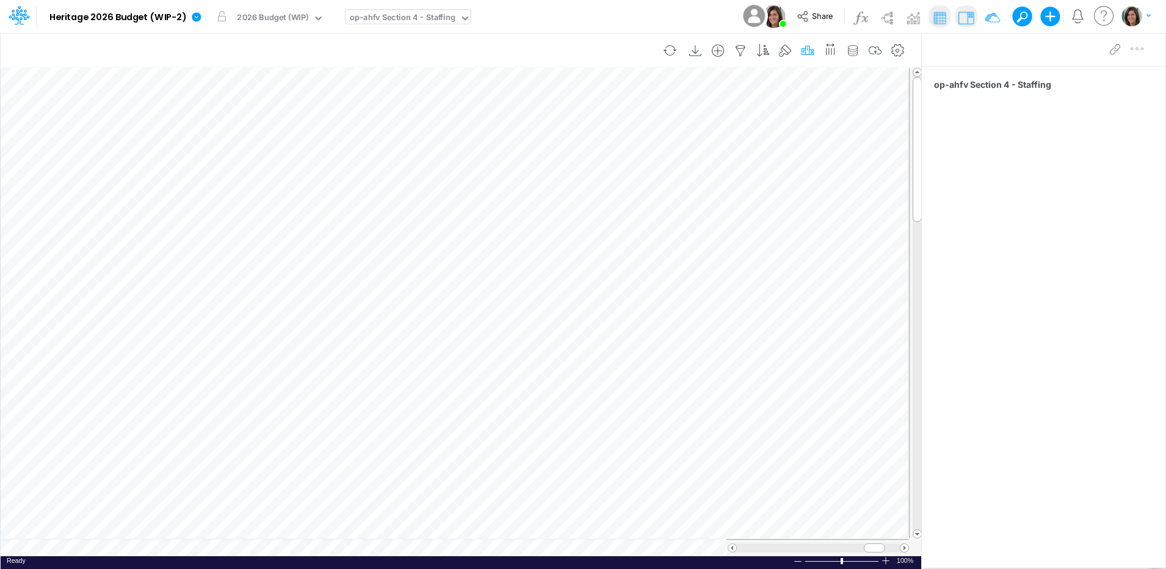
scroll to position [6, 1]
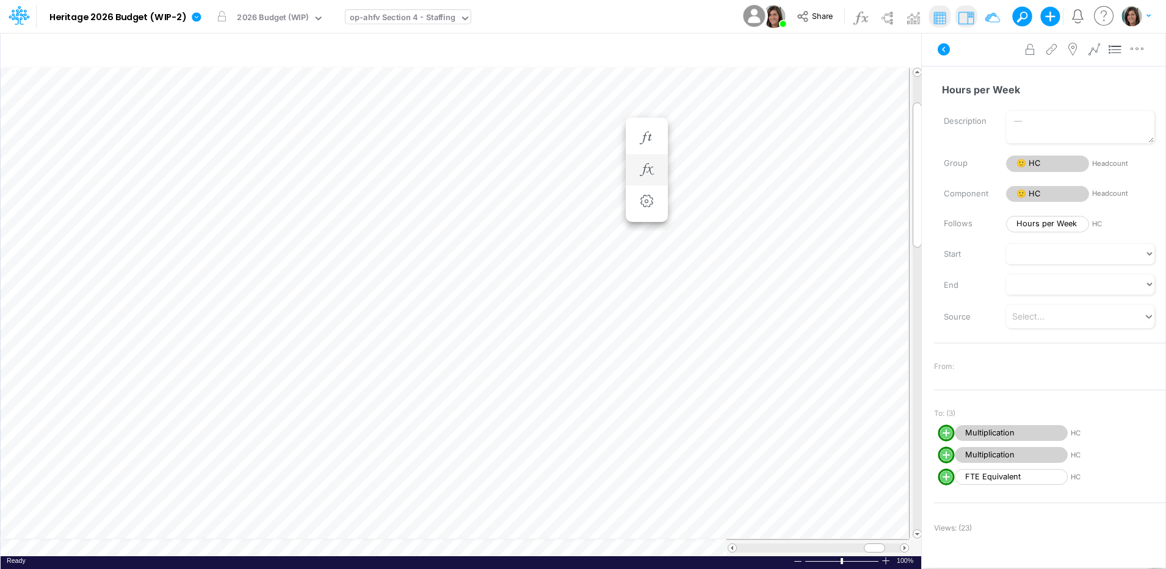
scroll to position [6, 1]
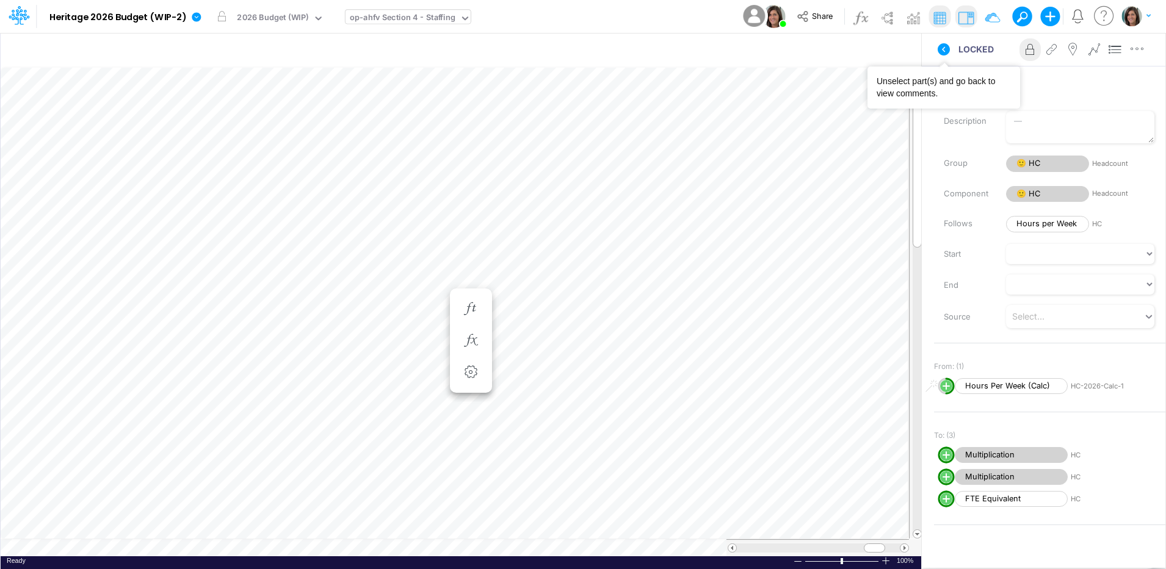
click at [947, 54] on icon at bounding box center [943, 49] width 15 height 15
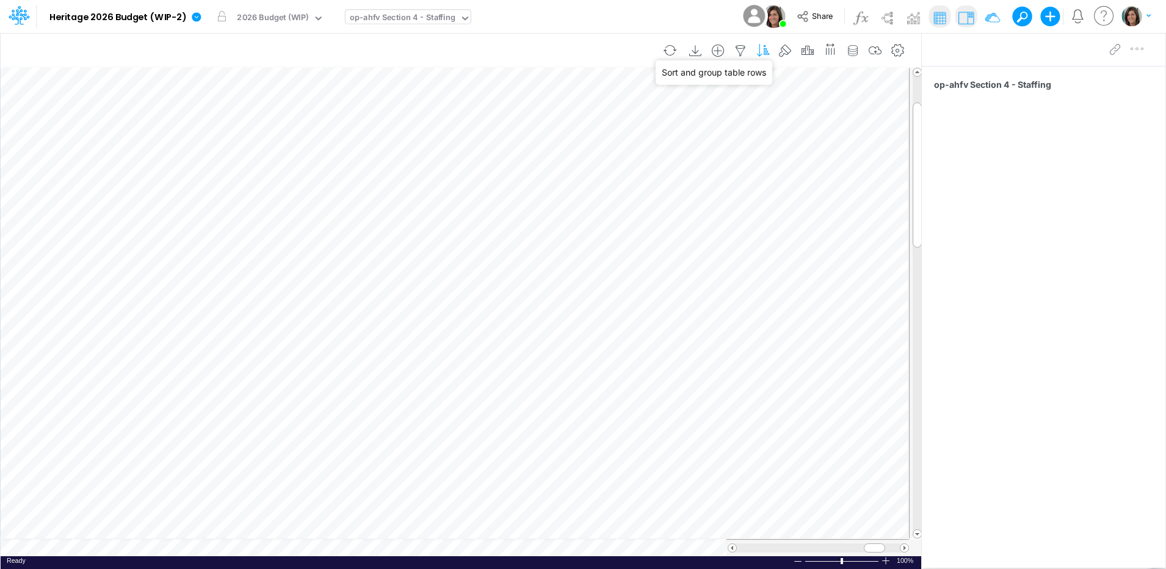
click at [768, 55] on icon "button" at bounding box center [763, 51] width 18 height 13
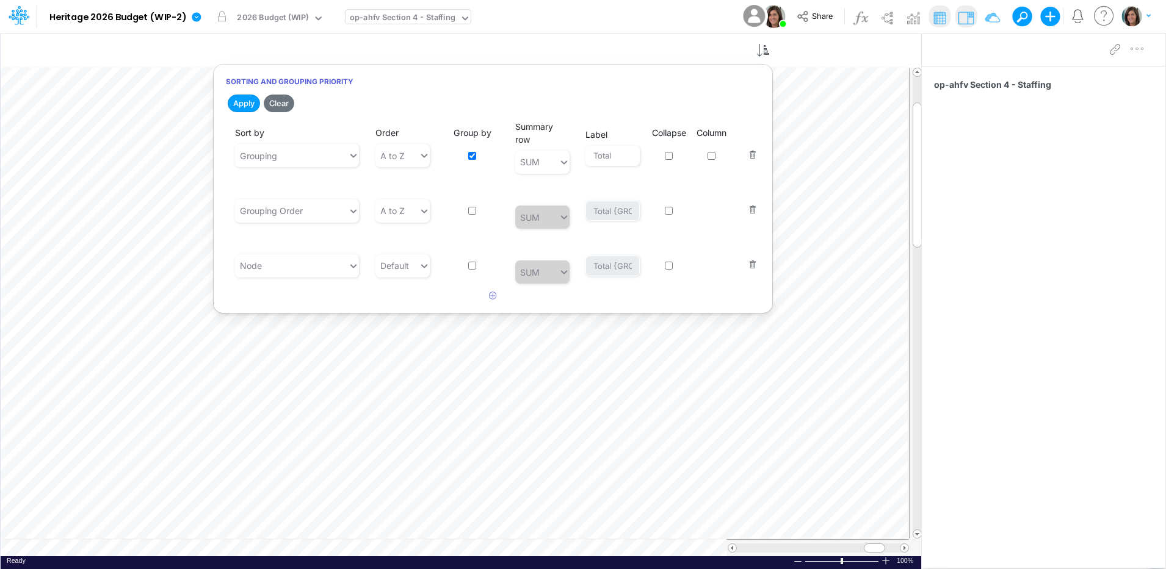
click at [671, 13] on div "Model Heritage 2026 Budget (WIP-2) Edit model settings Duplicate Import QuickBo…" at bounding box center [583, 16] width 1049 height 33
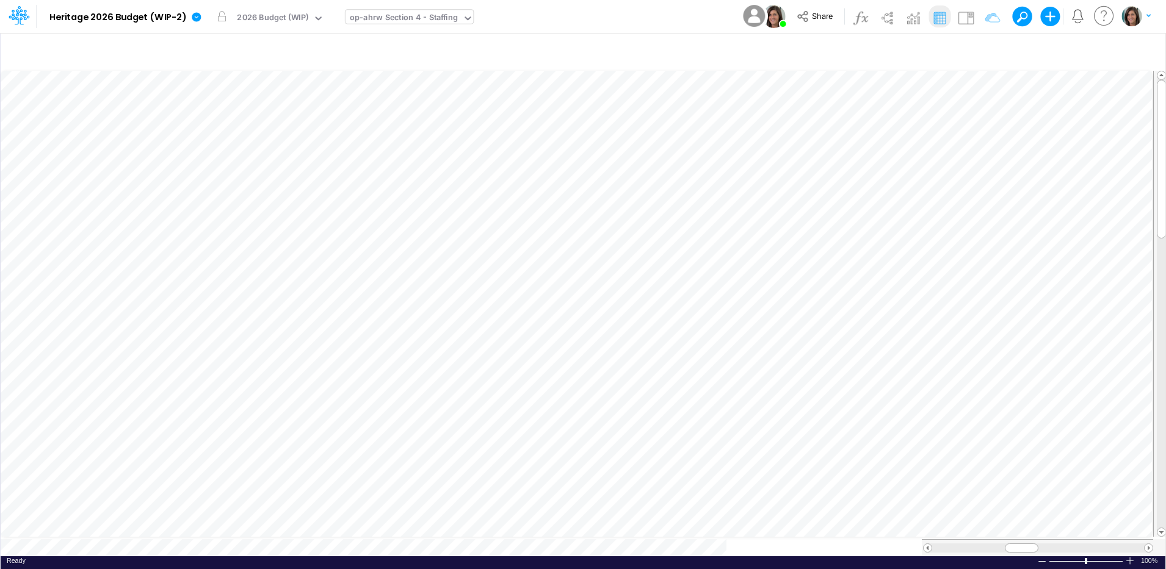
scroll to position [6, 0]
click at [1146, 49] on icon "button" at bounding box center [1142, 51] width 18 height 13
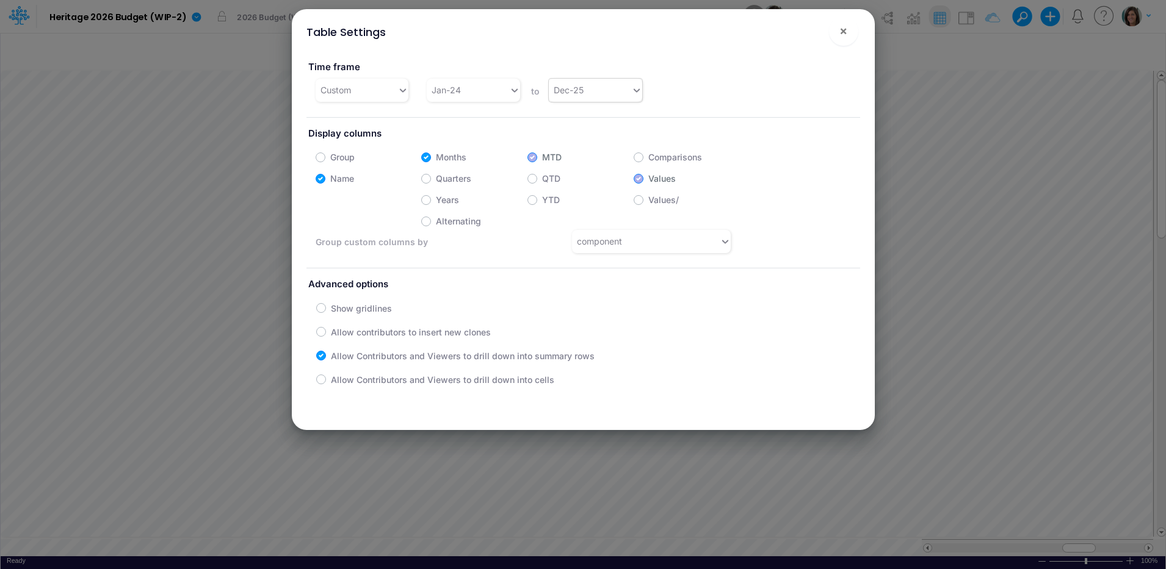
click at [613, 91] on div "Dec-25" at bounding box center [590, 90] width 82 height 20
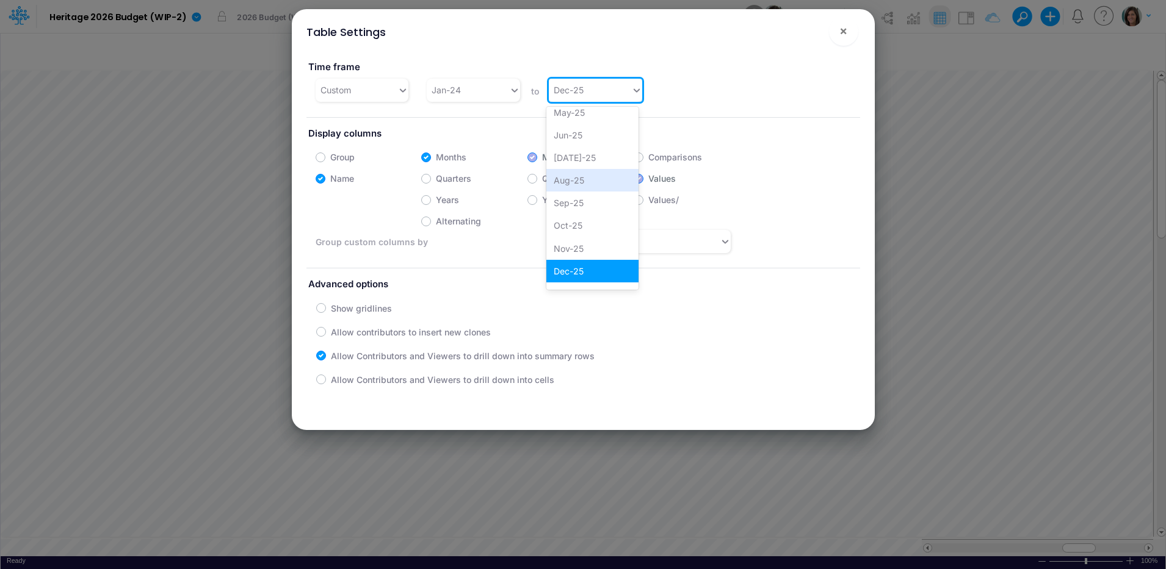
scroll to position [1181, 0]
drag, startPoint x: 574, startPoint y: 275, endPoint x: 453, endPoint y: 84, distance: 226.1
click at [573, 275] on div "Dec-26" at bounding box center [592, 275] width 92 height 23
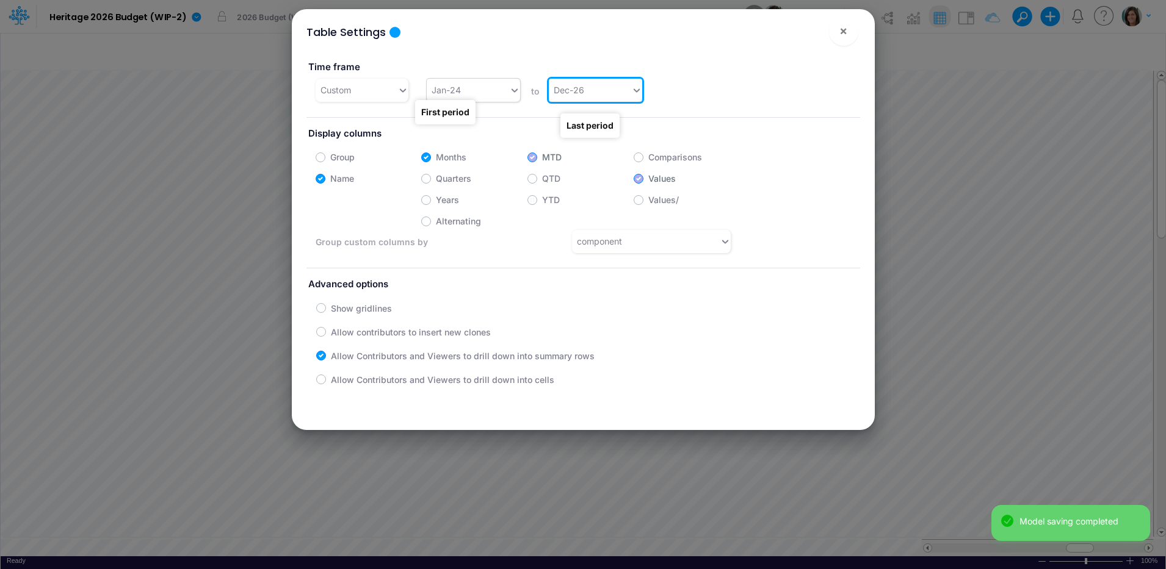
click at [477, 91] on div "Jan-24" at bounding box center [468, 90] width 82 height 20
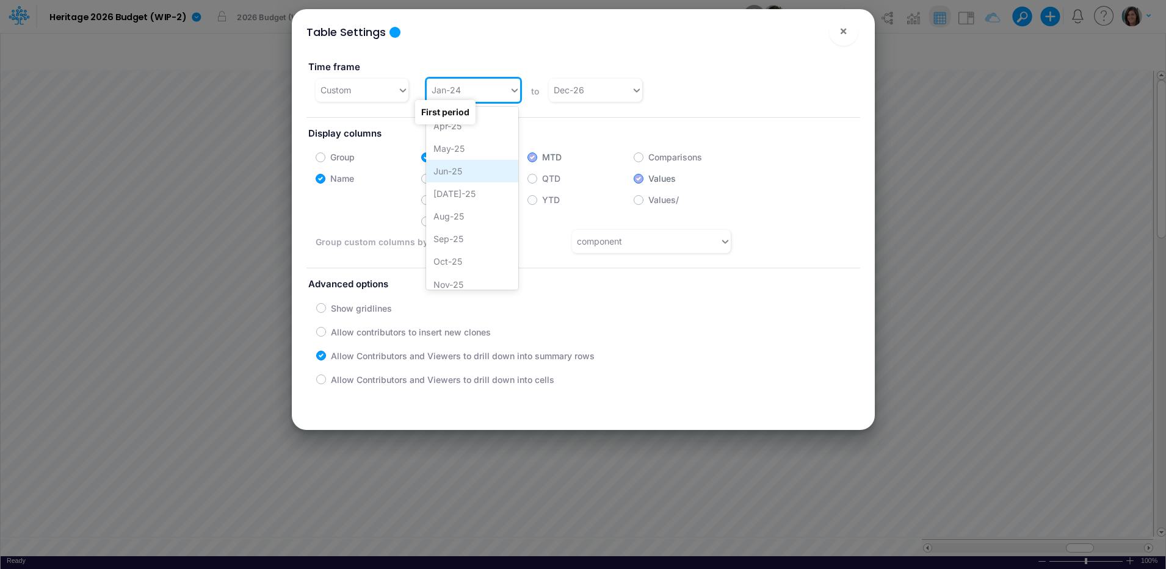
scroll to position [902, 0]
click at [475, 212] on div "Sep-25" at bounding box center [472, 215] width 92 height 23
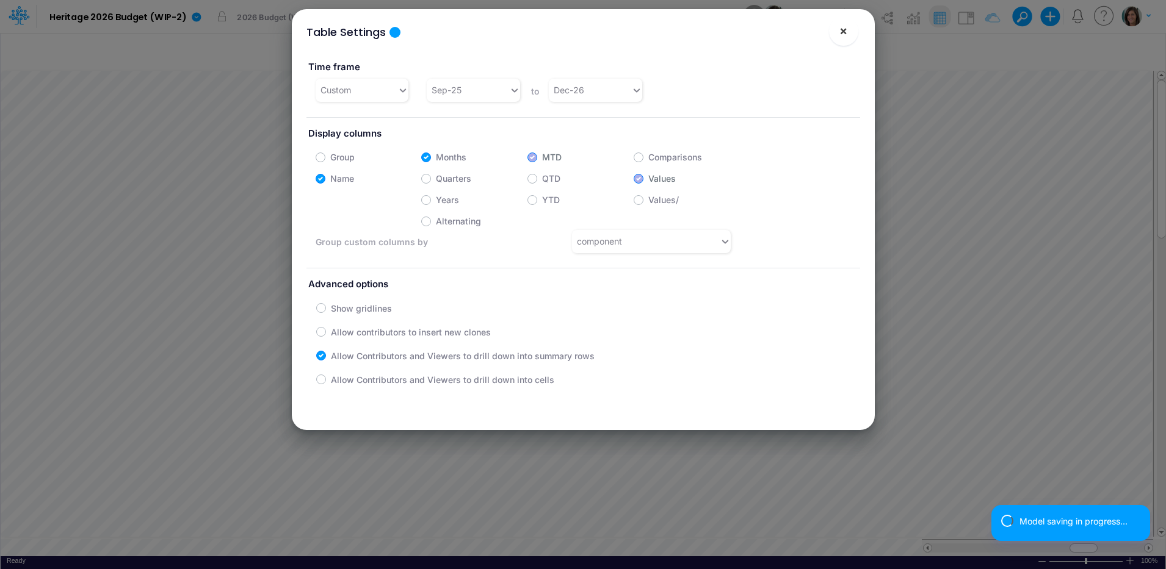
click at [840, 32] on span "×" at bounding box center [843, 30] width 8 height 15
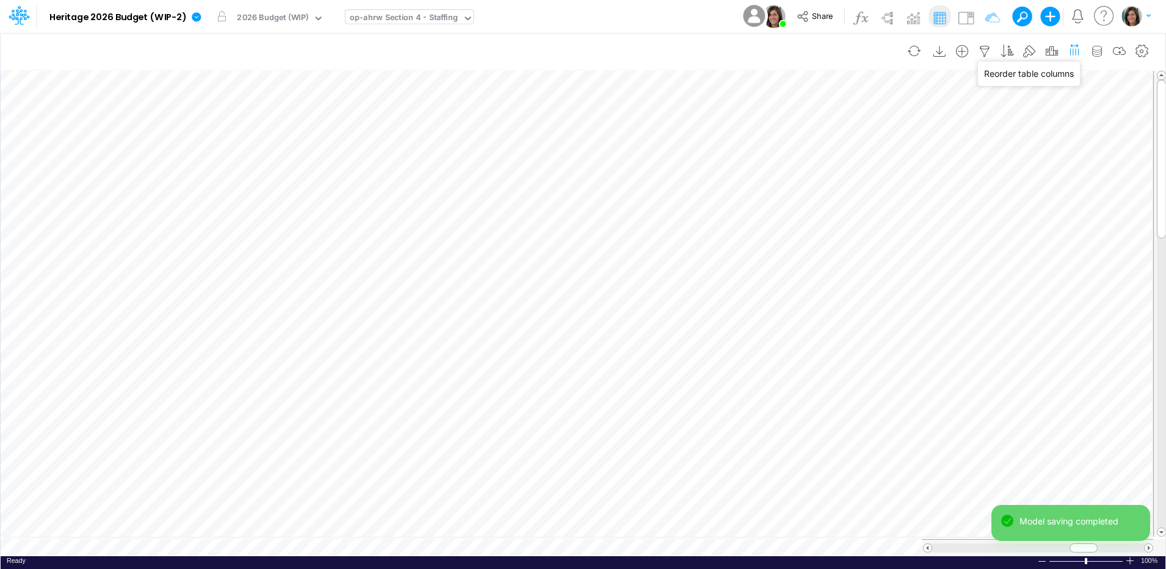
click at [1073, 48] on icon "button" at bounding box center [1074, 49] width 13 height 18
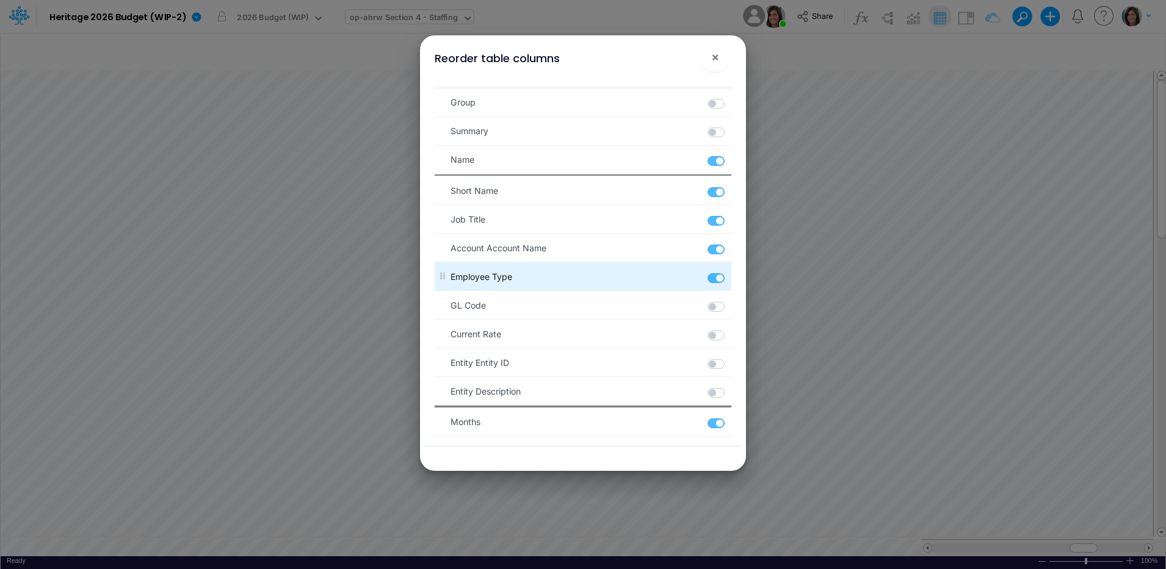
click at [729, 272] on label at bounding box center [730, 272] width 2 height 0
click at [729, 276] on Type "checkbox" at bounding box center [733, 276] width 8 height 8
checkbox Type "false"
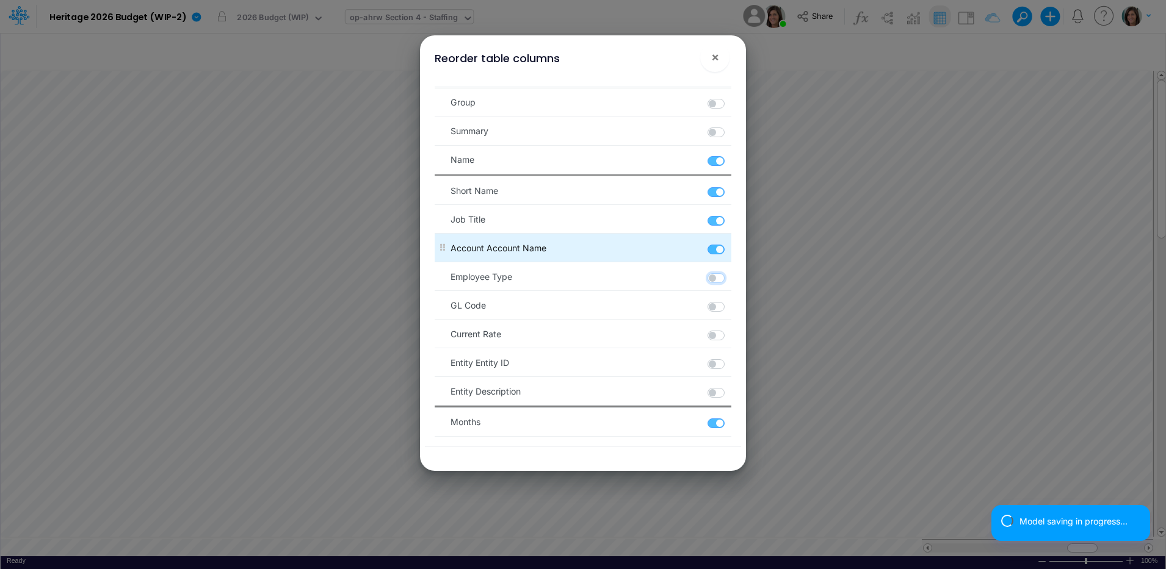
click at [729, 243] on label at bounding box center [730, 243] width 2 height 0
click at [729, 248] on Name "checkbox" at bounding box center [733, 247] width 8 height 8
checkbox Name "false"
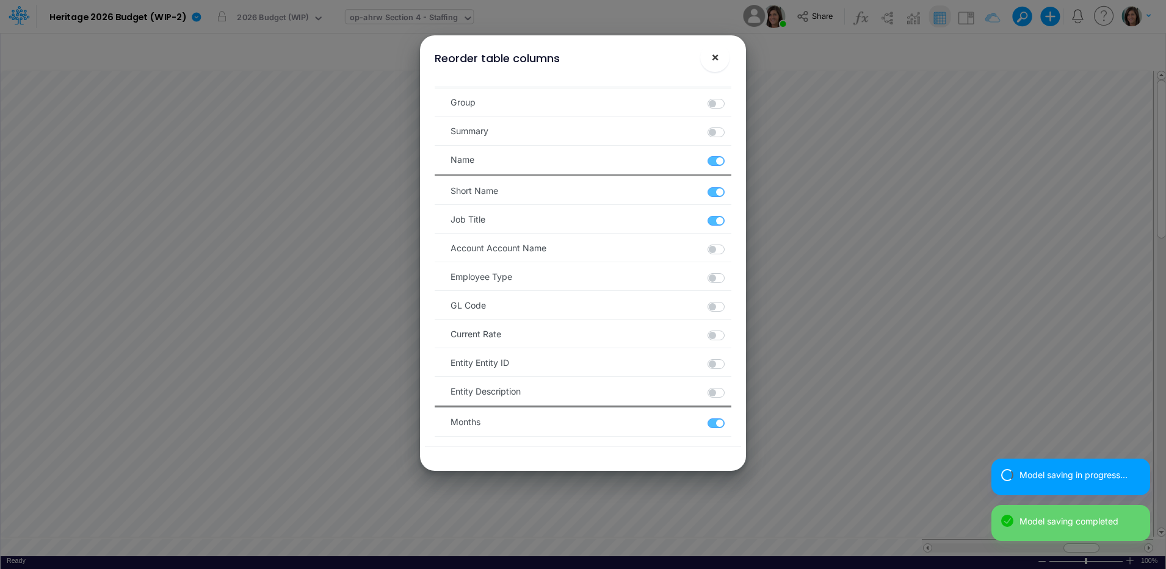
click at [711, 53] on span "×" at bounding box center [715, 56] width 8 height 15
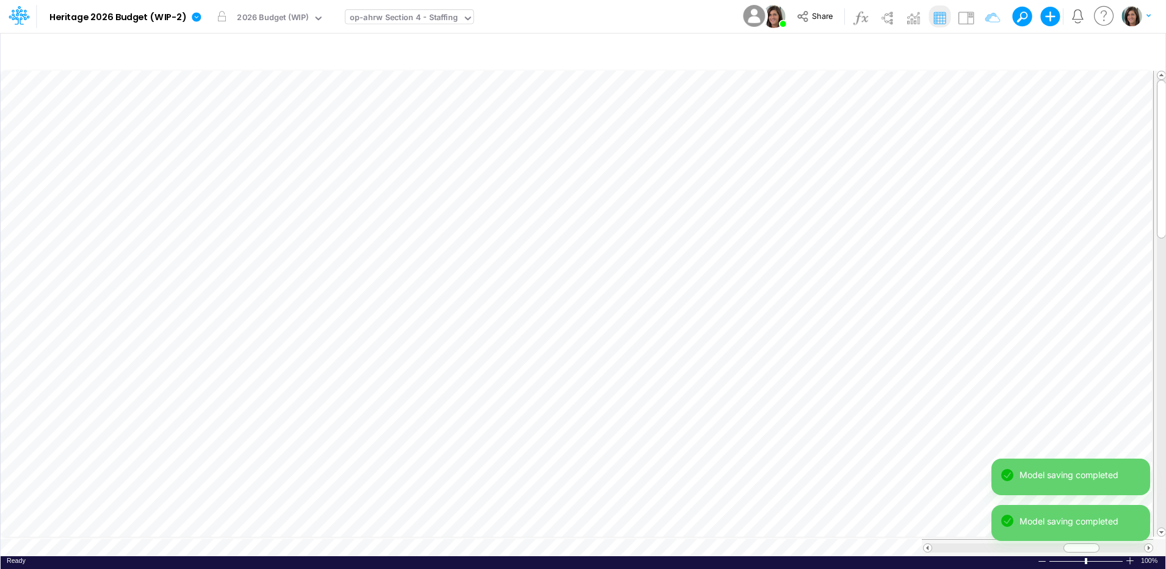
scroll to position [6, 1]
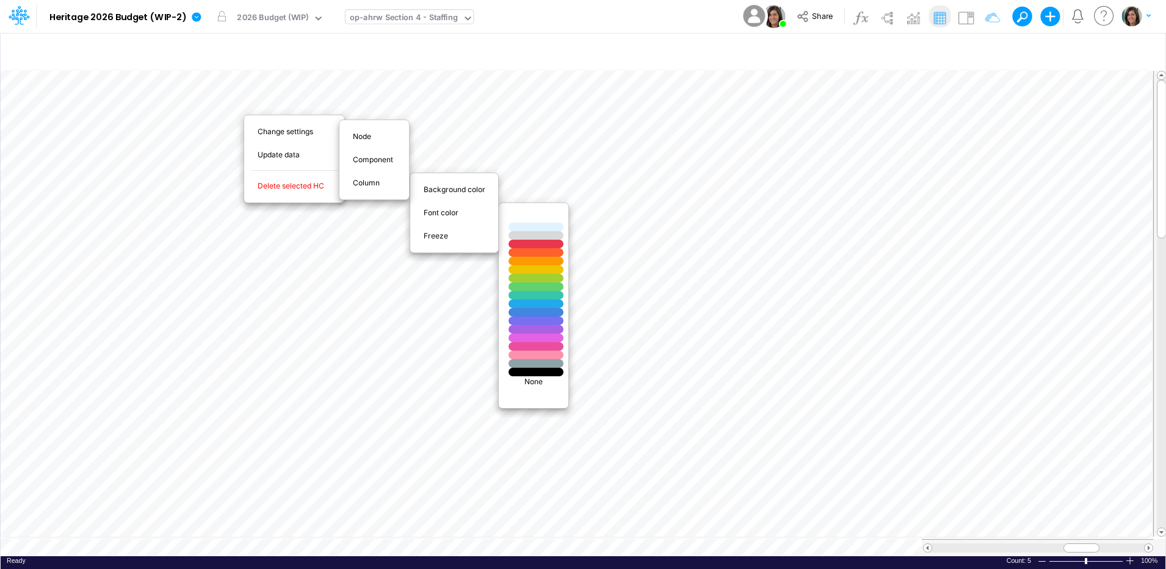
click at [537, 382] on p "None" at bounding box center [533, 382] width 57 height 11
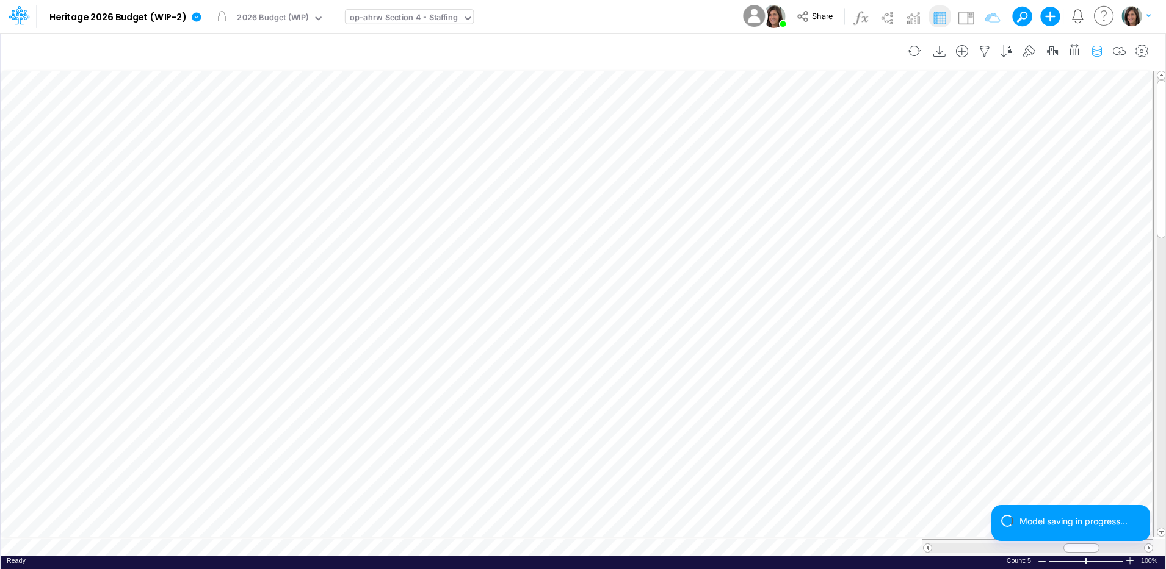
click at [1097, 56] on icon "button" at bounding box center [1097, 51] width 18 height 13
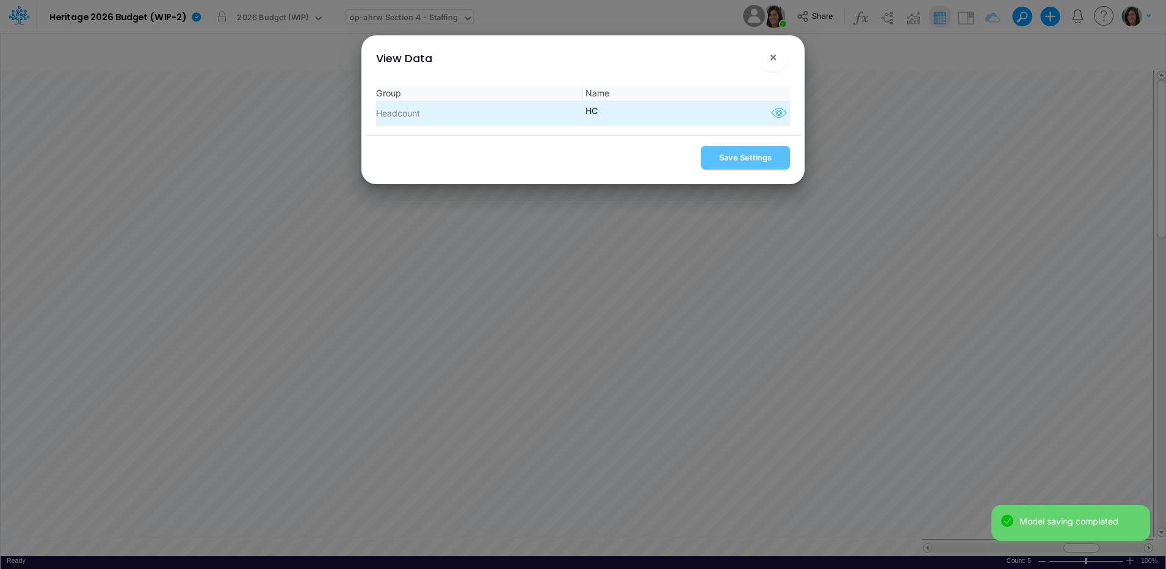
click at [771, 112] on icon "button" at bounding box center [779, 114] width 18 height 16
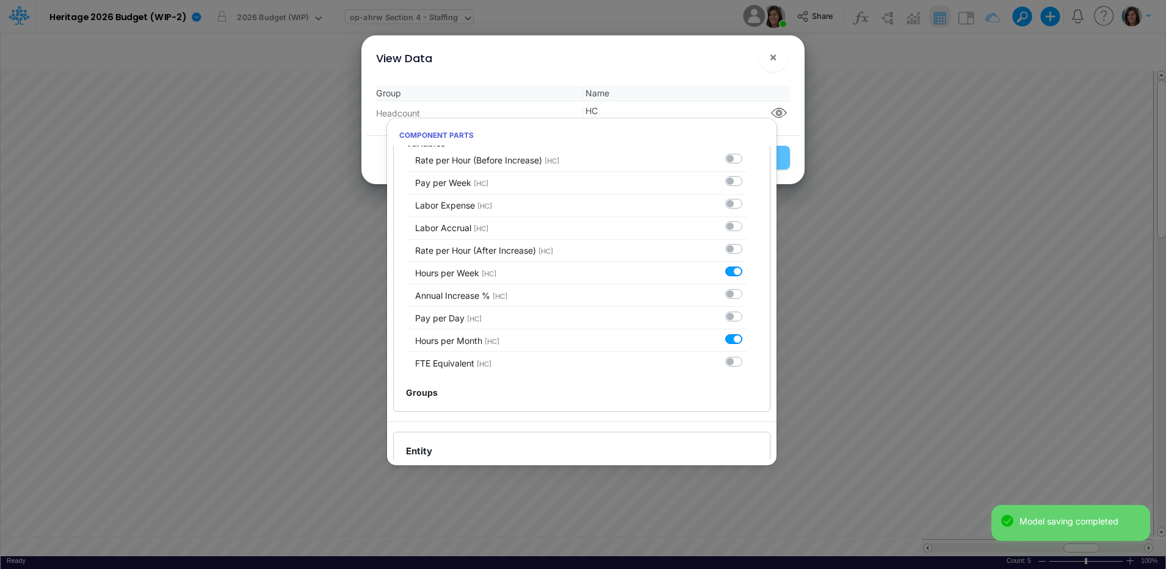
scroll to position [305, 0]
click at [747, 355] on label at bounding box center [747, 355] width 0 height 0
click at [747, 363] on input "checkbox" at bounding box center [751, 359] width 8 height 8
checkbox input "true"
click at [685, 64] on div "View Data ! ×" at bounding box center [582, 55] width 433 height 41
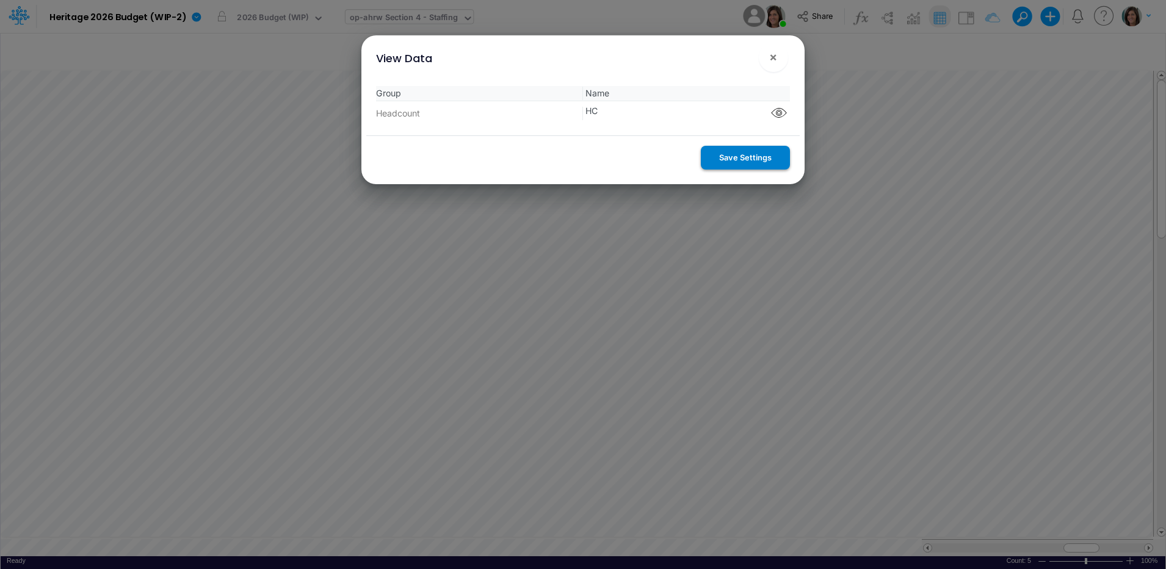
click at [749, 159] on button "Save Settings" at bounding box center [745, 158] width 89 height 24
click at [772, 56] on span "×" at bounding box center [773, 56] width 8 height 15
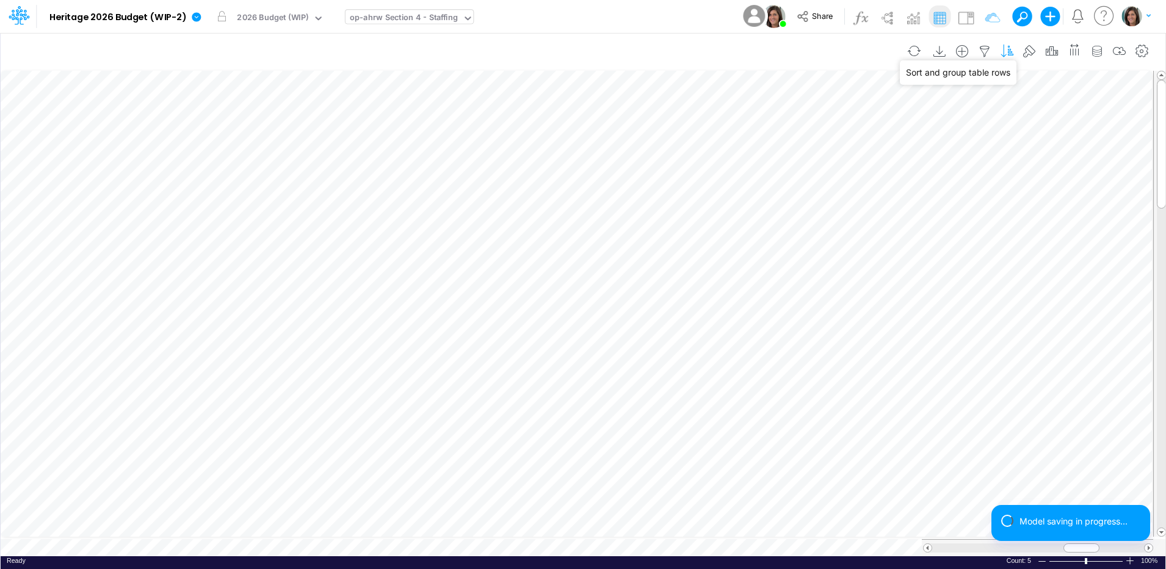
click at [1006, 52] on icon "button" at bounding box center [1007, 51] width 18 height 13
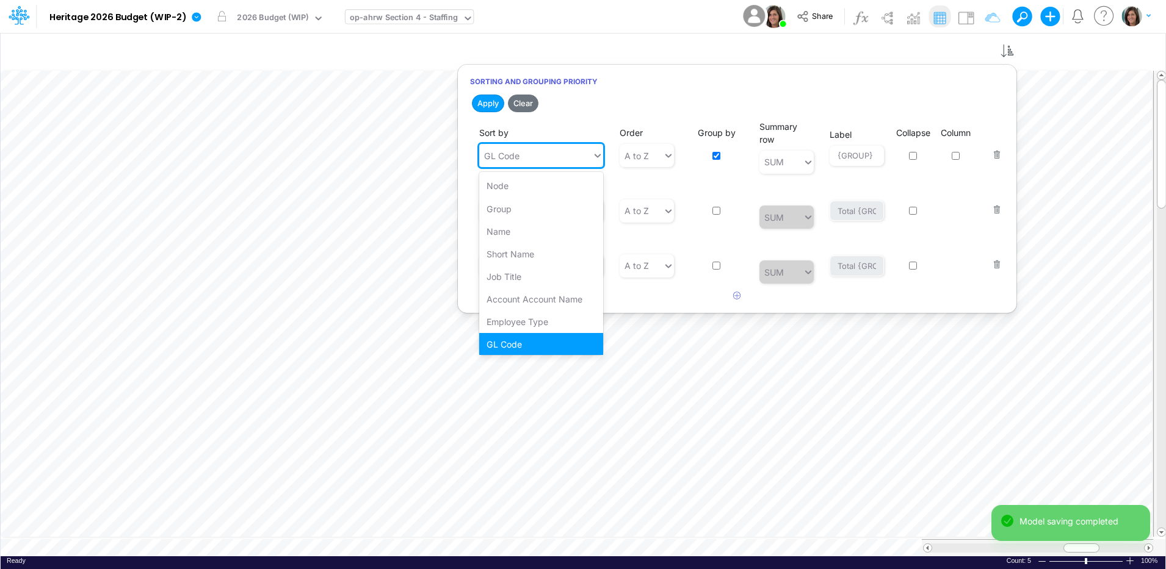
click at [562, 146] on div "GL Code" at bounding box center [535, 156] width 113 height 20
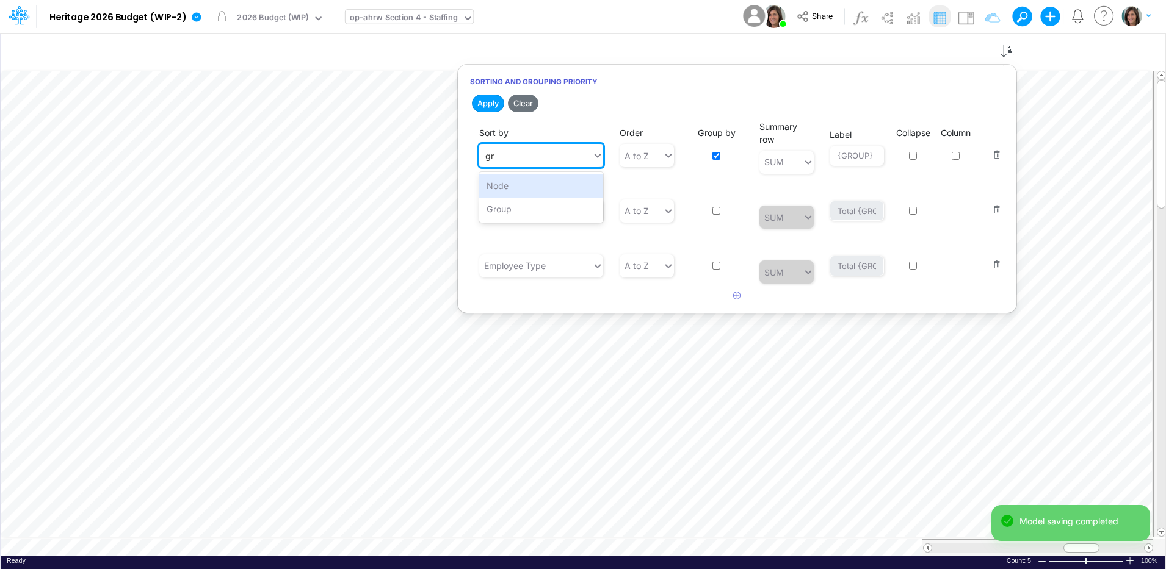
type input "gr"
drag, startPoint x: 629, startPoint y: 115, endPoint x: 621, endPoint y: 115, distance: 7.9
click at [629, 114] on div "Apply Clear Sort by option Node focused, 1 of 11. 2 results available for searc…" at bounding box center [737, 199] width 558 height 214
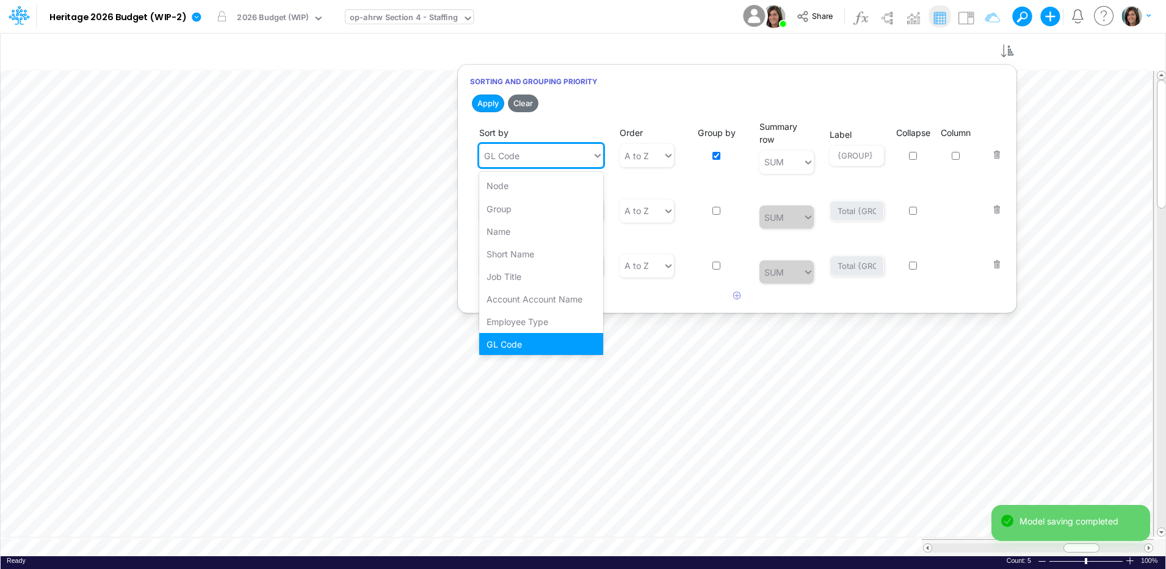
drag, startPoint x: 568, startPoint y: 144, endPoint x: 567, endPoint y: 152, distance: 8.0
click at [568, 150] on div "GL Code" at bounding box center [541, 155] width 124 height 23
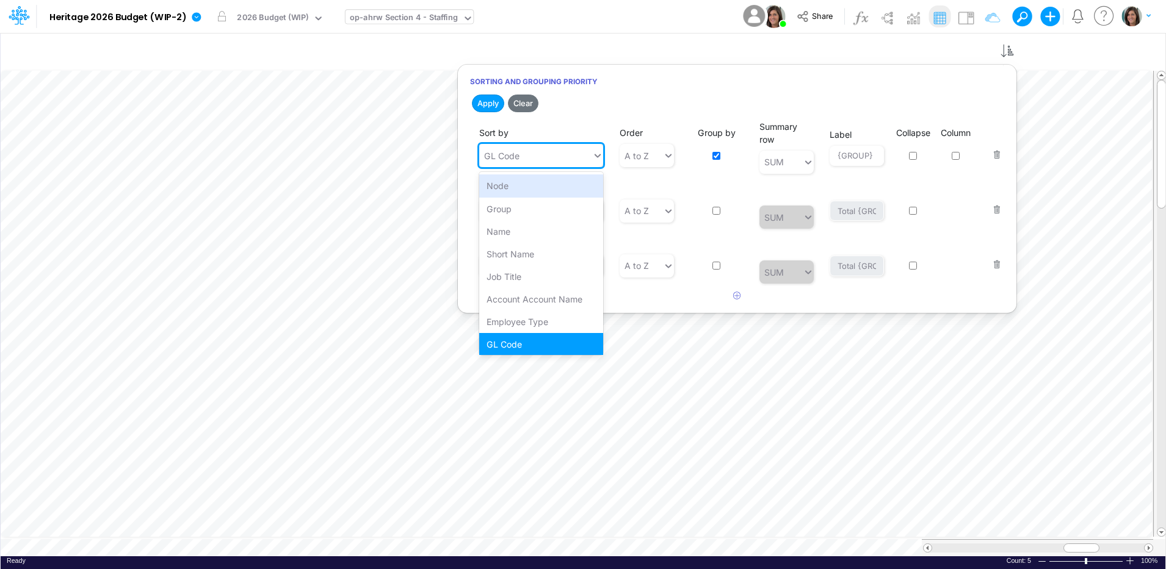
click at [637, 107] on h2 "Apply Clear" at bounding box center [737, 103] width 558 height 22
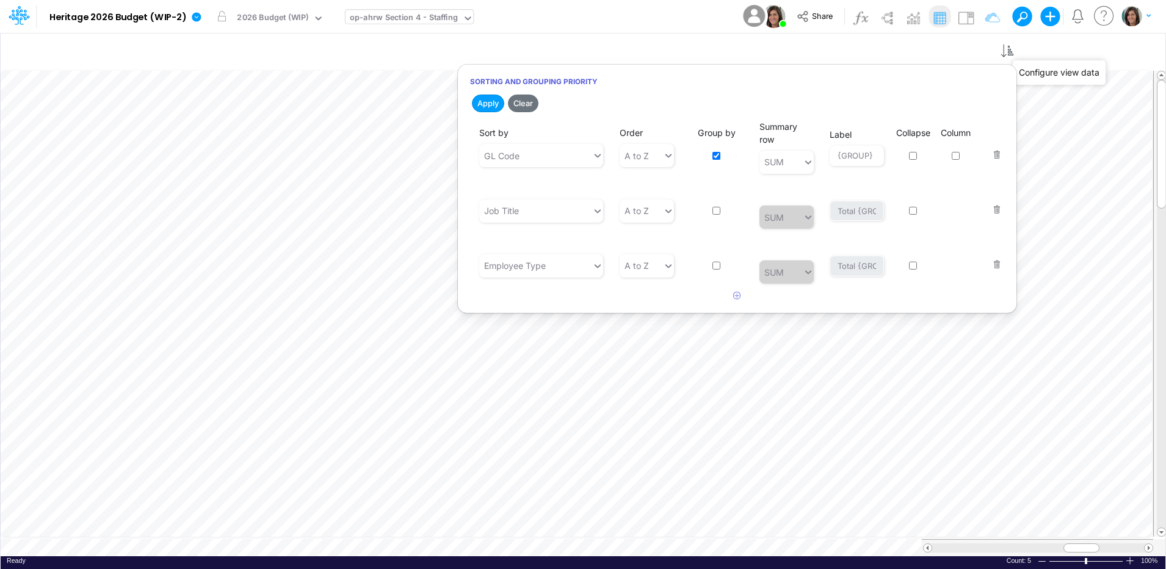
click at [1096, 50] on icon "button" at bounding box center [1097, 51] width 18 height 13
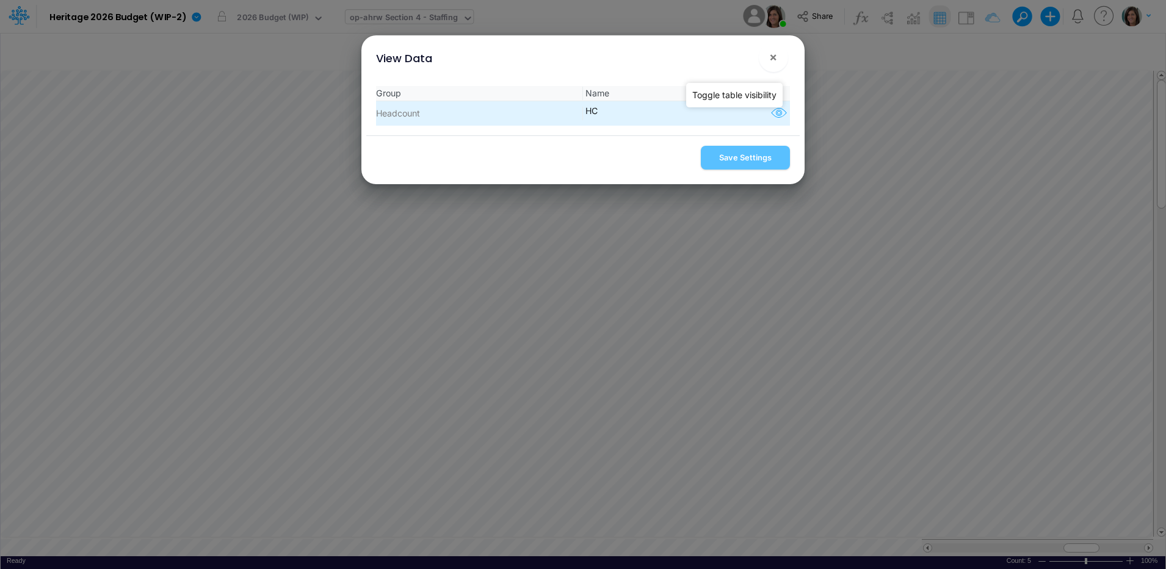
click at [775, 114] on icon "button" at bounding box center [779, 114] width 18 height 16
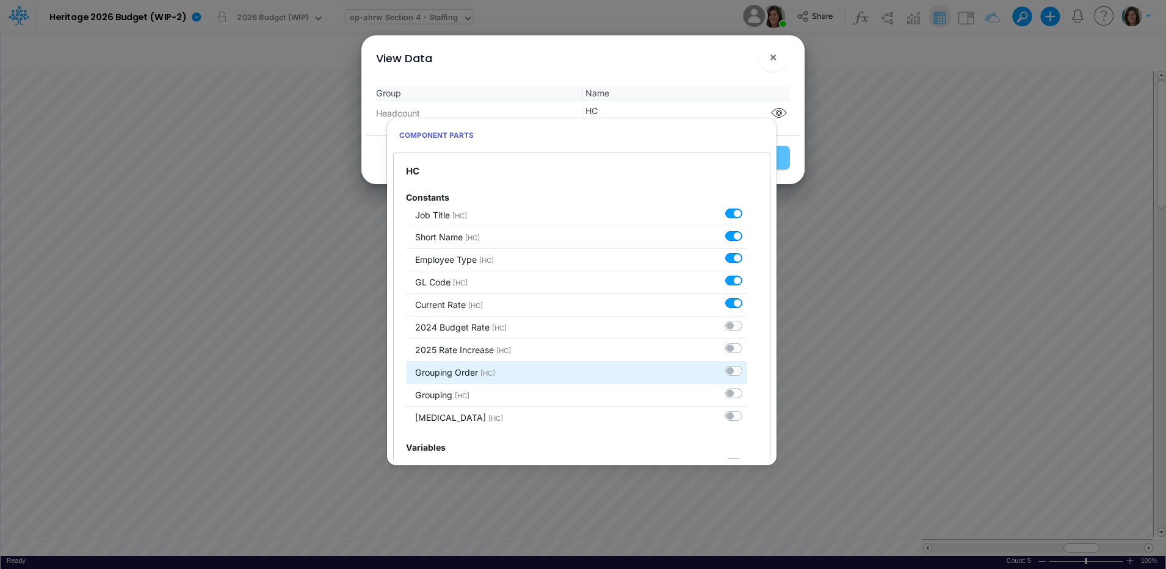
click at [747, 365] on label at bounding box center [747, 365] width 0 height 0
click at [747, 370] on input "checkbox" at bounding box center [751, 369] width 8 height 8
checkbox input "true"
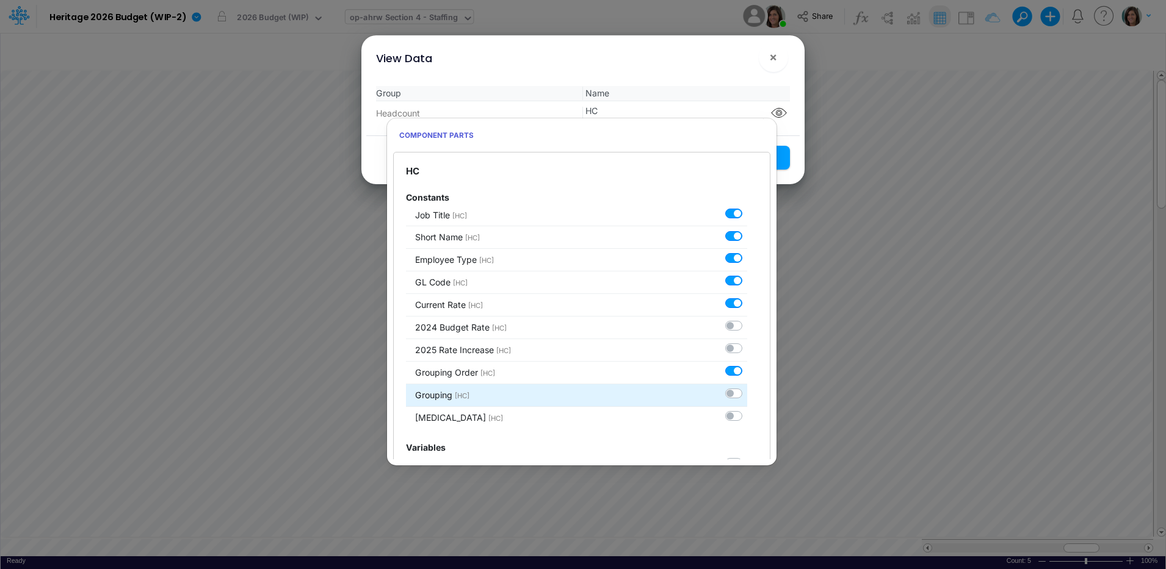
click at [747, 388] on label at bounding box center [747, 388] width 0 height 0
click at [747, 392] on input "checkbox" at bounding box center [751, 392] width 8 height 8
checkbox input "true"
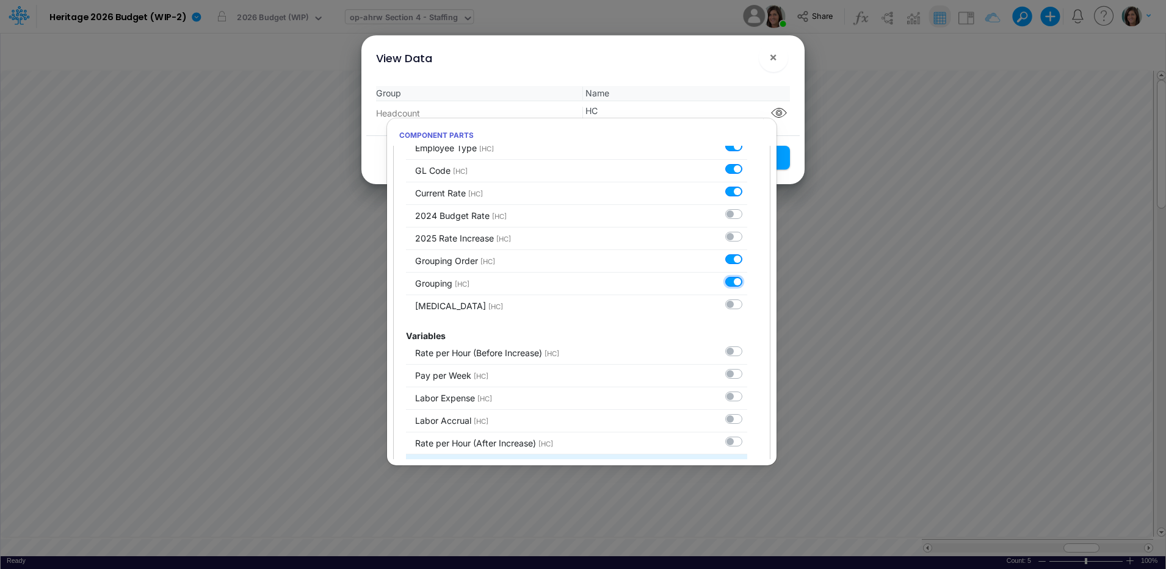
scroll to position [102, 0]
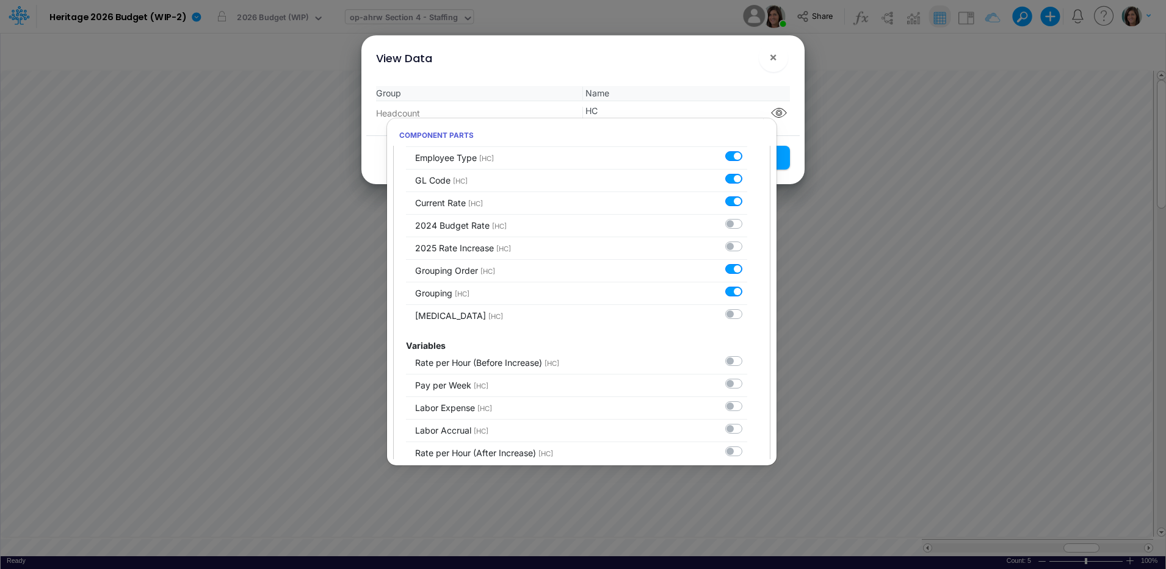
click at [729, 73] on div "View Data ! ×" at bounding box center [582, 55] width 433 height 41
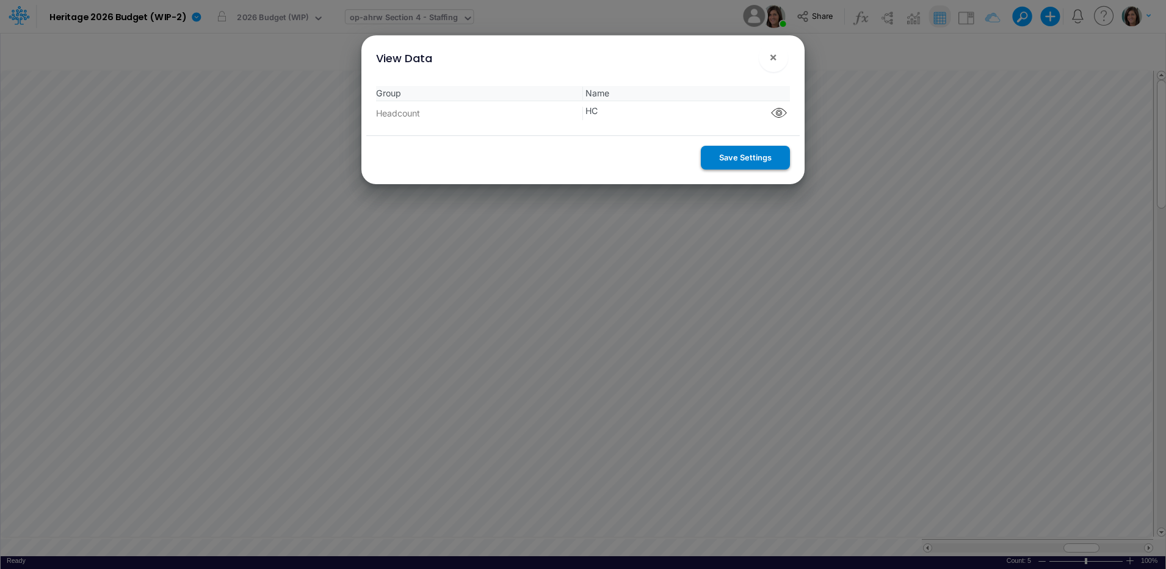
click at [749, 159] on button "Save Settings" at bounding box center [745, 158] width 89 height 24
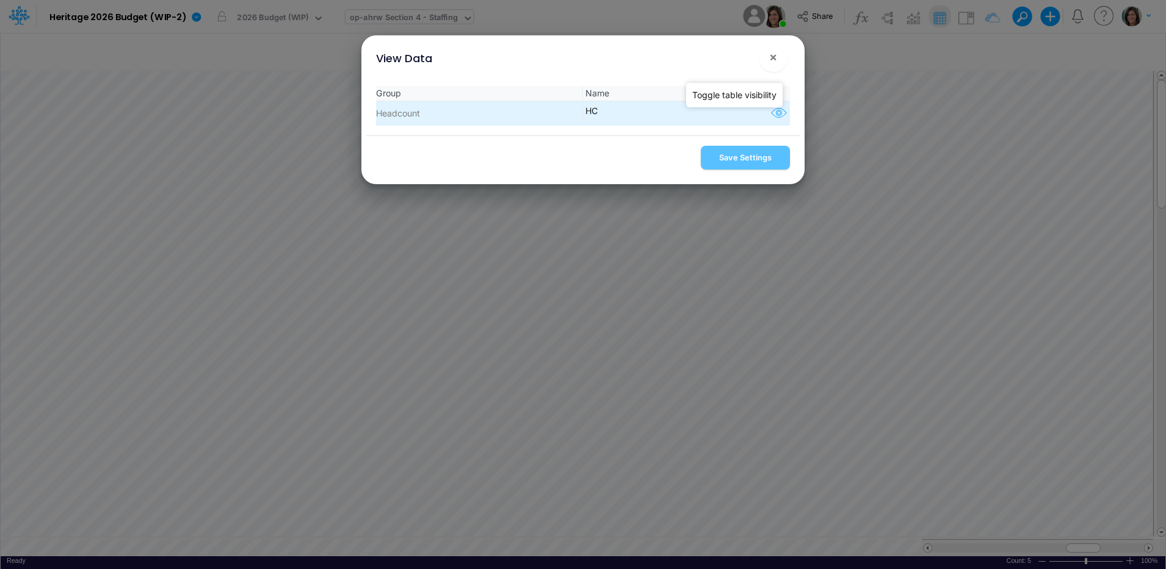
click at [773, 110] on icon "button" at bounding box center [779, 114] width 18 height 16
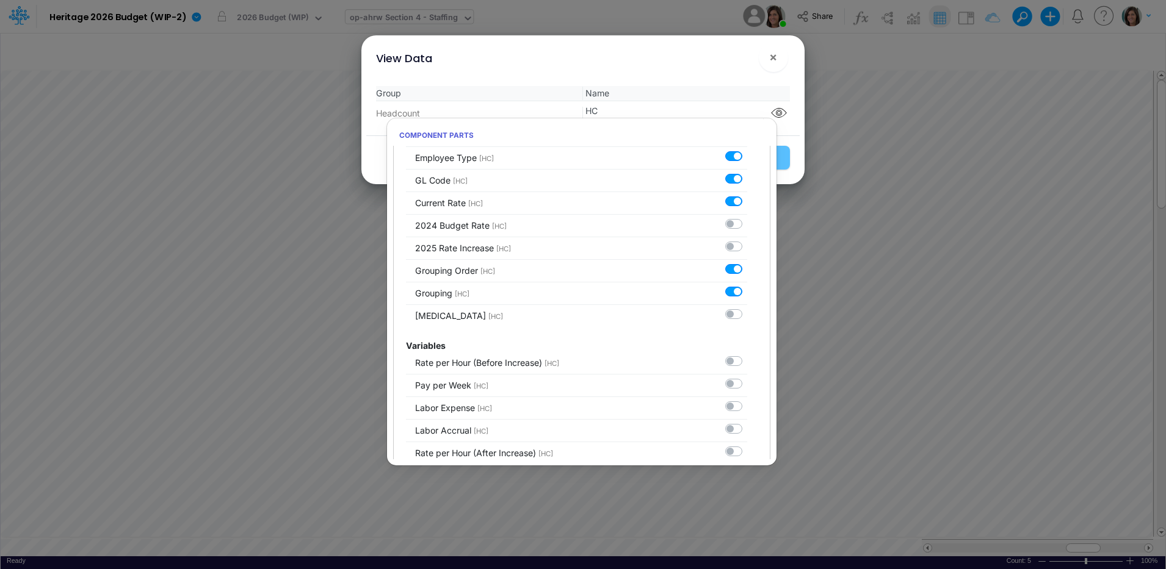
click at [695, 74] on div "View Data ! ×" at bounding box center [582, 55] width 433 height 41
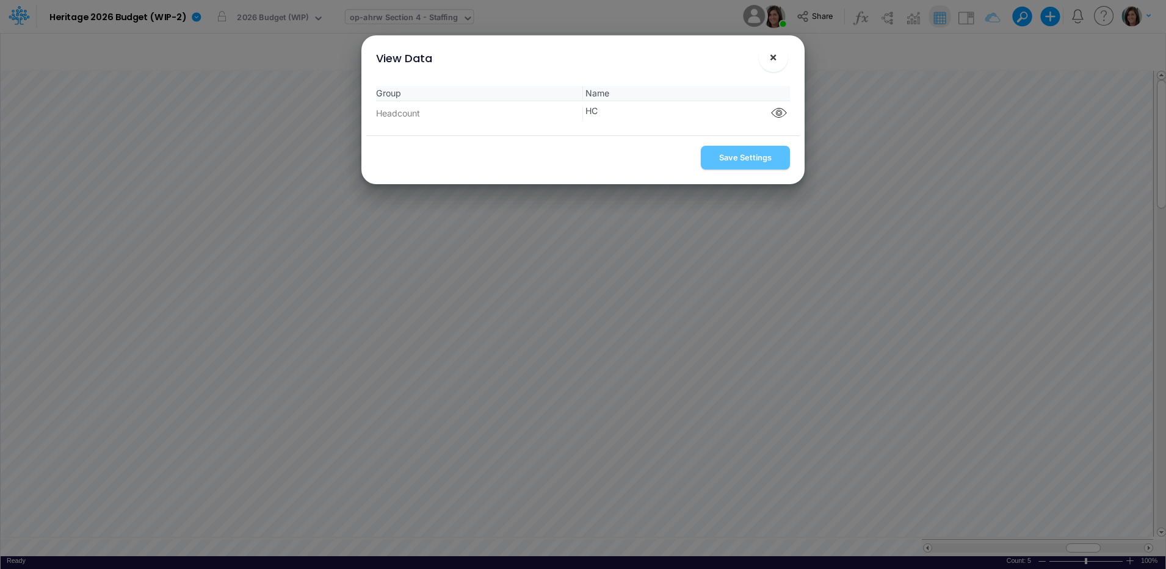
click at [771, 56] on span "×" at bounding box center [773, 56] width 8 height 15
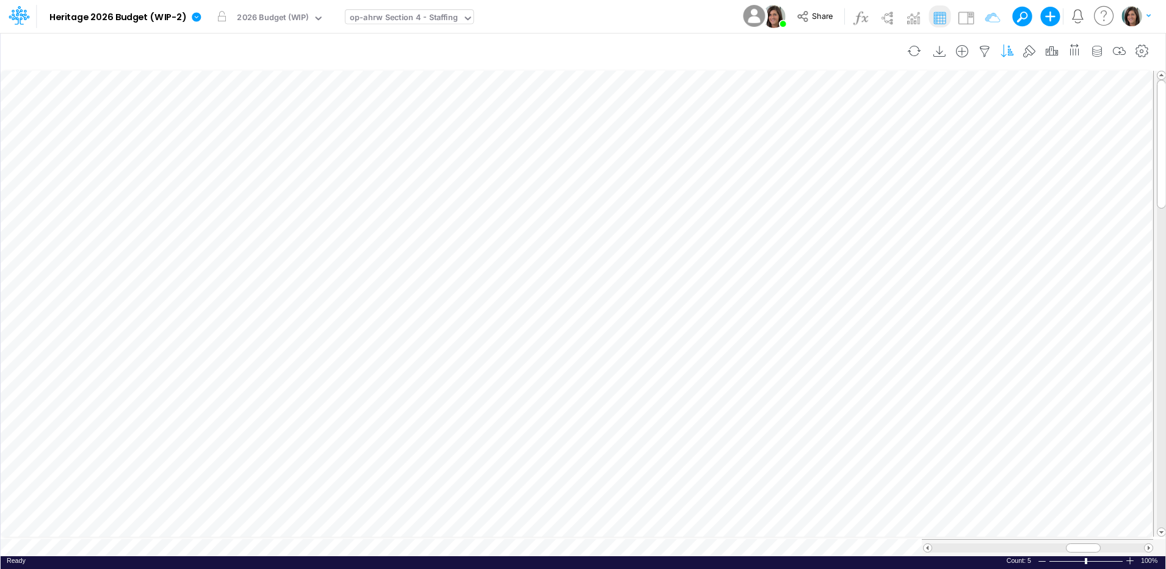
click at [1010, 54] on icon "button" at bounding box center [1007, 51] width 18 height 13
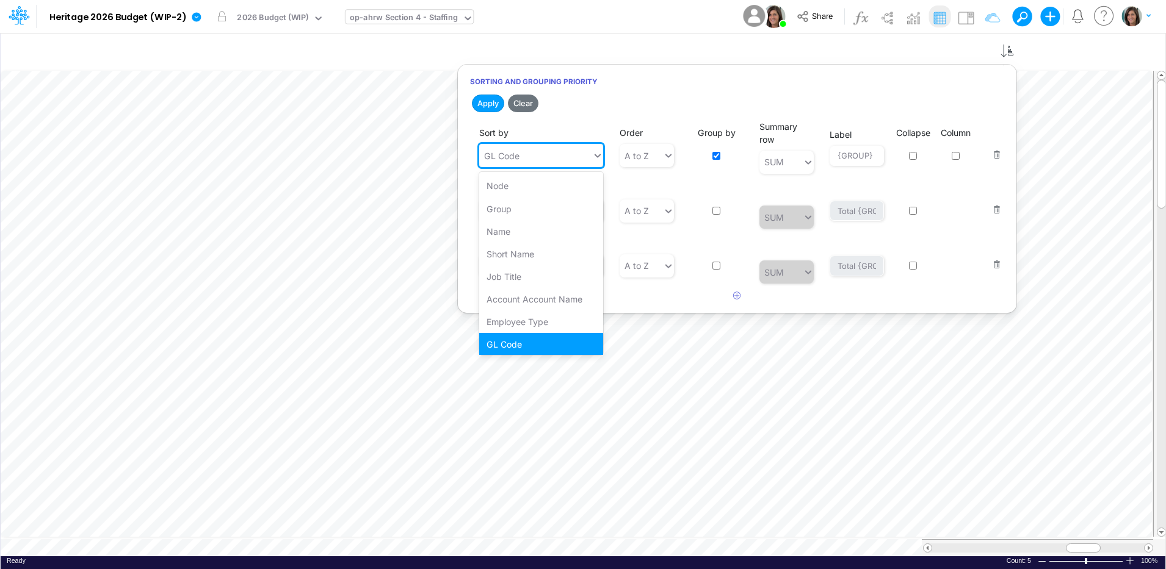
click at [554, 148] on div "GL Code" at bounding box center [535, 156] width 113 height 20
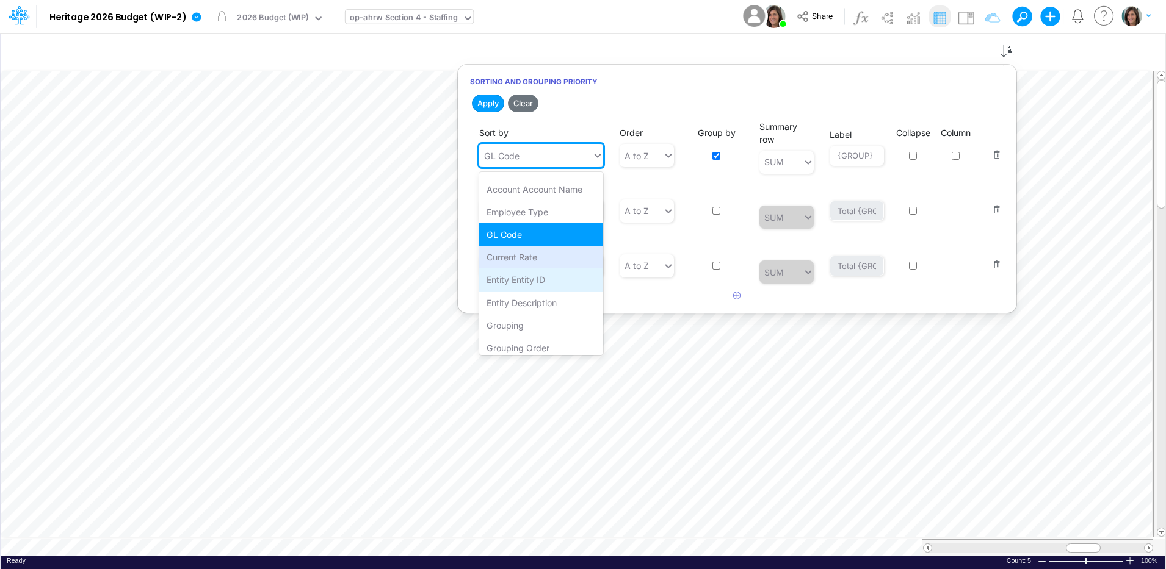
scroll to position [116, 0]
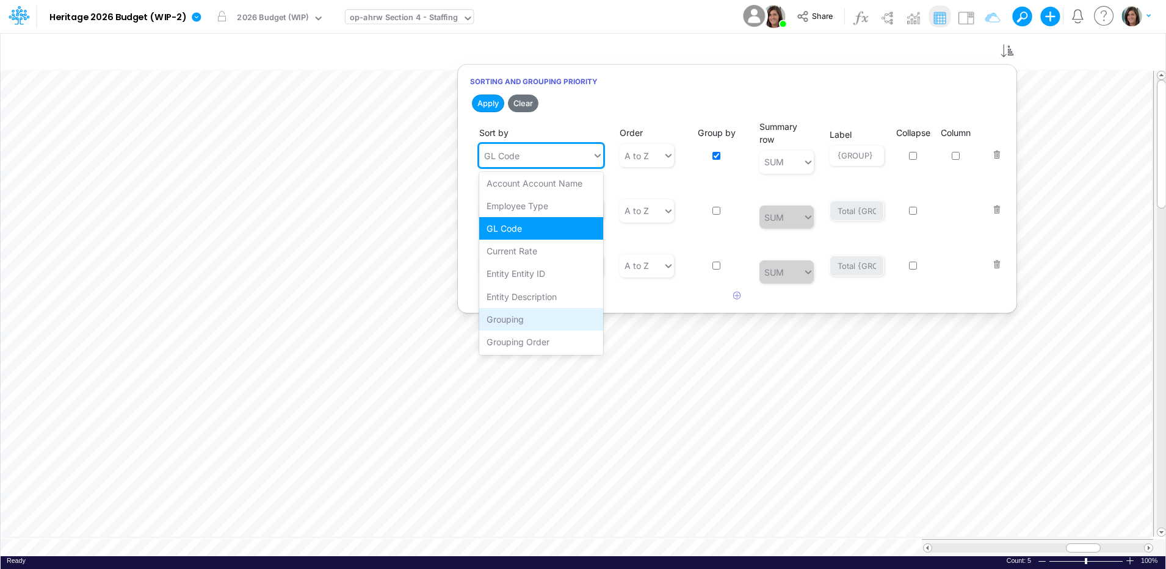
click at [554, 320] on div "Grouping" at bounding box center [541, 319] width 124 height 23
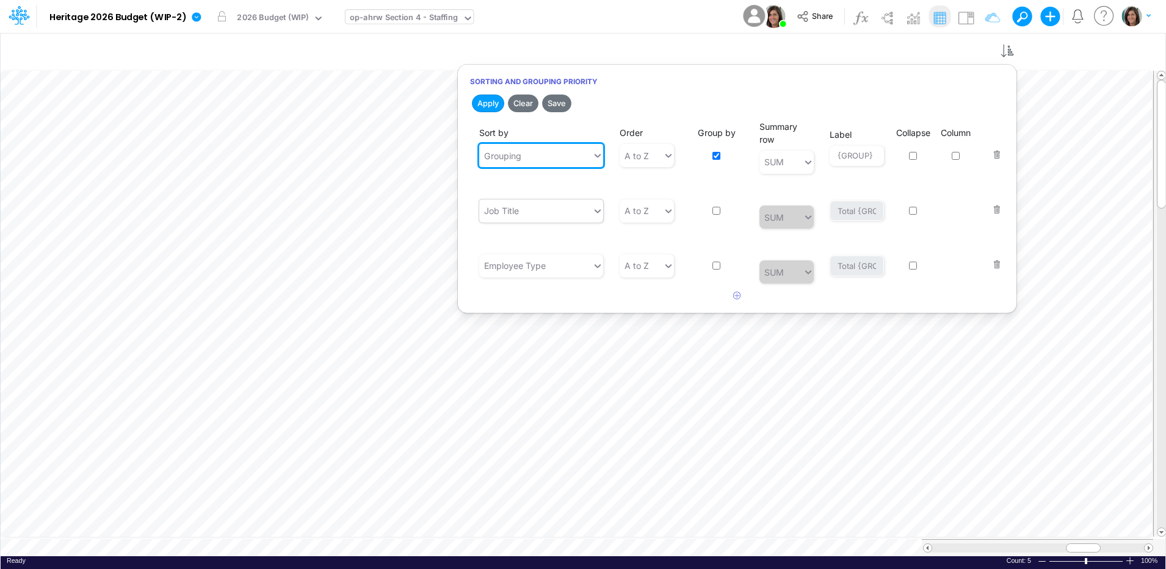
click at [566, 215] on div "Job Title" at bounding box center [535, 211] width 113 height 20
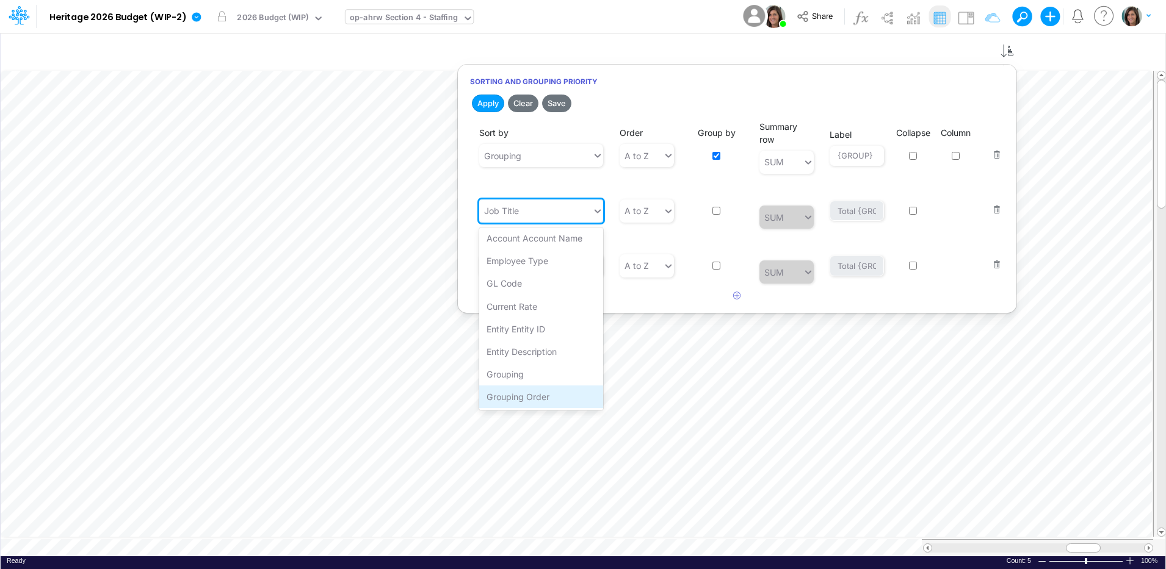
click at [547, 398] on div "Grouping Order" at bounding box center [541, 397] width 124 height 23
click at [572, 270] on div "Employee Type" at bounding box center [535, 266] width 113 height 20
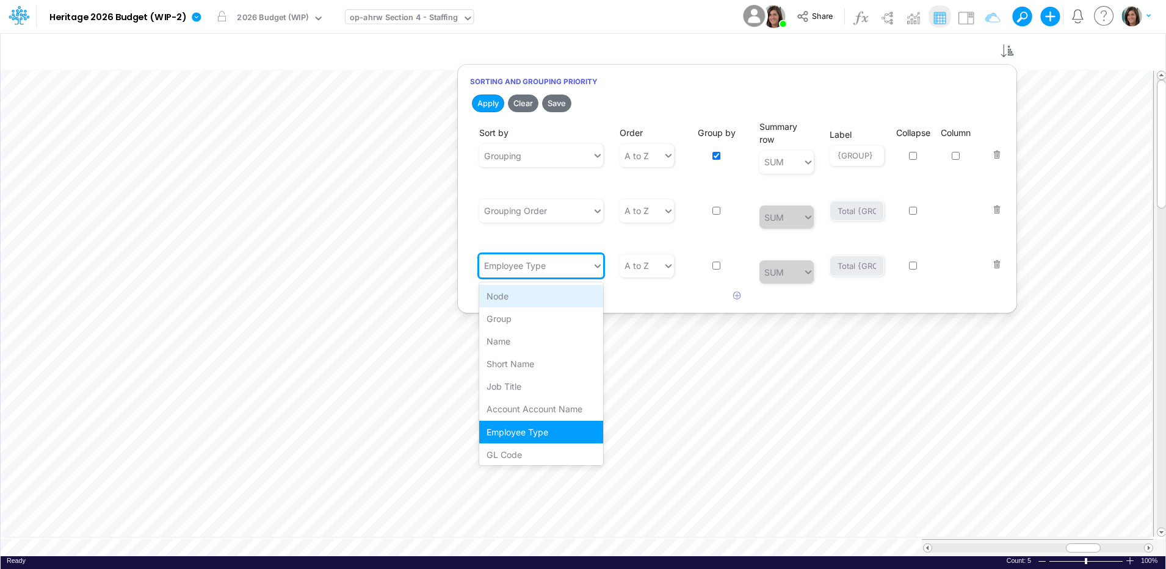
click at [562, 303] on div "Node" at bounding box center [541, 296] width 124 height 23
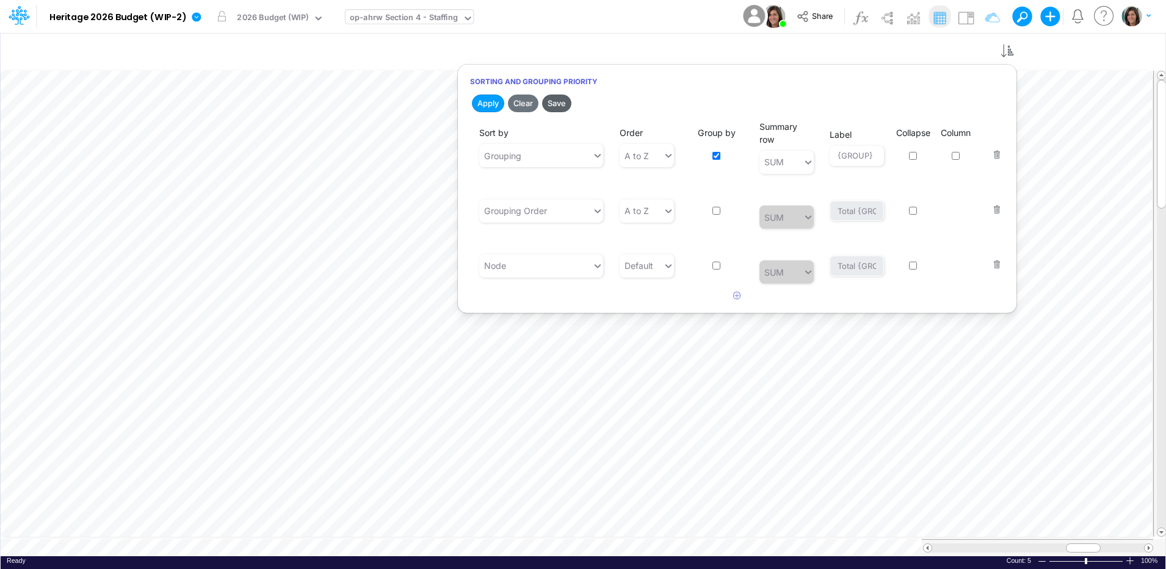
click at [562, 105] on button "Save" at bounding box center [556, 104] width 29 height 18
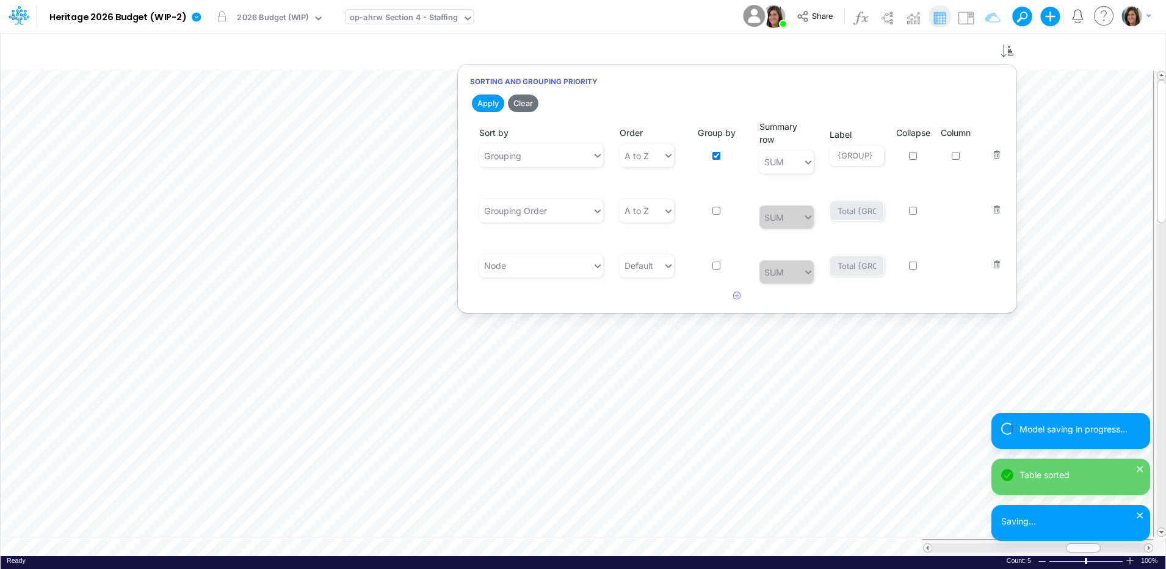
click at [649, 22] on div "Model Heritage 2026 Budget (WIP-2) Edit model settings Duplicate Import QuickBo…" at bounding box center [583, 16] width 1049 height 33
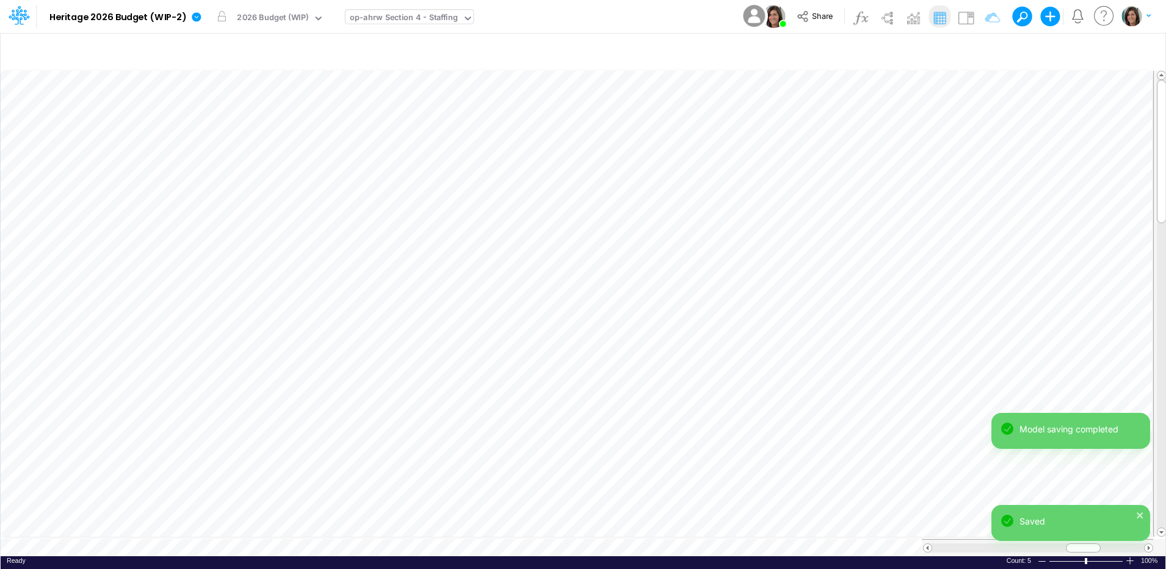
scroll to position [6, 1]
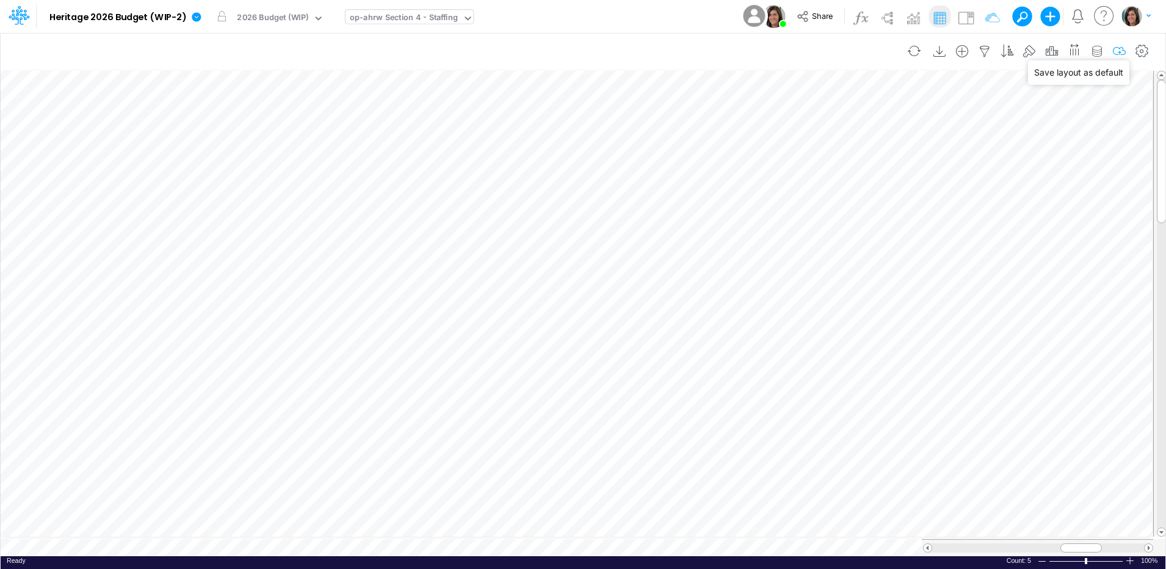
click at [1116, 52] on icon "button" at bounding box center [1119, 51] width 18 height 13
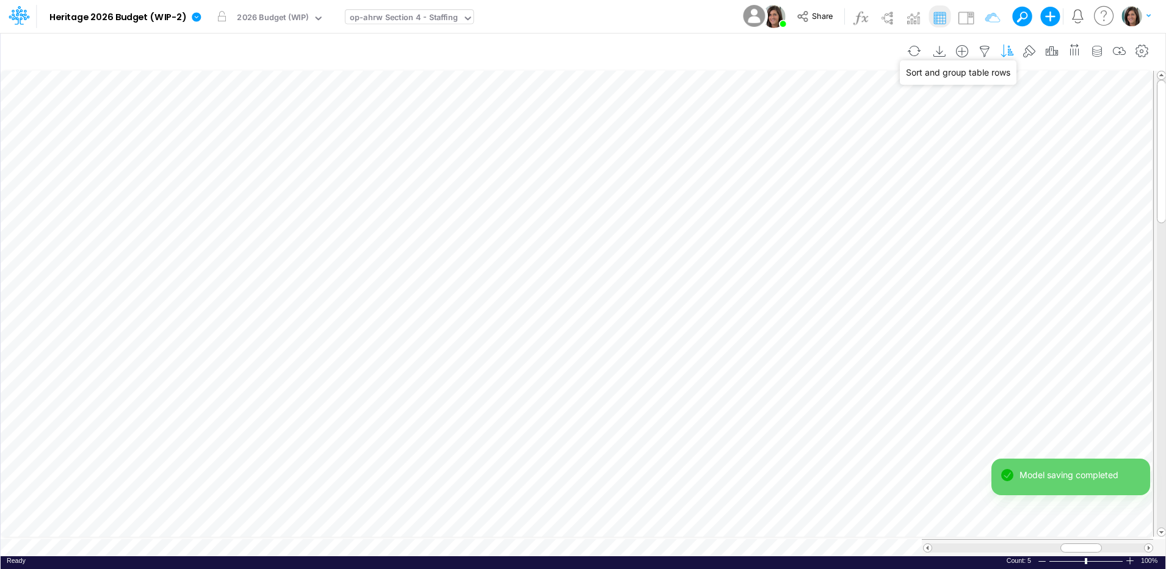
click at [1012, 51] on icon "button" at bounding box center [1007, 51] width 18 height 13
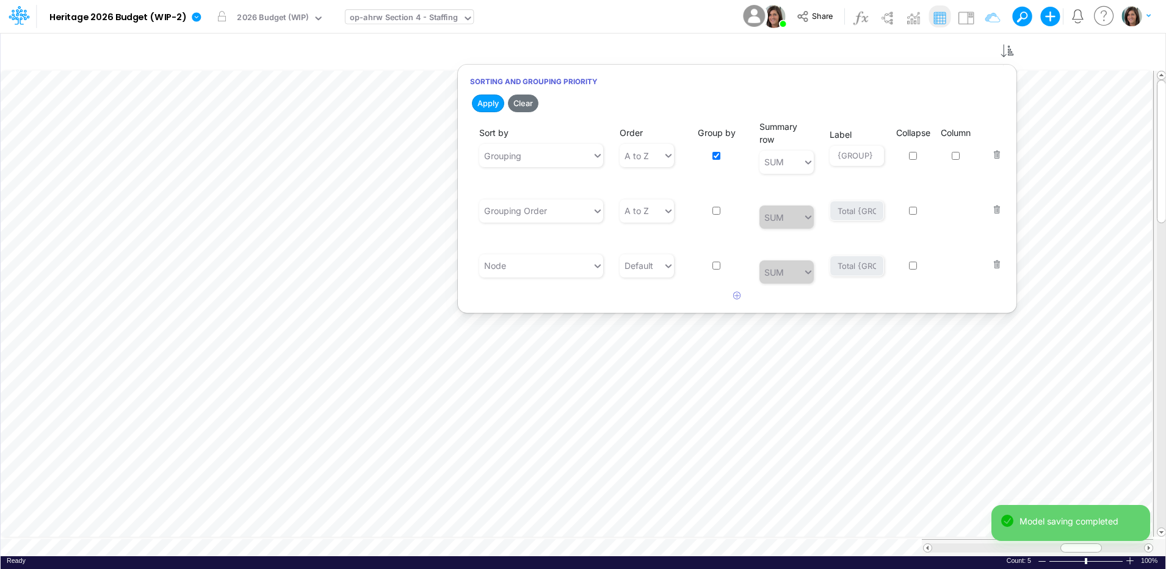
drag, startPoint x: 994, startPoint y: 266, endPoint x: 913, endPoint y: 245, distance: 83.4
click at [993, 266] on button "button" at bounding box center [993, 256] width 16 height 33
click at [557, 104] on button "Save" at bounding box center [556, 104] width 29 height 18
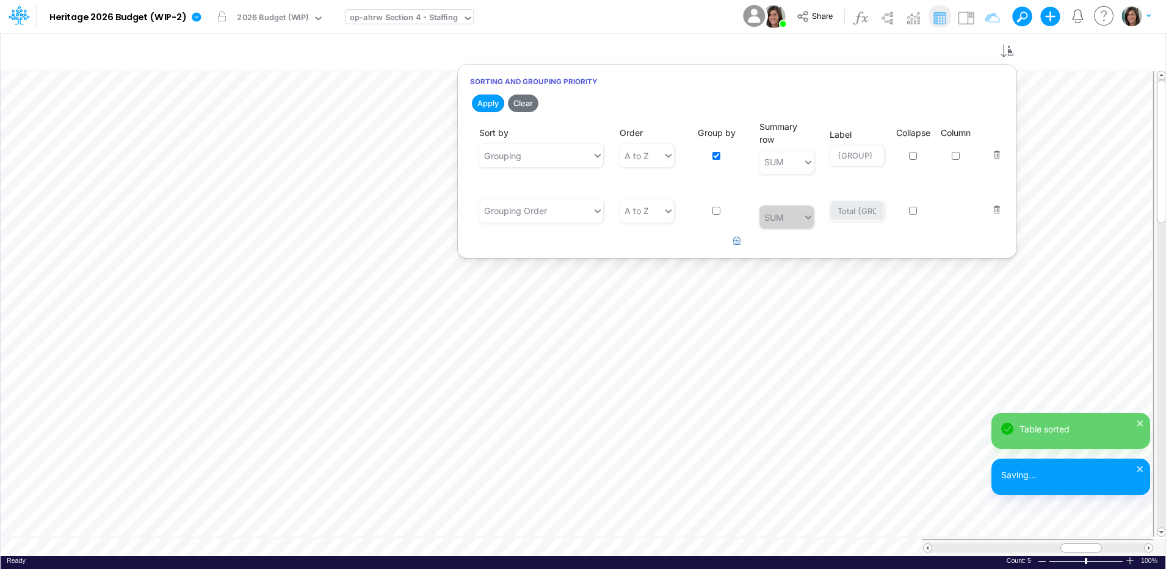
click at [731, 245] on button "button" at bounding box center [737, 241] width 24 height 20
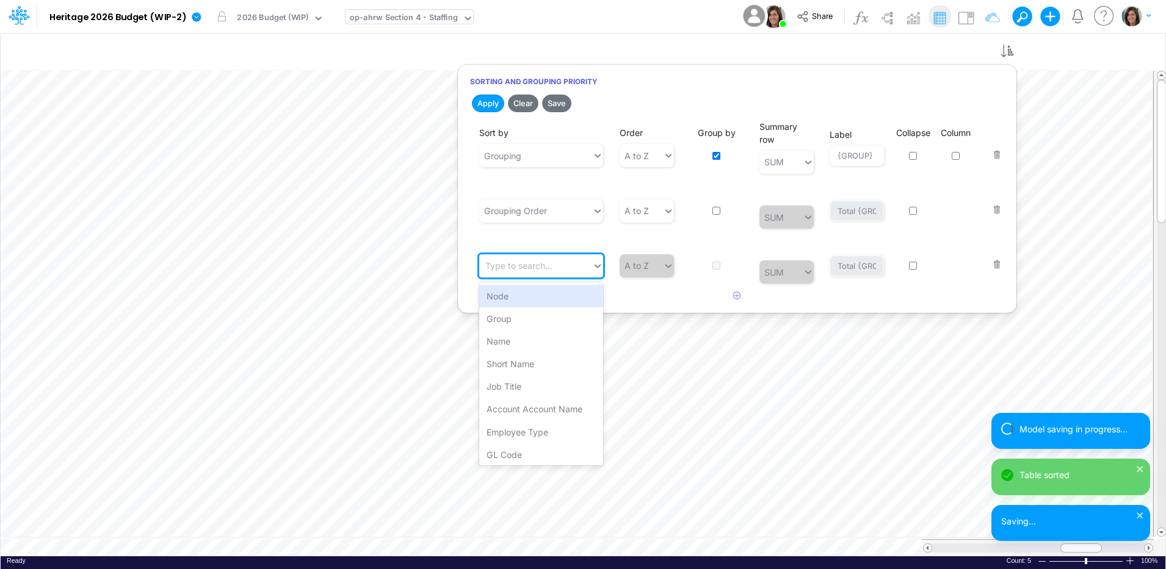
click at [563, 267] on div "Type to search..." at bounding box center [535, 266] width 113 height 20
click at [537, 303] on div "Node" at bounding box center [541, 296] width 124 height 23
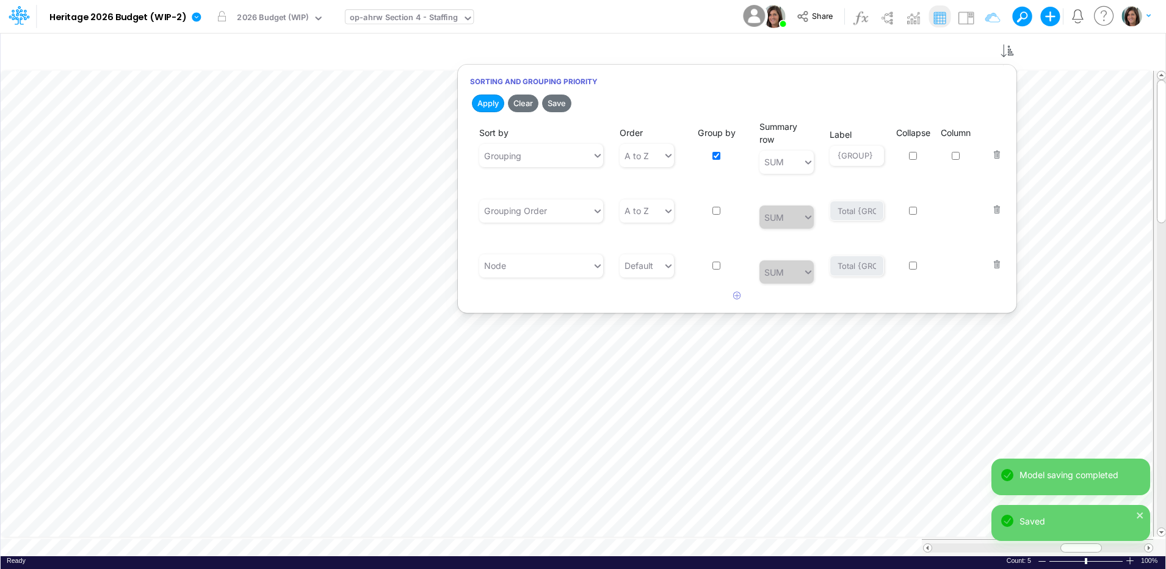
drag, startPoint x: 559, startPoint y: 103, endPoint x: 559, endPoint y: 111, distance: 8.5
click at [559, 110] on button "Save" at bounding box center [556, 104] width 29 height 18
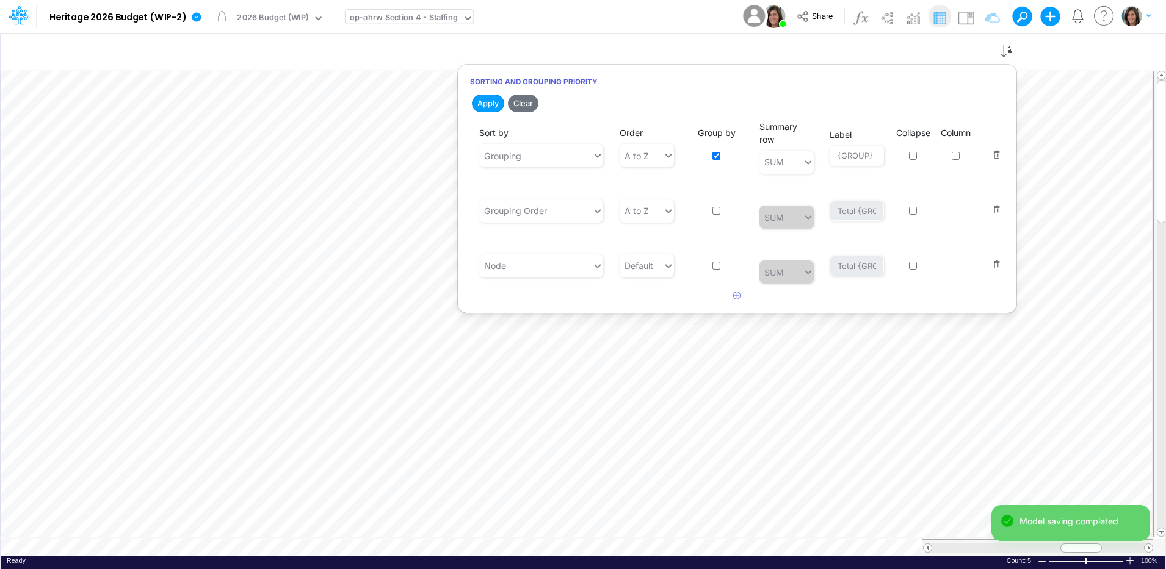
click at [680, 16] on div "Model Heritage 2026 Budget (WIP-2) Edit model settings Duplicate Import QuickBo…" at bounding box center [583, 16] width 1049 height 33
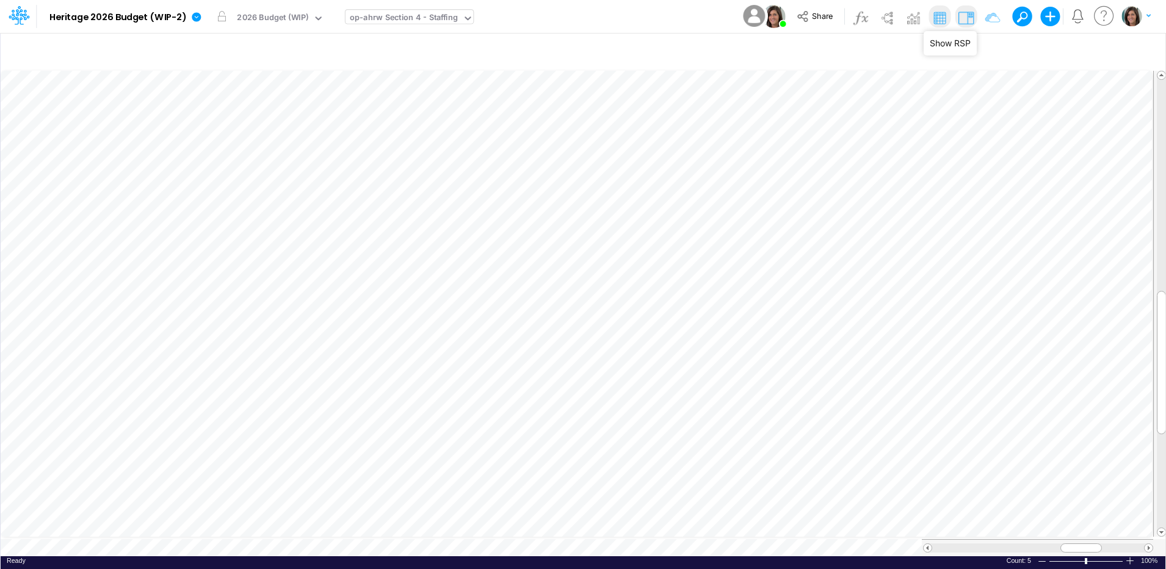
click at [962, 17] on img at bounding box center [966, 18] width 20 height 20
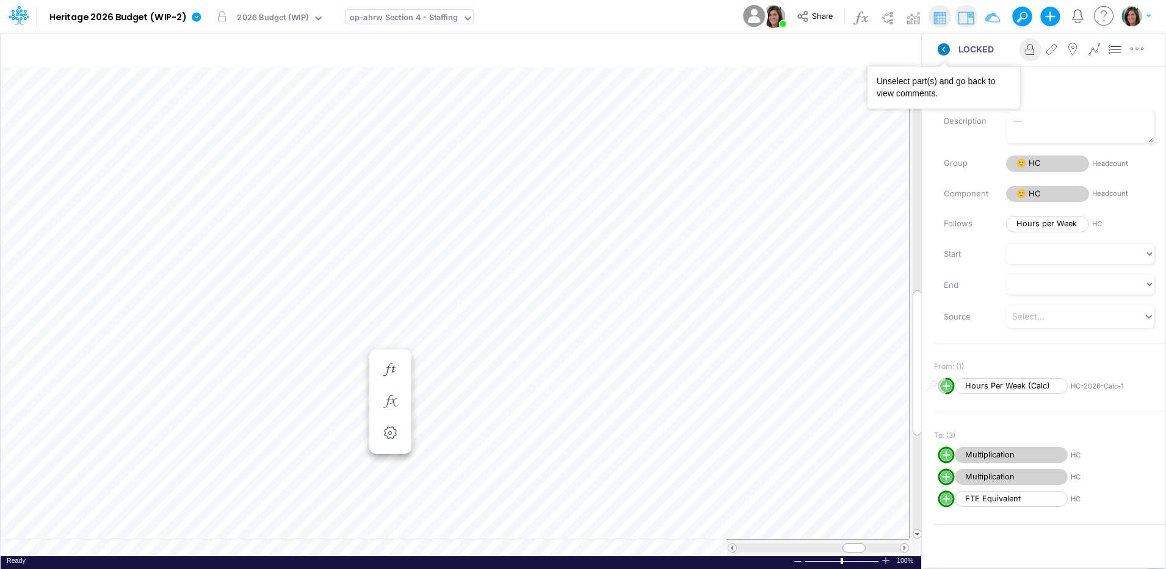
click at [946, 48] on icon at bounding box center [944, 49] width 12 height 12
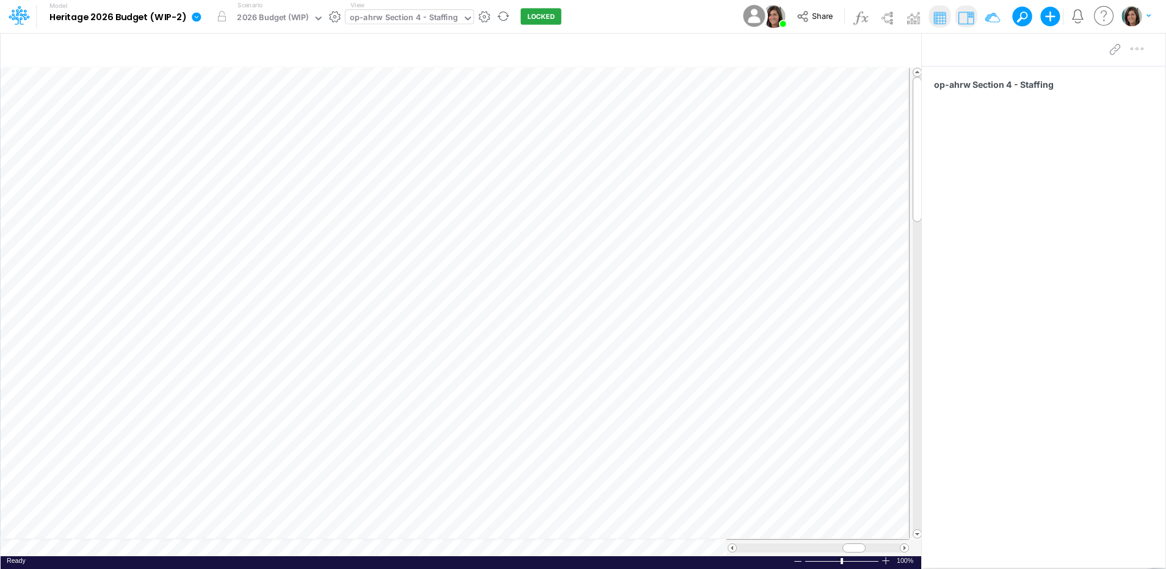
click at [195, 21] on icon at bounding box center [196, 16] width 9 height 9
click at [211, 126] on button "View model info" at bounding box center [258, 126] width 131 height 19
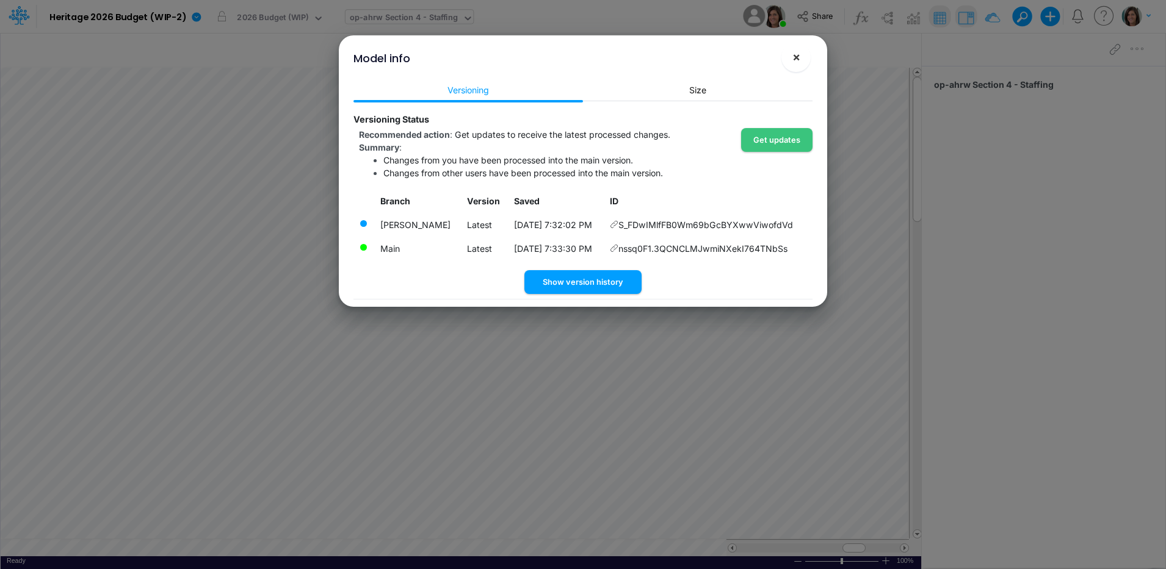
drag, startPoint x: 793, startPoint y: 56, endPoint x: 695, endPoint y: 77, distance: 100.4
click at [701, 65] on div "Model info ! ×" at bounding box center [583, 55] width 479 height 41
click at [799, 52] on span "×" at bounding box center [796, 56] width 8 height 15
